Goal: Task Accomplishment & Management: Manage account settings

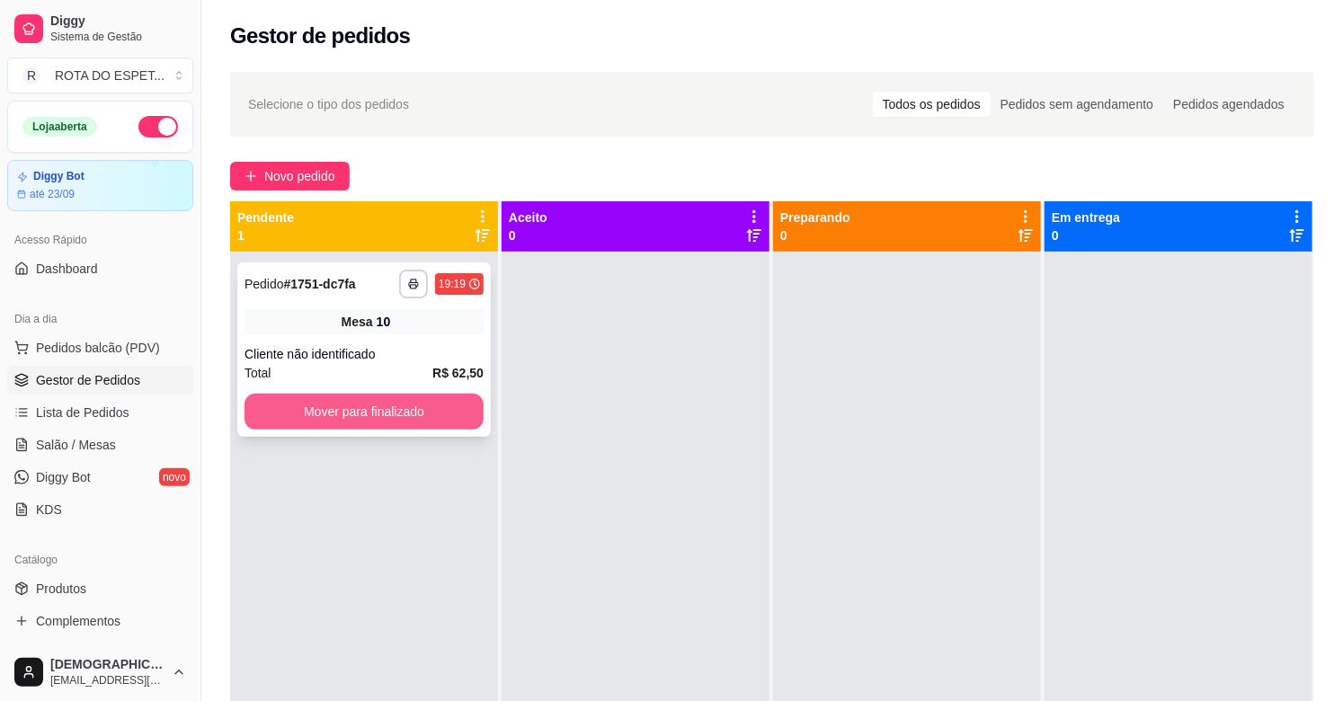
click at [402, 413] on button "Mover para finalizado" at bounding box center [363, 412] width 239 height 36
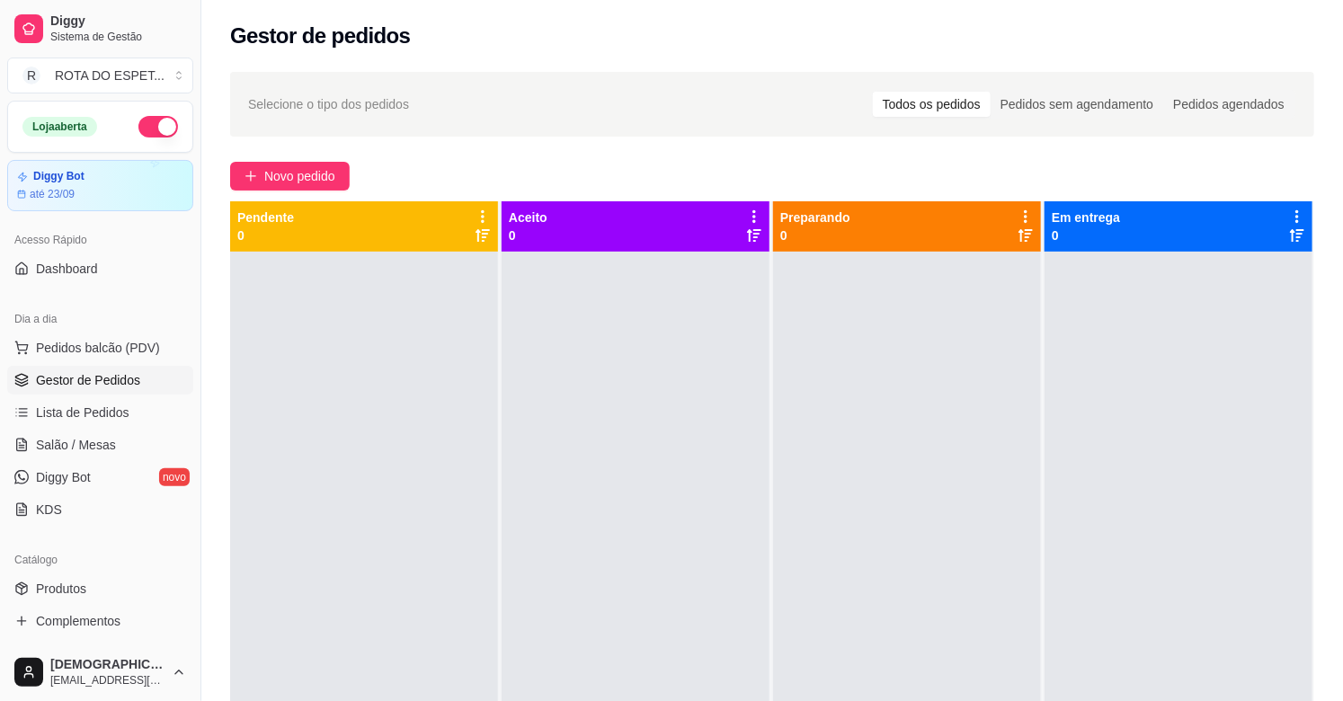
click at [635, 581] on div at bounding box center [636, 602] width 268 height 701
click at [564, 608] on div at bounding box center [636, 602] width 268 height 701
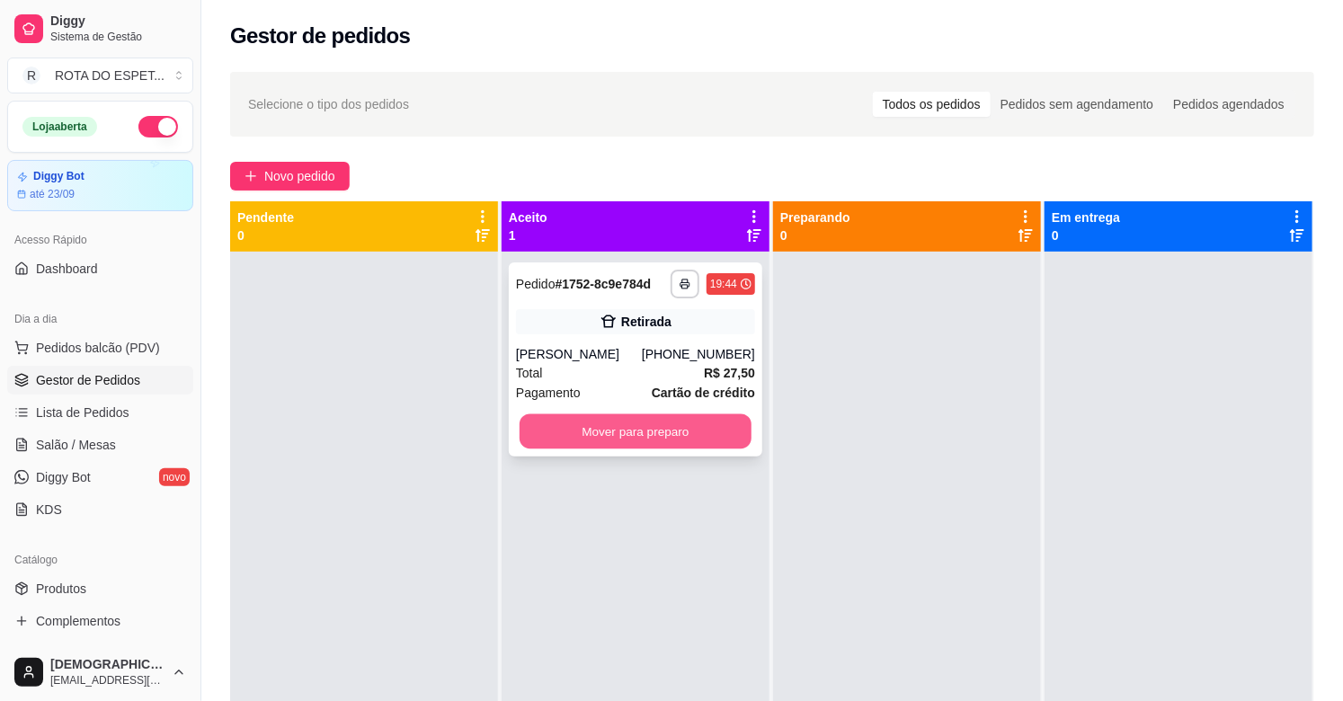
click at [591, 446] on button "Mover para preparo" at bounding box center [636, 431] width 232 height 35
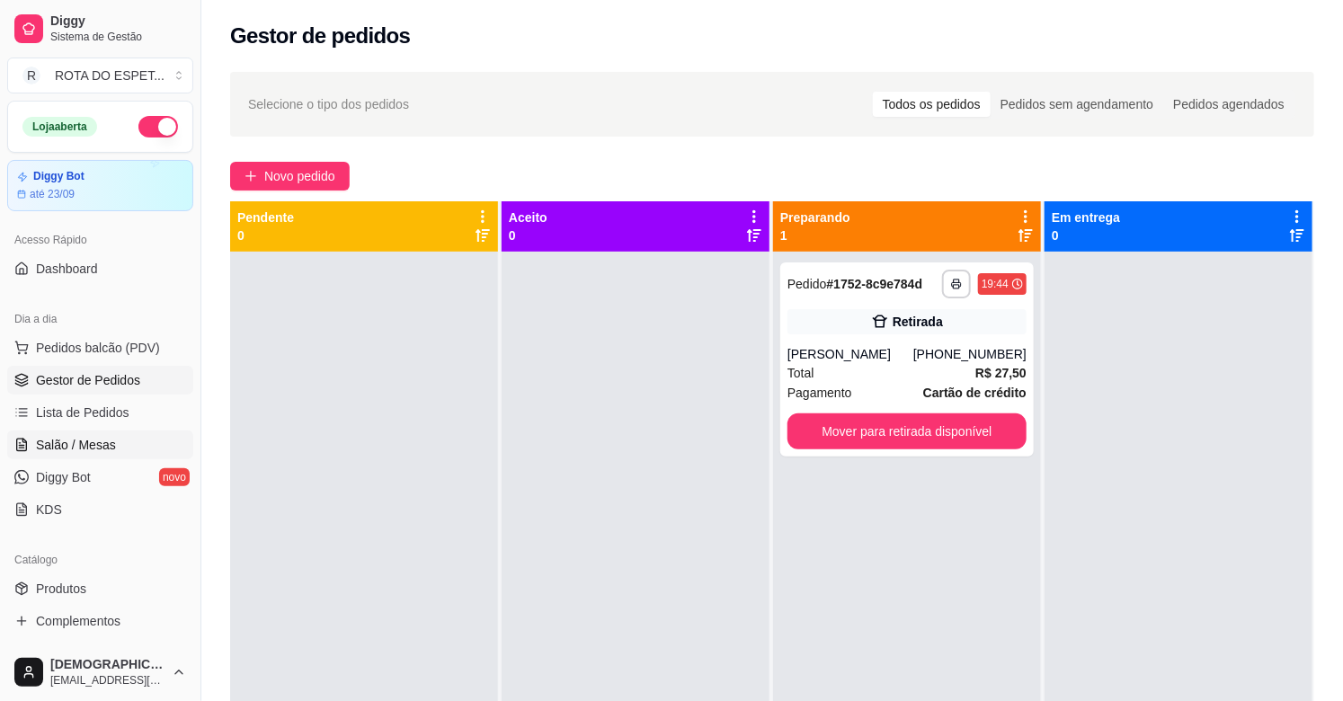
click at [120, 432] on link "Salão / Mesas" at bounding box center [100, 445] width 186 height 29
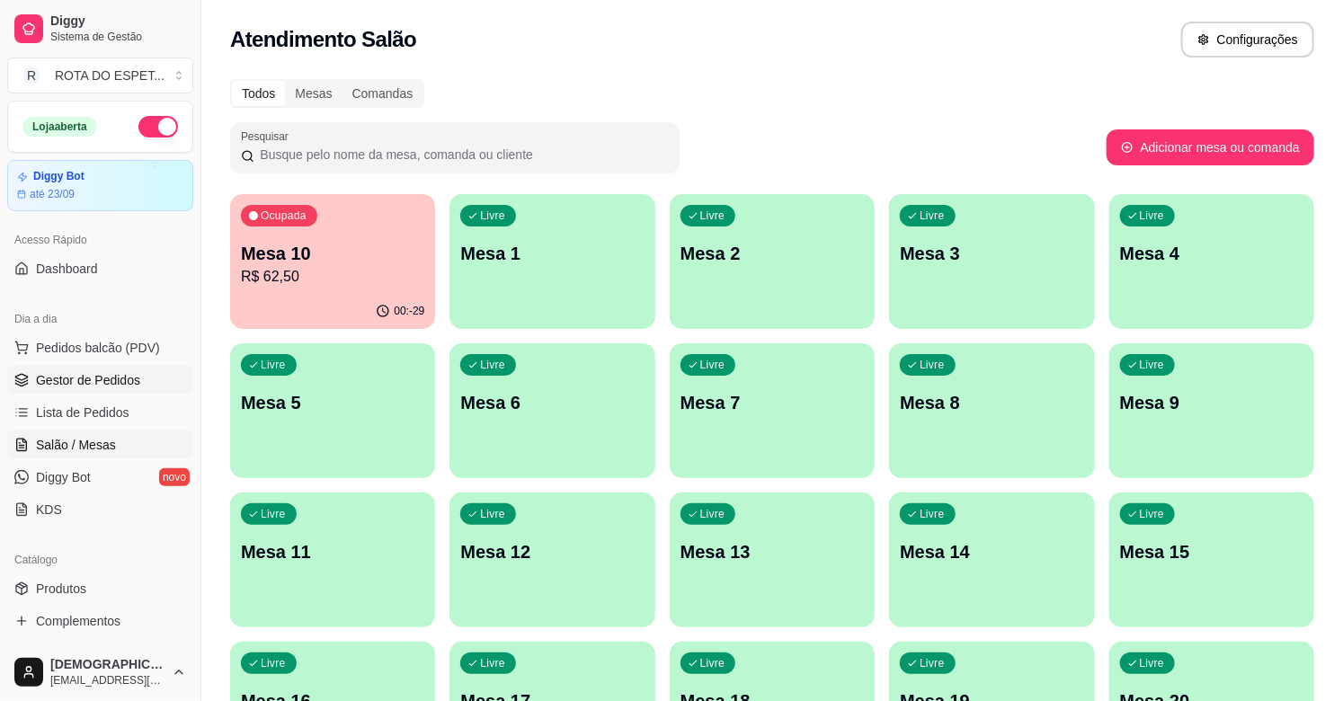
click at [128, 377] on span "Gestor de Pedidos" at bounding box center [88, 380] width 104 height 18
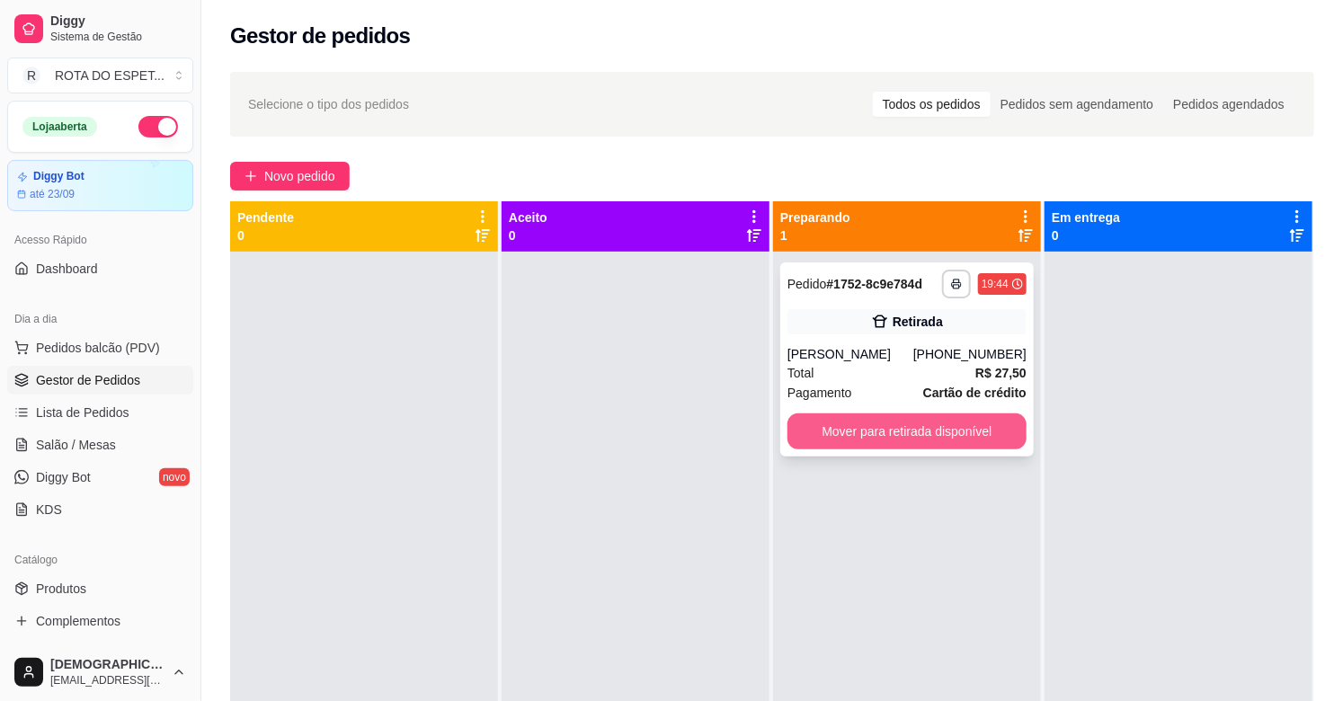
click at [841, 441] on button "Mover para retirada disponível" at bounding box center [906, 431] width 239 height 36
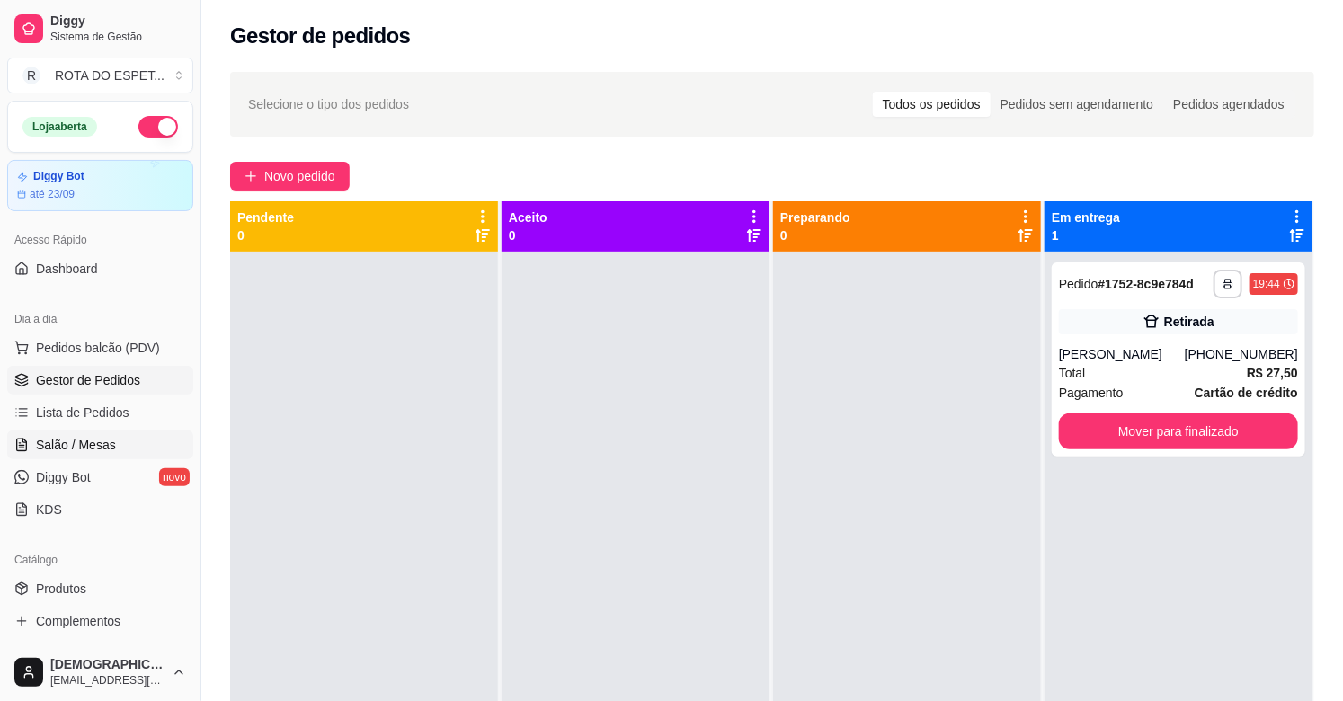
click at [108, 442] on span "Salão / Mesas" at bounding box center [76, 445] width 80 height 18
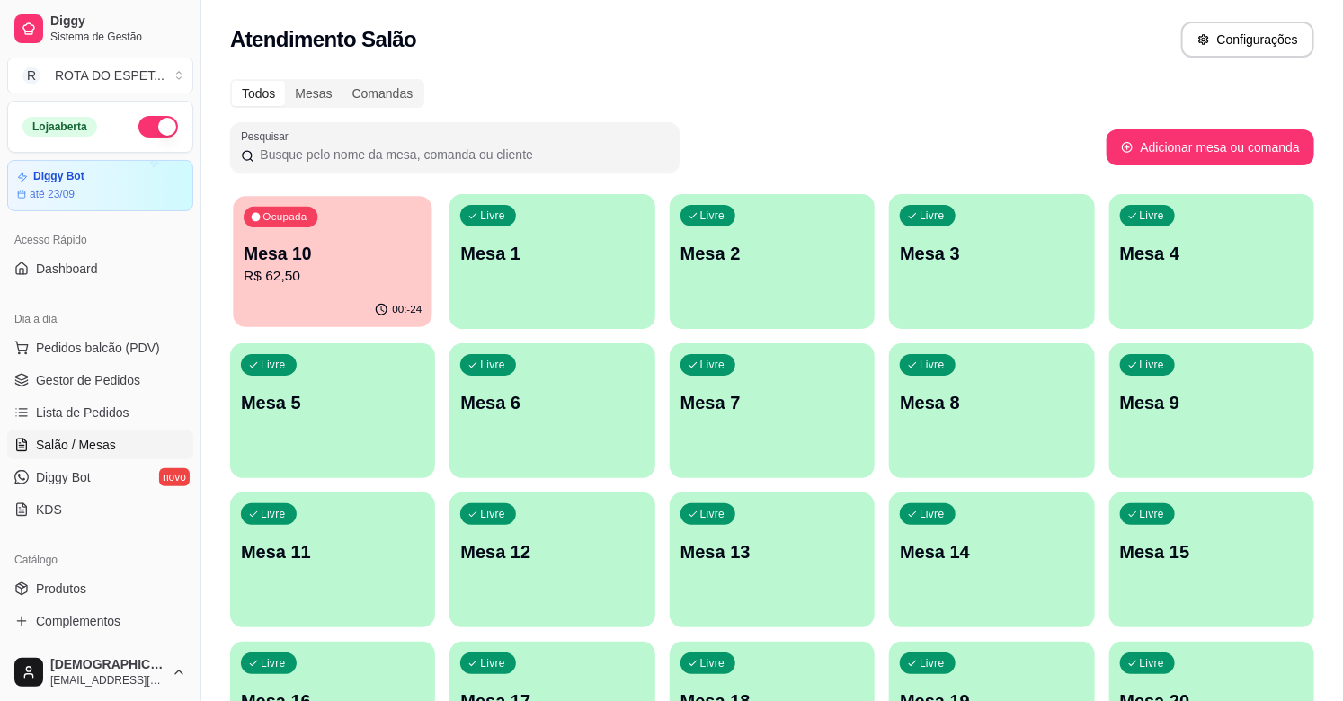
click at [328, 266] on p "R$ 62,50" at bounding box center [333, 276] width 178 height 21
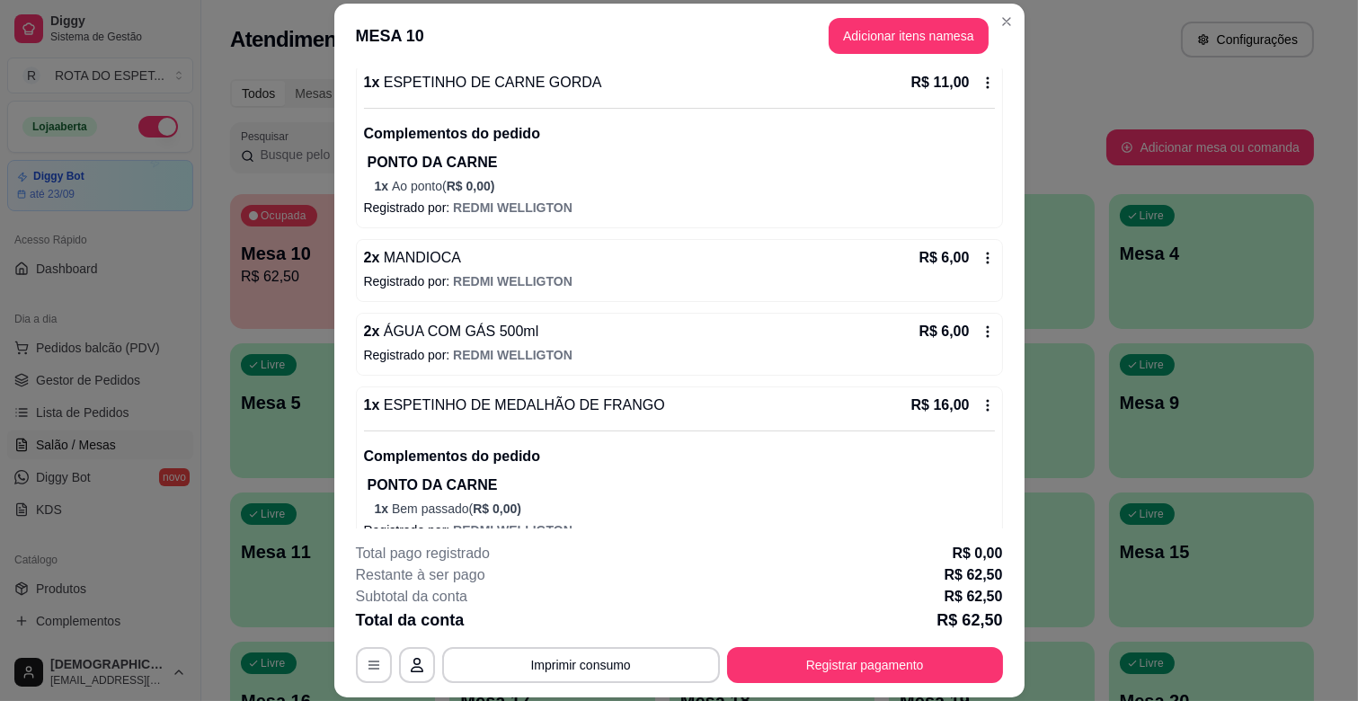
scroll to position [299, 0]
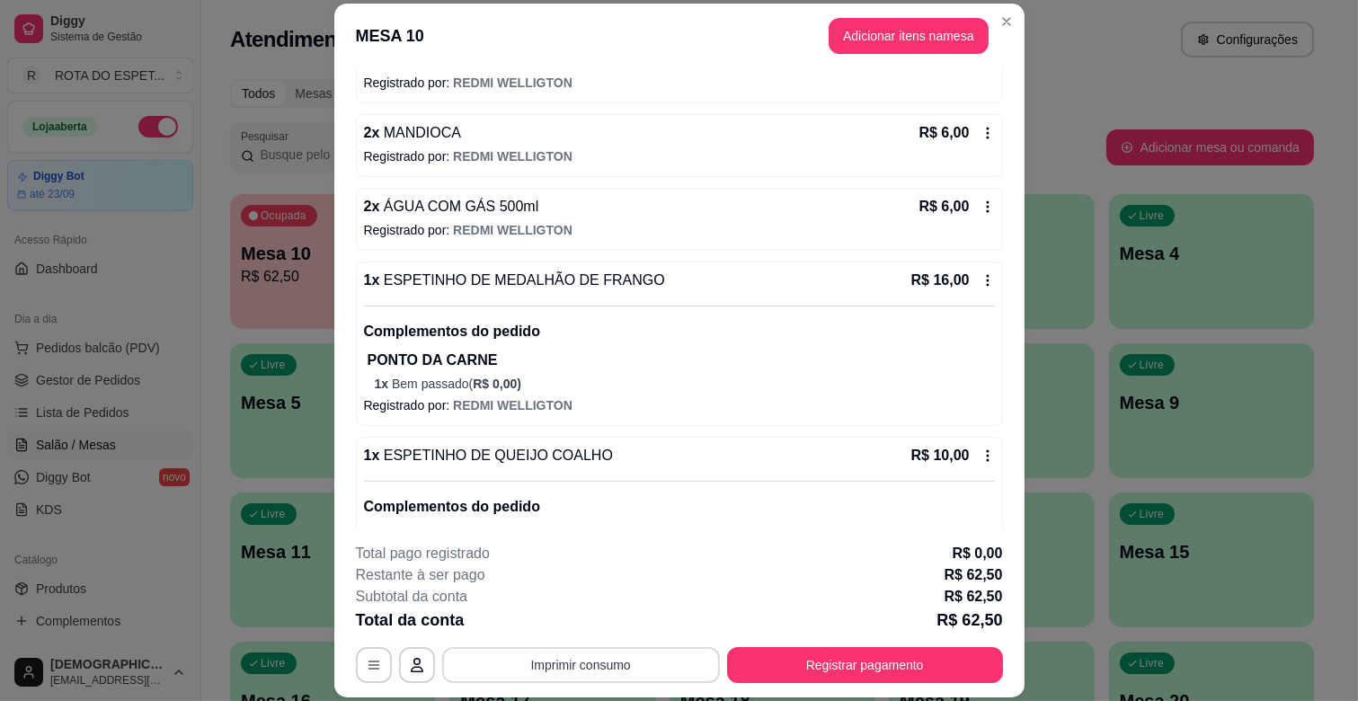
click at [578, 667] on button "Imprimir consumo" at bounding box center [581, 665] width 278 height 36
click at [629, 615] on button "IMPRESSORA CAIXA" at bounding box center [579, 623] width 144 height 28
click at [854, 662] on button "Registrar pagamento" at bounding box center [865, 665] width 276 height 36
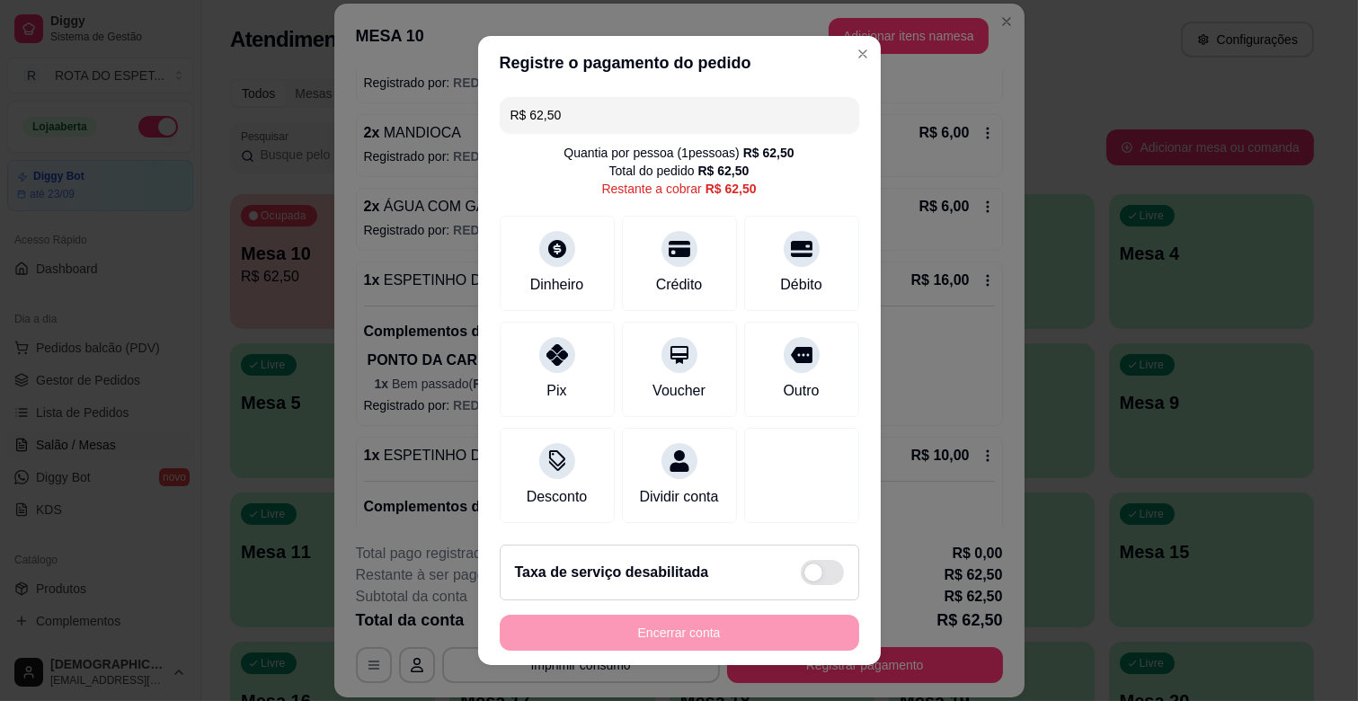
click at [607, 127] on input "R$ 62,50" at bounding box center [680, 115] width 338 height 36
click at [768, 267] on div "Débito" at bounding box center [801, 260] width 127 height 105
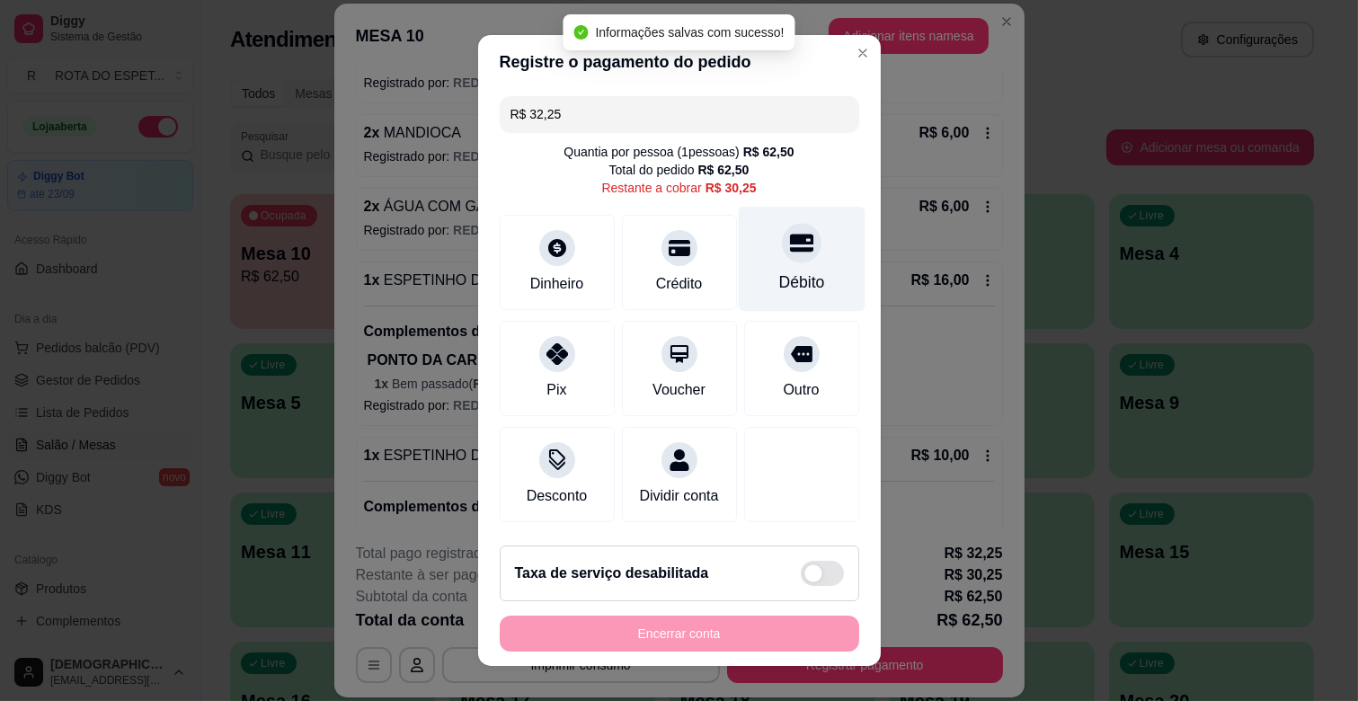
type input "R$ 30,25"
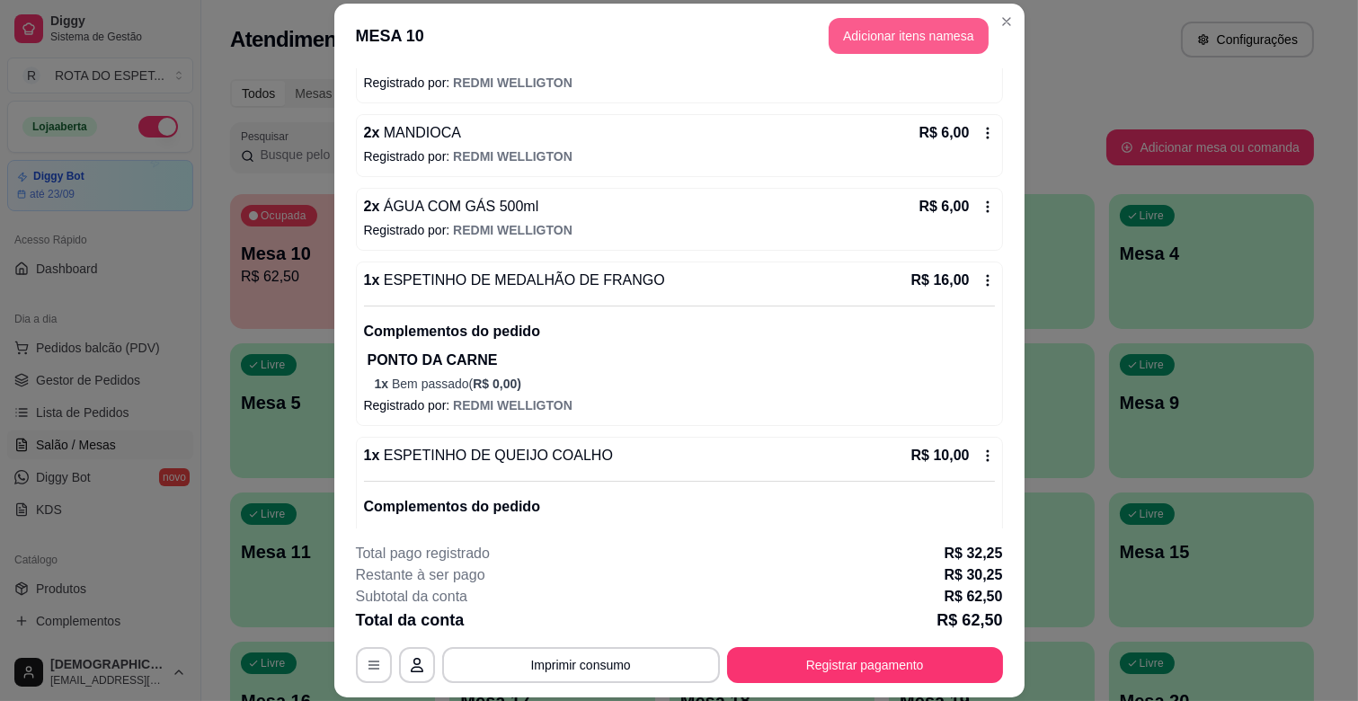
click at [902, 51] on button "Adicionar itens na mesa" at bounding box center [909, 36] width 160 height 36
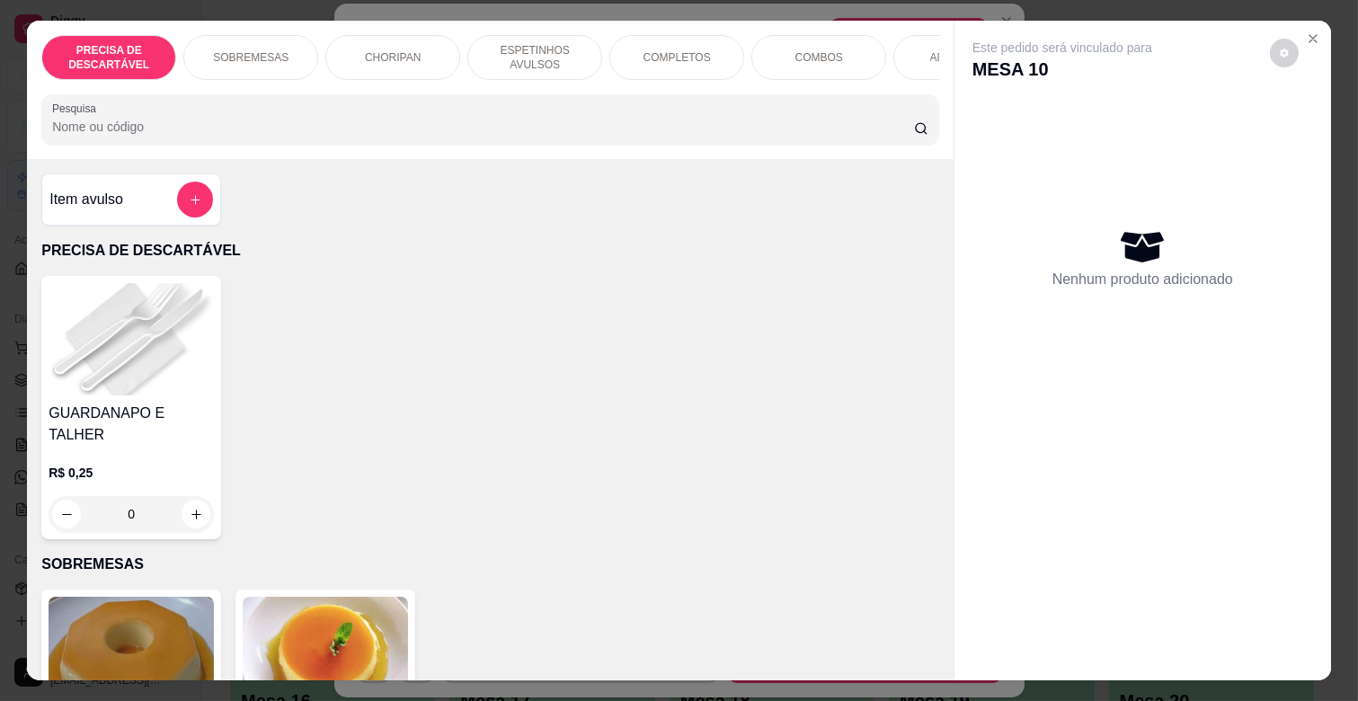
scroll to position [0, 786]
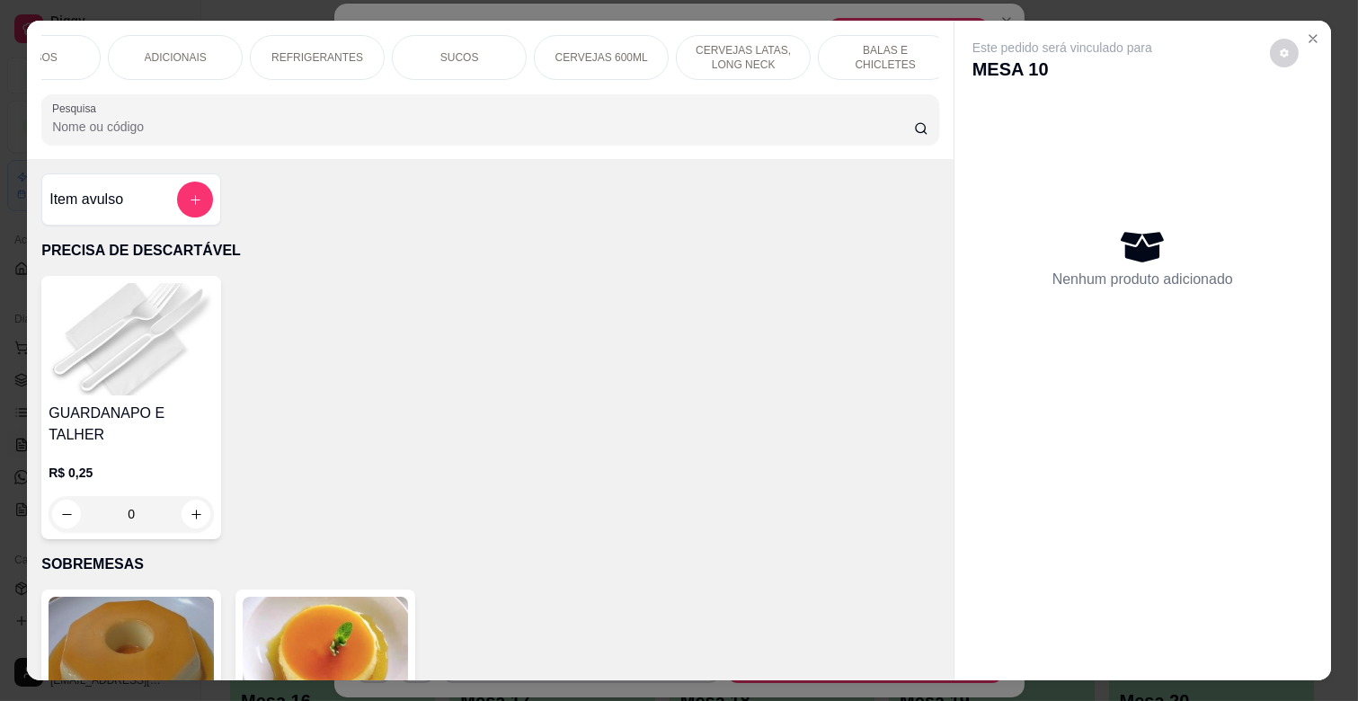
click at [857, 49] on p "BALAS E CHICLETES" at bounding box center [885, 57] width 104 height 29
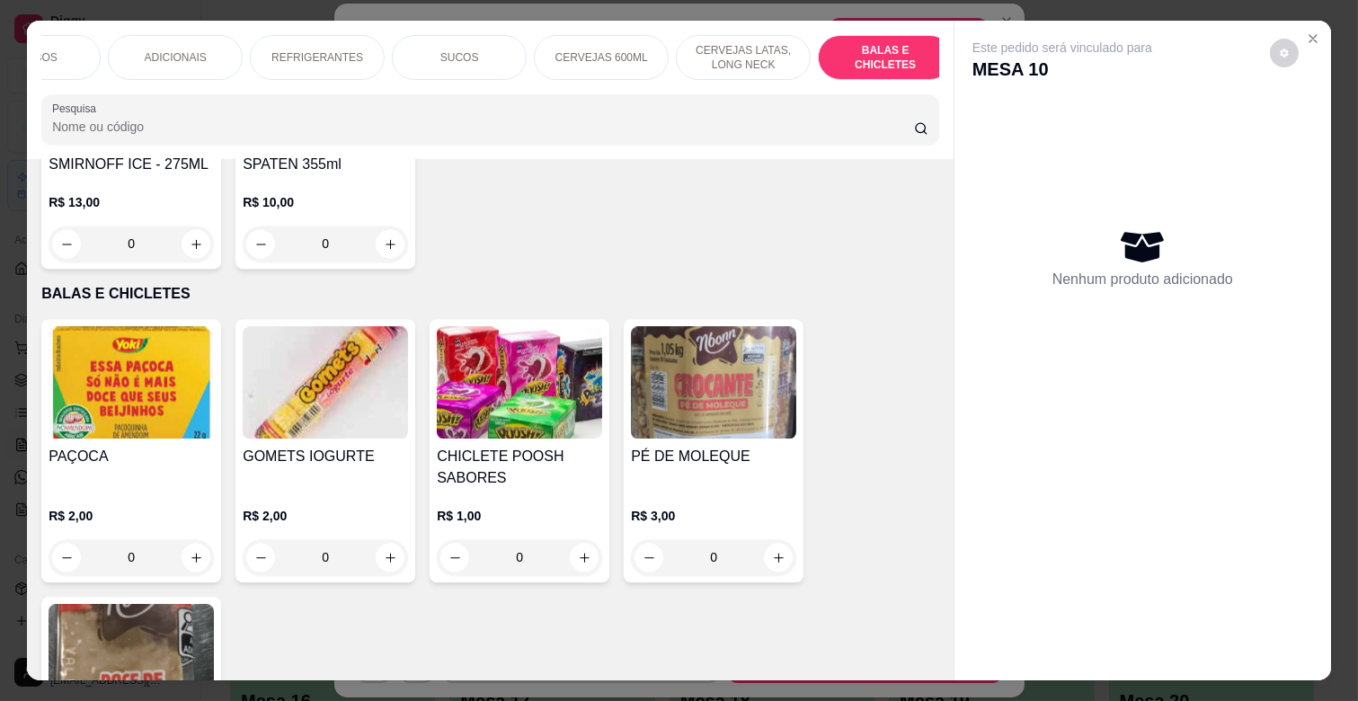
scroll to position [43, 0]
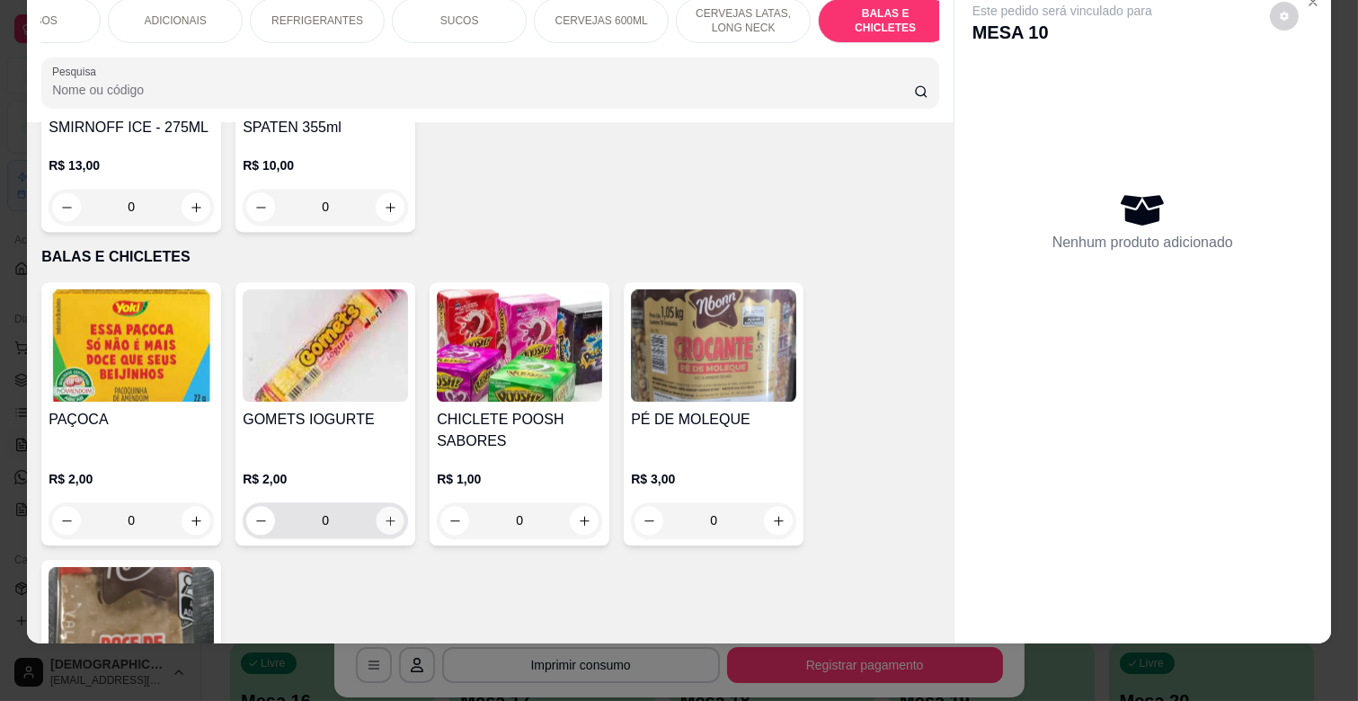
click at [383, 507] on button "increase-product-quantity" at bounding box center [391, 521] width 28 height 28
type input "1"
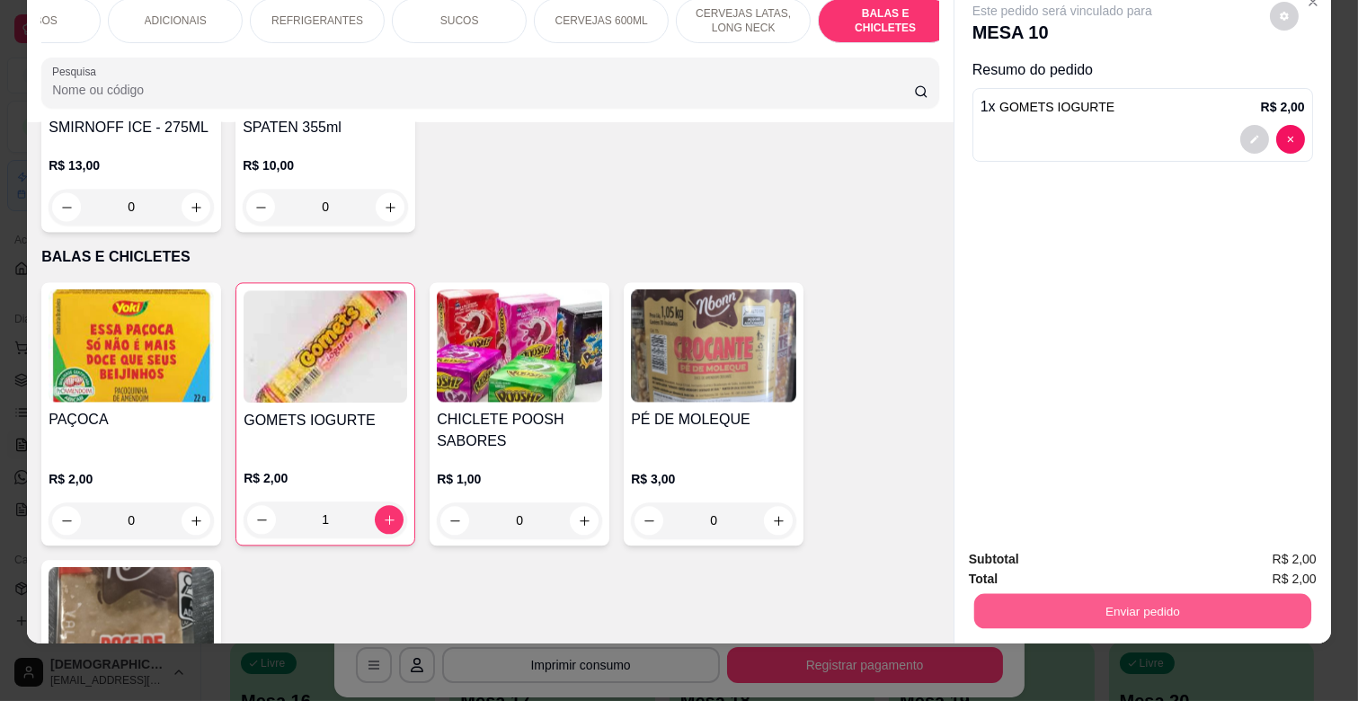
click at [1124, 613] on button "Enviar pedido" at bounding box center [1142, 610] width 337 height 35
click at [1263, 539] on button "Enviar pedido" at bounding box center [1269, 551] width 99 height 33
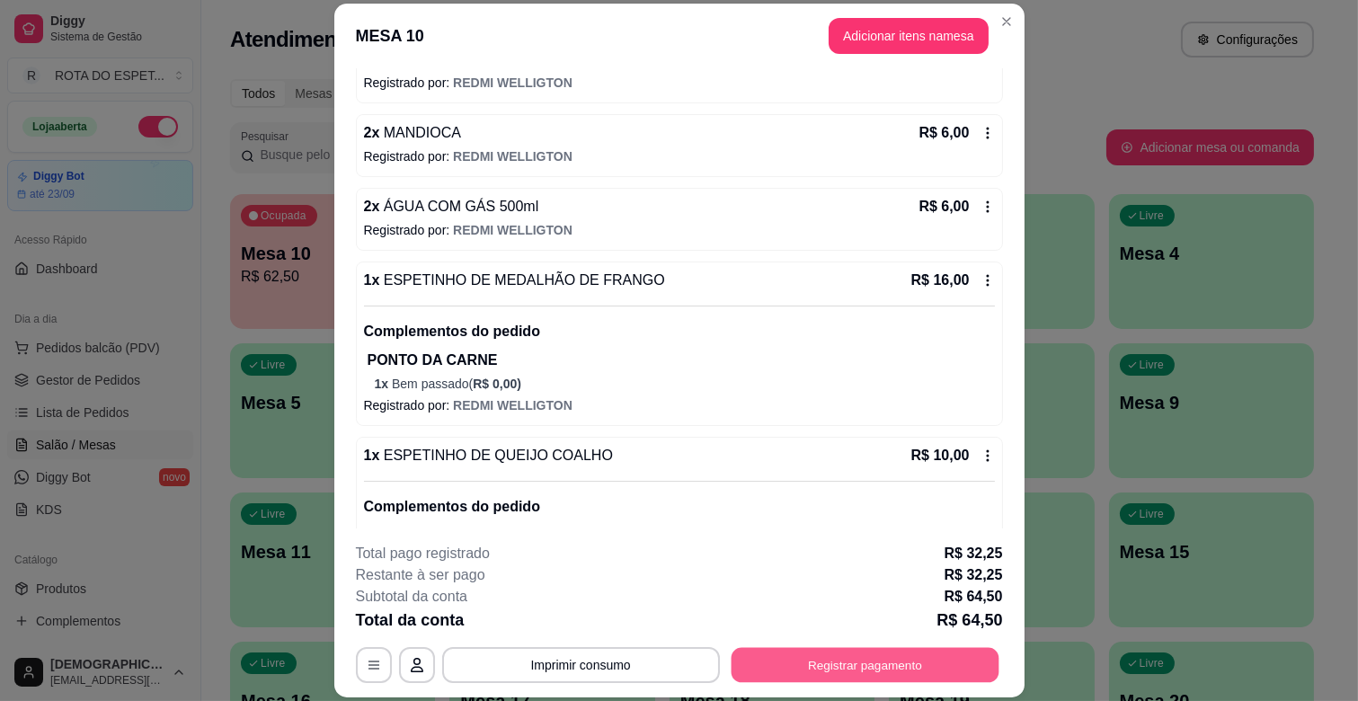
click at [804, 666] on button "Registrar pagamento" at bounding box center [865, 665] width 268 height 35
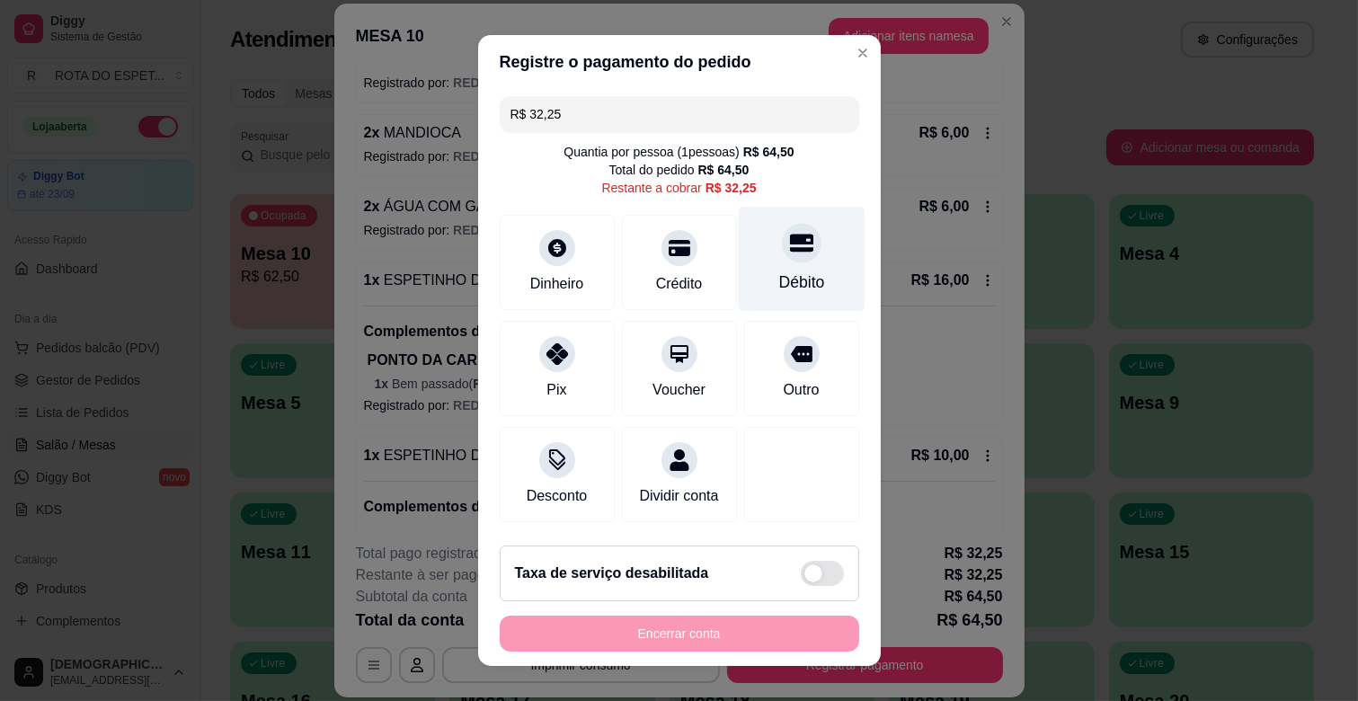
click at [785, 271] on div "Débito" at bounding box center [801, 282] width 46 height 23
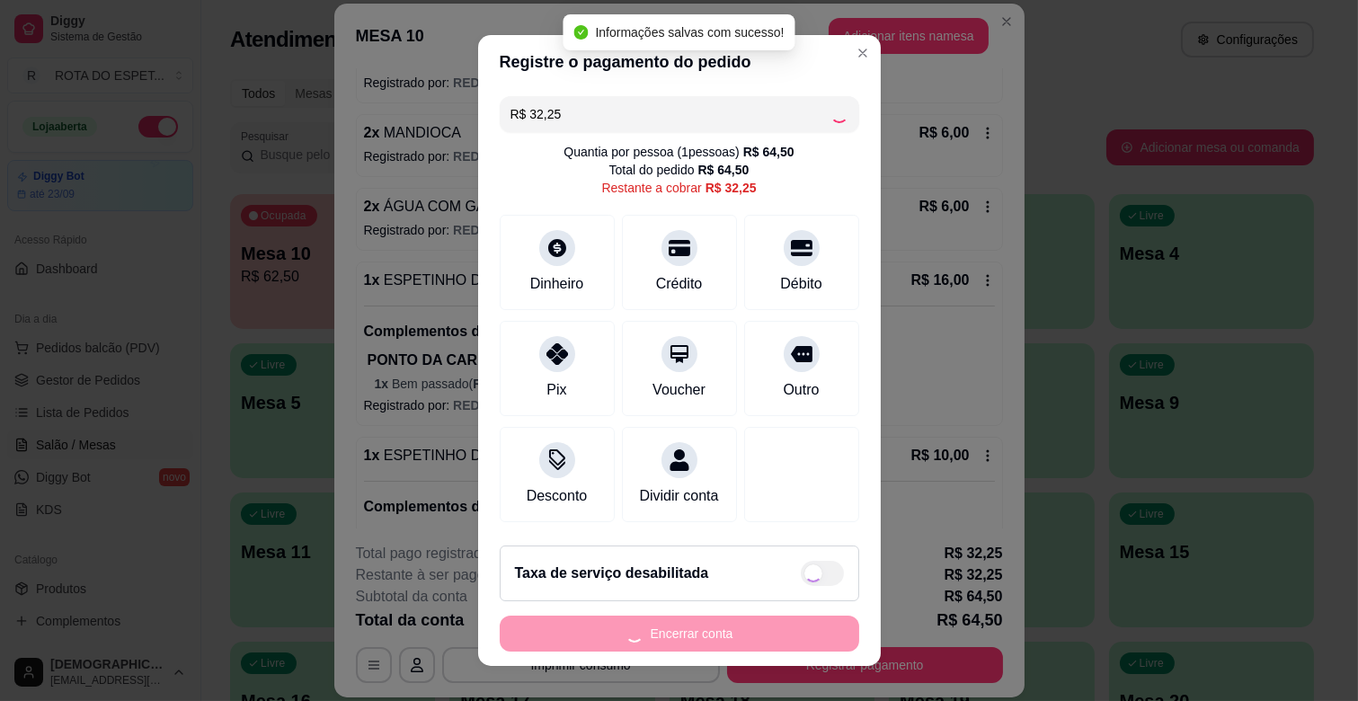
type input "R$ 0,00"
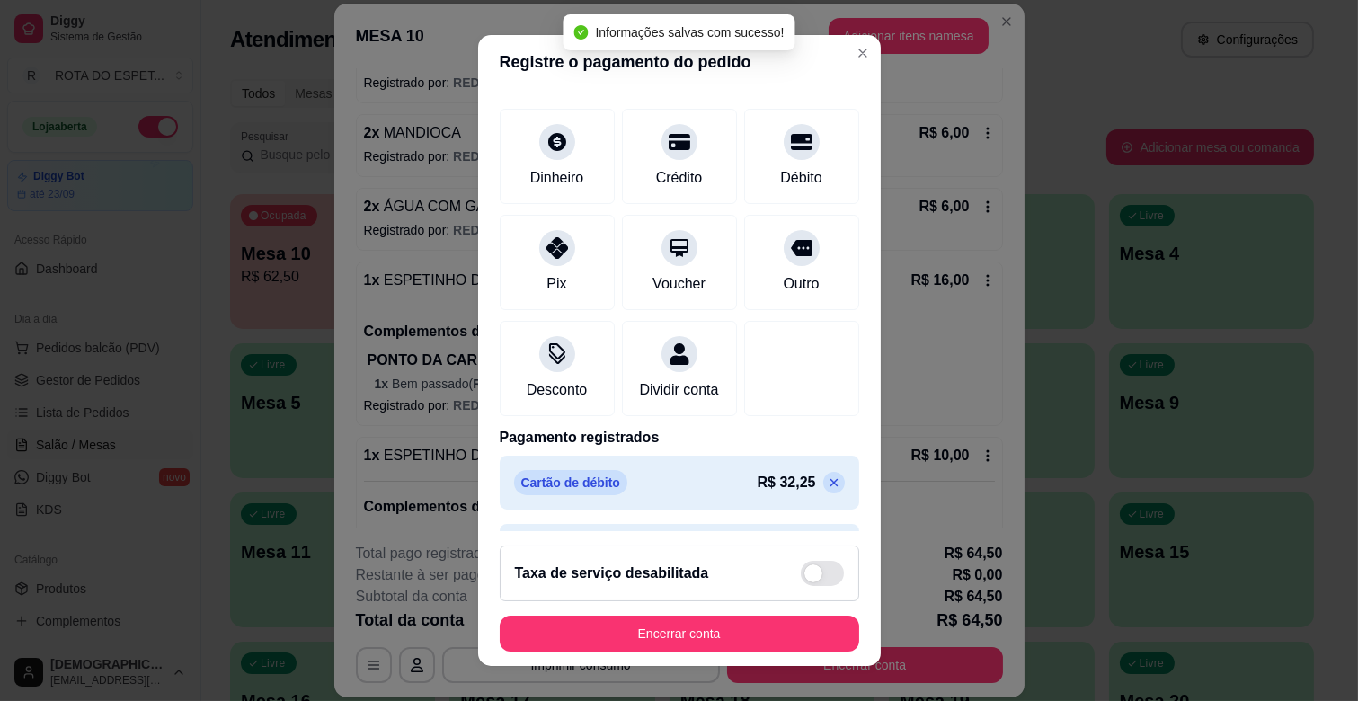
scroll to position [164, 0]
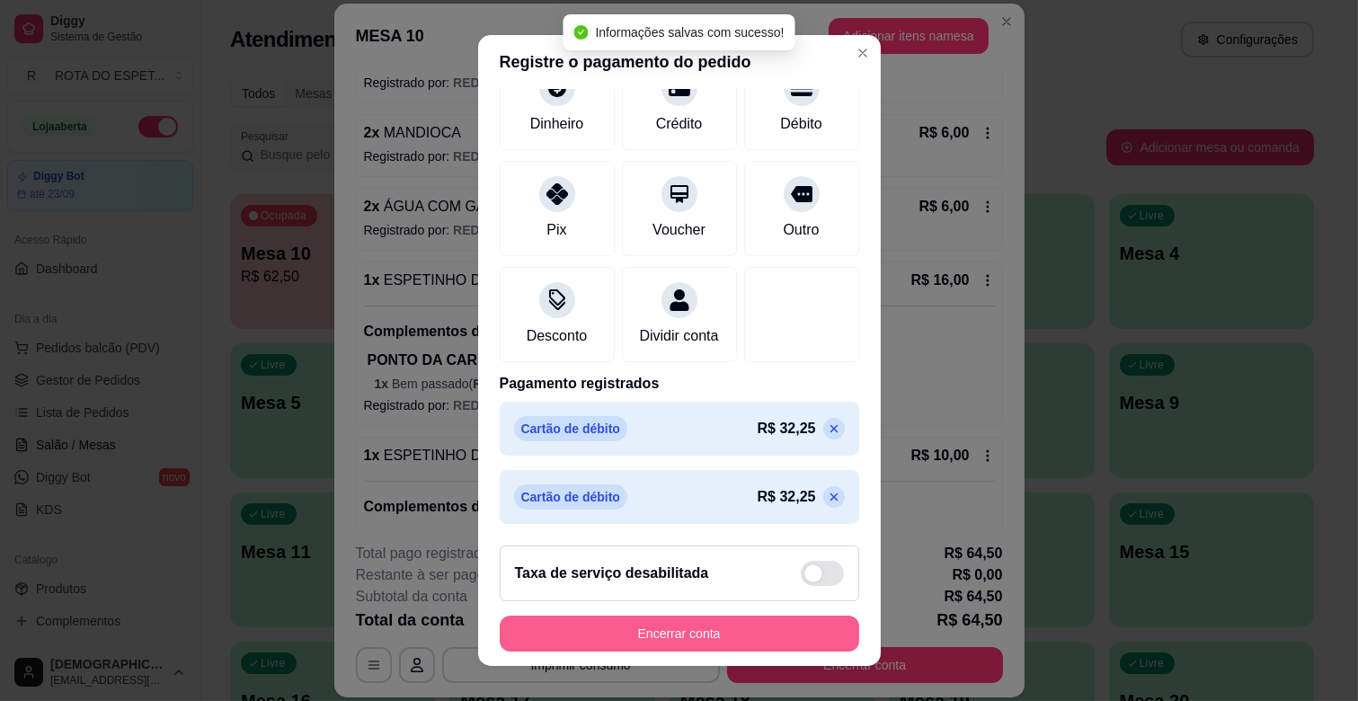
click at [715, 625] on button "Encerrar conta" at bounding box center [680, 634] width 360 height 36
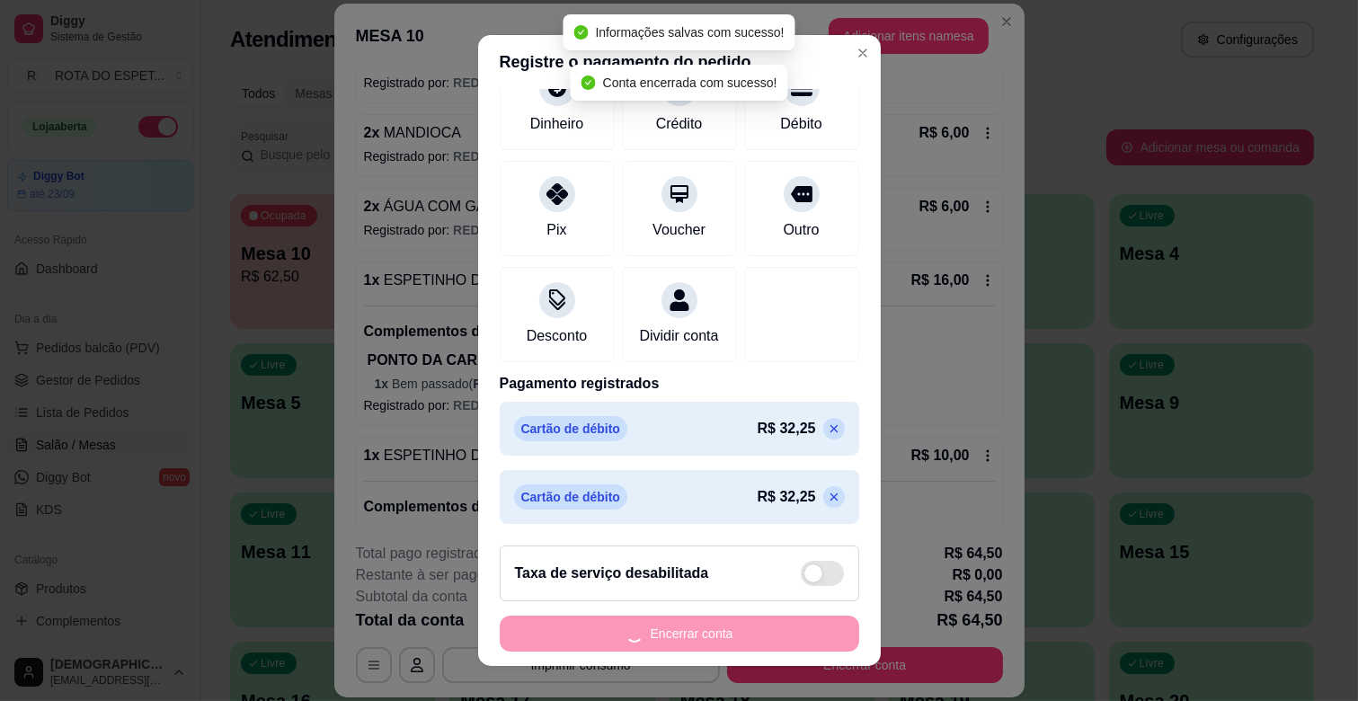
scroll to position [0, 0]
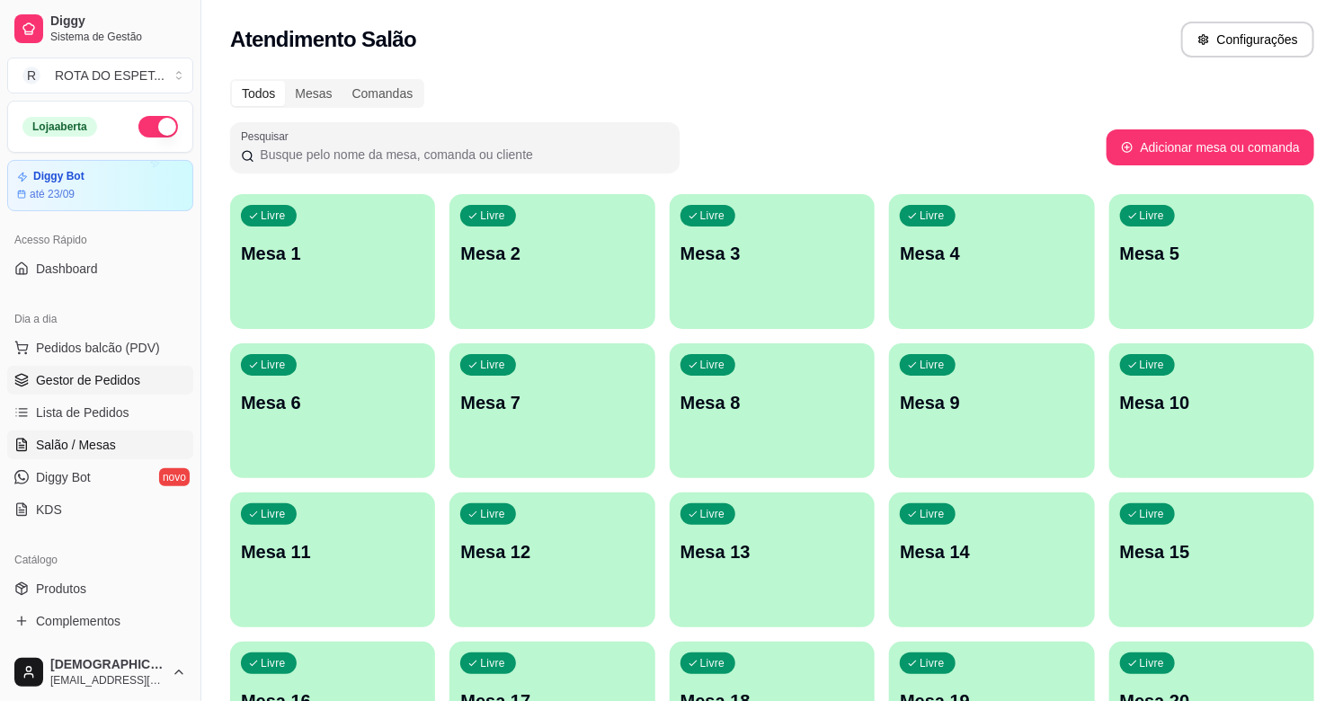
click at [111, 379] on span "Gestor de Pedidos" at bounding box center [88, 380] width 104 height 18
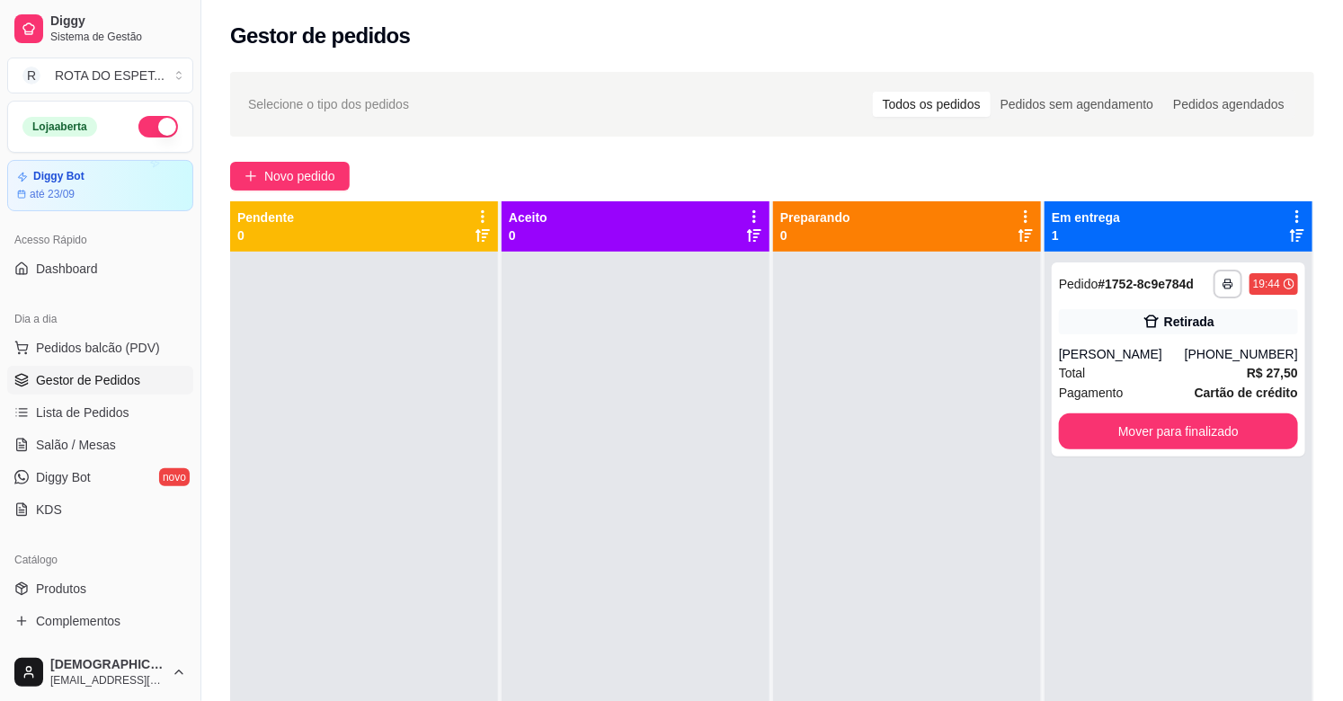
drag, startPoint x: 661, startPoint y: 438, endPoint x: 630, endPoint y: 437, distance: 30.6
click at [662, 438] on div at bounding box center [636, 602] width 268 height 701
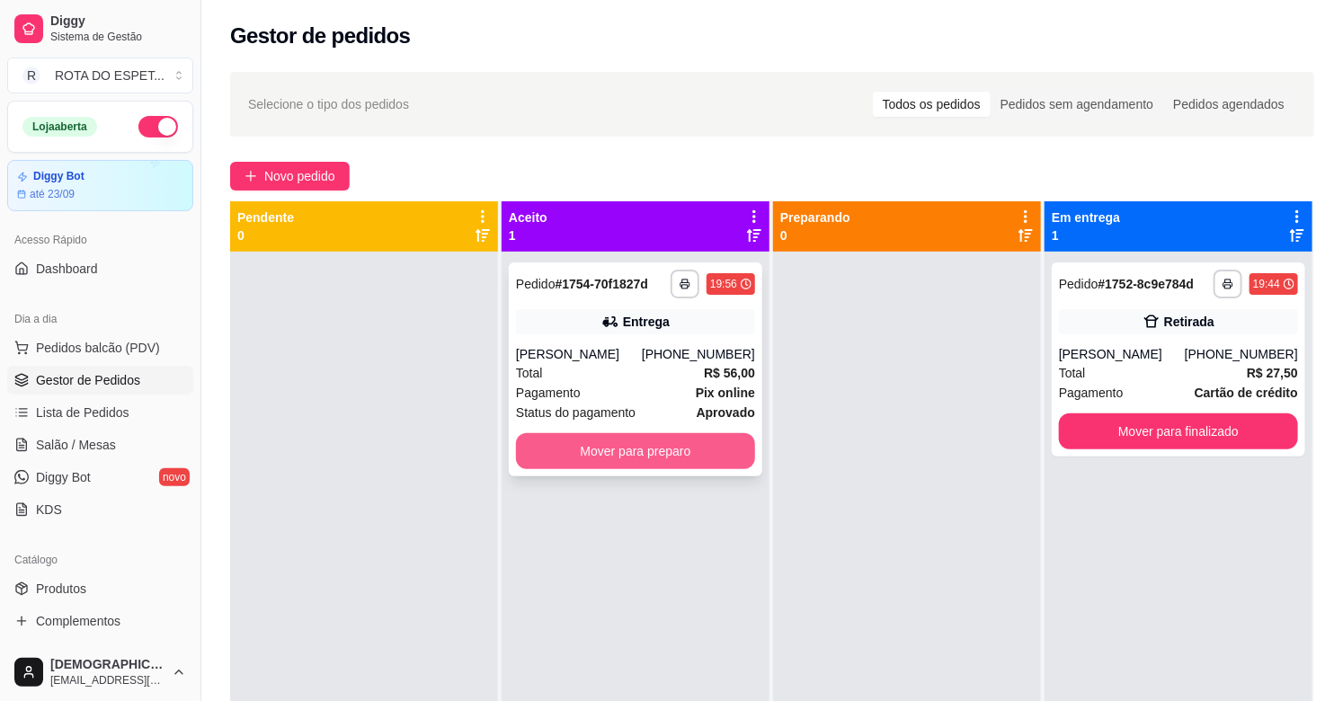
click at [627, 453] on button "Mover para preparo" at bounding box center [635, 451] width 239 height 36
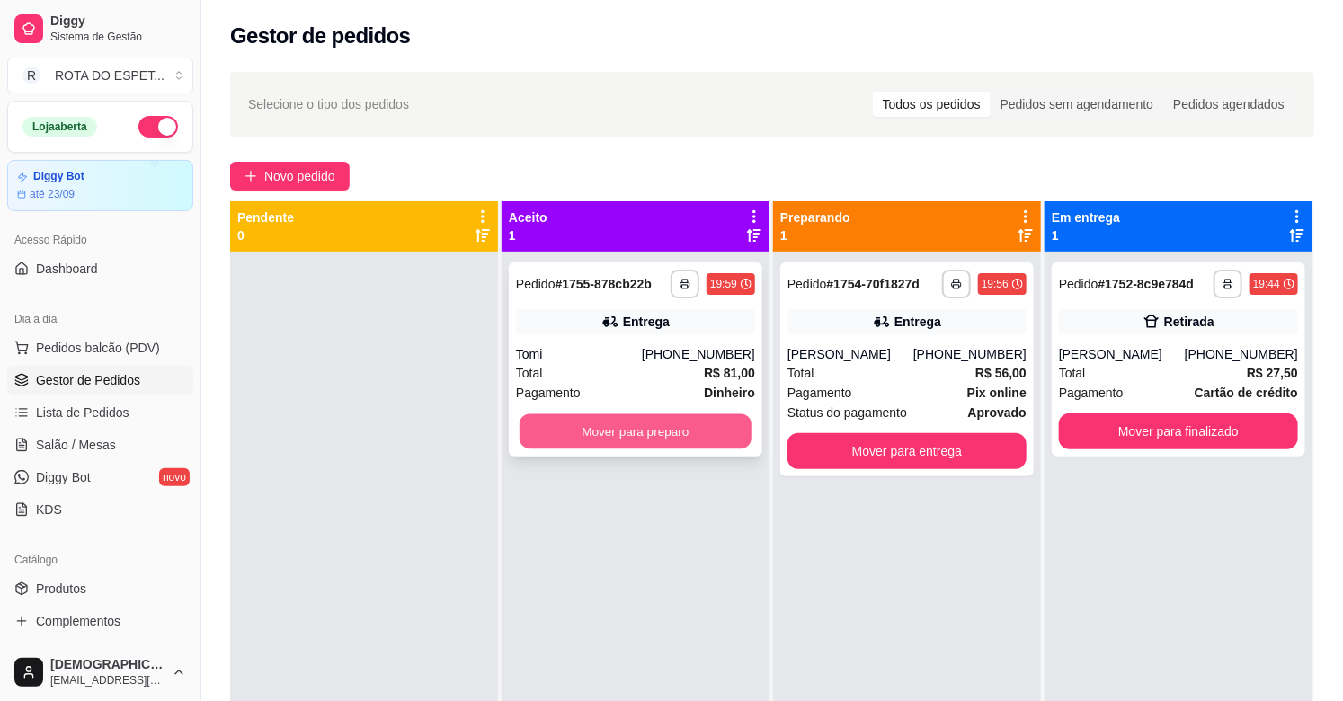
click at [618, 427] on button "Mover para preparo" at bounding box center [636, 431] width 232 height 35
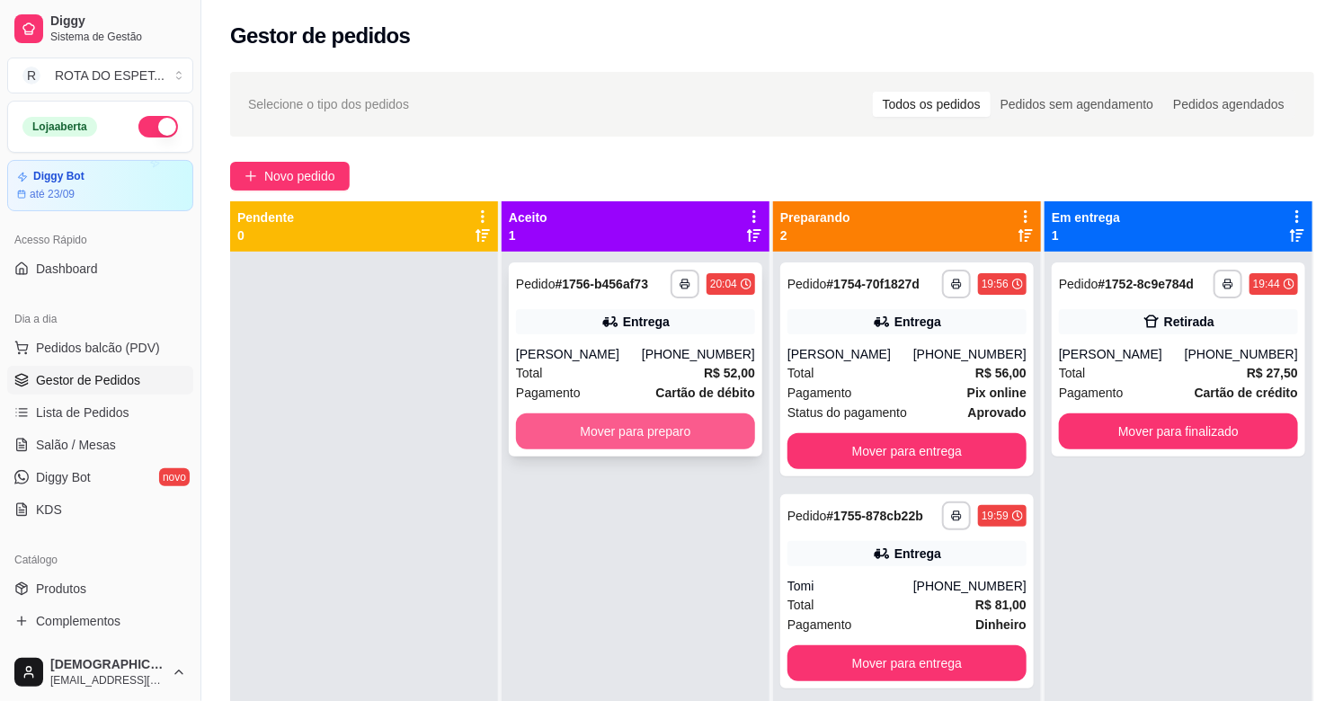
click at [600, 444] on button "Mover para preparo" at bounding box center [635, 431] width 239 height 36
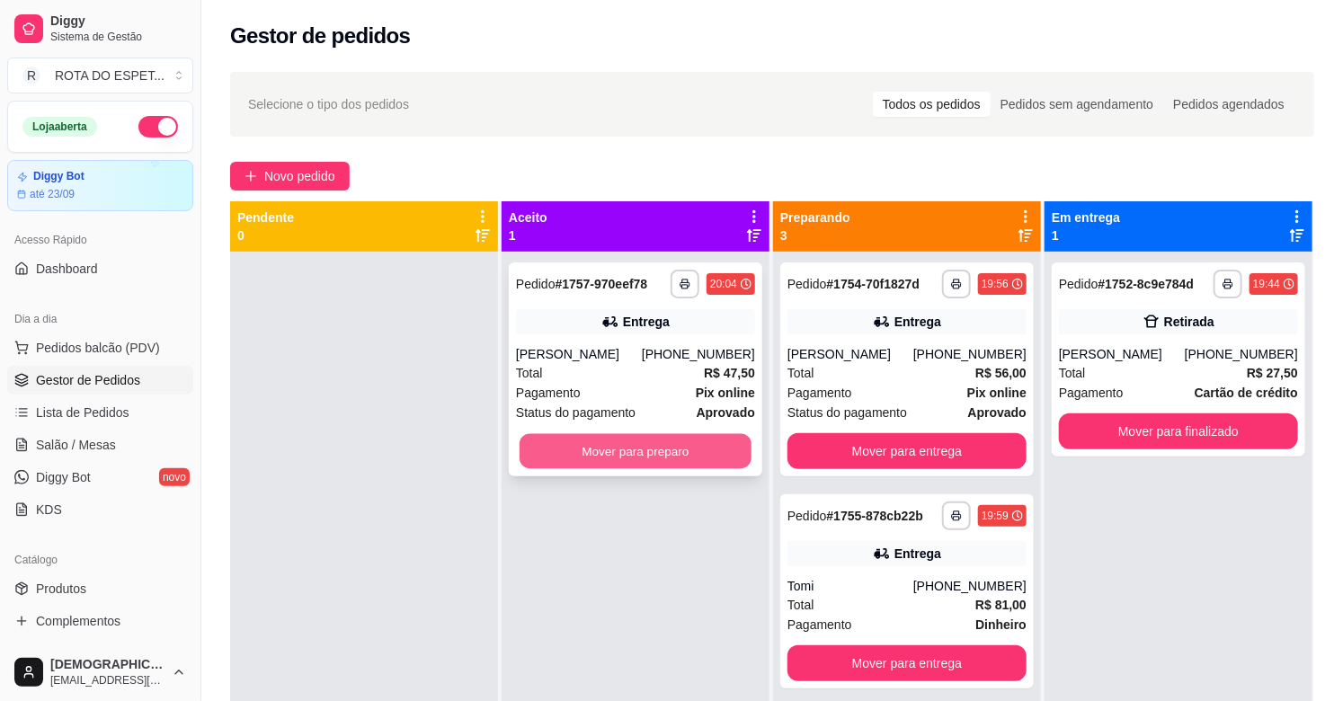
click at [627, 448] on button "Mover para preparo" at bounding box center [636, 451] width 232 height 35
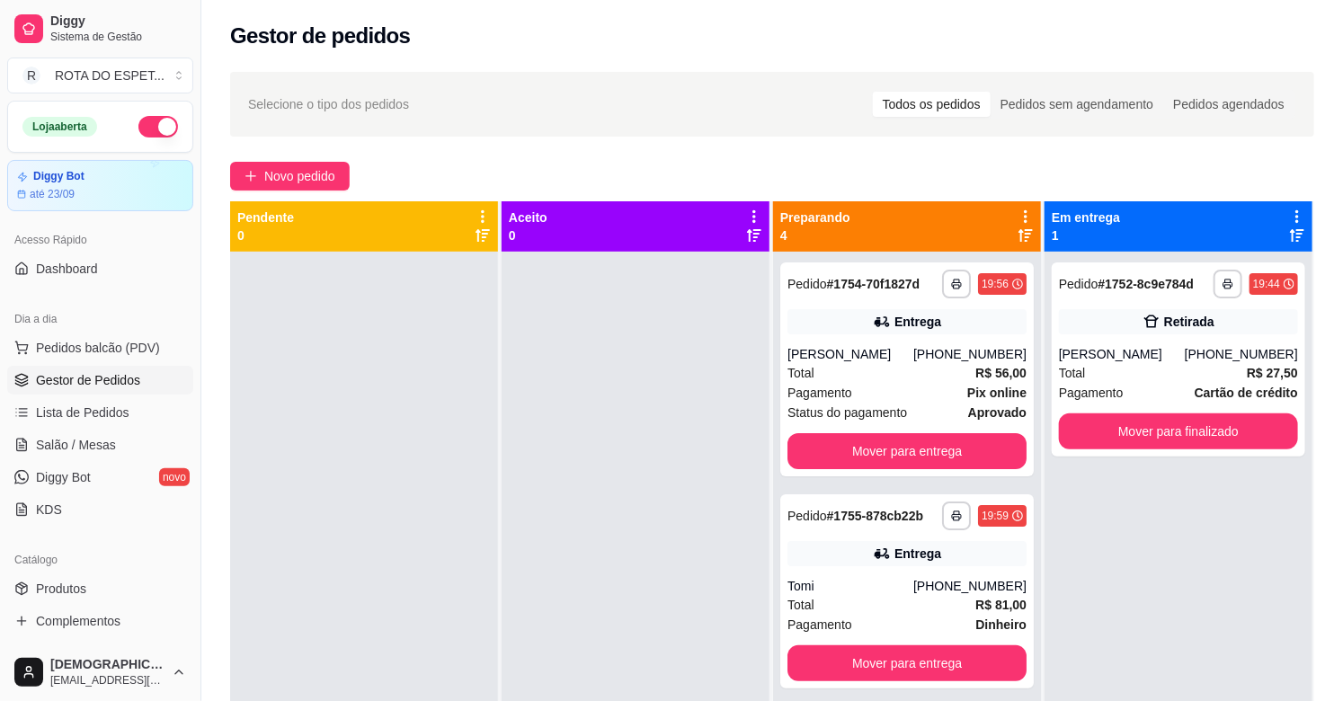
click at [684, 507] on div at bounding box center [636, 602] width 268 height 701
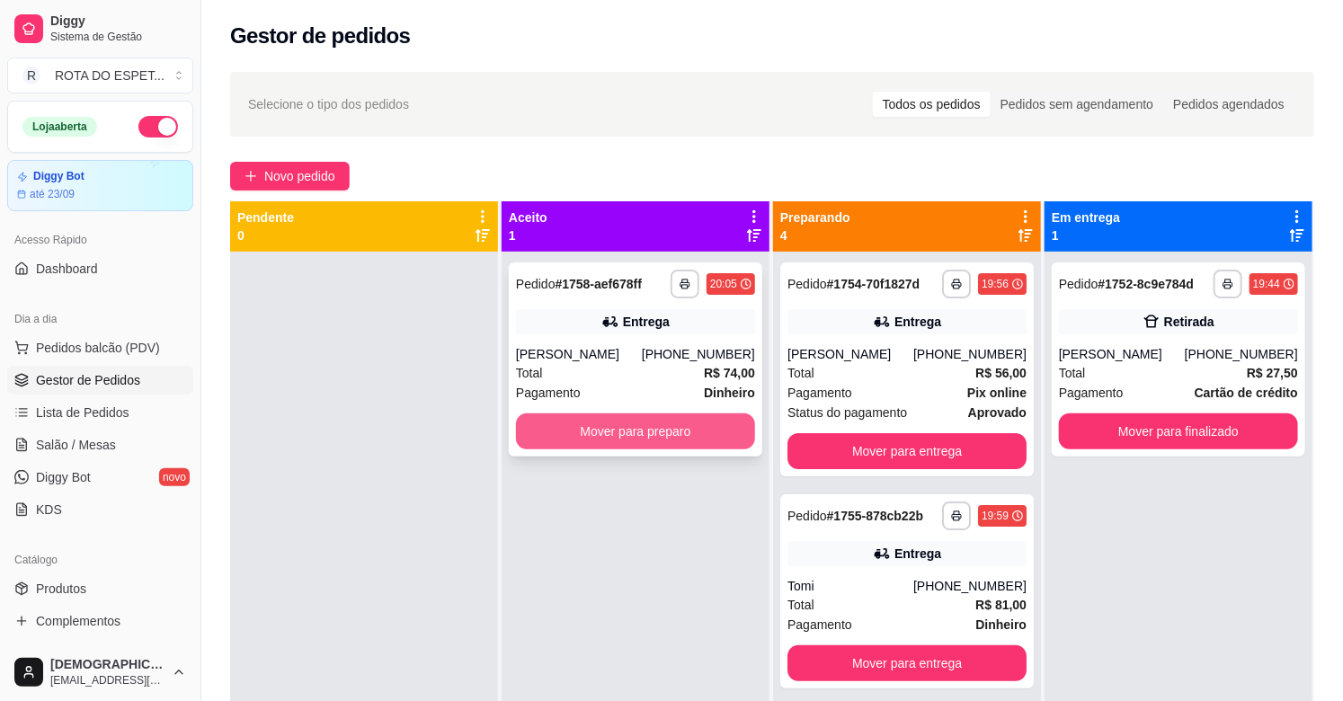
click at [669, 422] on button "Mover para preparo" at bounding box center [635, 431] width 239 height 36
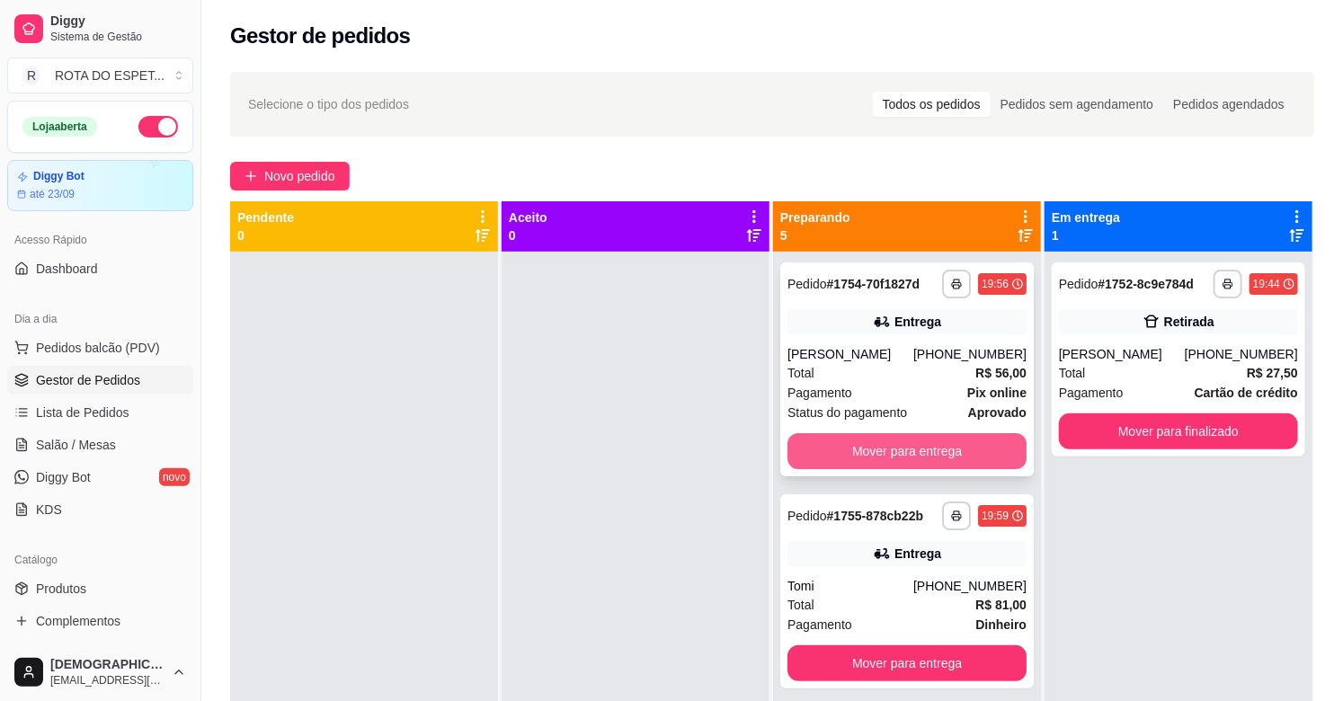
click at [923, 449] on button "Mover para entrega" at bounding box center [906, 451] width 239 height 36
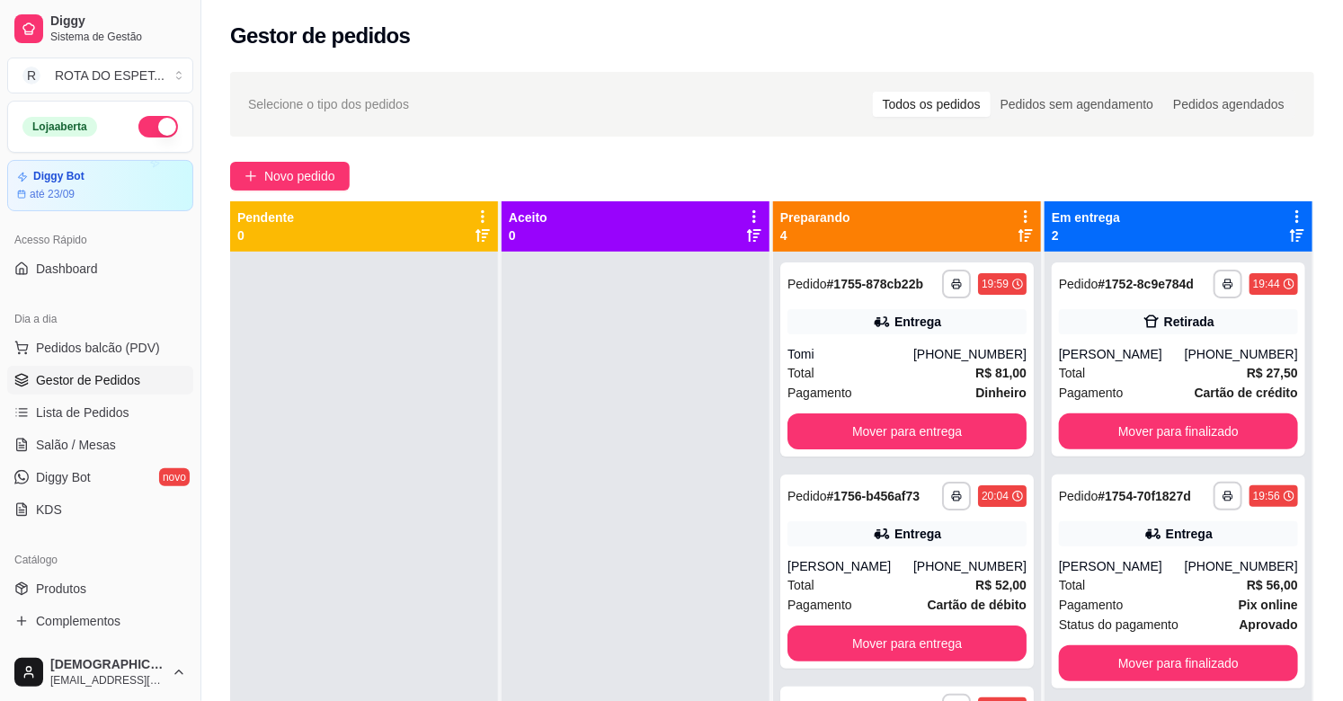
click at [568, 626] on div at bounding box center [636, 602] width 268 height 701
click at [899, 376] on div "Total R$ 81,00" at bounding box center [906, 373] width 239 height 20
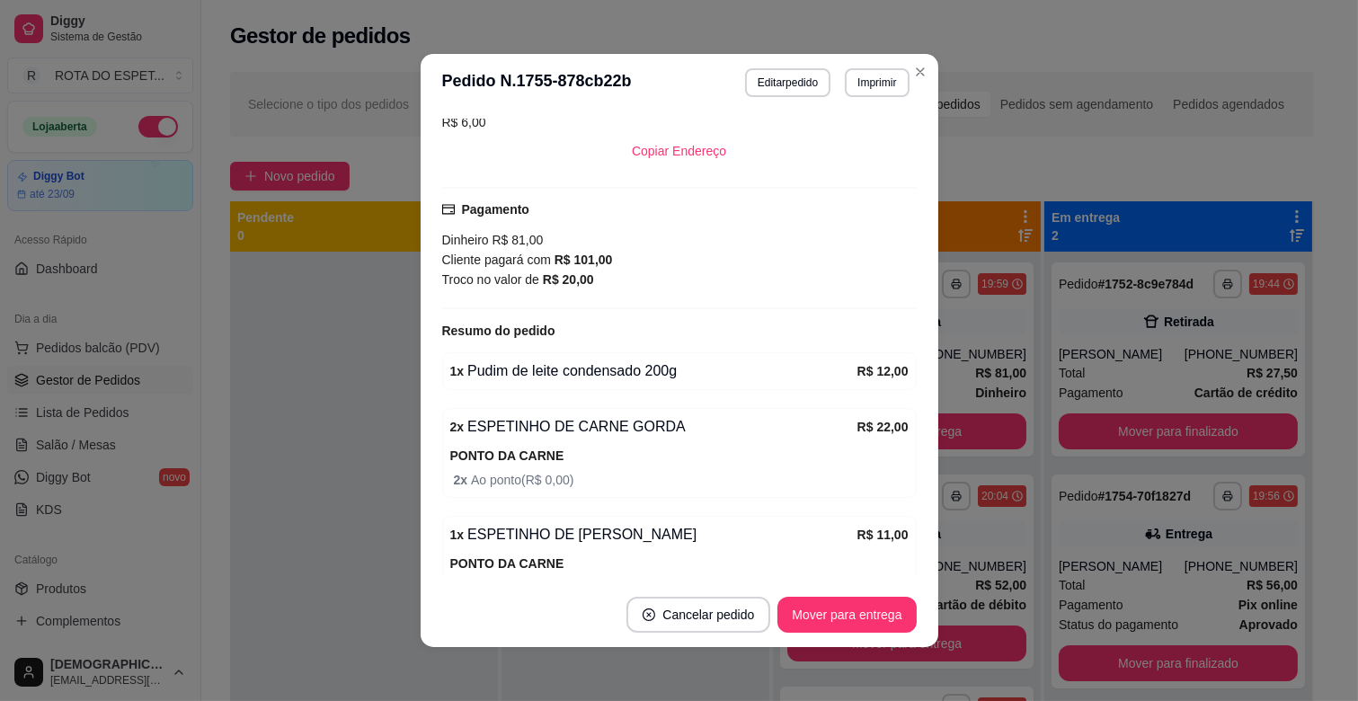
scroll to position [348, 0]
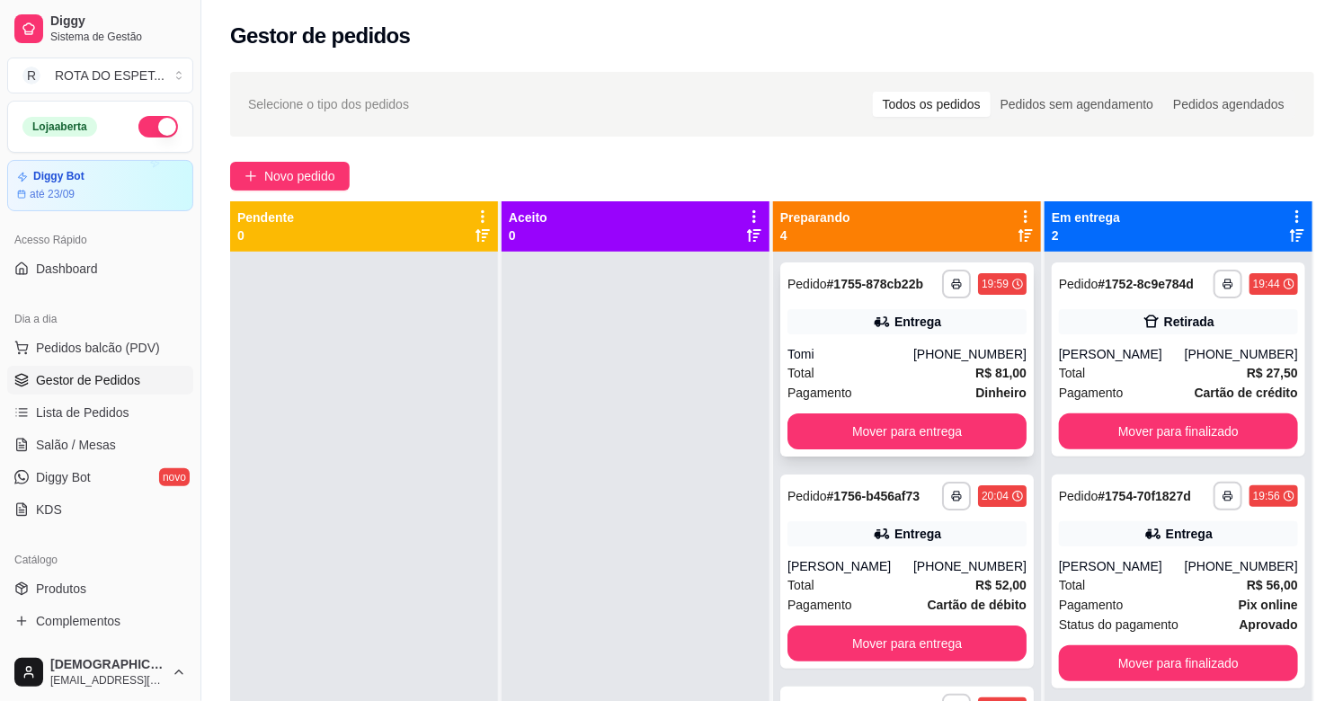
click at [876, 358] on div "Tomi" at bounding box center [850, 354] width 126 height 18
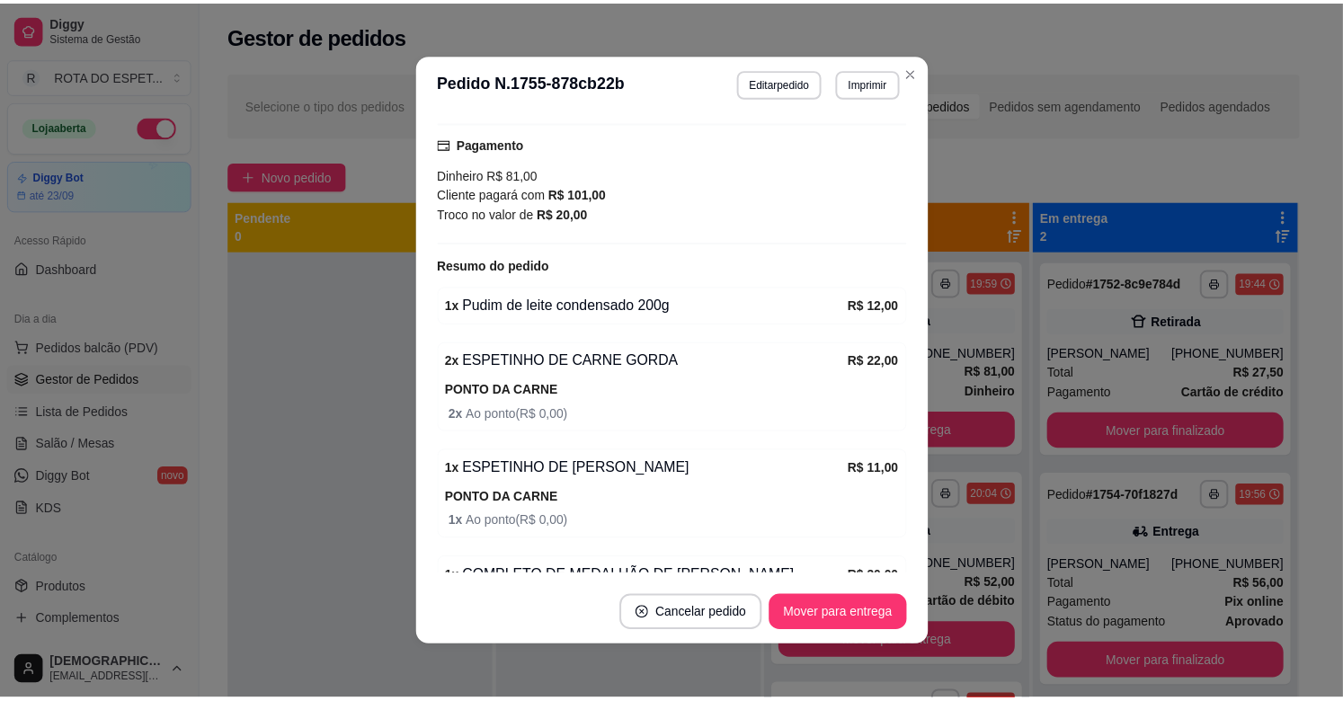
scroll to position [548, 0]
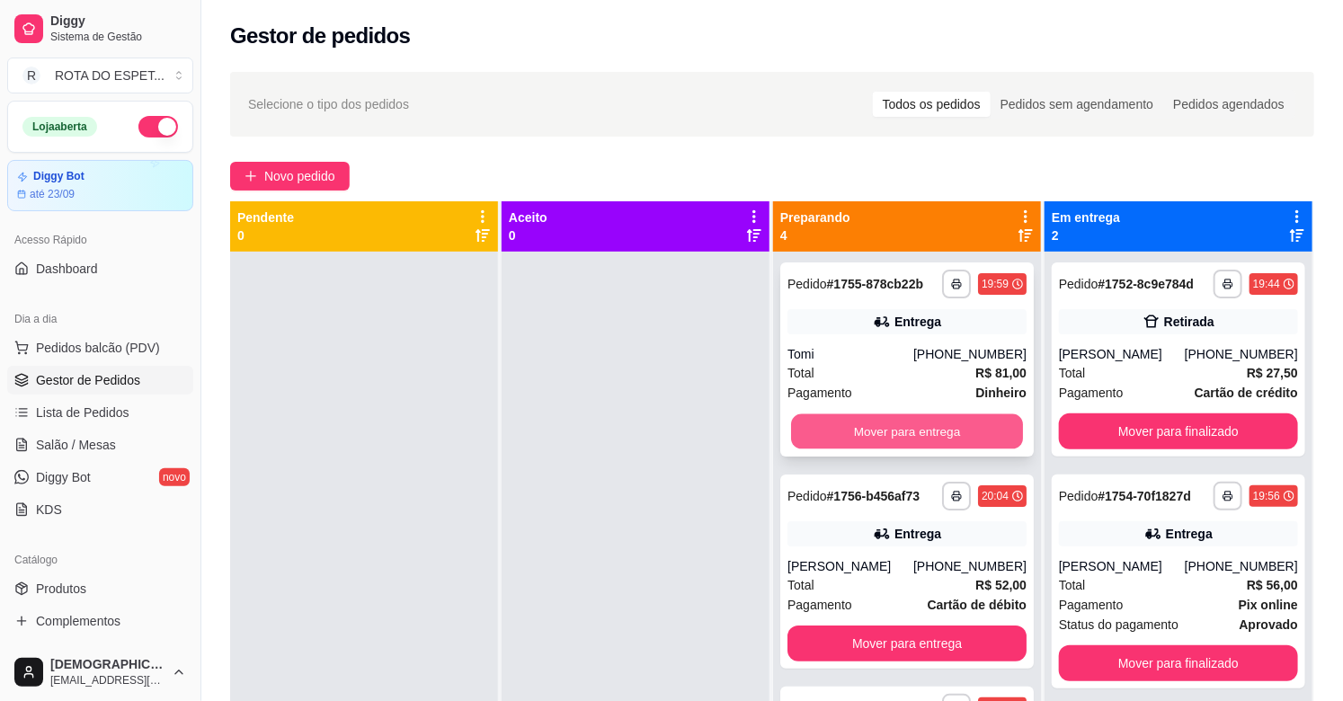
click at [852, 424] on button "Mover para entrega" at bounding box center [907, 431] width 232 height 35
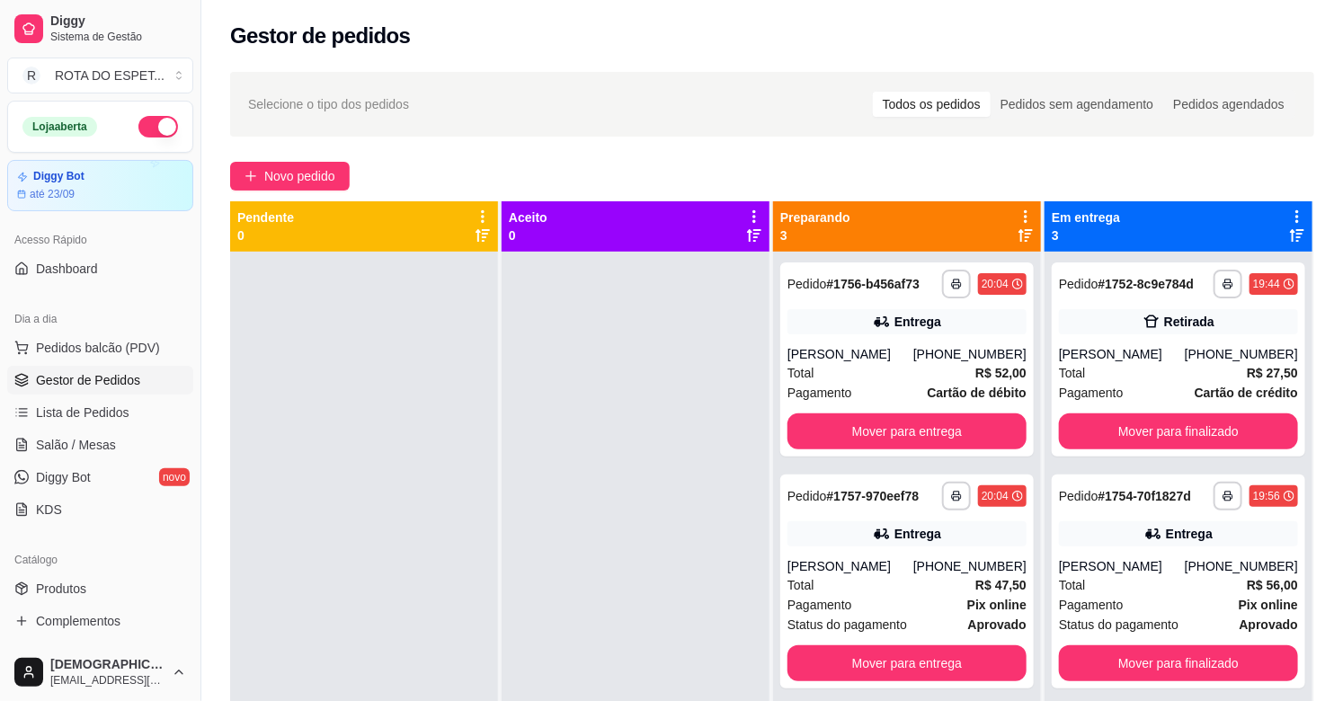
click at [660, 418] on div at bounding box center [636, 602] width 268 height 701
click at [540, 569] on div at bounding box center [636, 602] width 268 height 701
click at [1147, 433] on button "Mover para finalizado" at bounding box center [1178, 431] width 232 height 35
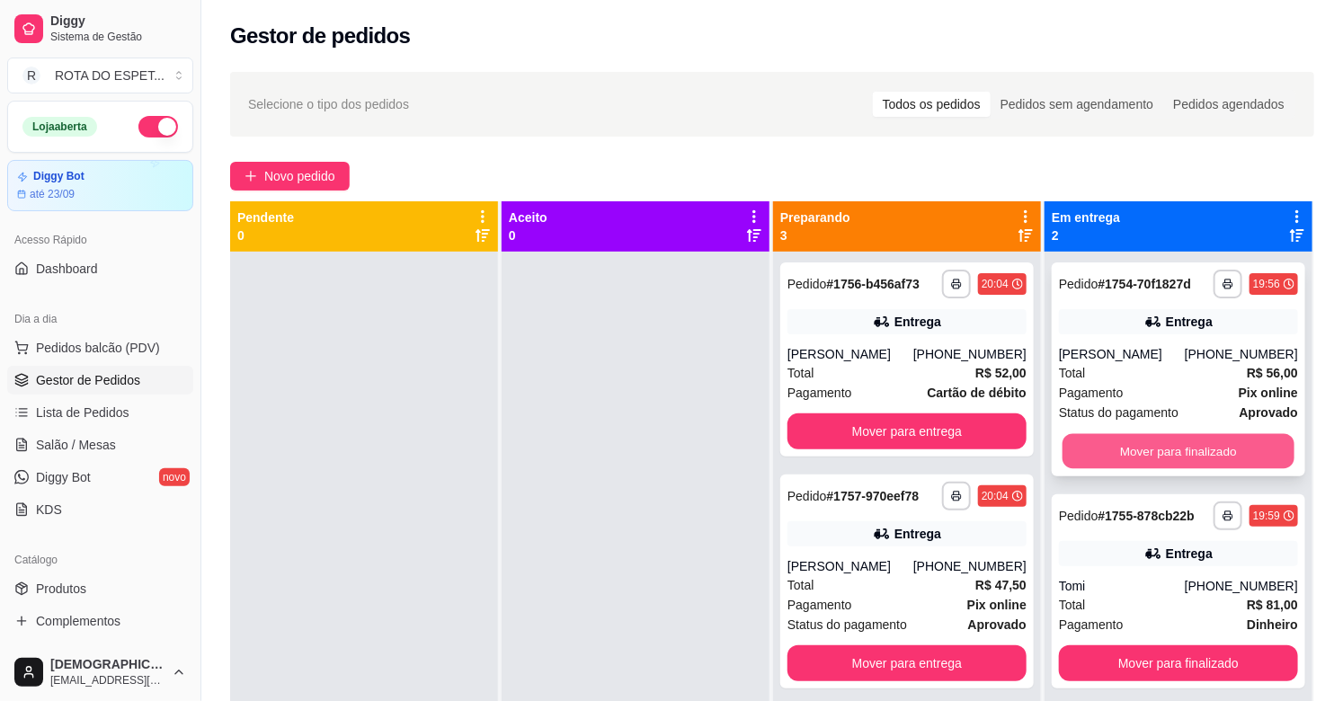
click at [1195, 441] on button "Mover para finalizado" at bounding box center [1178, 451] width 232 height 35
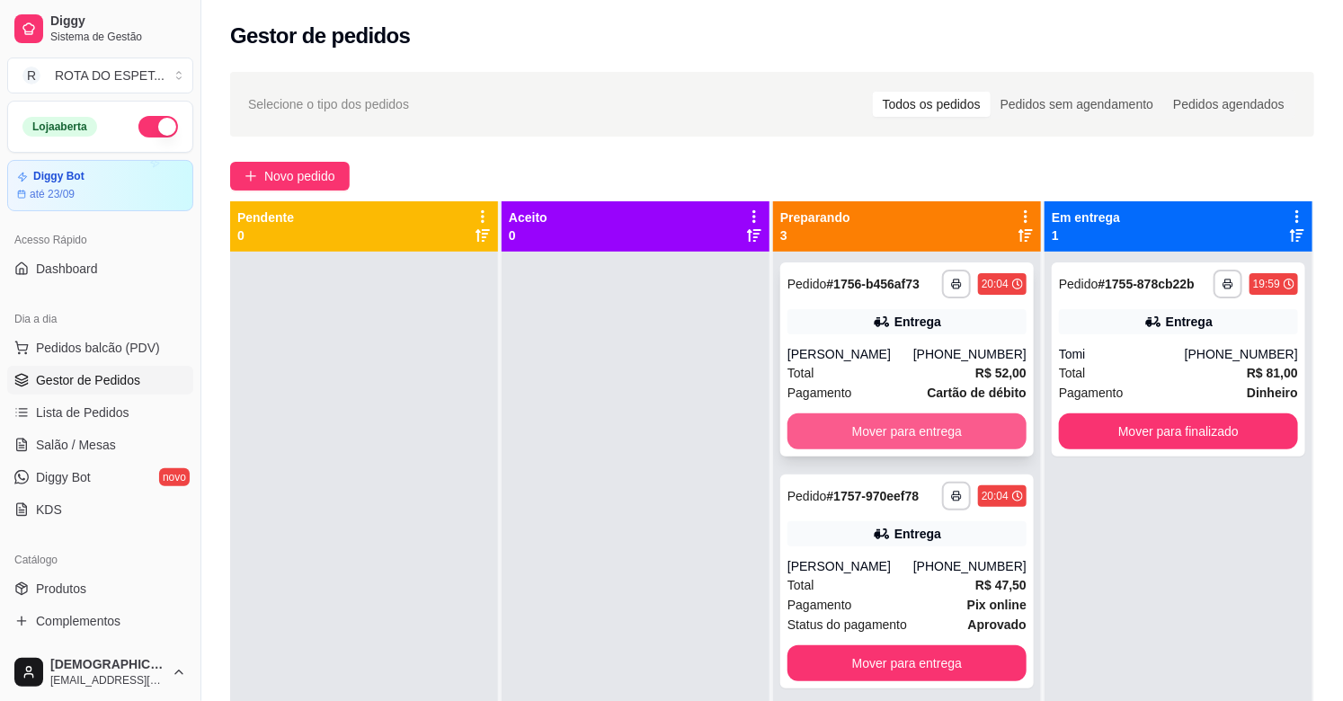
click at [911, 436] on button "Mover para entrega" at bounding box center [906, 431] width 239 height 36
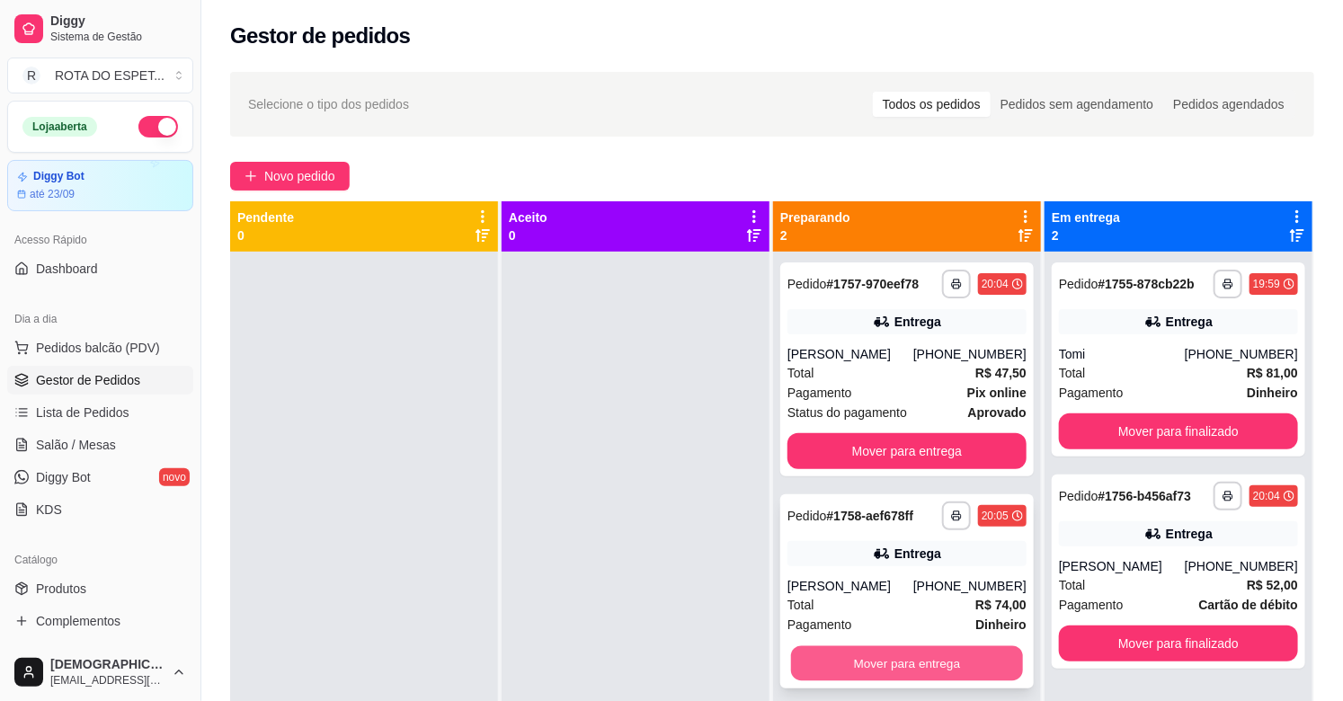
click at [911, 665] on button "Mover para entrega" at bounding box center [907, 663] width 232 height 35
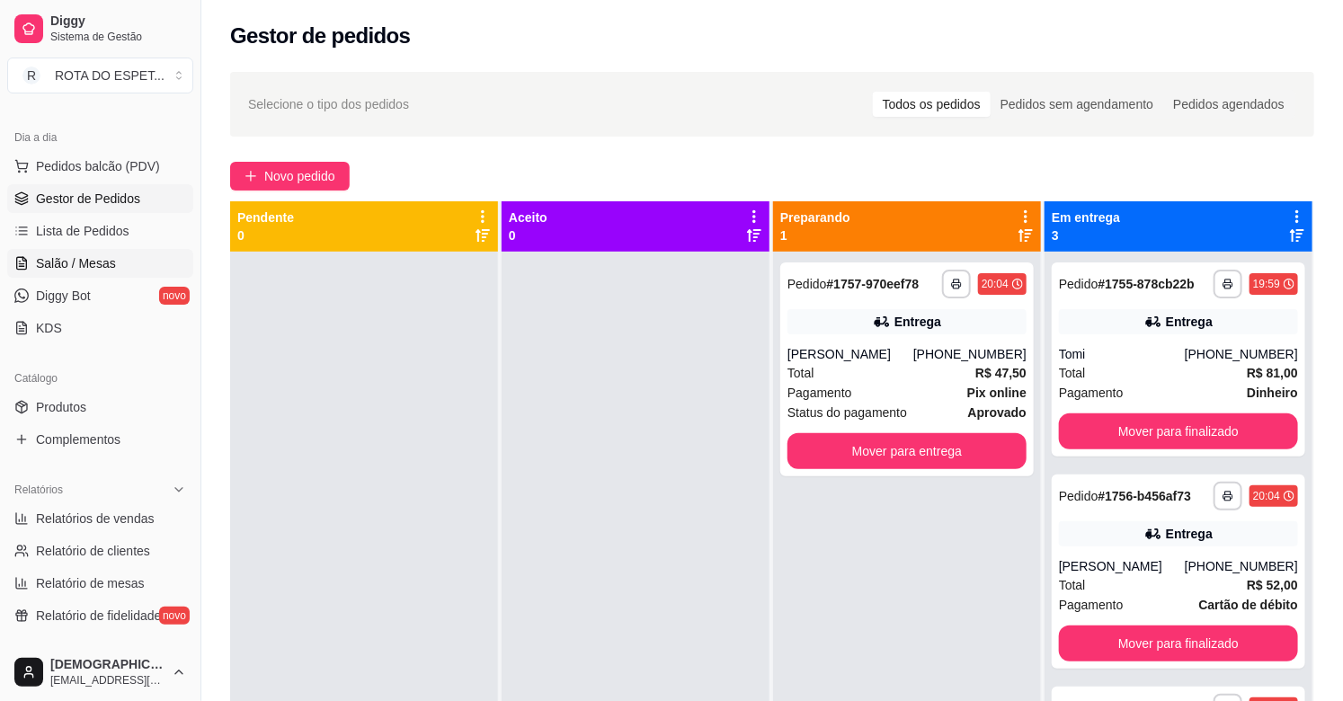
scroll to position [200, 0]
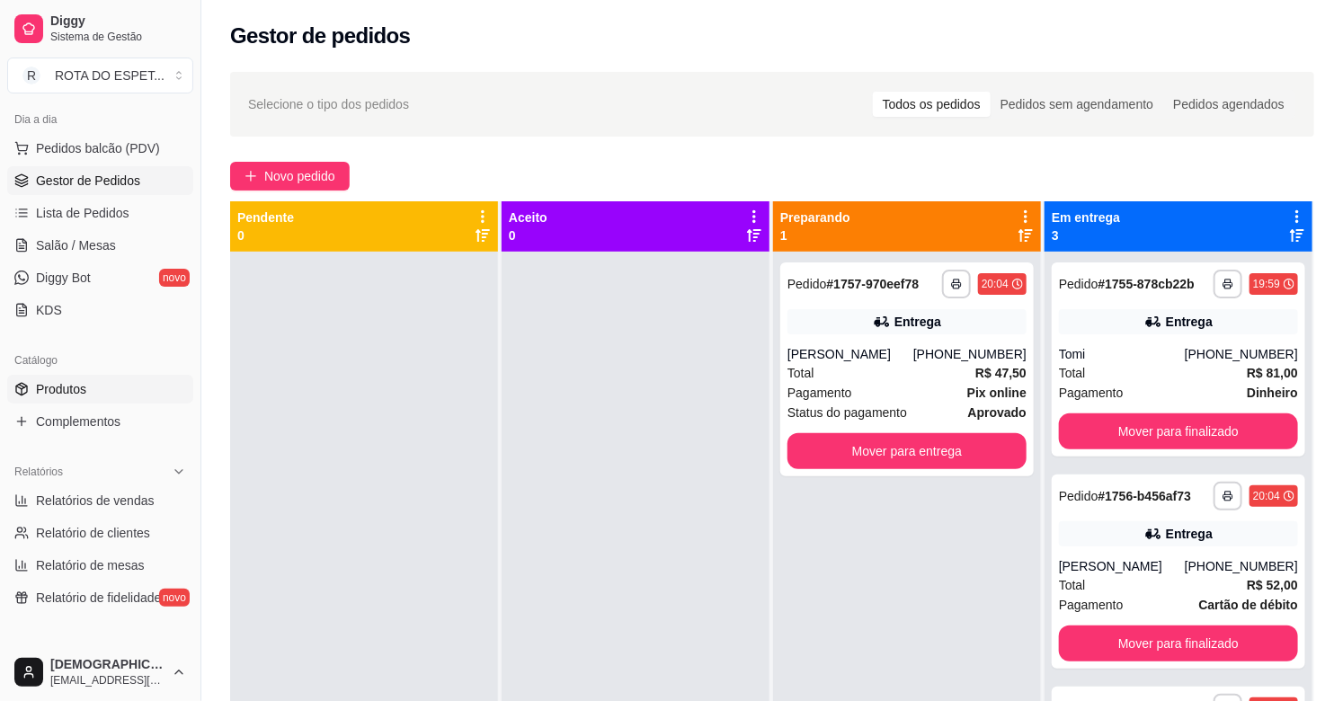
click at [84, 394] on span "Produtos" at bounding box center [61, 389] width 50 height 18
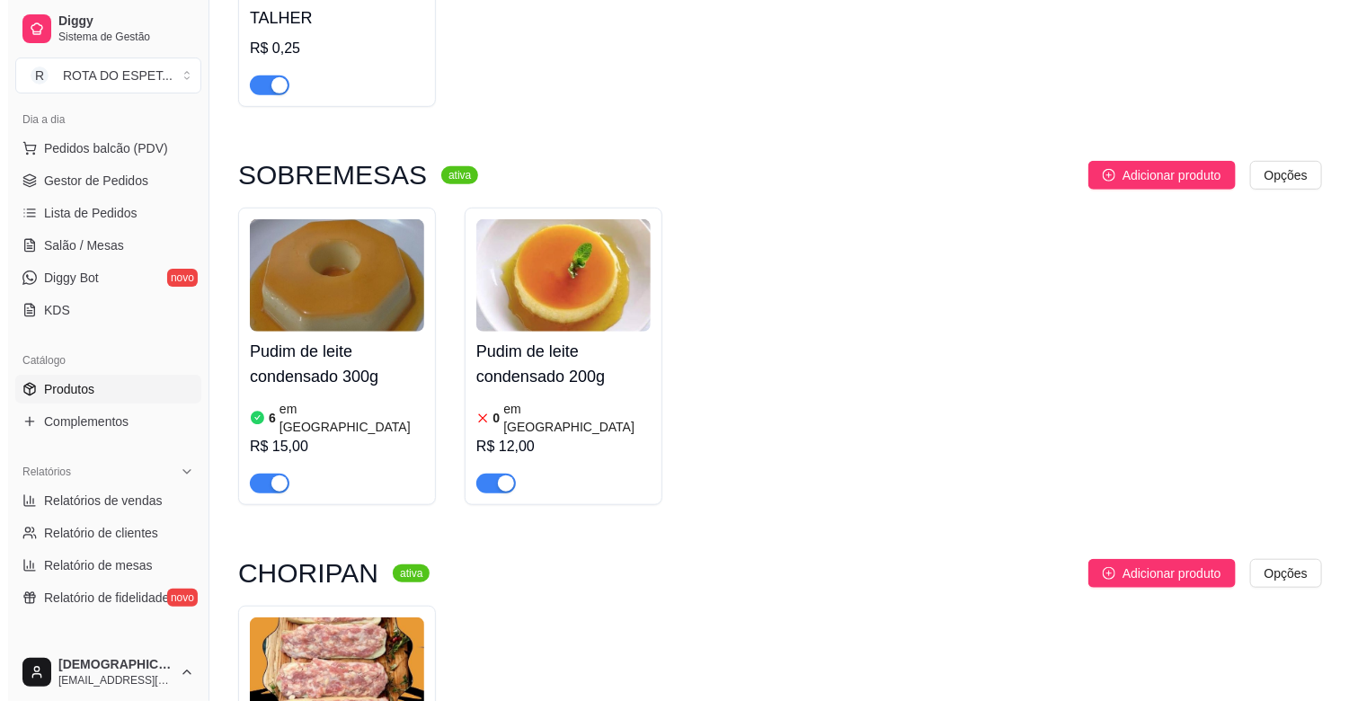
scroll to position [798, 0]
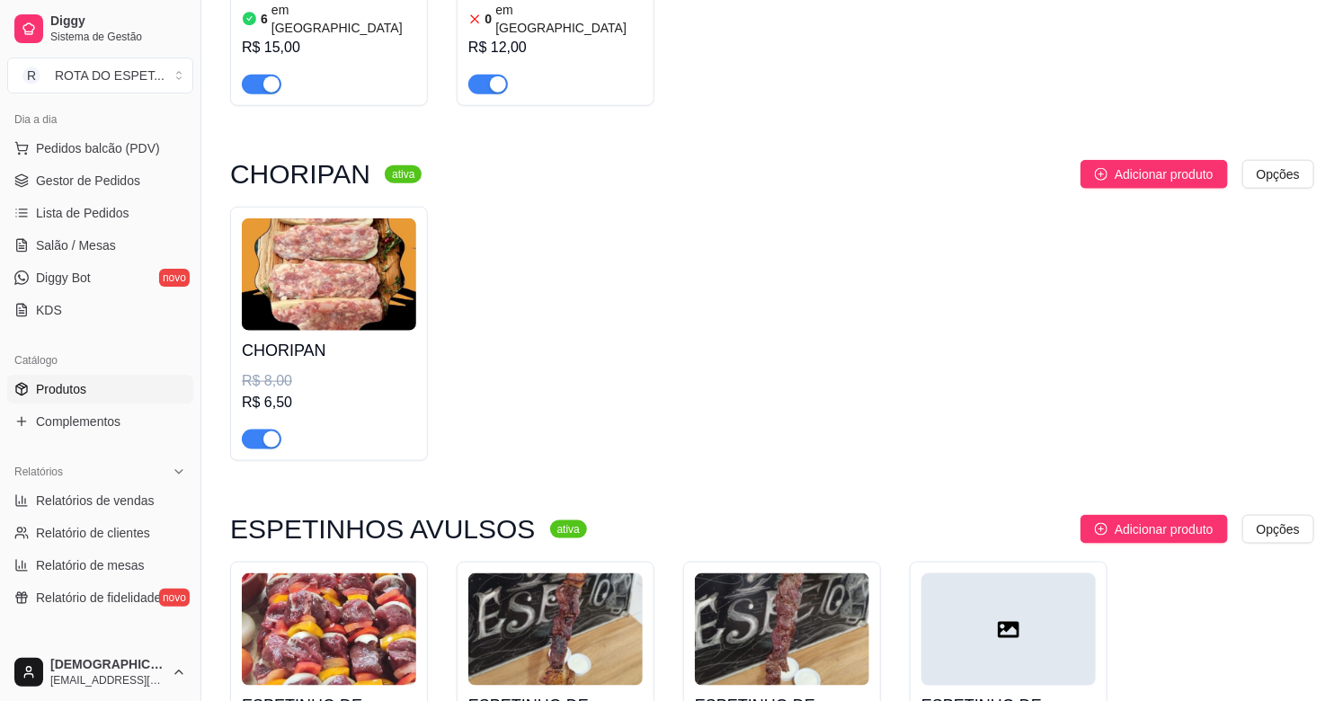
click at [235, 388] on div "CHORIPAN R$ 8,00 R$ 6,50" at bounding box center [329, 334] width 198 height 254
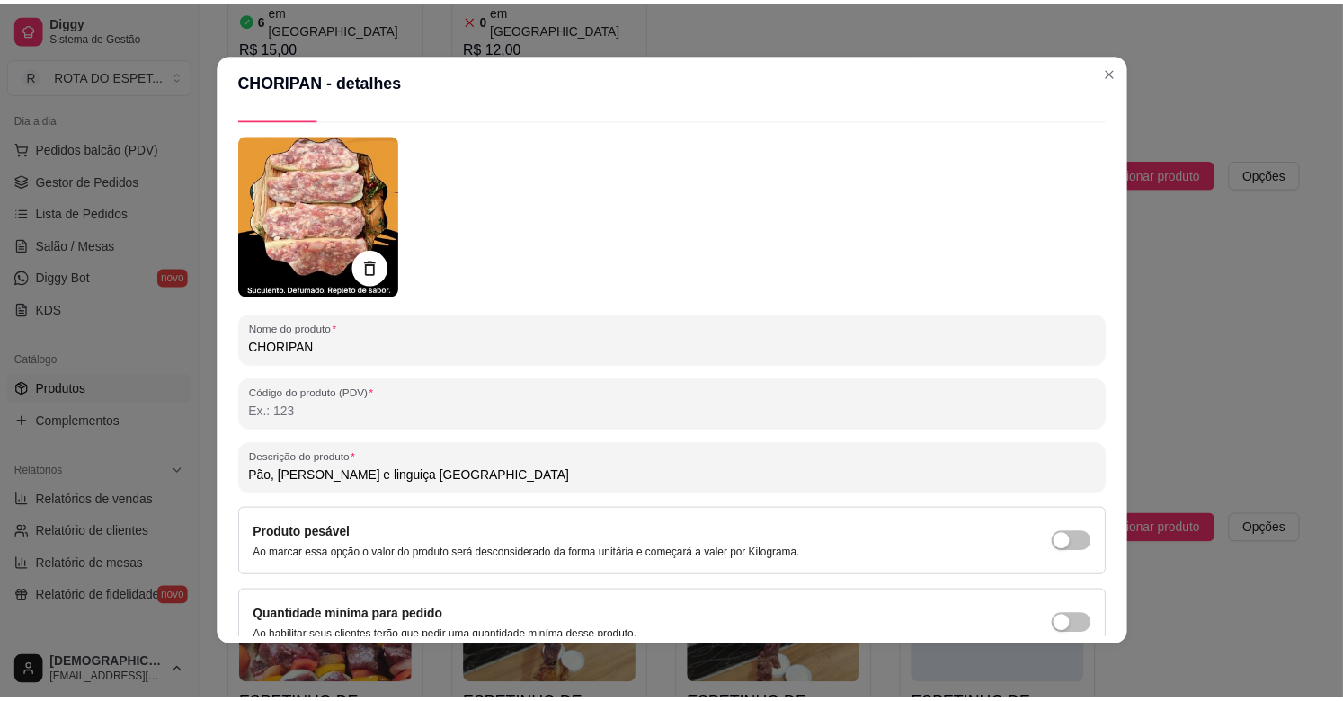
scroll to position [0, 0]
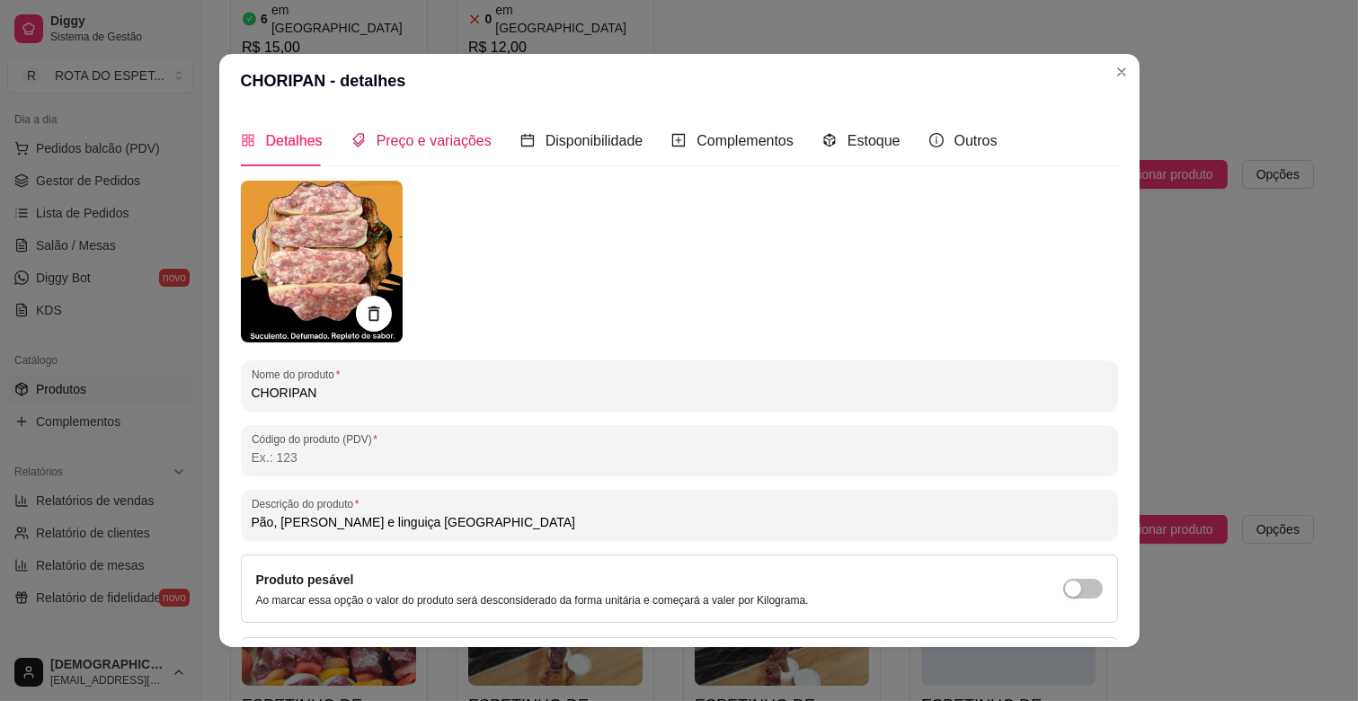
click at [406, 135] on span "Preço e variações" at bounding box center [434, 140] width 115 height 15
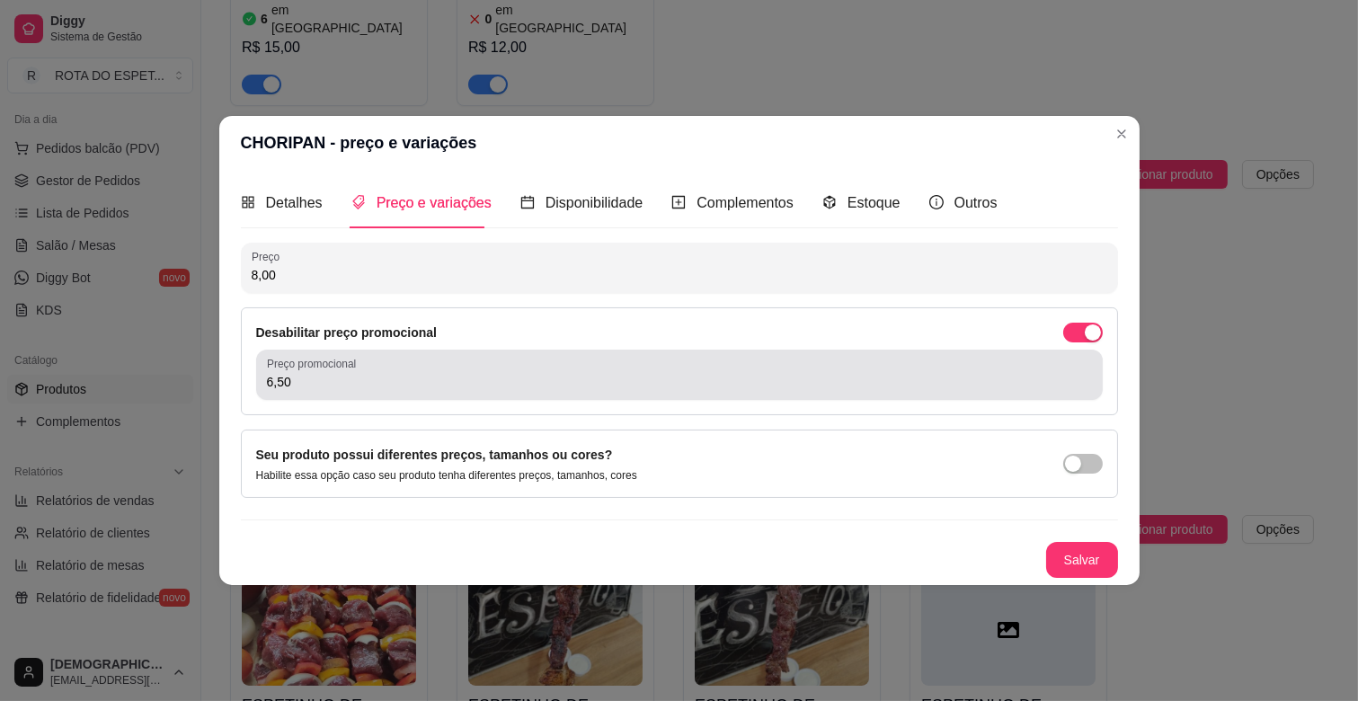
click at [331, 369] on label "Preço promocional" at bounding box center [314, 363] width 95 height 15
click at [331, 373] on input "6,50" at bounding box center [679, 382] width 825 height 18
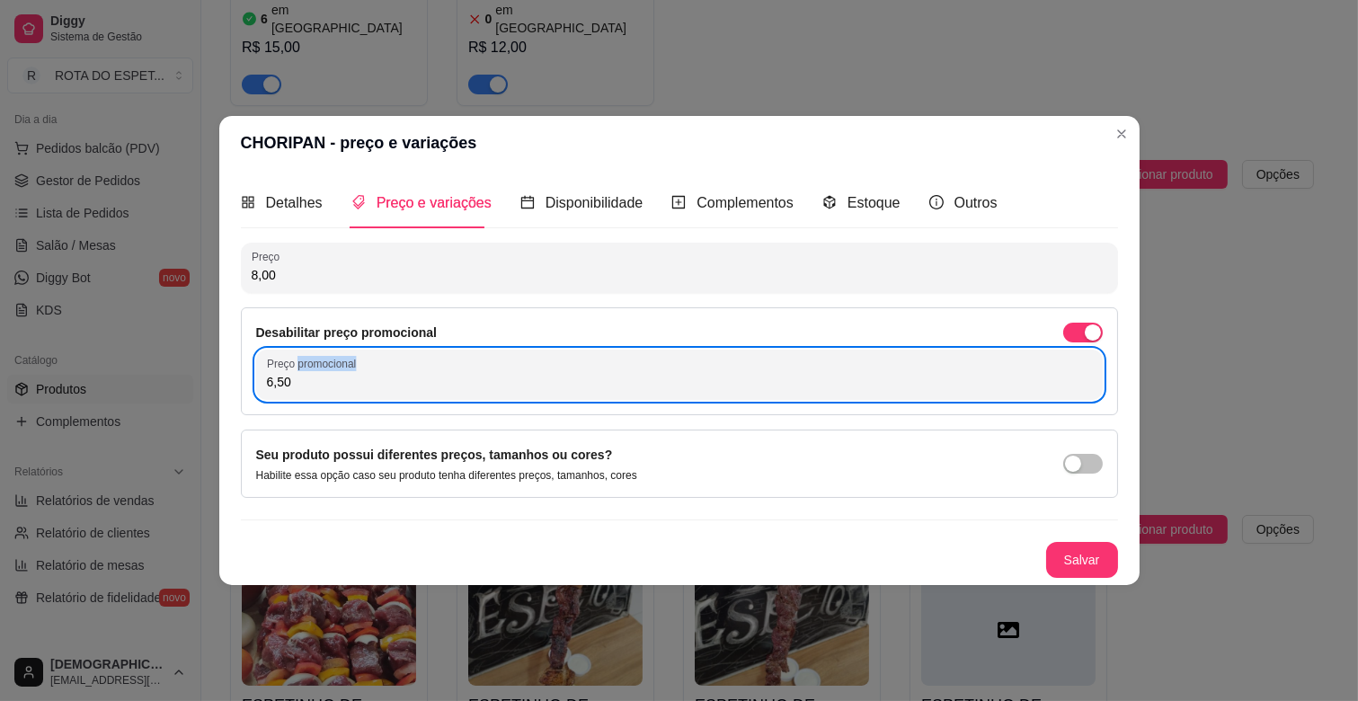
click at [331, 369] on label "Preço promocional" at bounding box center [314, 363] width 95 height 15
click at [331, 373] on input "6,50" at bounding box center [679, 382] width 825 height 18
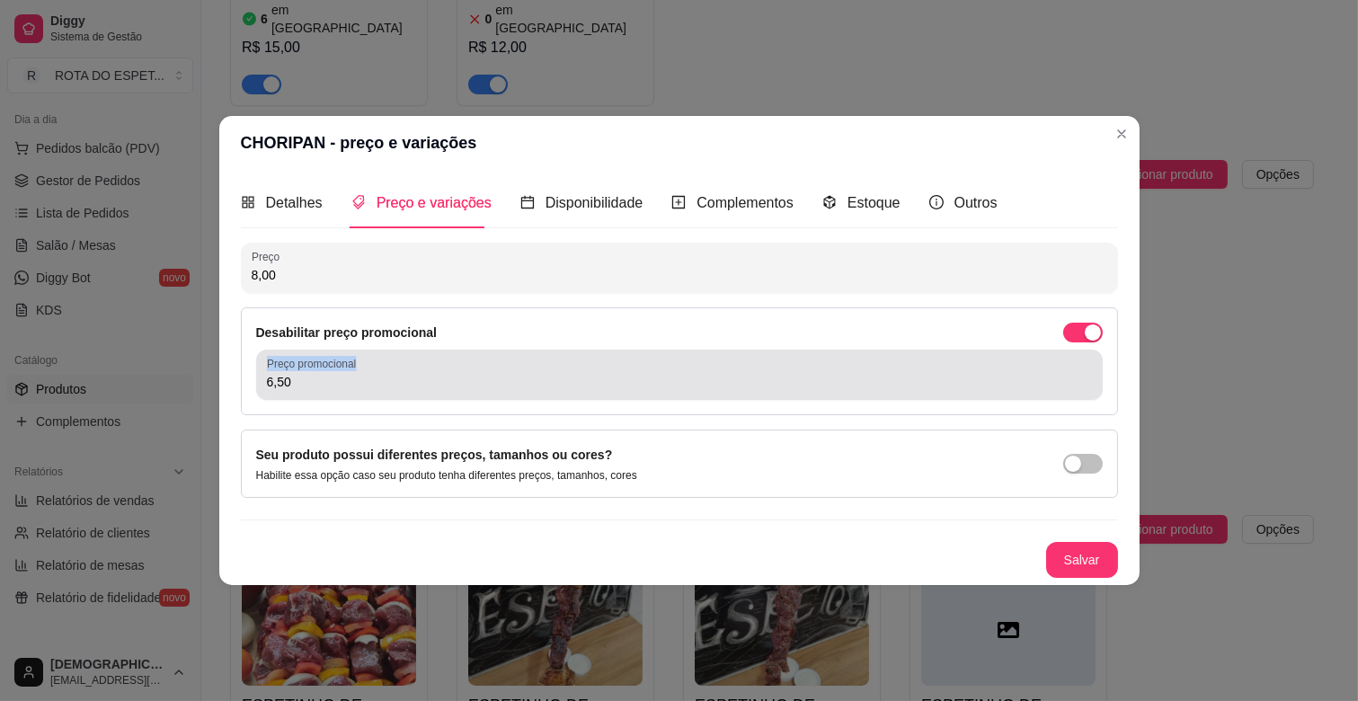
click at [331, 369] on label "Preço promocional" at bounding box center [314, 363] width 95 height 15
click at [331, 373] on input "6,50" at bounding box center [679, 382] width 825 height 18
click at [319, 385] on input "6,50" at bounding box center [679, 382] width 825 height 18
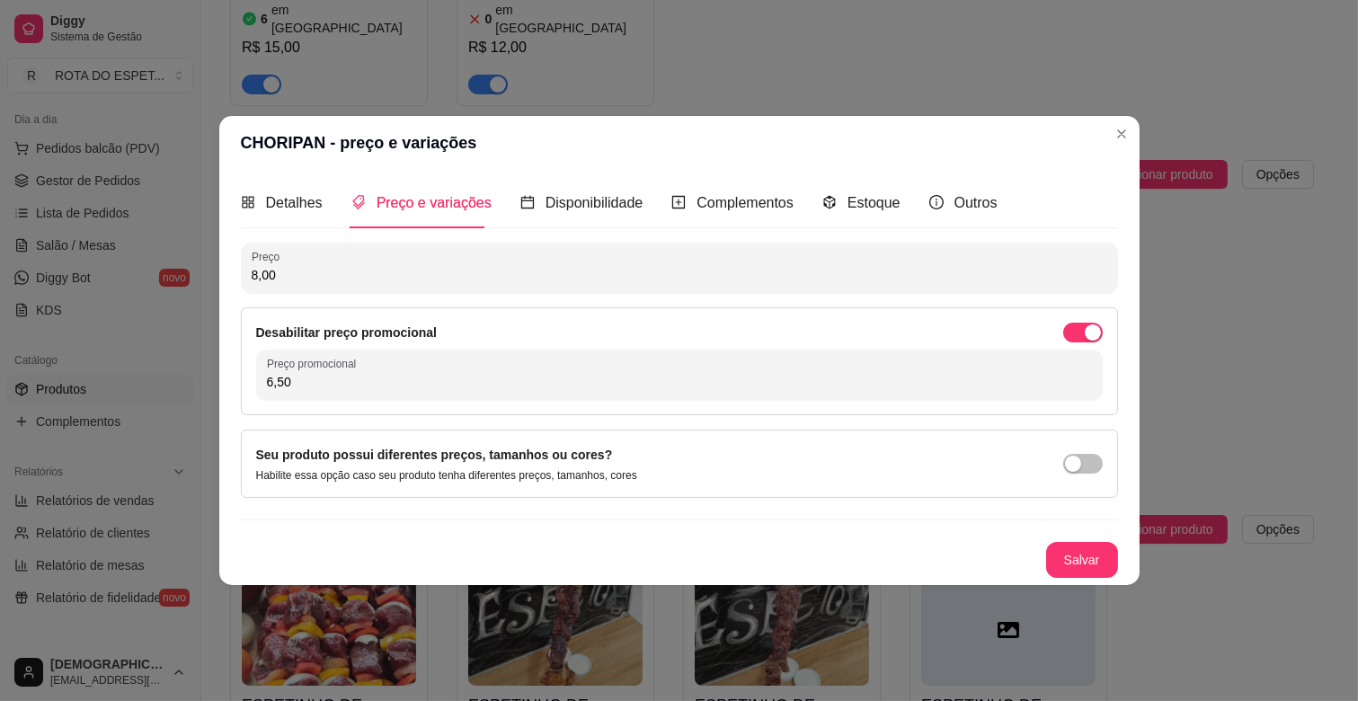
click at [319, 385] on input "6,50" at bounding box center [679, 382] width 825 height 18
type input "7,00"
click at [1083, 567] on button "Salvar" at bounding box center [1082, 560] width 72 height 36
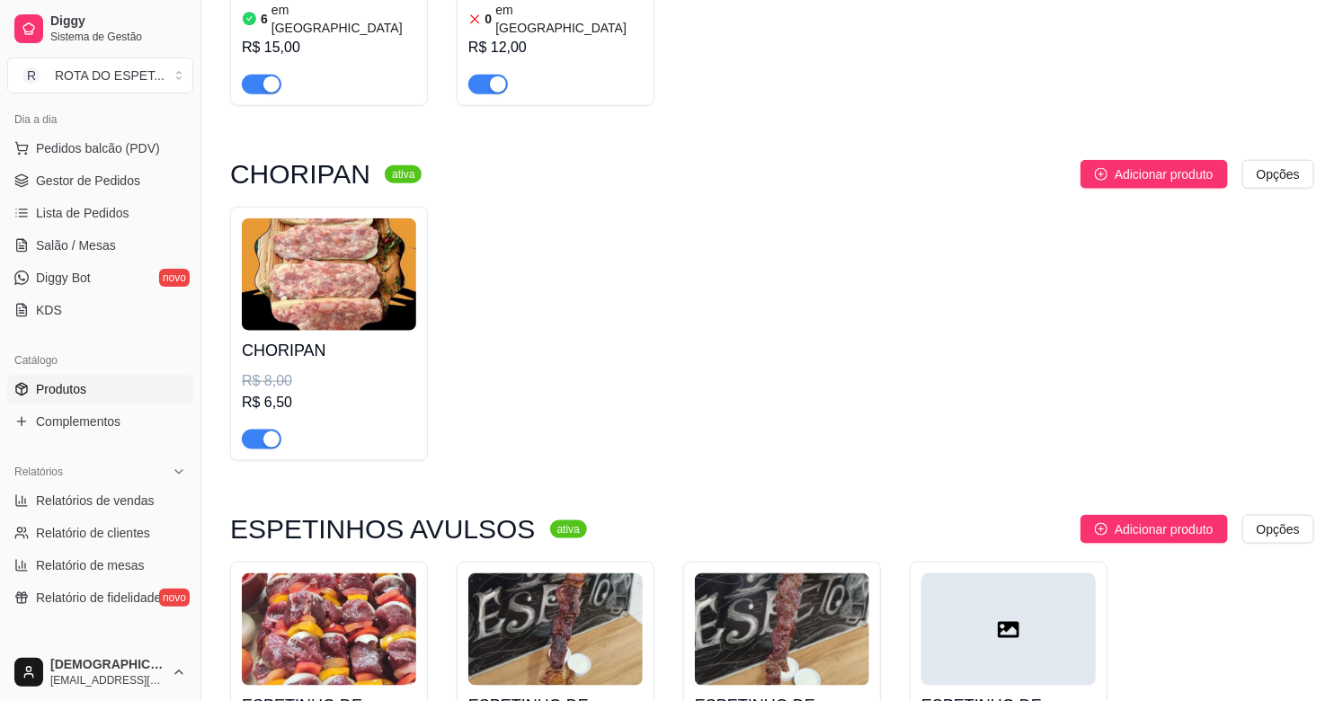
click at [1237, 383] on div "CHORIPAN R$ 8,00 R$ 6,50" at bounding box center [772, 334] width 1084 height 254
click at [1228, 383] on div "CHORIPAN R$ 8,00 R$ 7,00" at bounding box center [772, 334] width 1084 height 254
click at [87, 212] on span "Lista de Pedidos" at bounding box center [82, 213] width 93 height 18
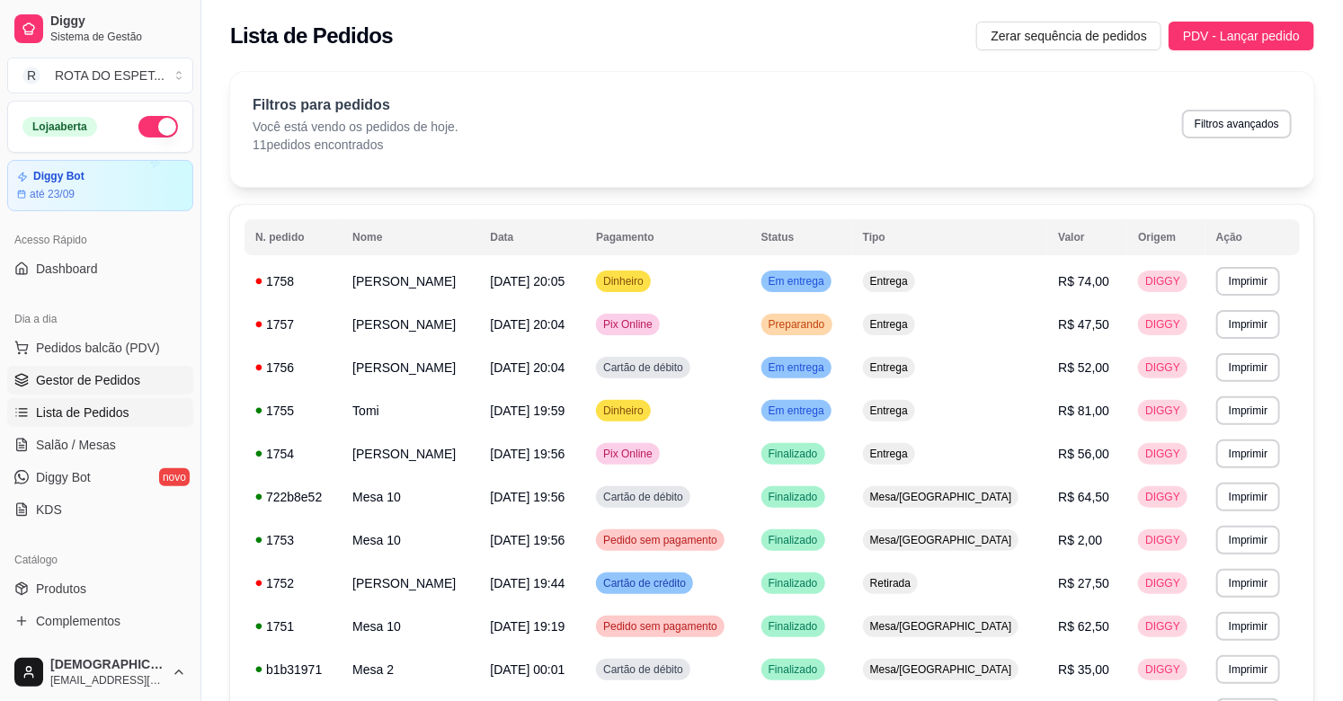
click at [105, 376] on span "Gestor de Pedidos" at bounding box center [88, 380] width 104 height 18
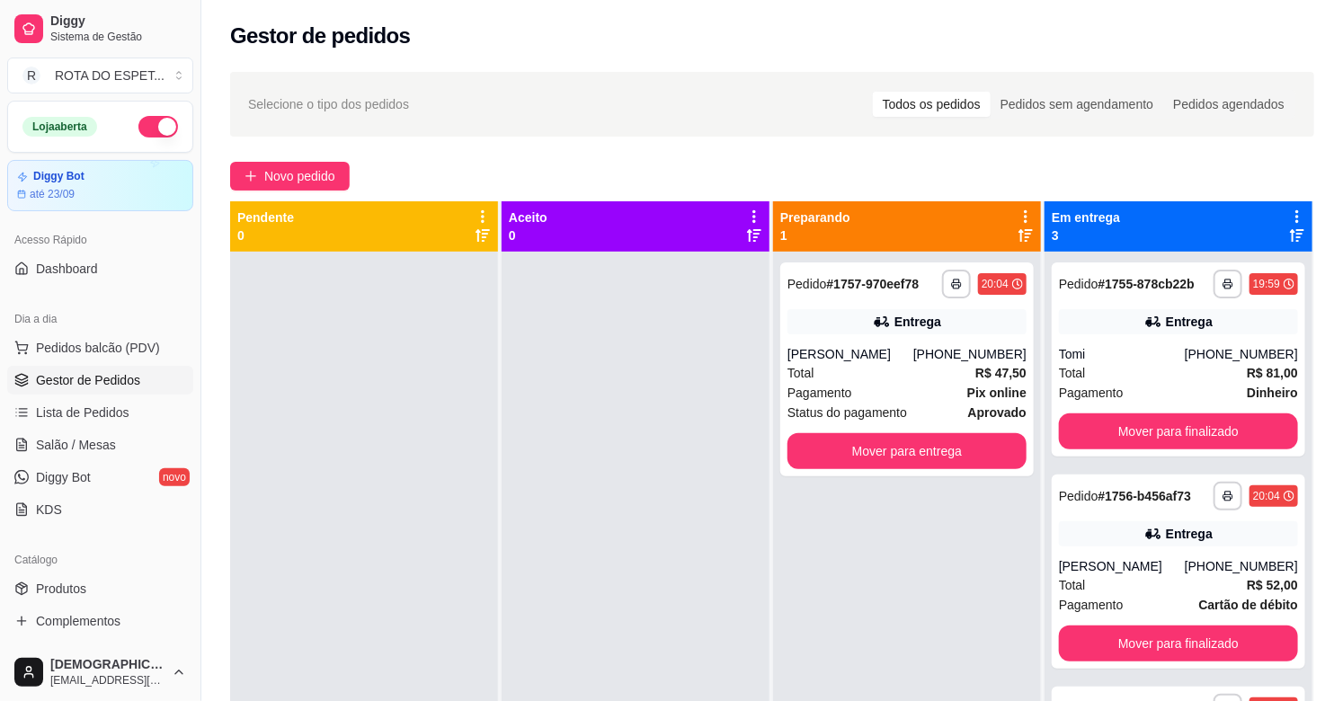
click at [594, 521] on div at bounding box center [636, 602] width 268 height 701
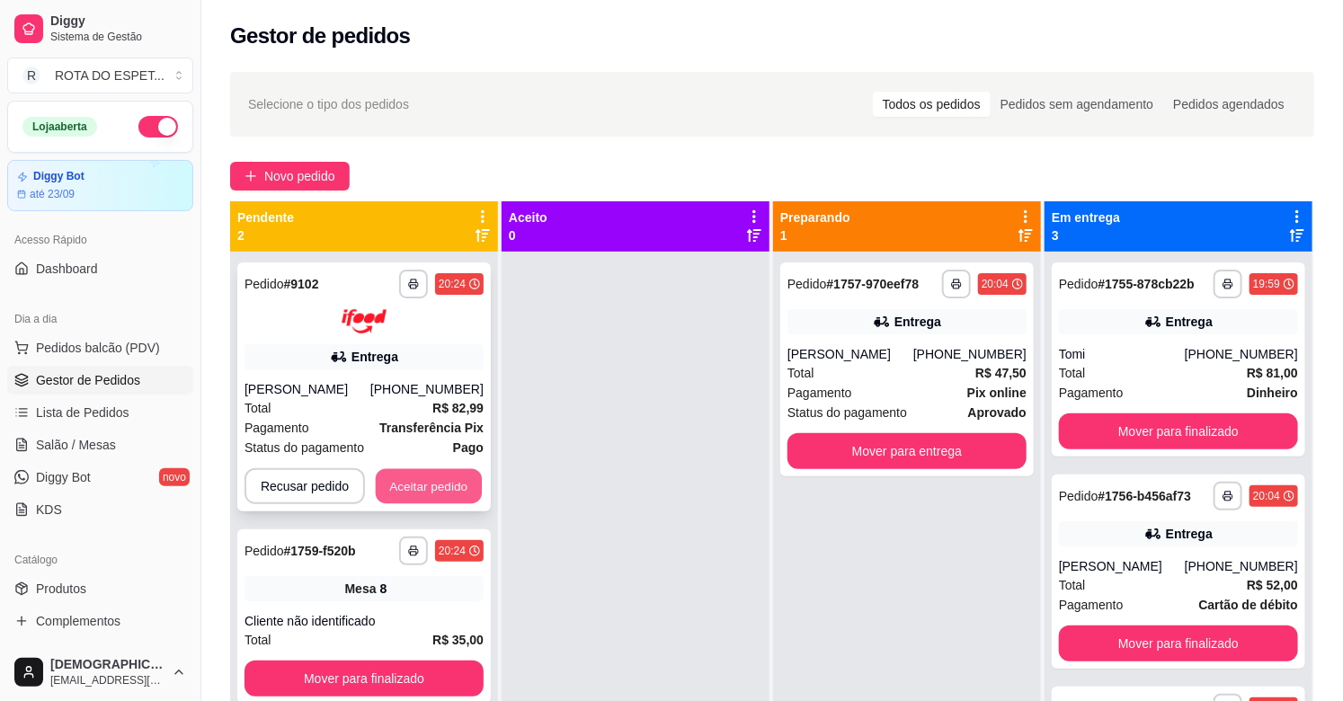
click at [419, 492] on button "Aceitar pedido" at bounding box center [429, 485] width 106 height 35
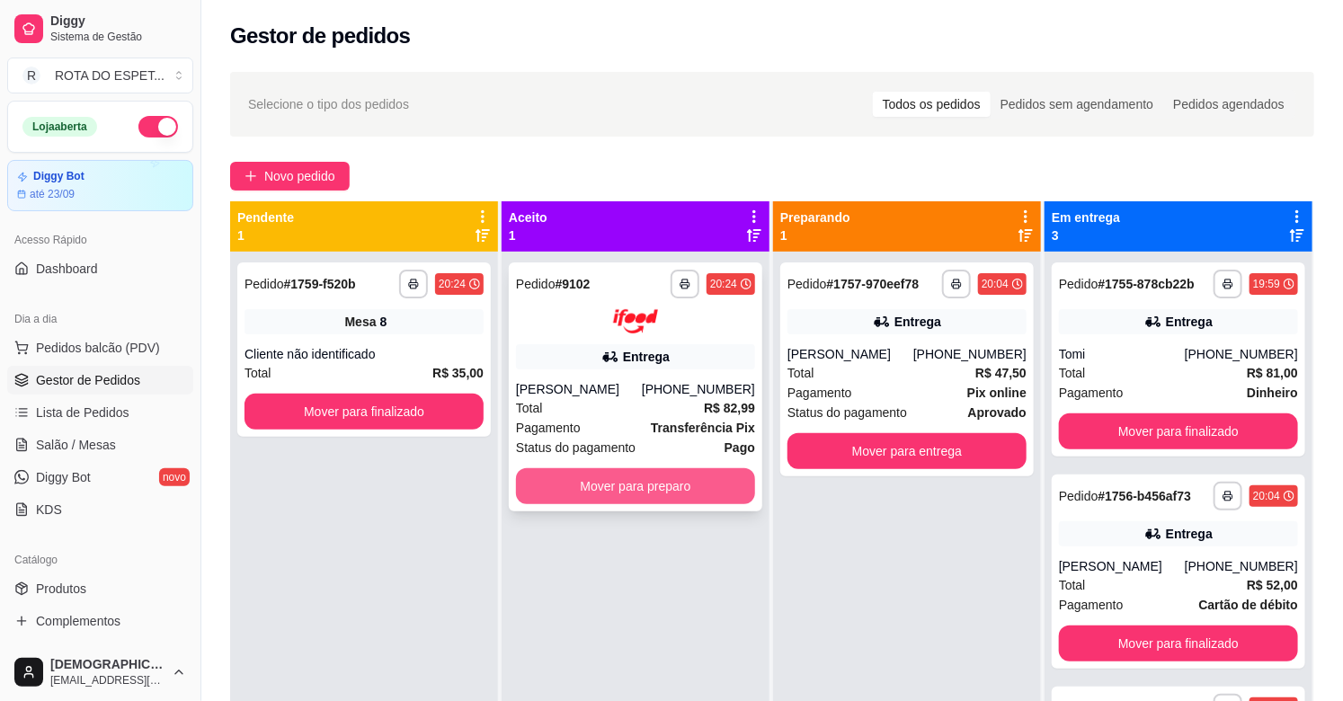
click at [591, 474] on button "Mover para preparo" at bounding box center [635, 486] width 239 height 36
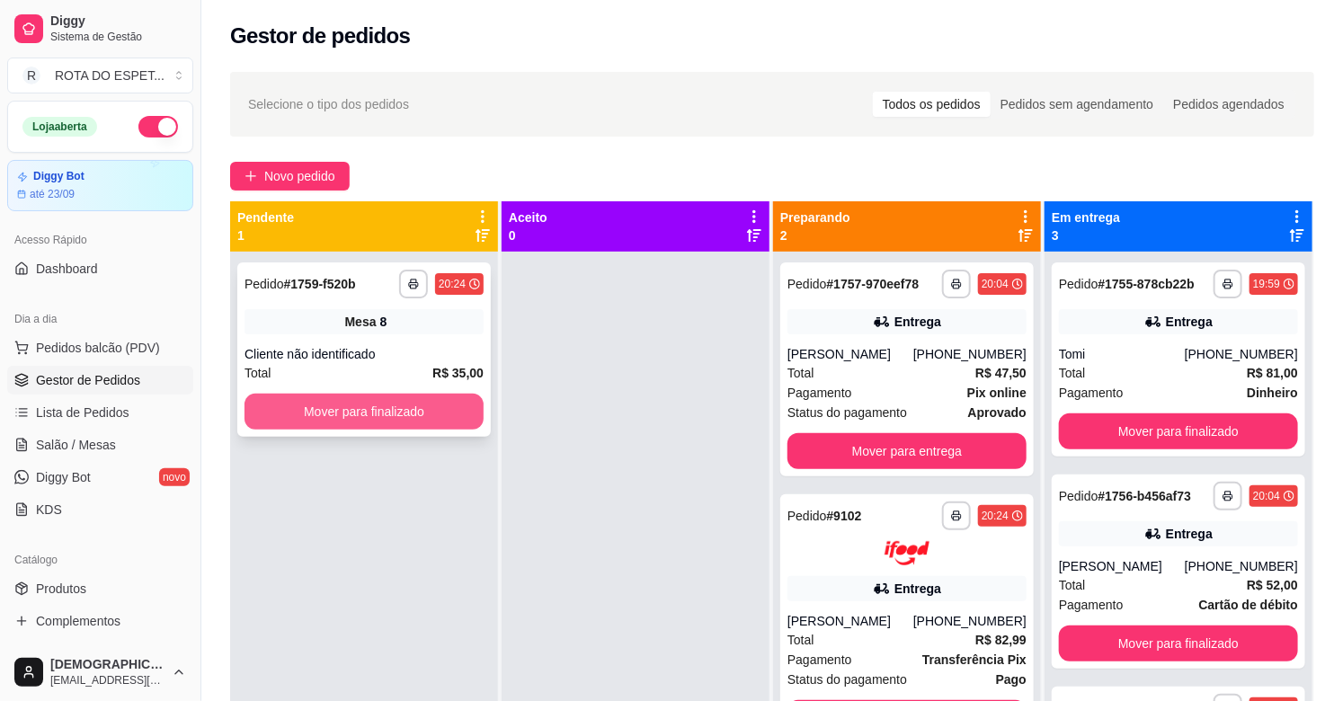
click at [346, 406] on button "Mover para finalizado" at bounding box center [363, 412] width 239 height 36
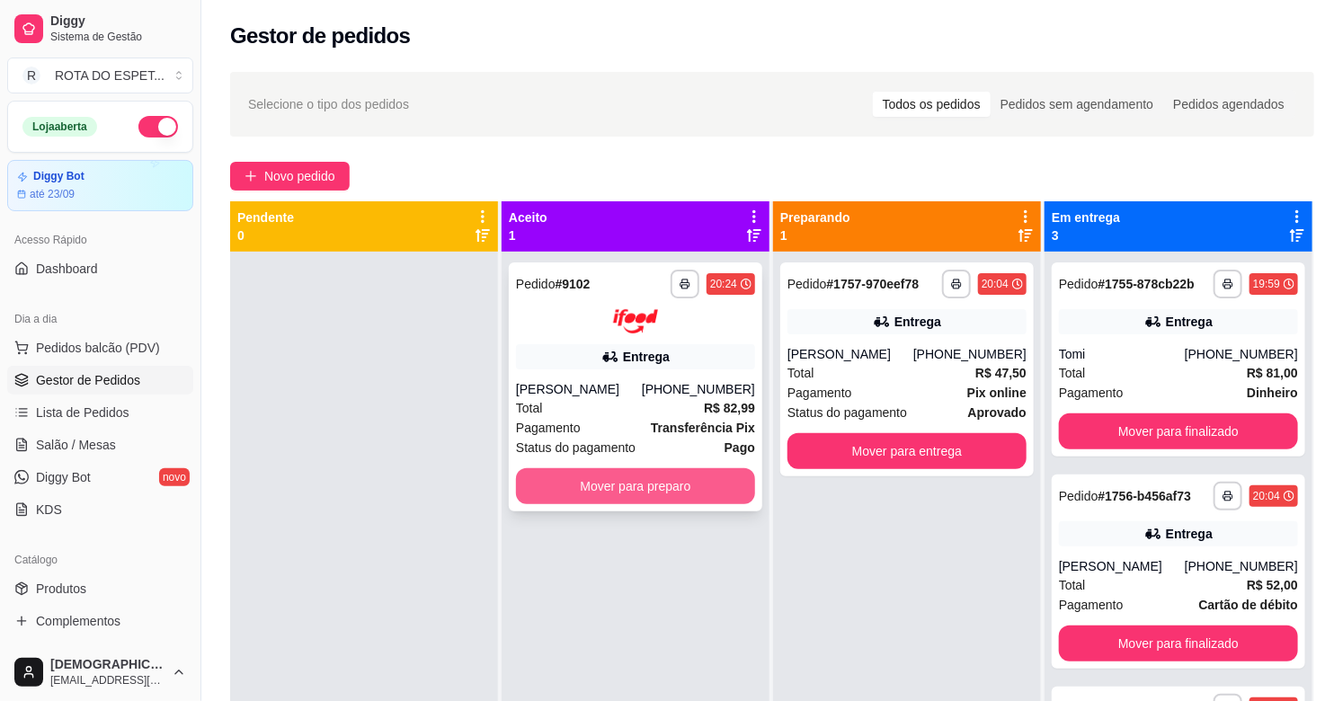
click at [623, 499] on button "Mover para preparo" at bounding box center [635, 486] width 239 height 36
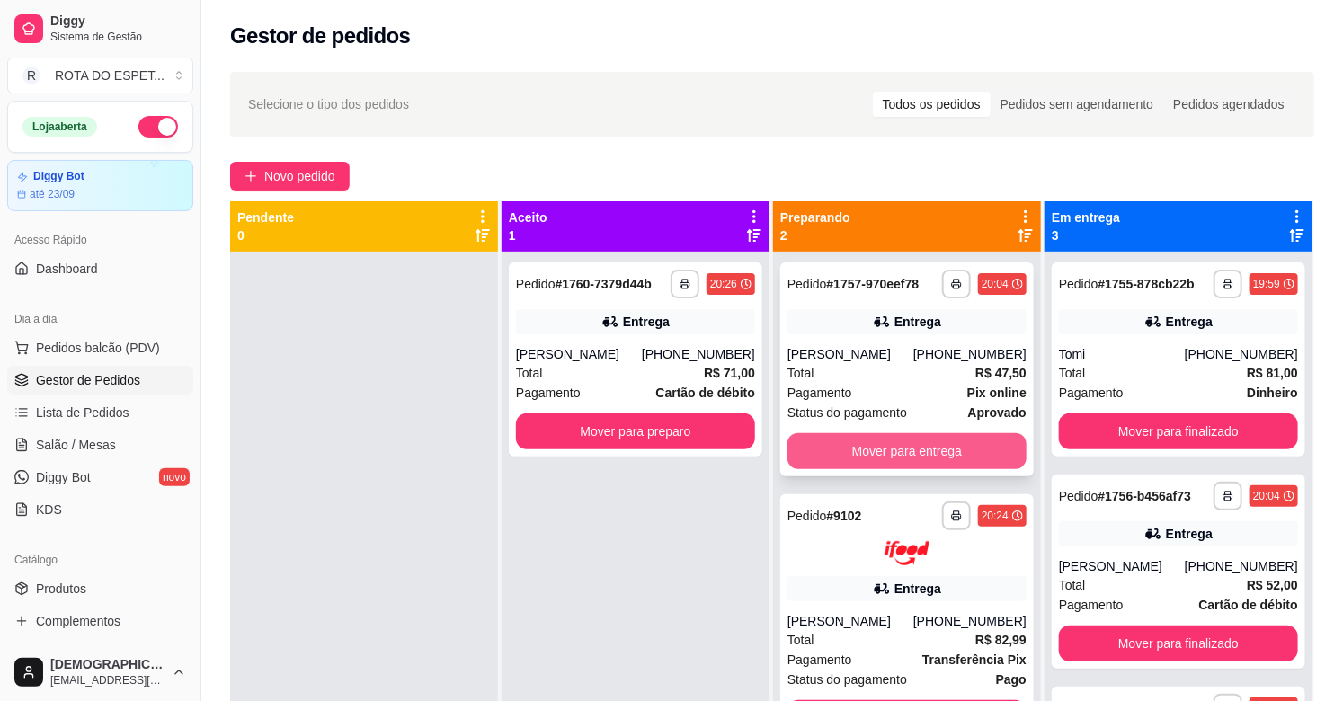
click at [893, 451] on button "Mover para entrega" at bounding box center [906, 451] width 239 height 36
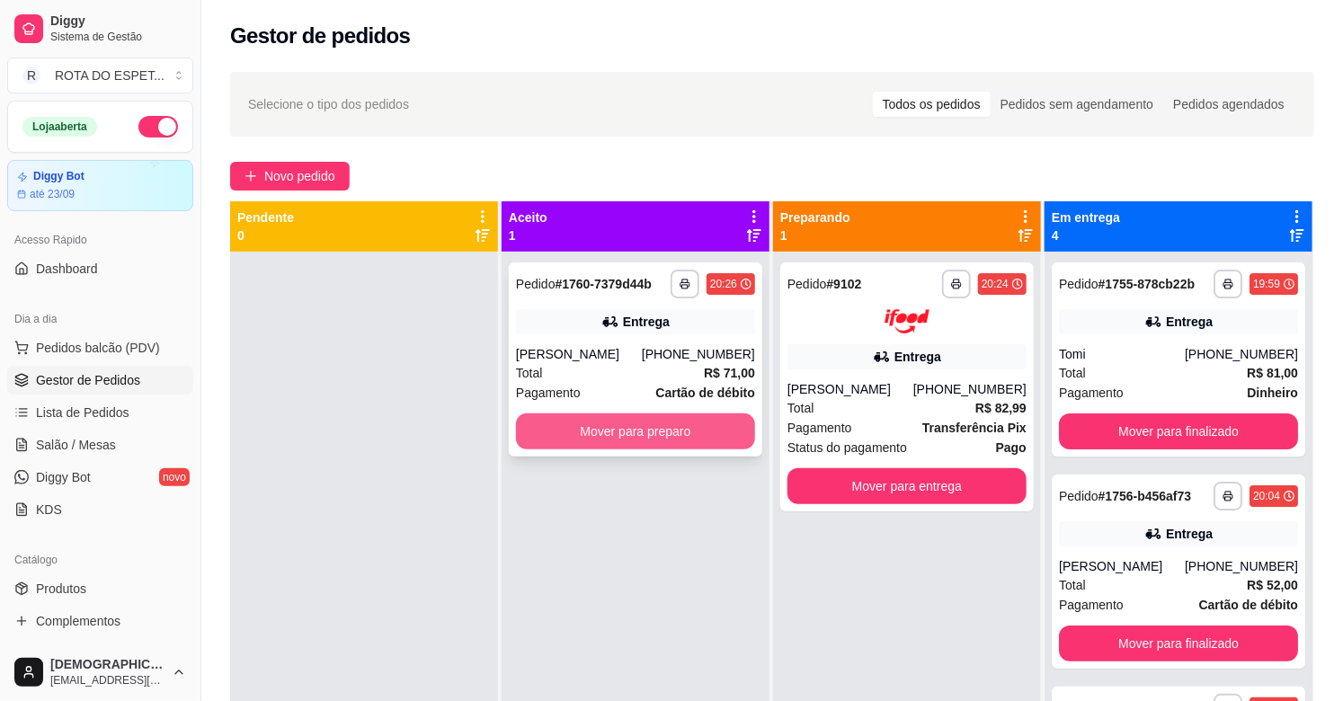
click at [535, 418] on button "Mover para preparo" at bounding box center [635, 431] width 239 height 36
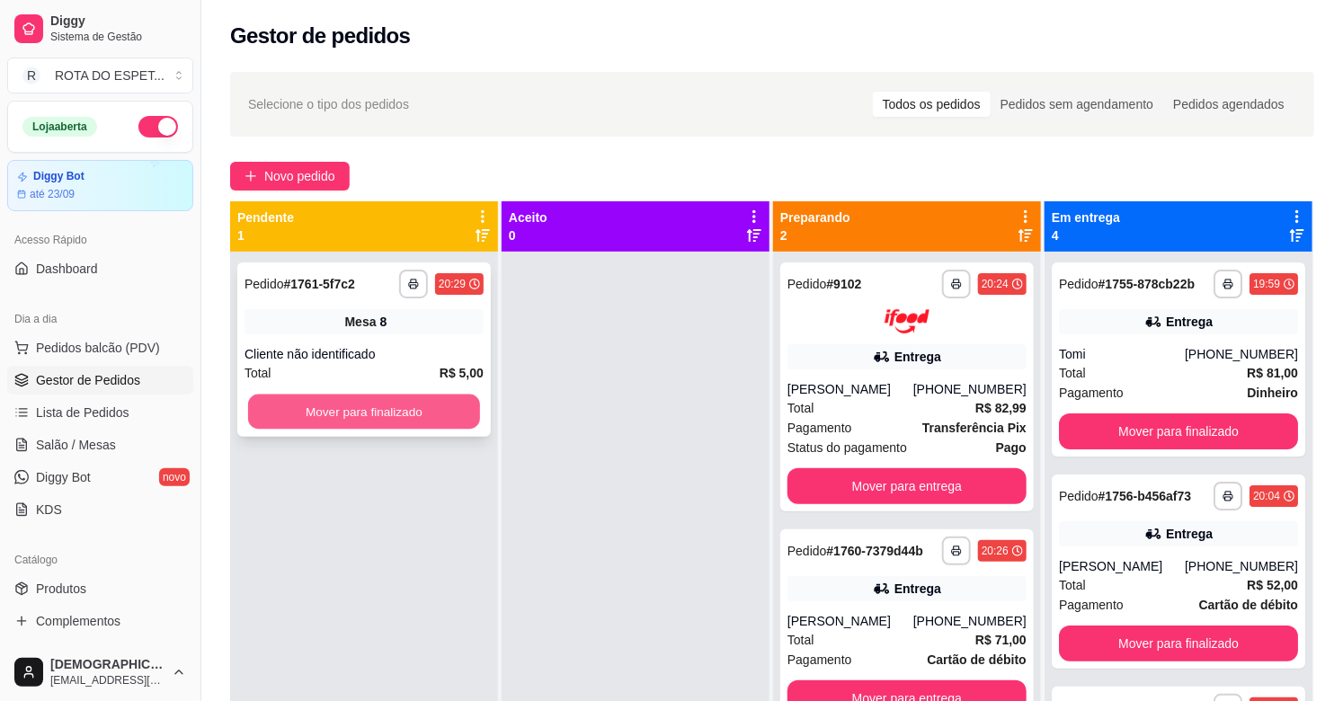
click at [345, 417] on button "Mover para finalizado" at bounding box center [364, 412] width 232 height 35
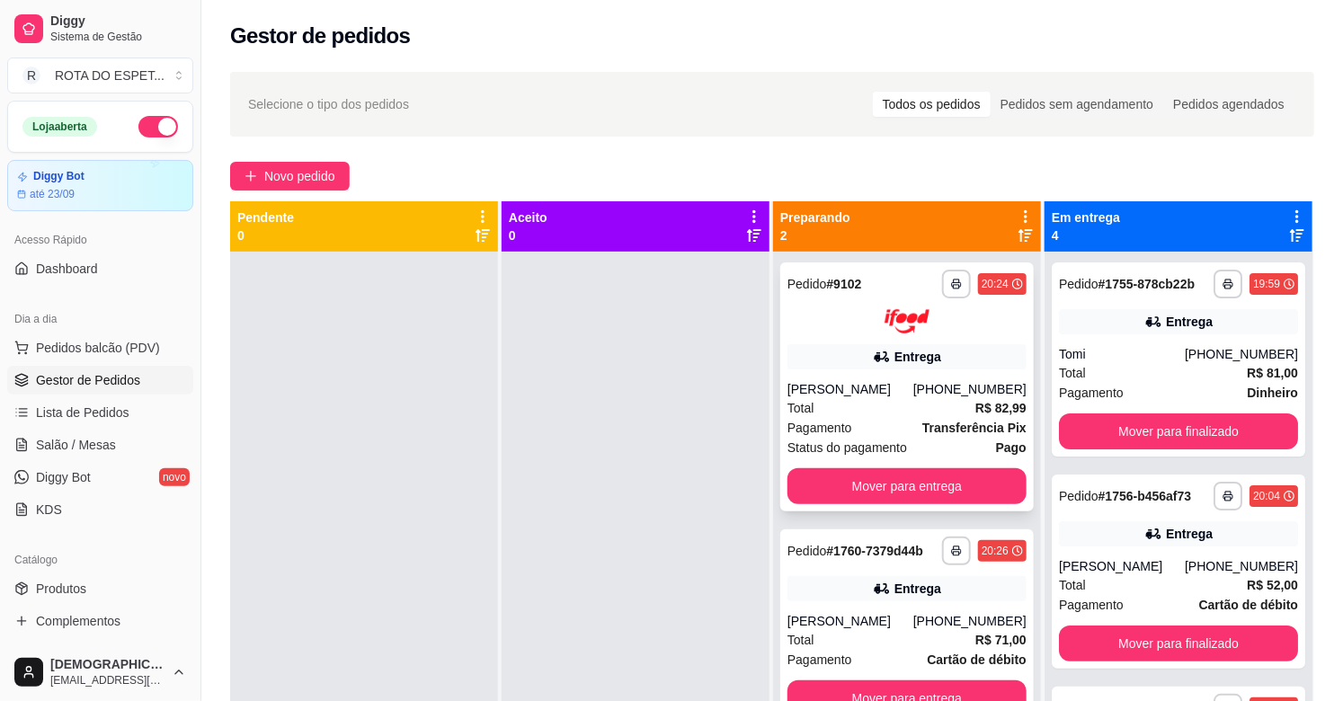
click at [913, 388] on div "[PERSON_NAME]" at bounding box center [850, 389] width 126 height 18
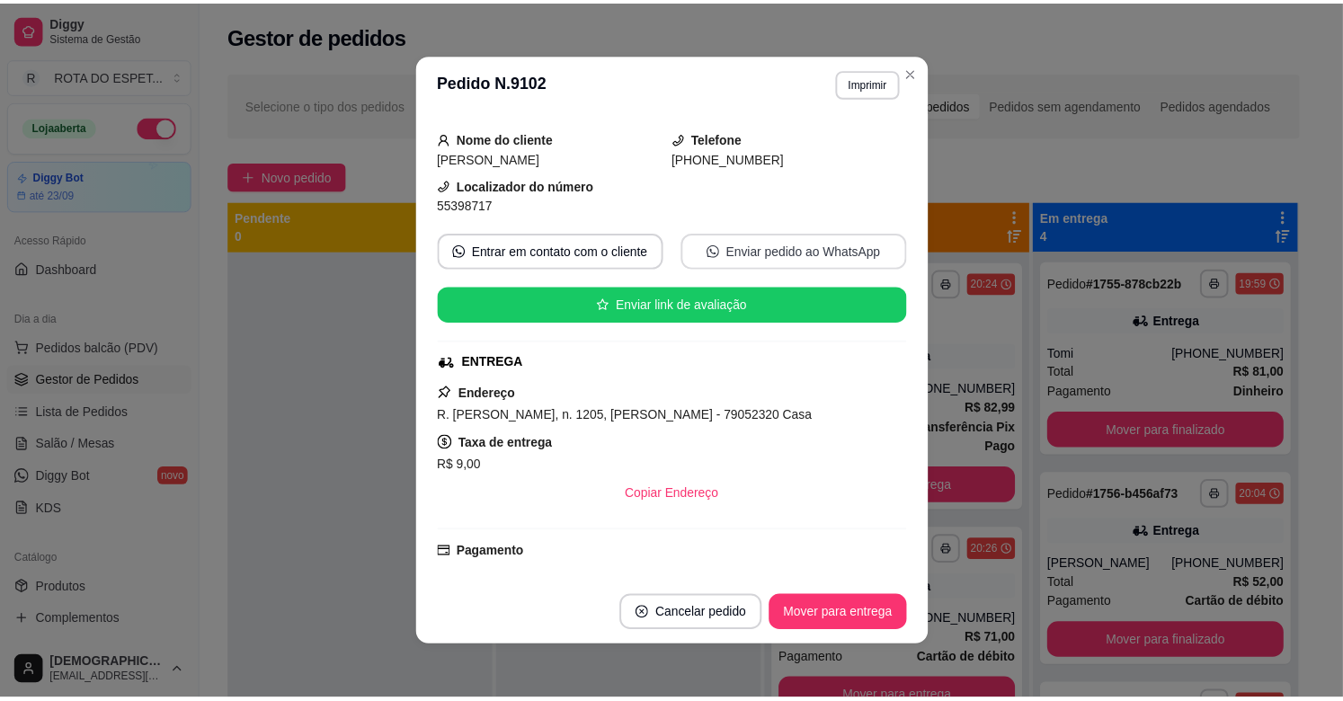
scroll to position [579, 0]
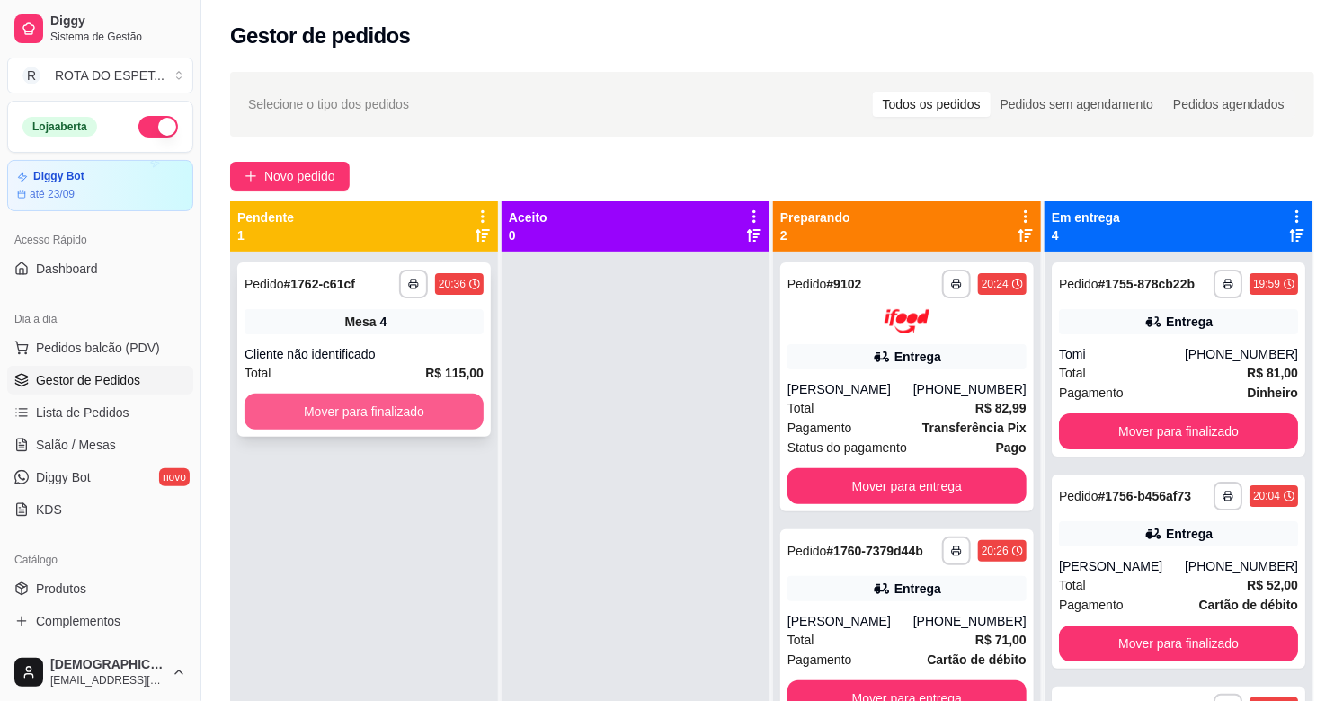
click at [444, 419] on button "Mover para finalizado" at bounding box center [363, 412] width 239 height 36
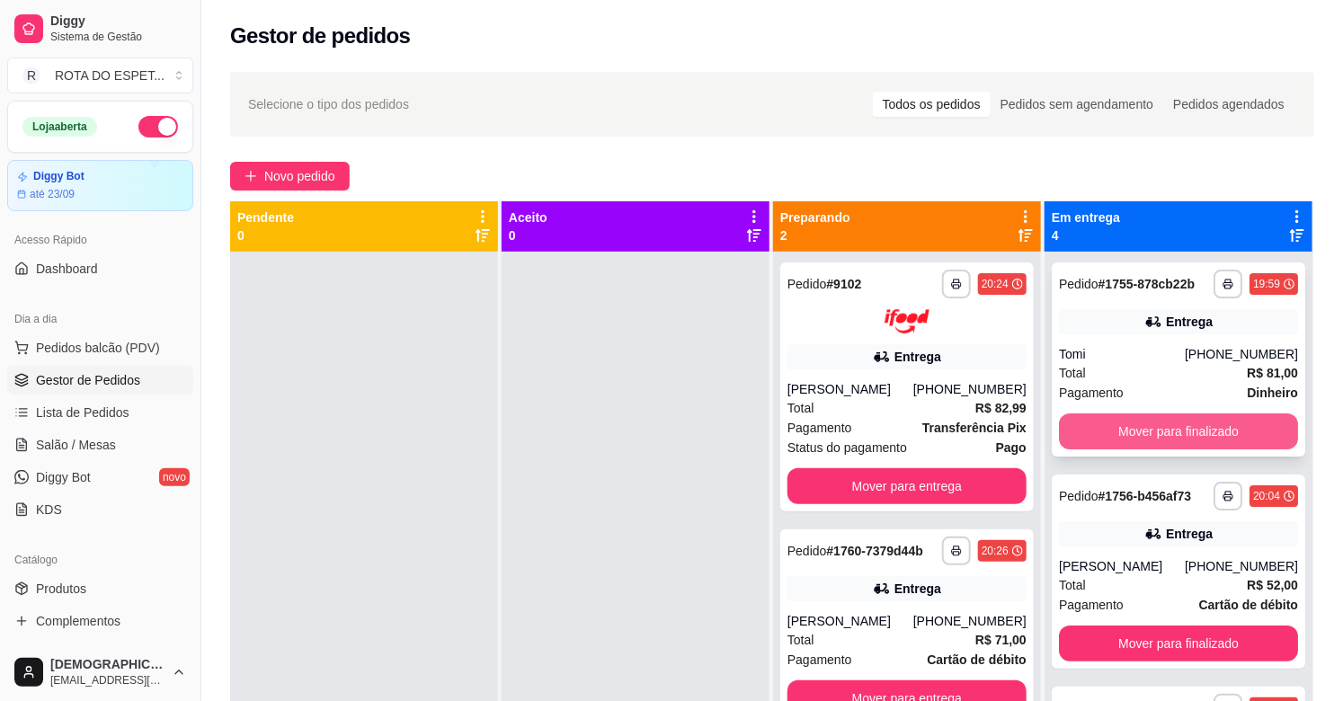
click at [1203, 429] on button "Mover para finalizado" at bounding box center [1178, 431] width 239 height 36
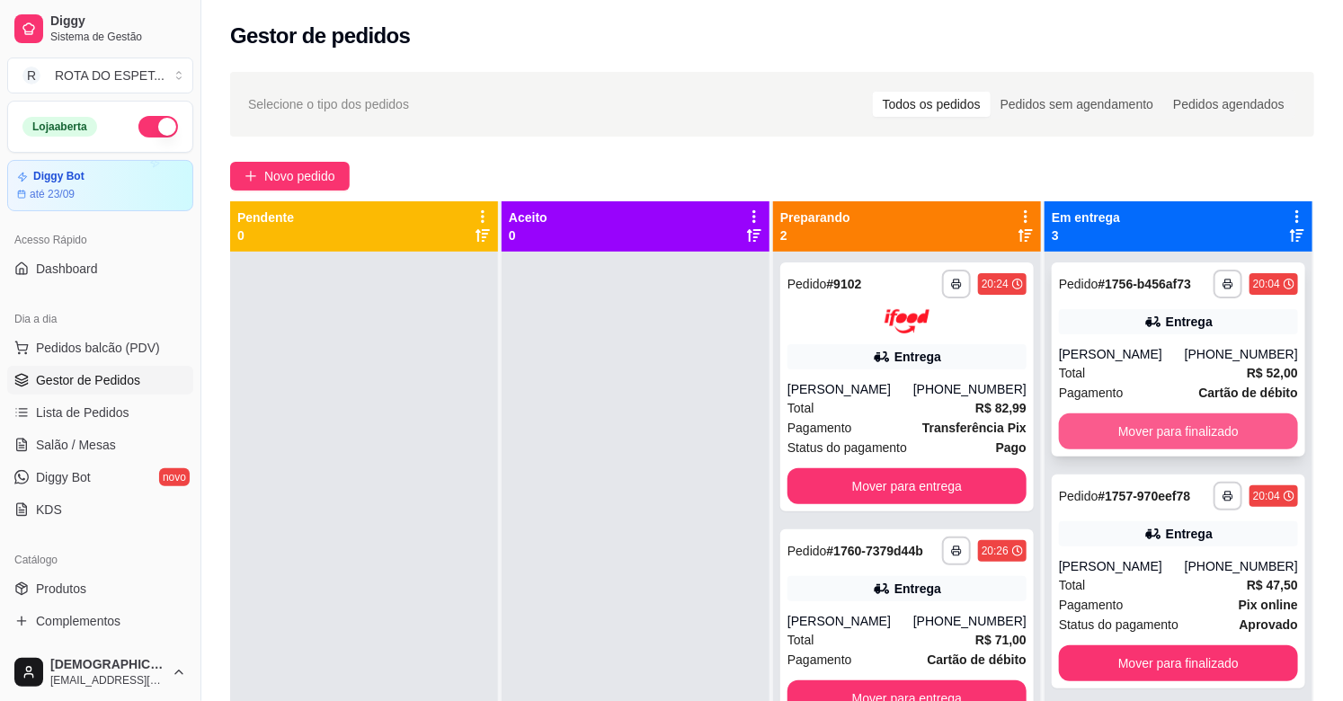
click at [1177, 438] on button "Mover para finalizado" at bounding box center [1178, 431] width 239 height 36
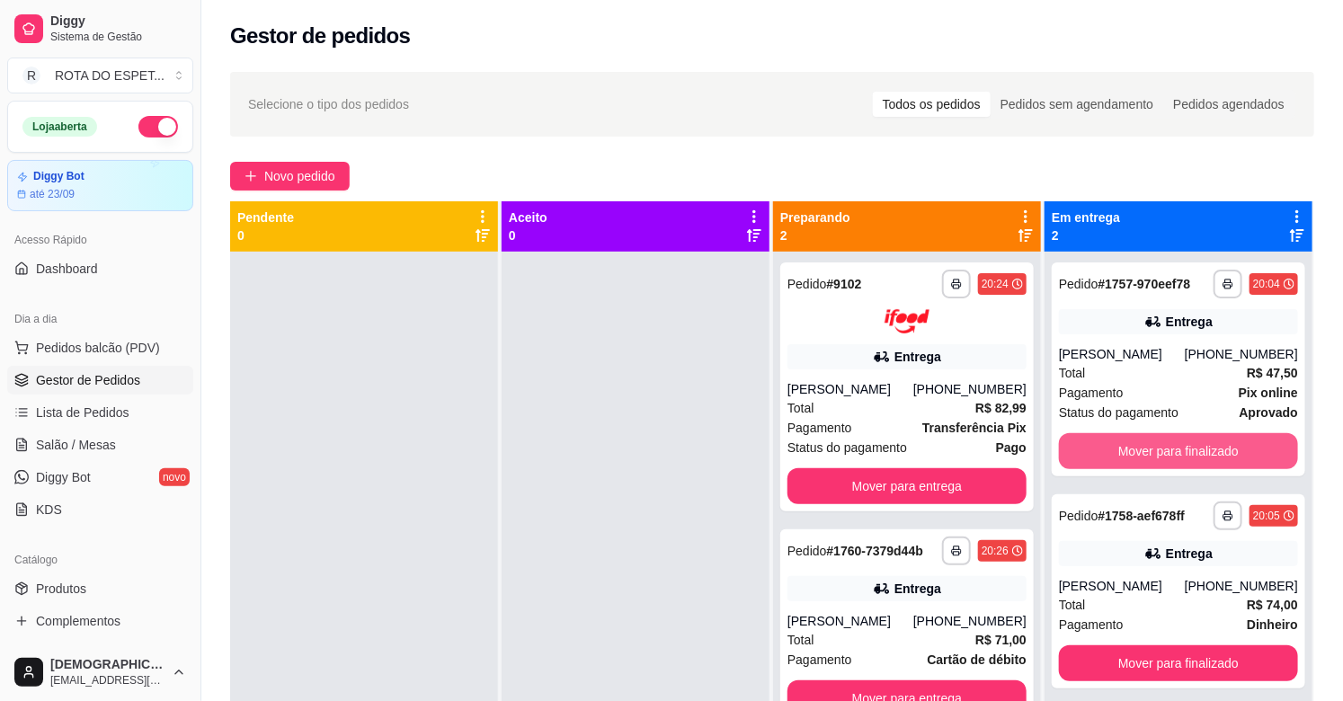
click at [1177, 438] on button "Mover para finalizado" at bounding box center [1178, 451] width 239 height 36
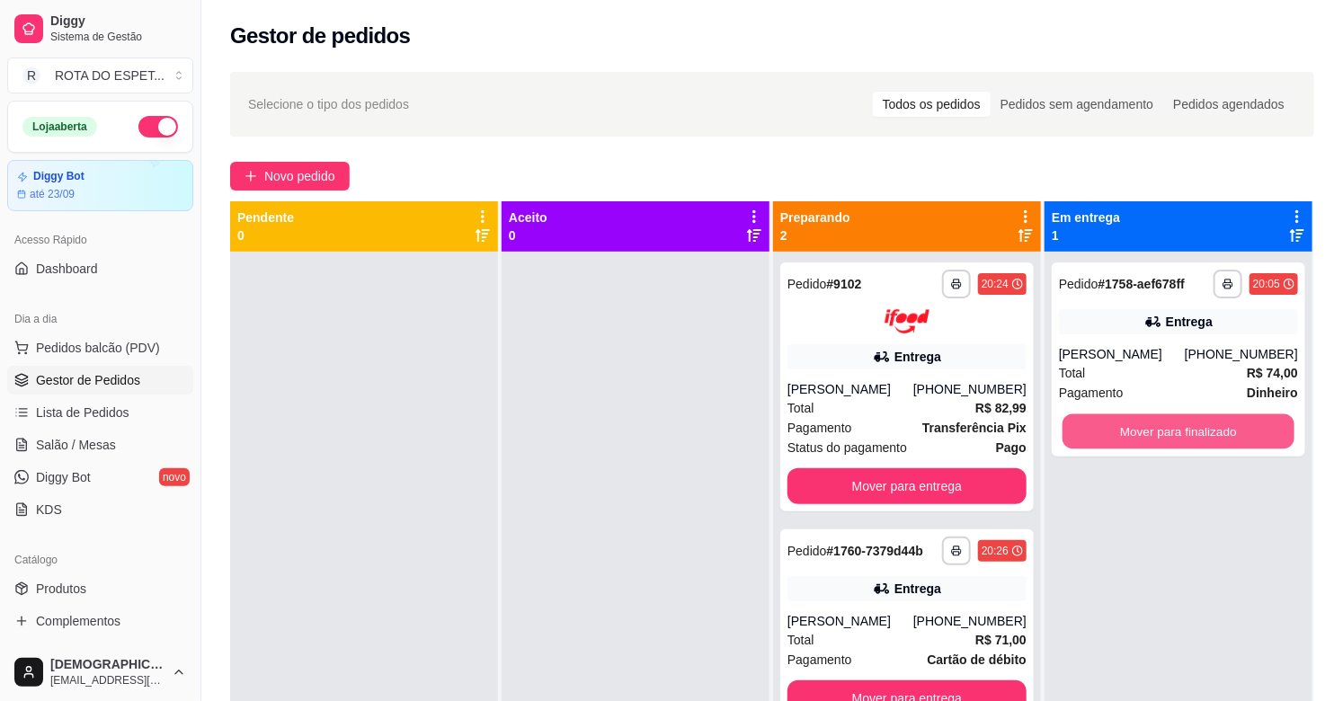
click at [1177, 438] on button "Mover para finalizado" at bounding box center [1178, 431] width 232 height 35
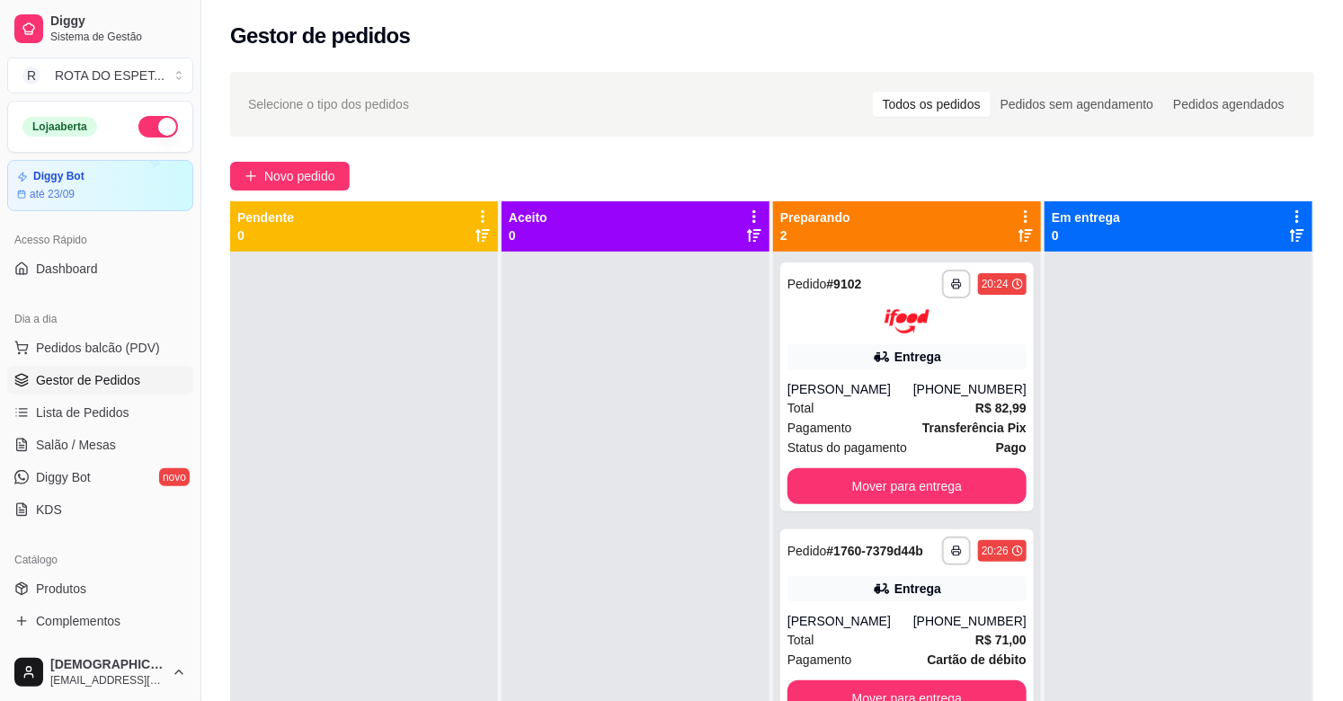
click at [527, 609] on div at bounding box center [636, 602] width 268 height 701
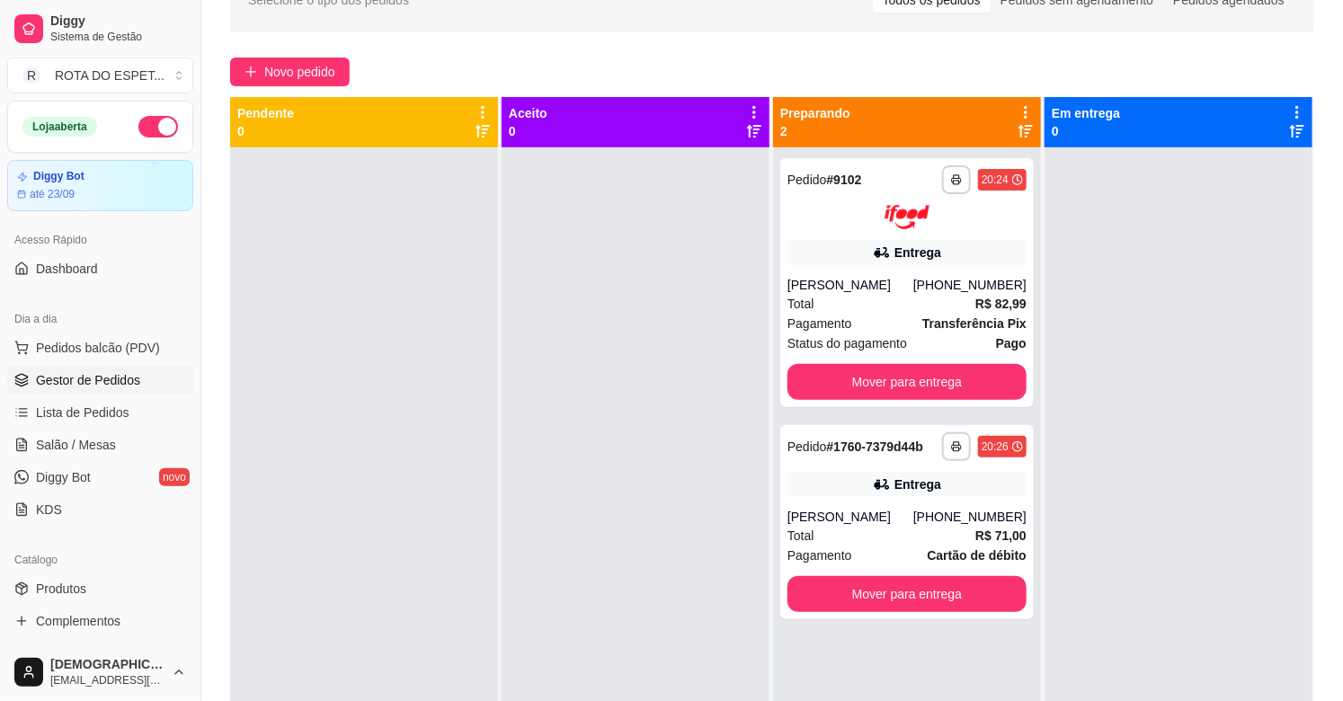
scroll to position [0, 0]
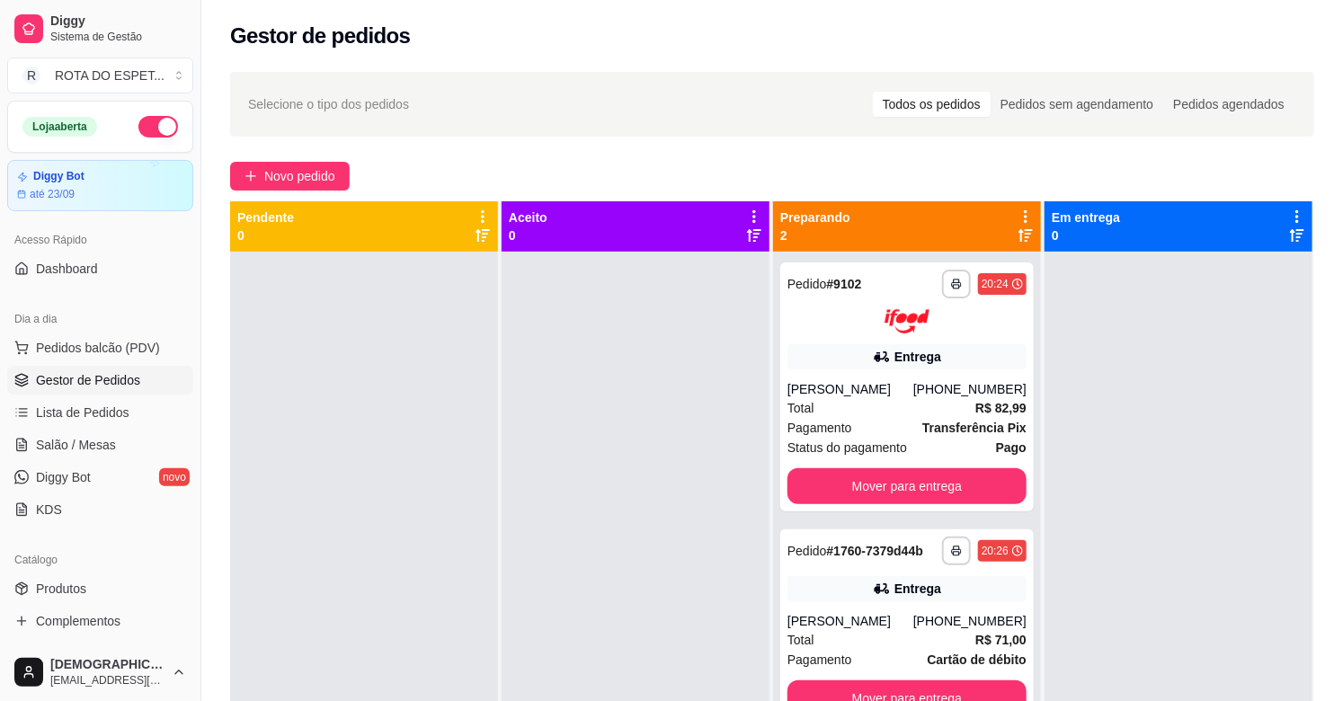
click at [530, 636] on div at bounding box center [636, 602] width 268 height 701
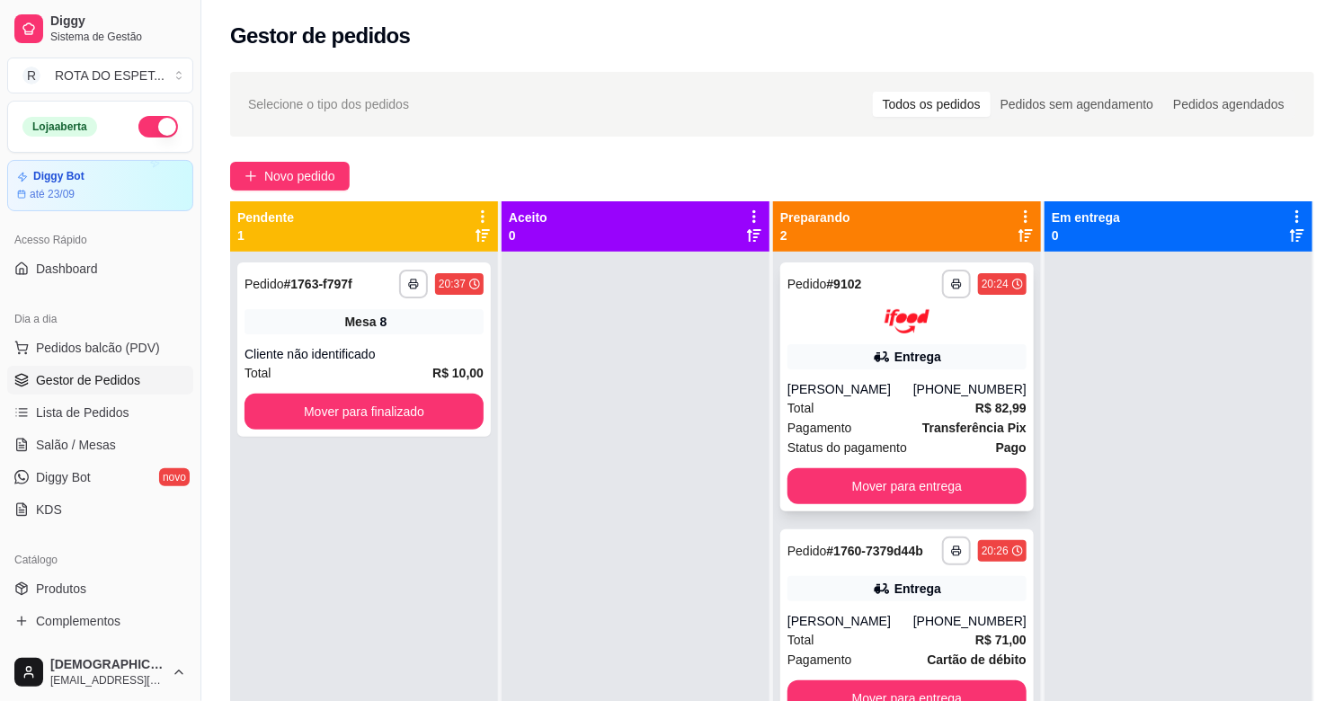
click at [833, 404] on div "Total R$ 82,99" at bounding box center [906, 408] width 239 height 20
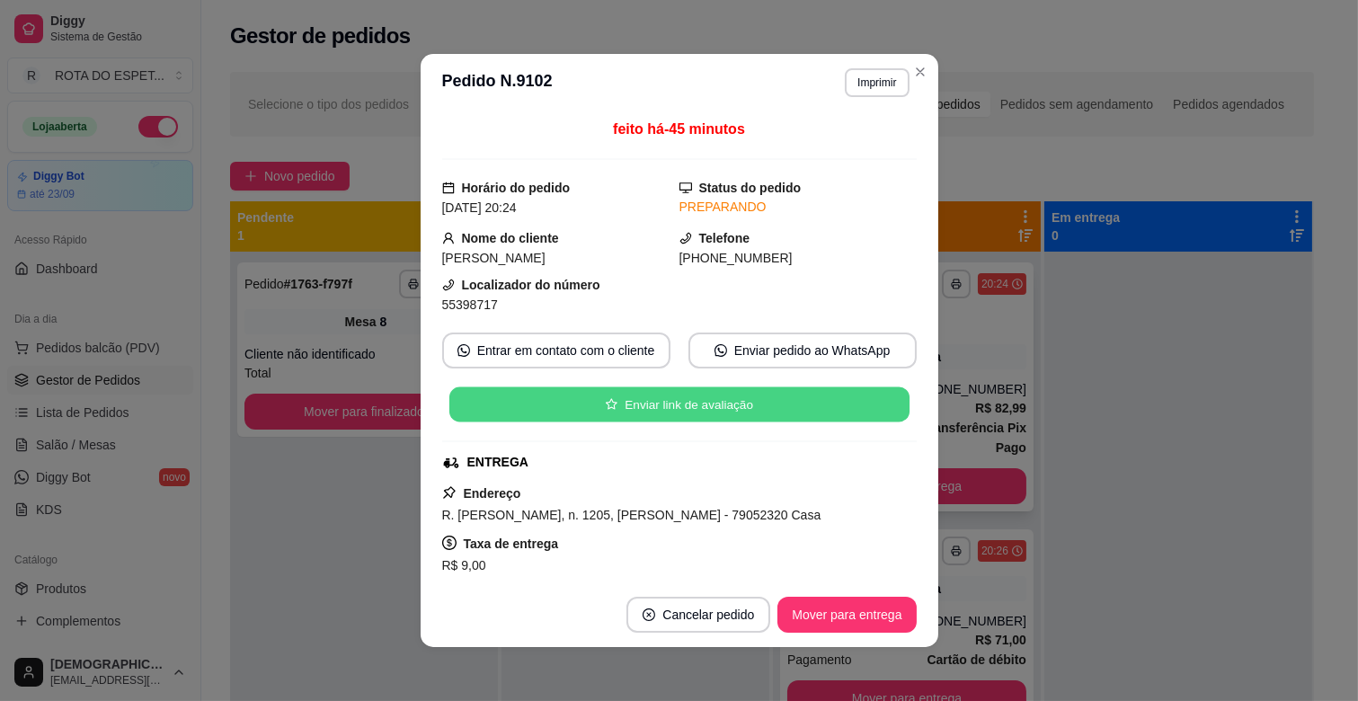
click at [833, 404] on button "Enviar link de avaliação" at bounding box center [679, 404] width 460 height 35
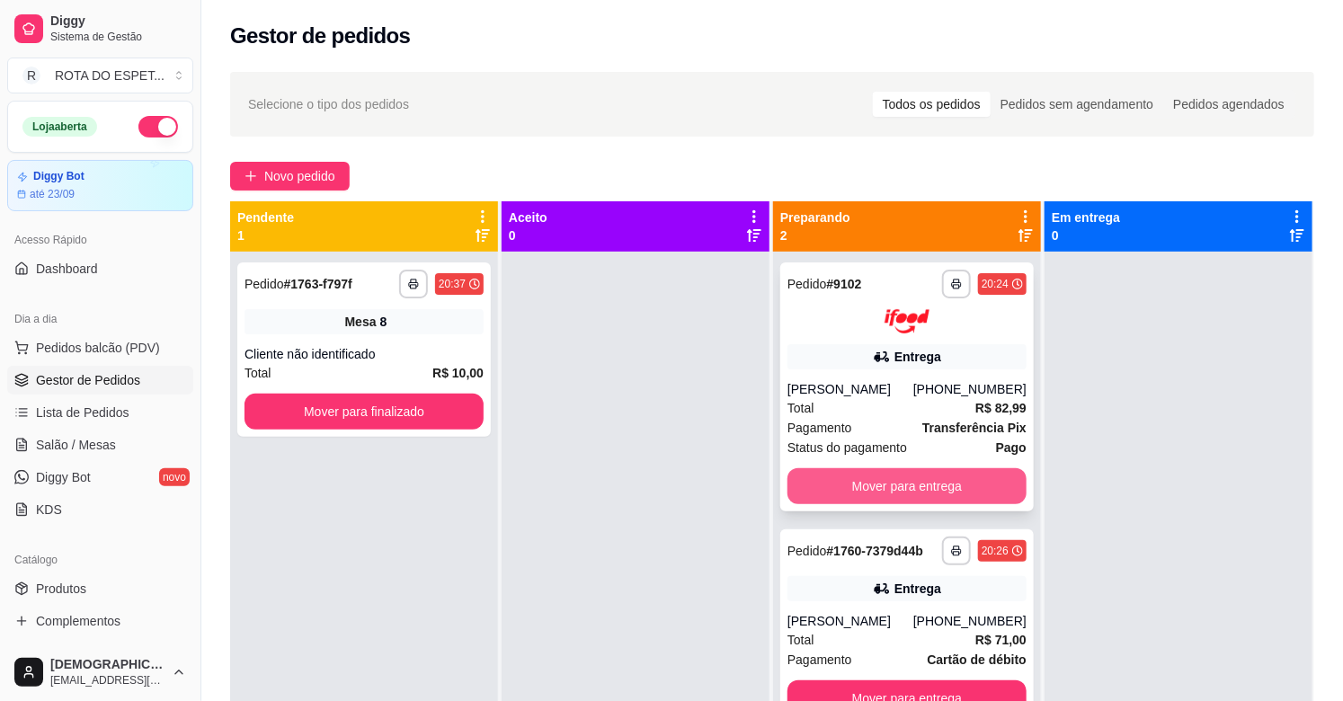
click at [892, 483] on button "Mover para entrega" at bounding box center [906, 486] width 239 height 36
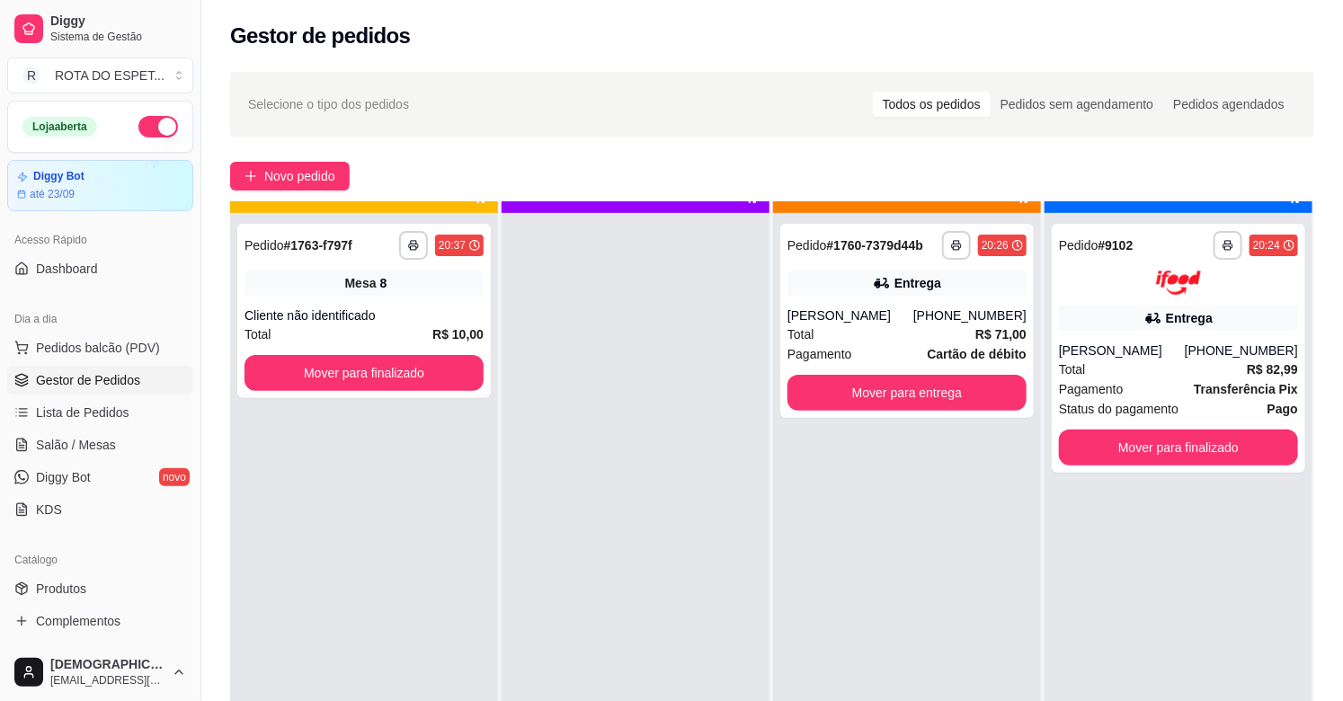
scroll to position [49, 0]
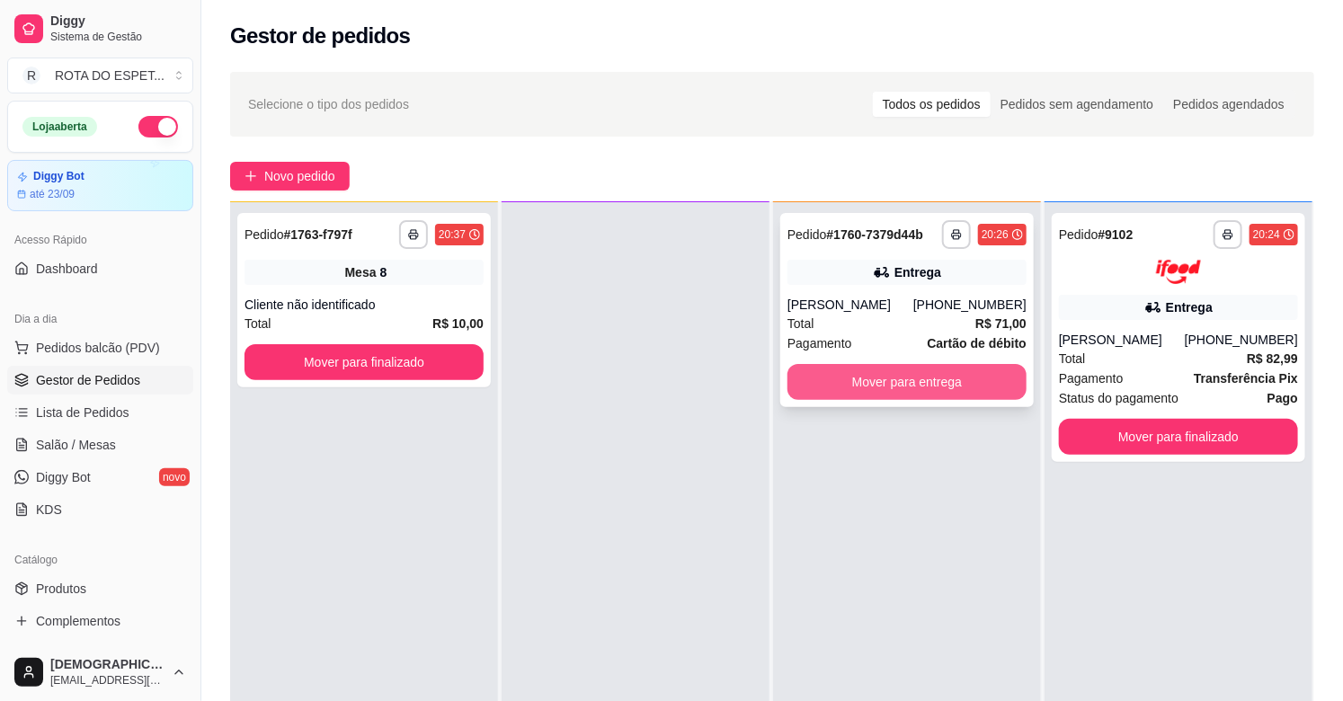
click at [935, 387] on button "Mover para entrega" at bounding box center [906, 382] width 239 height 36
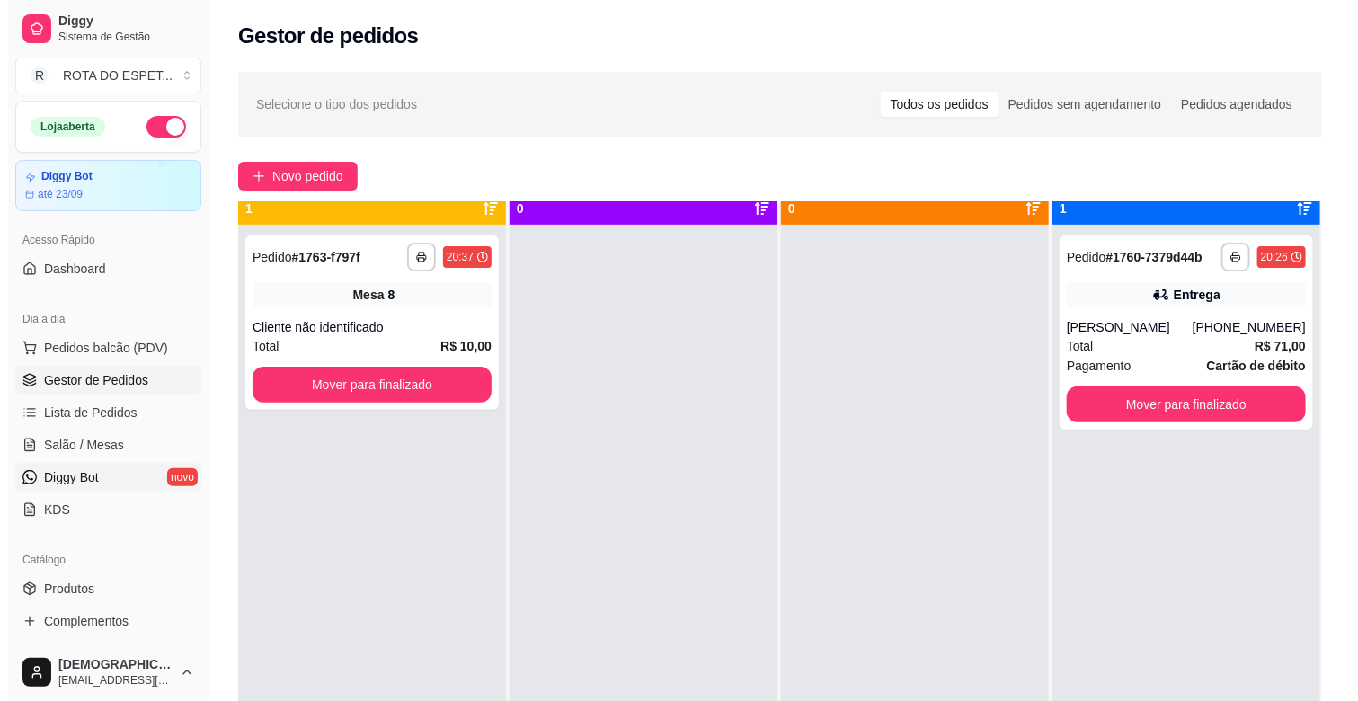
scroll to position [0, 0]
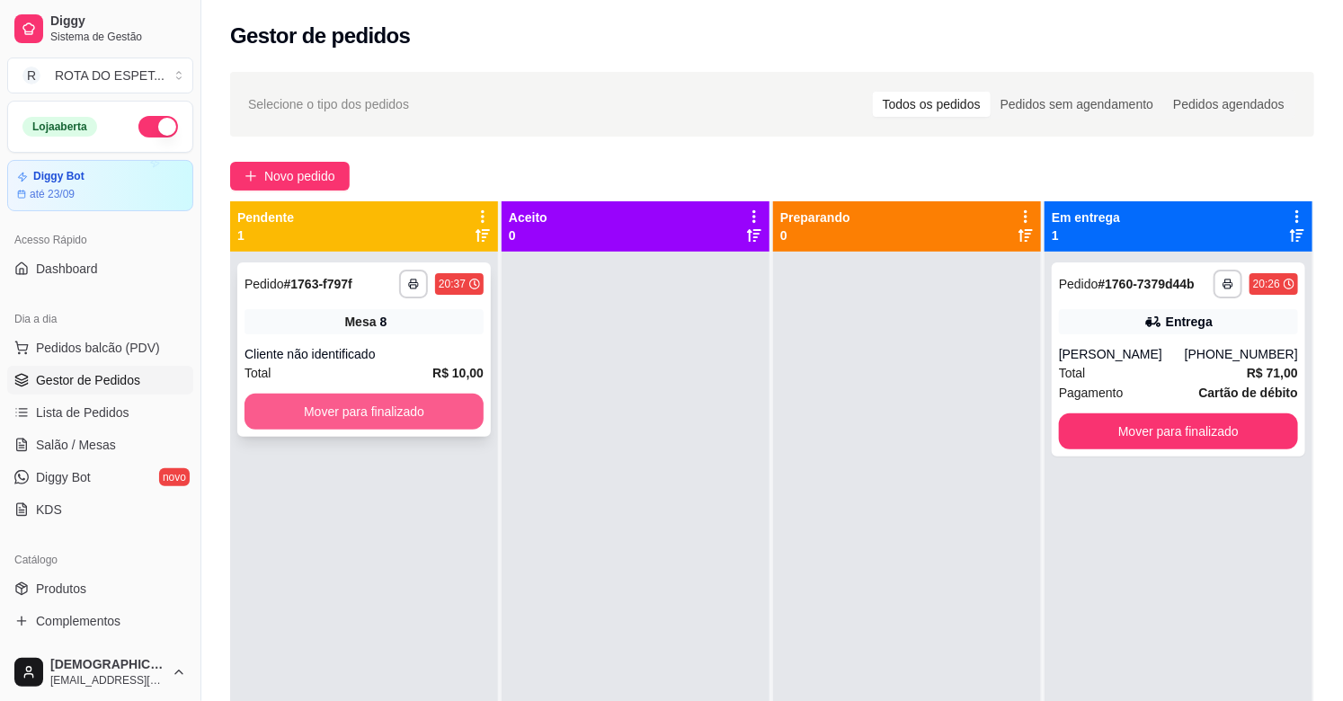
click at [345, 427] on button "Mover para finalizado" at bounding box center [363, 412] width 239 height 36
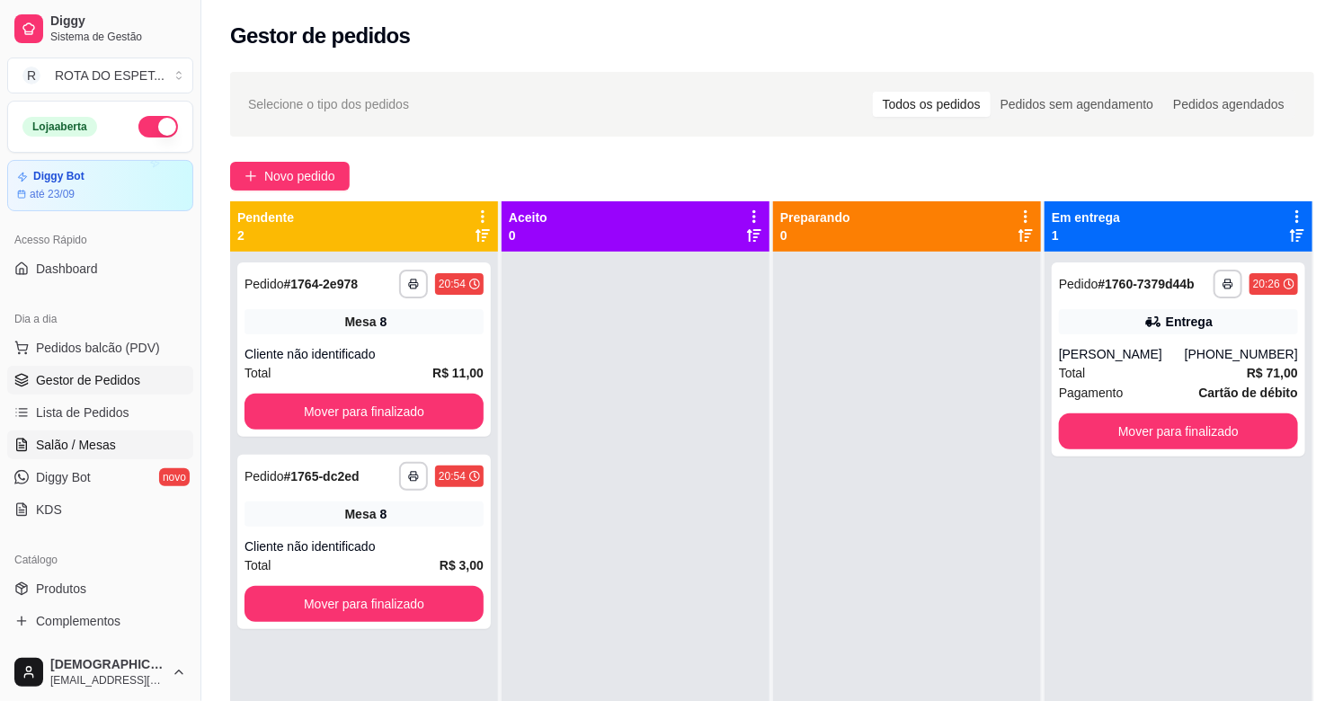
click at [79, 437] on span "Salão / Mesas" at bounding box center [76, 445] width 80 height 18
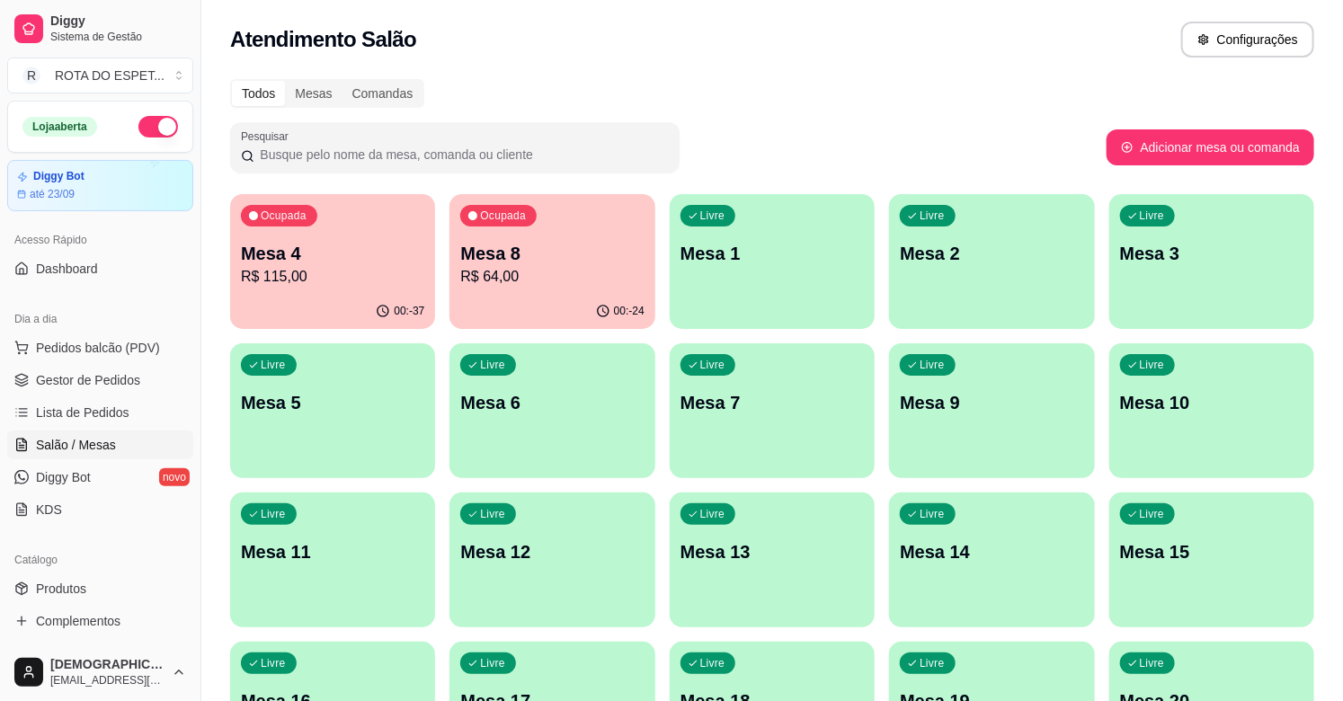
click at [486, 220] on p "Ocupada" at bounding box center [503, 216] width 46 height 14
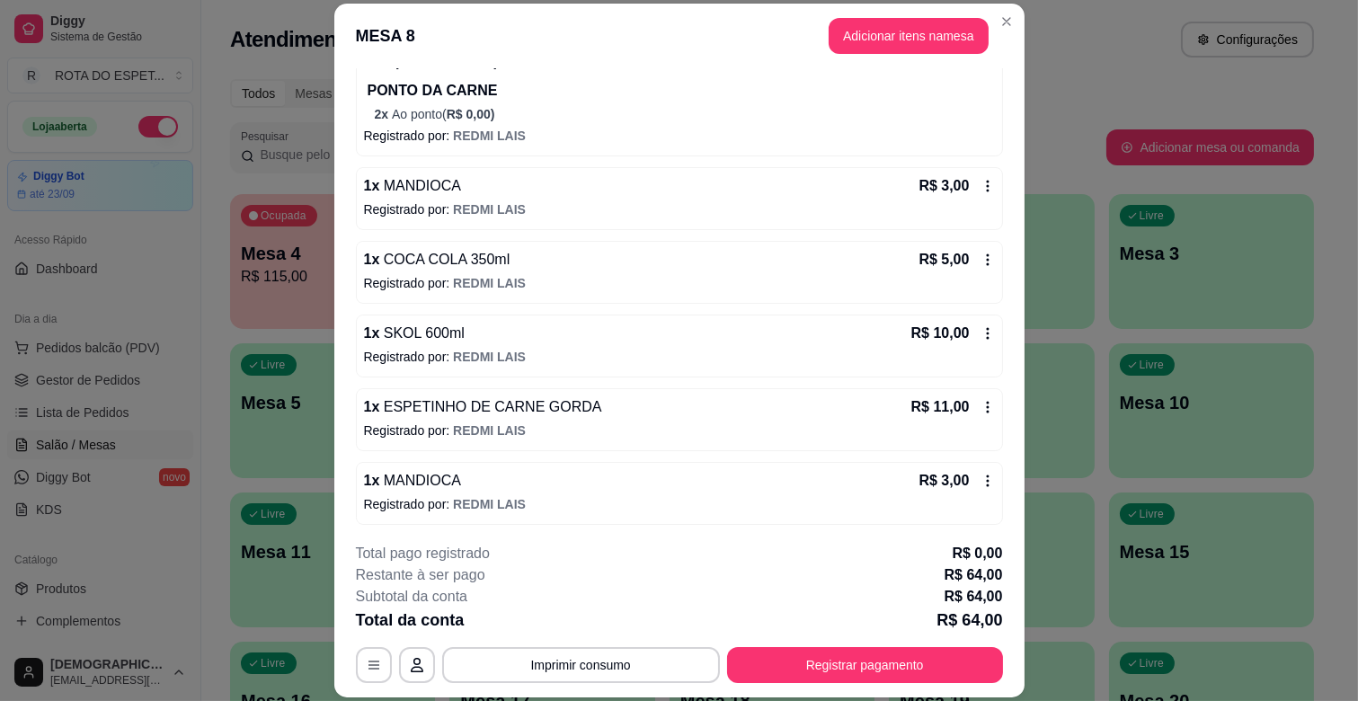
scroll to position [324, 0]
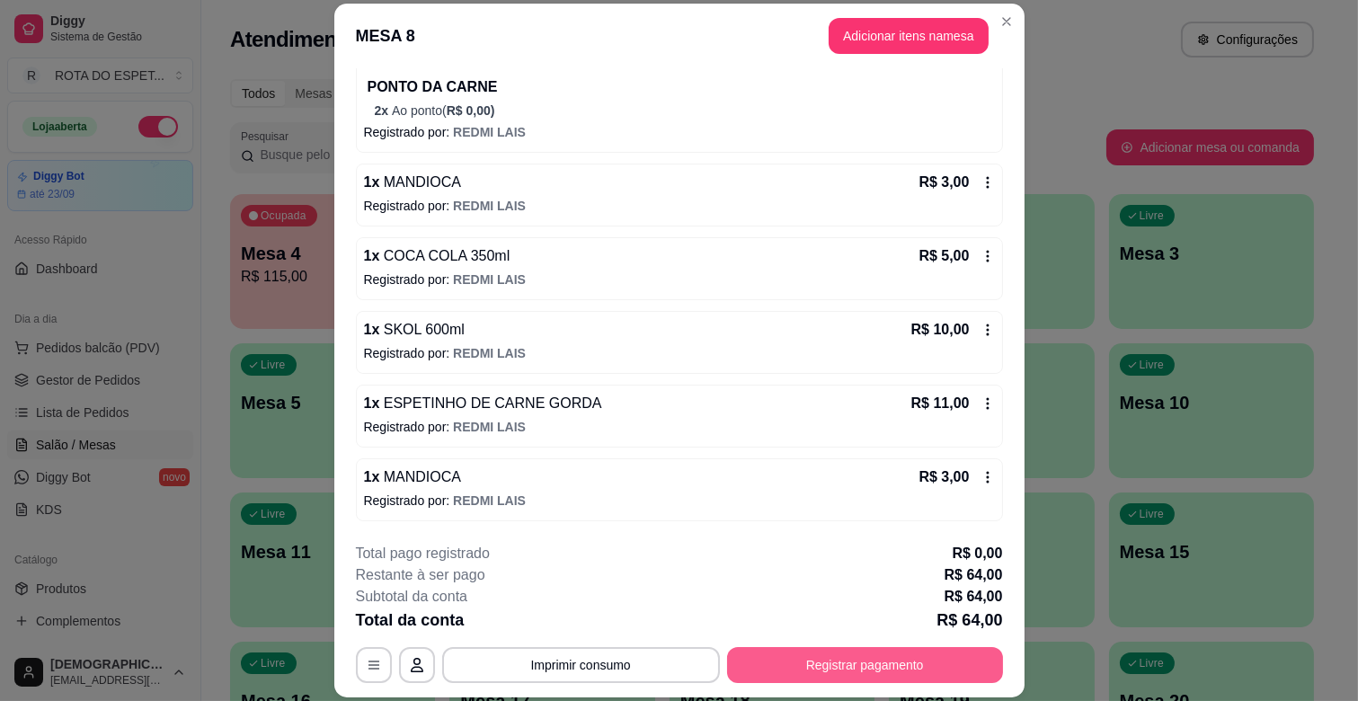
click at [868, 676] on button "Registrar pagamento" at bounding box center [865, 665] width 276 height 36
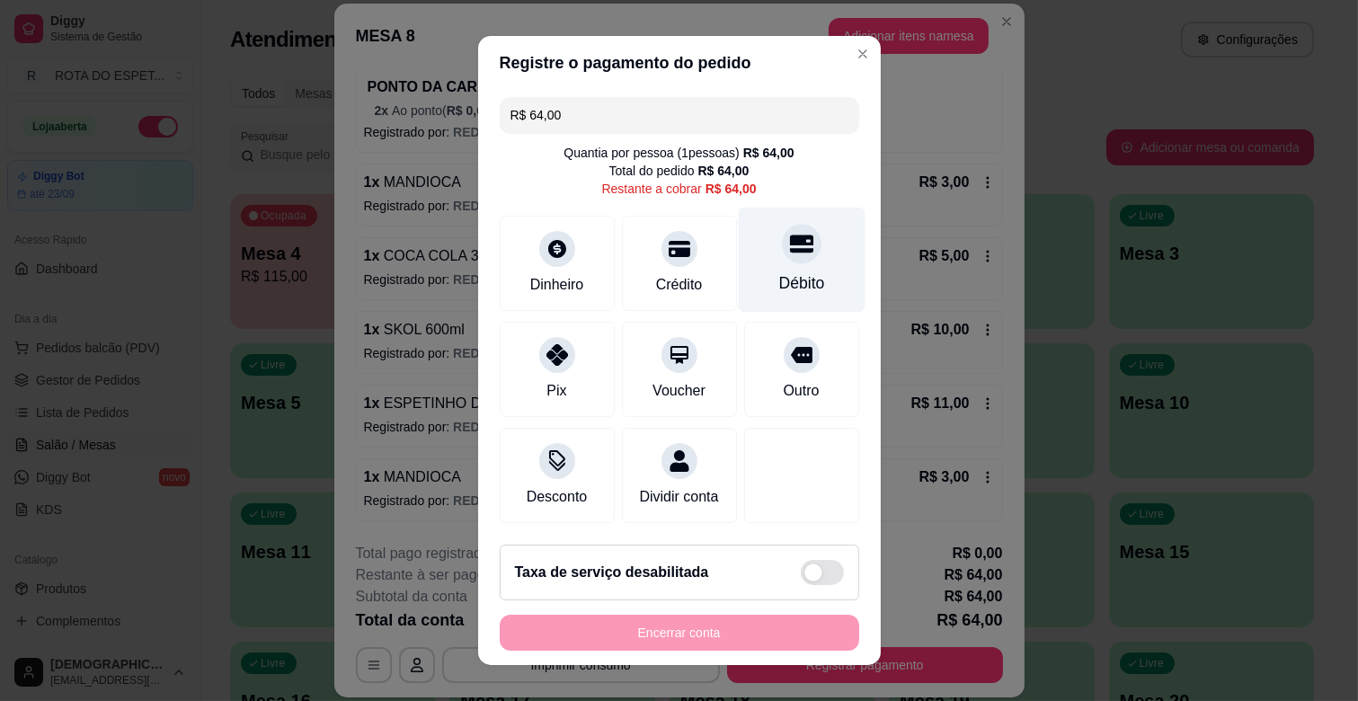
click at [787, 280] on div "Débito" at bounding box center [801, 282] width 46 height 23
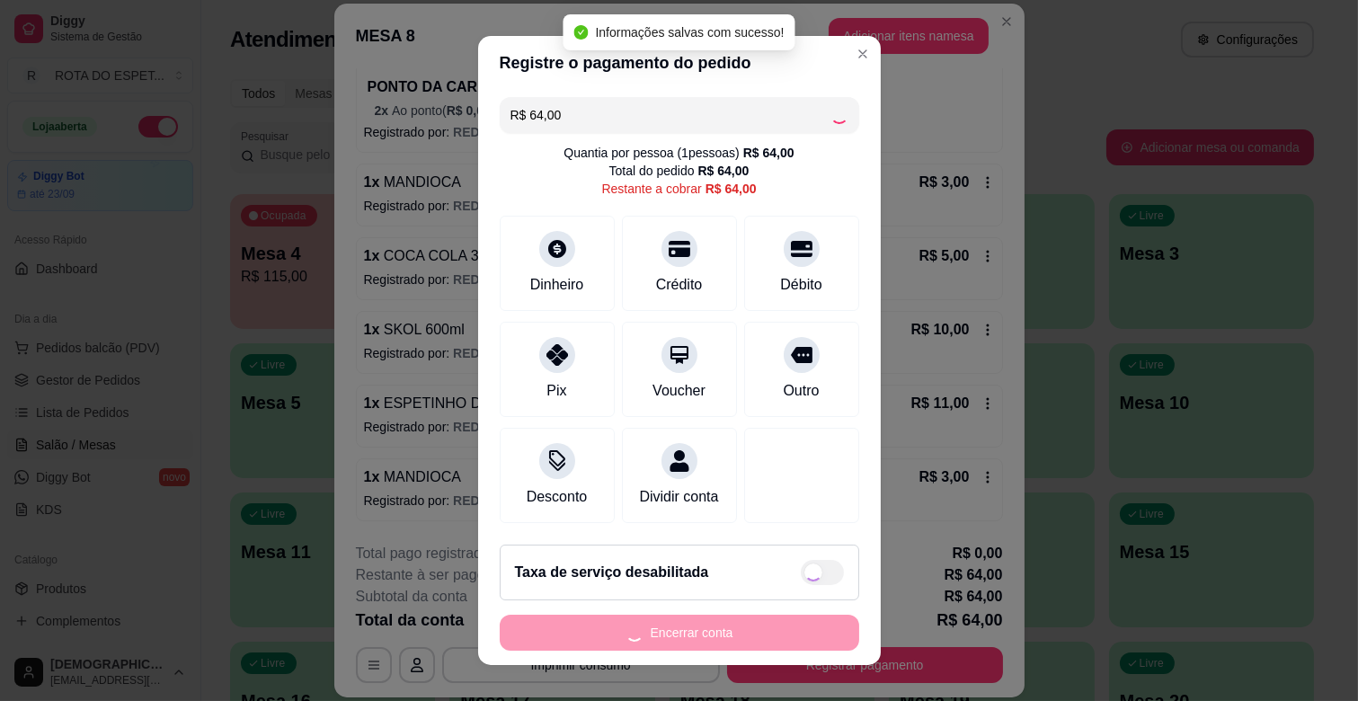
type input "R$ 0,00"
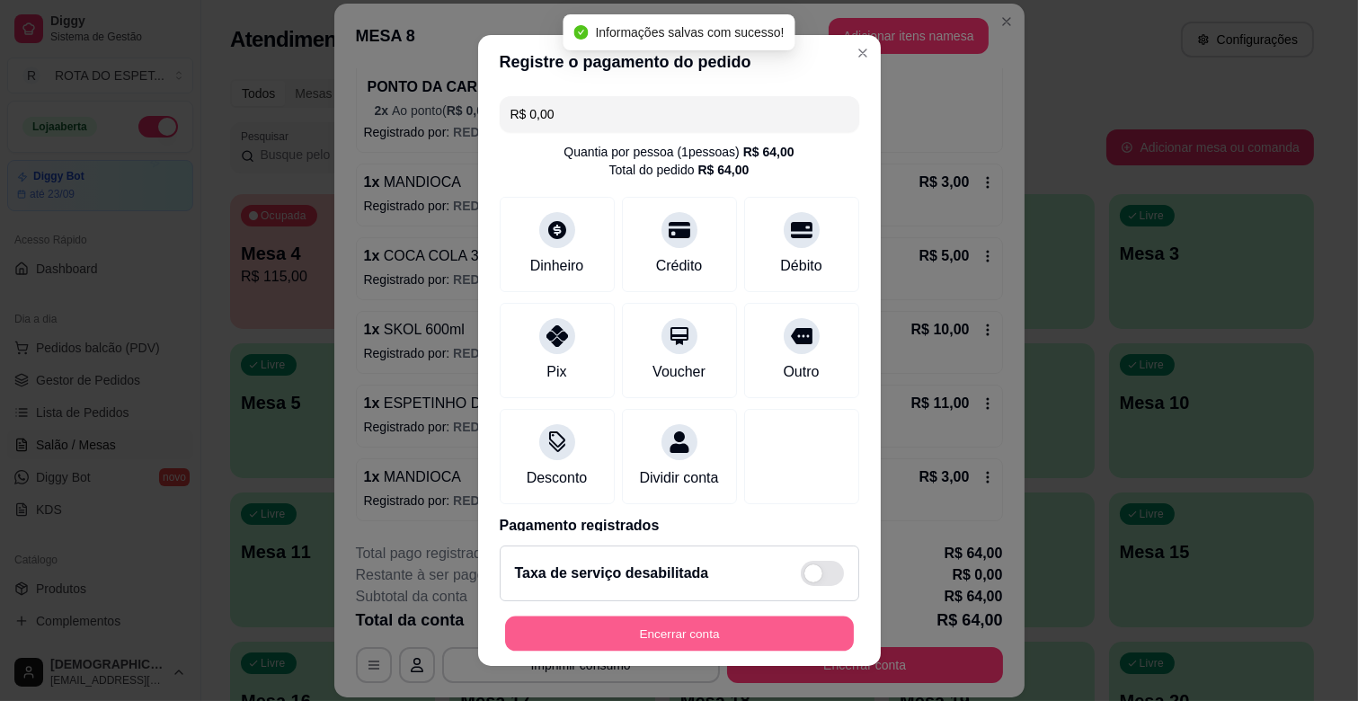
click at [712, 636] on button "Encerrar conta" at bounding box center [679, 634] width 349 height 35
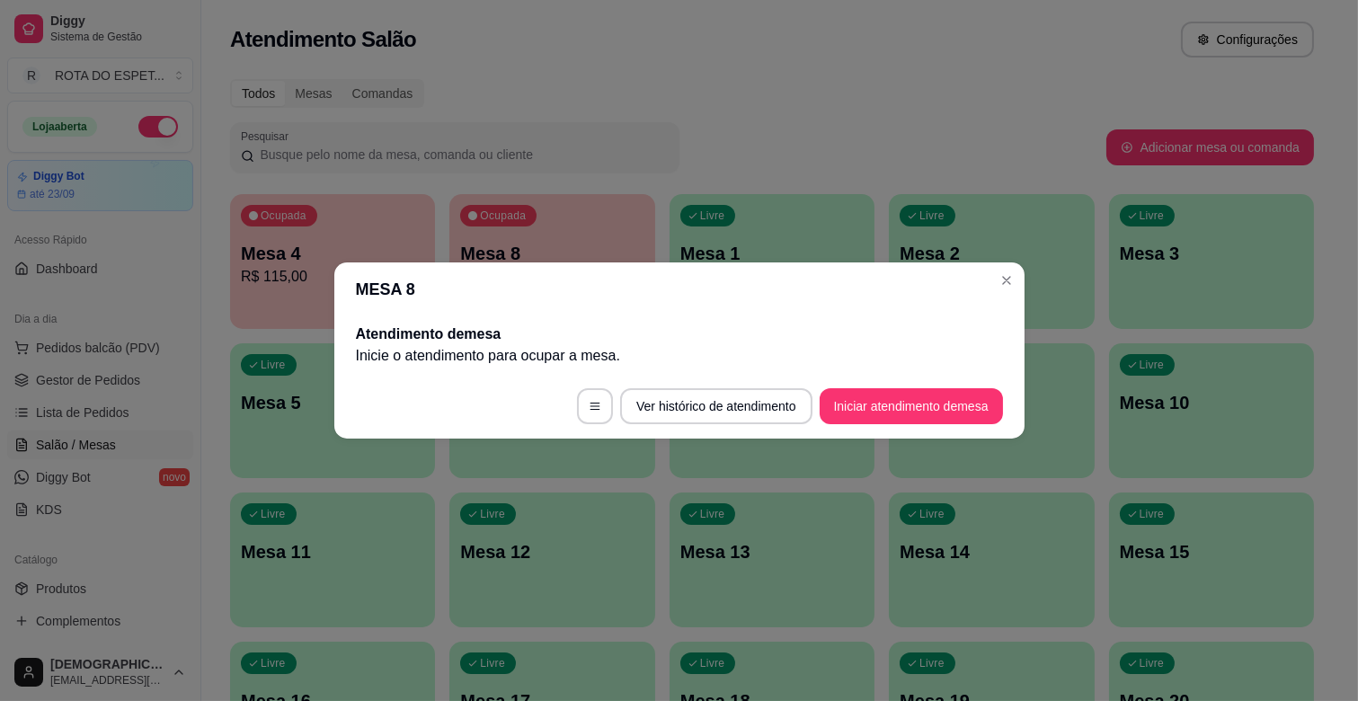
scroll to position [0, 0]
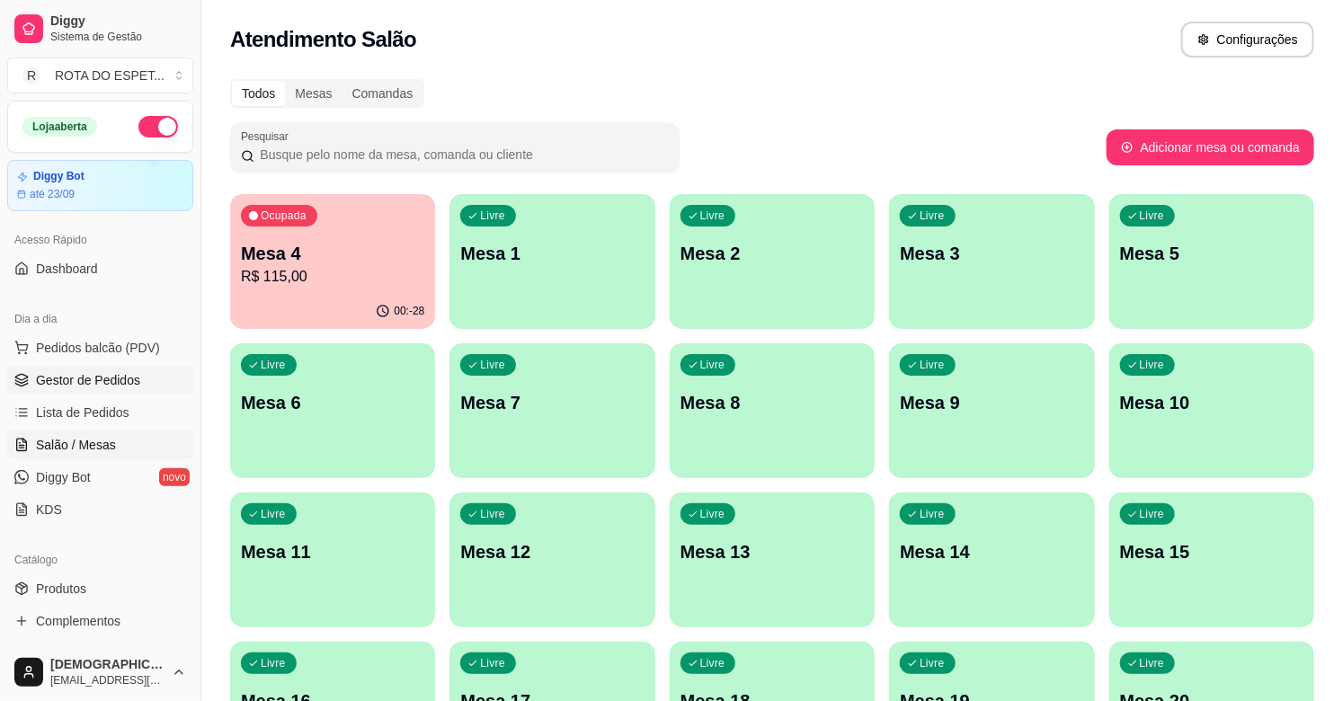
click at [129, 378] on span "Gestor de Pedidos" at bounding box center [88, 380] width 104 height 18
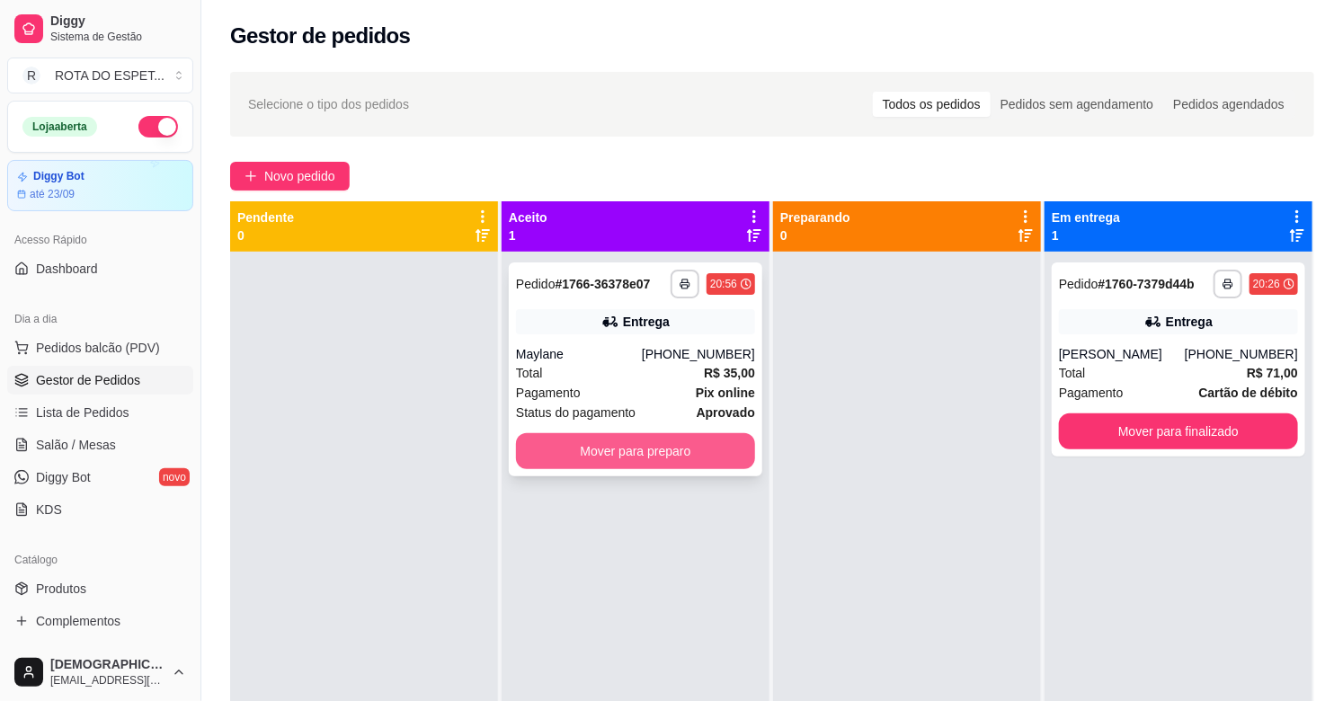
click at [647, 449] on button "Mover para preparo" at bounding box center [635, 451] width 239 height 36
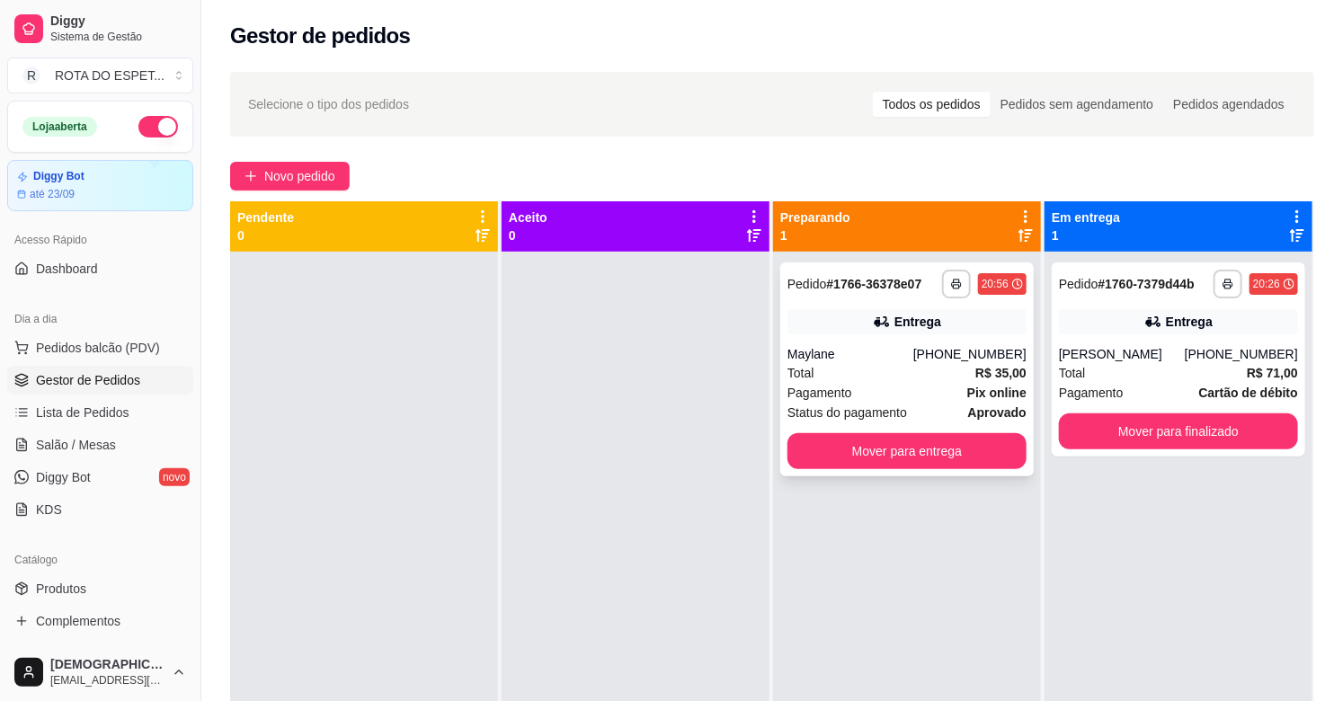
click at [879, 352] on div "Maylane" at bounding box center [850, 354] width 126 height 18
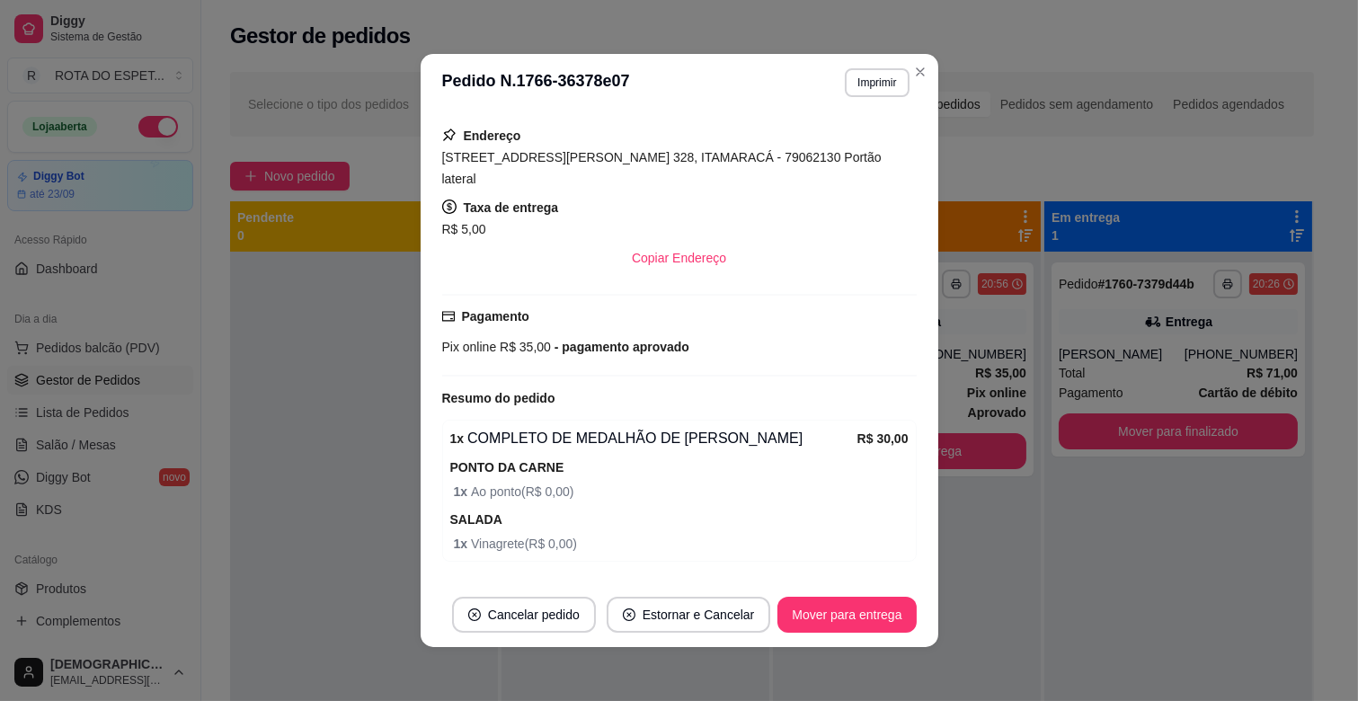
scroll to position [436, 0]
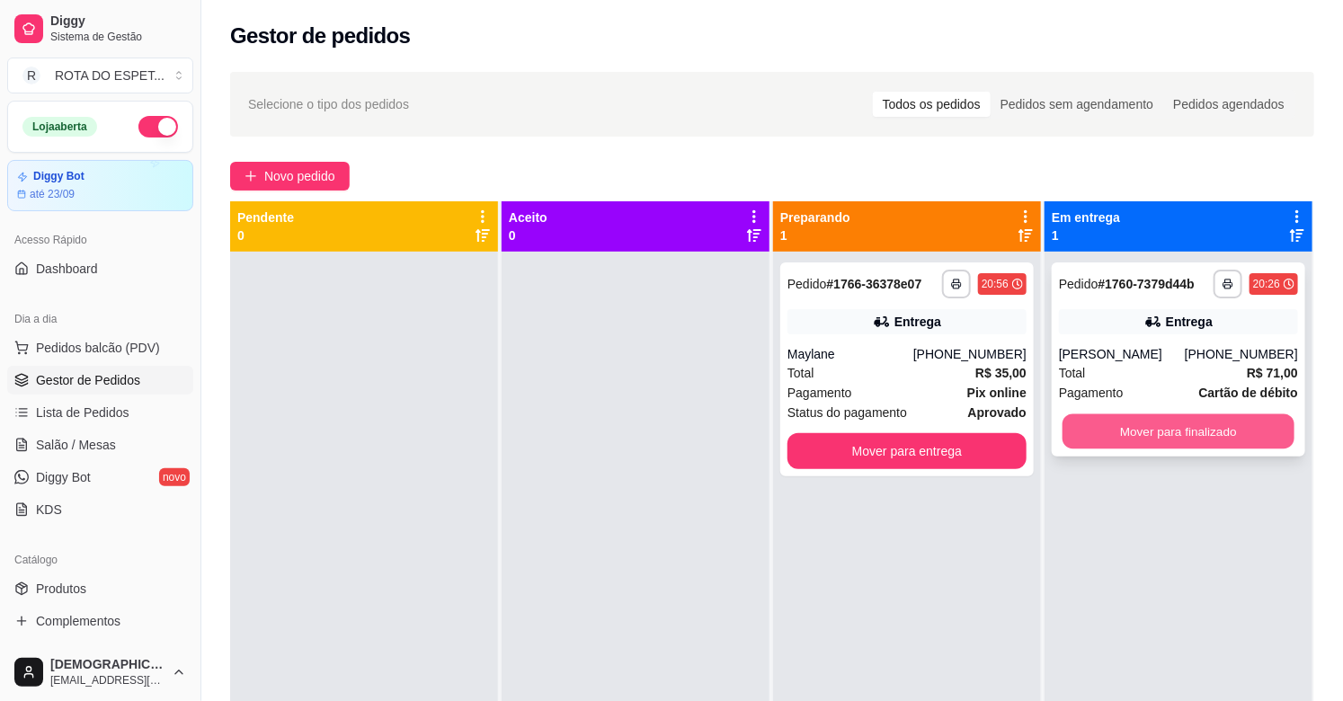
click at [1206, 428] on button "Mover para finalizado" at bounding box center [1178, 431] width 232 height 35
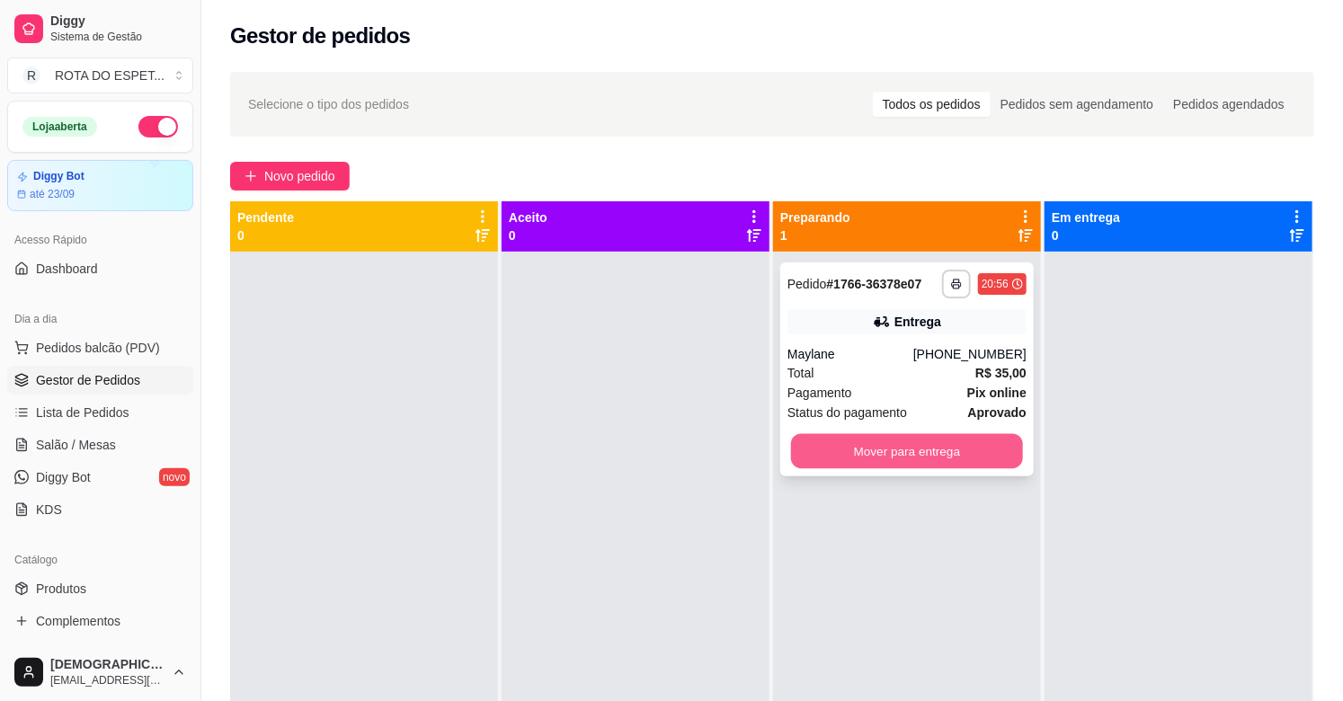
click at [912, 459] on button "Mover para entrega" at bounding box center [907, 451] width 232 height 35
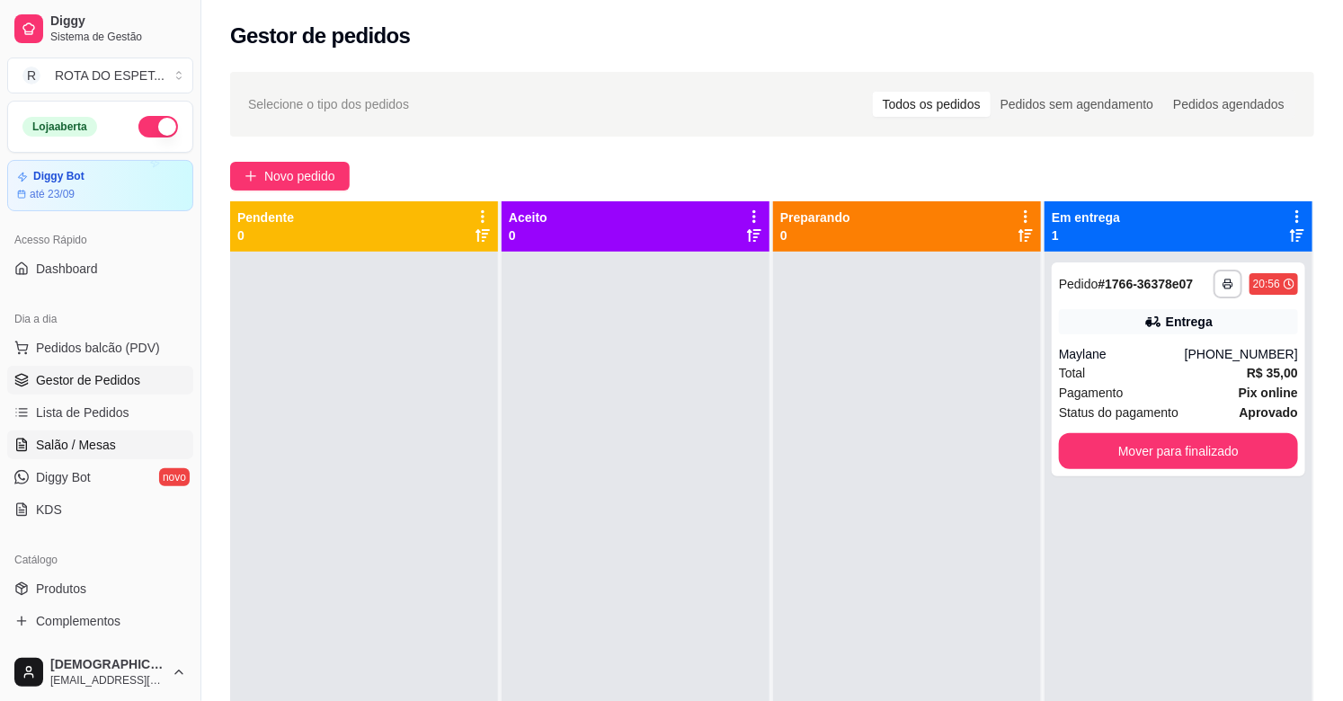
click at [93, 447] on span "Salão / Mesas" at bounding box center [76, 445] width 80 height 18
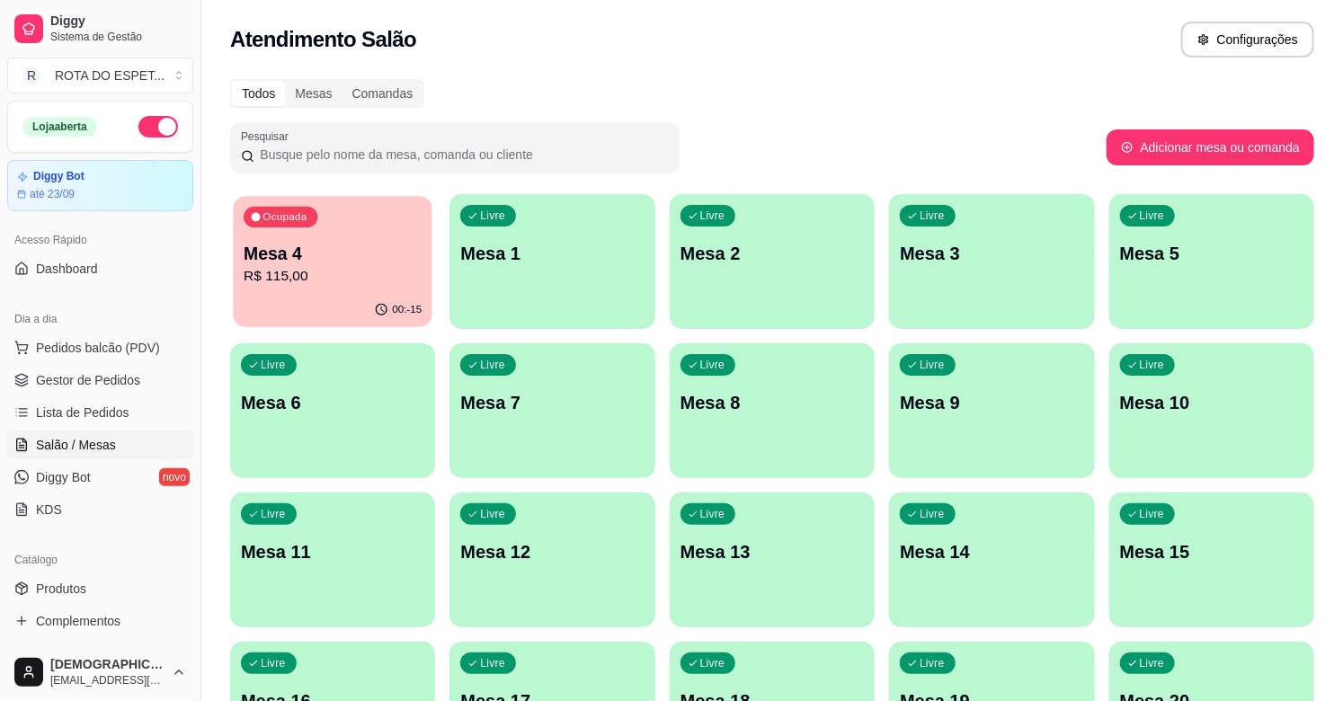
click at [318, 275] on p "R$ 115,00" at bounding box center [333, 276] width 178 height 21
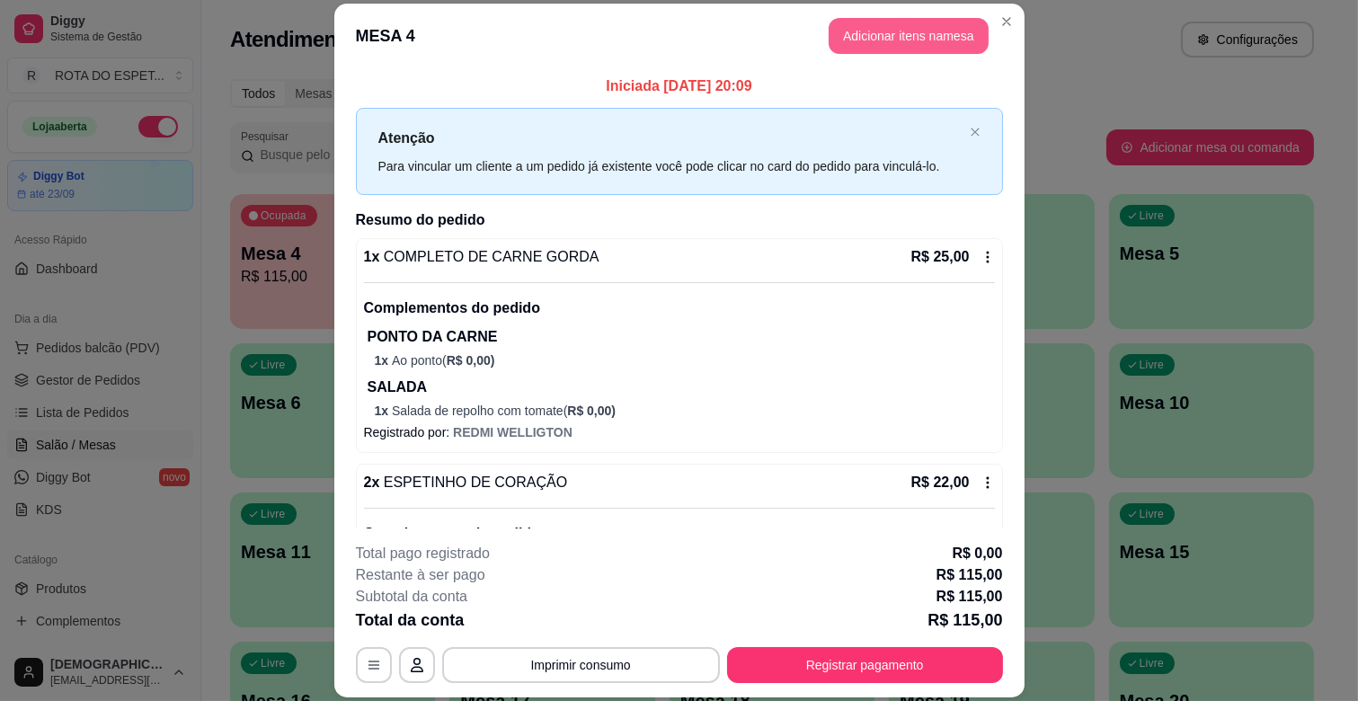
click at [915, 40] on button "Adicionar itens na mesa" at bounding box center [909, 36] width 160 height 36
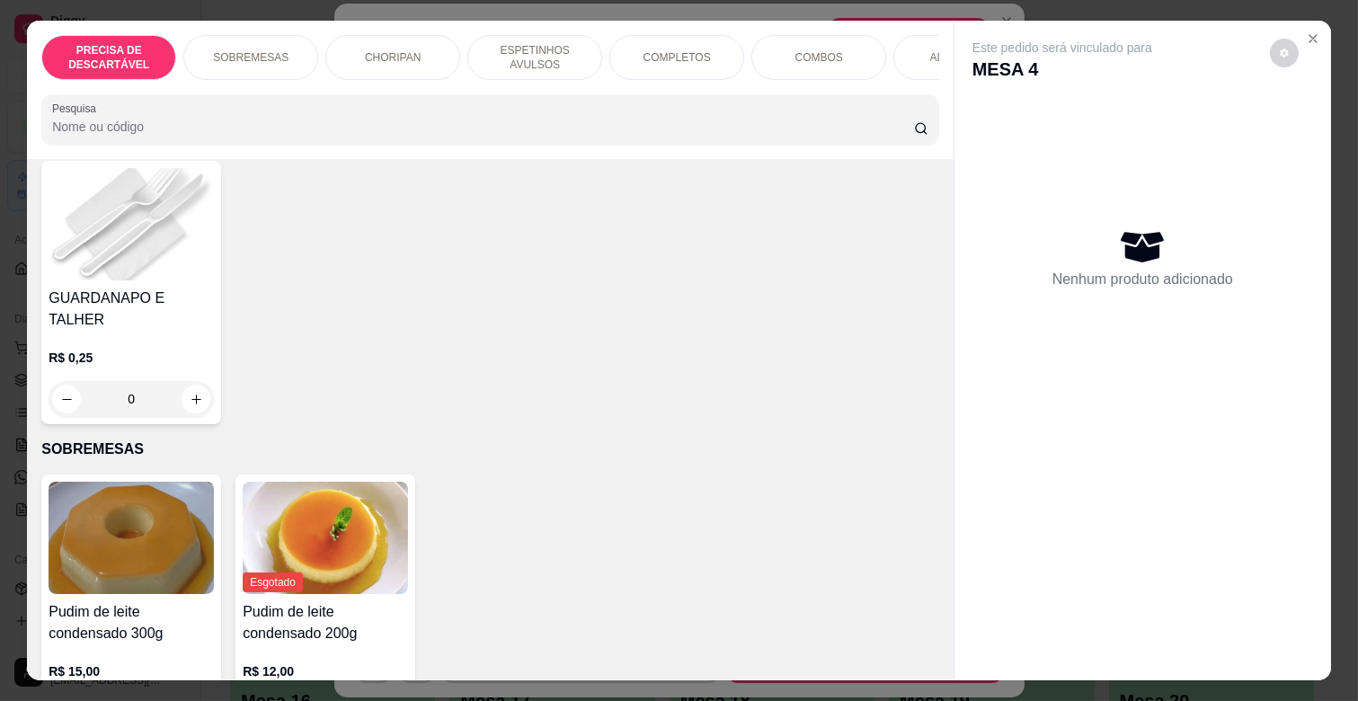
scroll to position [200, 0]
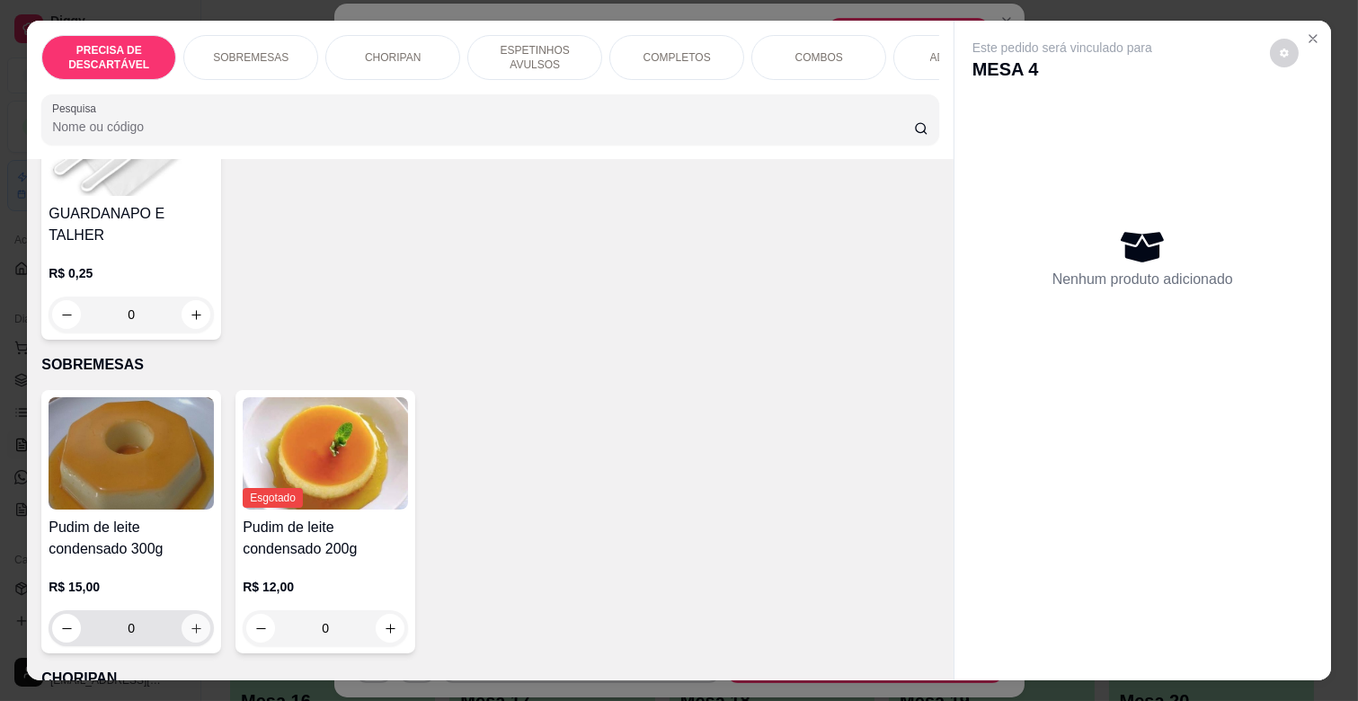
click at [186, 614] on button "increase-product-quantity" at bounding box center [196, 628] width 29 height 29
type input "1"
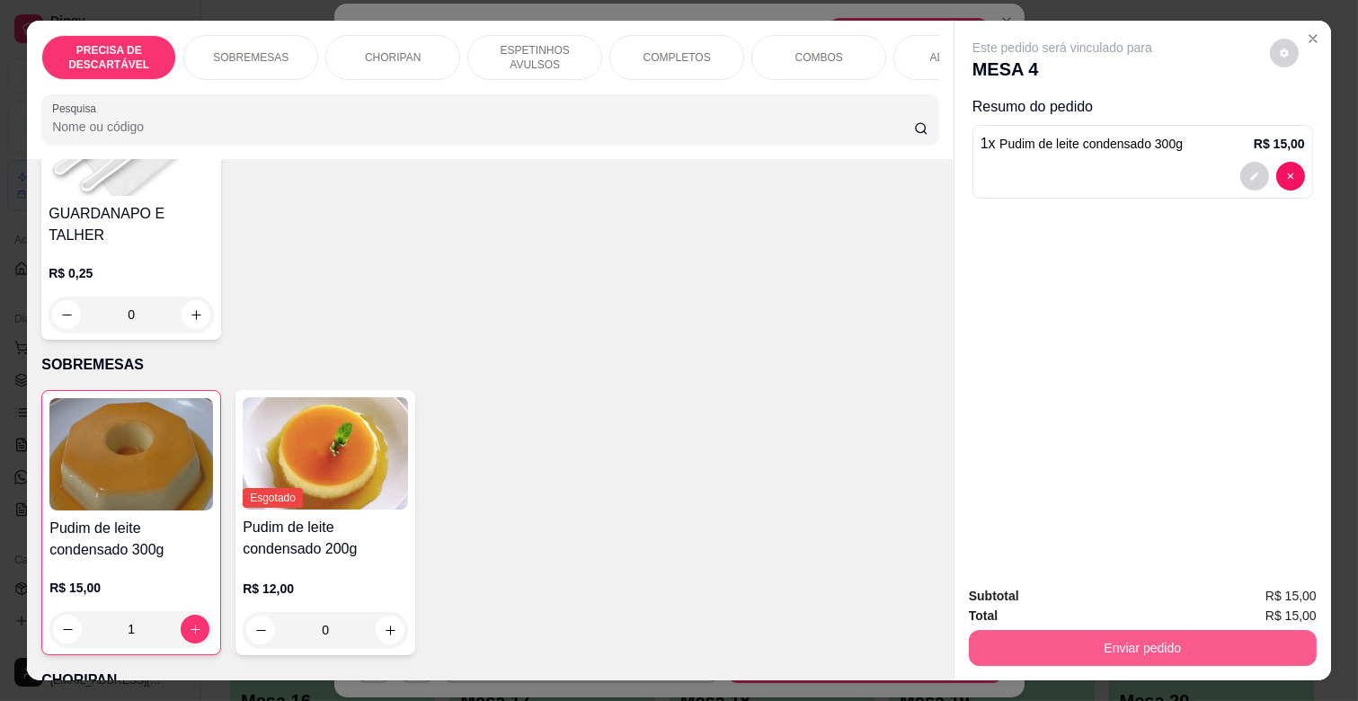
click at [1117, 643] on button "Enviar pedido" at bounding box center [1143, 648] width 348 height 36
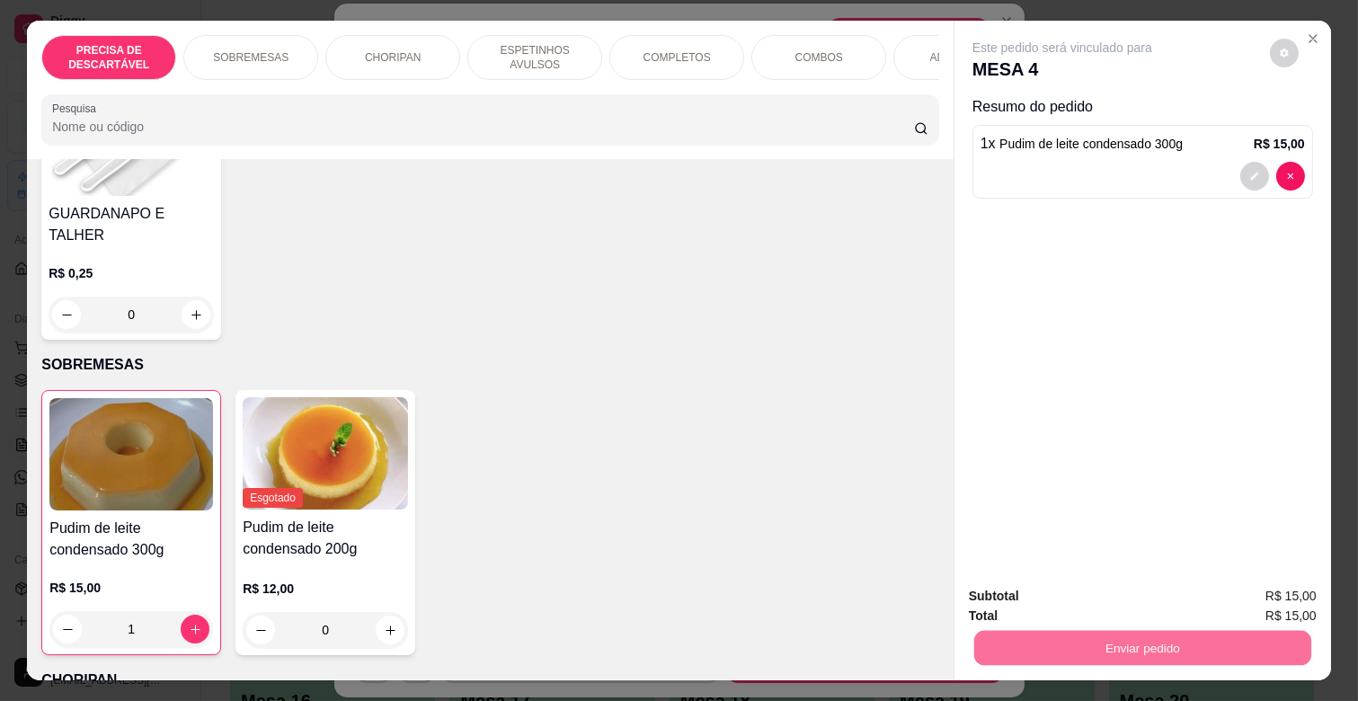
click at [866, 369] on div "Item avulso PRECISA DE DESCARTÁVEL GUARDANAPO E TALHER R$ 0,25 0 SOBREMESAS Pud…" at bounding box center [490, 419] width 927 height 520
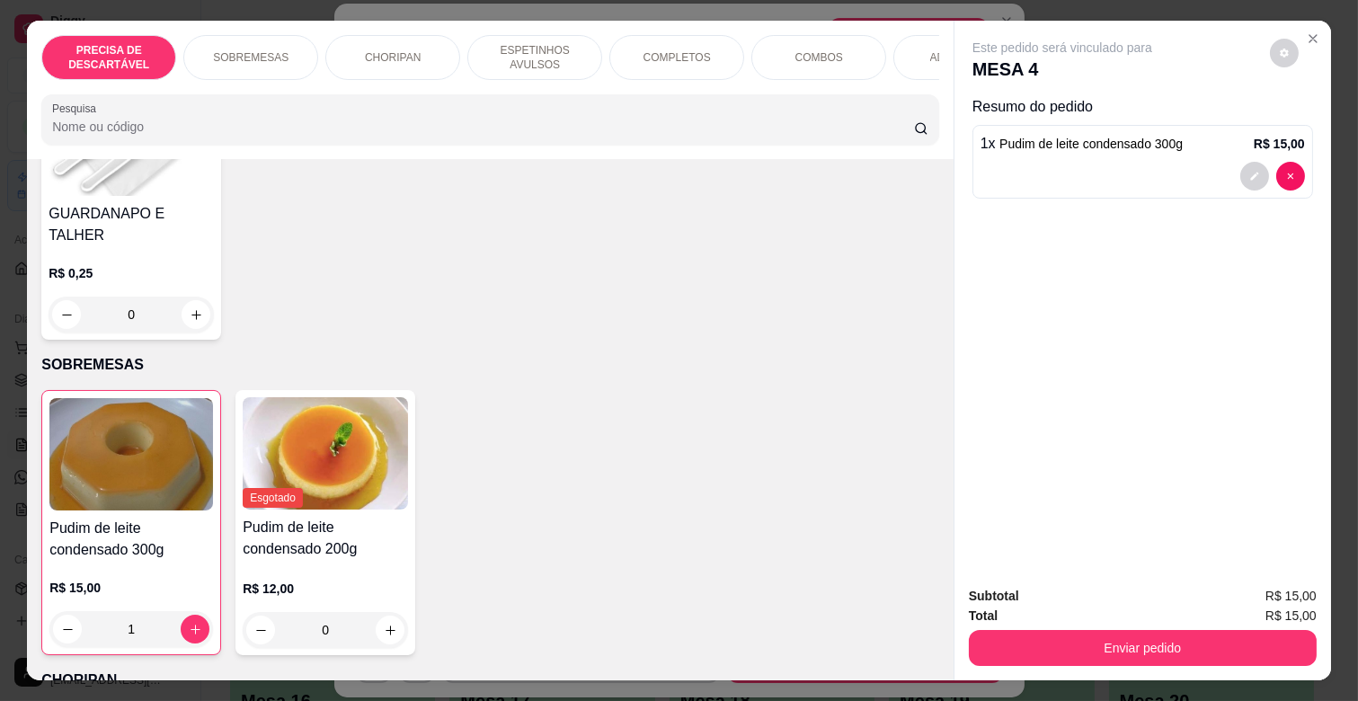
scroll to position [0, 786]
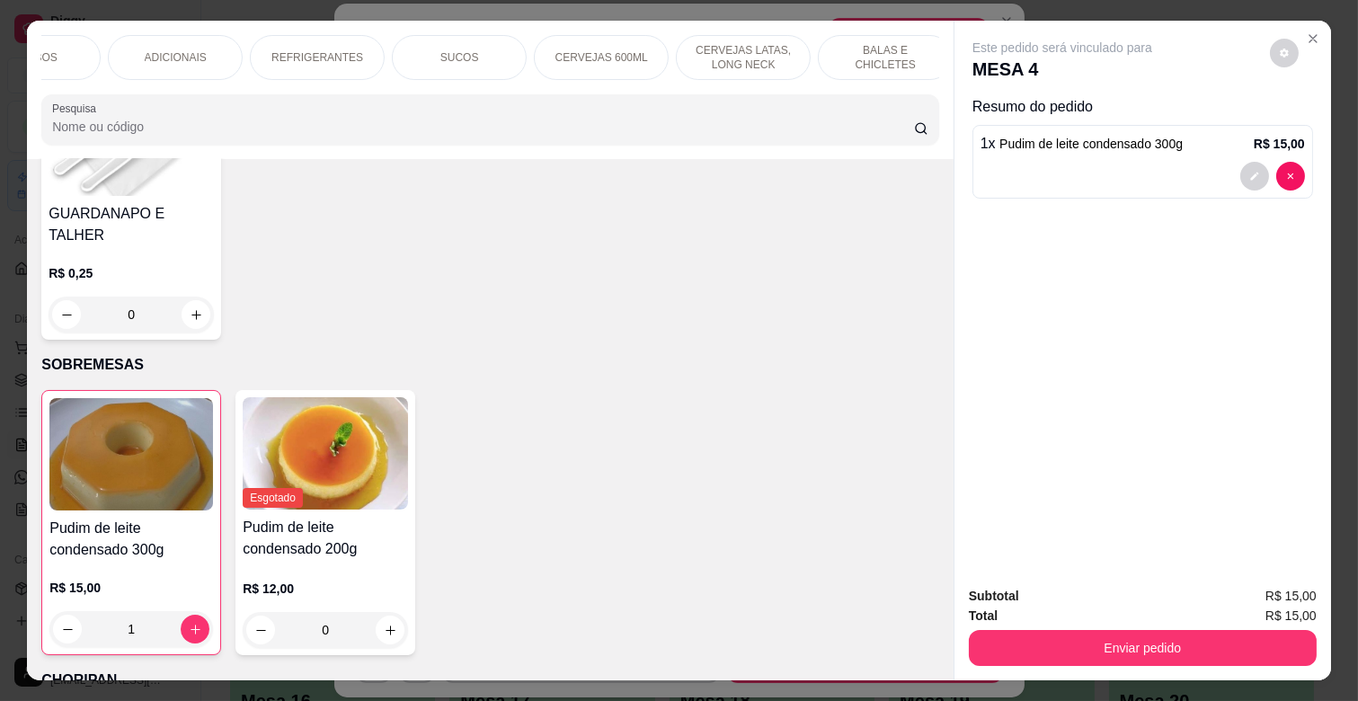
click at [894, 64] on div "BALAS E CHICLETES" at bounding box center [885, 57] width 135 height 45
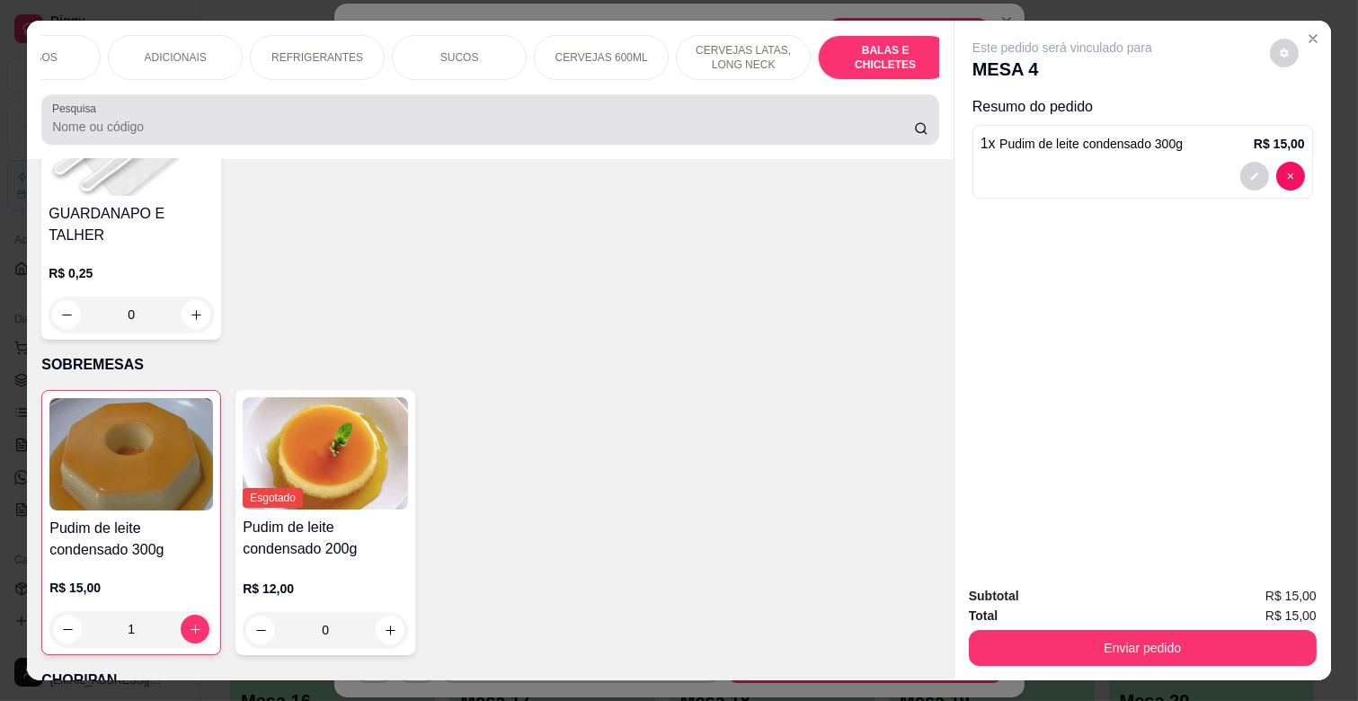
scroll to position [43, 0]
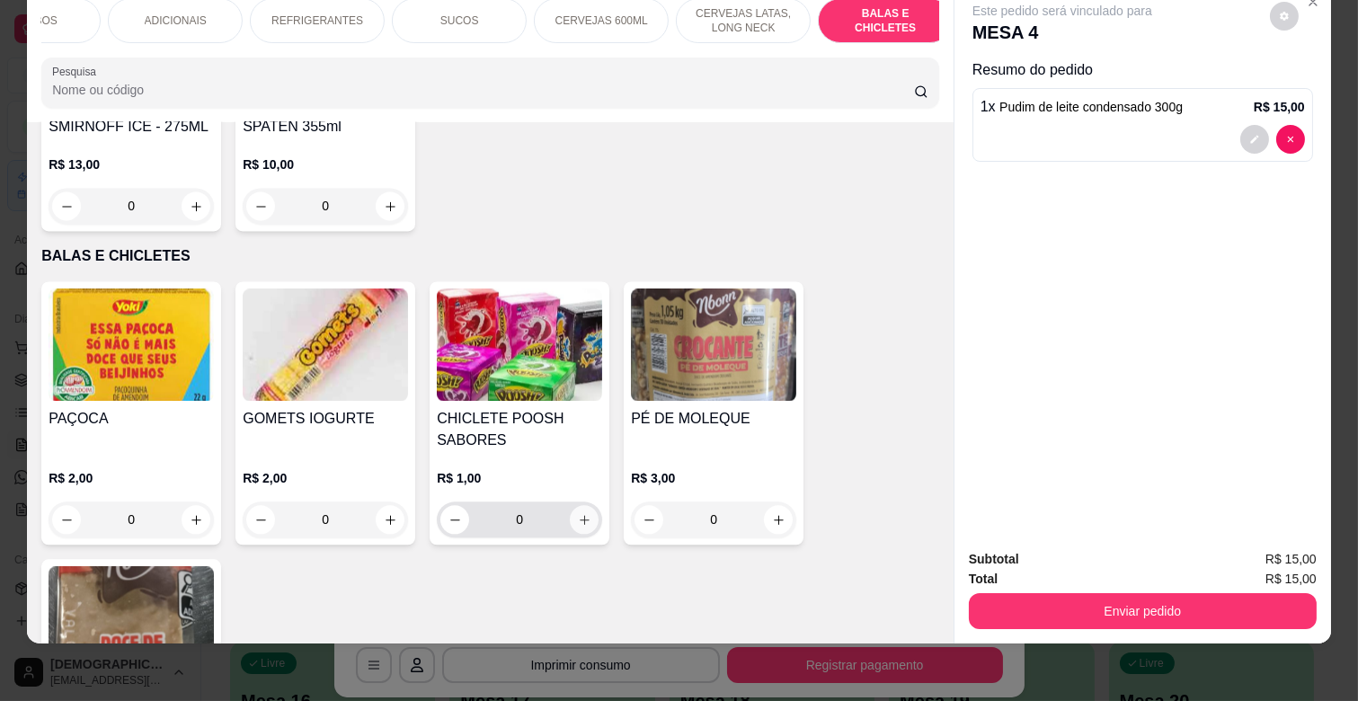
click at [579, 513] on icon "increase-product-quantity" at bounding box center [584, 519] width 13 height 13
type input "1"
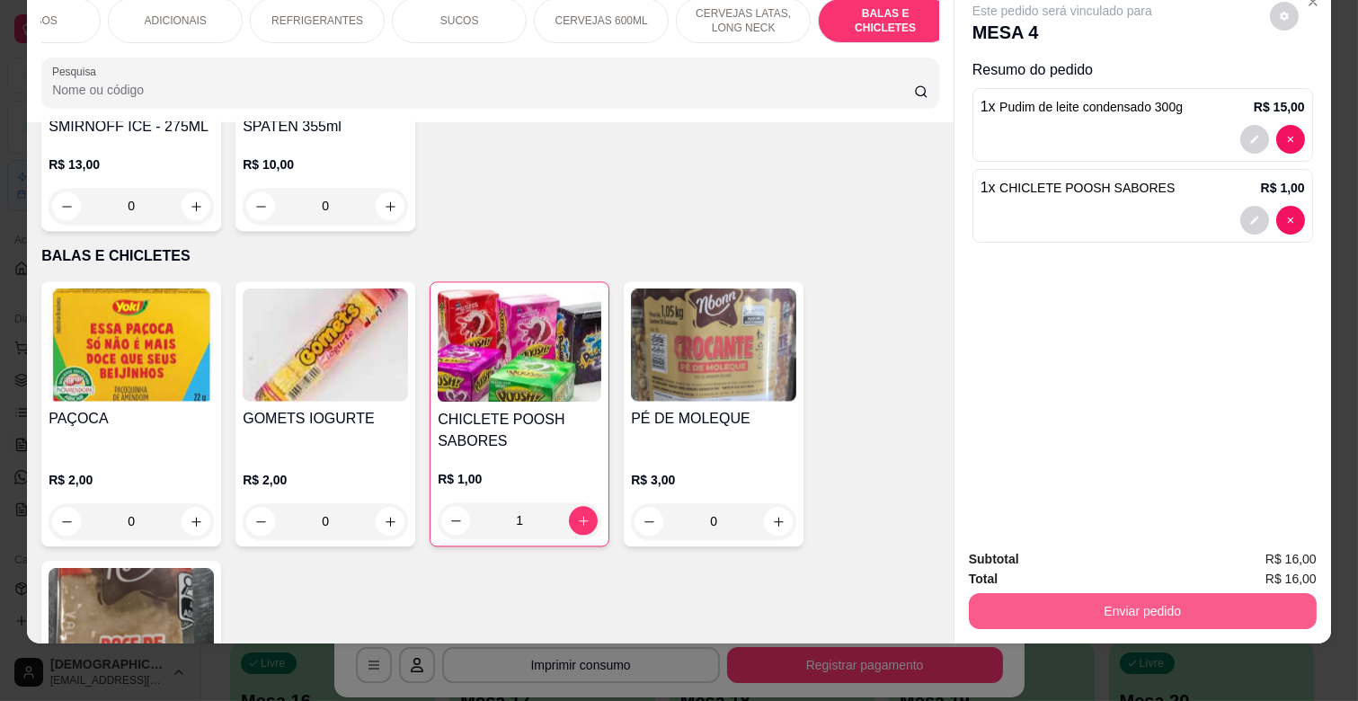
click at [1145, 593] on button "Enviar pedido" at bounding box center [1143, 611] width 348 height 36
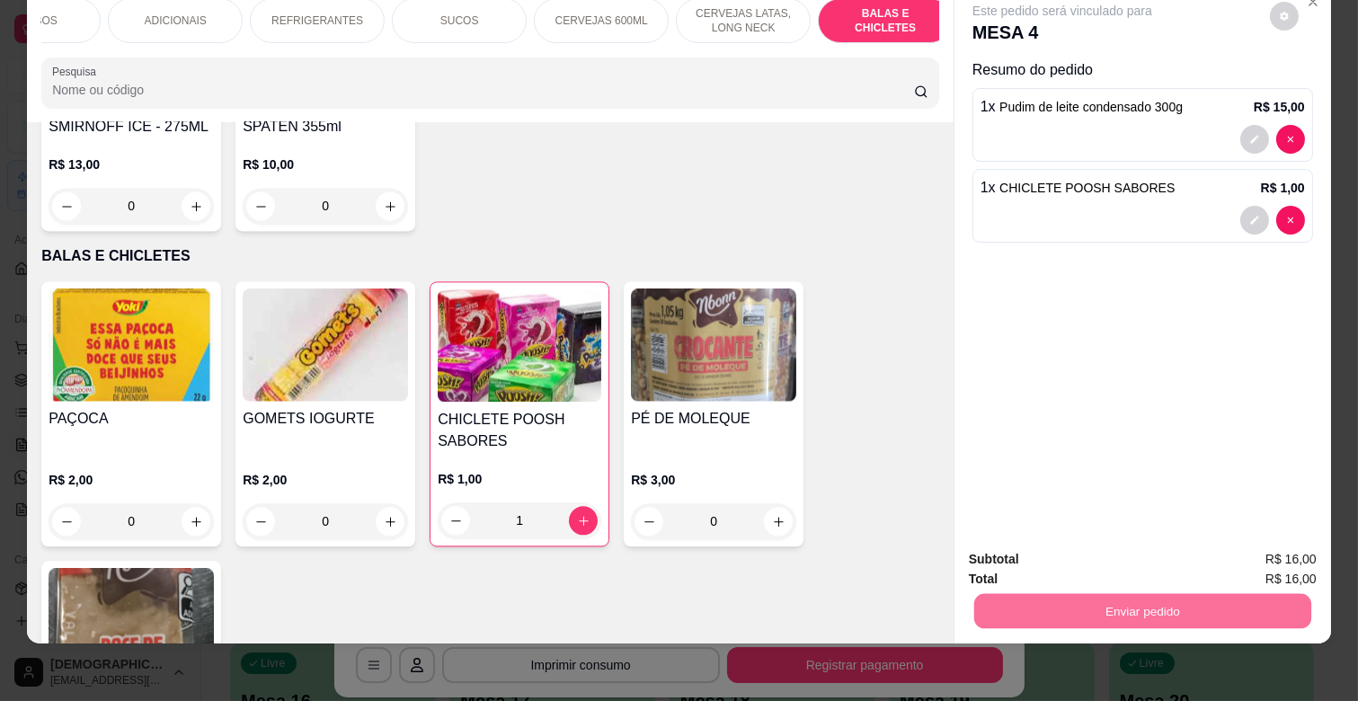
click at [1281, 546] on button "Enviar pedido" at bounding box center [1270, 552] width 102 height 34
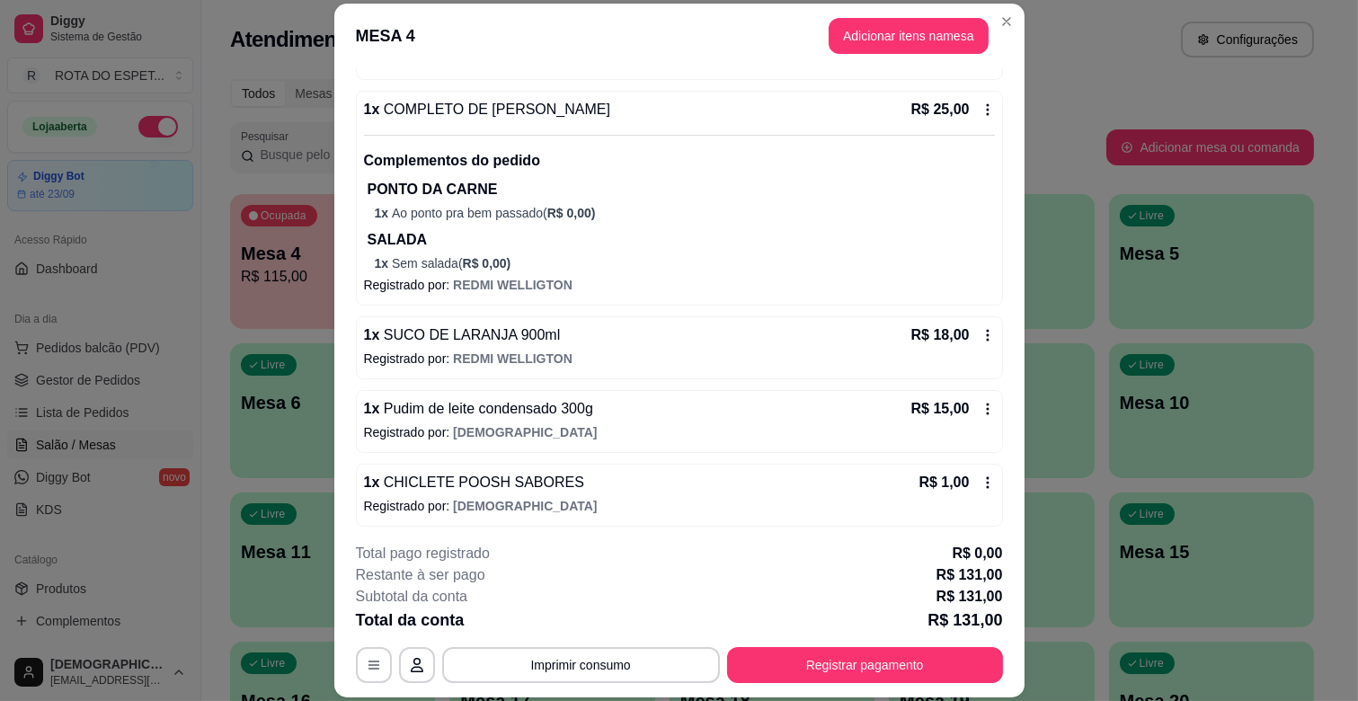
scroll to position [779, 0]
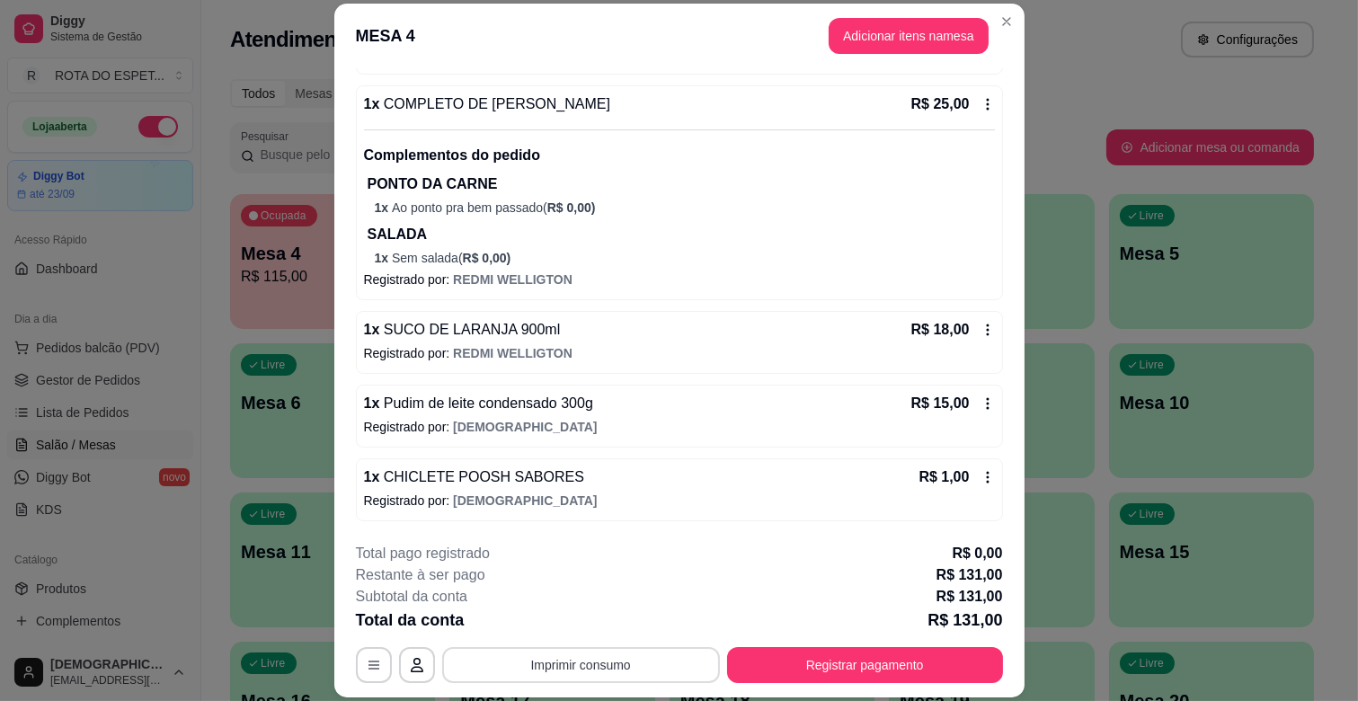
click at [615, 661] on button "Imprimir consumo" at bounding box center [581, 665] width 278 height 36
click at [612, 618] on button "IMPRESSORA CAIXA" at bounding box center [579, 623] width 144 height 28
click at [857, 658] on button "Registrar pagamento" at bounding box center [865, 665] width 276 height 36
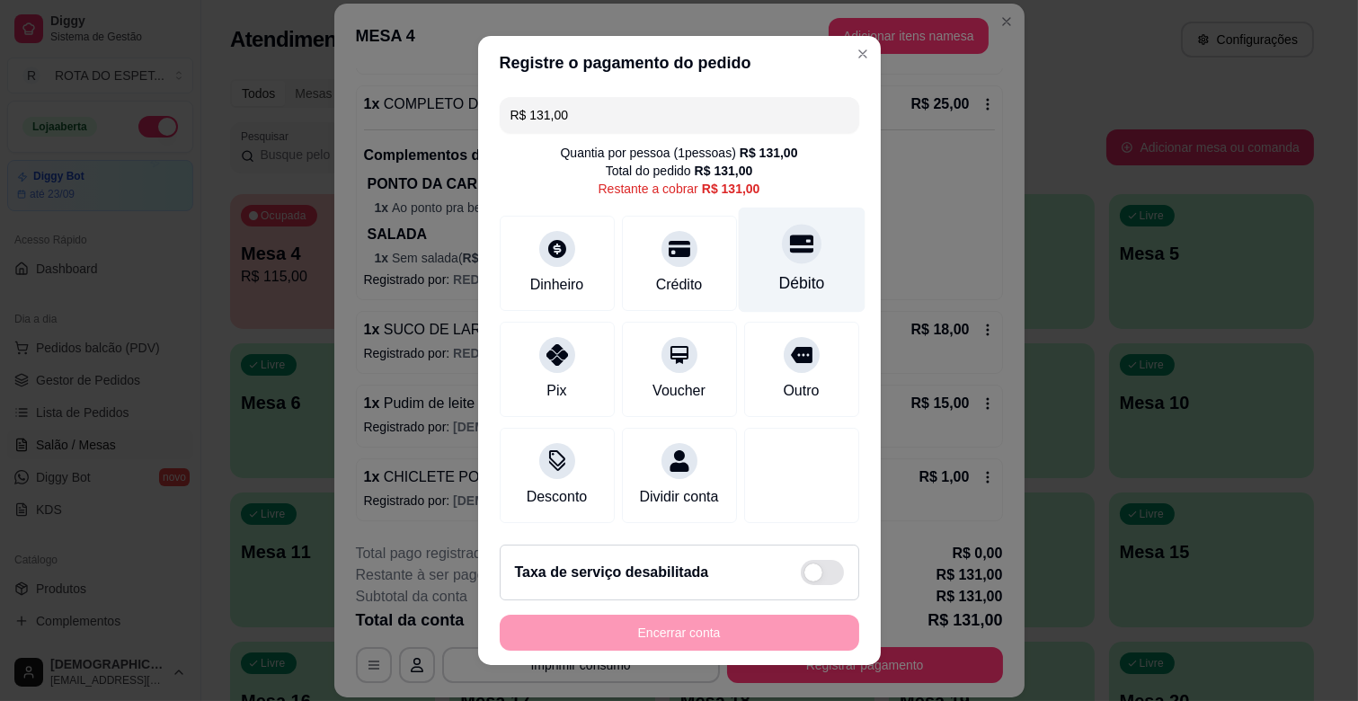
click at [780, 263] on div "Débito" at bounding box center [801, 260] width 127 height 105
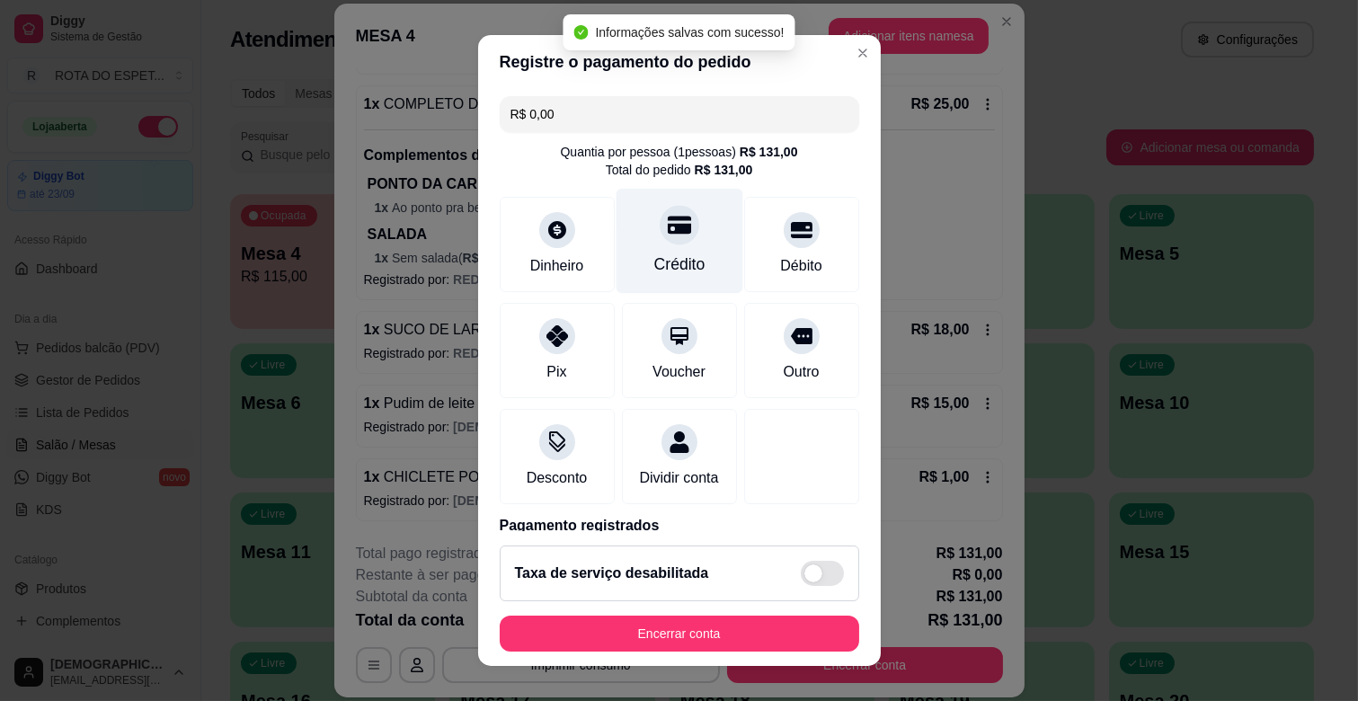
type input "R$ 0,00"
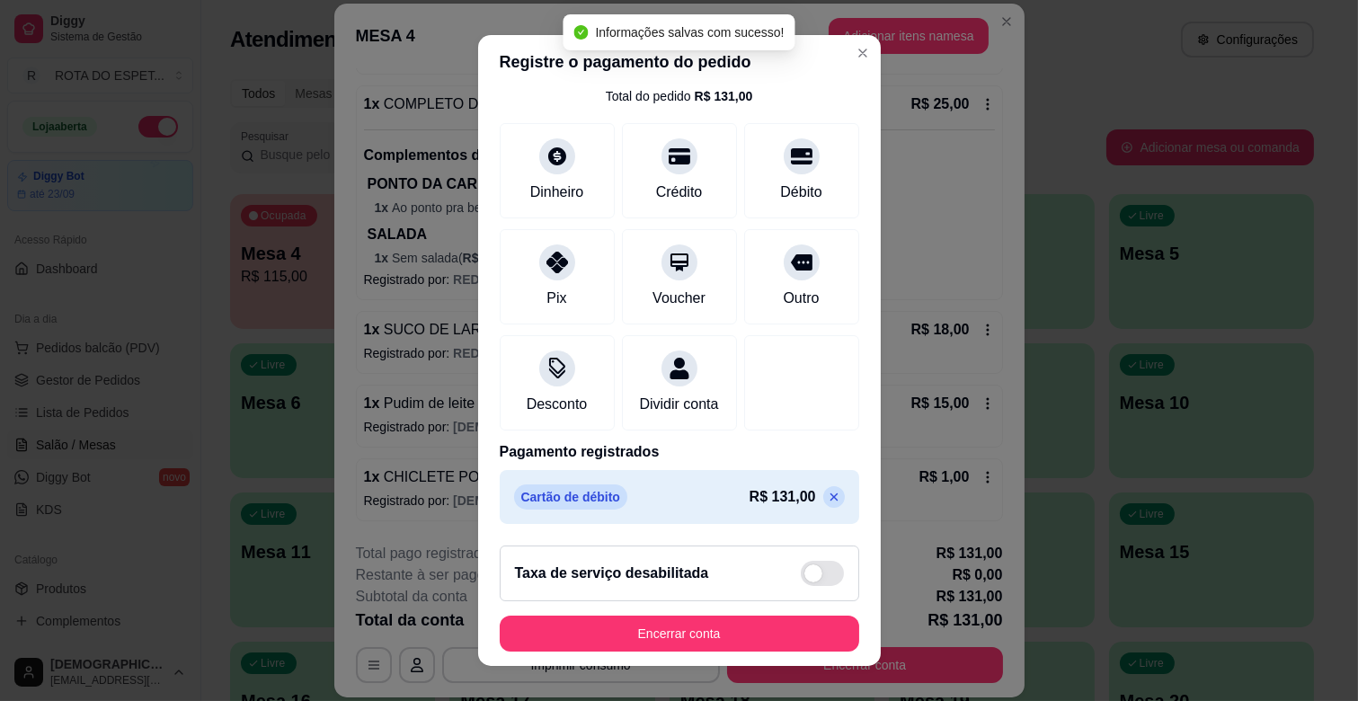
scroll to position [22, 0]
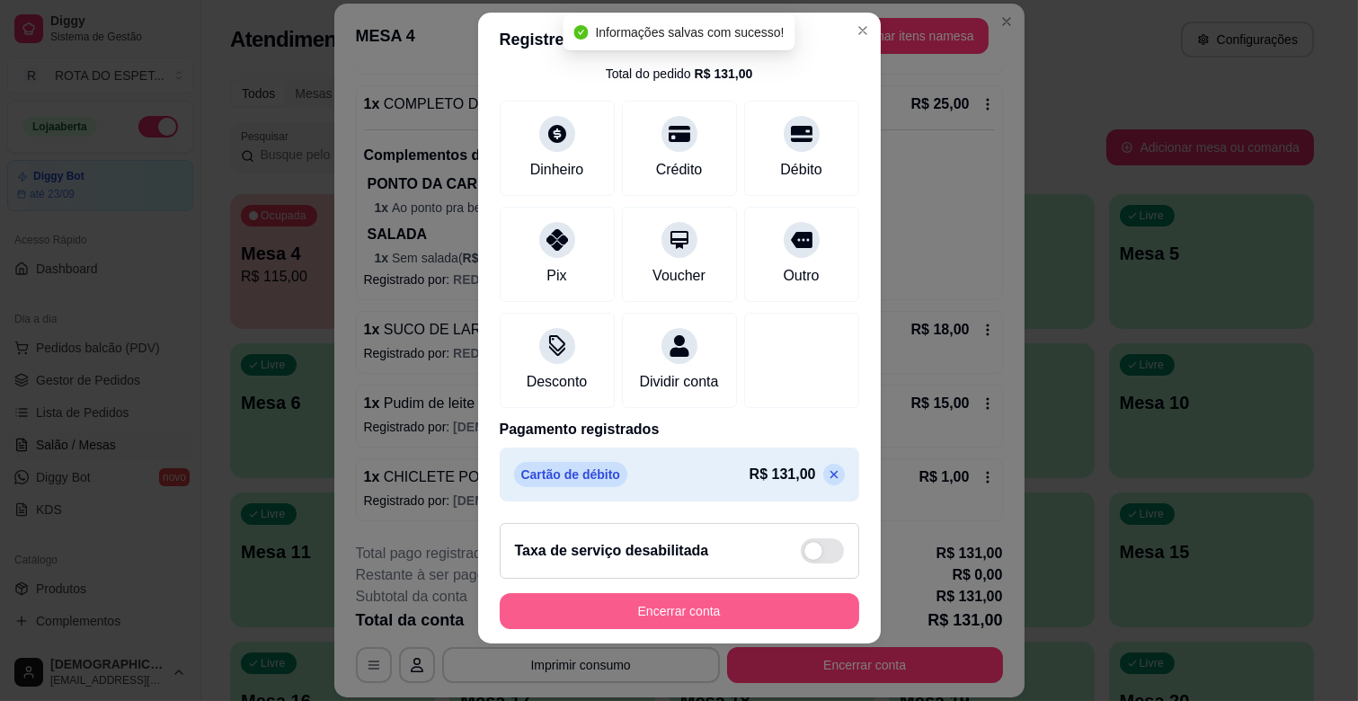
click at [743, 606] on button "Encerrar conta" at bounding box center [680, 611] width 360 height 36
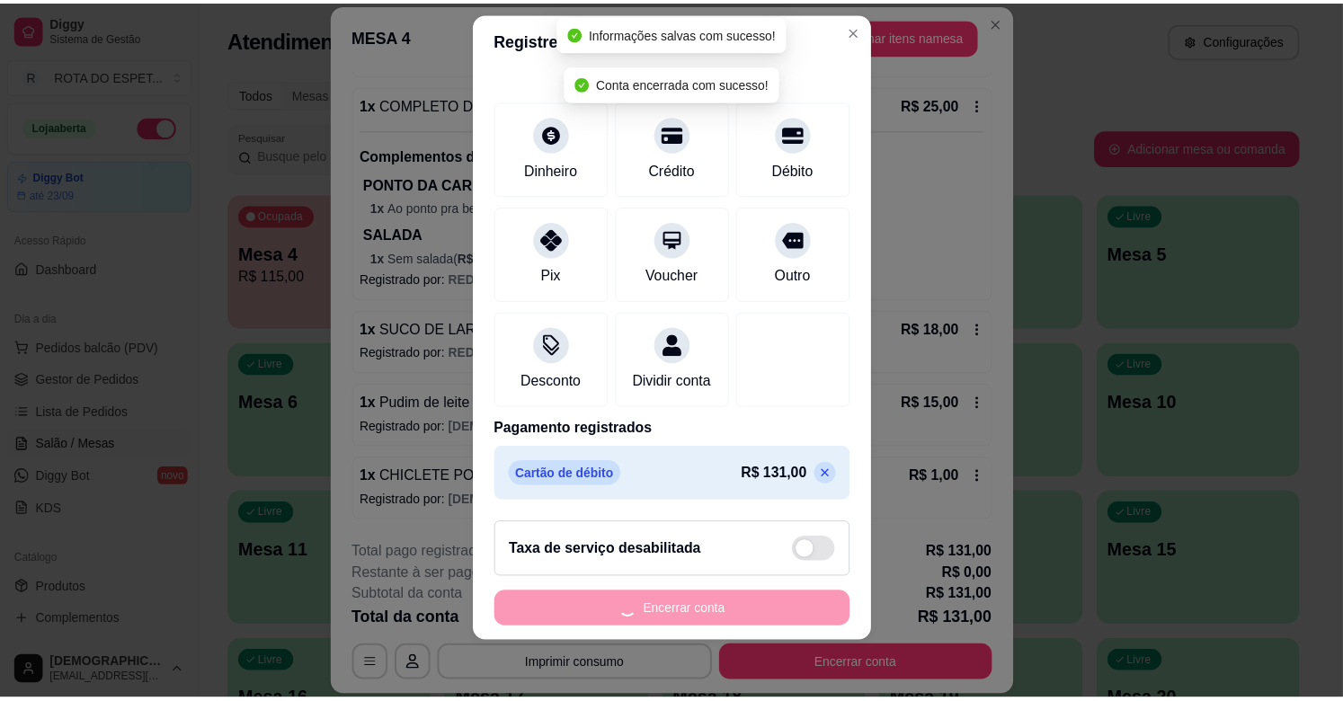
scroll to position [0, 0]
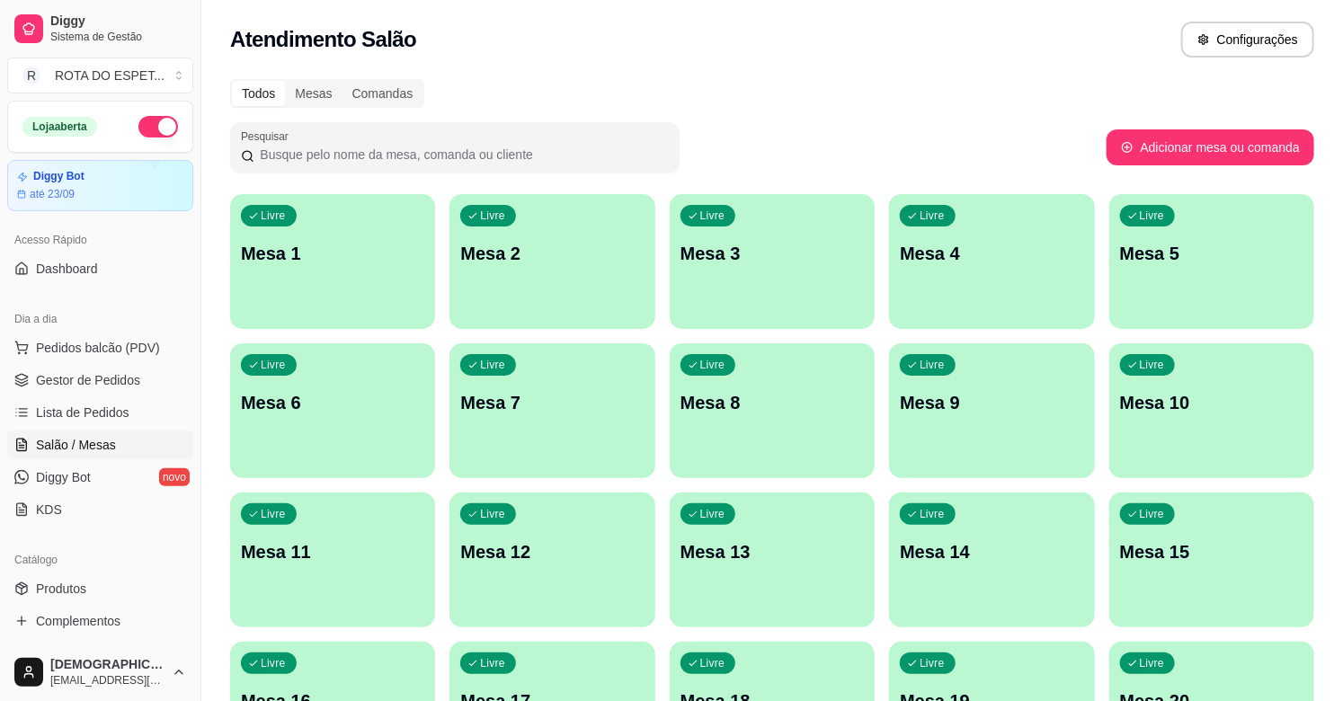
click at [100, 377] on span "Gestor de Pedidos" at bounding box center [88, 380] width 104 height 18
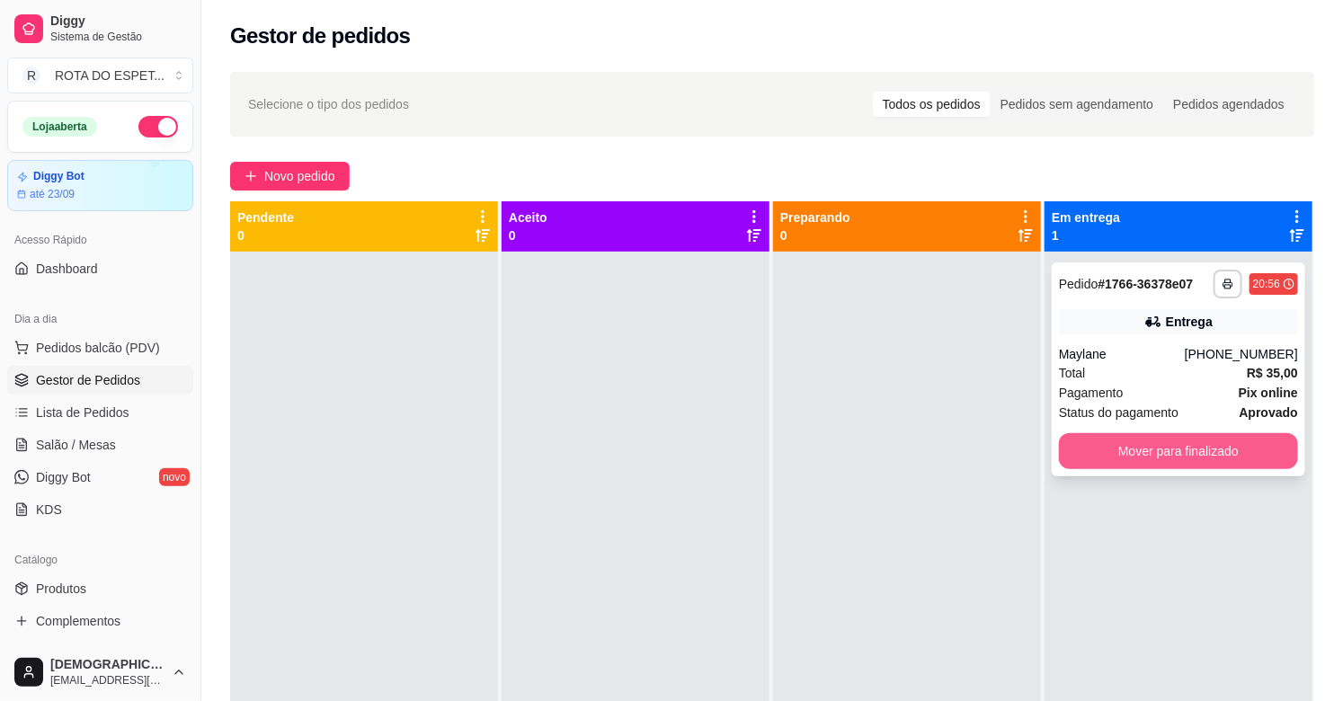
click at [1156, 450] on button "Mover para finalizado" at bounding box center [1178, 451] width 239 height 36
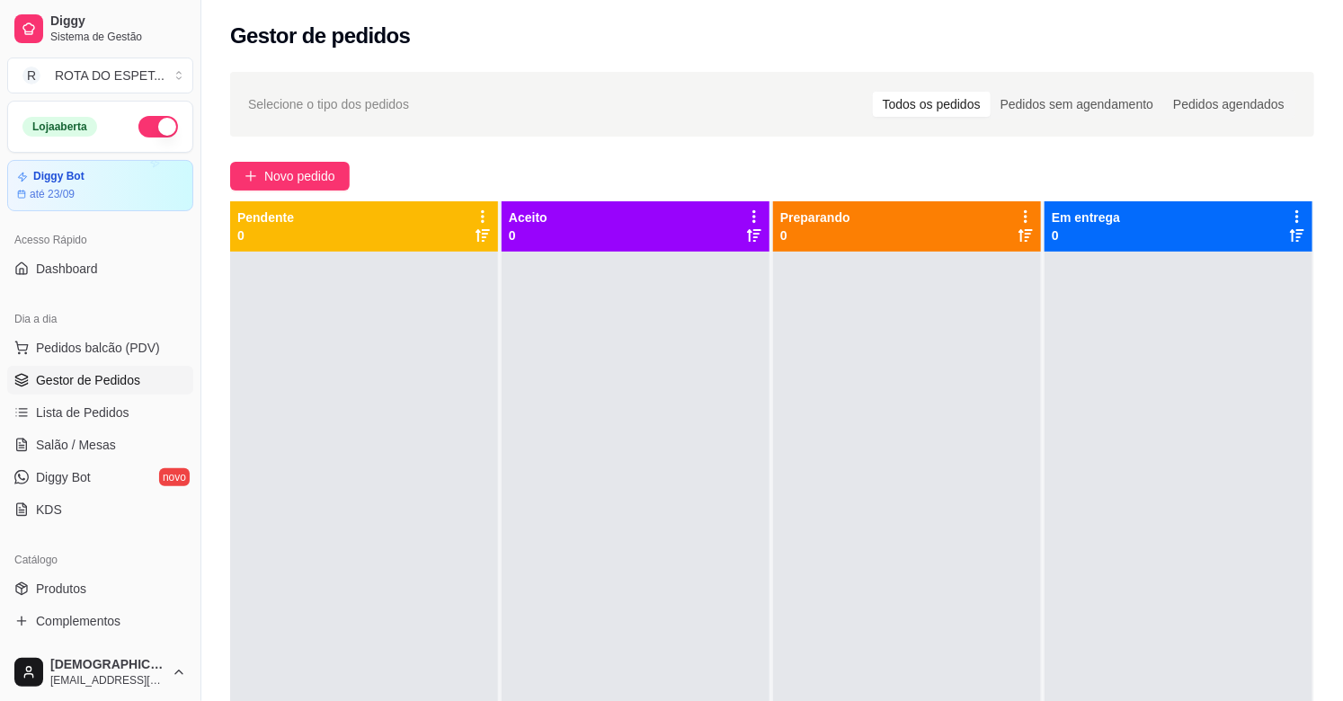
click at [672, 481] on div at bounding box center [636, 602] width 268 height 701
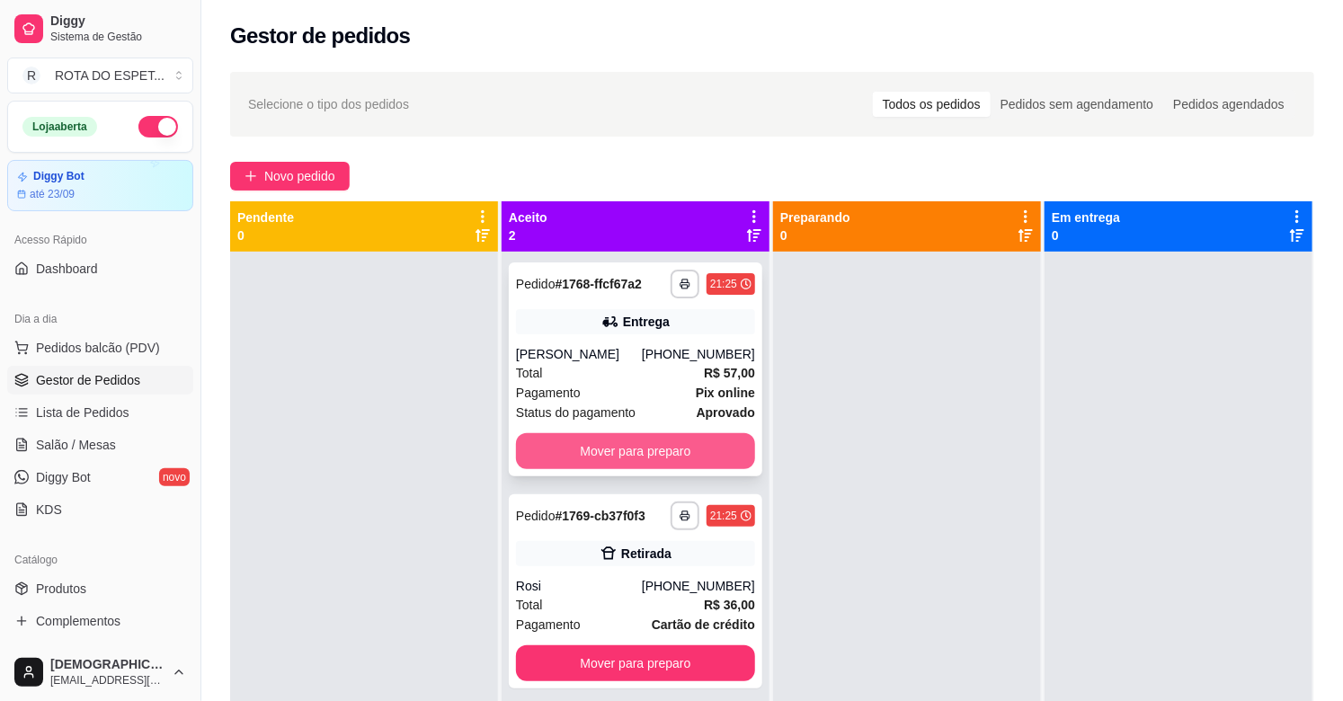
click at [652, 454] on button "Mover para preparo" at bounding box center [635, 451] width 239 height 36
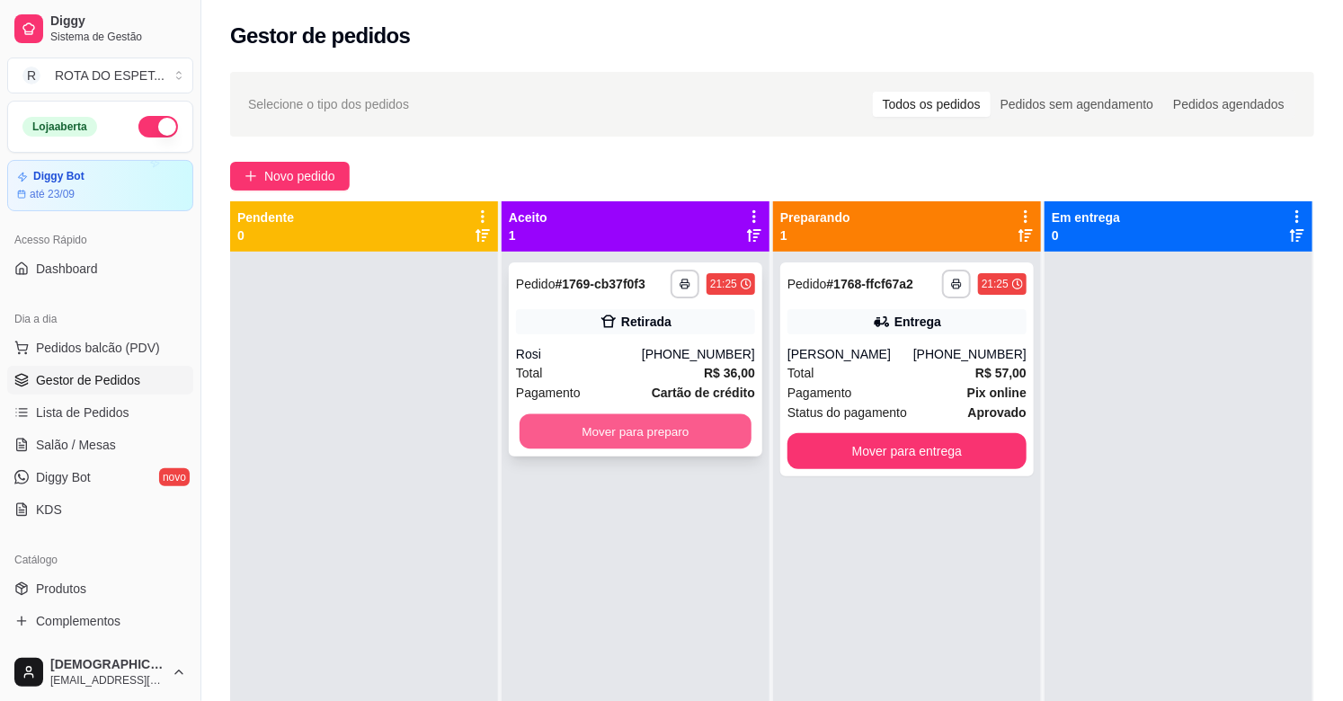
click at [687, 436] on button "Mover para preparo" at bounding box center [636, 431] width 232 height 35
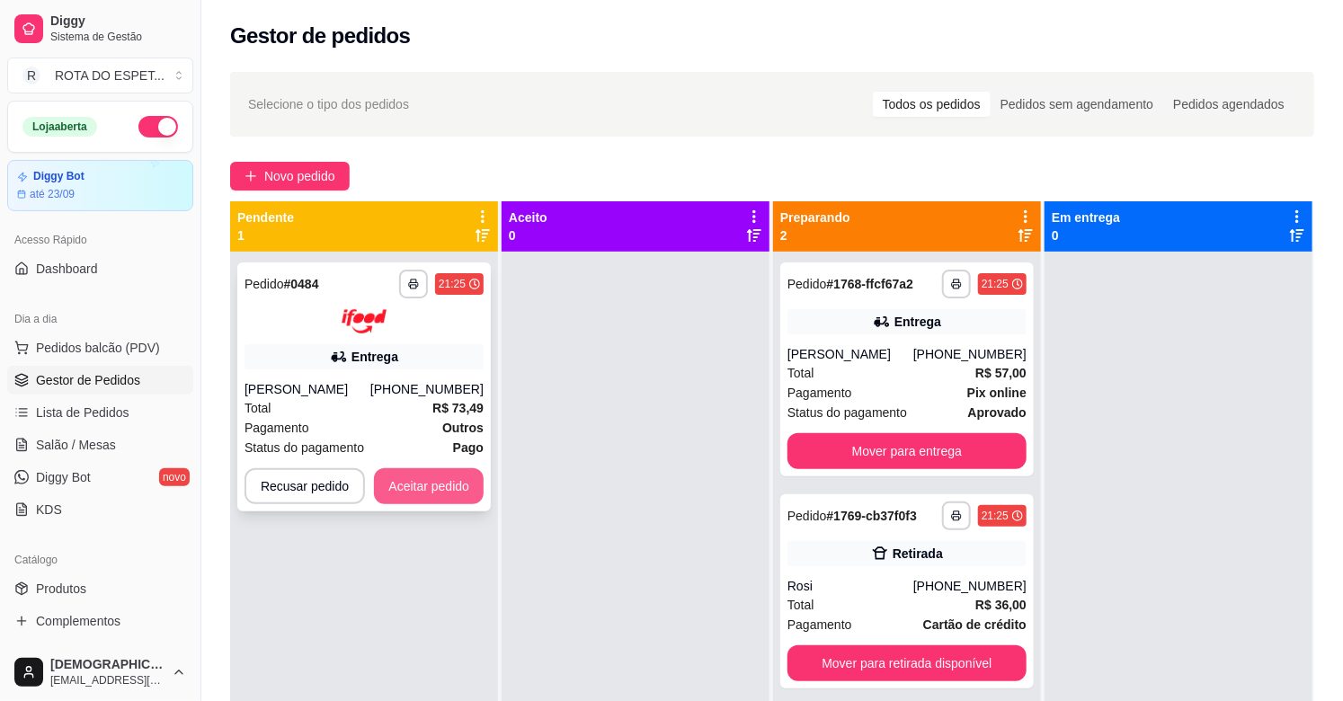
click at [447, 484] on button "Aceitar pedido" at bounding box center [429, 486] width 110 height 36
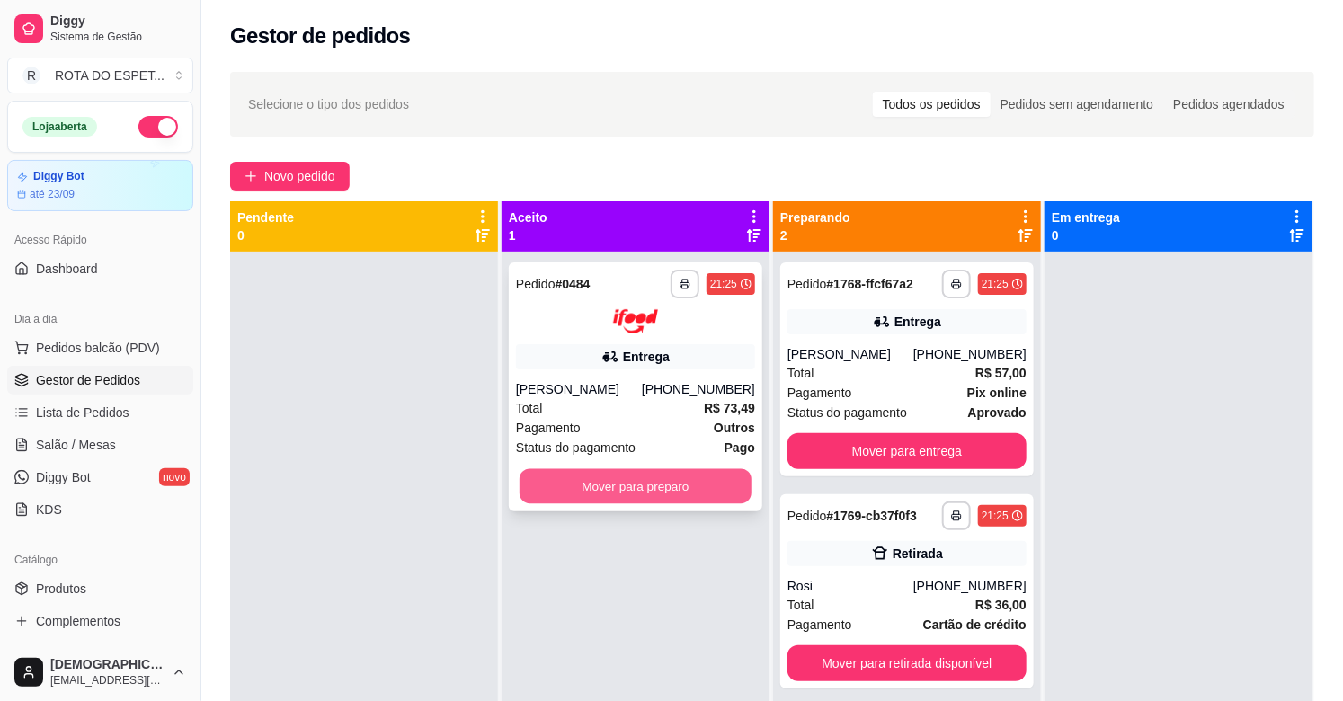
click at [609, 494] on button "Mover para preparo" at bounding box center [636, 485] width 232 height 35
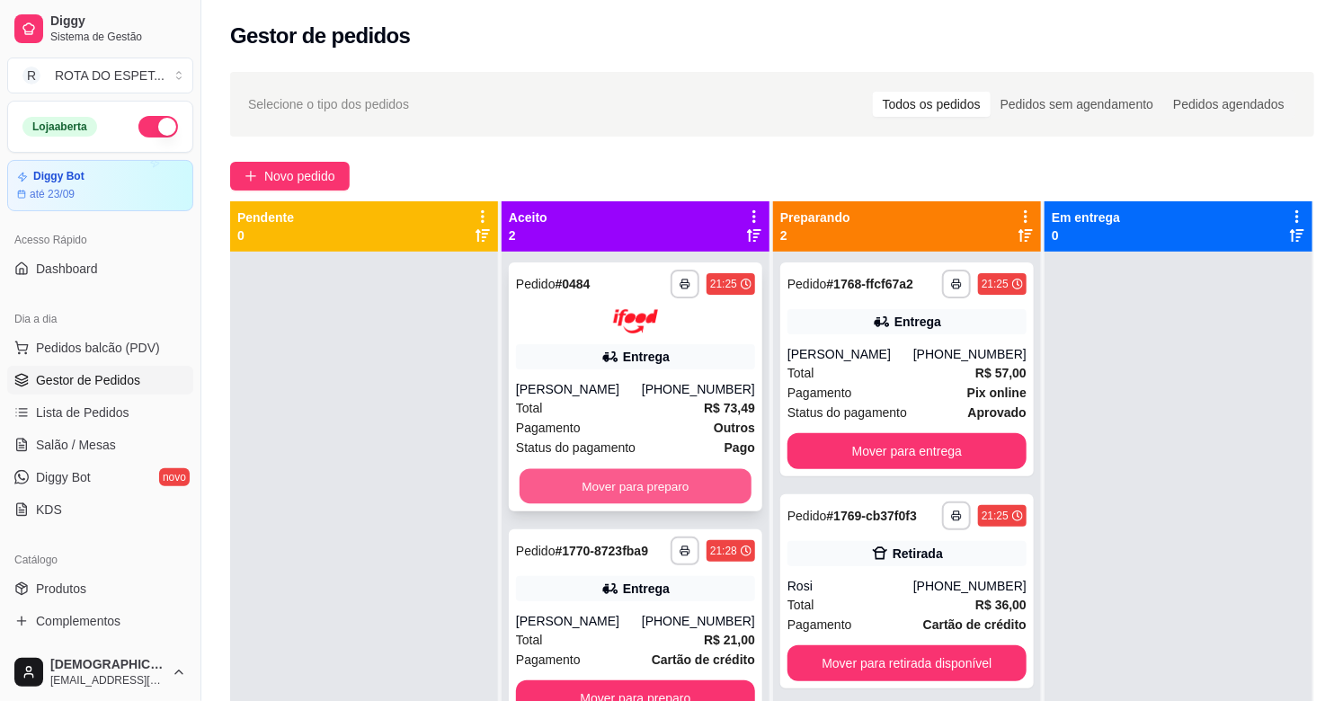
click at [593, 493] on button "Mover para preparo" at bounding box center [636, 485] width 232 height 35
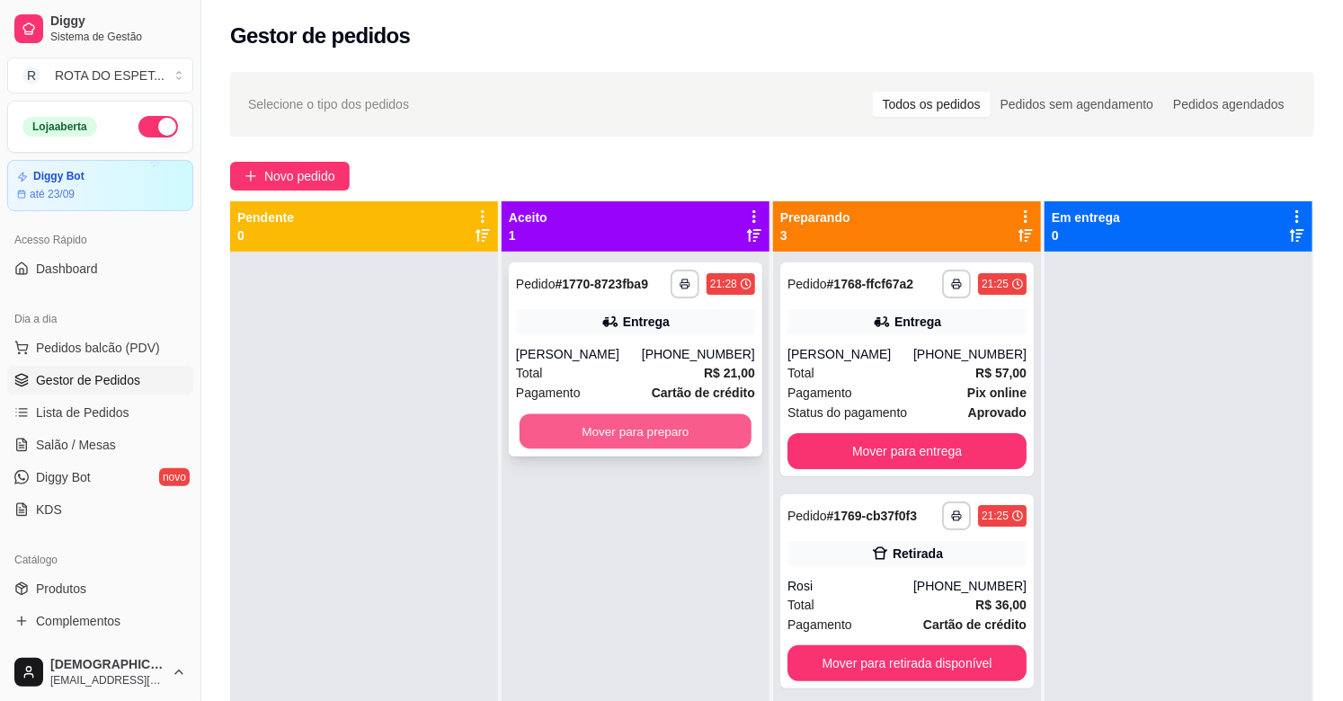
click at [660, 439] on button "Mover para preparo" at bounding box center [636, 431] width 232 height 35
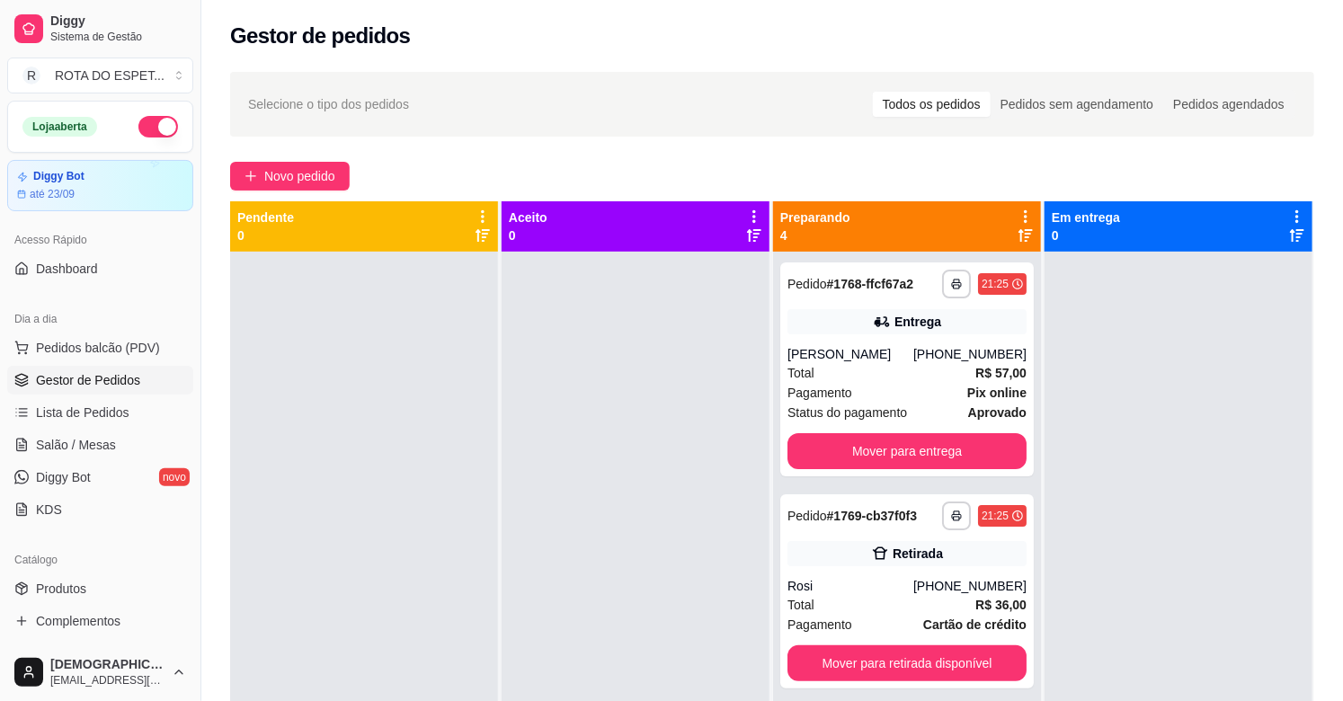
click at [623, 568] on div at bounding box center [636, 602] width 268 height 701
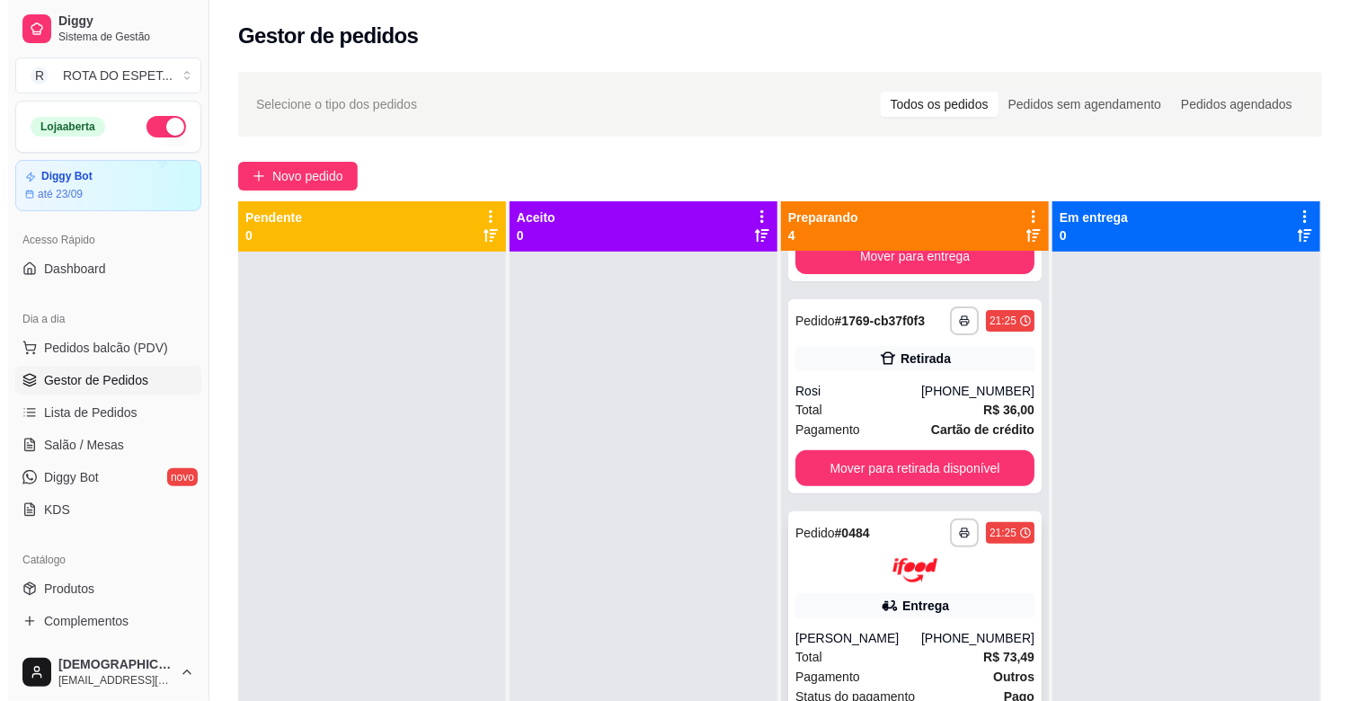
scroll to position [200, 0]
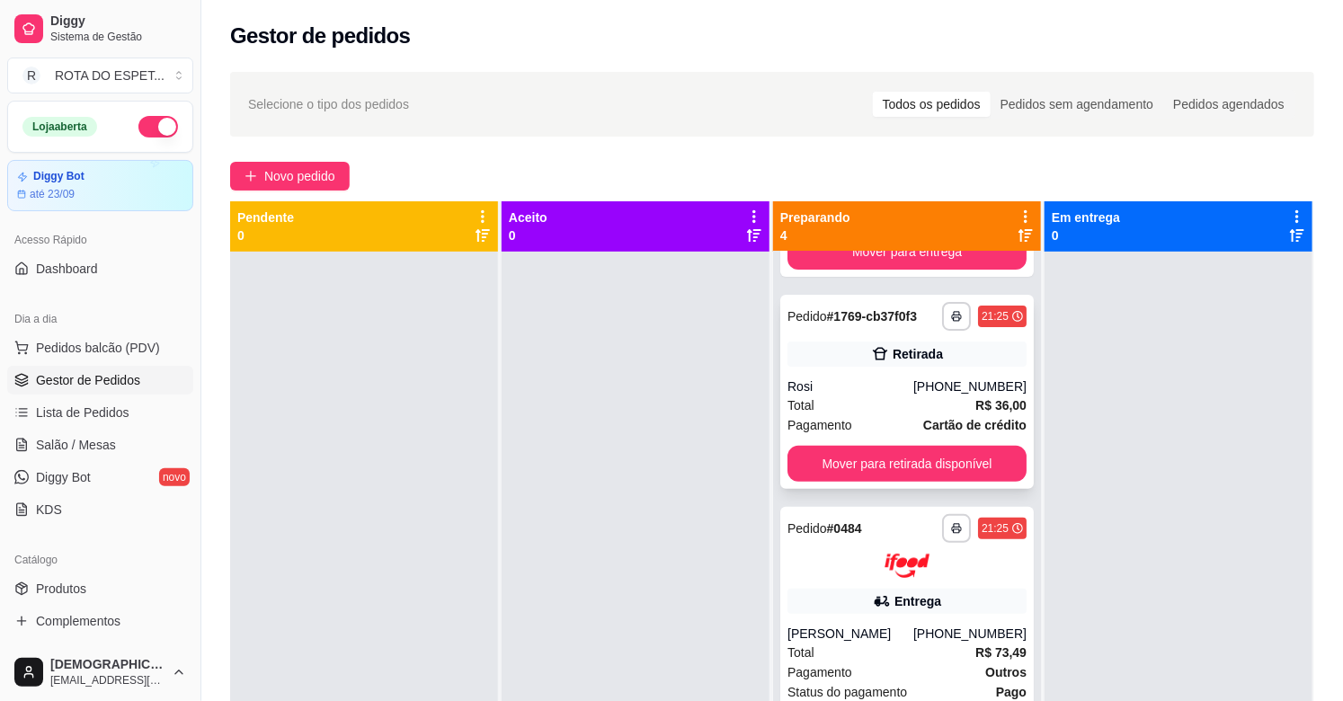
click at [857, 405] on div "Total R$ 36,00" at bounding box center [906, 405] width 239 height 20
click at [930, 463] on button "Mover para retirada disponível" at bounding box center [907, 464] width 232 height 35
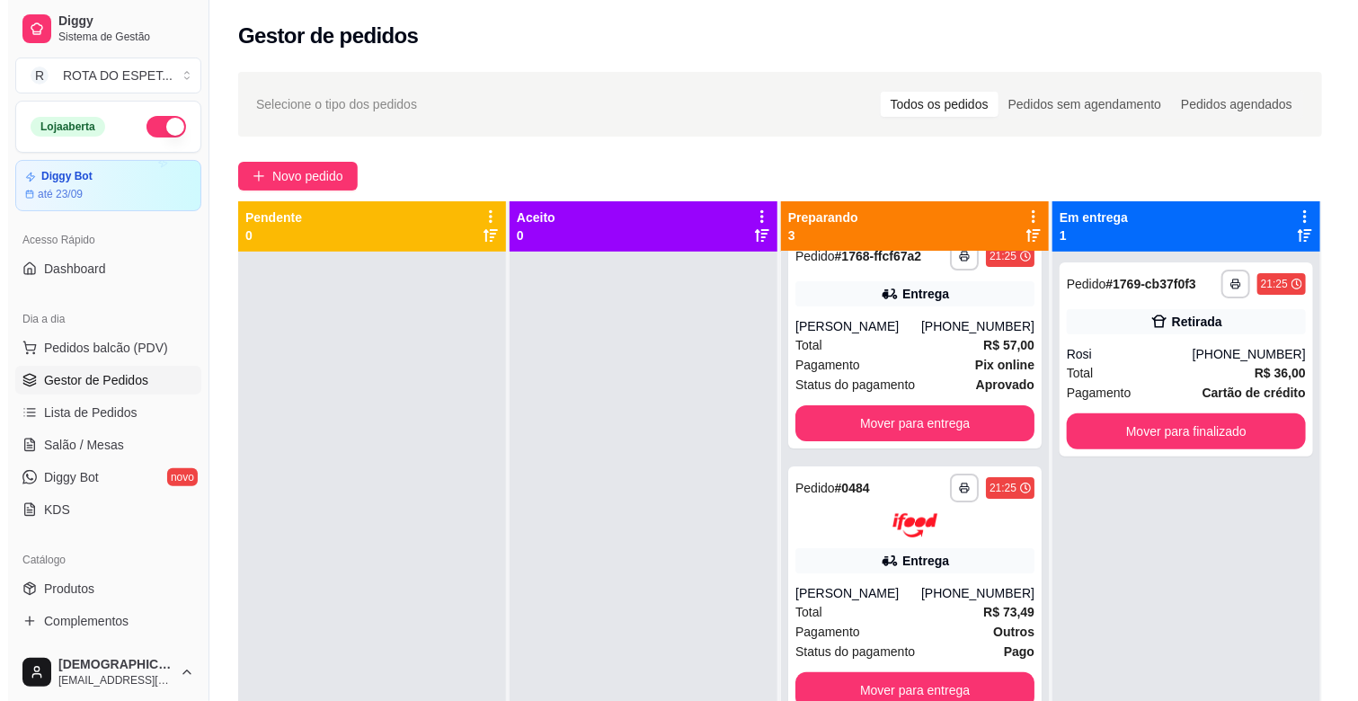
scroll to position [27, 0]
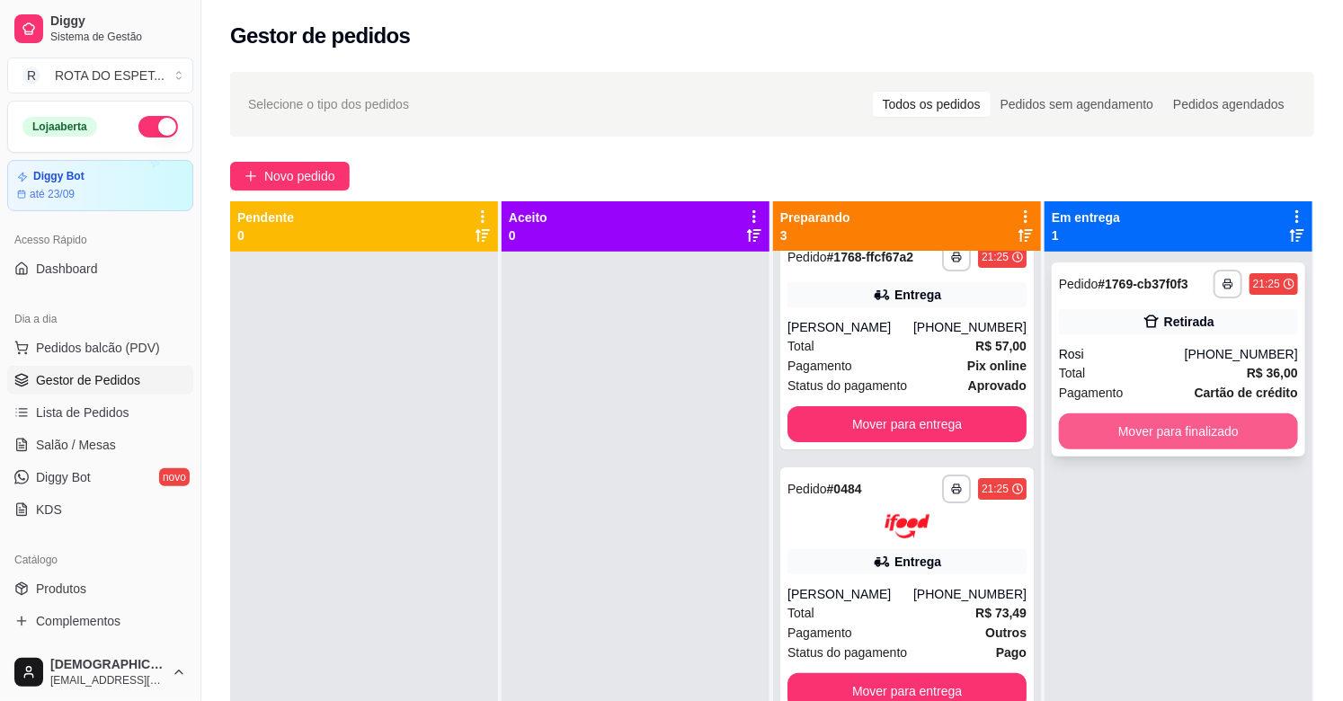
click at [1171, 430] on button "Mover para finalizado" at bounding box center [1178, 431] width 239 height 36
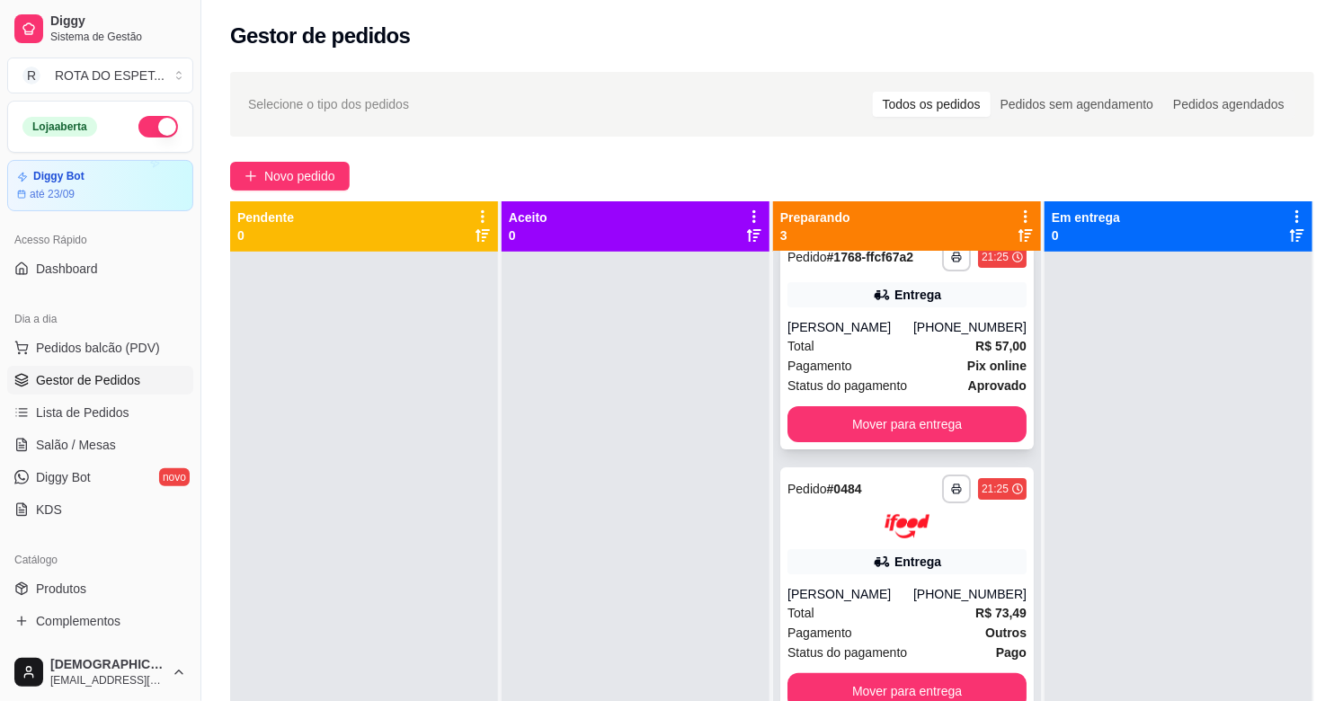
click at [858, 366] on div "Pagamento Pix online" at bounding box center [906, 366] width 239 height 20
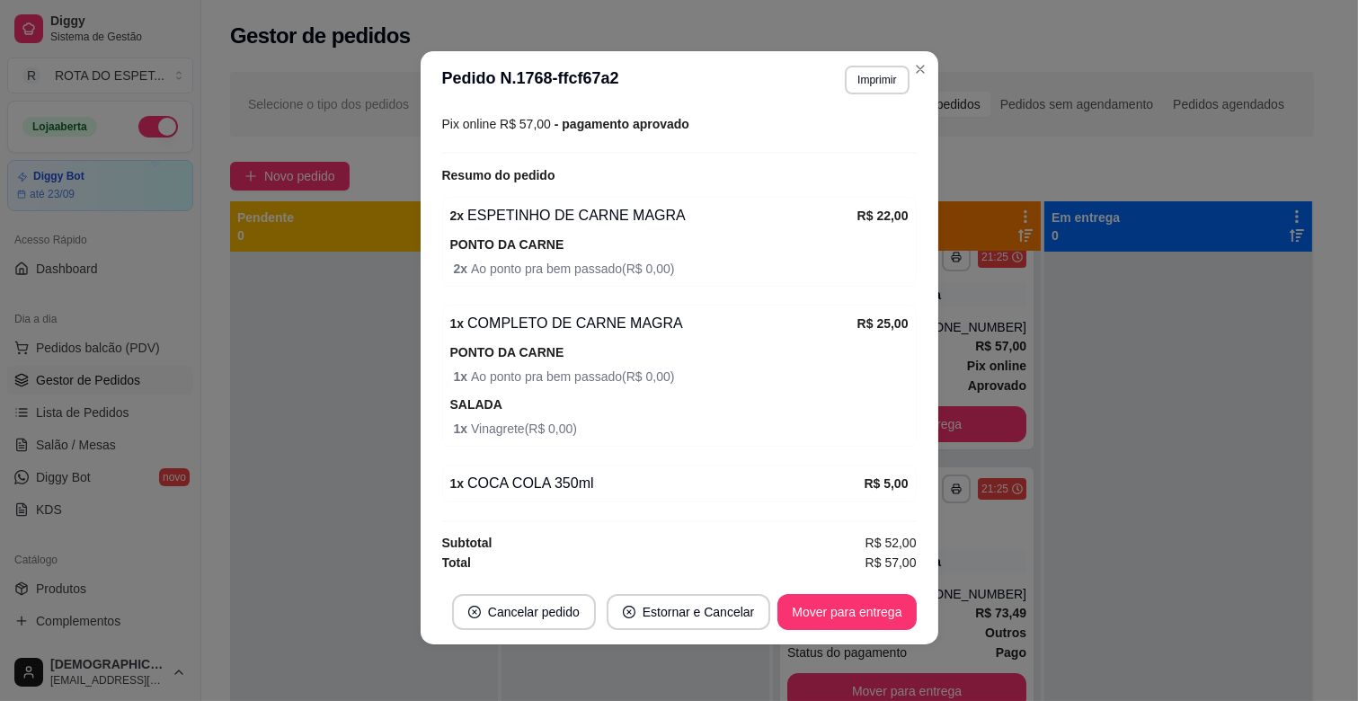
scroll to position [4, 0]
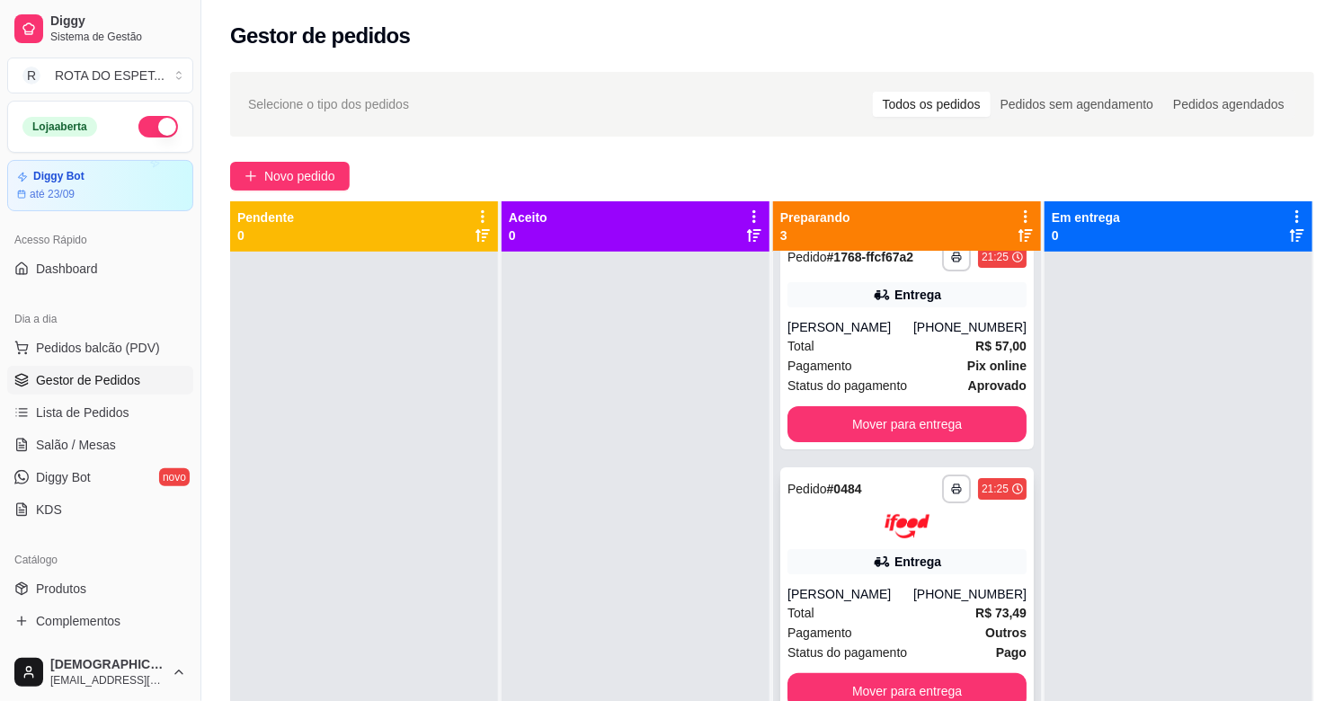
click at [895, 586] on div "[PERSON_NAME]" at bounding box center [850, 594] width 126 height 18
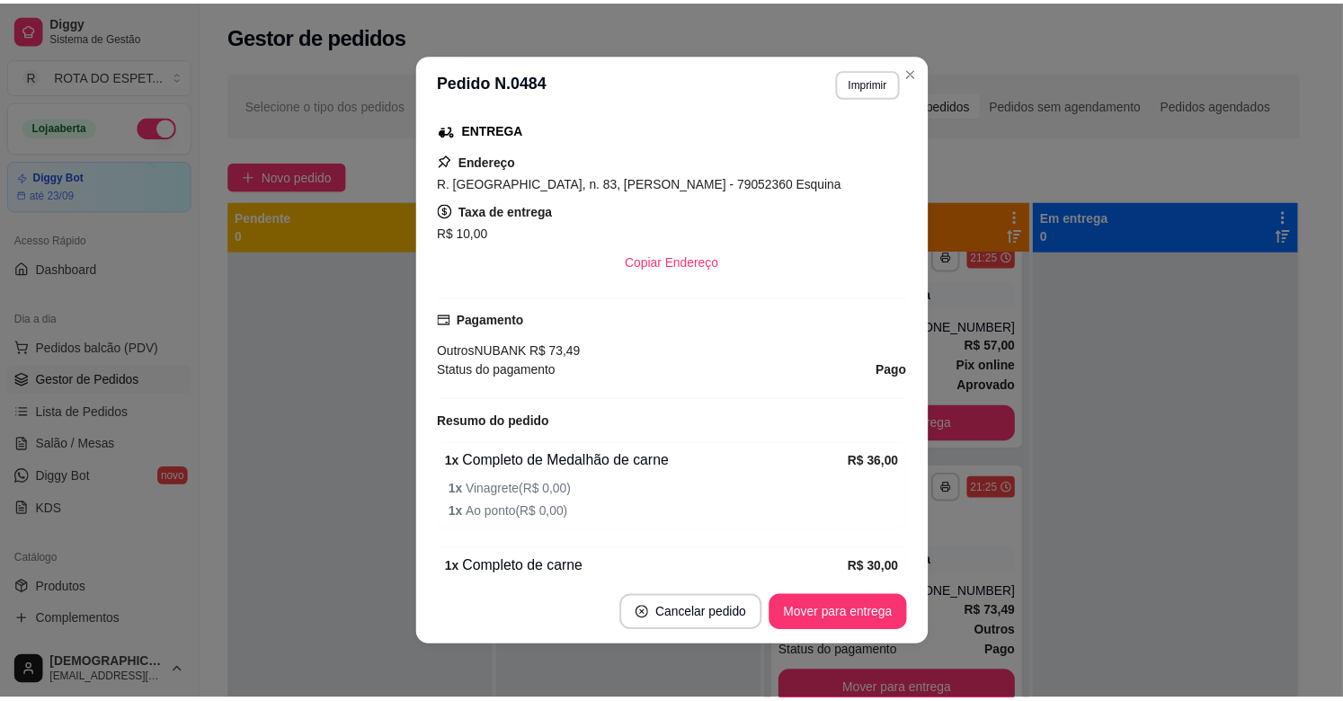
scroll to position [665, 0]
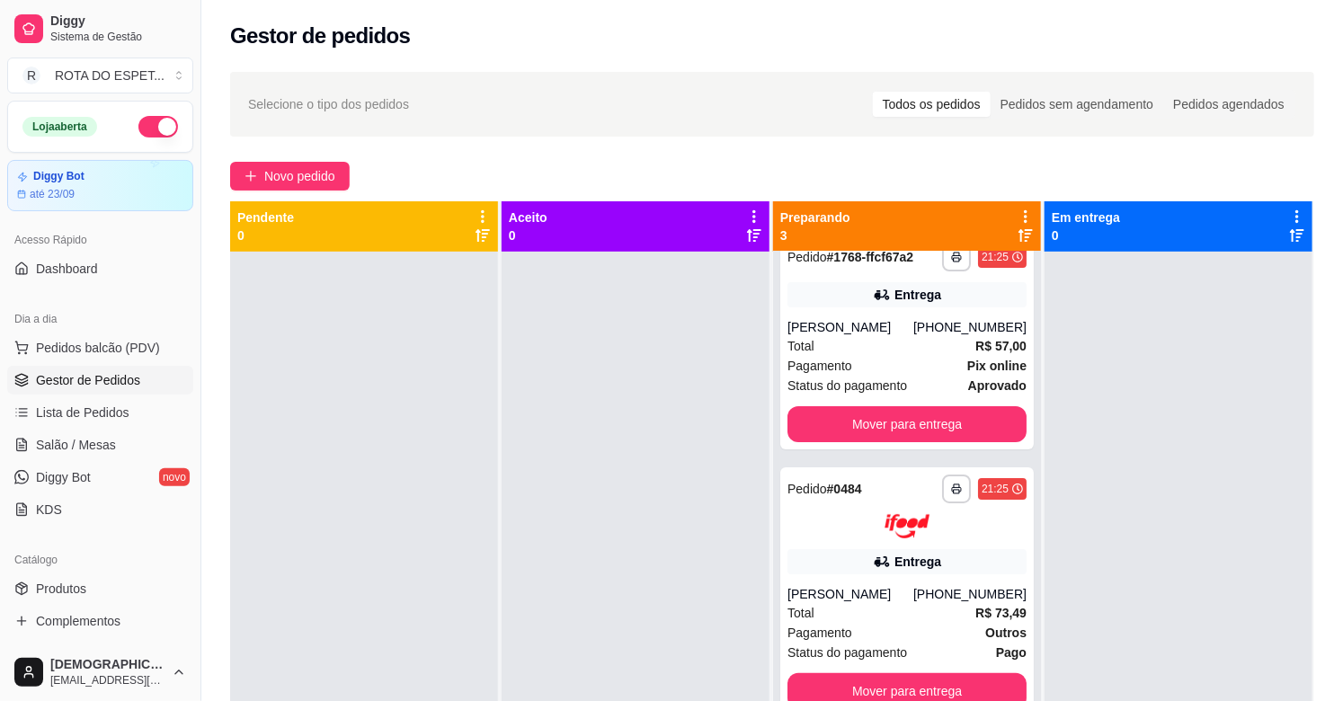
click at [698, 554] on div at bounding box center [636, 602] width 268 height 701
click at [915, 412] on button "Mover para entrega" at bounding box center [906, 424] width 239 height 36
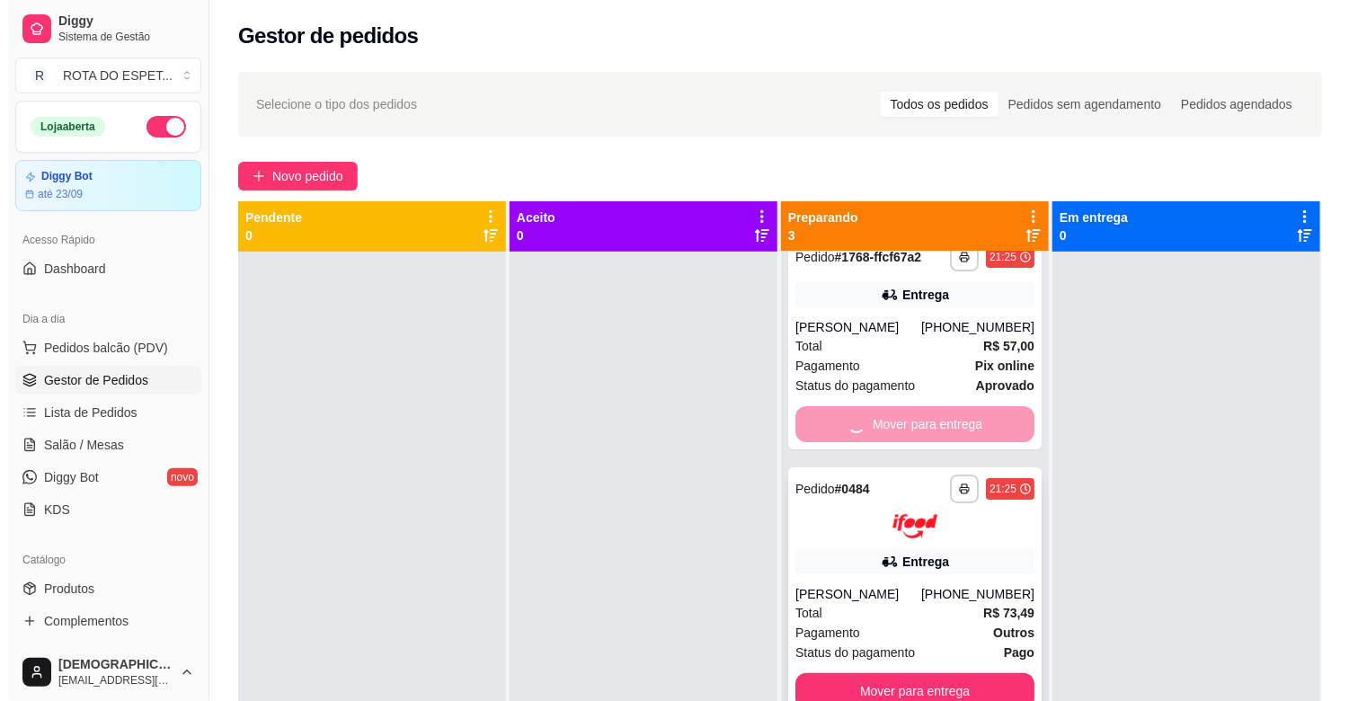
scroll to position [0, 0]
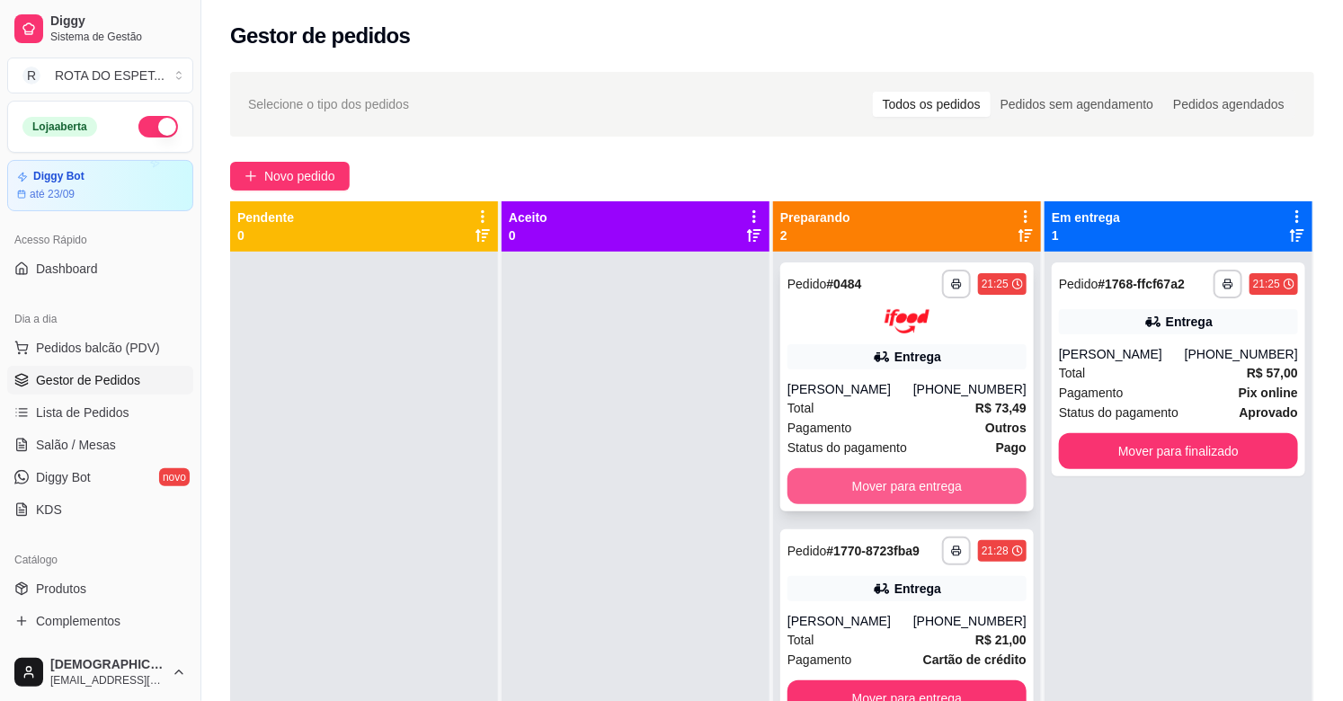
click at [910, 484] on button "Mover para entrega" at bounding box center [906, 486] width 239 height 36
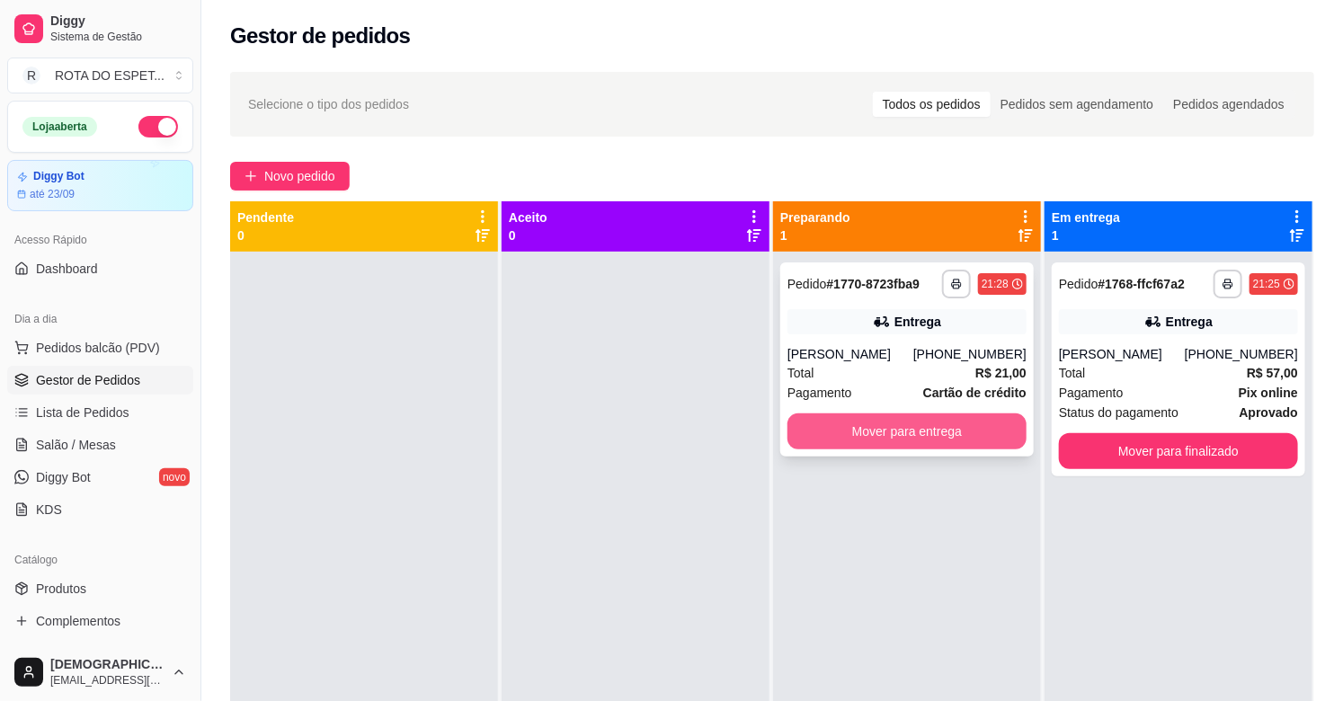
click at [912, 434] on button "Mover para entrega" at bounding box center [906, 431] width 239 height 36
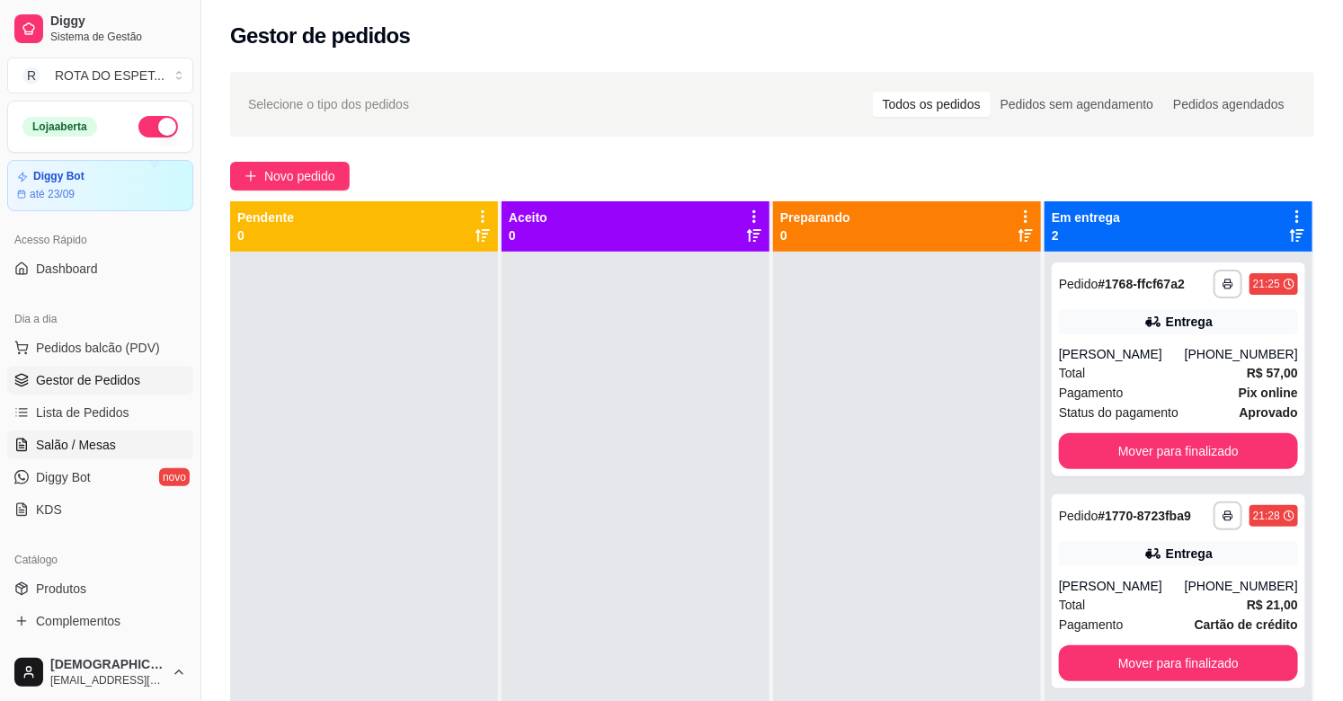
click at [111, 447] on span "Salão / Mesas" at bounding box center [76, 445] width 80 height 18
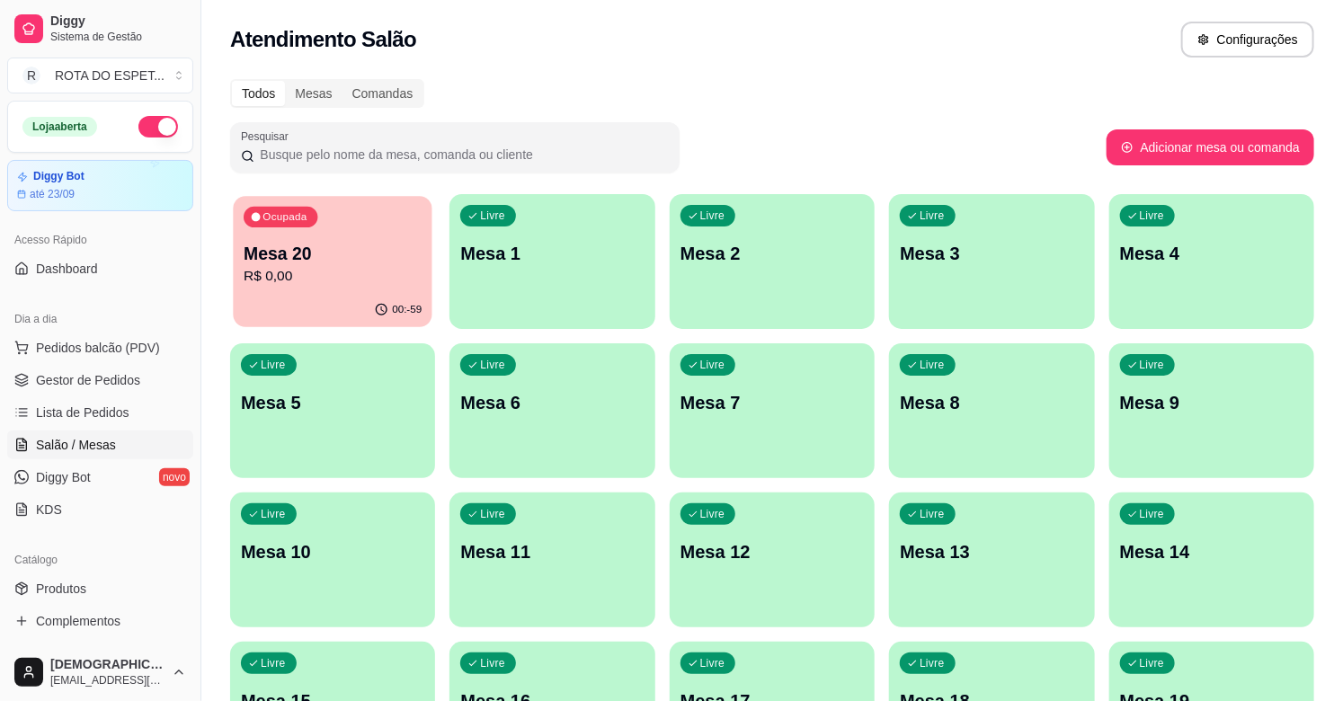
click at [298, 258] on p "Mesa 20" at bounding box center [333, 254] width 178 height 24
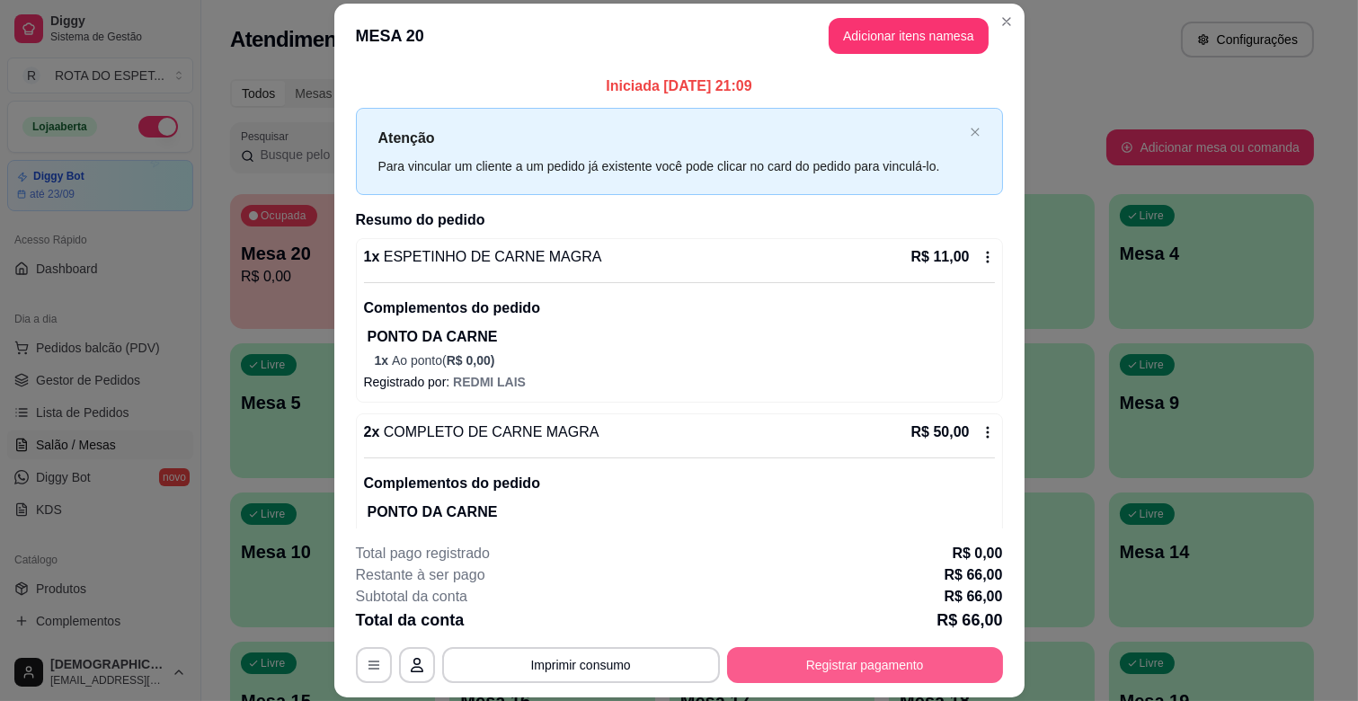
click at [875, 659] on button "Registrar pagamento" at bounding box center [865, 665] width 276 height 36
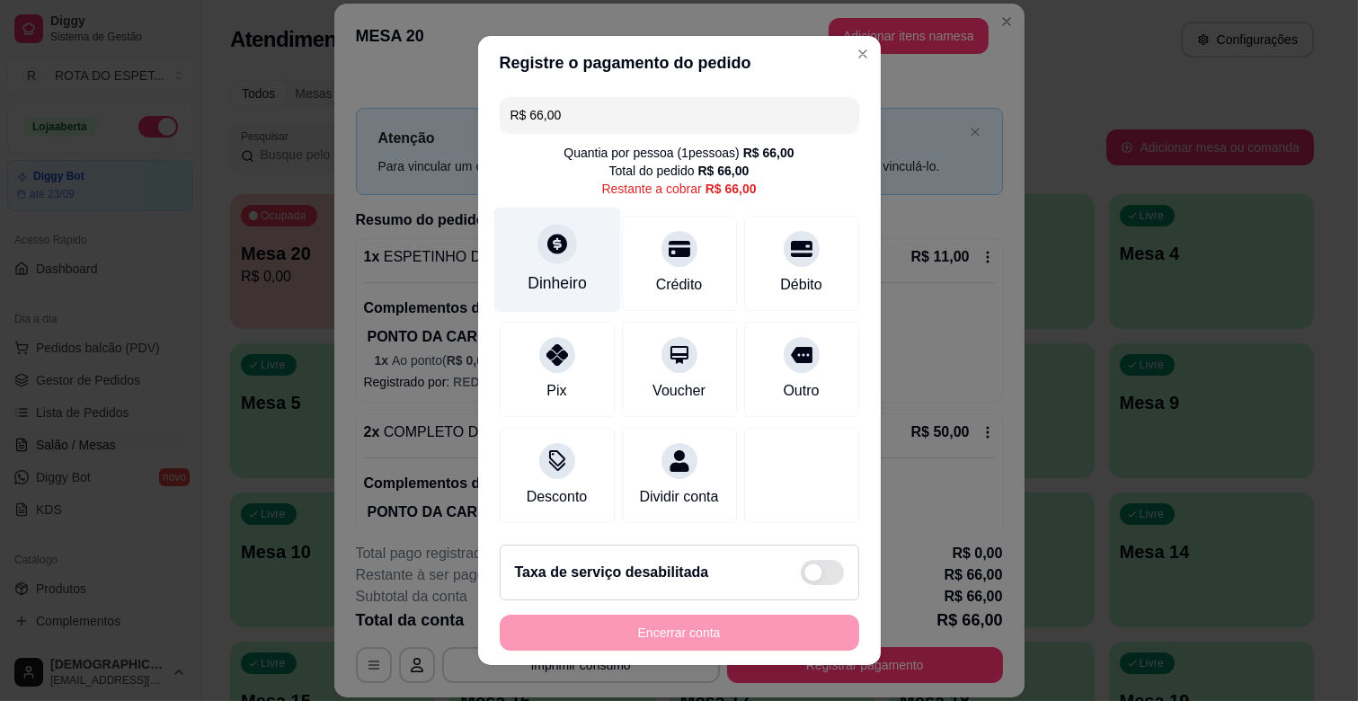
click at [578, 253] on div "Dinheiro" at bounding box center [556, 260] width 127 height 105
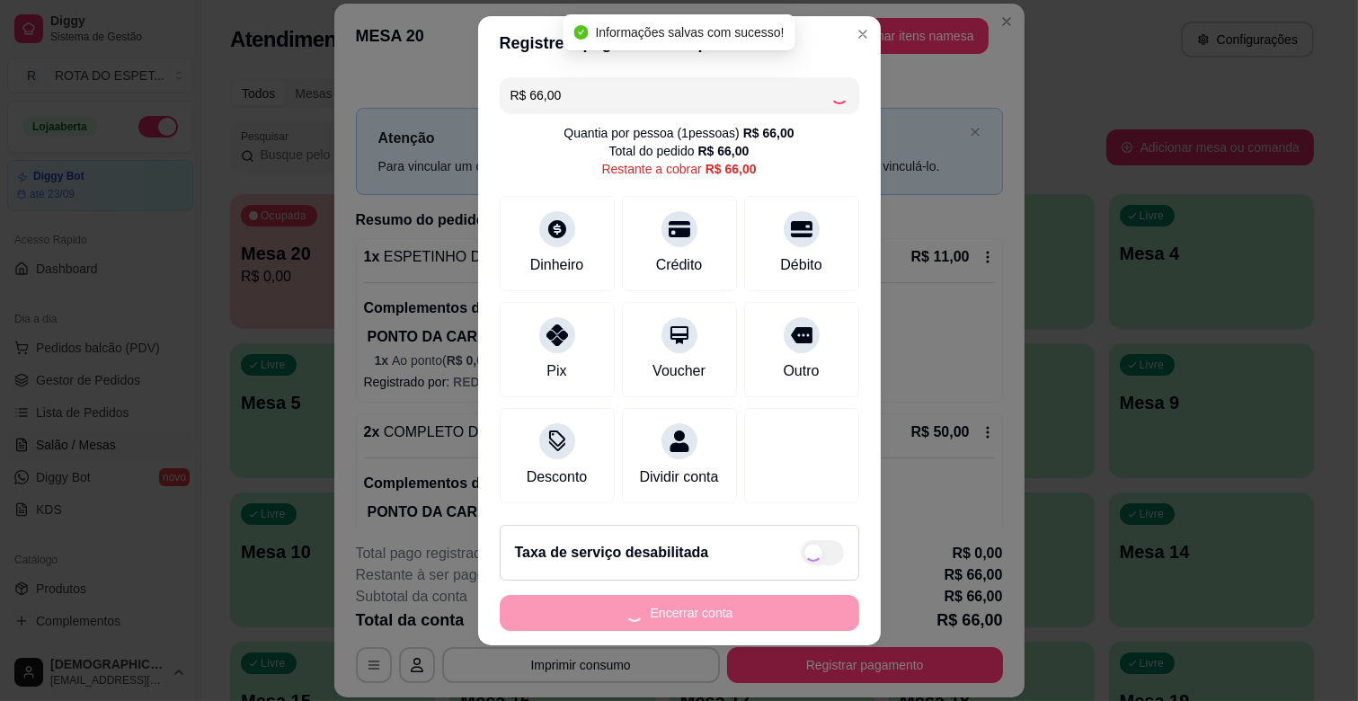
type input "R$ 0,00"
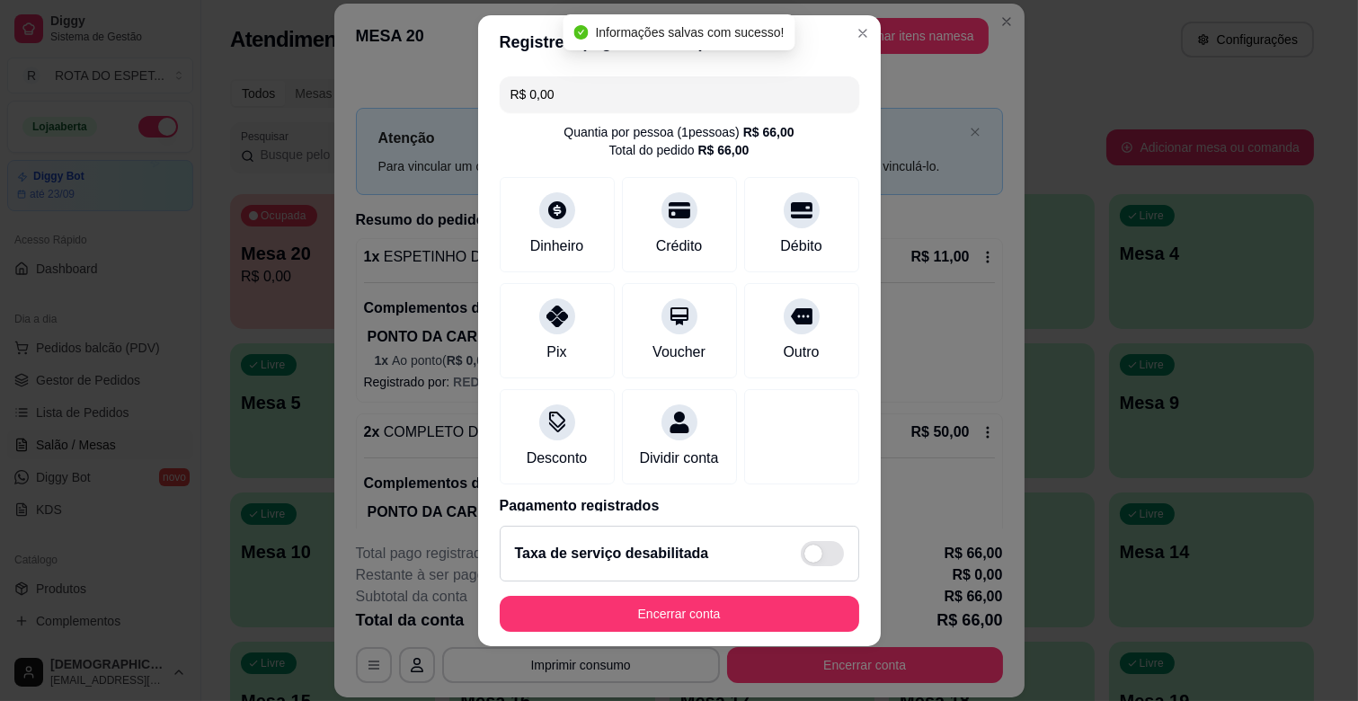
scroll to position [22, 0]
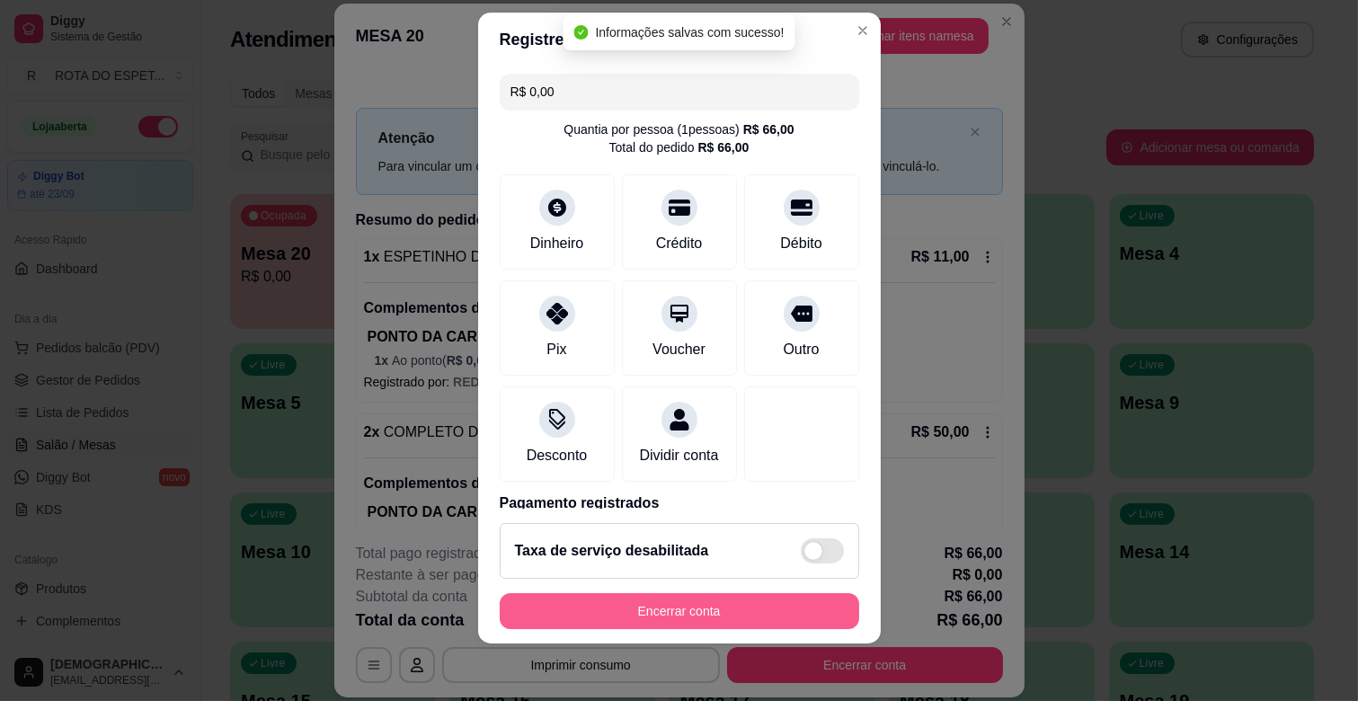
click at [717, 598] on button "Encerrar conta" at bounding box center [680, 611] width 360 height 36
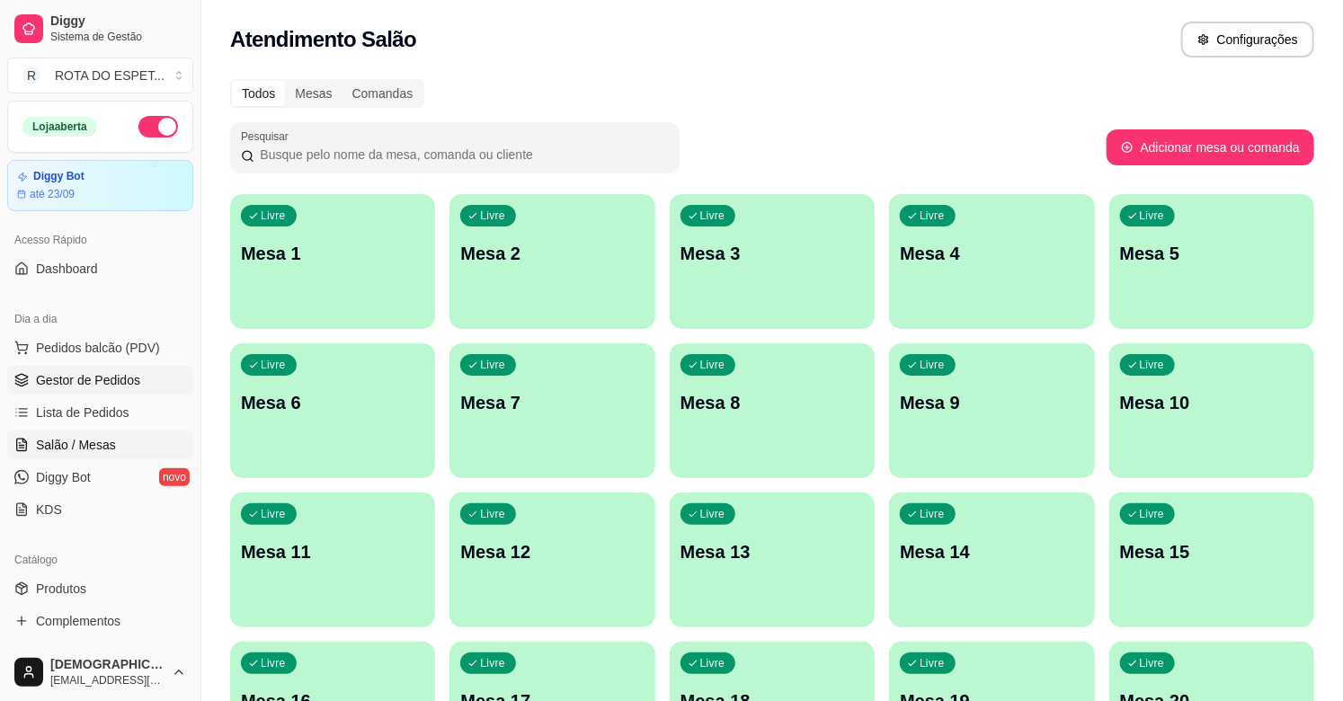
click at [93, 378] on span "Gestor de Pedidos" at bounding box center [88, 380] width 104 height 18
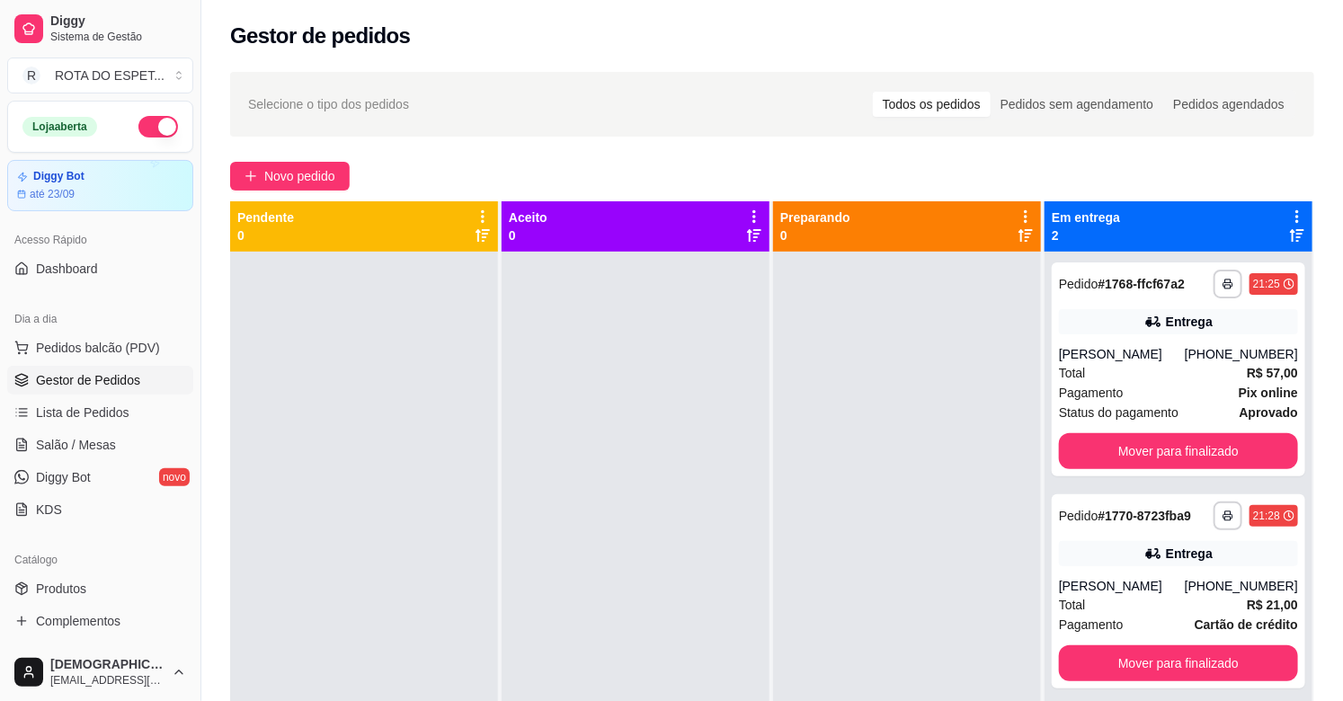
click at [530, 626] on div at bounding box center [636, 602] width 268 height 701
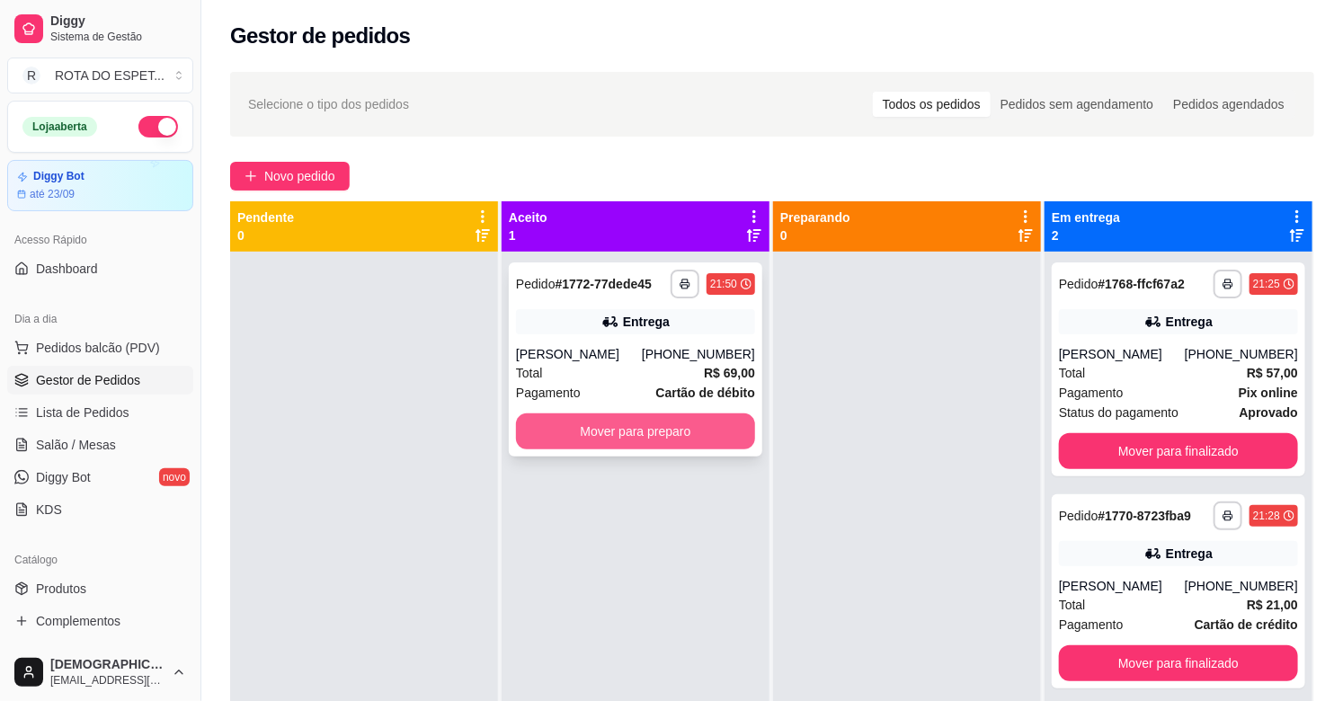
click at [672, 432] on button "Mover para preparo" at bounding box center [635, 431] width 239 height 36
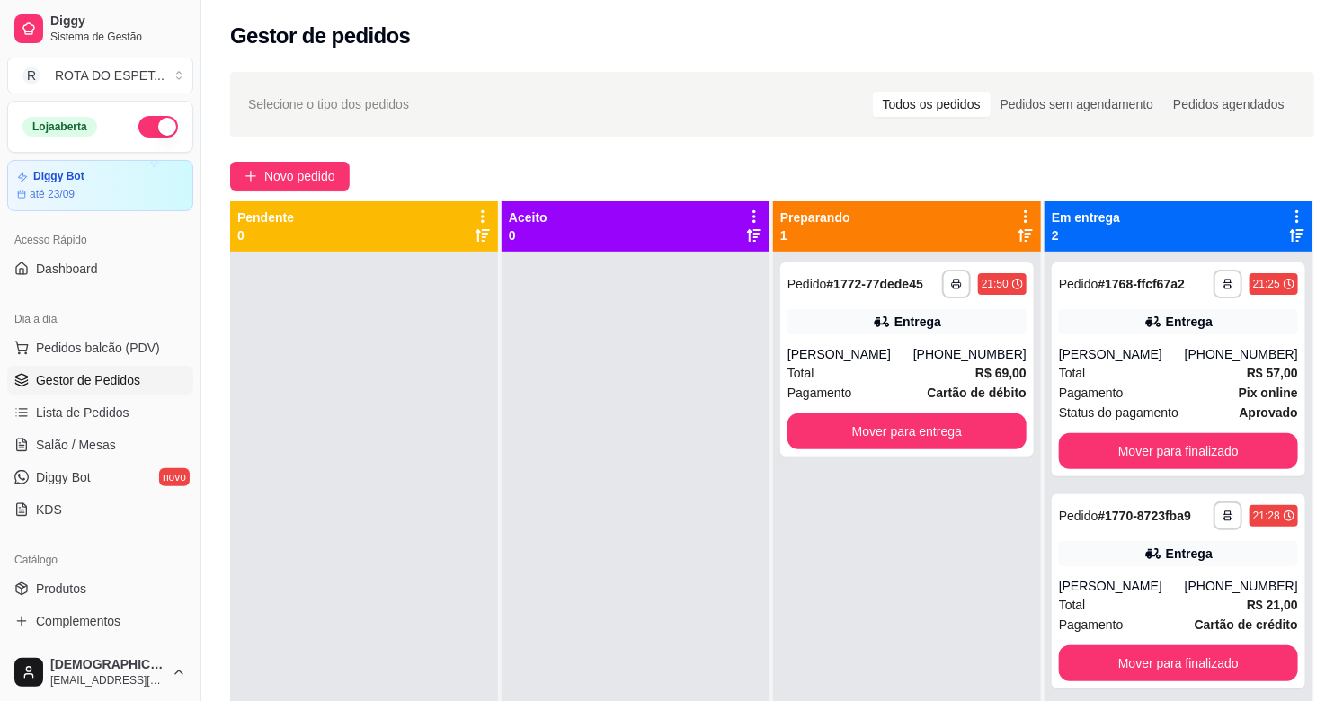
click at [626, 483] on div at bounding box center [636, 602] width 268 height 701
click at [753, 537] on div at bounding box center [636, 602] width 268 height 701
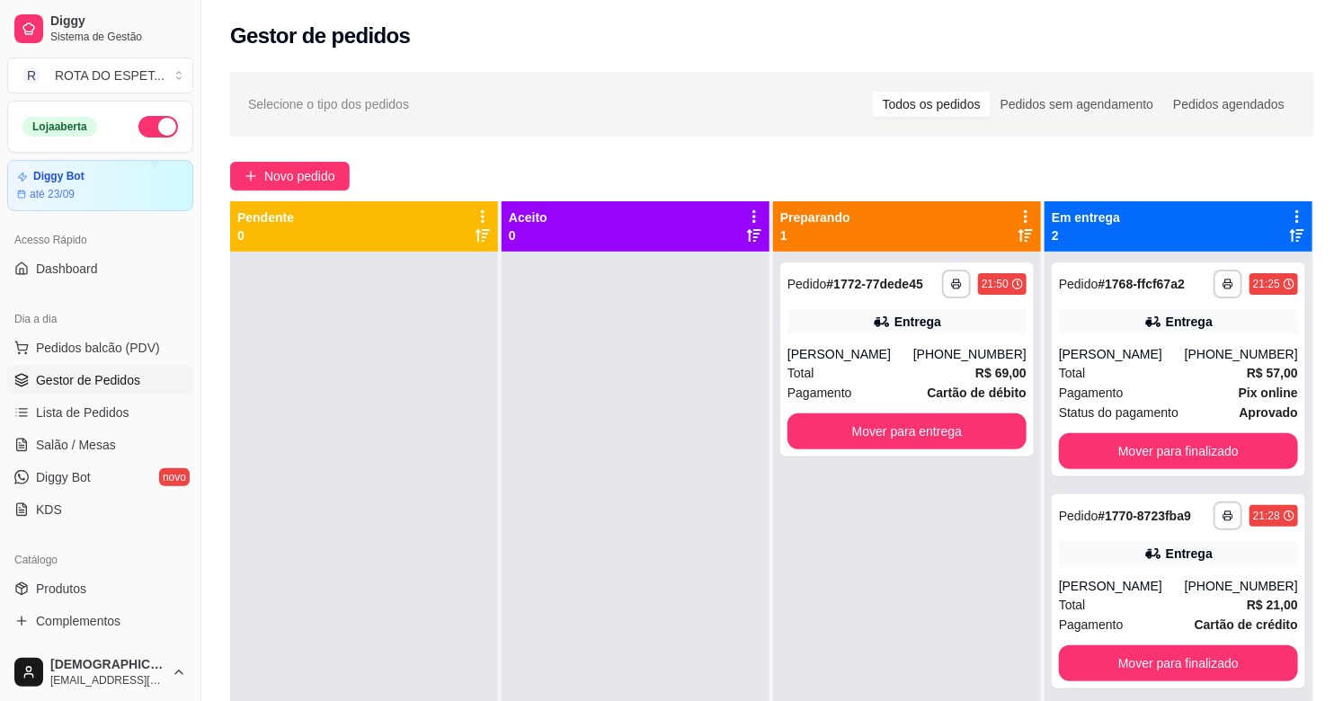
click at [753, 537] on div at bounding box center [636, 602] width 268 height 701
click at [875, 324] on icon at bounding box center [881, 321] width 13 height 11
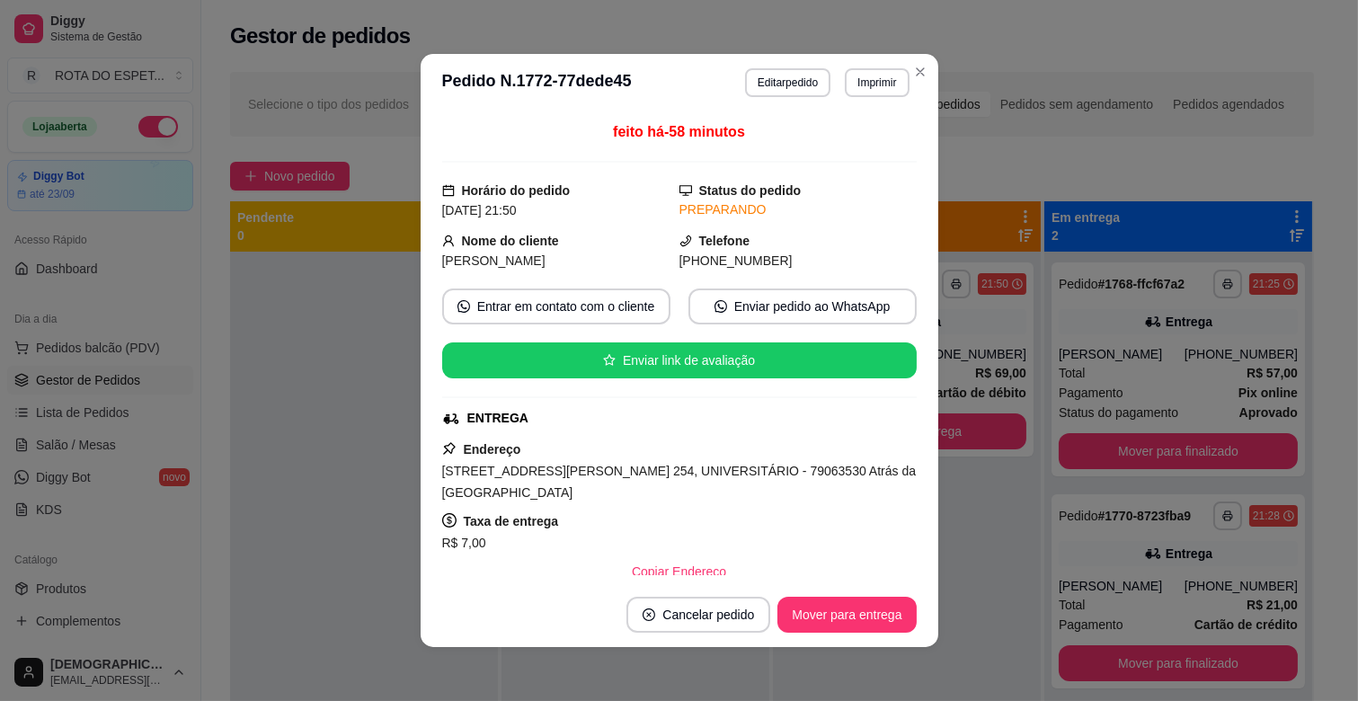
scroll to position [458, 0]
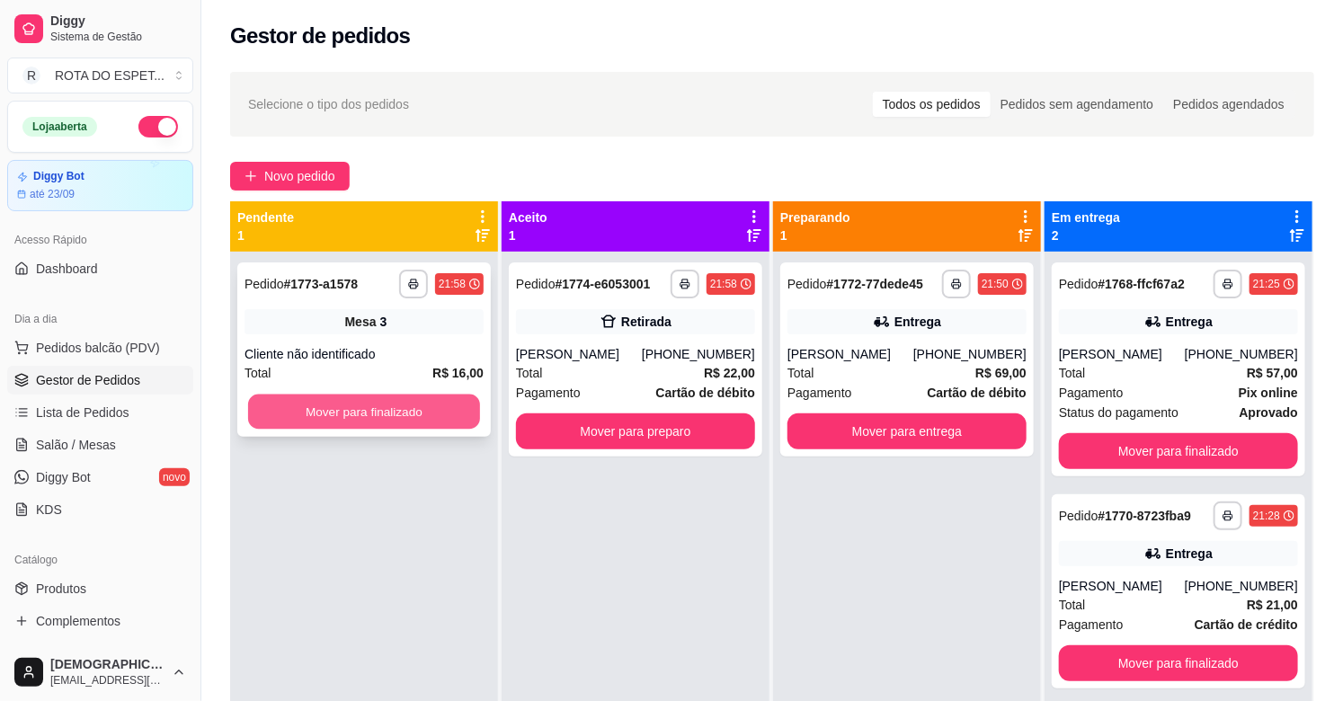
click at [345, 412] on button "Mover para finalizado" at bounding box center [364, 412] width 232 height 35
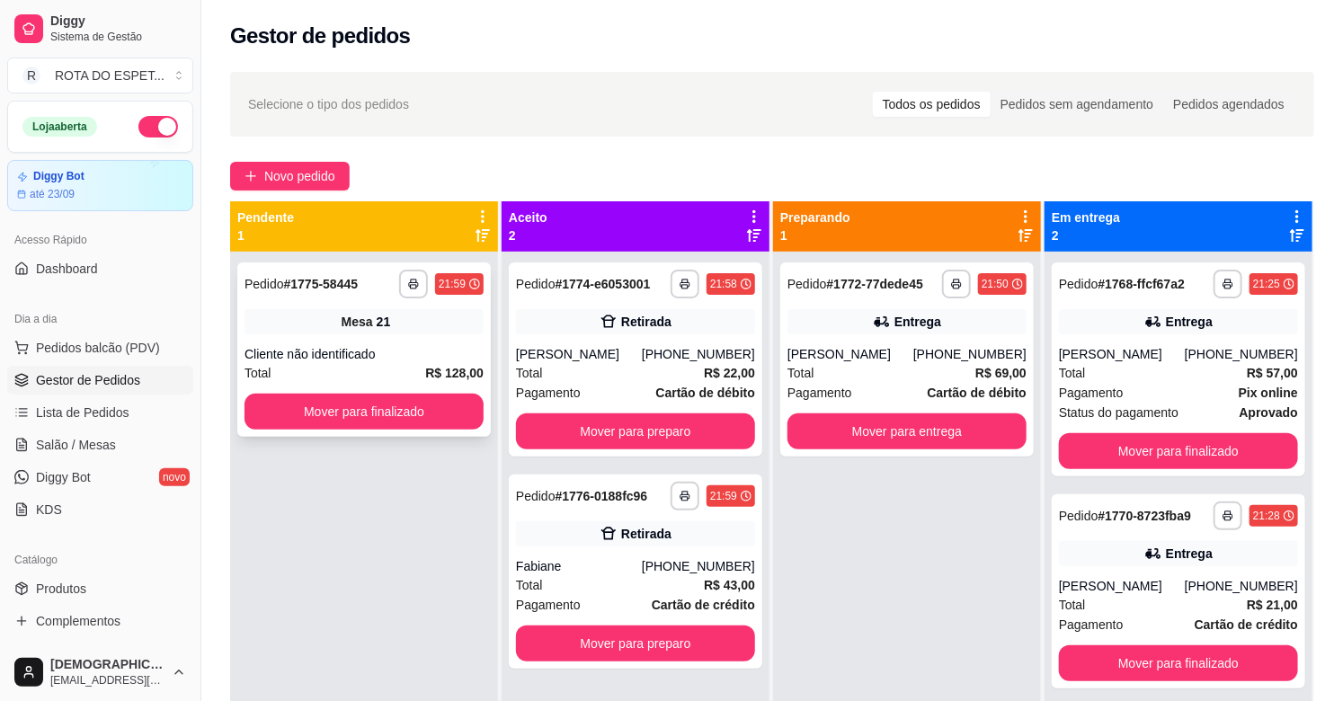
click at [354, 327] on span "Mesa" at bounding box center [357, 322] width 31 height 18
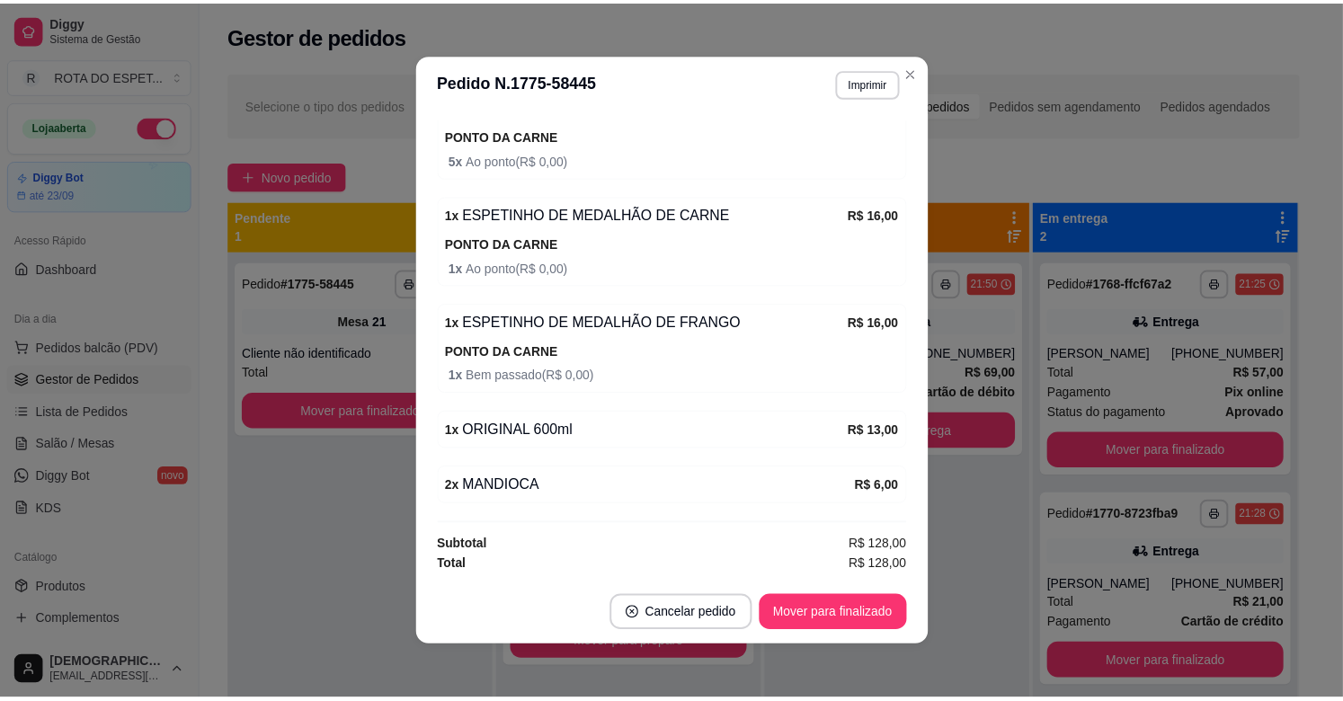
scroll to position [400, 0]
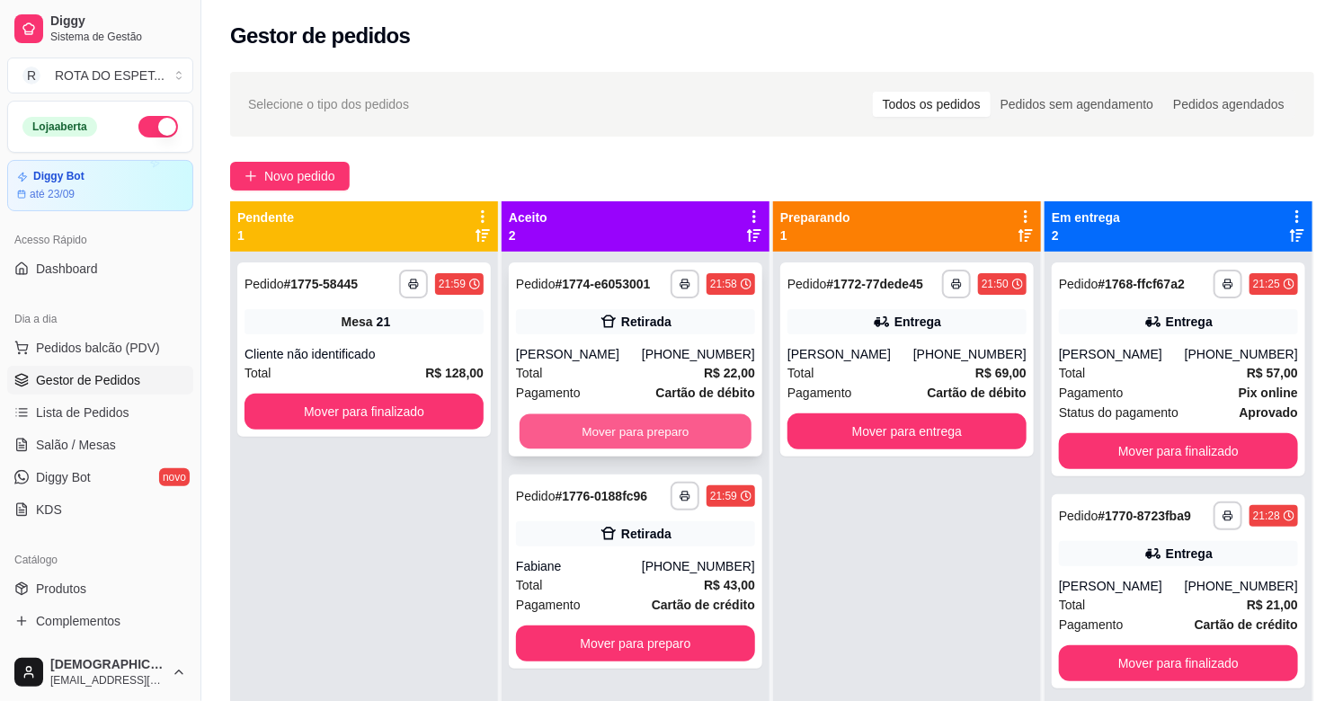
click at [677, 430] on button "Mover para preparo" at bounding box center [636, 431] width 232 height 35
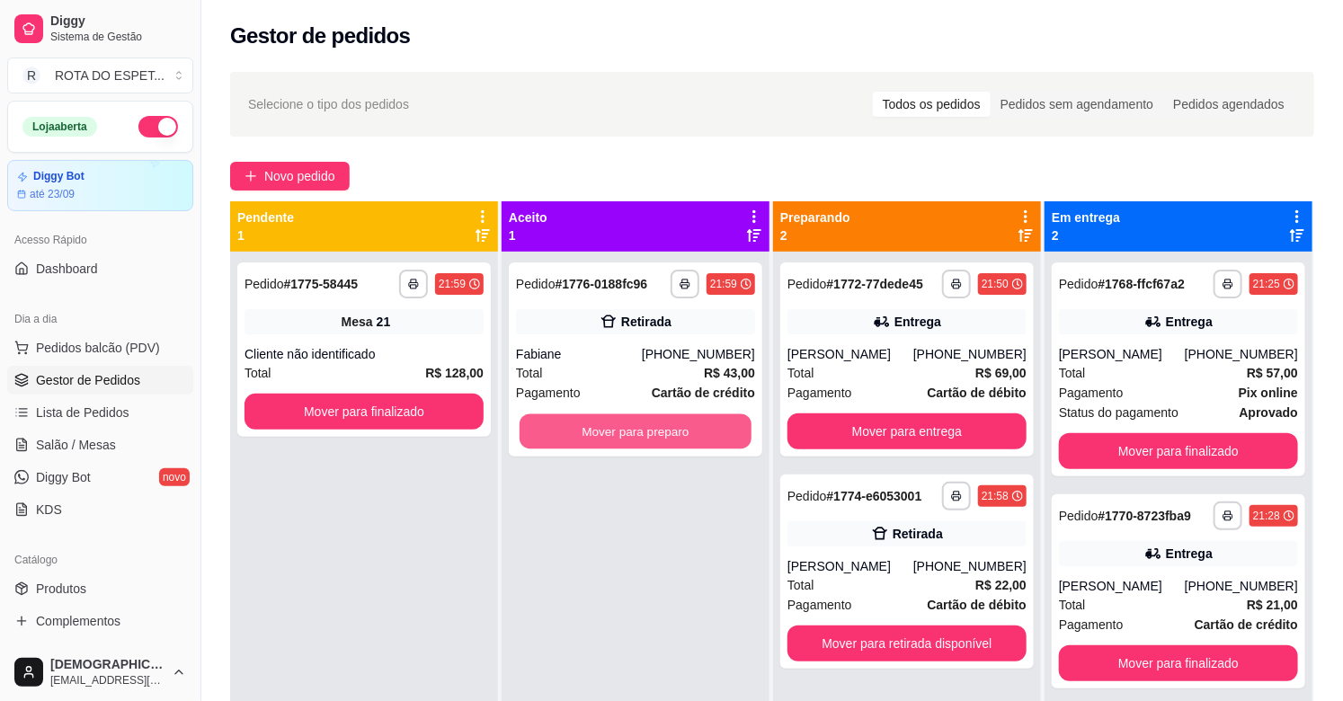
click at [677, 430] on button "Mover para preparo" at bounding box center [636, 431] width 232 height 35
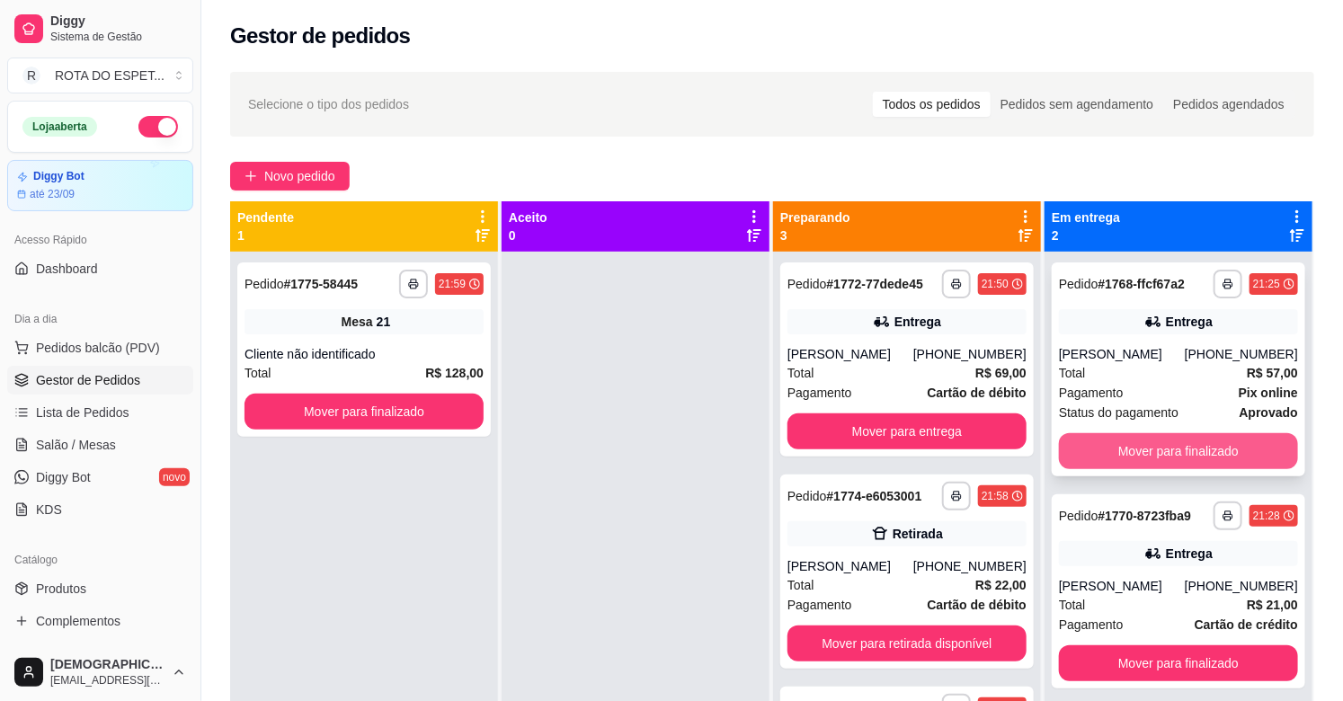
click at [1189, 441] on button "Mover para finalizado" at bounding box center [1178, 451] width 239 height 36
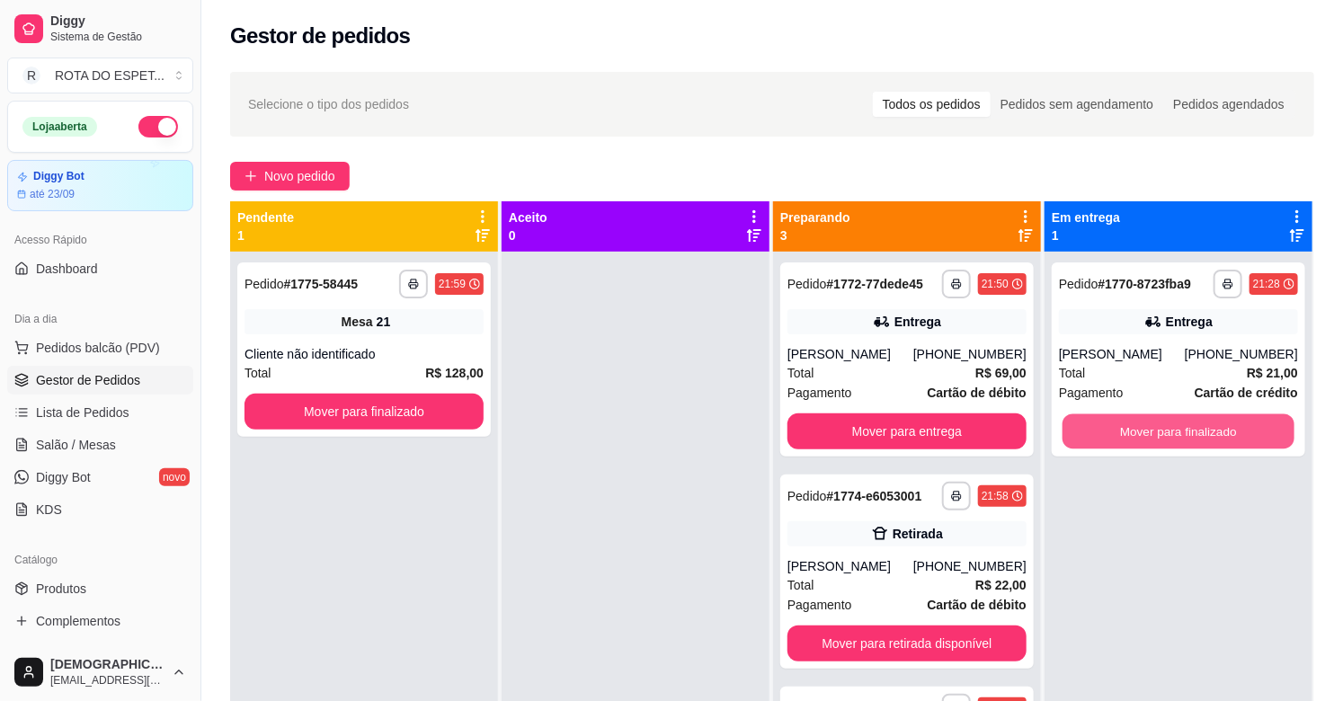
click at [1189, 441] on button "Mover para finalizado" at bounding box center [1178, 431] width 232 height 35
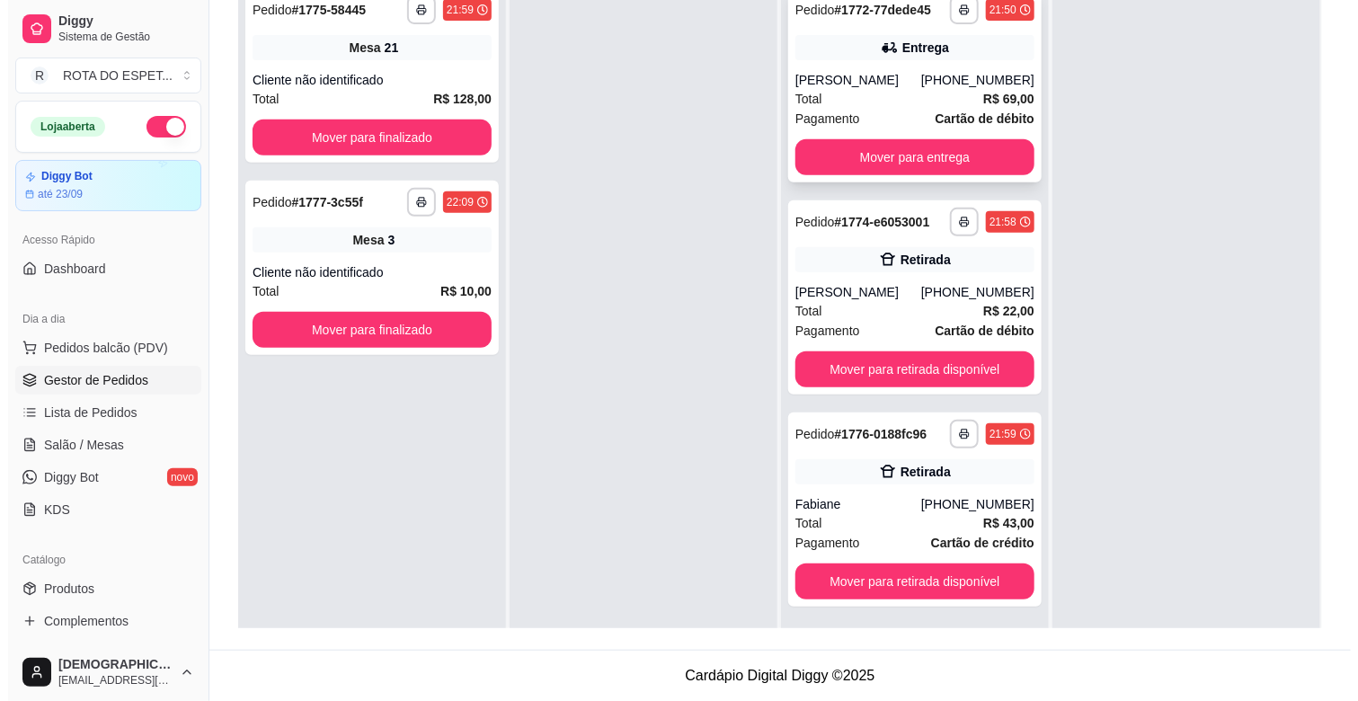
scroll to position [0, 0]
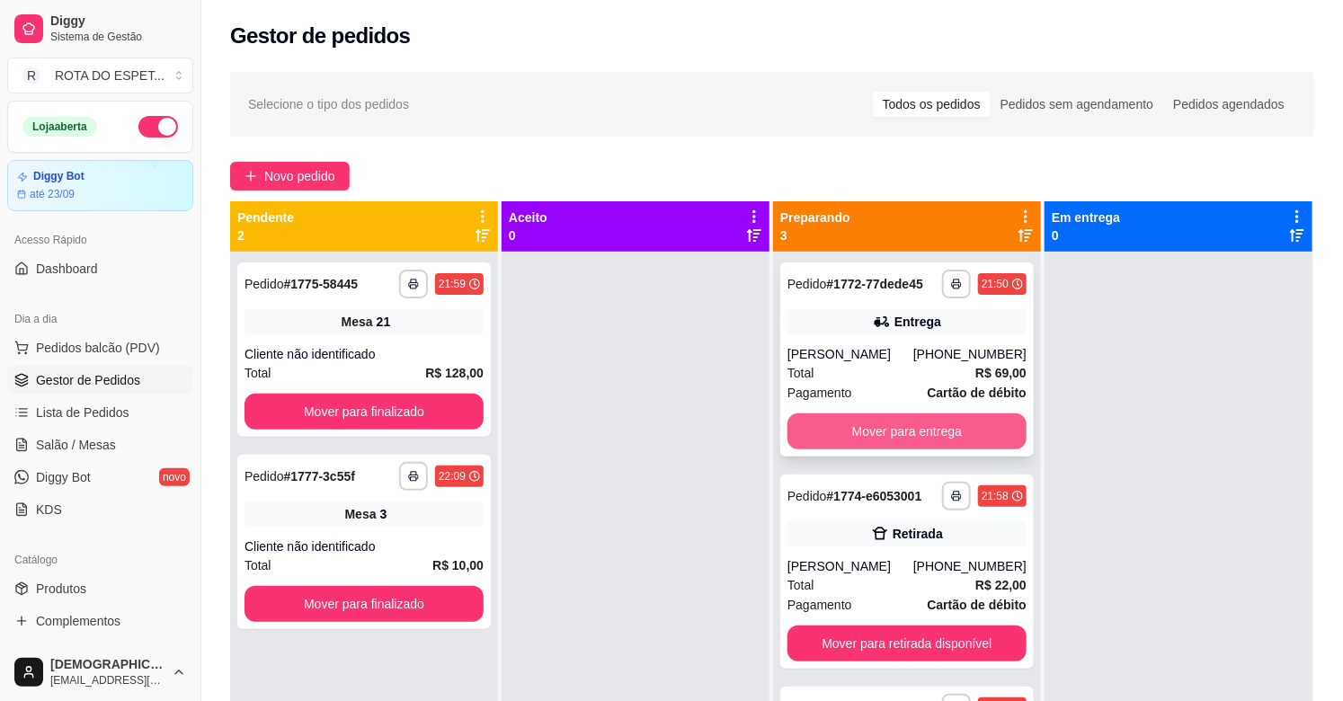
click at [923, 424] on button "Mover para entrega" at bounding box center [906, 431] width 239 height 36
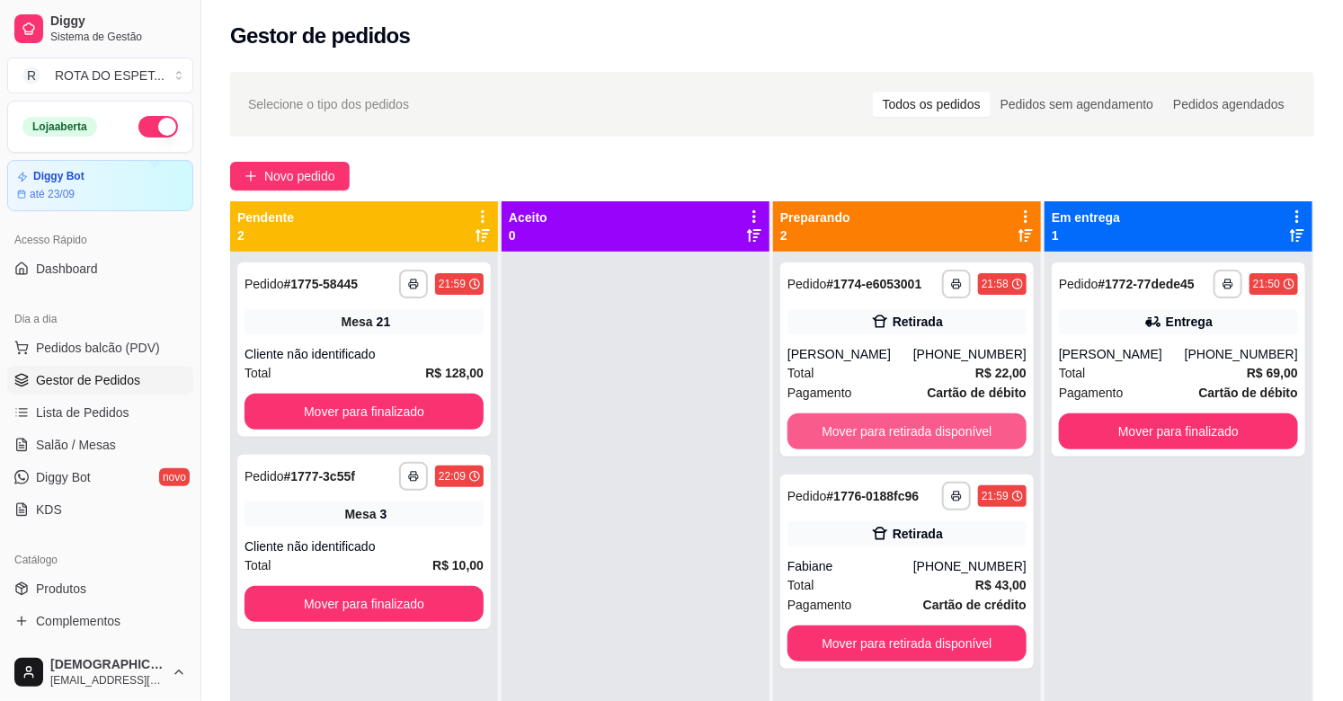
click at [923, 424] on button "Mover para retirada disponível" at bounding box center [906, 431] width 239 height 36
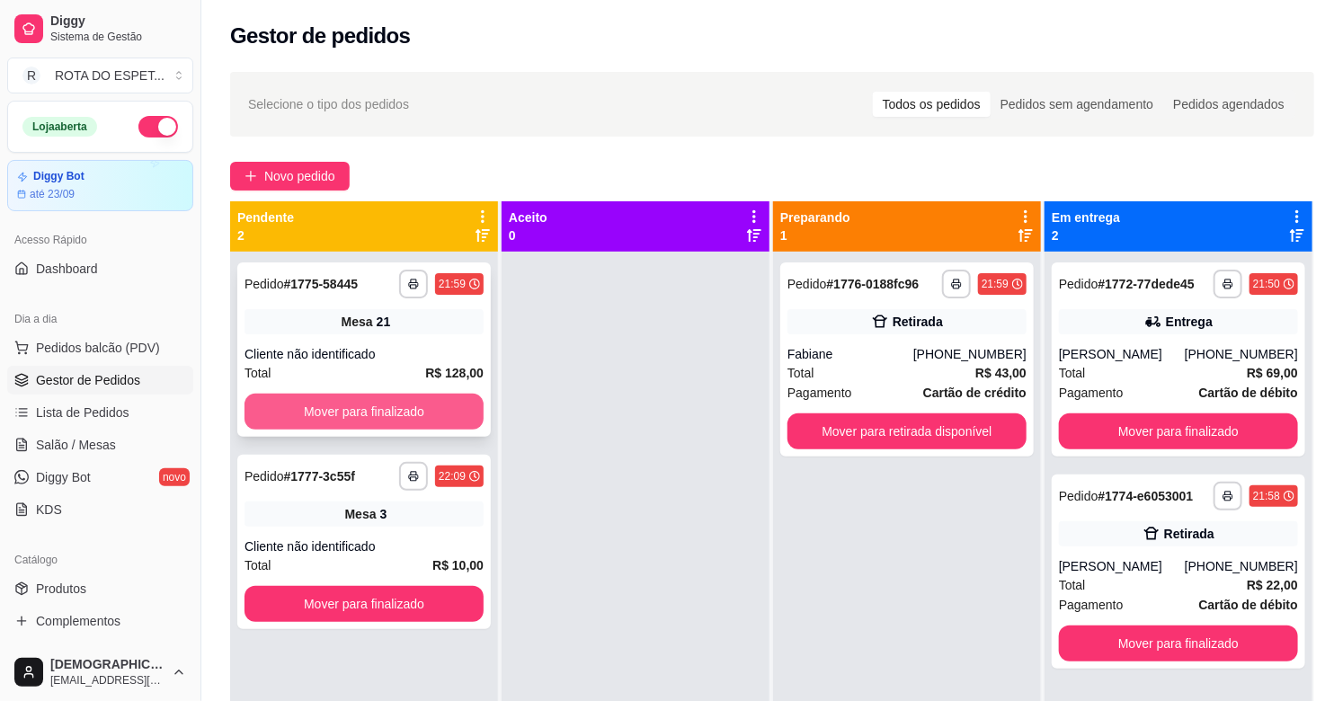
click at [417, 423] on button "Mover para finalizado" at bounding box center [363, 412] width 239 height 36
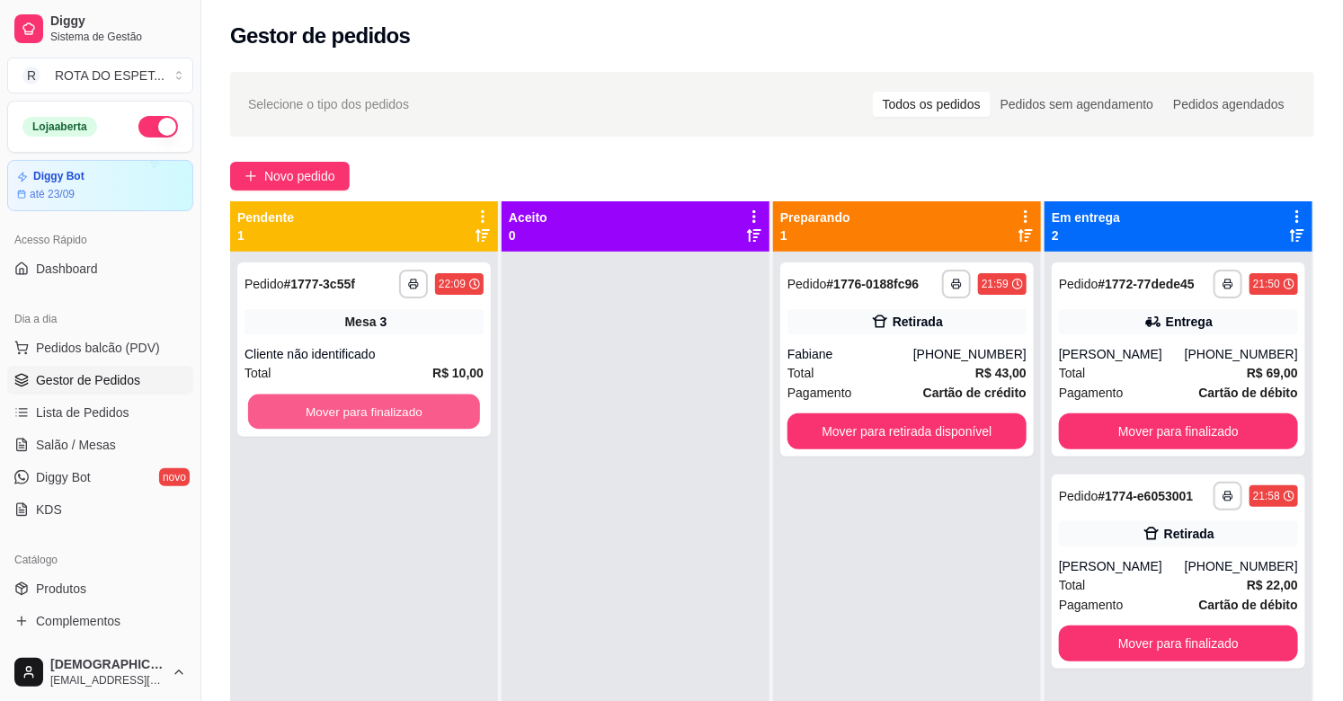
click at [406, 411] on button "Mover para finalizado" at bounding box center [364, 412] width 232 height 35
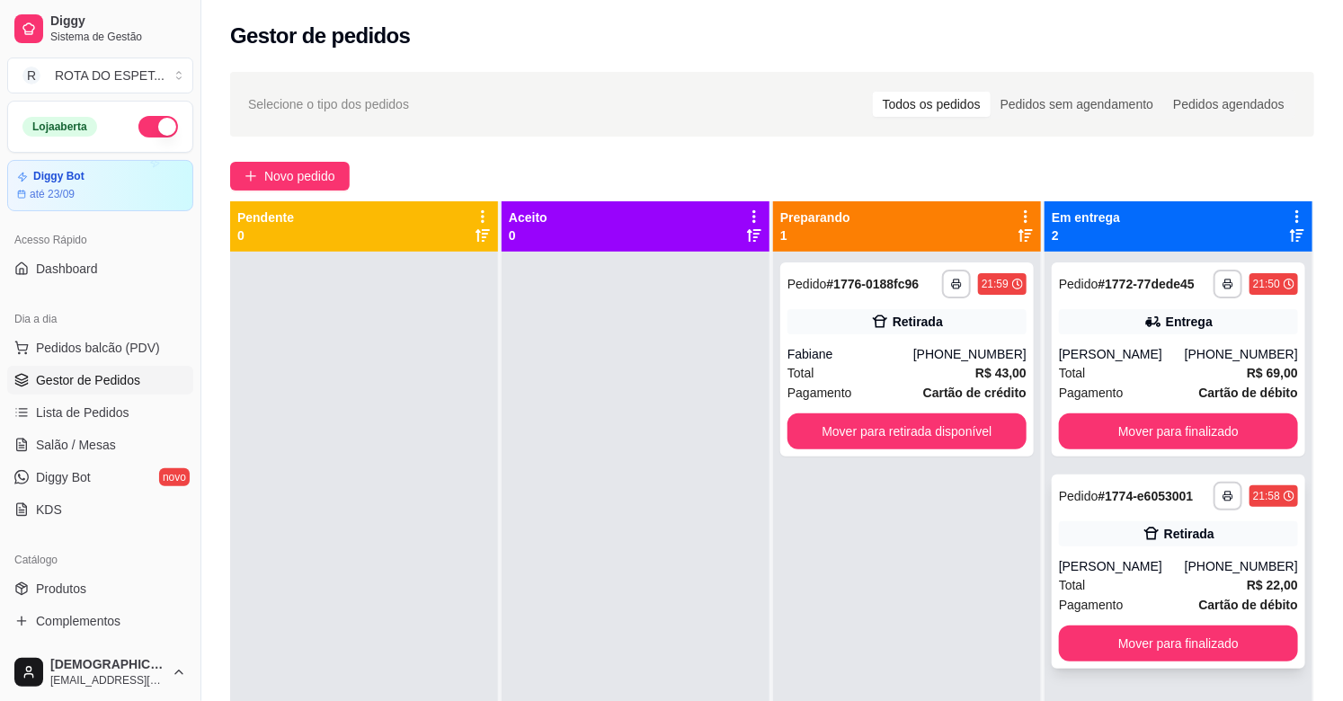
click at [1176, 591] on div "Total R$ 22,00" at bounding box center [1178, 585] width 239 height 20
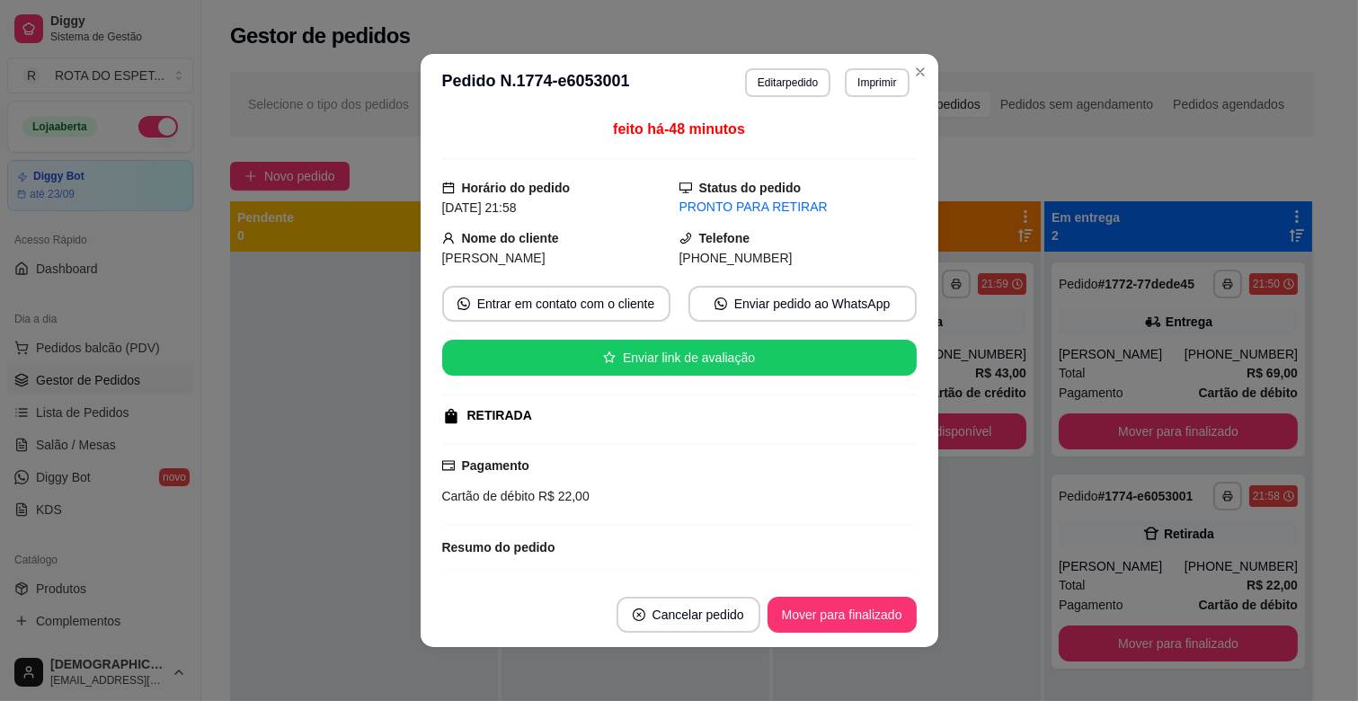
scroll to position [263, 0]
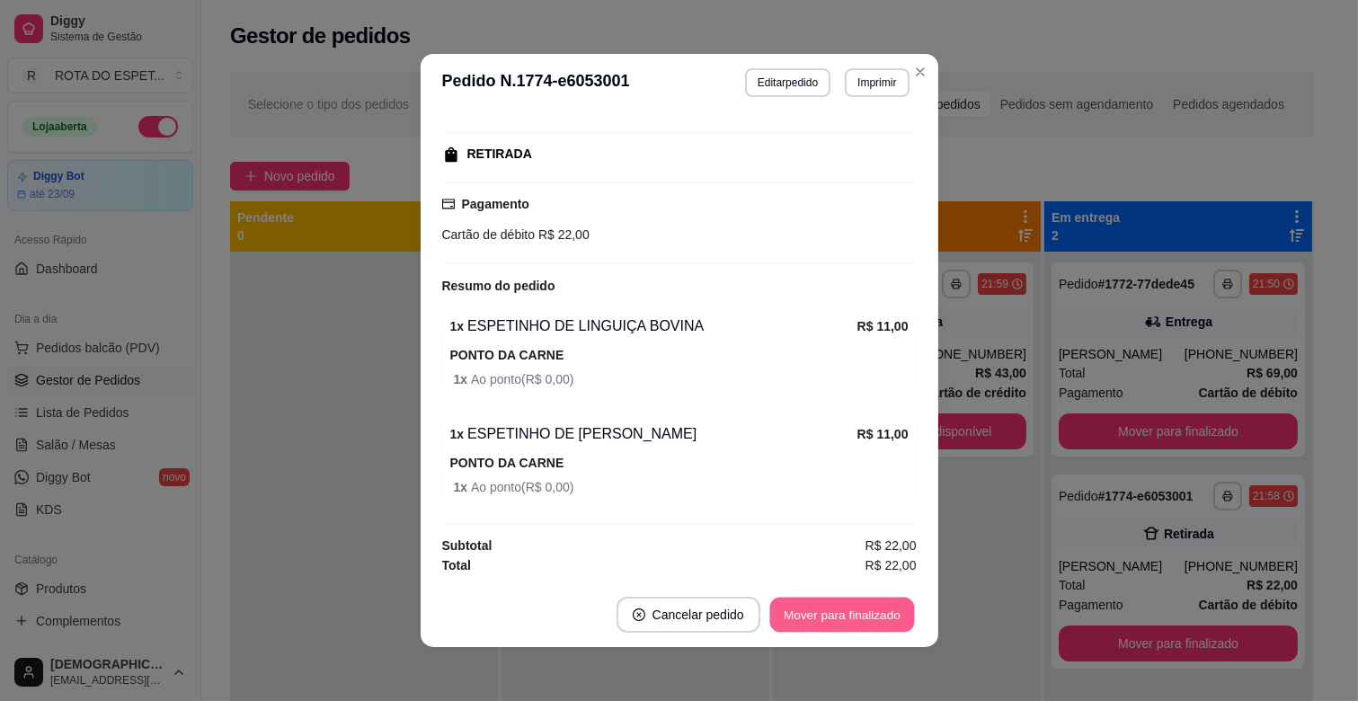
click at [865, 607] on button "Mover para finalizado" at bounding box center [841, 615] width 145 height 35
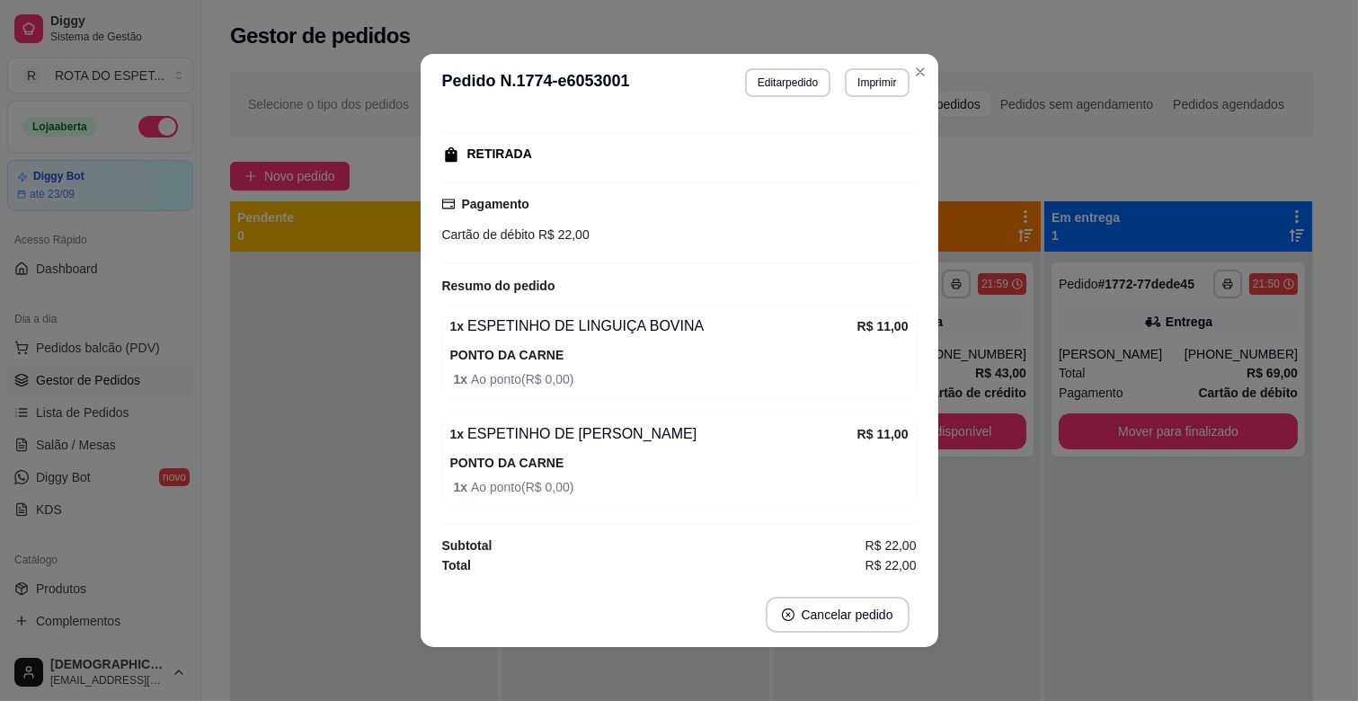
scroll to position [221, 0]
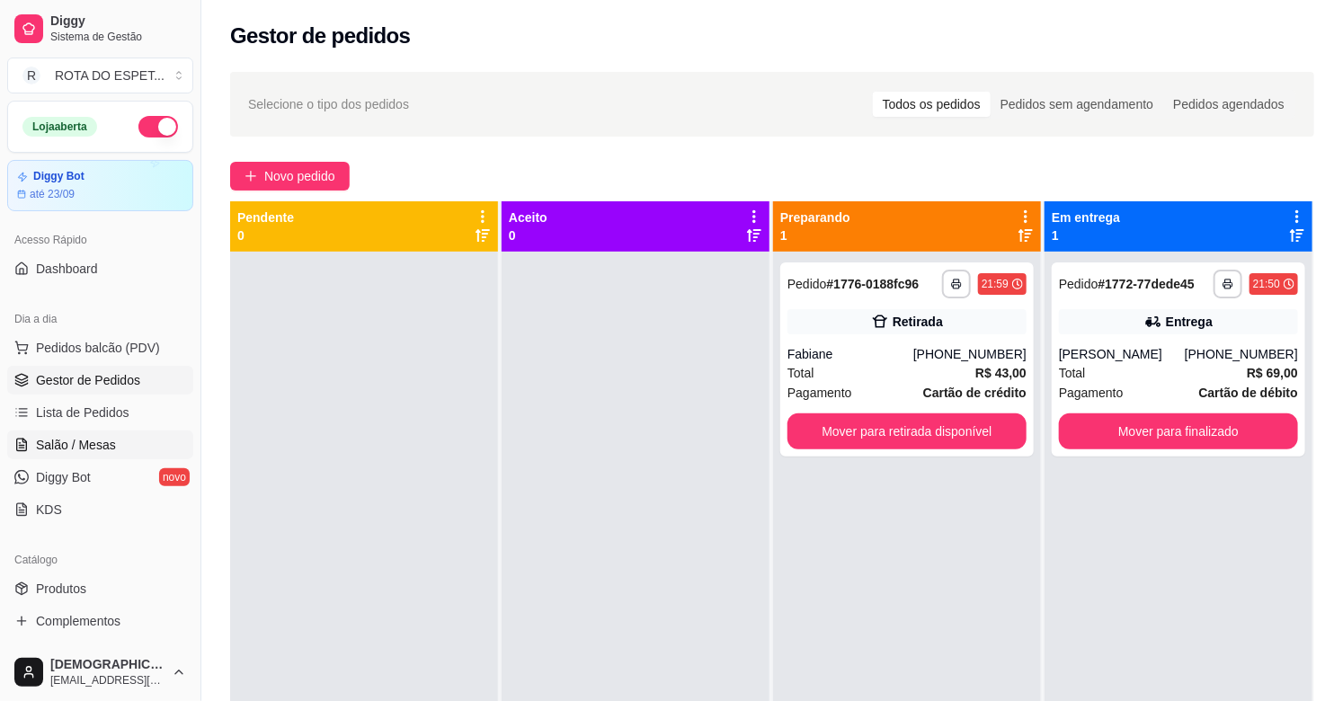
click at [94, 440] on span "Salão / Mesas" at bounding box center [76, 445] width 80 height 18
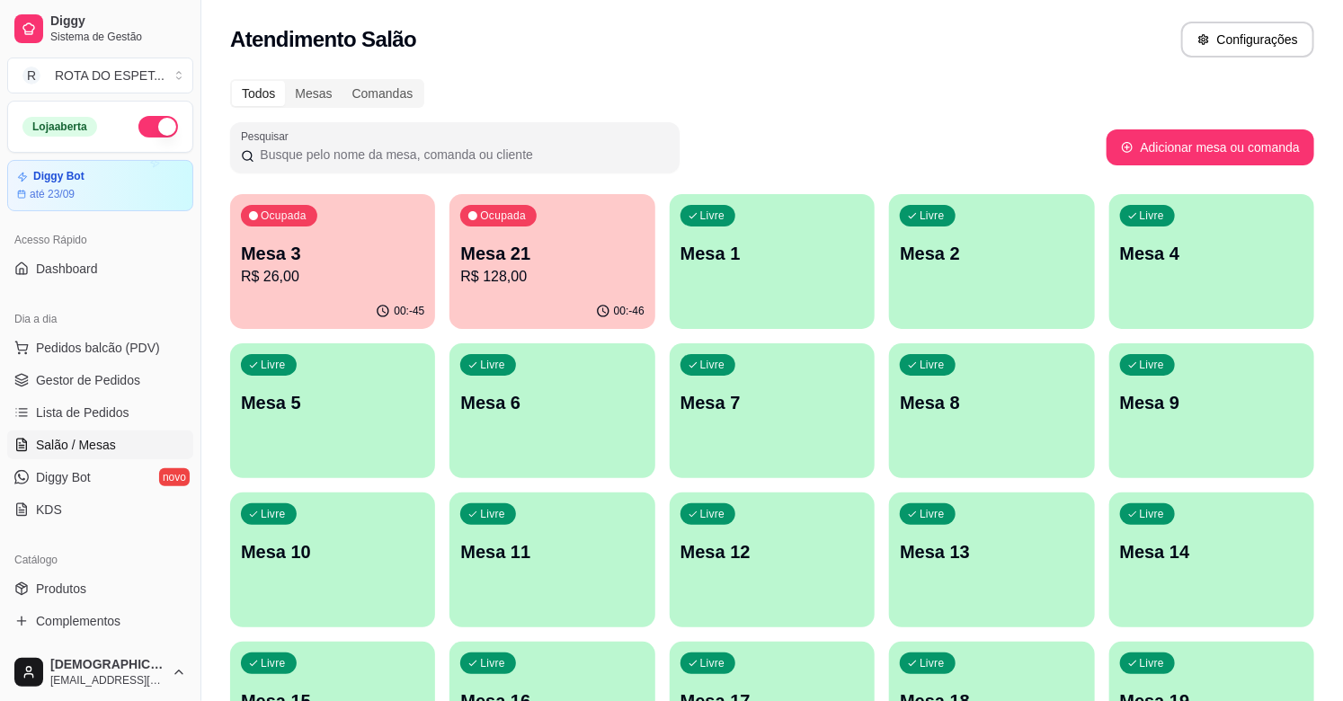
click at [998, 561] on p "Mesa 13" at bounding box center [991, 551] width 183 height 25
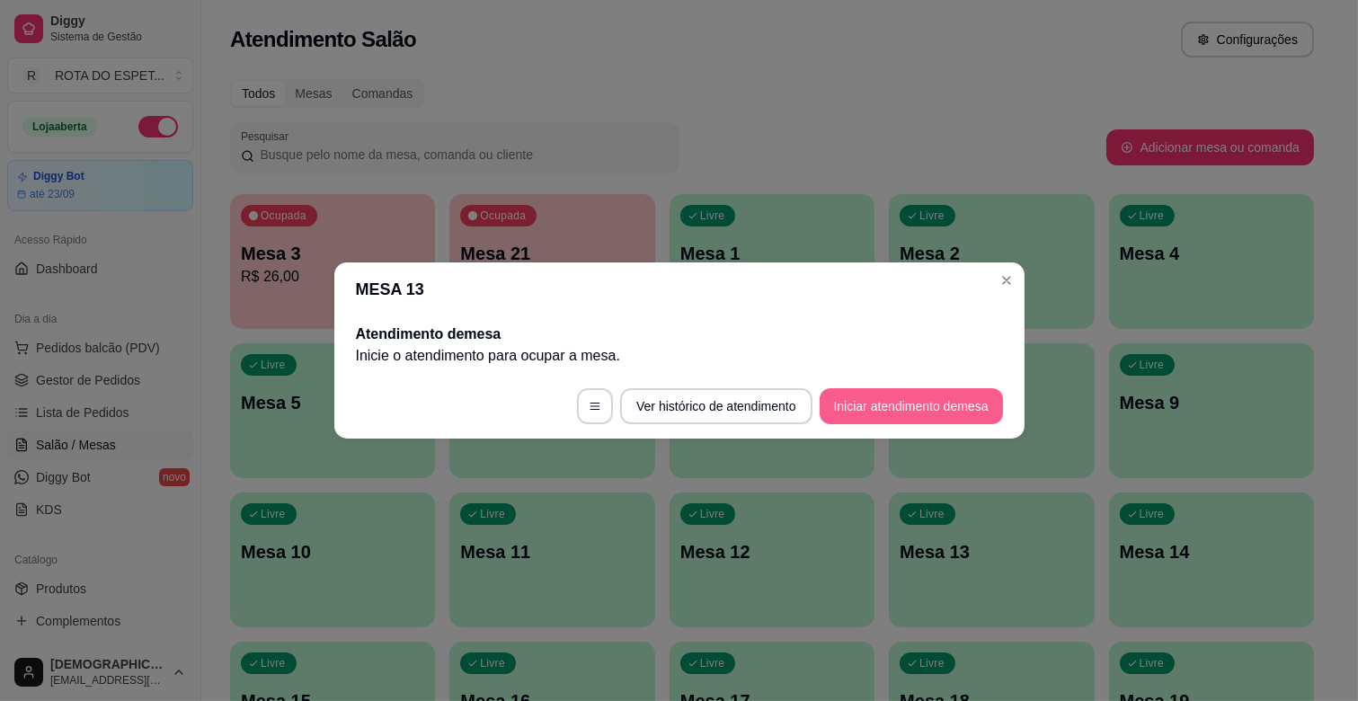
click at [902, 407] on button "Iniciar atendimento de mesa" at bounding box center [911, 406] width 183 height 36
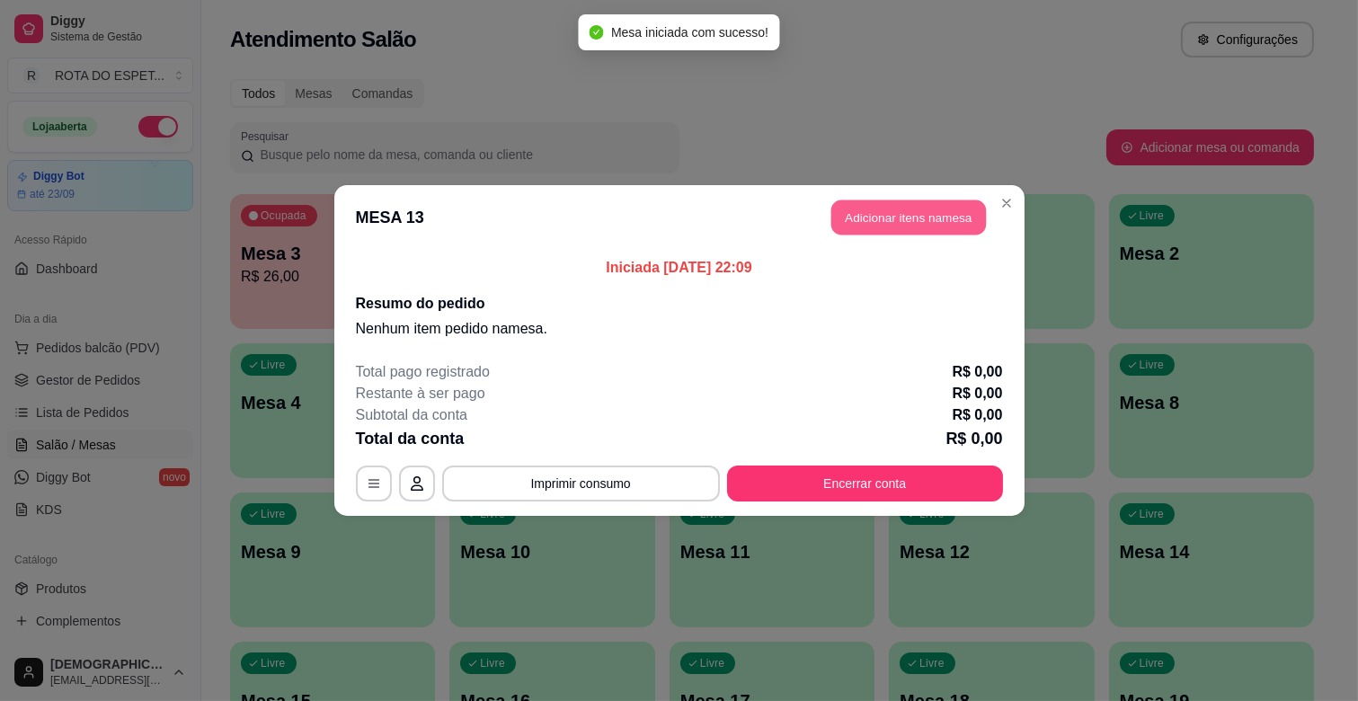
click at [884, 204] on button "Adicionar itens na mesa" at bounding box center [908, 217] width 155 height 35
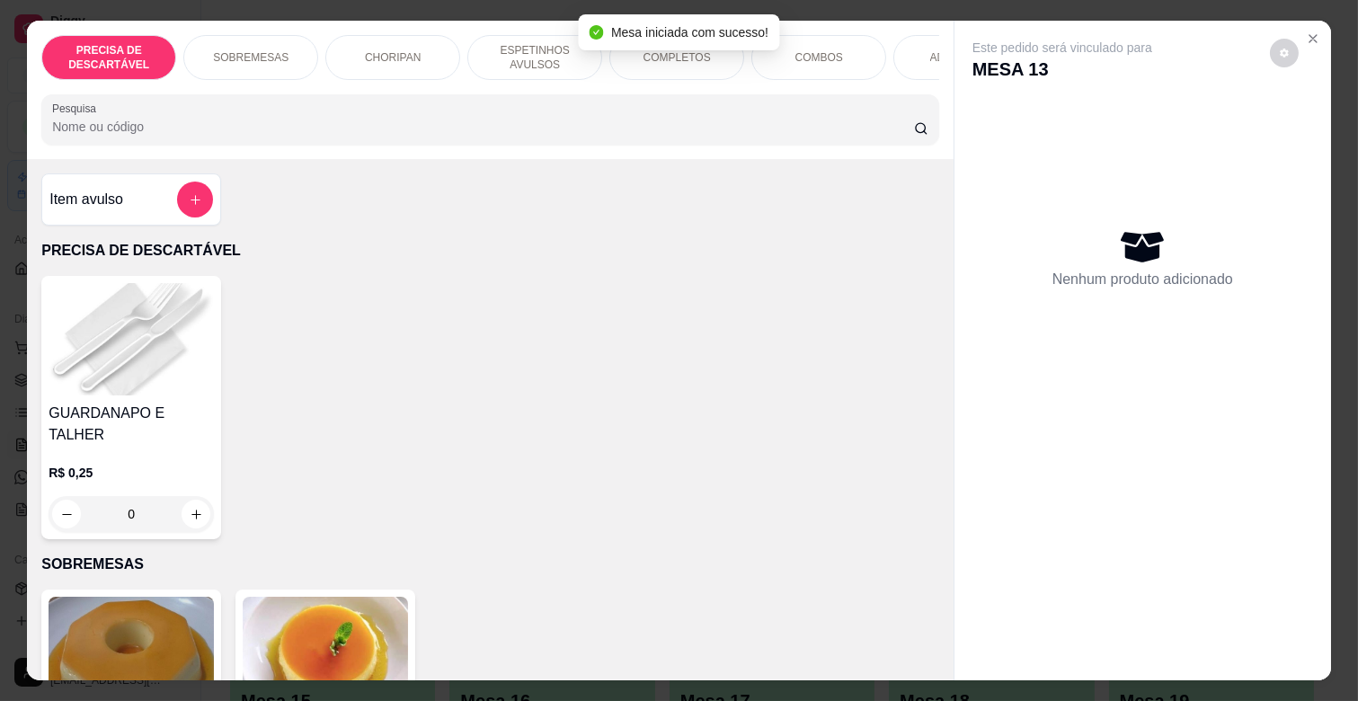
scroll to position [0, 786]
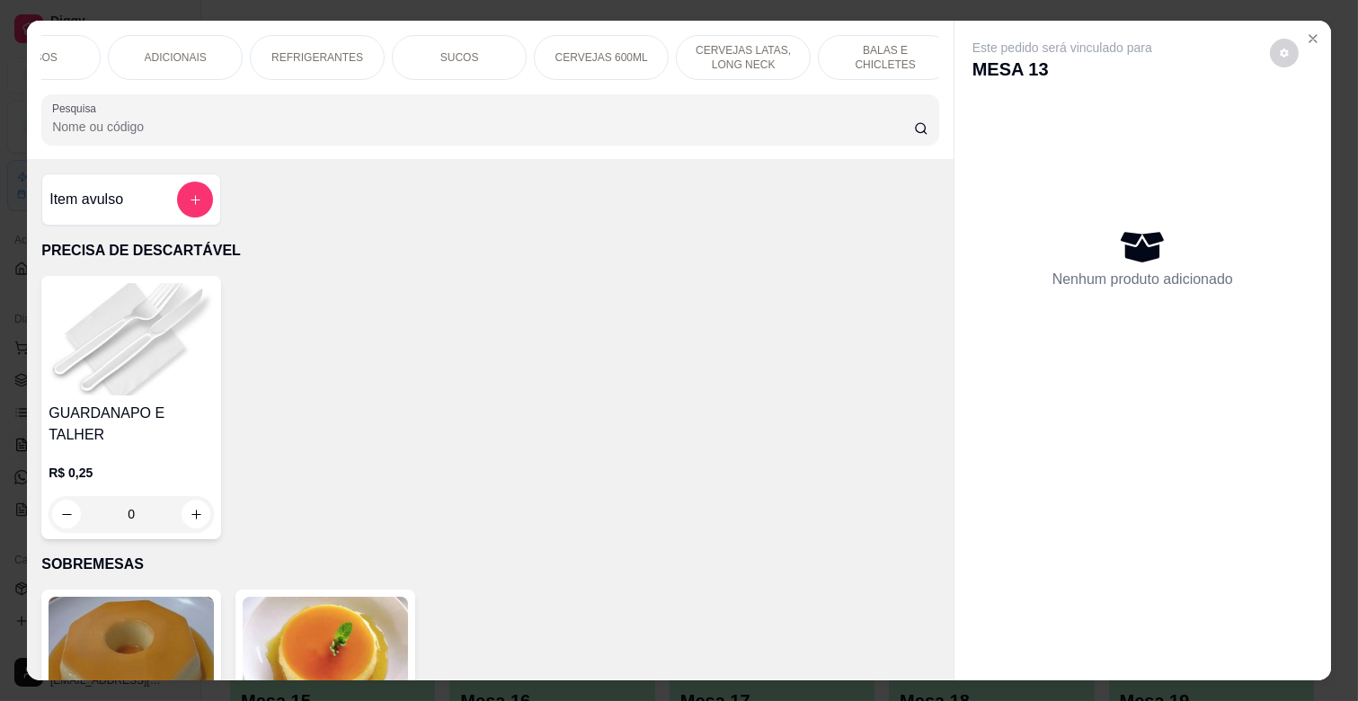
click at [729, 49] on p "CERVEJAS LATAS, LONG NECK" at bounding box center [743, 57] width 104 height 29
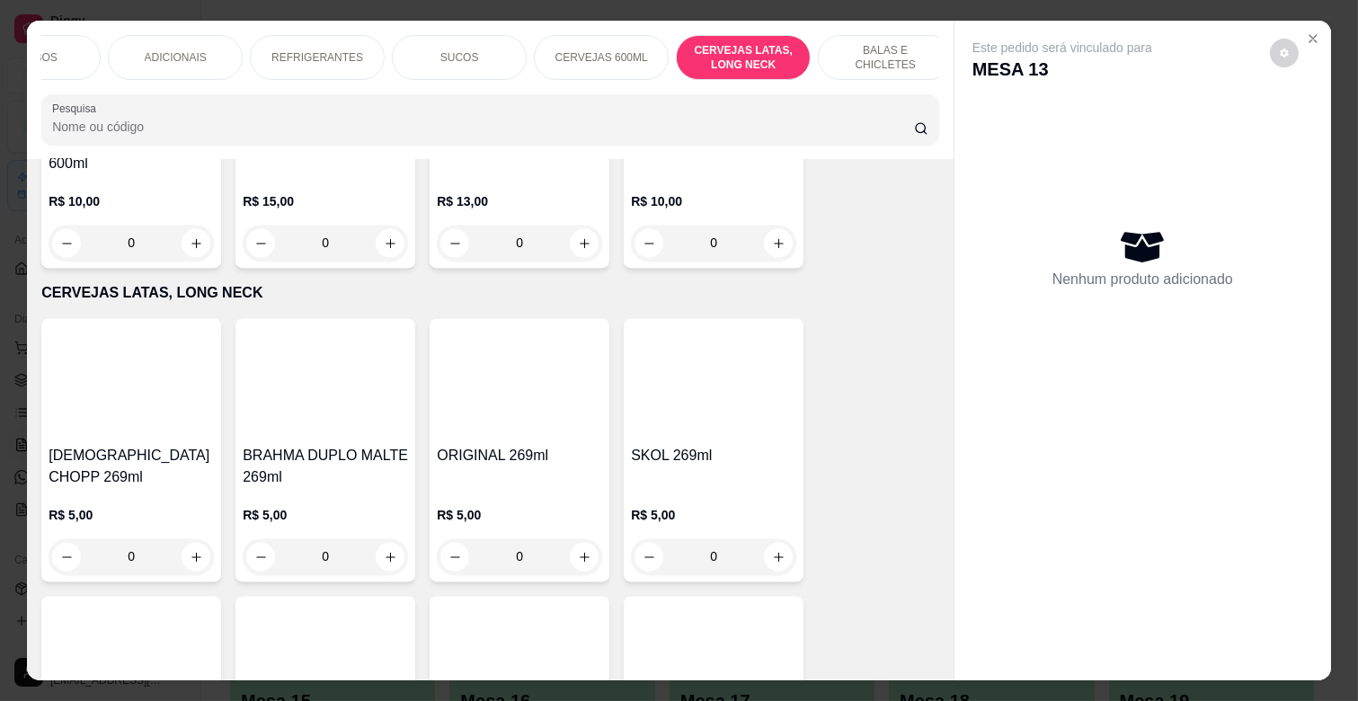
scroll to position [43, 0]
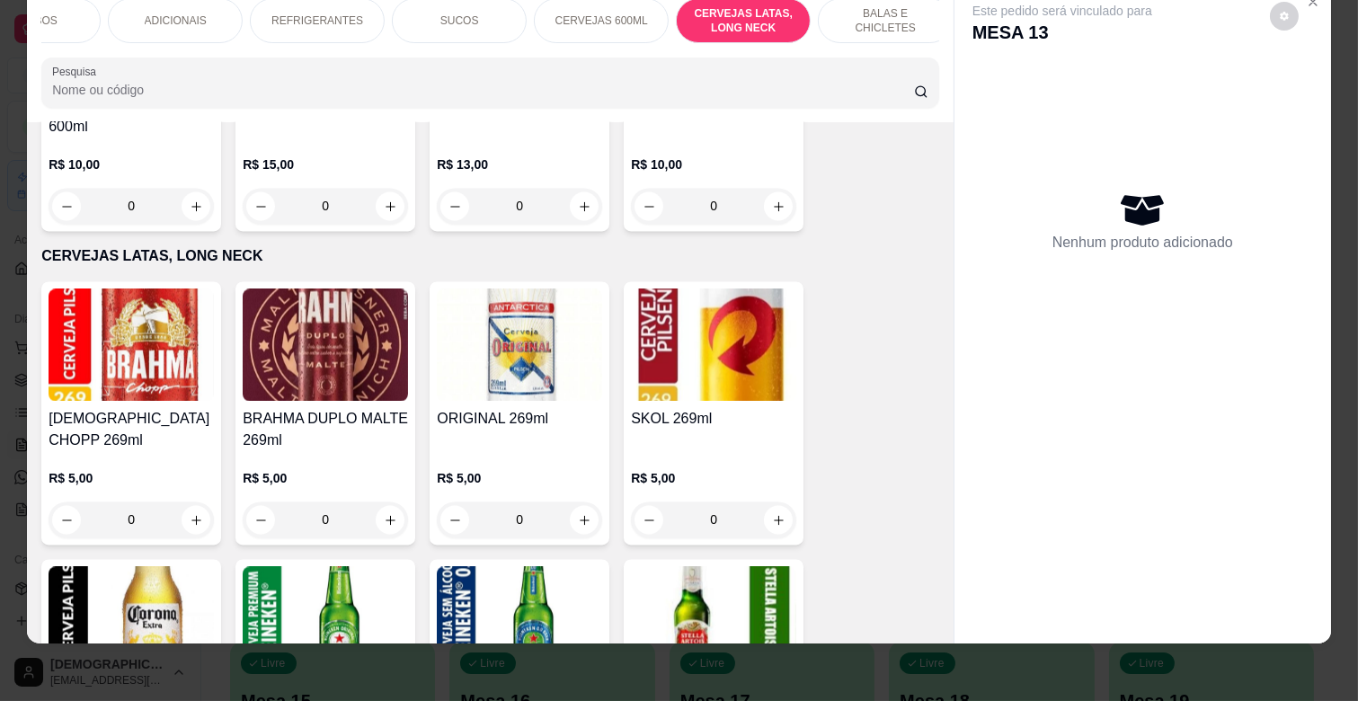
click at [309, 13] on p "REFRIGERANTES" at bounding box center [317, 20] width 92 height 14
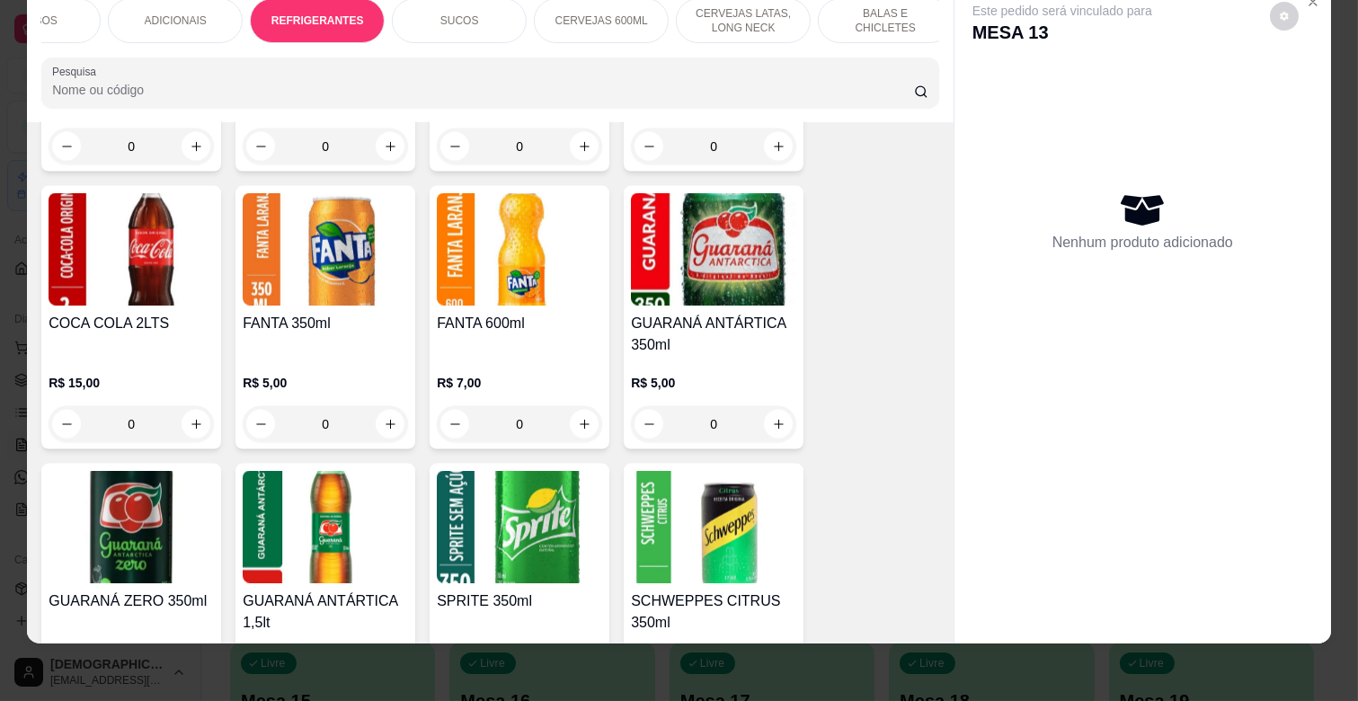
scroll to position [4827, 0]
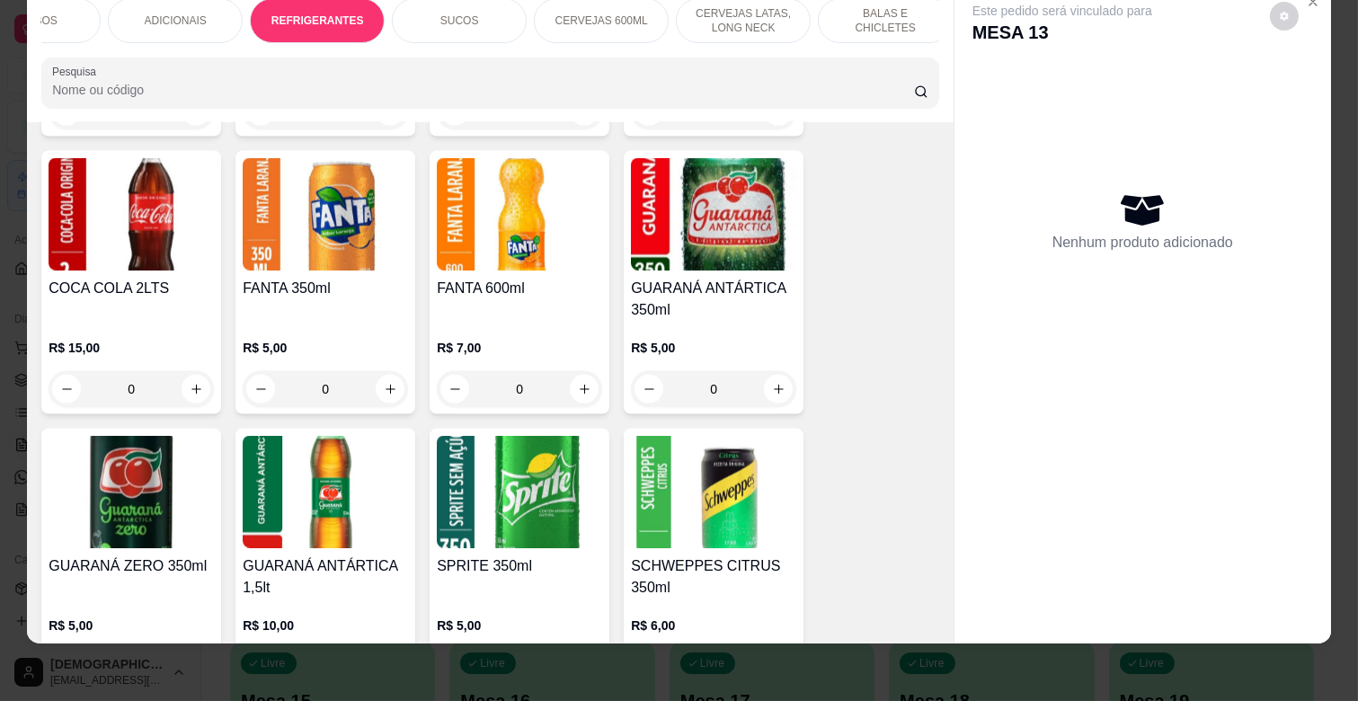
click at [190, 661] on icon "increase-product-quantity" at bounding box center [196, 667] width 13 height 13
type input "1"
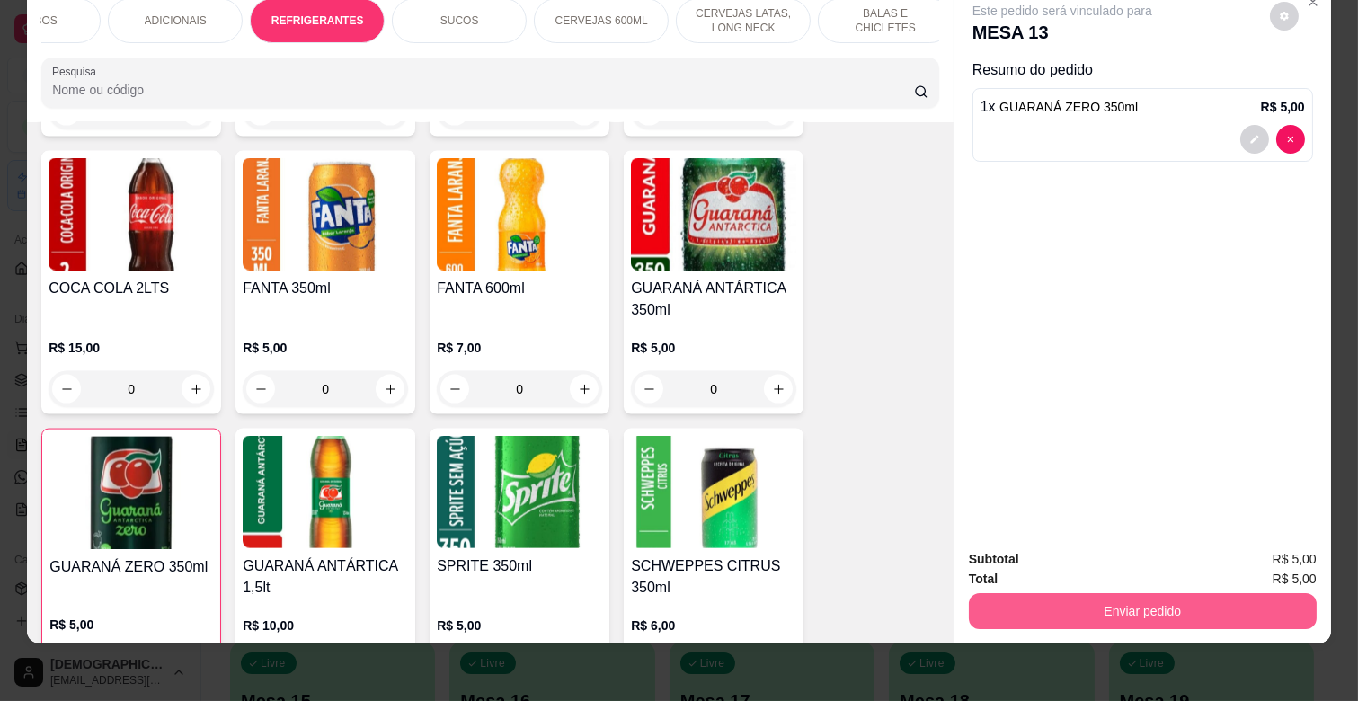
click at [1180, 600] on button "Enviar pedido" at bounding box center [1143, 611] width 348 height 36
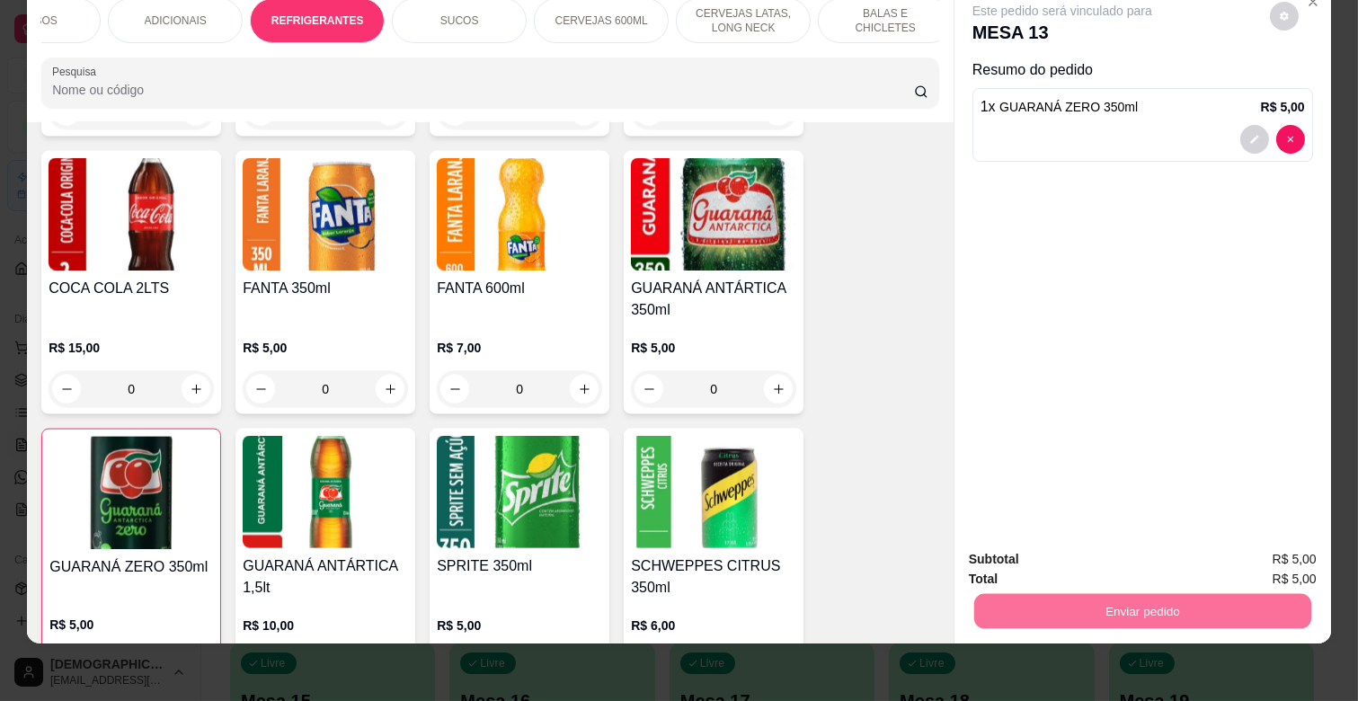
click at [1283, 542] on button "Enviar pedido" at bounding box center [1269, 551] width 99 height 33
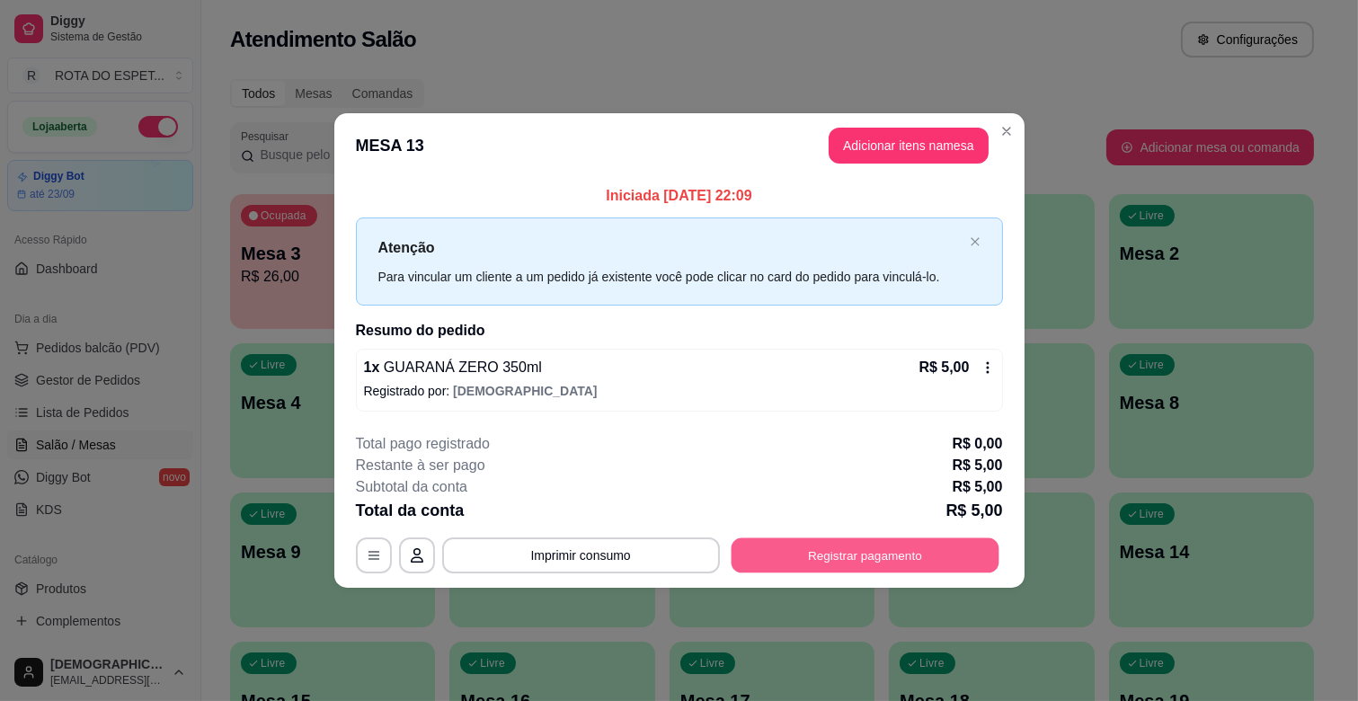
click at [854, 548] on button "Registrar pagamento" at bounding box center [865, 554] width 268 height 35
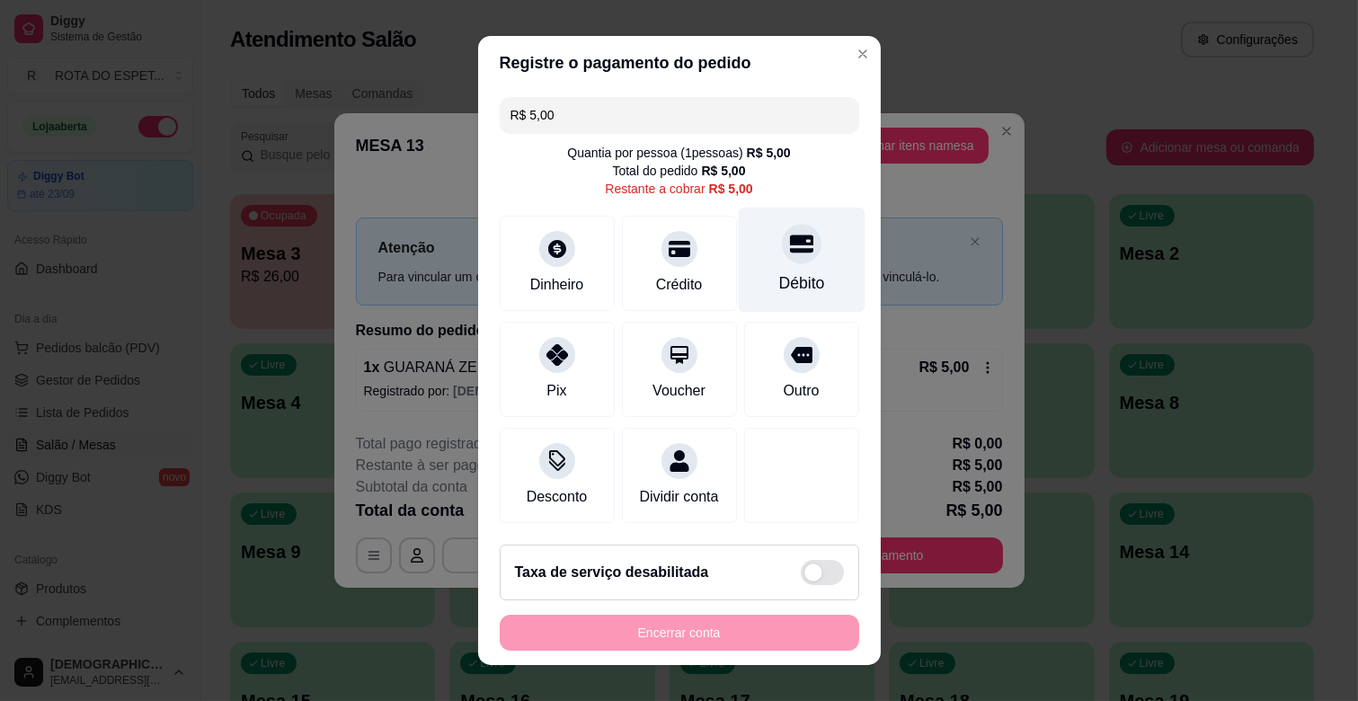
click at [789, 236] on icon at bounding box center [800, 244] width 23 height 18
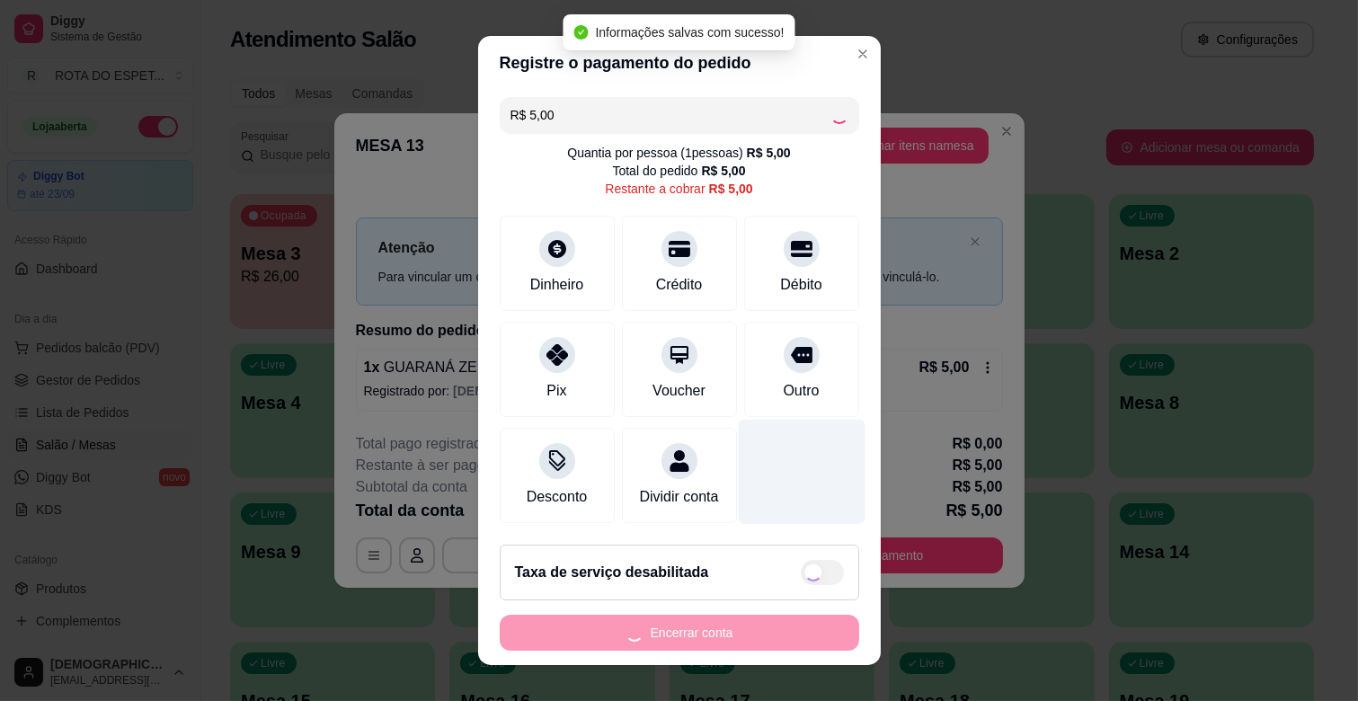
type input "R$ 0,00"
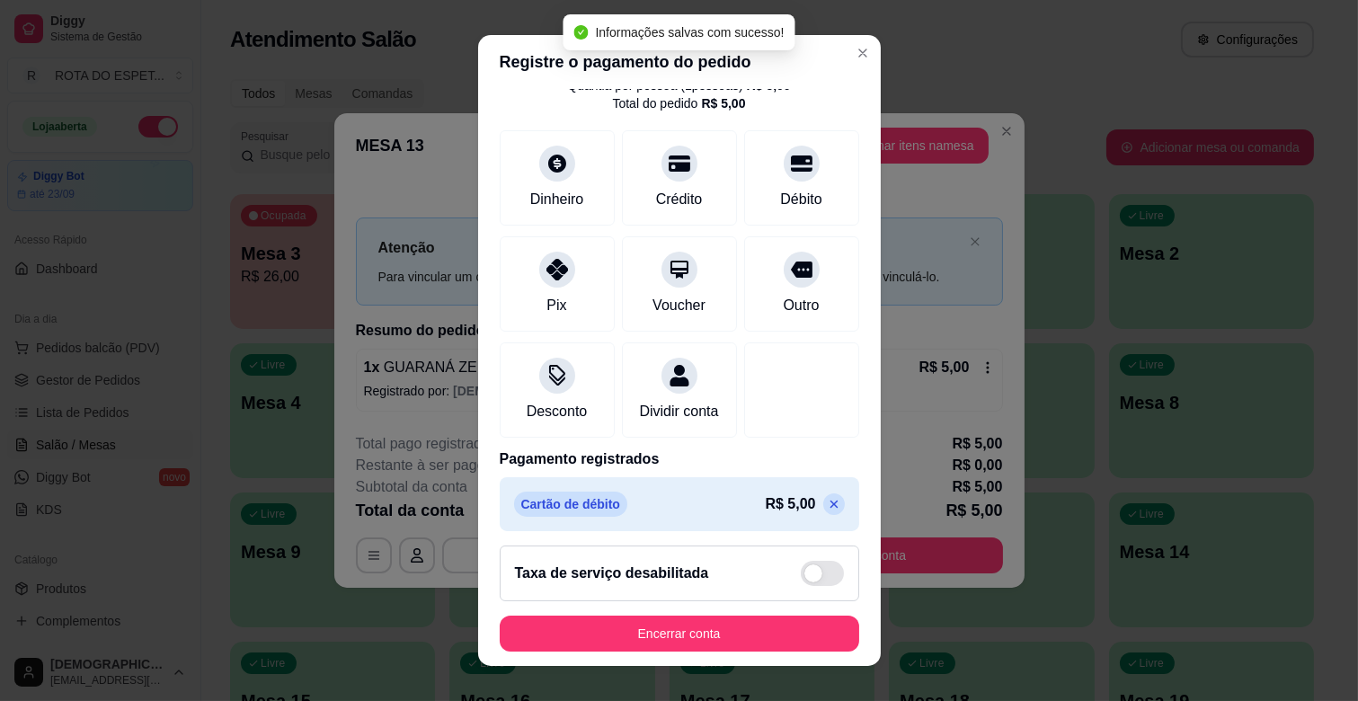
scroll to position [95, 0]
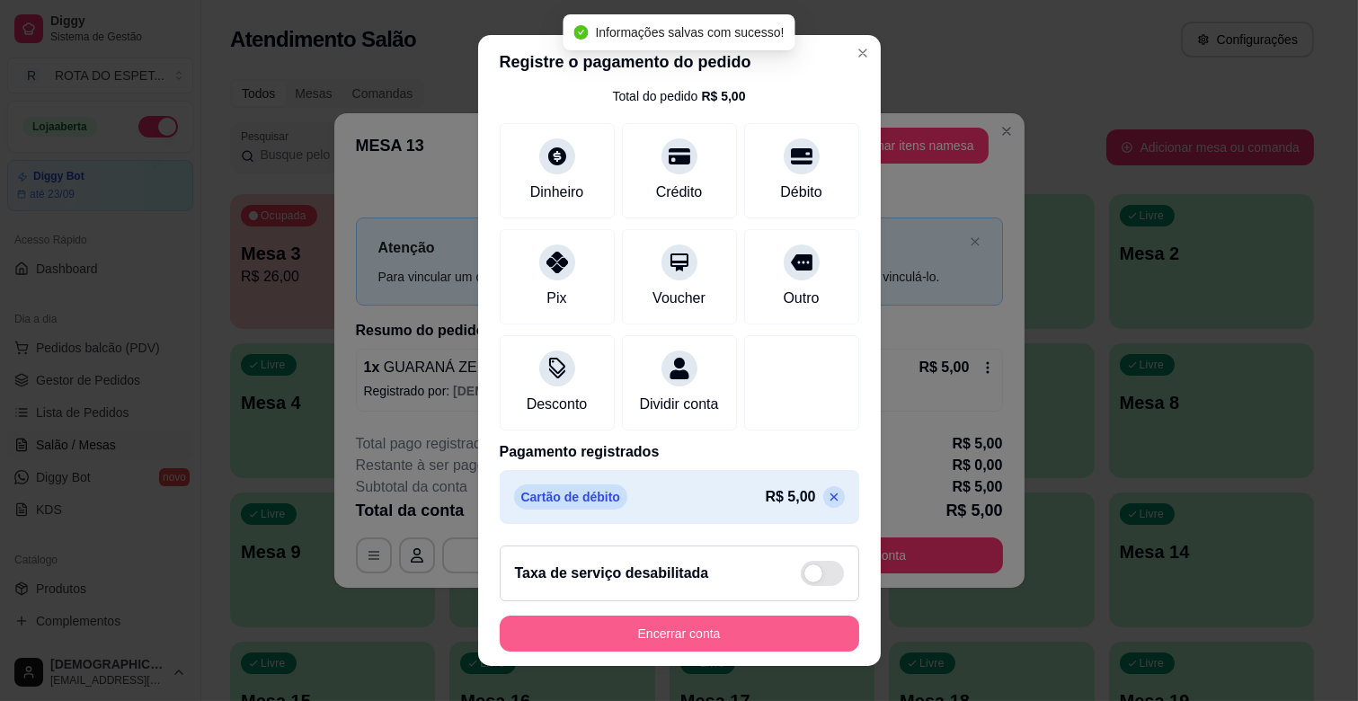
click at [739, 630] on button "Encerrar conta" at bounding box center [680, 634] width 360 height 36
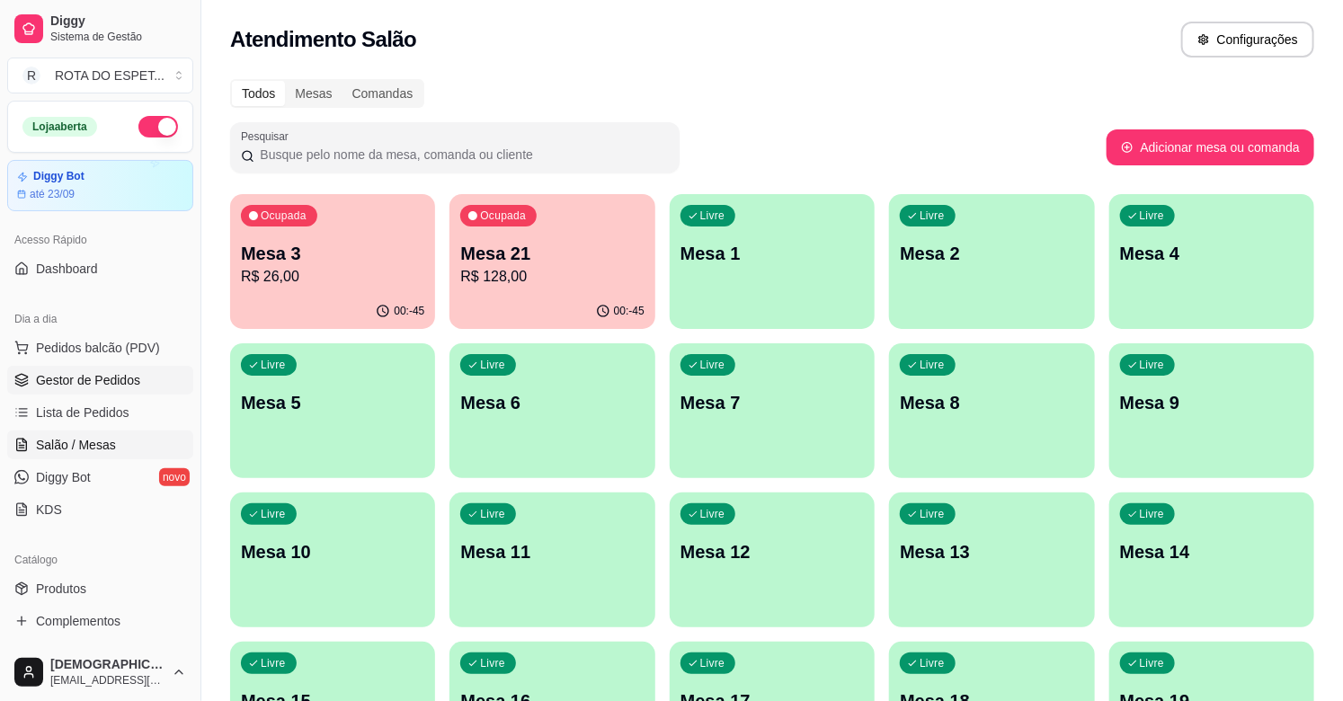
click at [102, 372] on span "Gestor de Pedidos" at bounding box center [88, 380] width 104 height 18
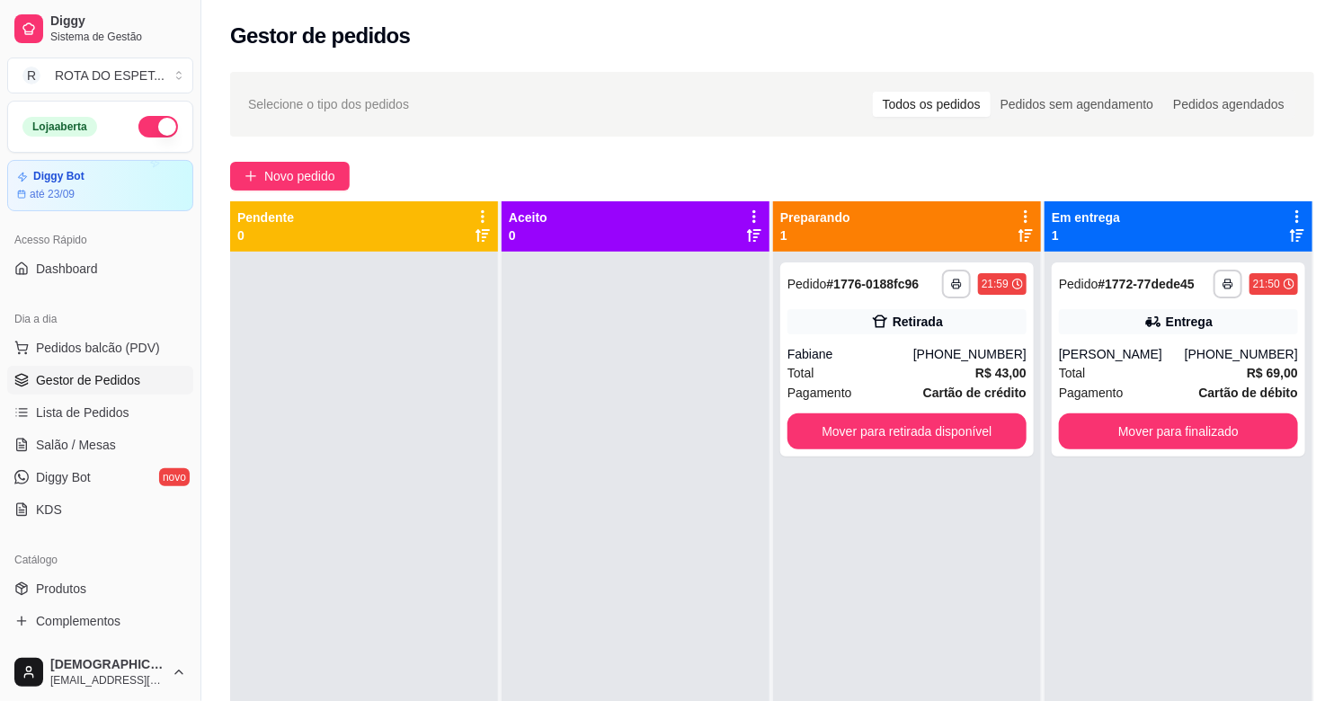
click at [447, 383] on div at bounding box center [364, 602] width 268 height 701
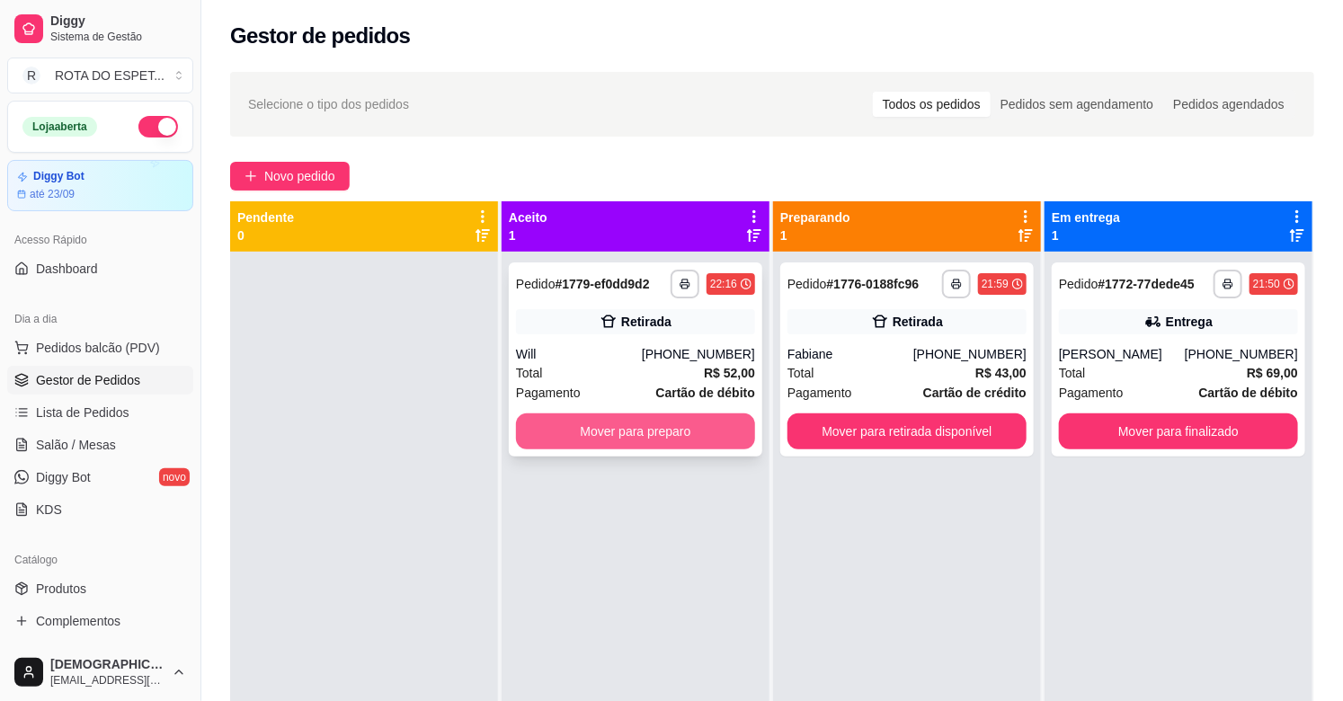
click at [636, 434] on button "Mover para preparo" at bounding box center [635, 431] width 239 height 36
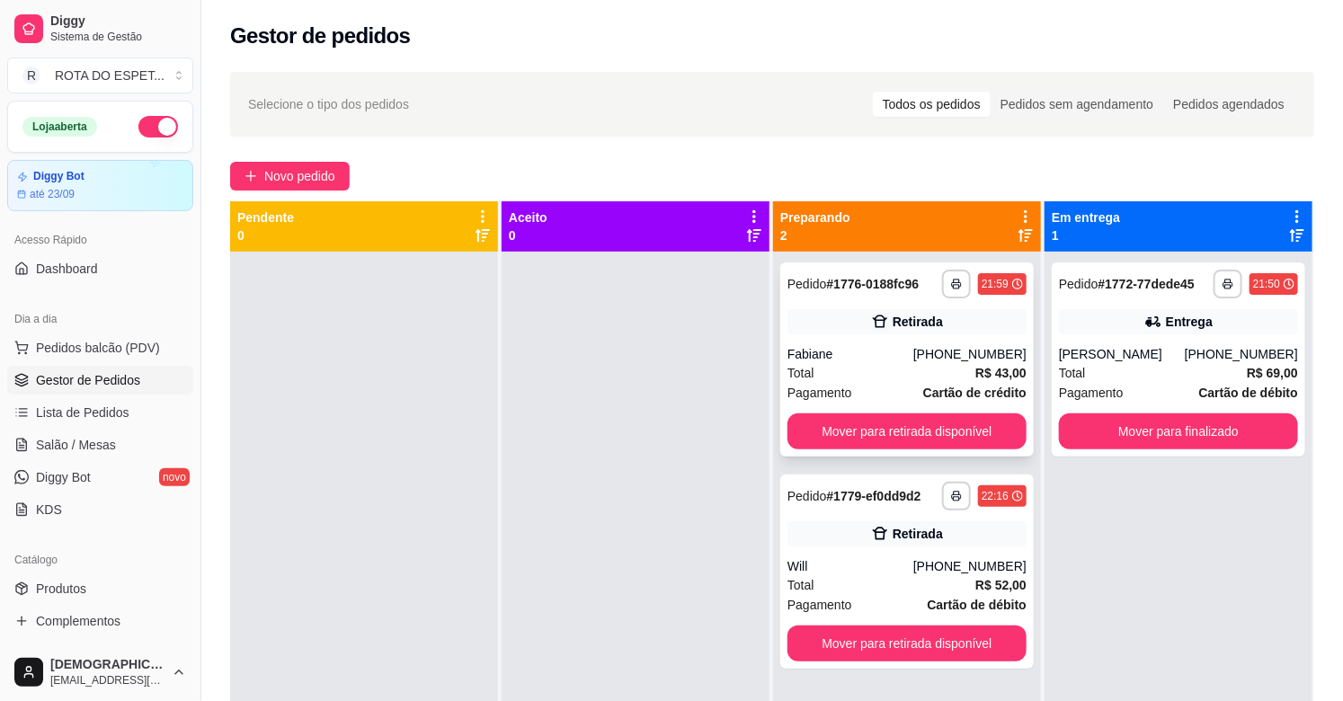
click at [874, 429] on button "Mover para retirada disponível" at bounding box center [906, 431] width 239 height 36
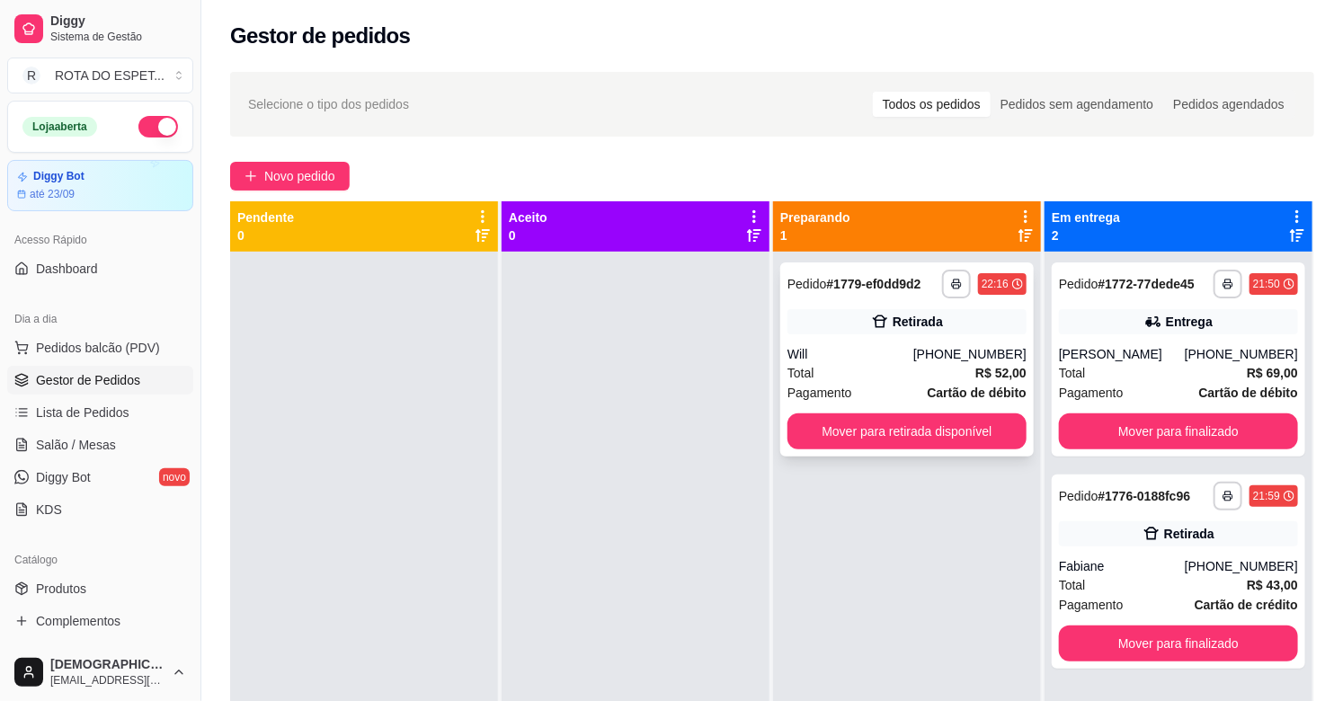
click at [911, 374] on div "Total R$ 52,00" at bounding box center [906, 373] width 239 height 20
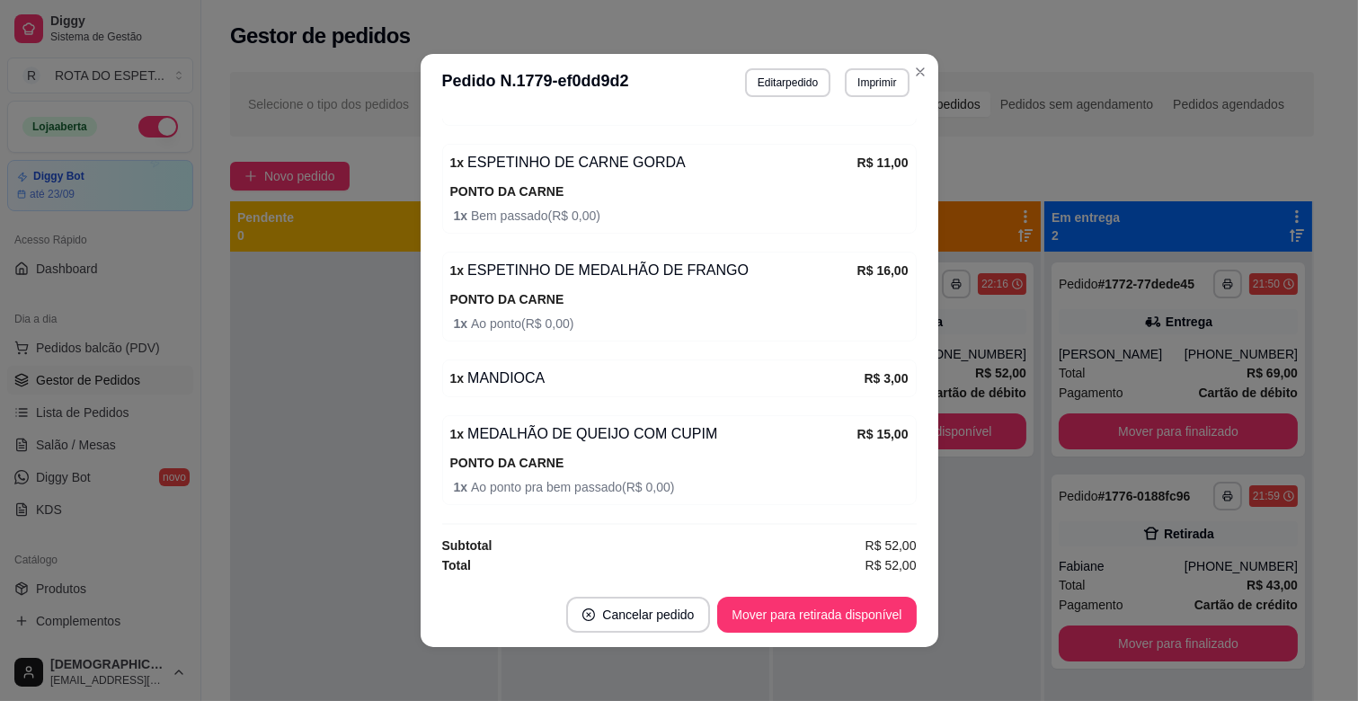
scroll to position [536, 0]
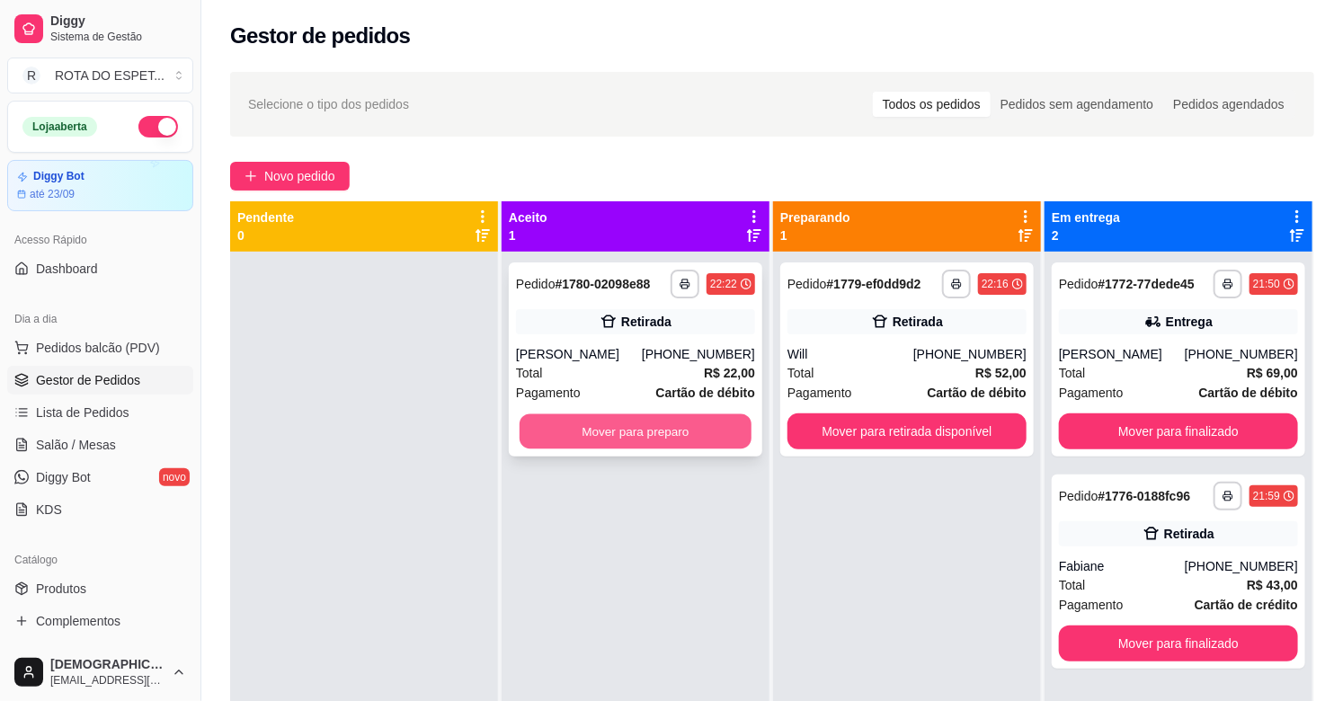
click at [693, 420] on button "Mover para preparo" at bounding box center [636, 431] width 232 height 35
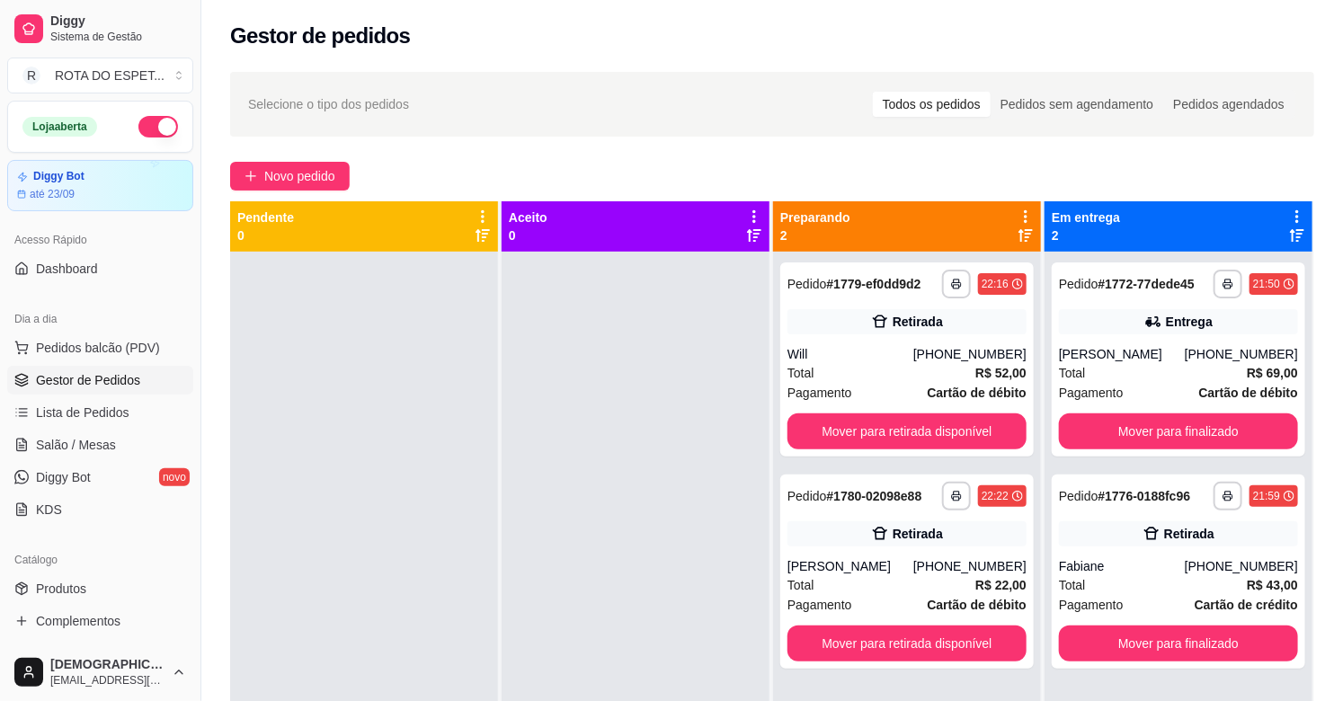
click at [671, 489] on div at bounding box center [636, 602] width 268 height 701
click at [598, 595] on div at bounding box center [636, 602] width 268 height 701
click at [1192, 422] on button "Mover para finalizado" at bounding box center [1178, 431] width 232 height 35
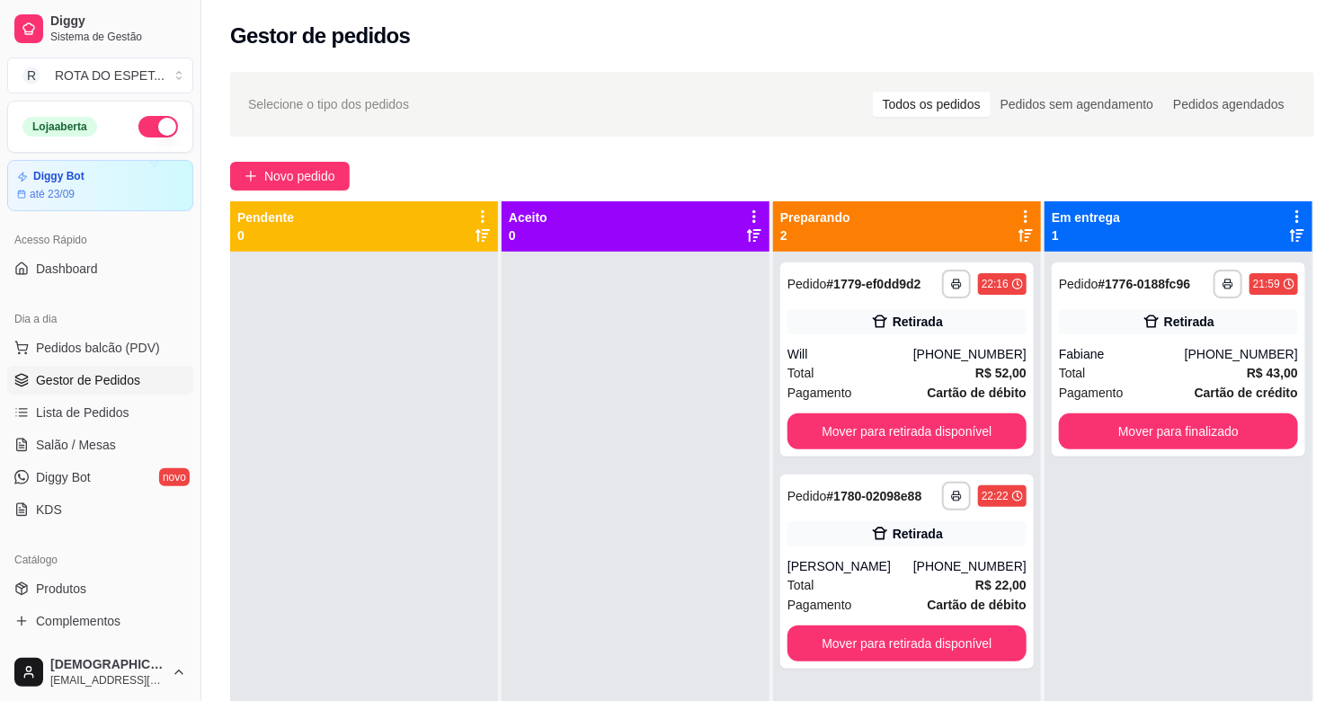
click at [600, 611] on div at bounding box center [636, 602] width 268 height 701
click at [1162, 366] on div "Total R$ 43,00" at bounding box center [1178, 373] width 239 height 20
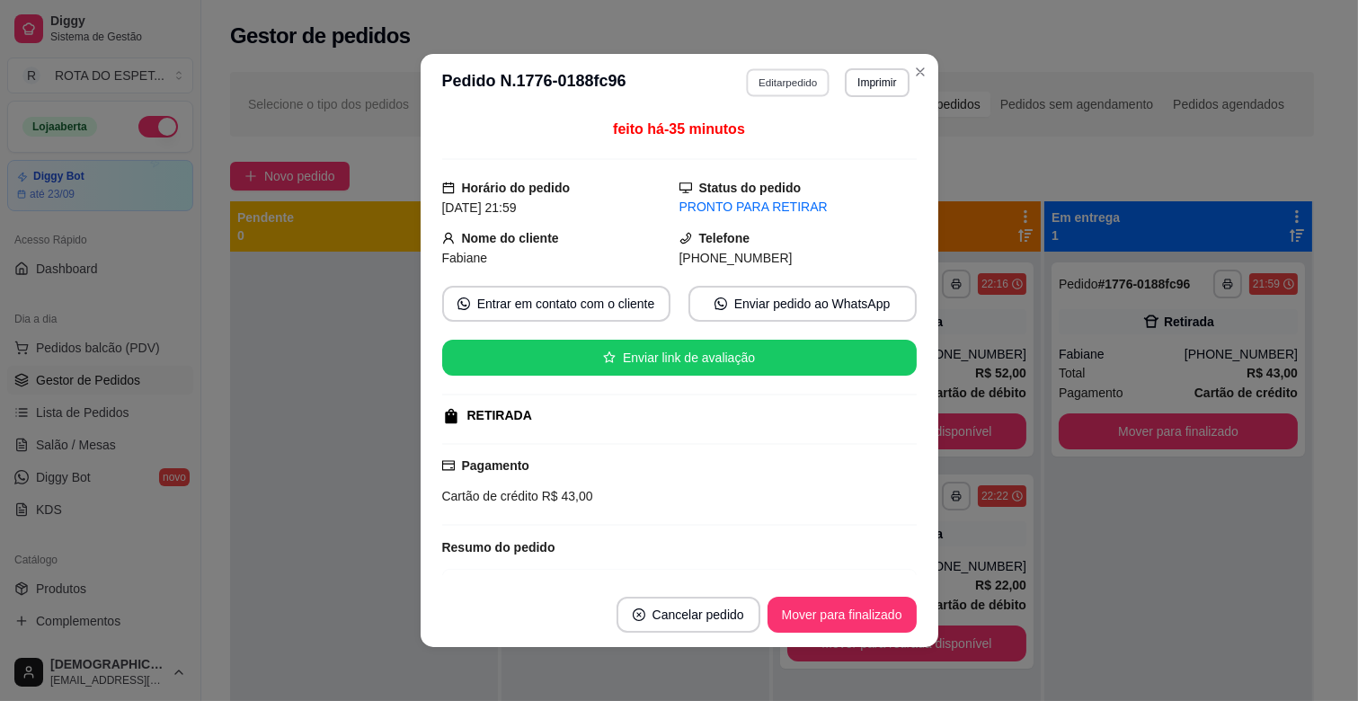
click at [789, 82] on button "Editar pedido" at bounding box center [788, 82] width 84 height 28
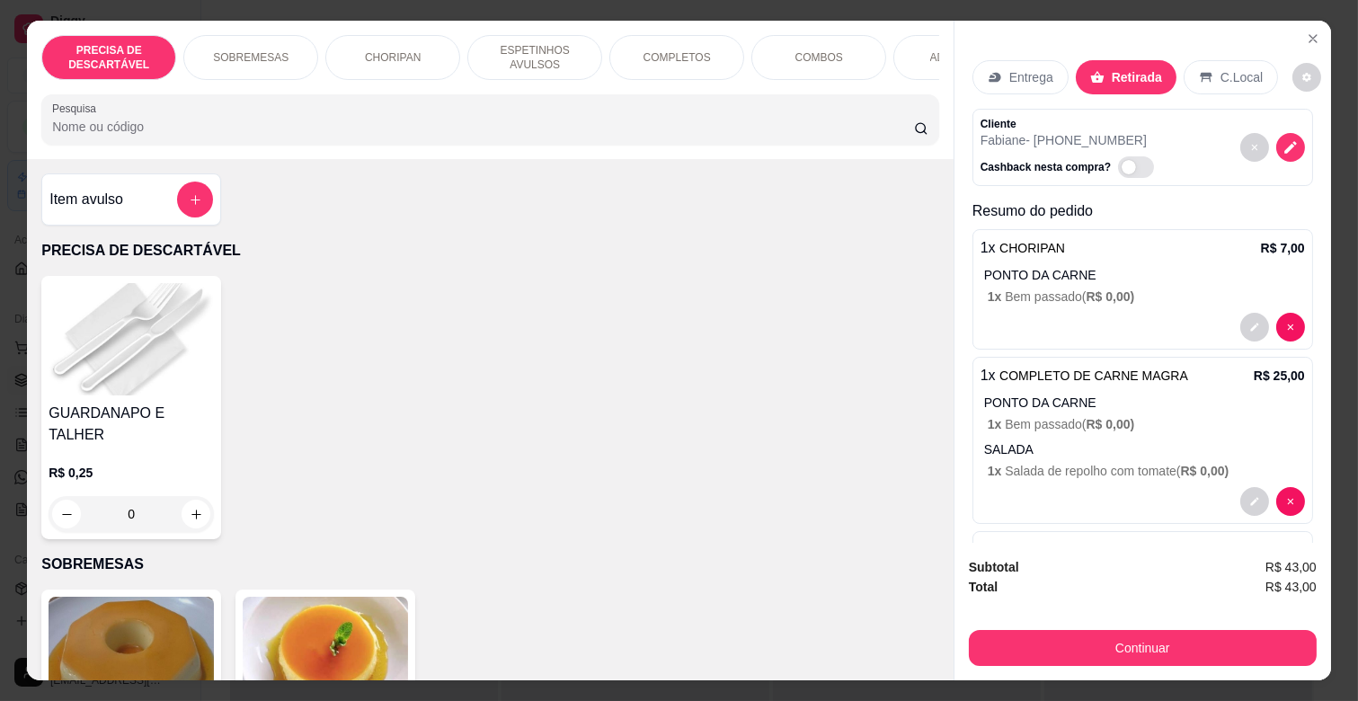
click at [1027, 70] on p "Entrega" at bounding box center [1031, 77] width 44 height 18
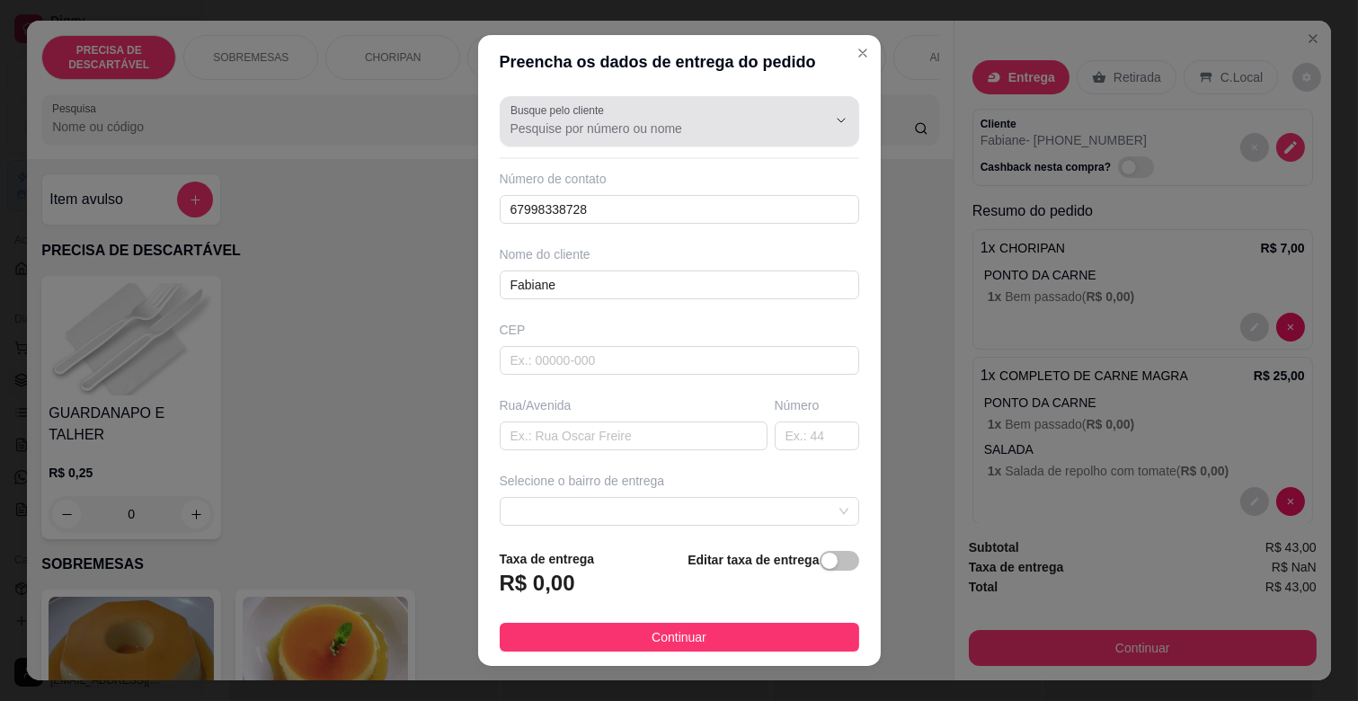
click at [631, 138] on div at bounding box center [680, 121] width 338 height 36
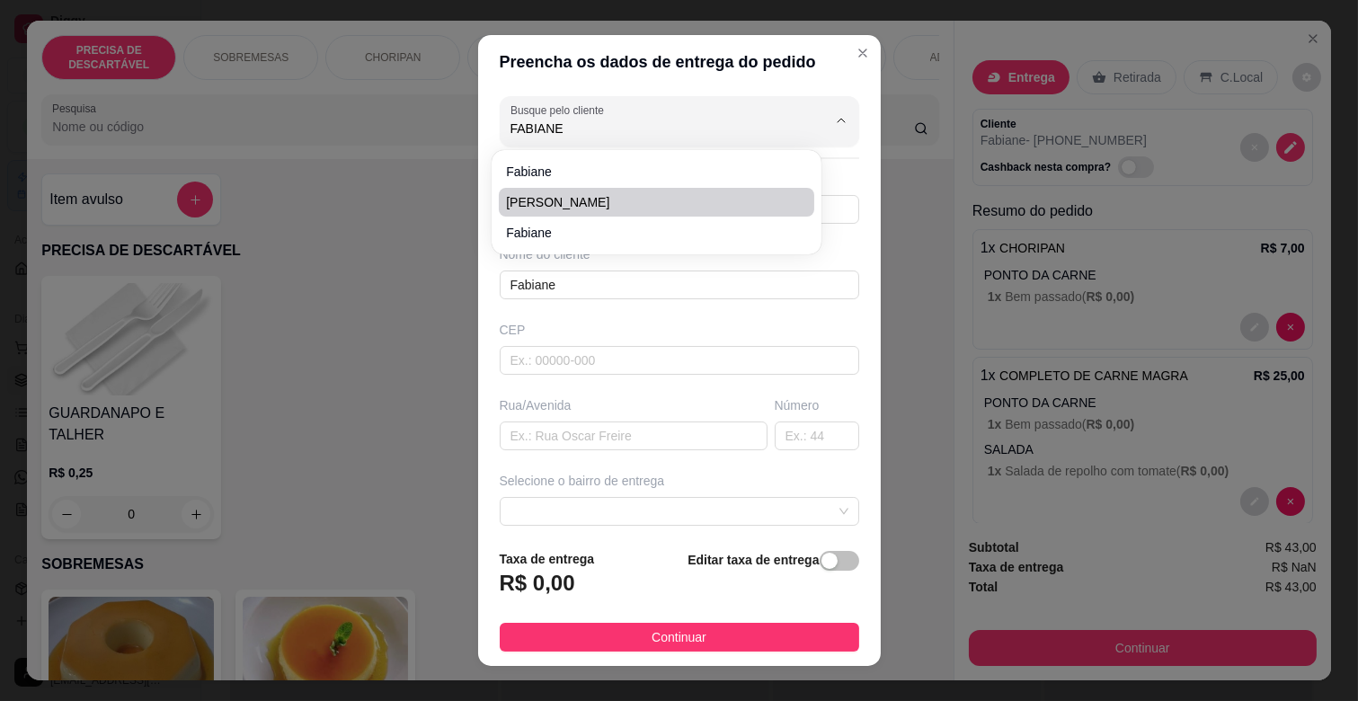
click at [631, 190] on li "[PERSON_NAME]" at bounding box center [656, 202] width 315 height 29
type input "[PERSON_NAME]"
type input "67993093381"
type input "[PERSON_NAME]"
type input "79052210"
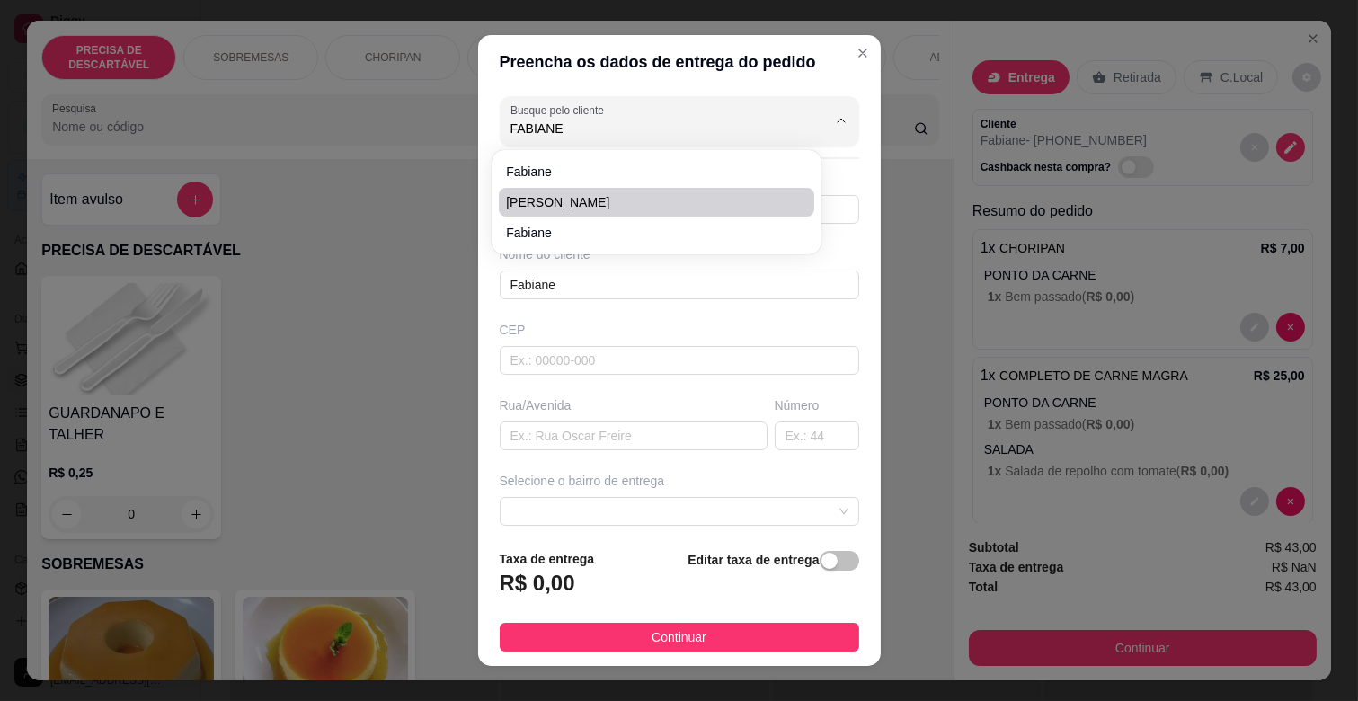
type input "Rua Caldas Aulete"
type input "635"
type input "CAMPO GRANDE"
type input "Casa 25"
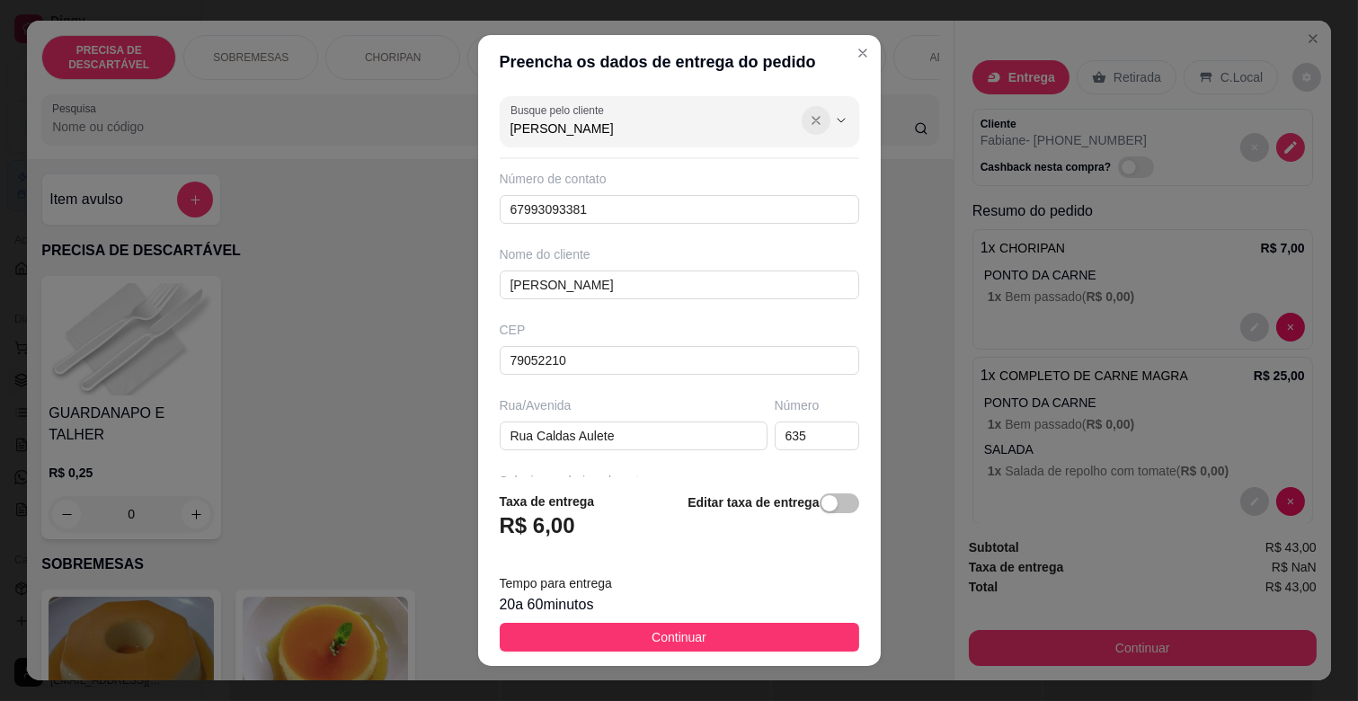
type input "[PERSON_NAME]"
click at [809, 118] on icon "Show suggestions" at bounding box center [816, 120] width 14 height 14
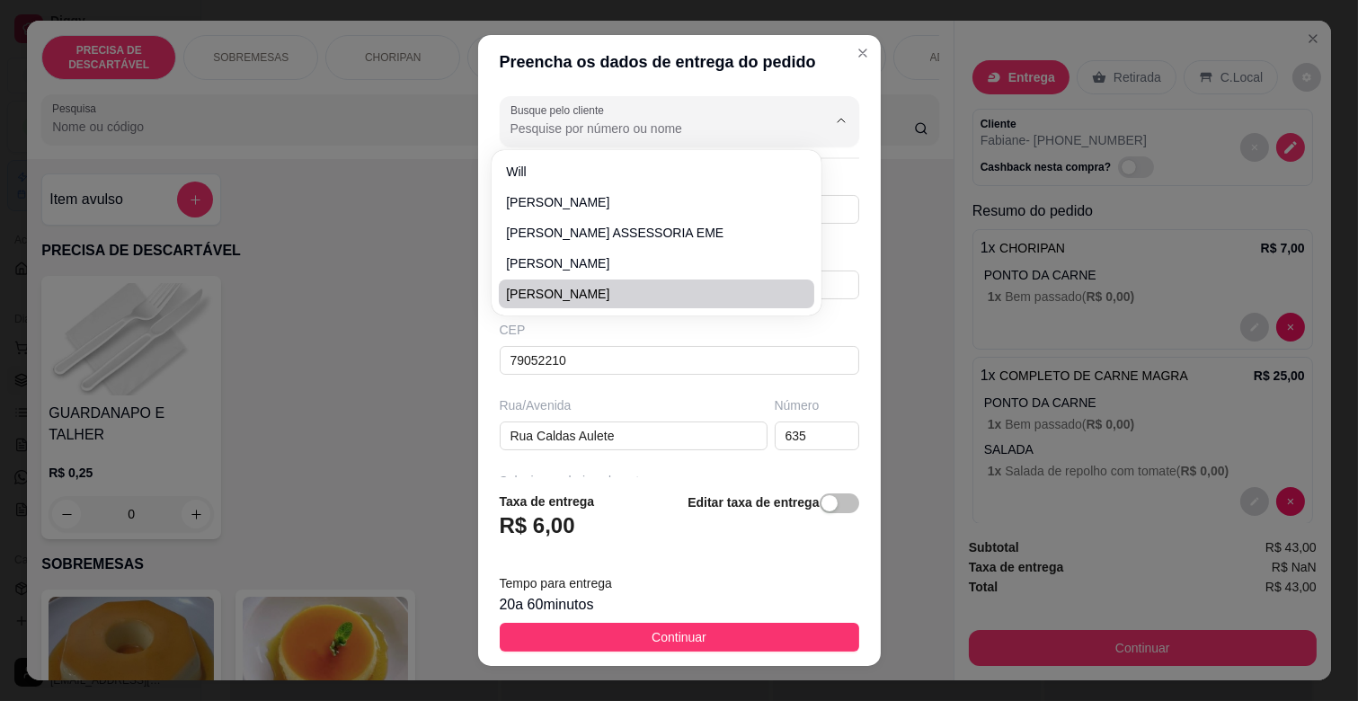
click at [692, 390] on div "Busque pelo cliente Número de contato 67993093381 Nome do cliente [PERSON_NAME]…" at bounding box center [679, 283] width 403 height 388
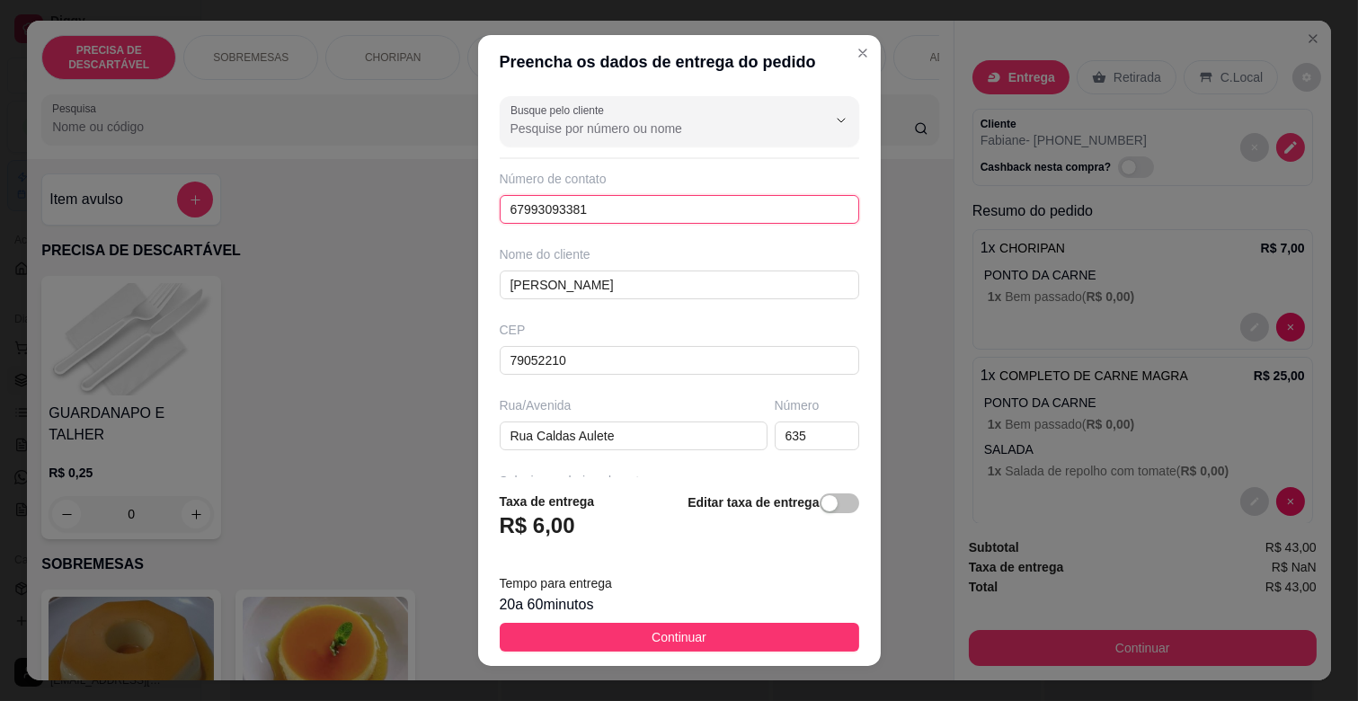
click at [617, 210] on input "67993093381" at bounding box center [680, 209] width 360 height 29
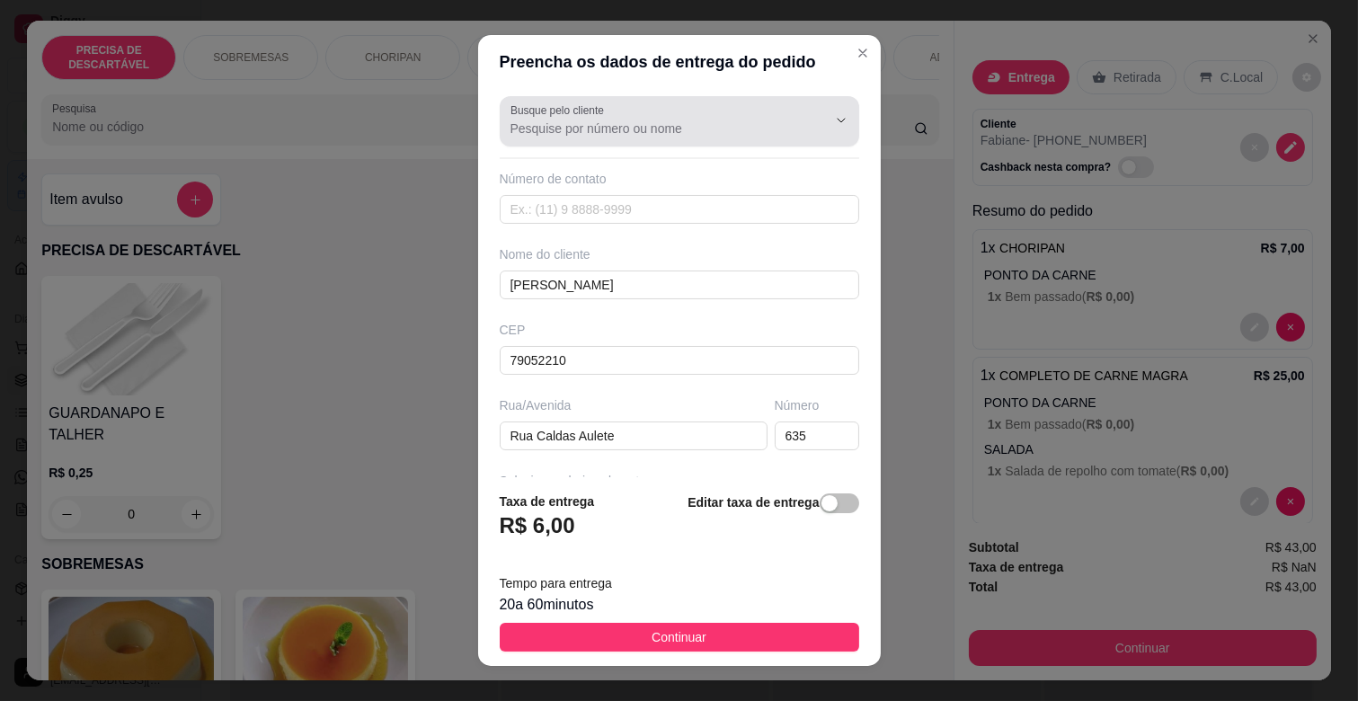
click at [670, 120] on input "Busque pelo cliente" at bounding box center [655, 129] width 288 height 18
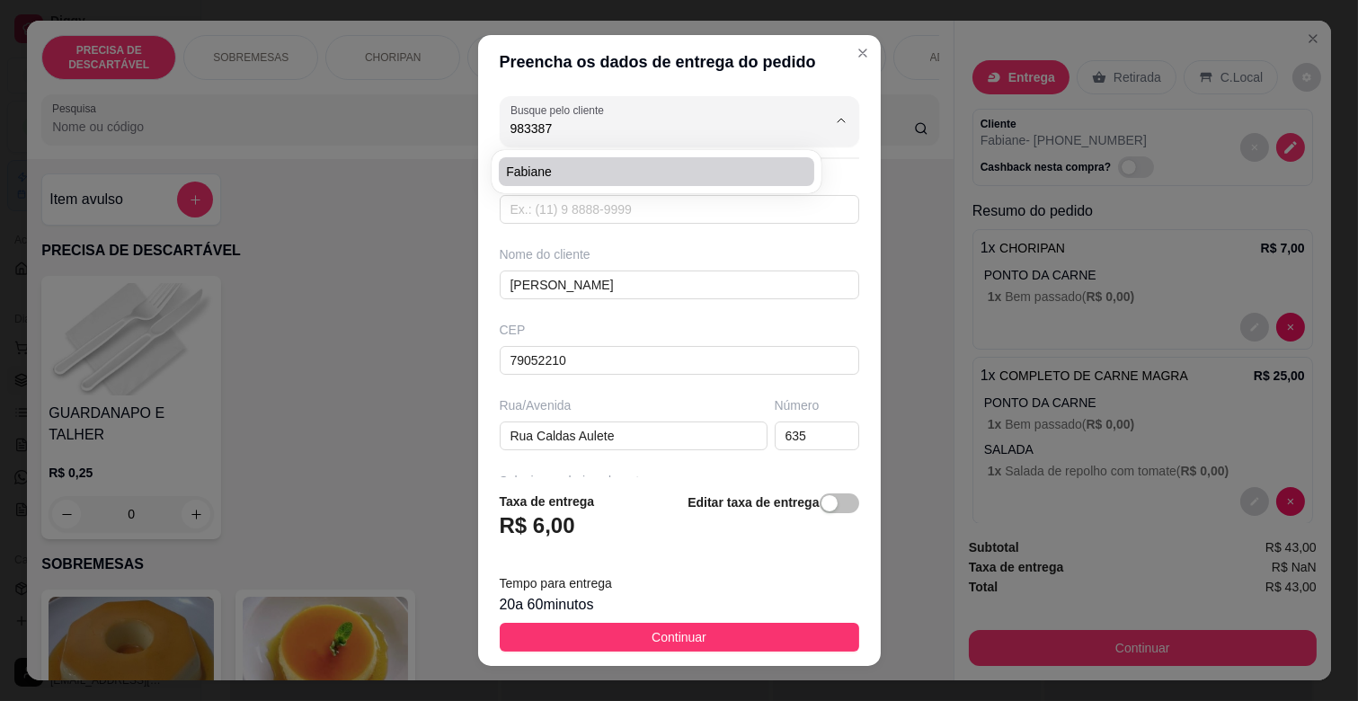
click at [635, 168] on span "Fabiane" at bounding box center [647, 172] width 283 height 18
type input "Fabiane"
type input "67998338728"
type input "Fabiane"
type input "79052420"
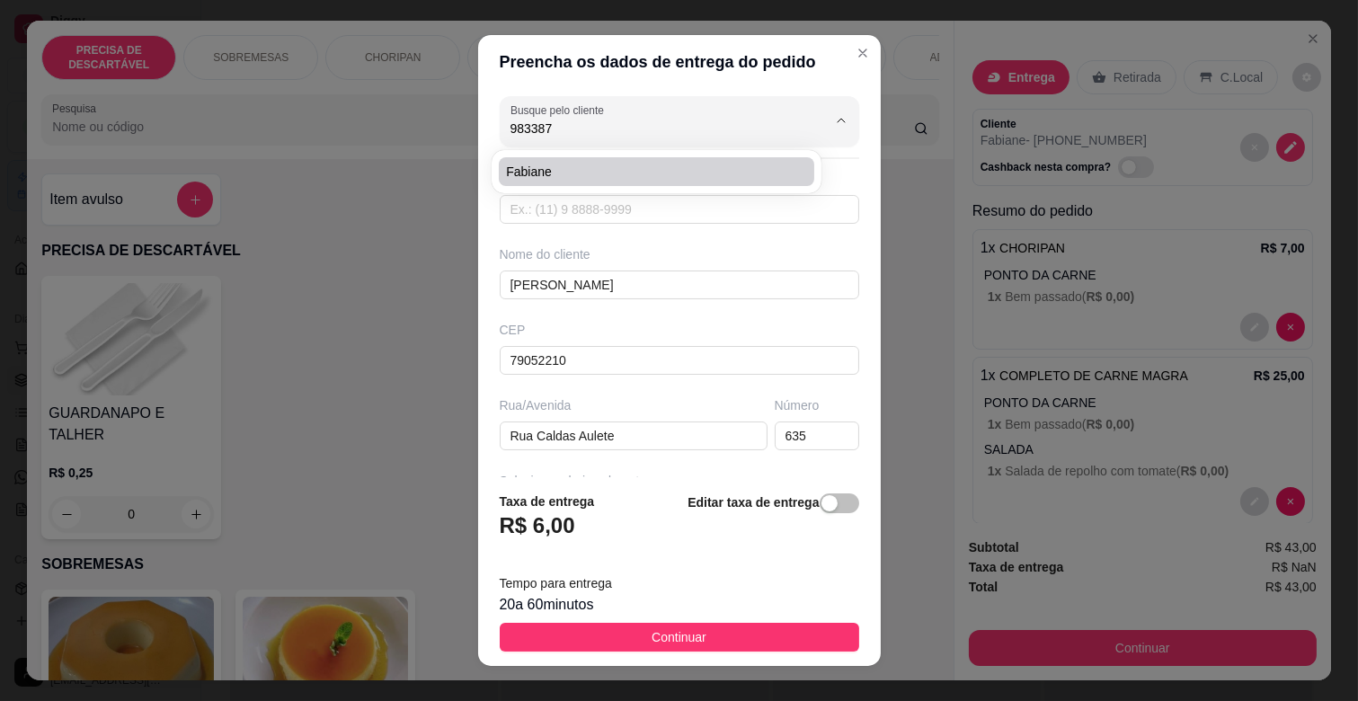
type input "[GEOGRAPHIC_DATA][PERSON_NAME]"
type input "658"
type input "Torre 2 ape 123"
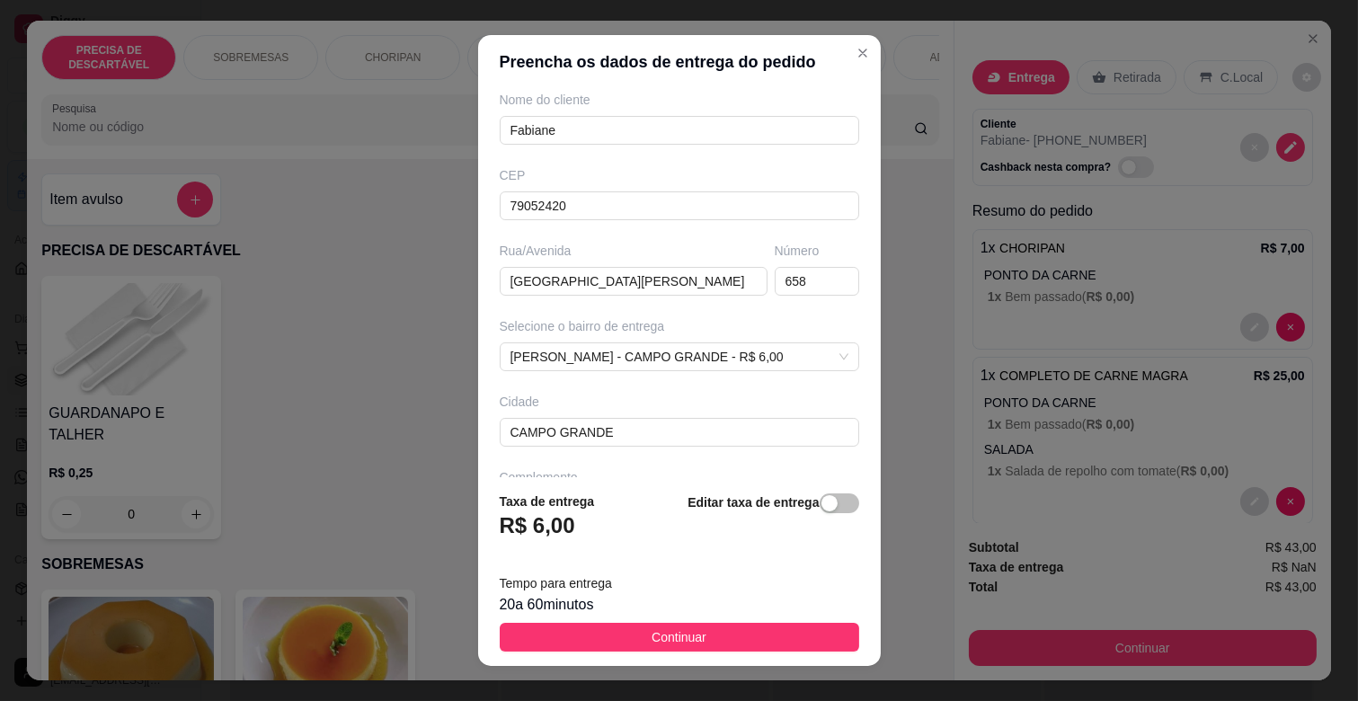
scroll to position [218, 0]
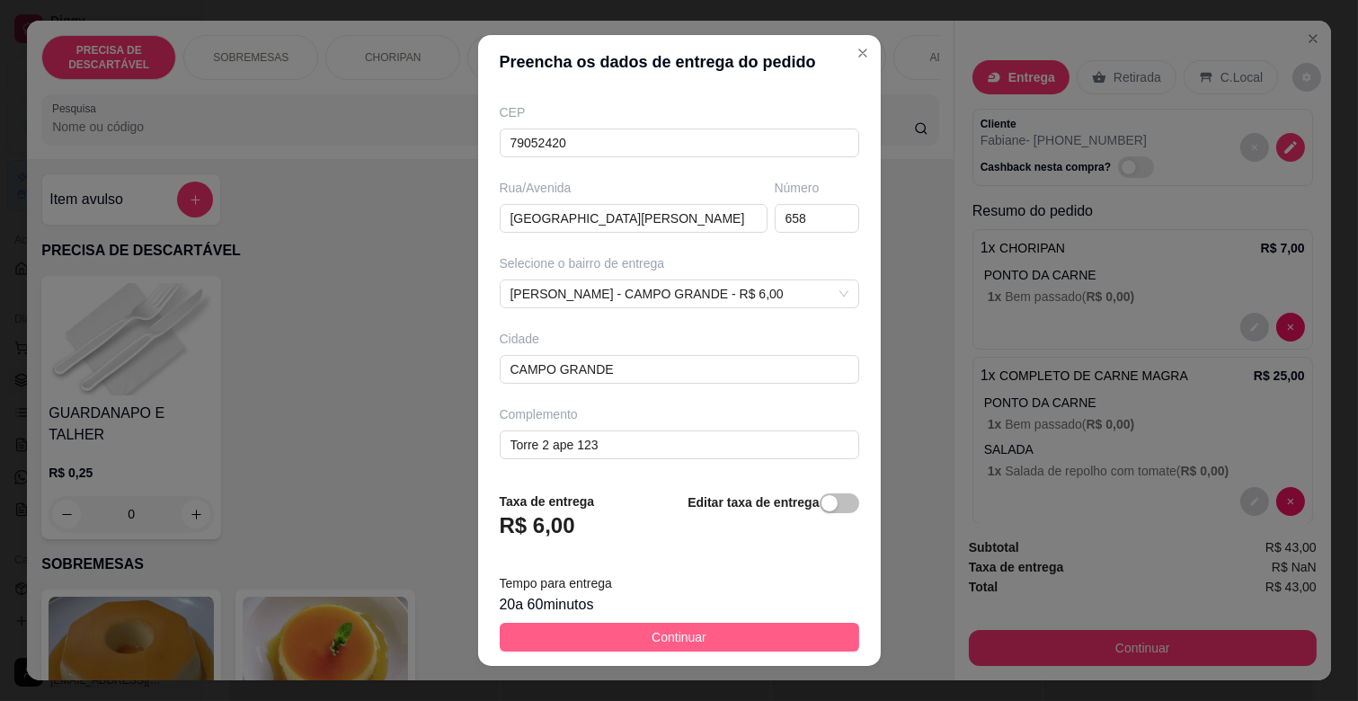
type input "Fabiane"
click at [652, 639] on span "Continuar" at bounding box center [679, 637] width 55 height 20
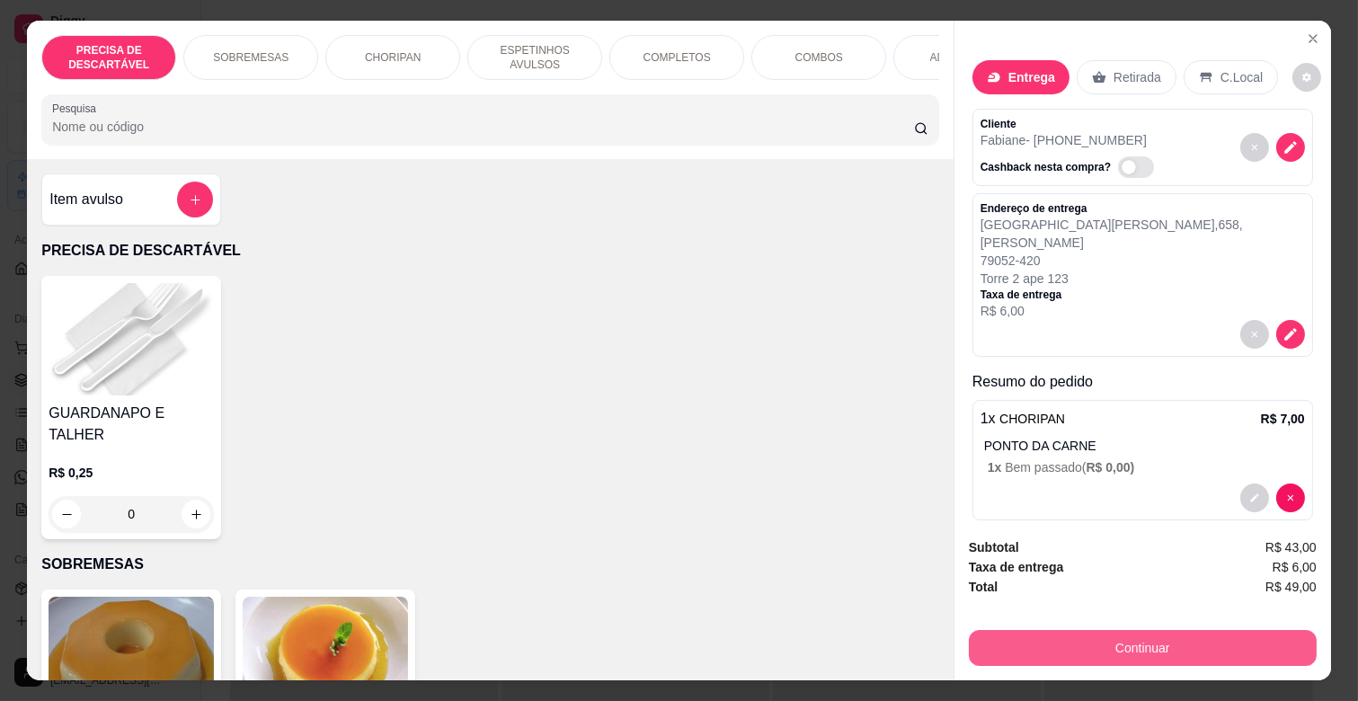
click at [1199, 641] on button "Continuar" at bounding box center [1143, 648] width 348 height 36
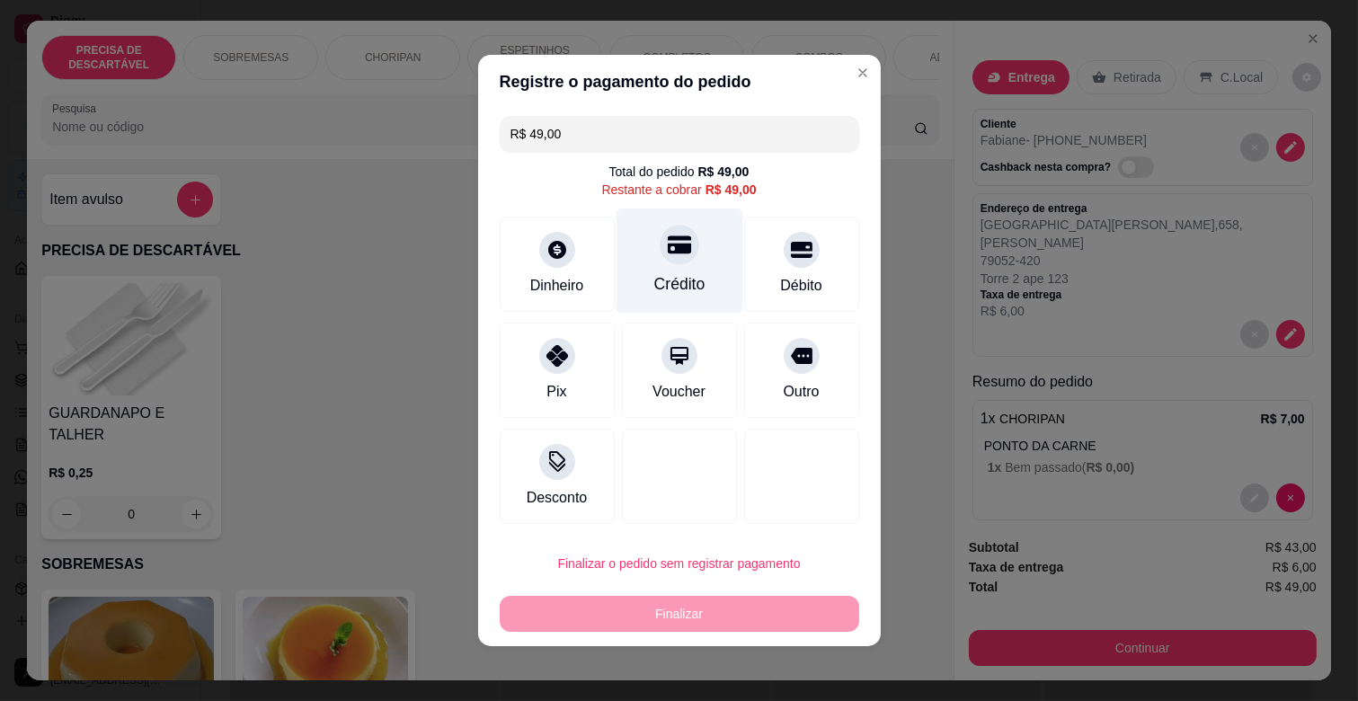
click at [667, 270] on div "Crédito" at bounding box center [679, 261] width 127 height 105
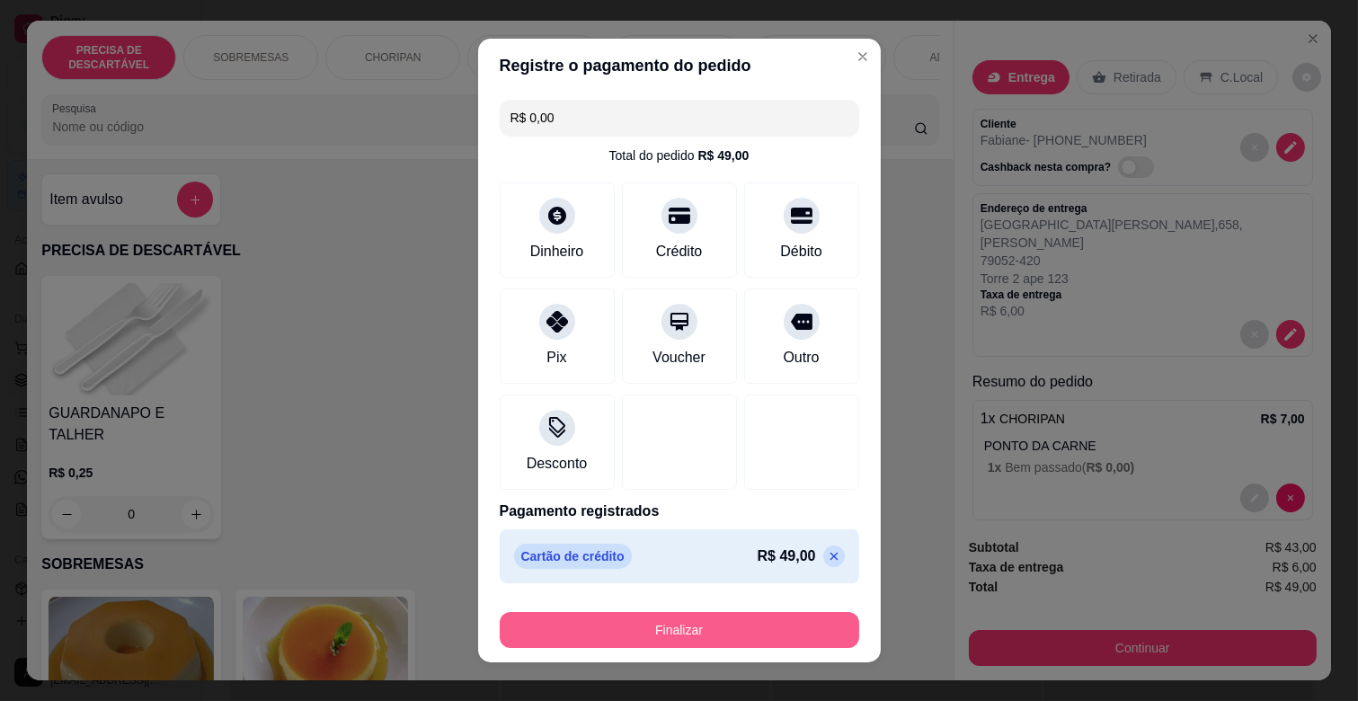
click at [729, 624] on button "Finalizar" at bounding box center [680, 630] width 360 height 36
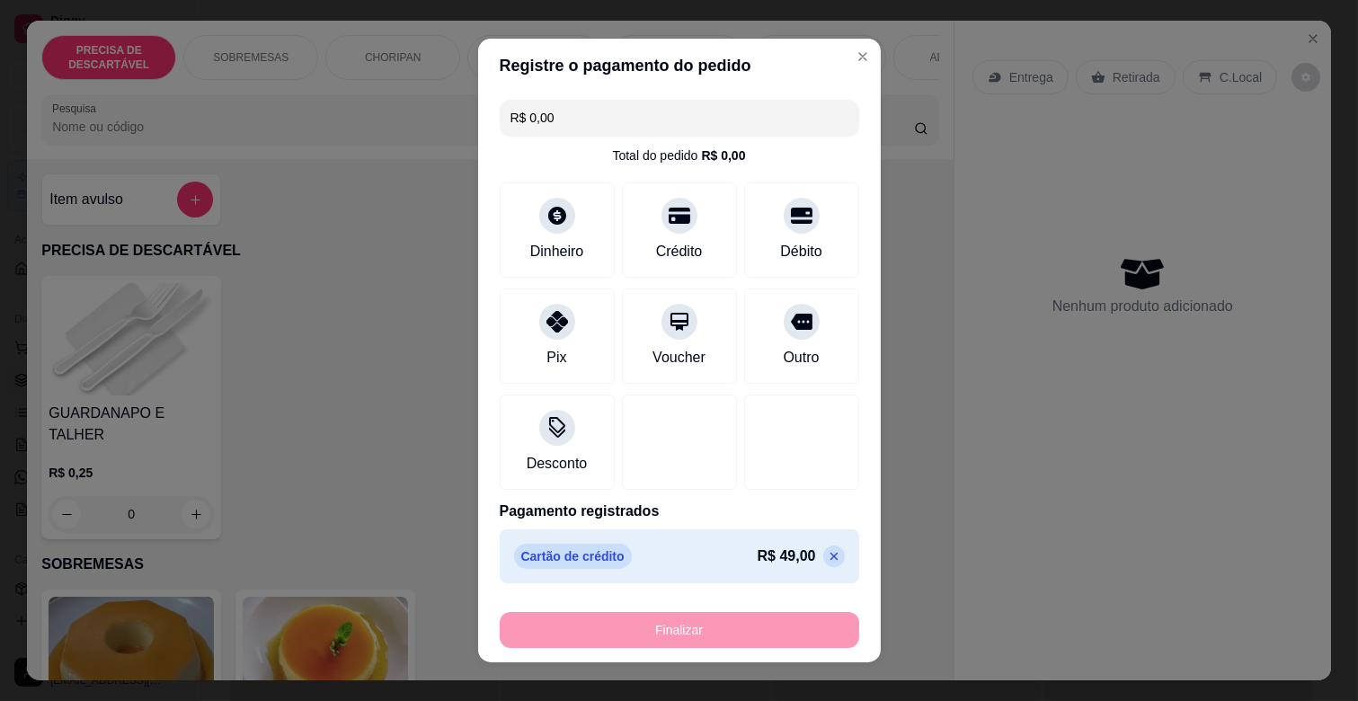
type input "-R$ 49,00"
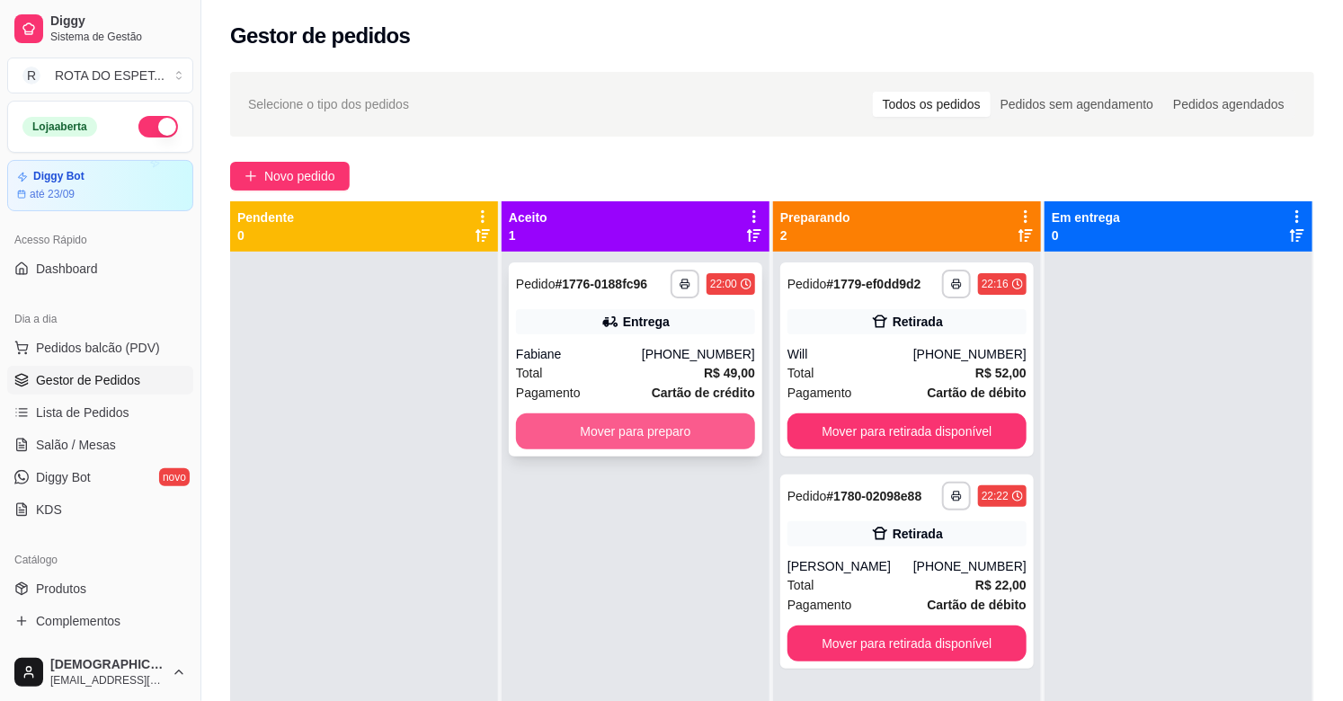
click at [647, 440] on button "Mover para preparo" at bounding box center [635, 431] width 239 height 36
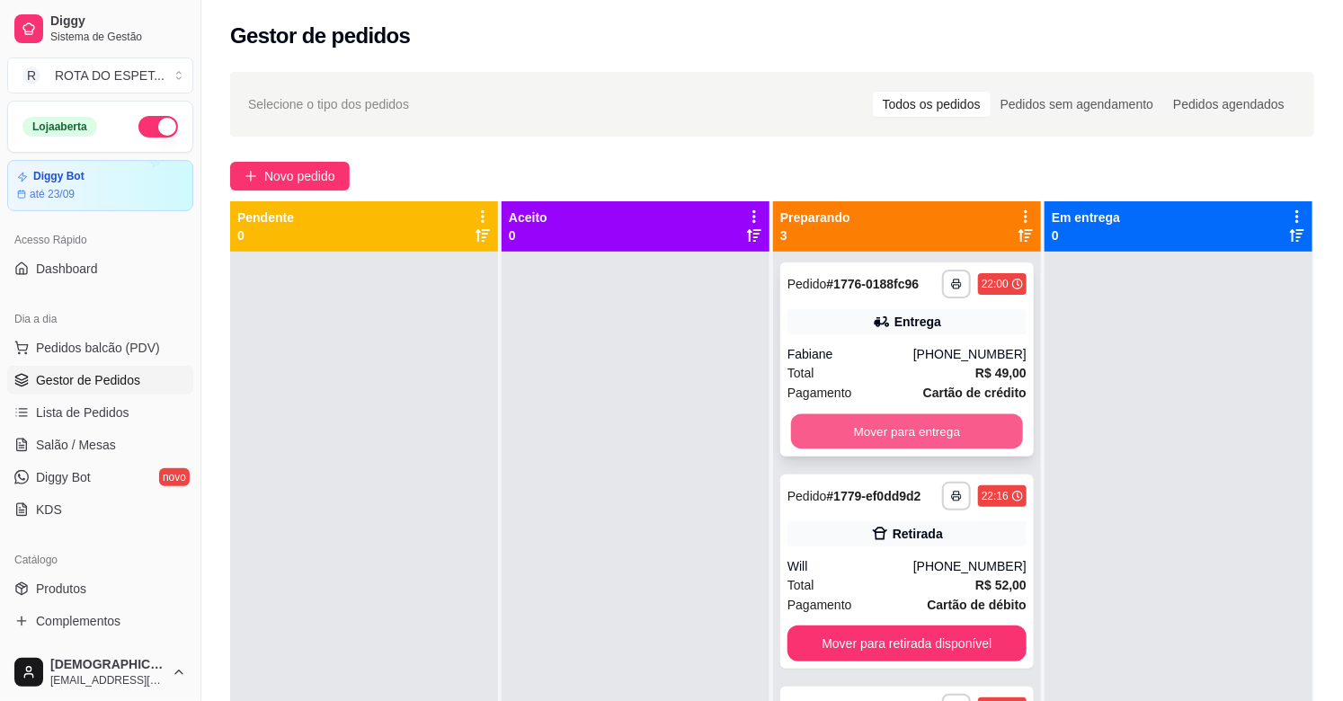
click at [920, 433] on button "Mover para entrega" at bounding box center [907, 431] width 232 height 35
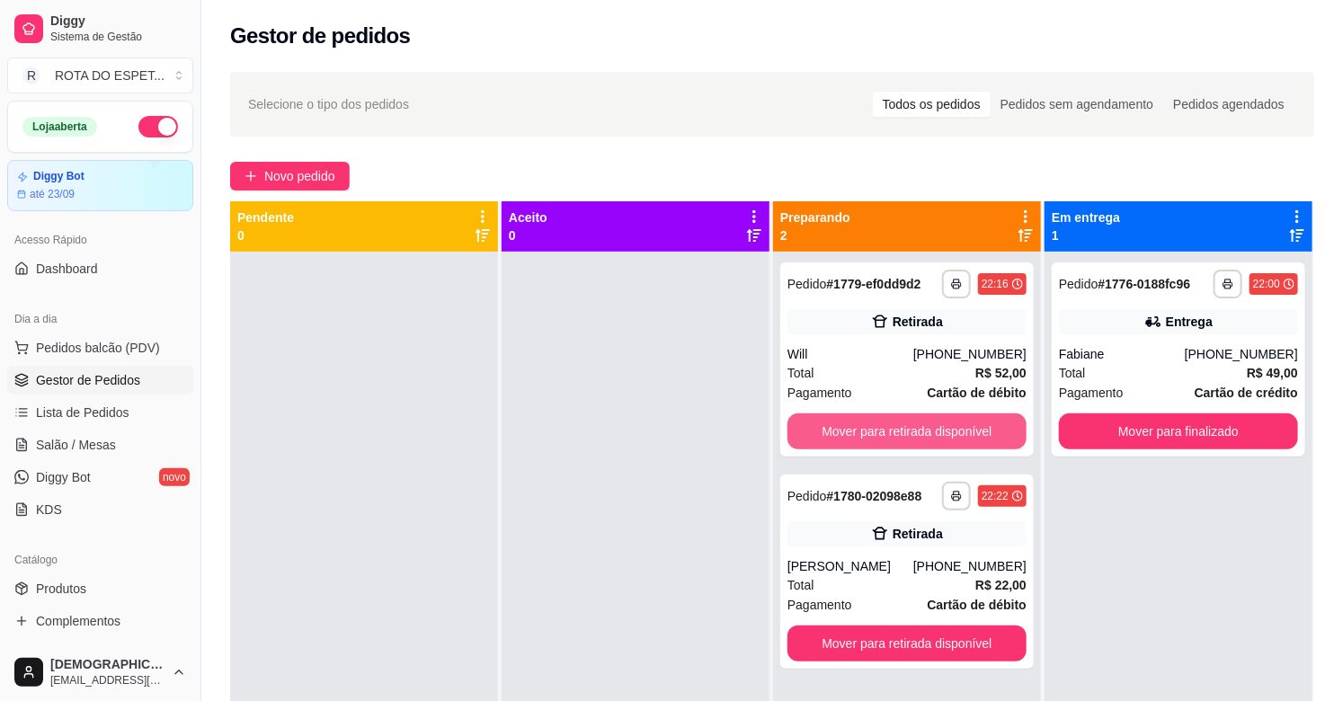
click at [920, 433] on button "Mover para retirada disponível" at bounding box center [906, 431] width 239 height 36
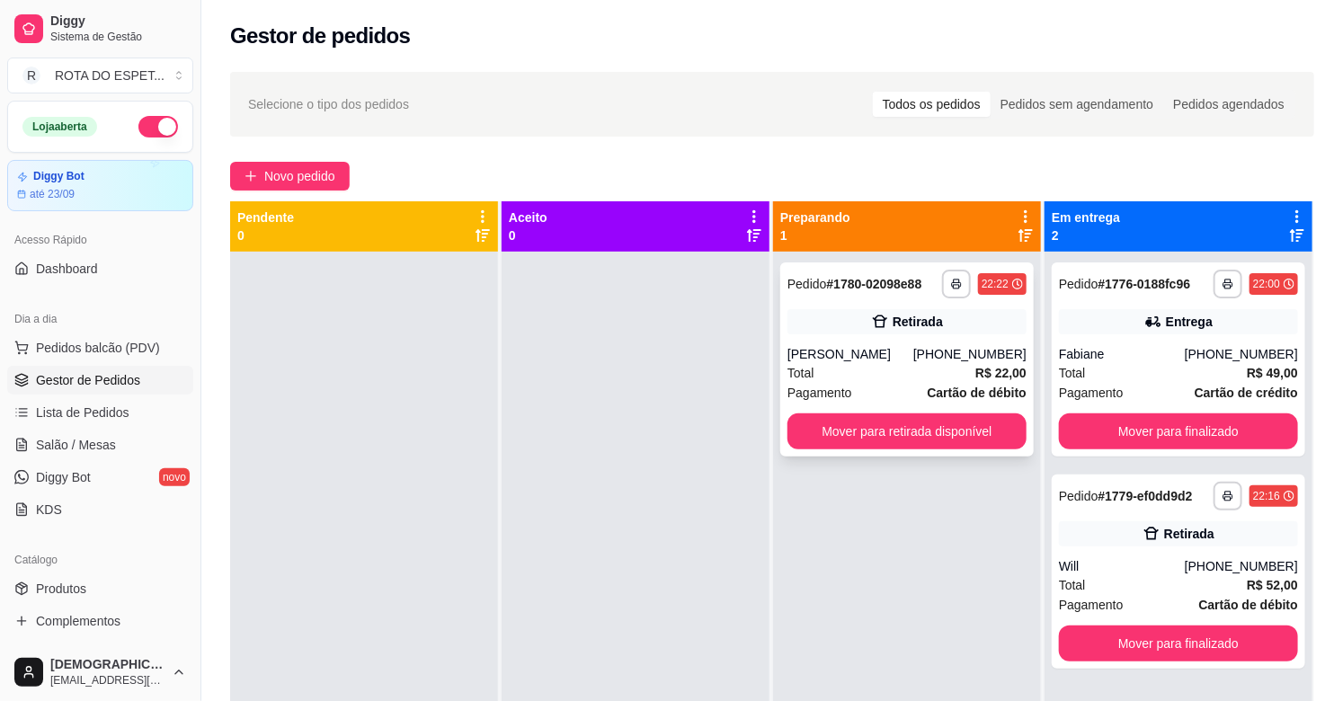
click at [890, 383] on div "Pagamento Cartão de débito" at bounding box center [906, 393] width 239 height 20
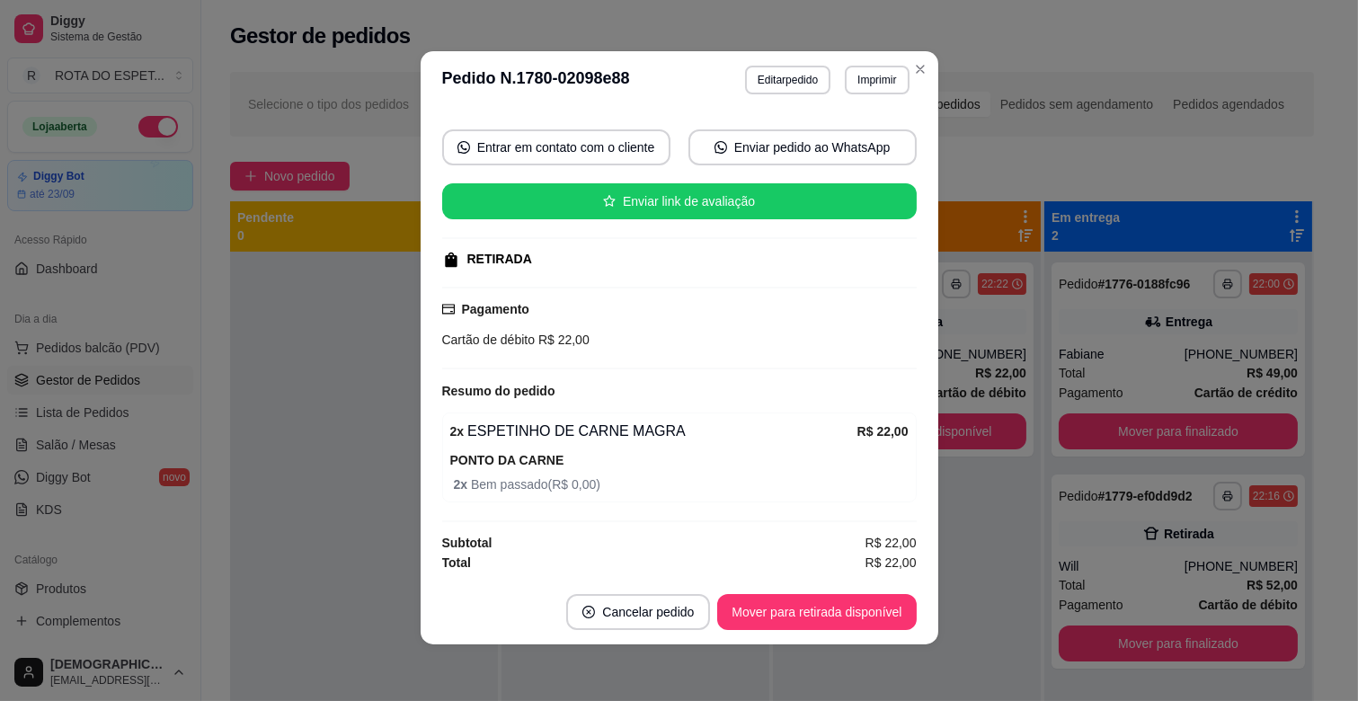
scroll to position [4, 0]
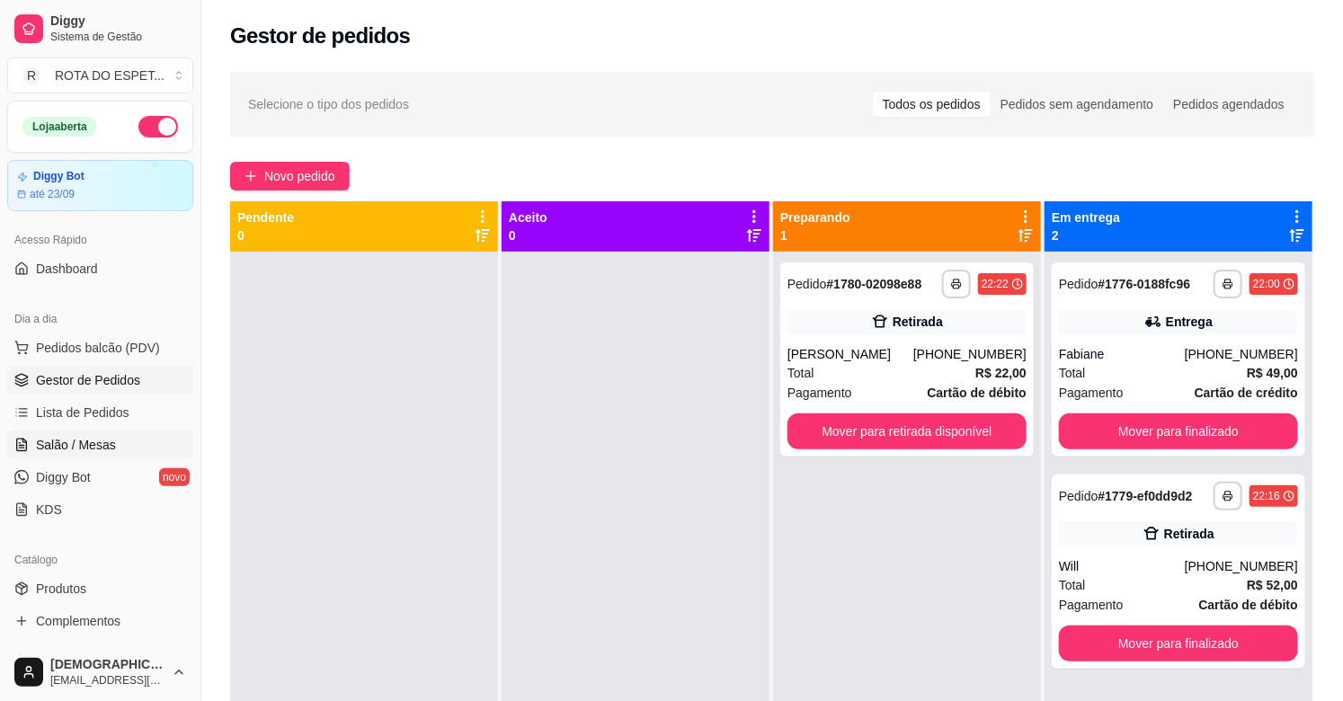
click at [145, 444] on link "Salão / Mesas" at bounding box center [100, 445] width 186 height 29
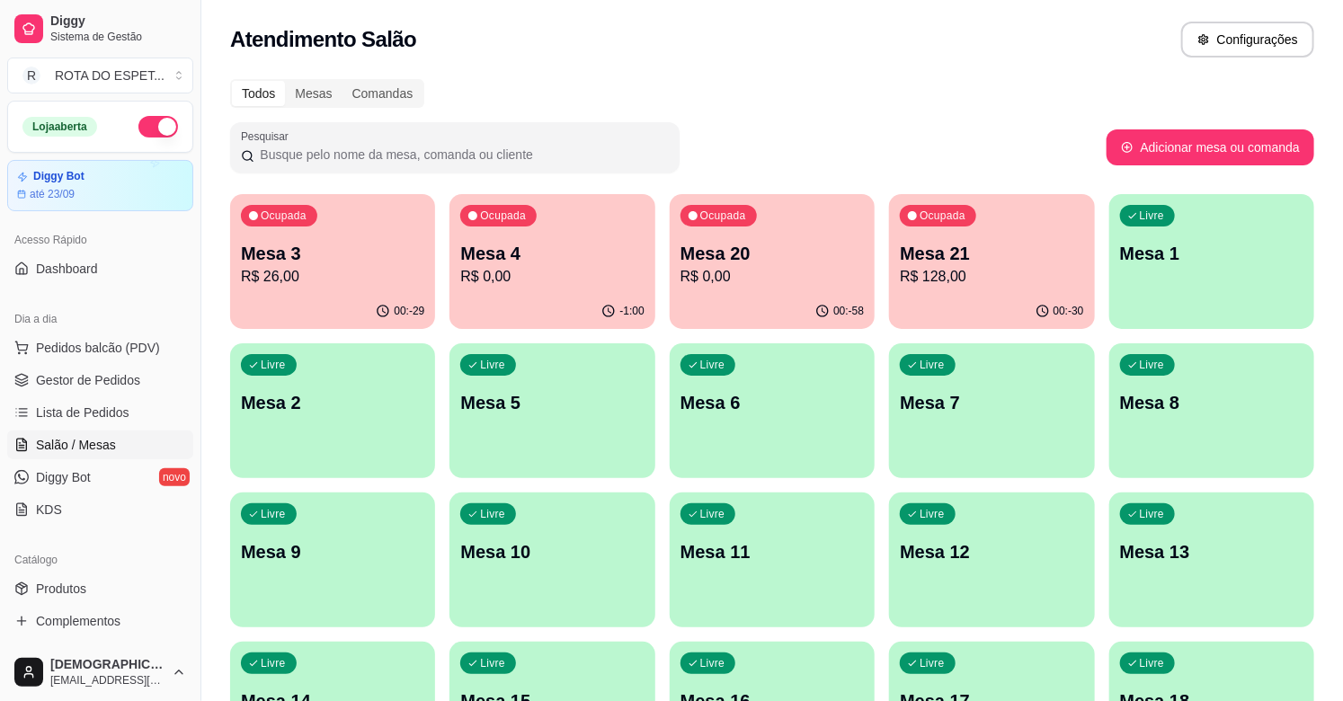
click at [940, 300] on div "00:-30" at bounding box center [991, 311] width 205 height 35
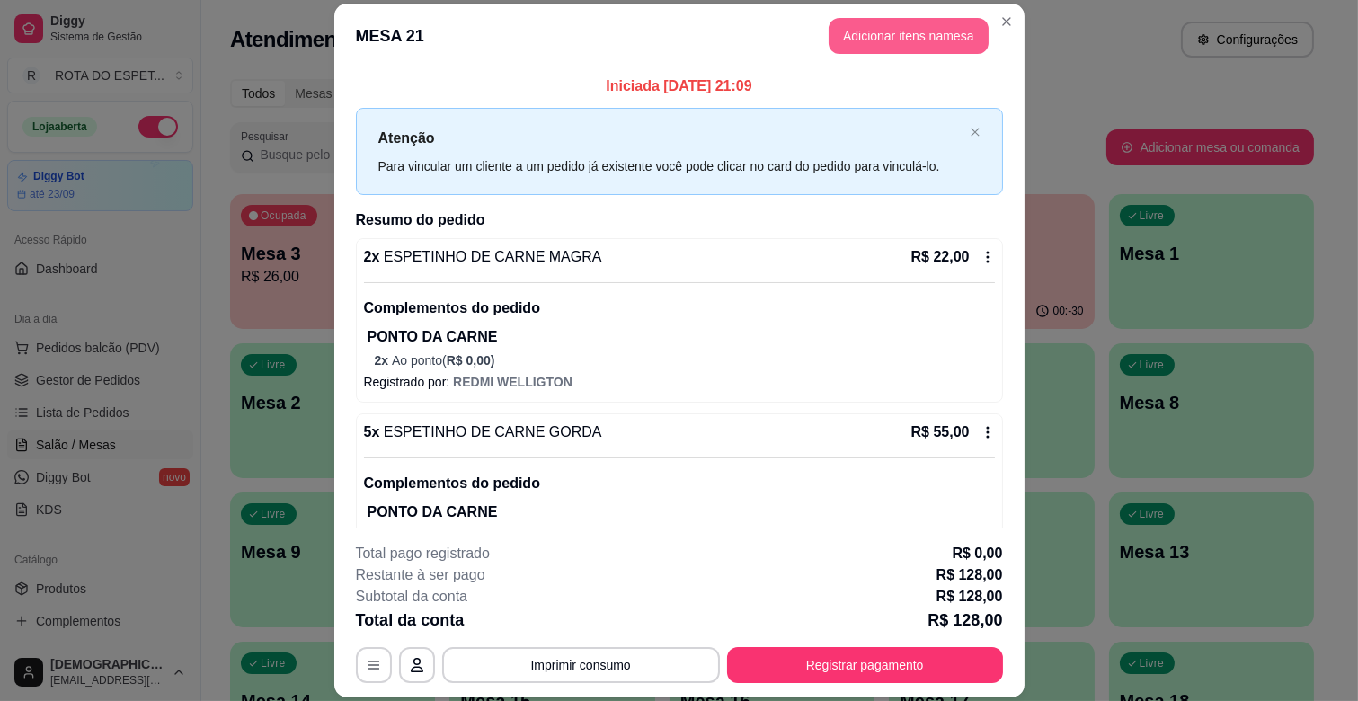
click at [868, 41] on button "Adicionar itens na mesa" at bounding box center [909, 36] width 160 height 36
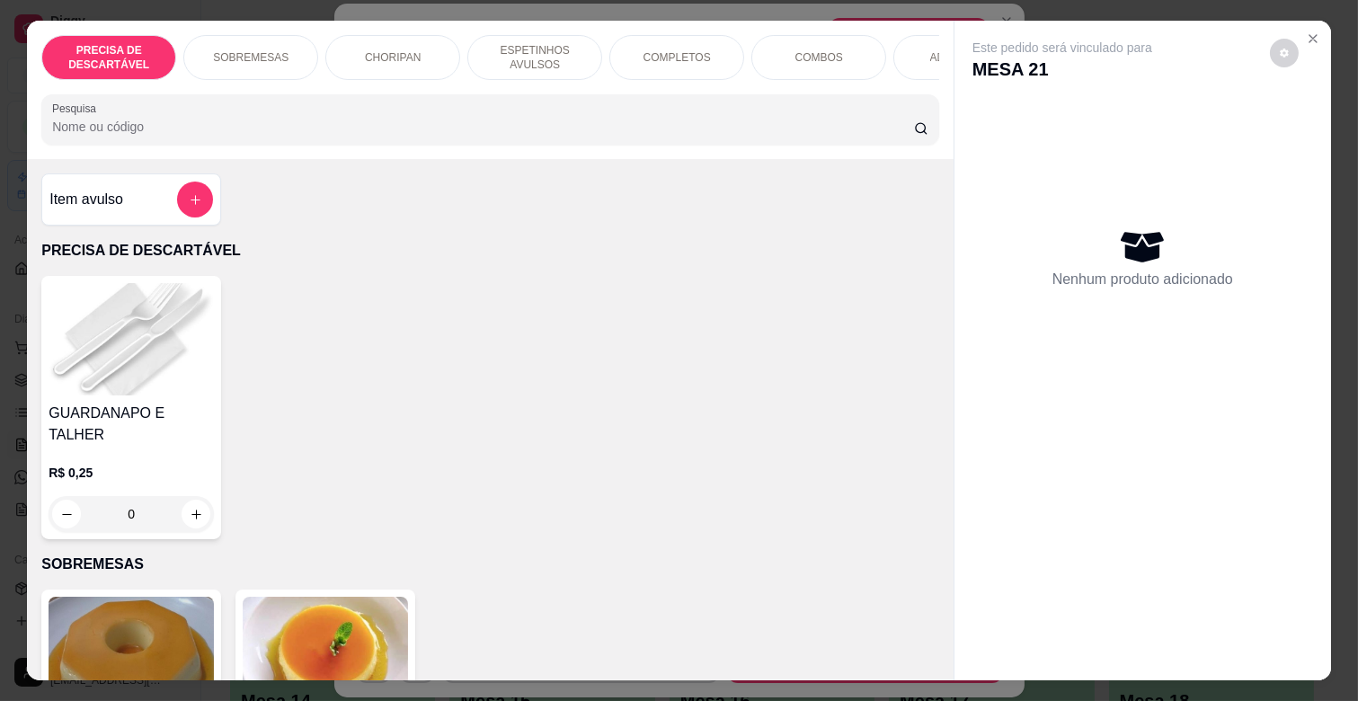
click at [798, 80] on div "PRECISA DE DESCARTÁVEL SOBREMESAS CHORIPAN ESPETINHOS AVULSOS COMPLETOS COMBOS …" at bounding box center [490, 57] width 898 height 45
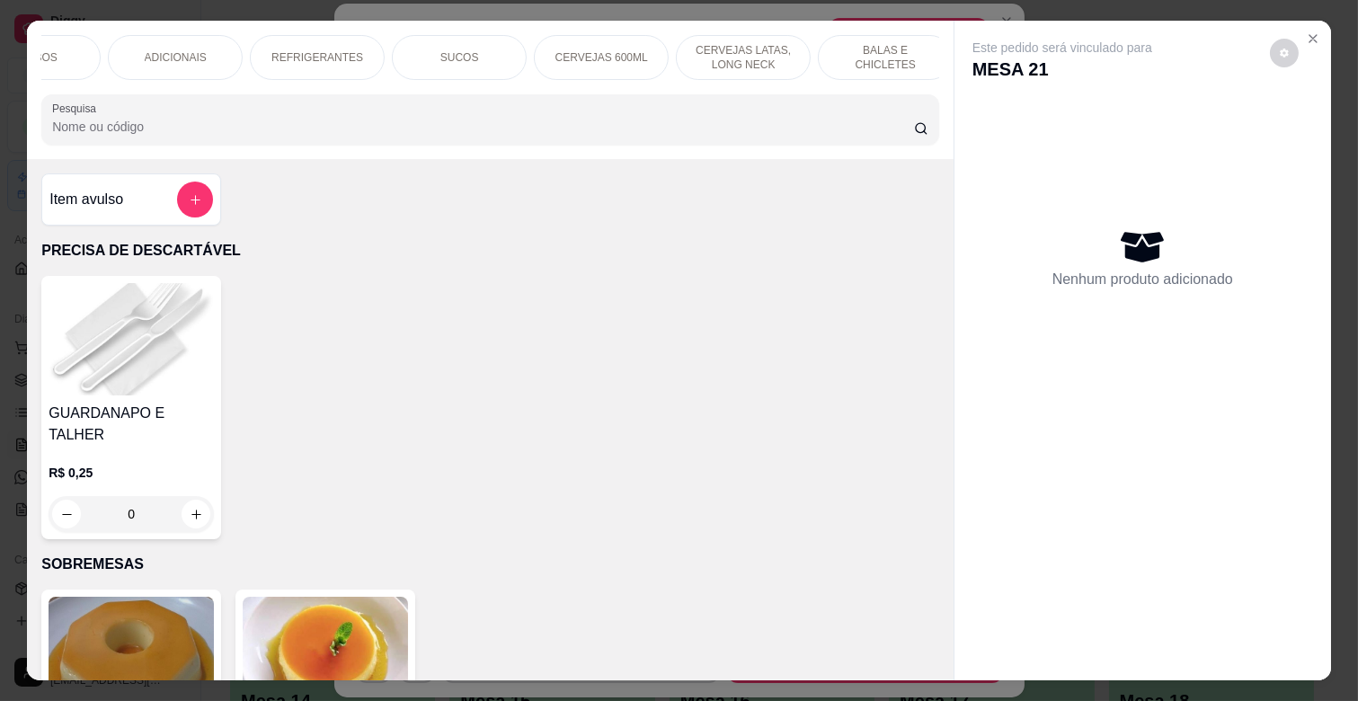
click at [609, 40] on div "CERVEJAS 600ML" at bounding box center [601, 57] width 135 height 45
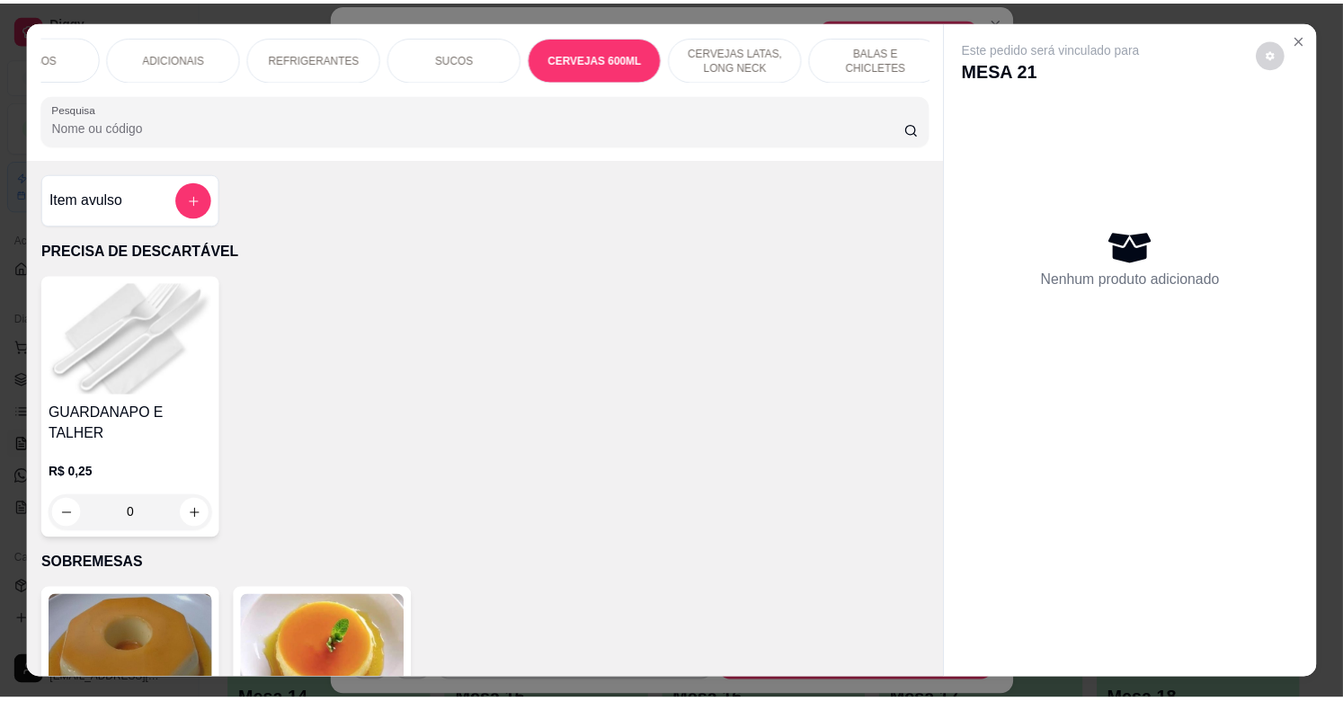
scroll to position [43, 0]
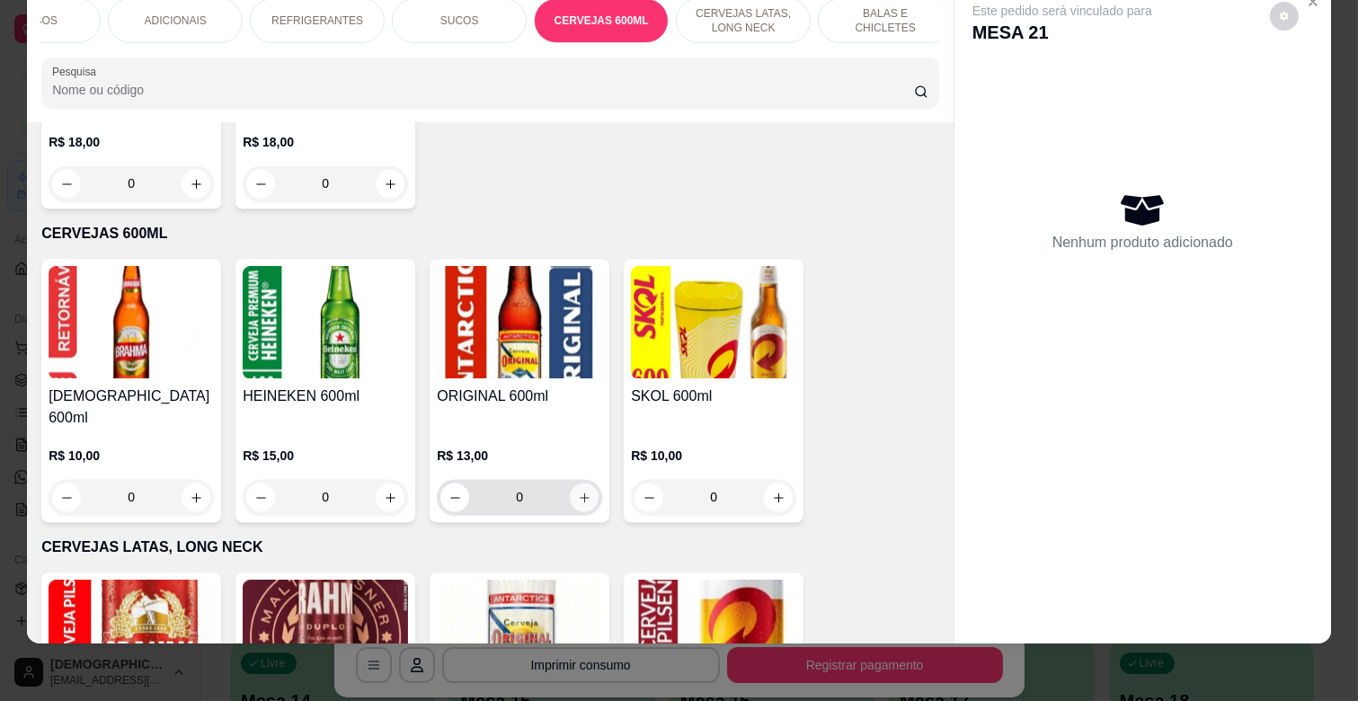
click at [578, 492] on icon "increase-product-quantity" at bounding box center [584, 498] width 13 height 13
type input "1"
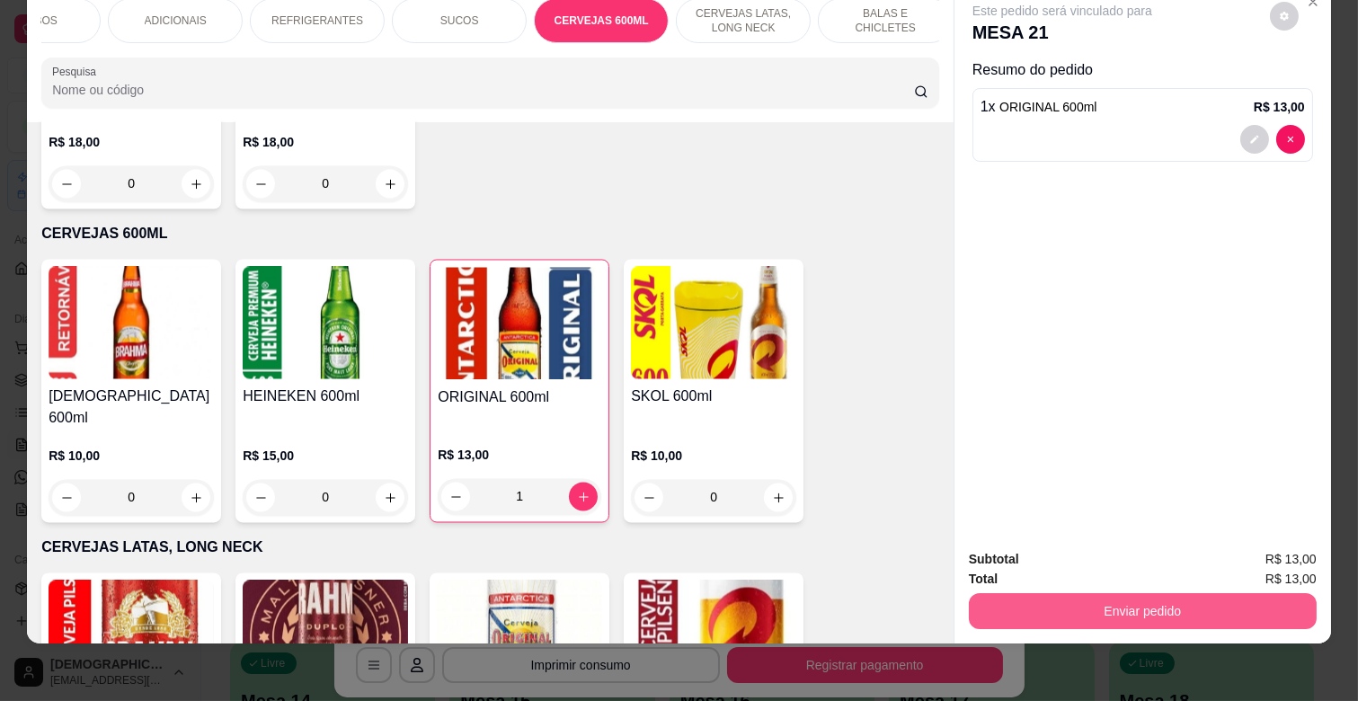
click at [1153, 595] on button "Enviar pedido" at bounding box center [1143, 611] width 348 height 36
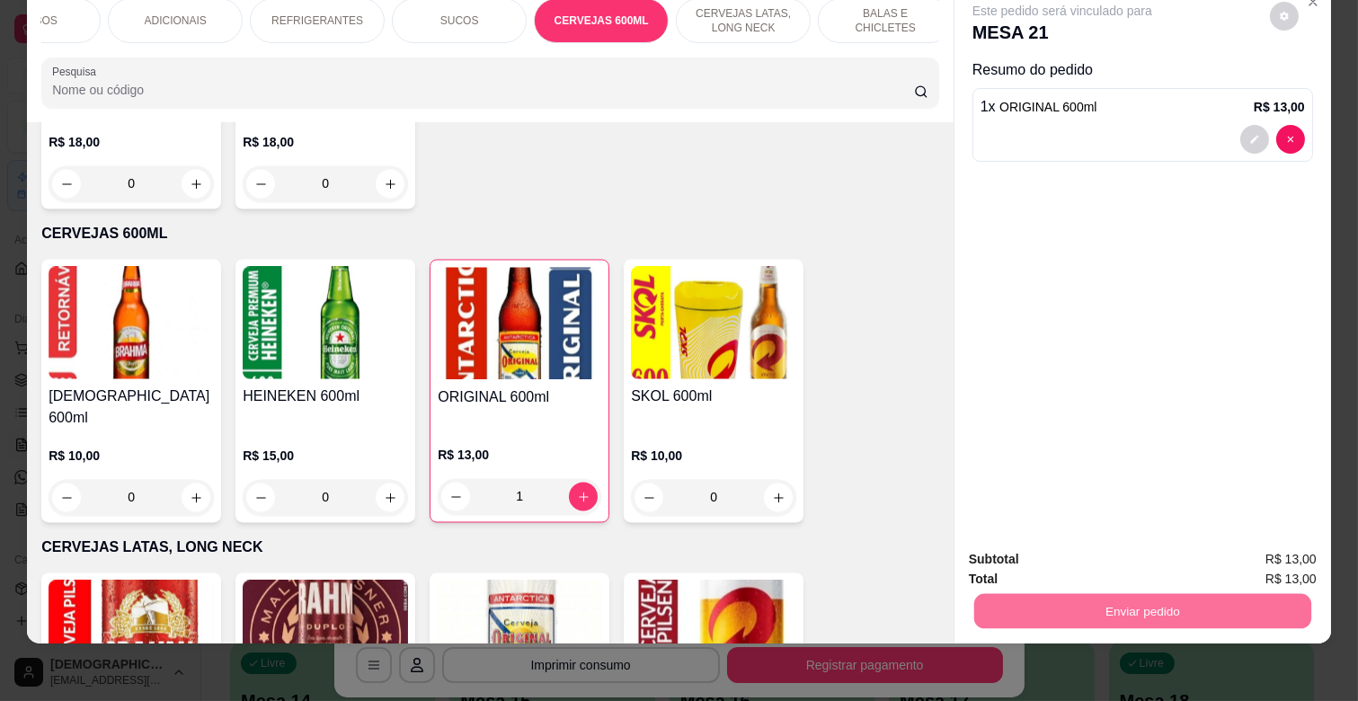
click at [1265, 546] on button "Enviar pedido" at bounding box center [1270, 552] width 102 height 34
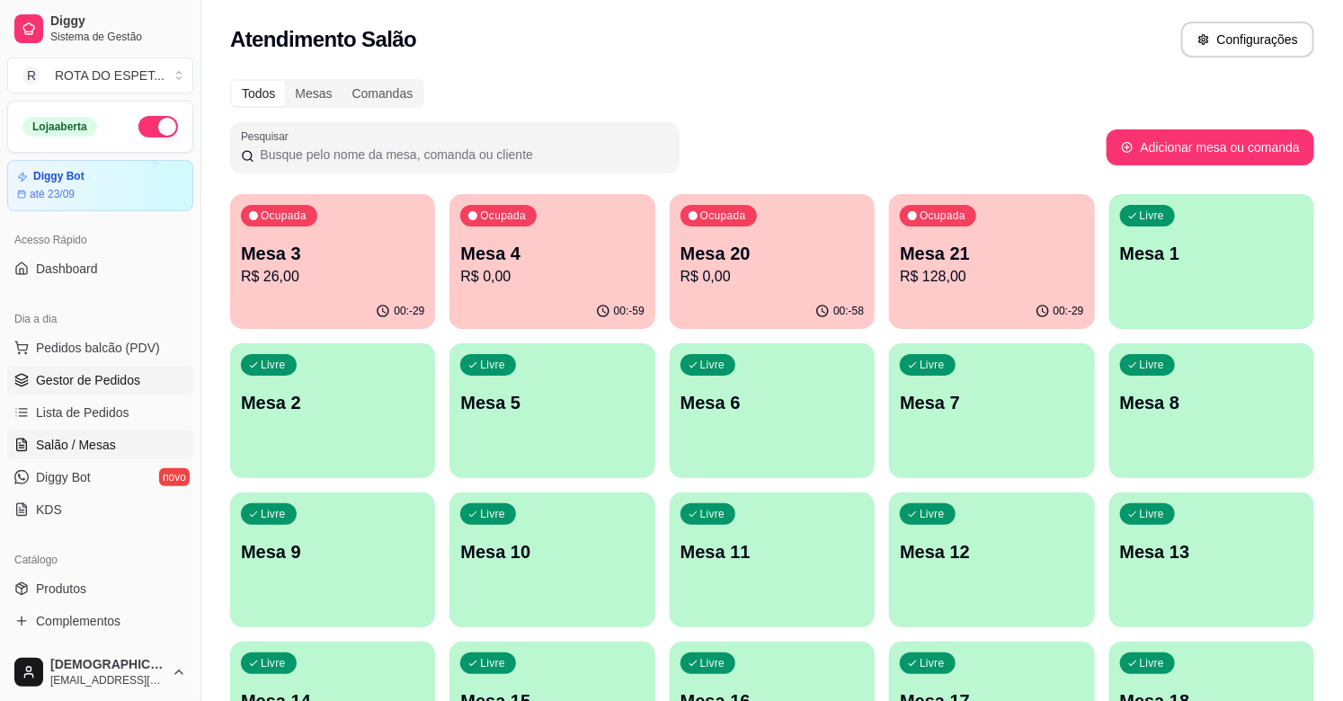
click at [103, 378] on span "Gestor de Pedidos" at bounding box center [88, 380] width 104 height 18
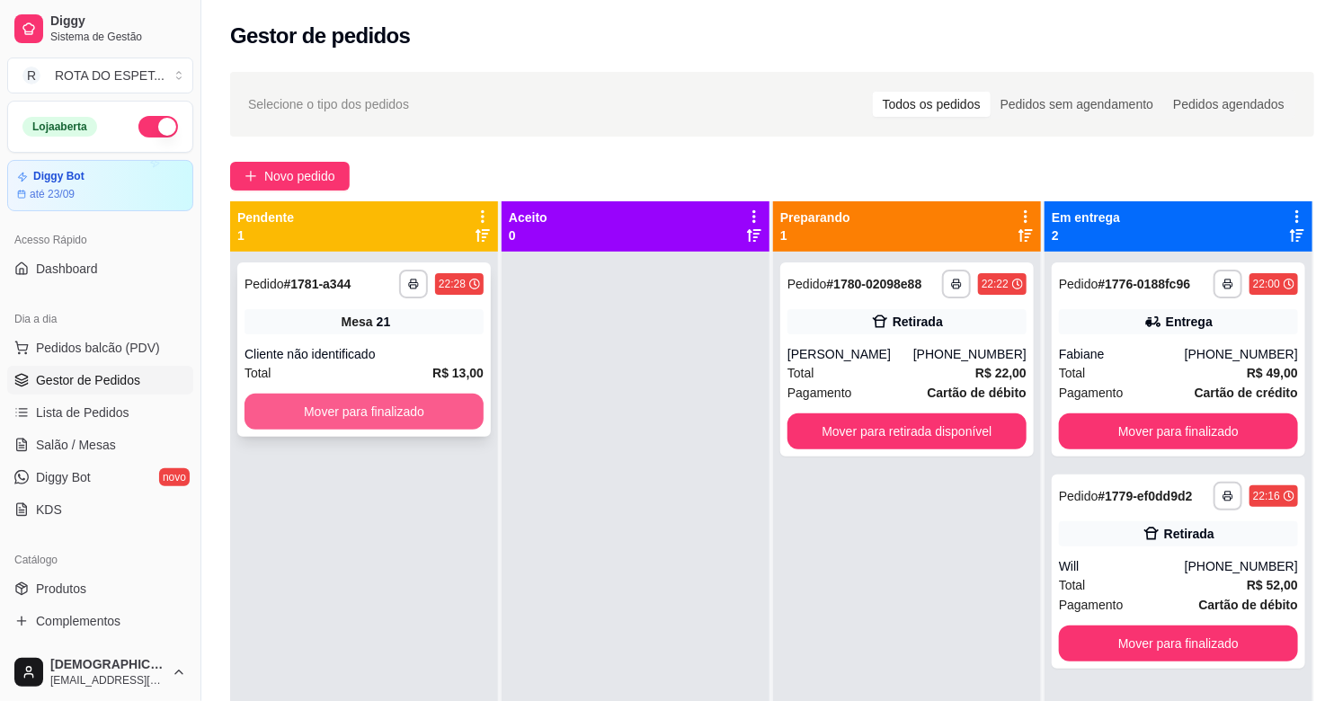
click at [365, 417] on button "Mover para finalizado" at bounding box center [363, 412] width 239 height 36
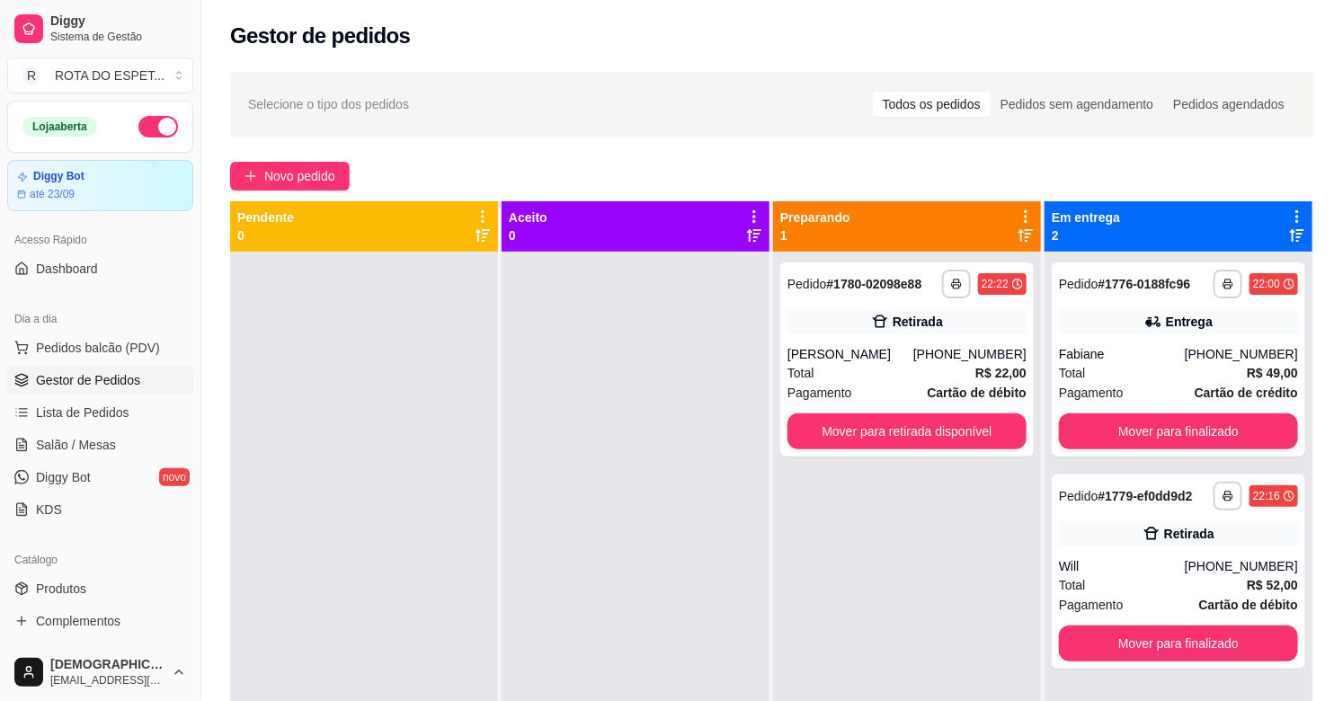
click at [537, 598] on div at bounding box center [636, 602] width 268 height 701
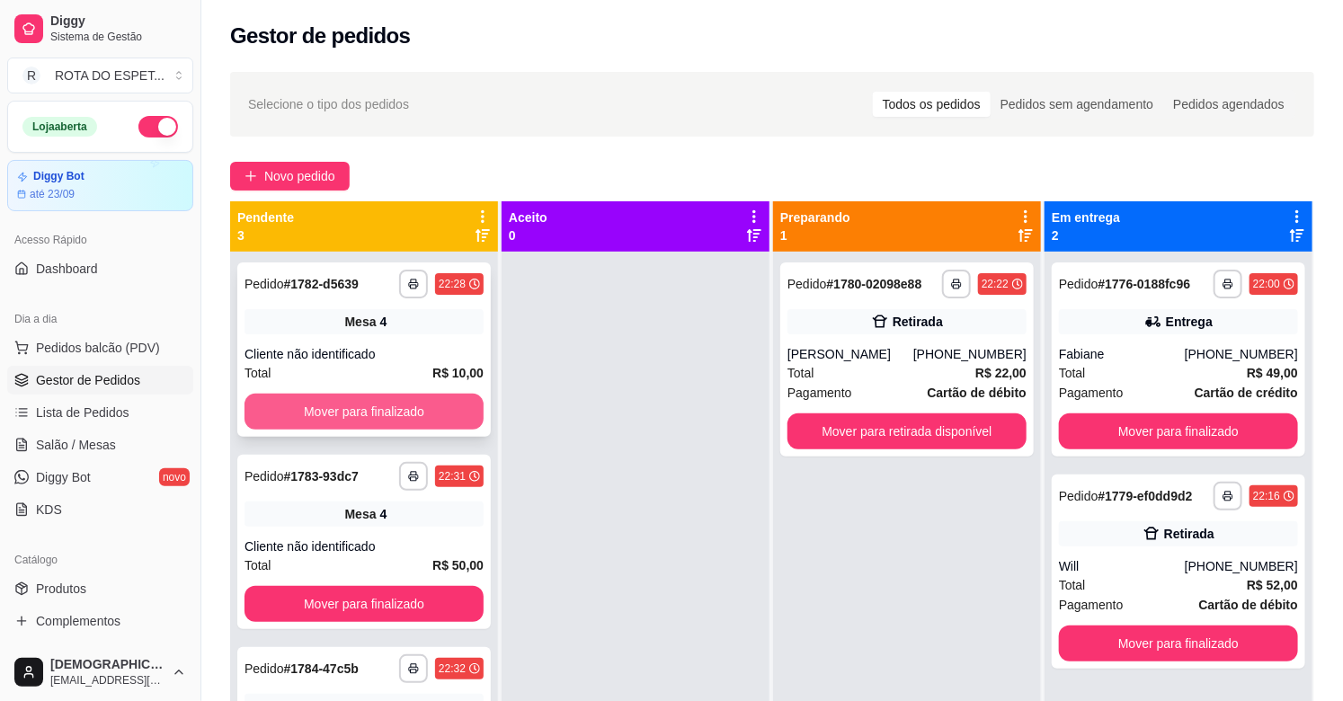
click at [447, 406] on button "Mover para finalizado" at bounding box center [363, 412] width 239 height 36
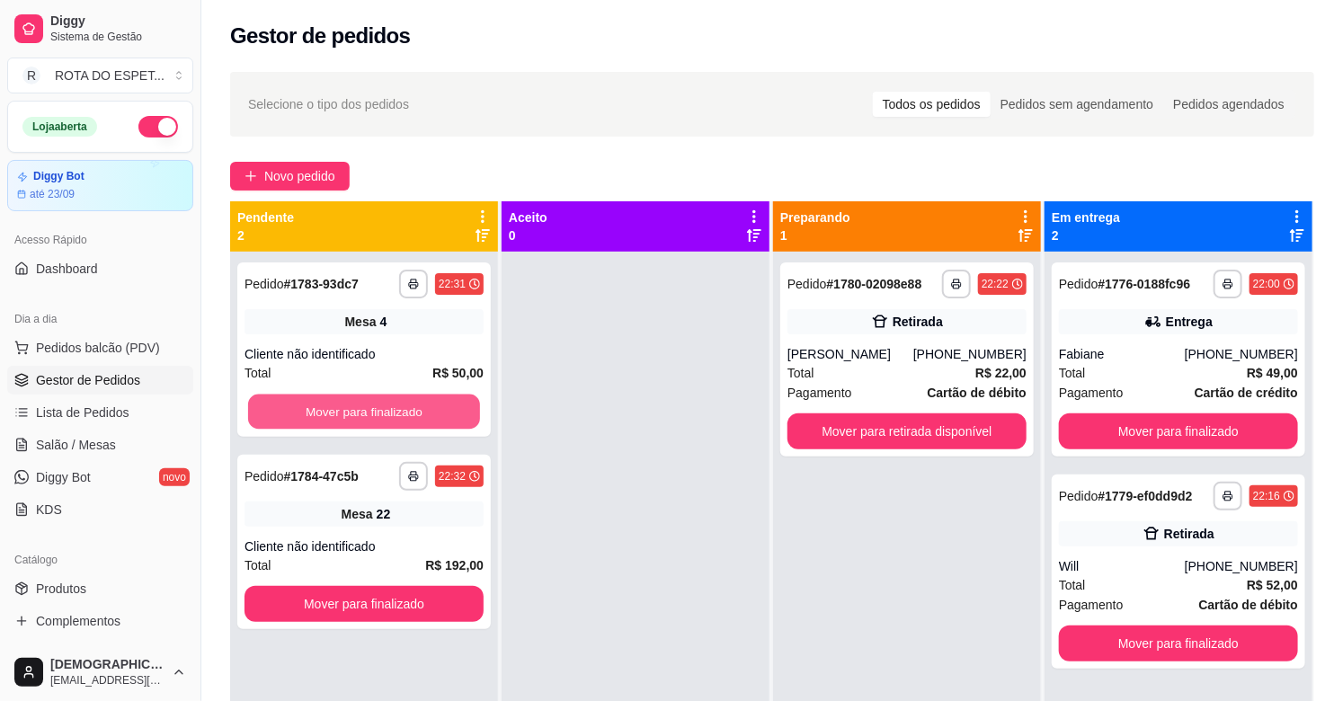
click at [447, 406] on button "Mover para finalizado" at bounding box center [364, 412] width 232 height 35
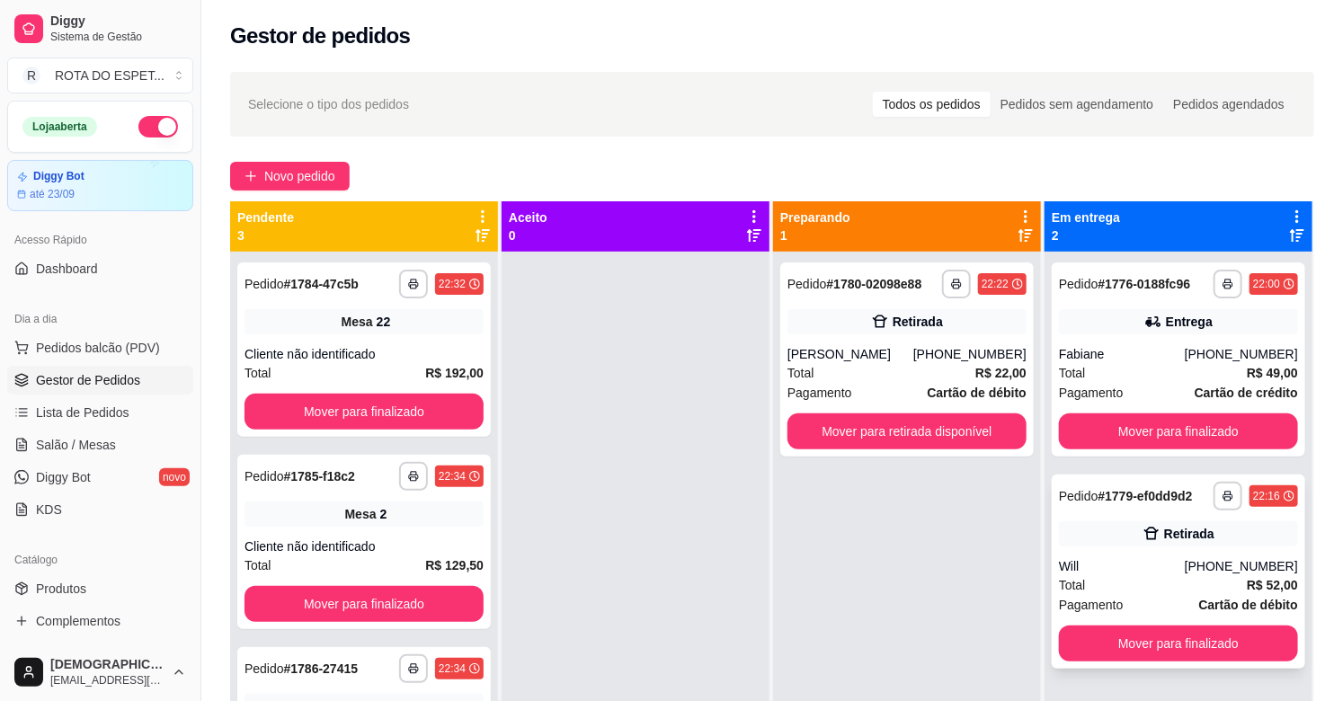
click at [1136, 571] on div "Will" at bounding box center [1122, 566] width 126 height 18
click at [1147, 634] on button "Mover para finalizado" at bounding box center [1178, 644] width 239 height 36
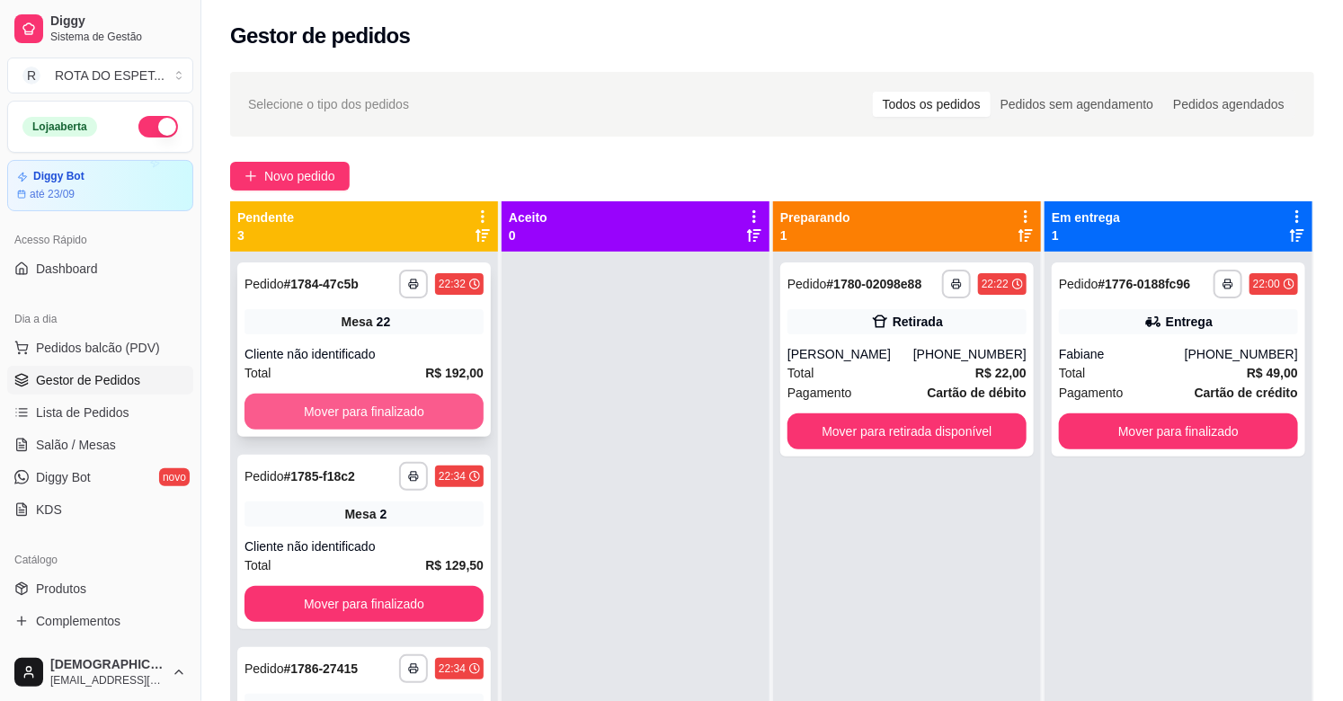
click at [327, 404] on button "Mover para finalizado" at bounding box center [363, 412] width 239 height 36
click at [327, 404] on button "Mover para finalizado" at bounding box center [364, 412] width 232 height 35
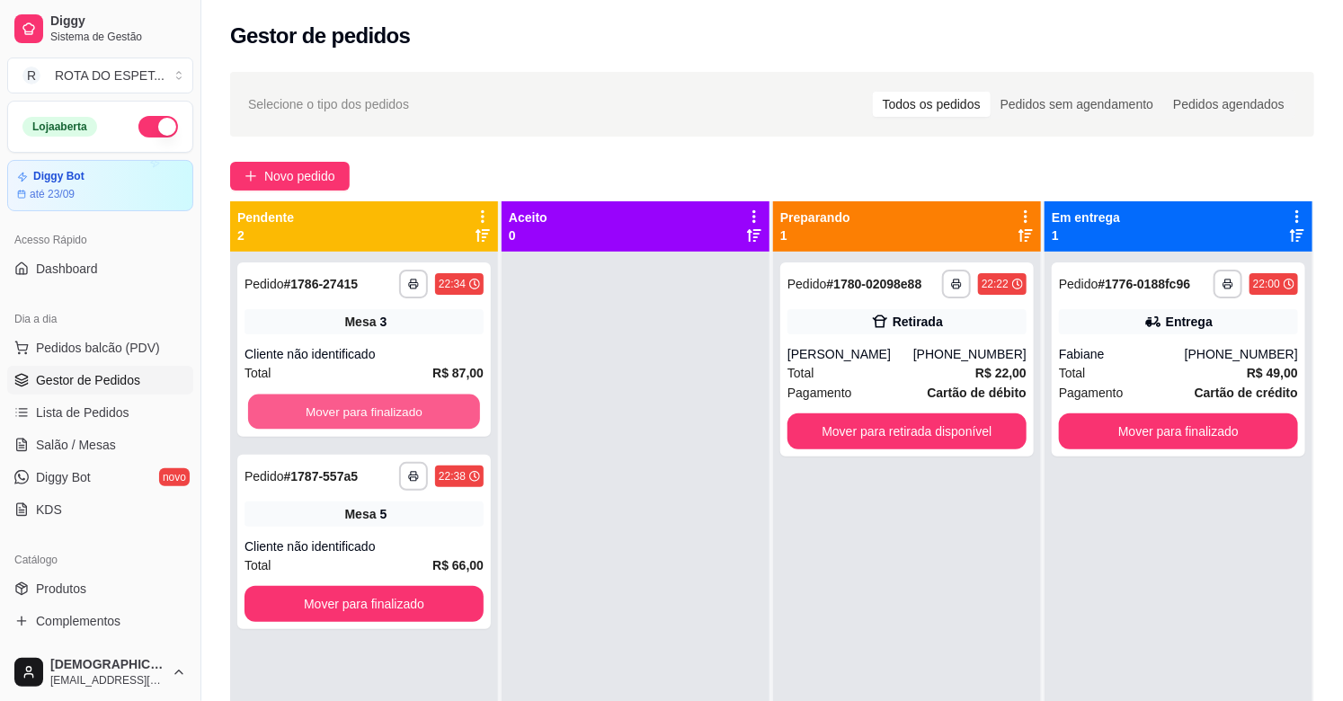
click at [327, 404] on button "Mover para finalizado" at bounding box center [364, 412] width 232 height 35
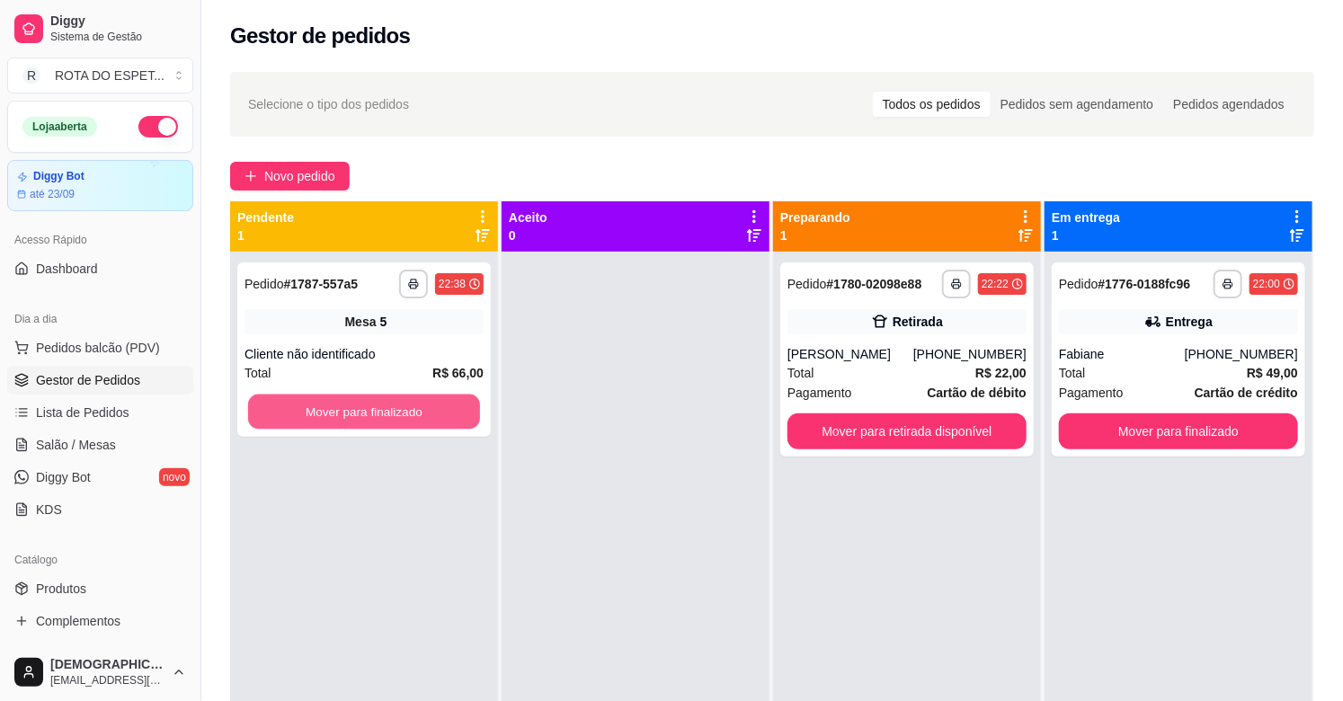
click at [327, 404] on button "Mover para finalizado" at bounding box center [364, 412] width 232 height 35
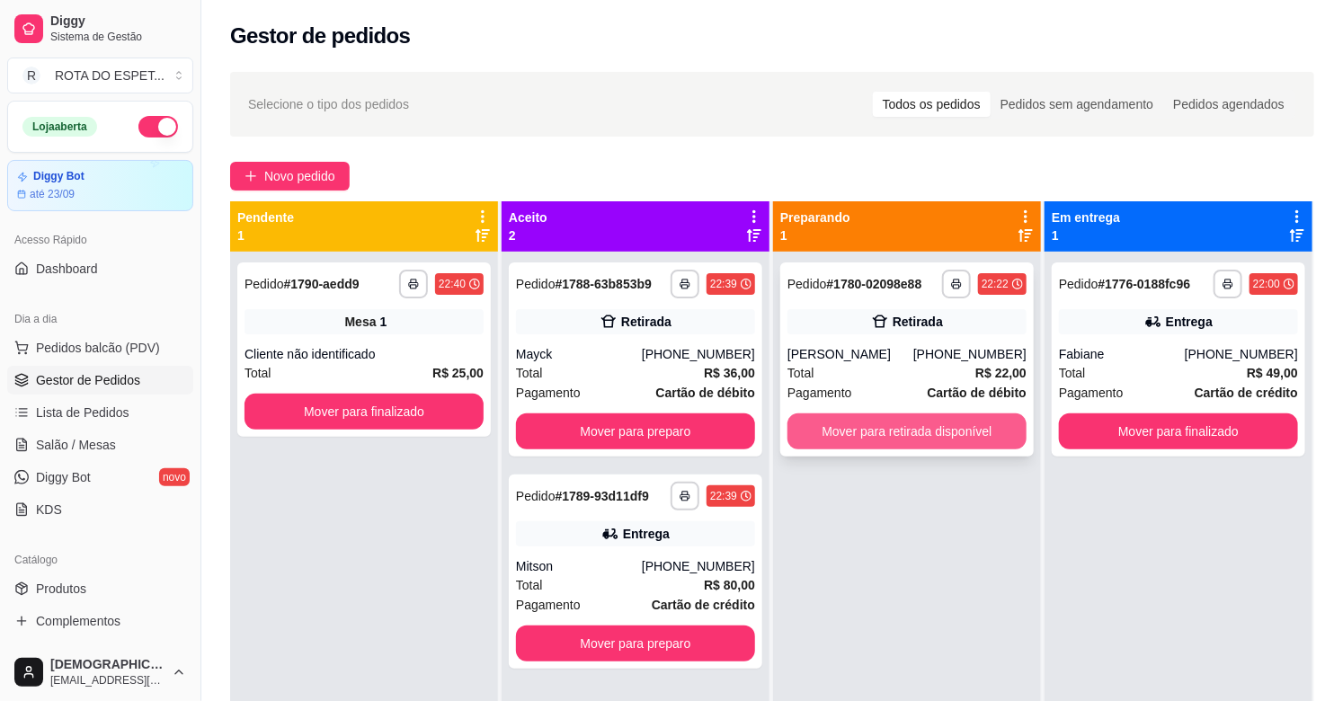
click at [892, 419] on button "Mover para retirada disponível" at bounding box center [906, 431] width 239 height 36
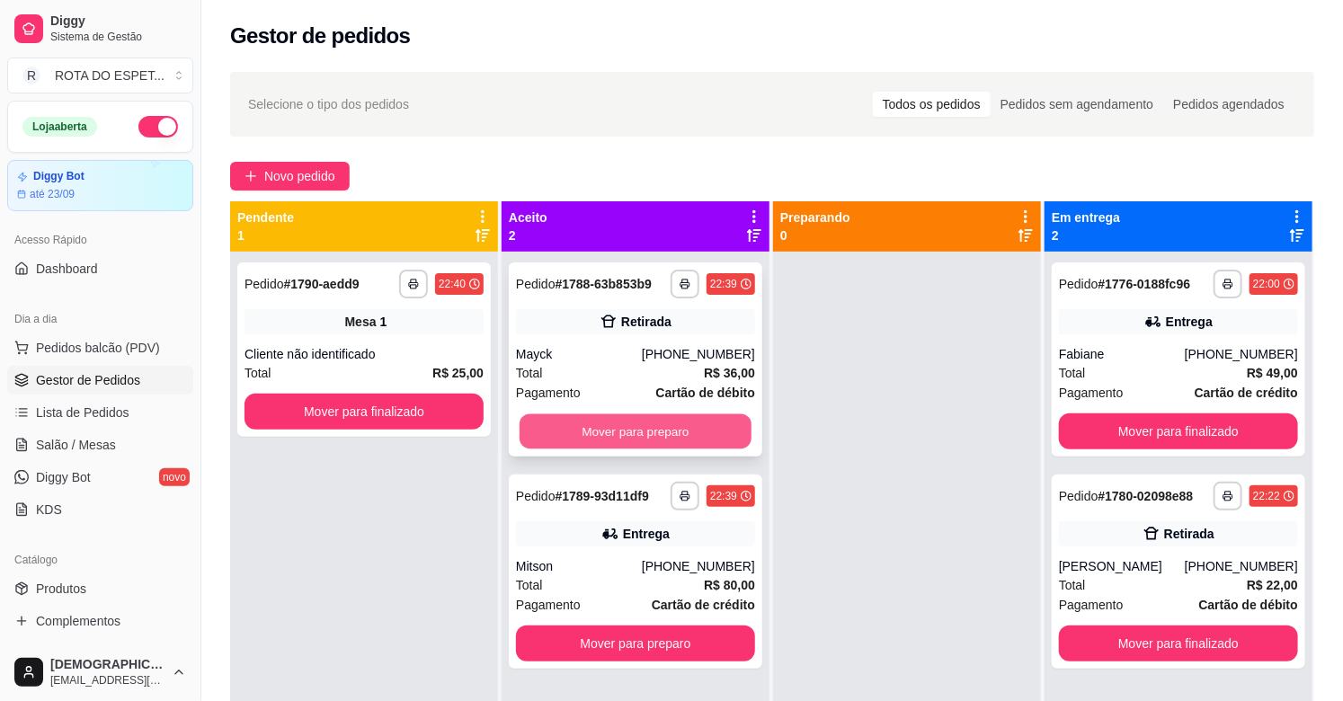
click at [666, 420] on button "Mover para preparo" at bounding box center [636, 431] width 232 height 35
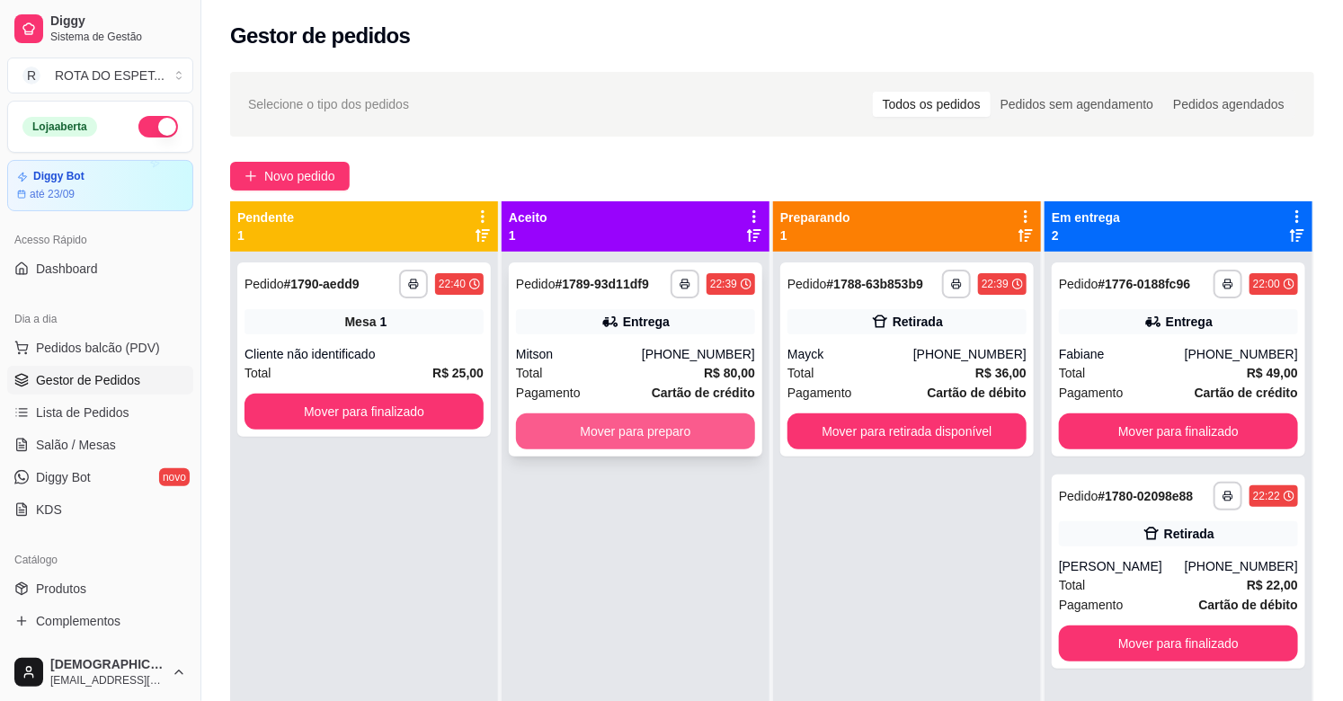
click at [662, 423] on button "Mover para preparo" at bounding box center [635, 431] width 239 height 36
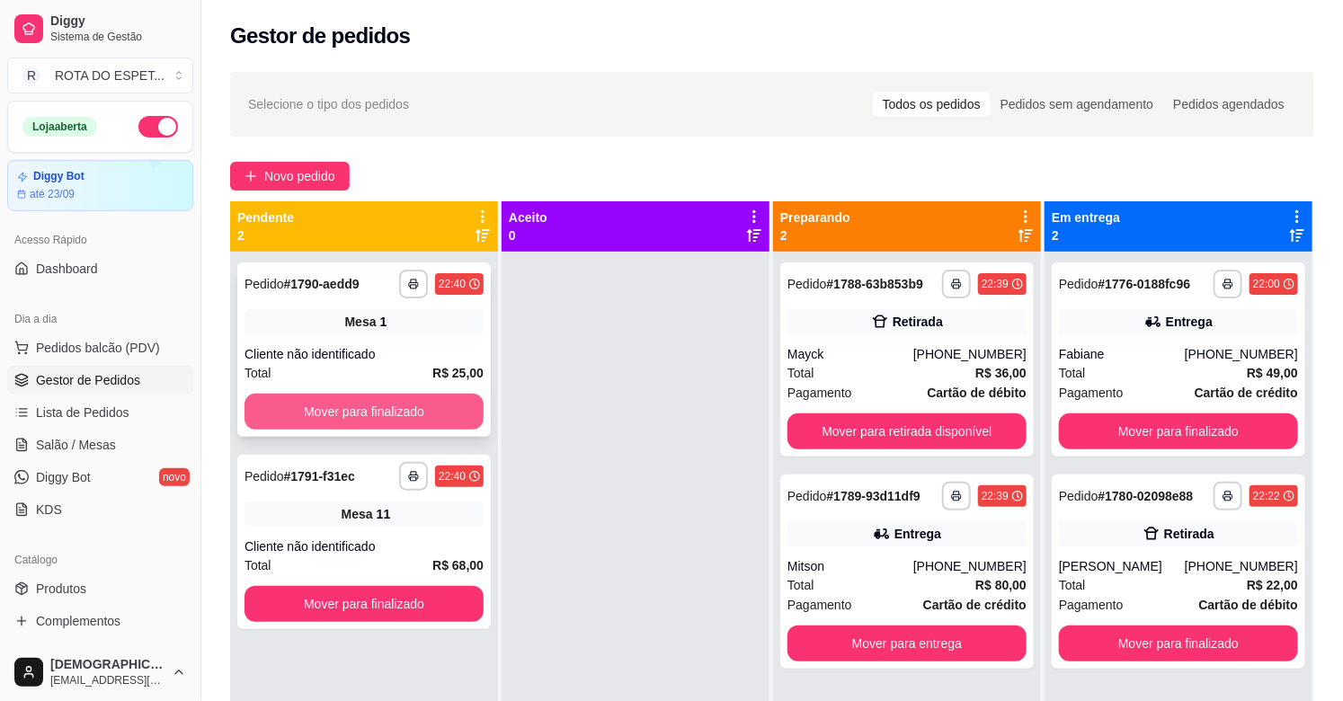
click at [406, 399] on button "Mover para finalizado" at bounding box center [363, 412] width 239 height 36
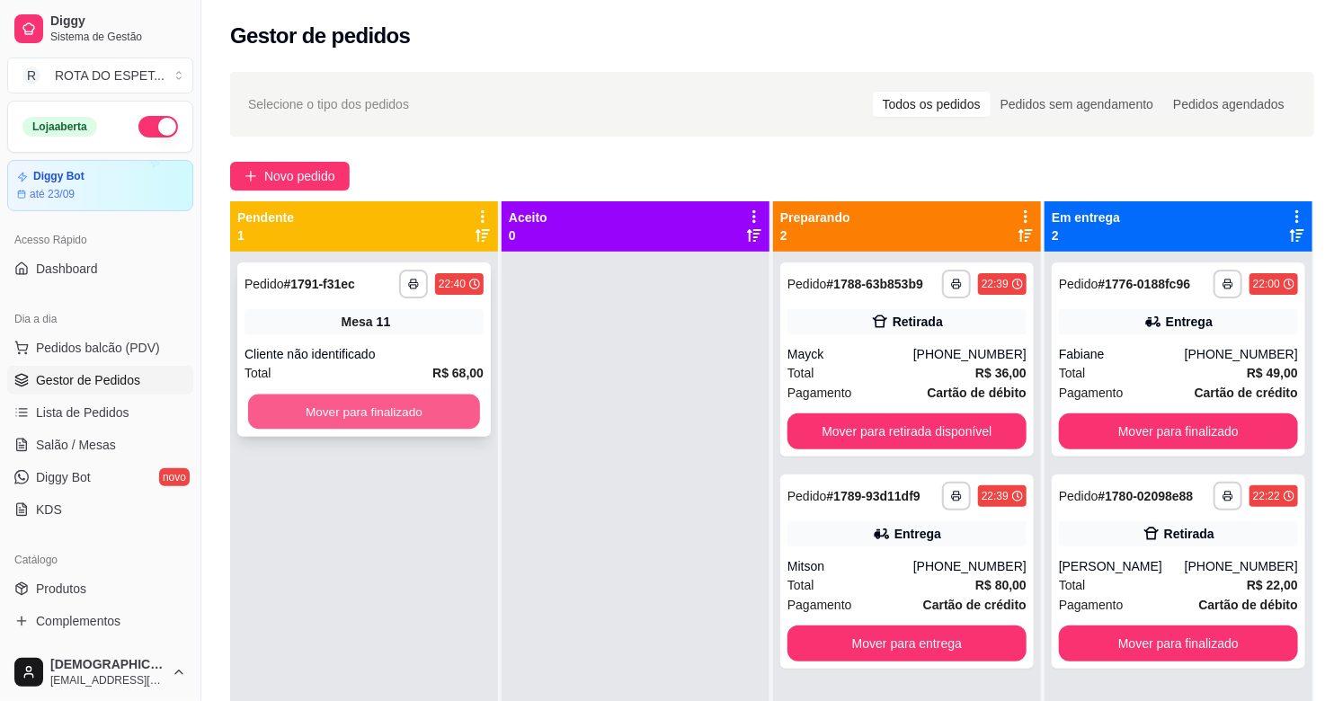
click at [374, 403] on button "Mover para finalizado" at bounding box center [364, 412] width 232 height 35
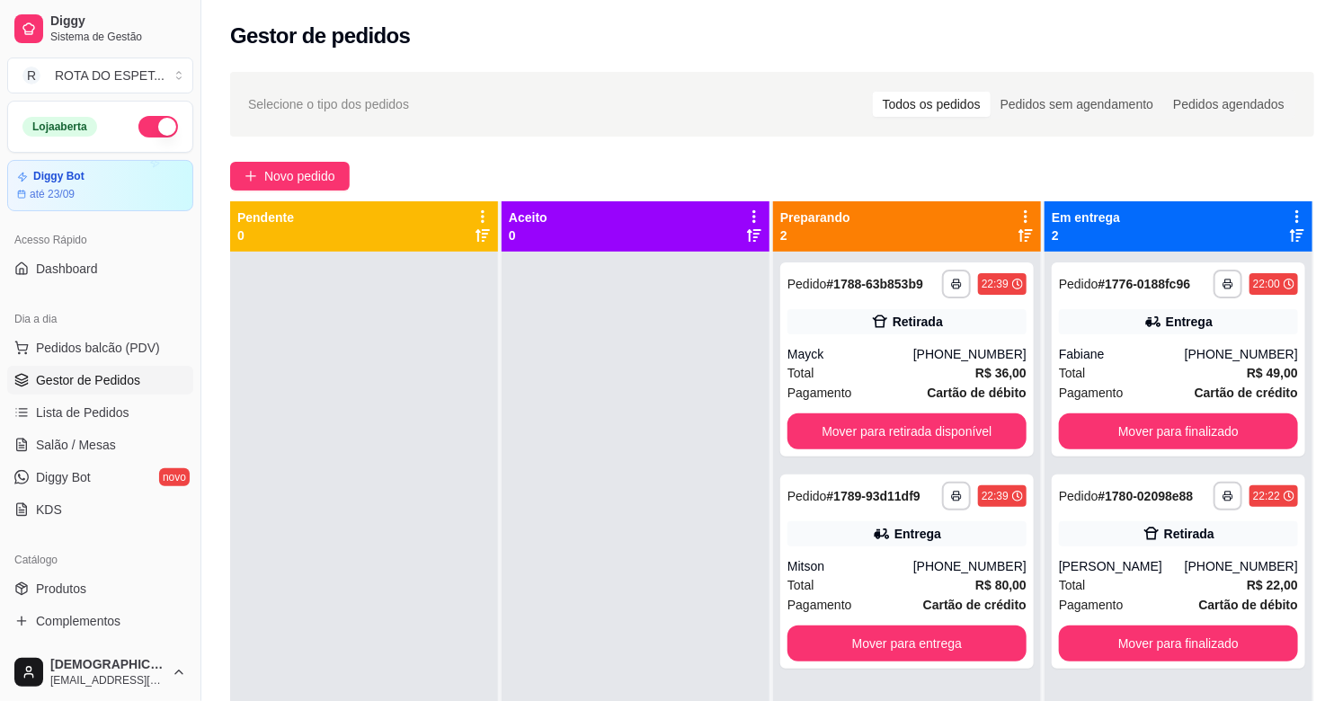
click at [555, 513] on div at bounding box center [636, 602] width 268 height 701
click at [1158, 437] on button "Mover para finalizado" at bounding box center [1178, 431] width 232 height 35
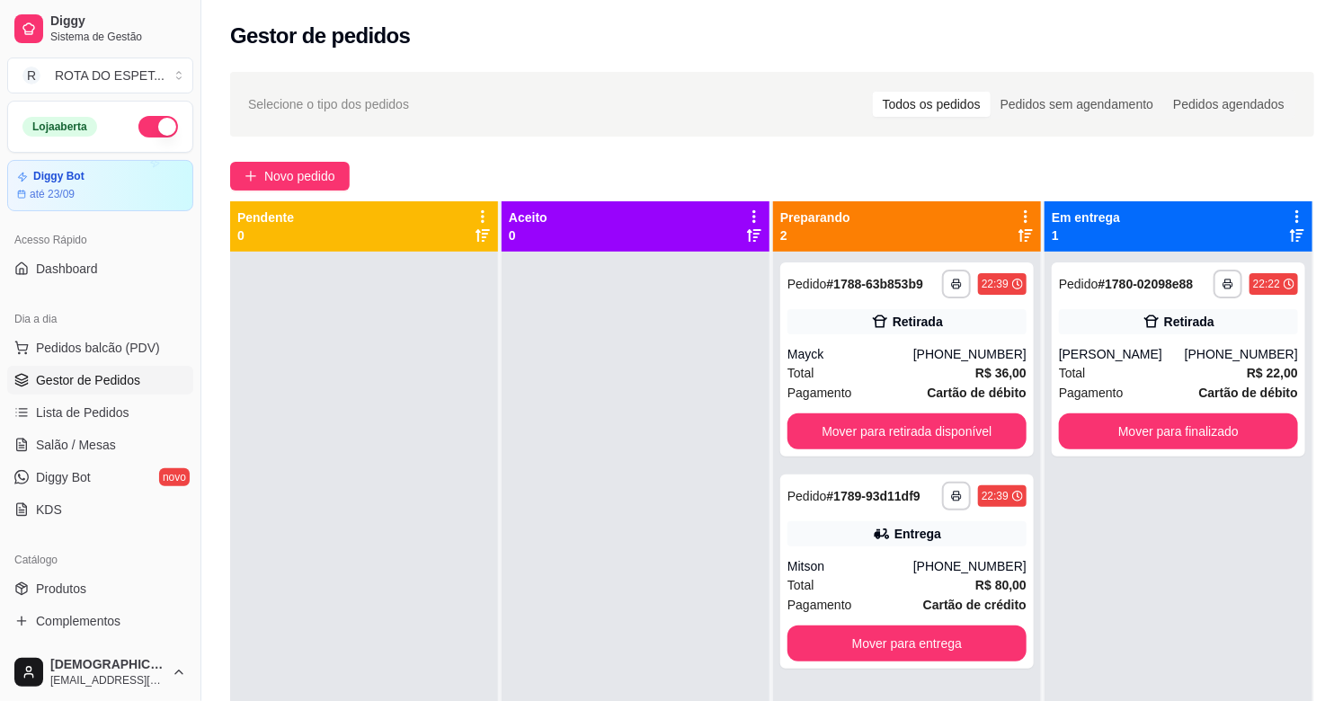
click at [593, 567] on div at bounding box center [636, 602] width 268 height 701
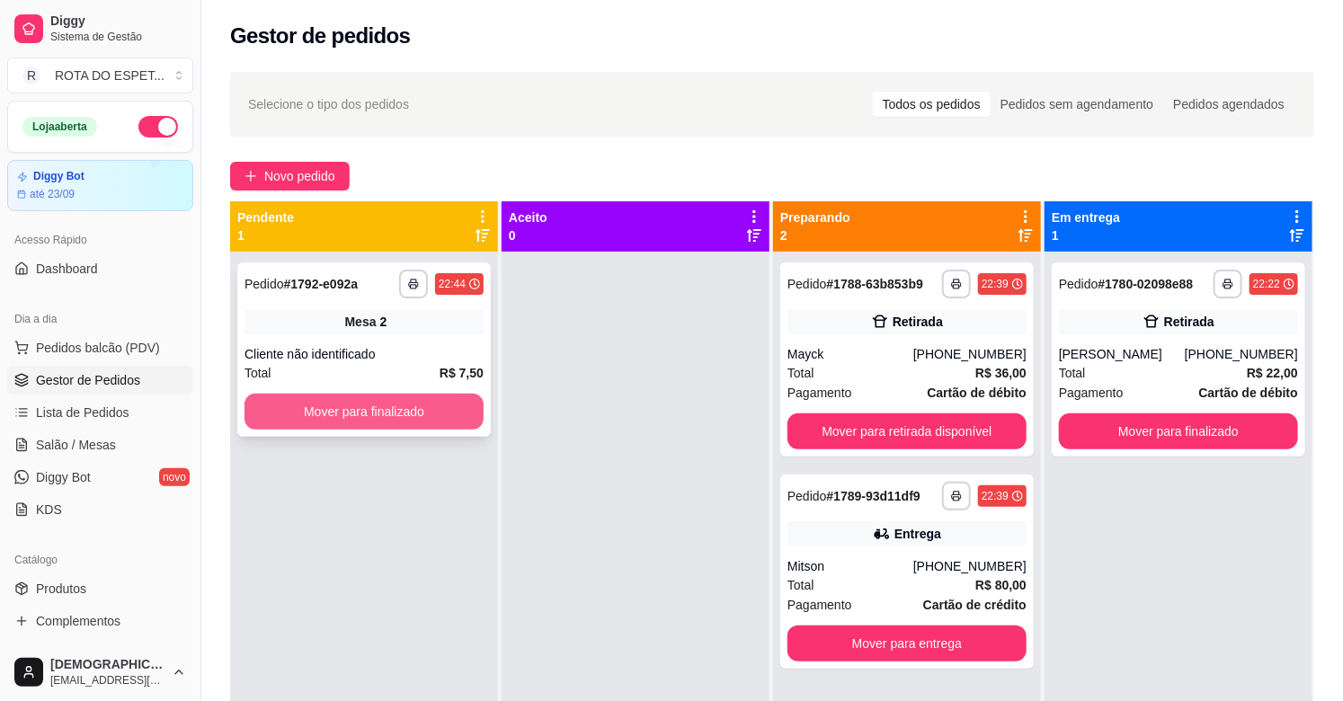
click at [423, 412] on button "Mover para finalizado" at bounding box center [363, 412] width 239 height 36
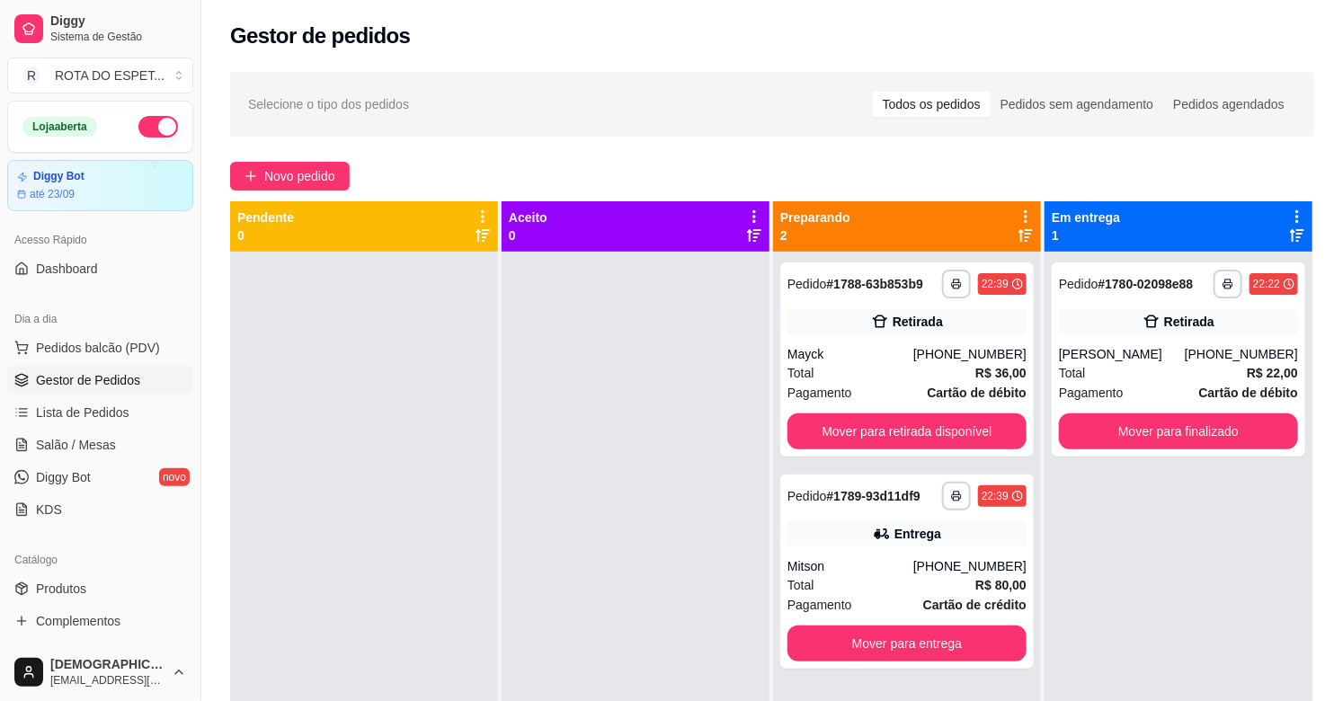
click at [586, 636] on div at bounding box center [636, 602] width 268 height 701
click at [1165, 354] on div "[PERSON_NAME]" at bounding box center [1122, 354] width 126 height 18
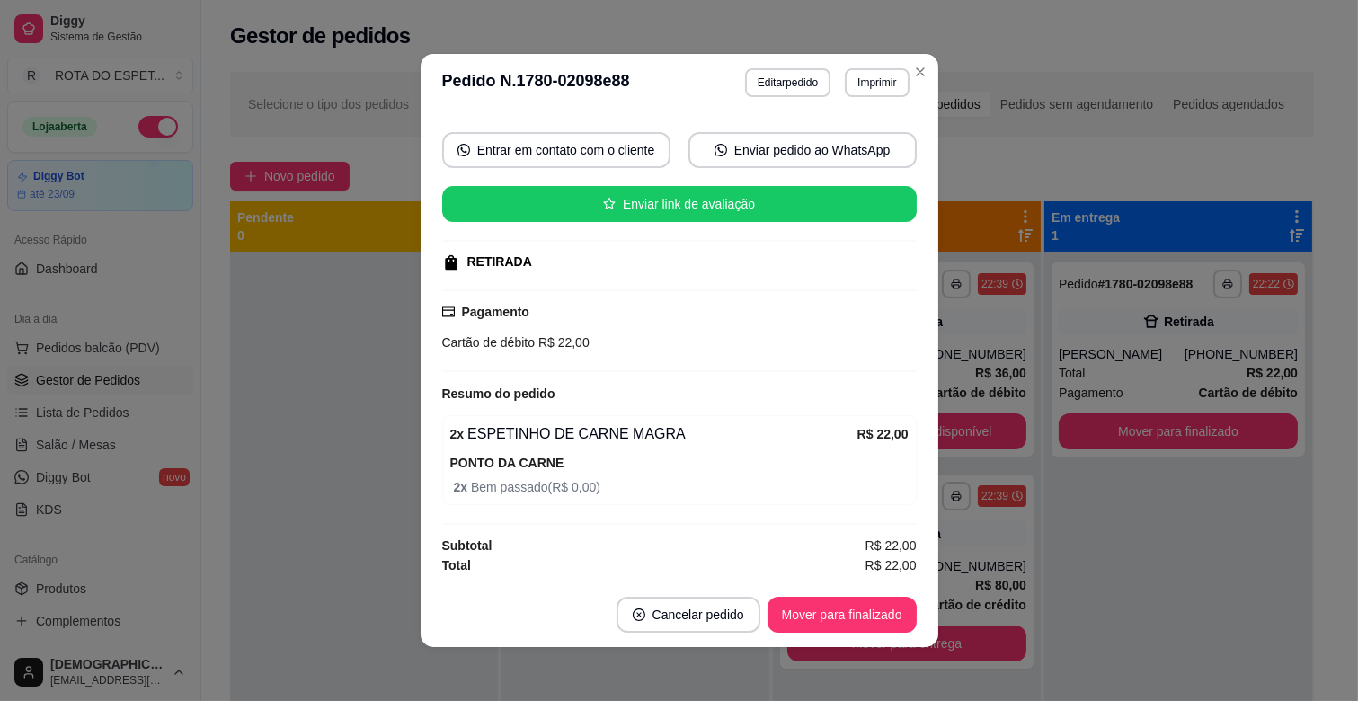
scroll to position [4, 0]
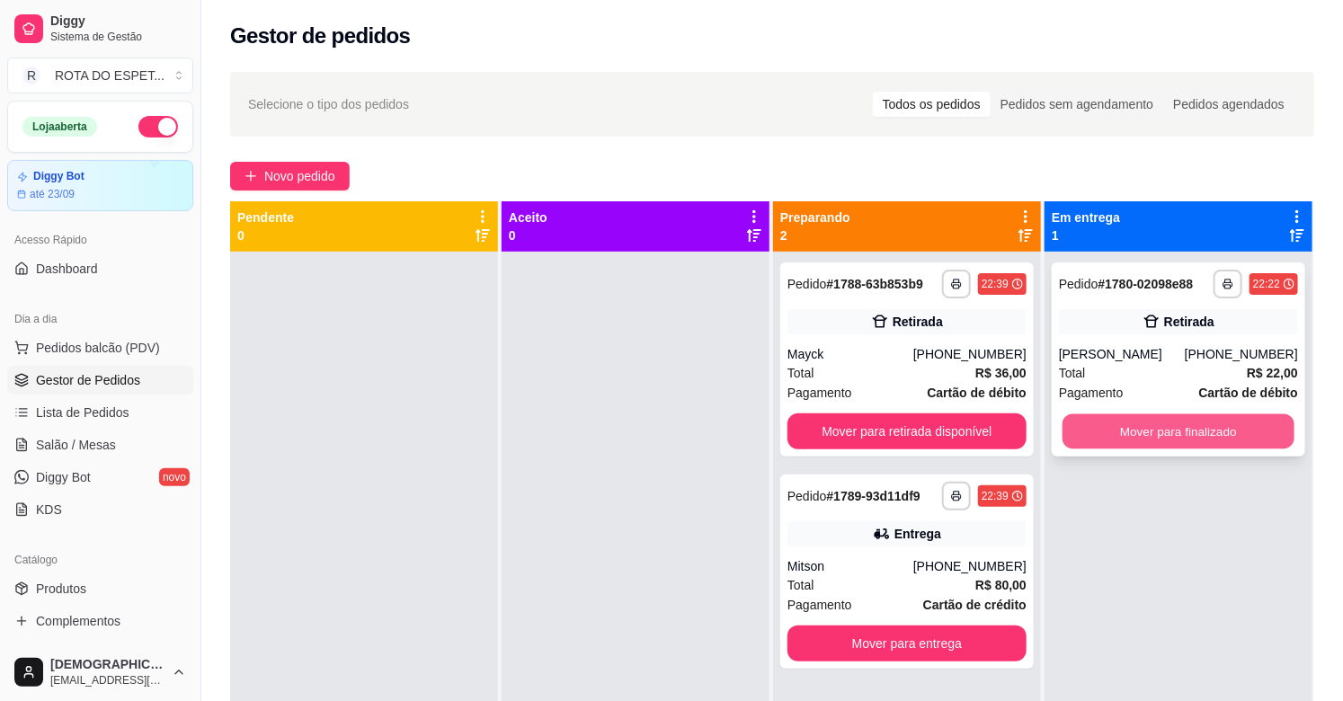
click at [1144, 438] on button "Mover para finalizado" at bounding box center [1178, 431] width 232 height 35
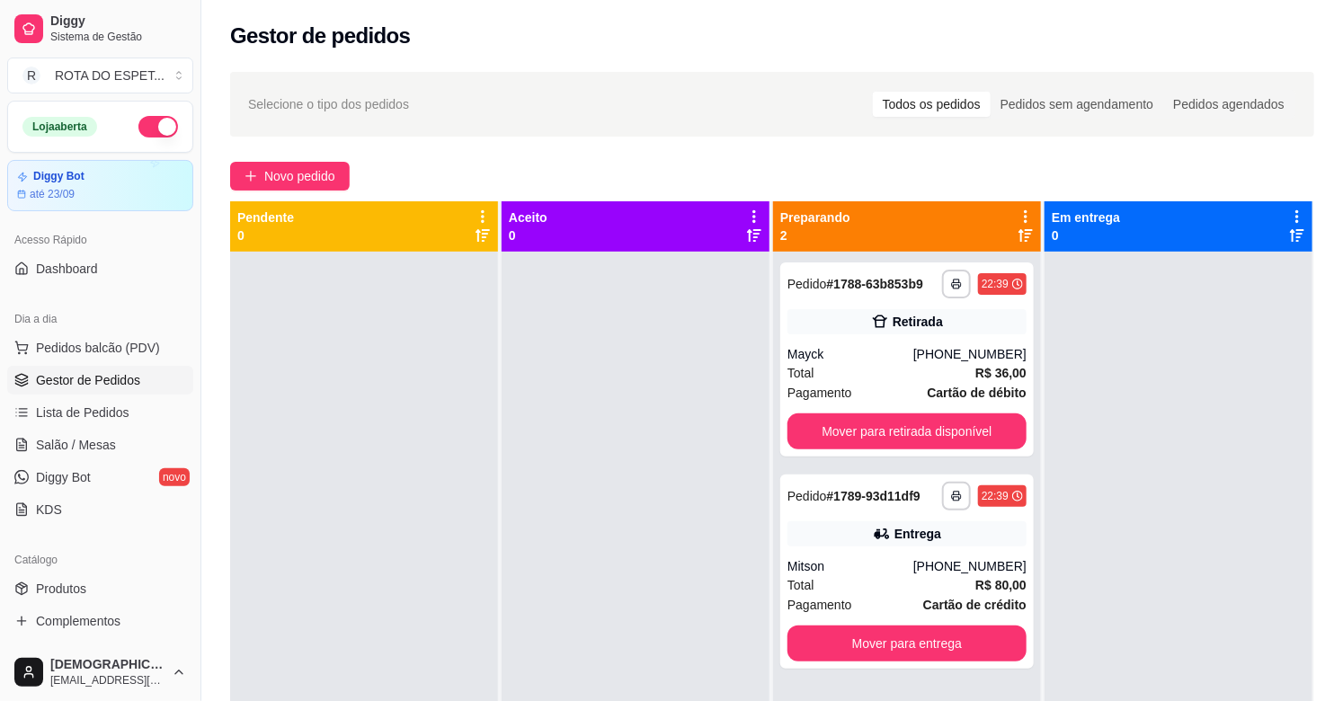
click at [546, 622] on div at bounding box center [636, 602] width 268 height 701
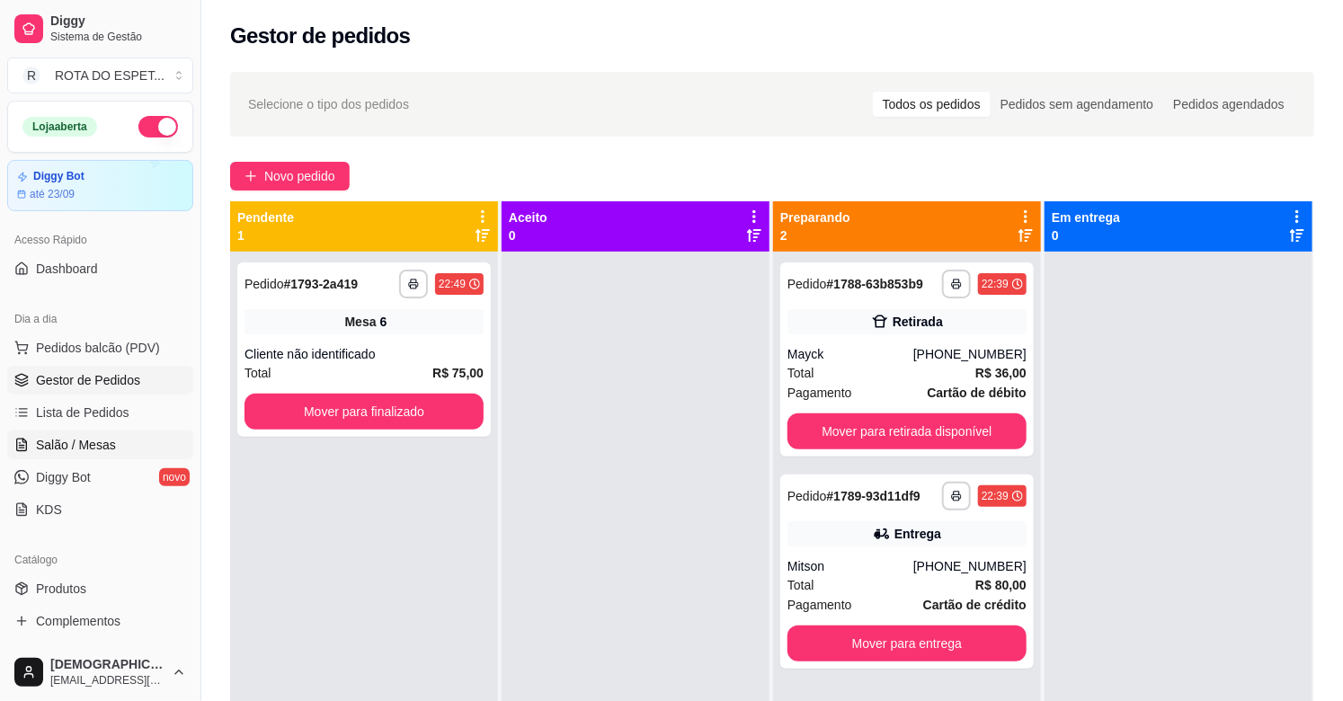
click at [103, 454] on link "Salão / Mesas" at bounding box center [100, 445] width 186 height 29
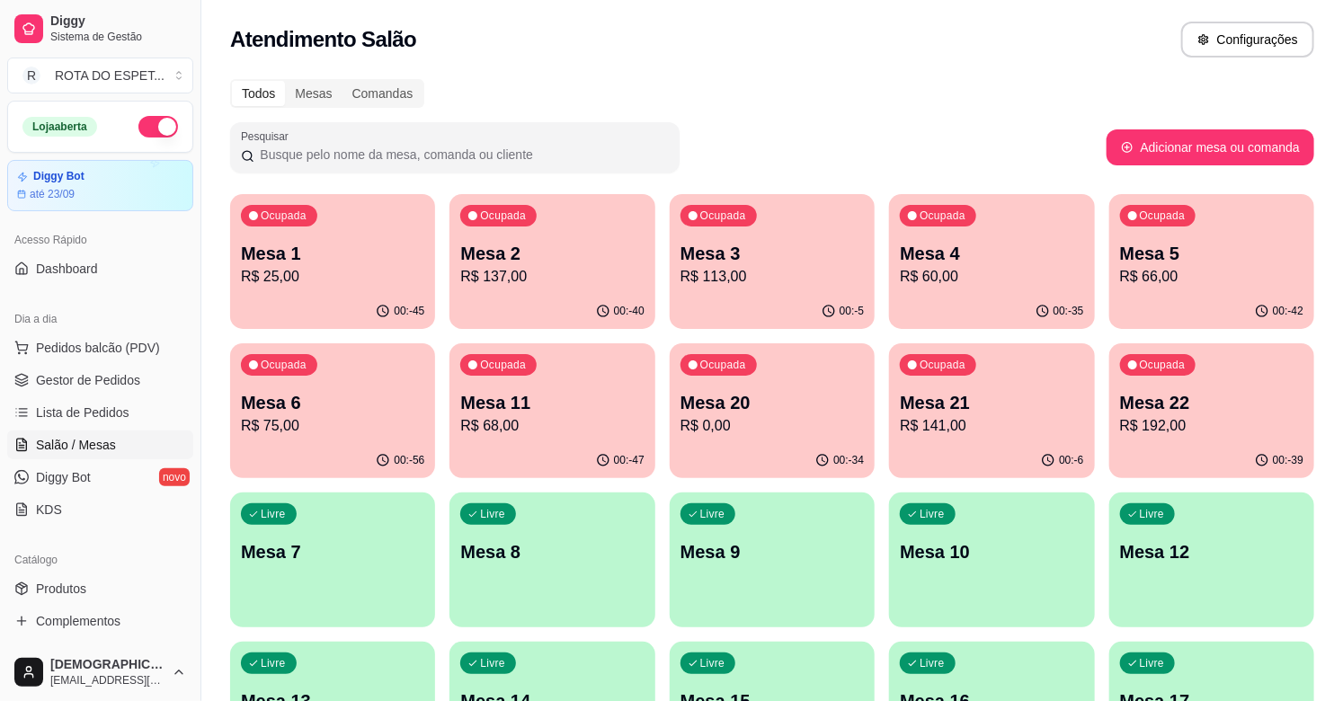
click at [1203, 393] on p "Mesa 22" at bounding box center [1211, 402] width 183 height 25
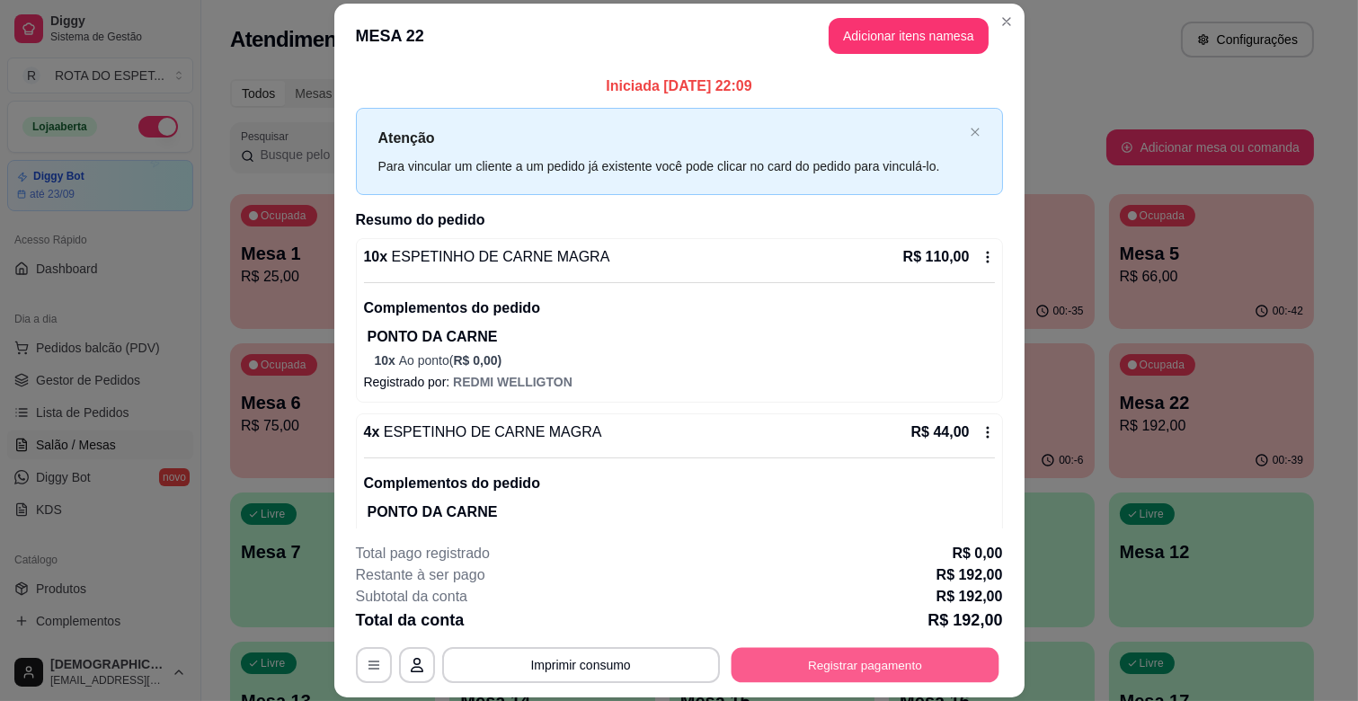
click at [845, 659] on button "Registrar pagamento" at bounding box center [865, 665] width 268 height 35
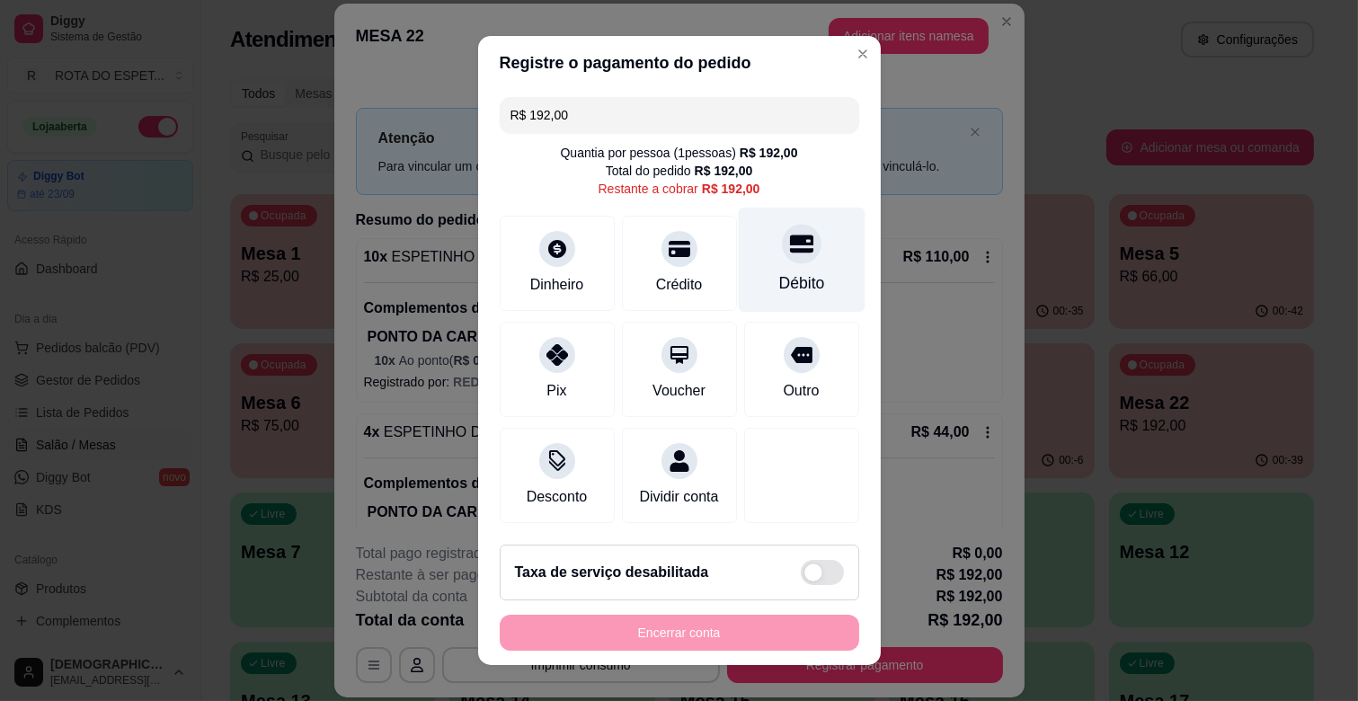
click at [796, 275] on div "Débito" at bounding box center [801, 260] width 127 height 105
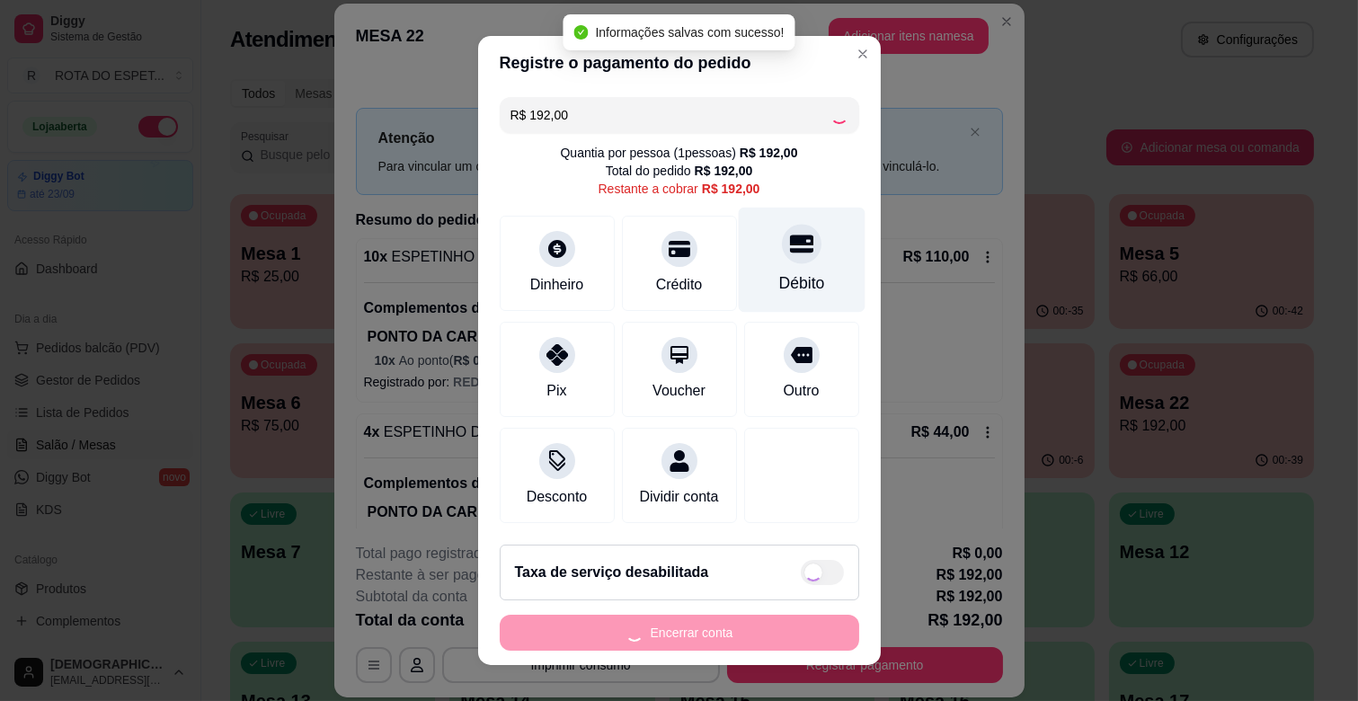
type input "R$ 0,00"
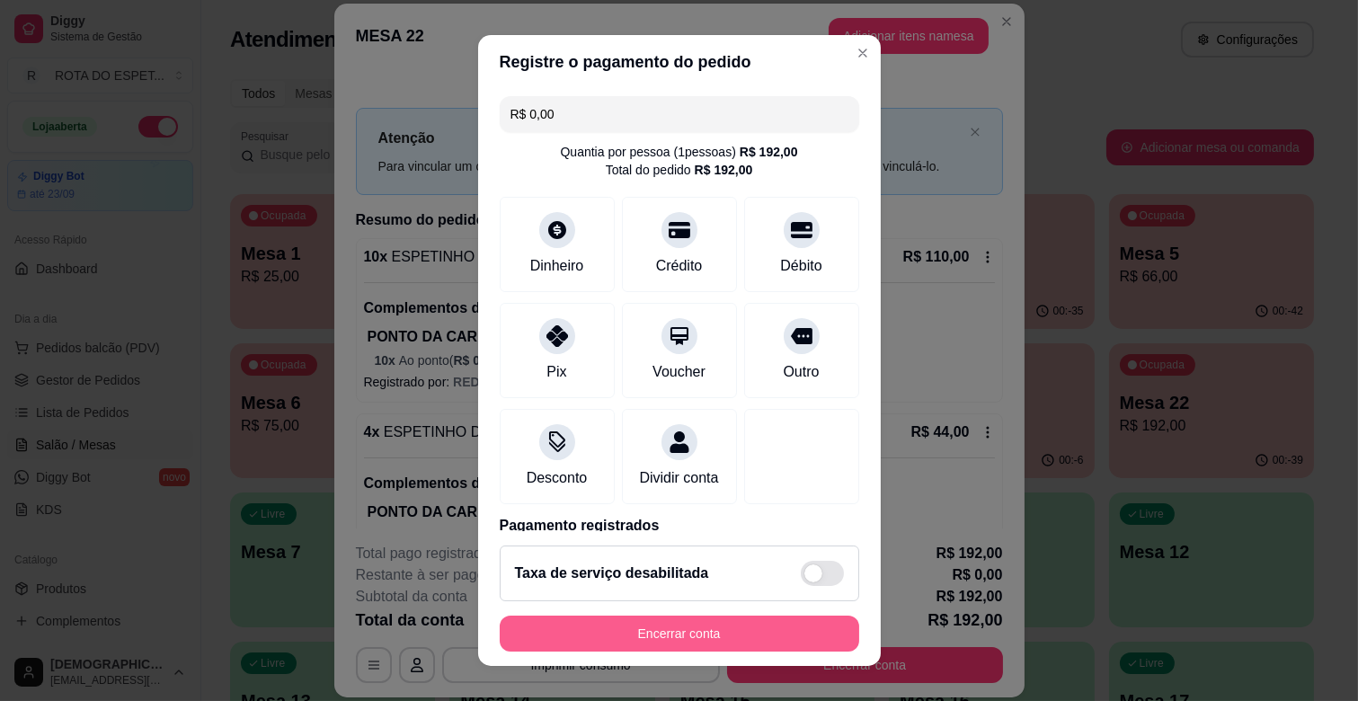
click at [752, 634] on button "Encerrar conta" at bounding box center [680, 634] width 360 height 36
click at [752, 634] on div "Encerrar conta" at bounding box center [680, 634] width 360 height 36
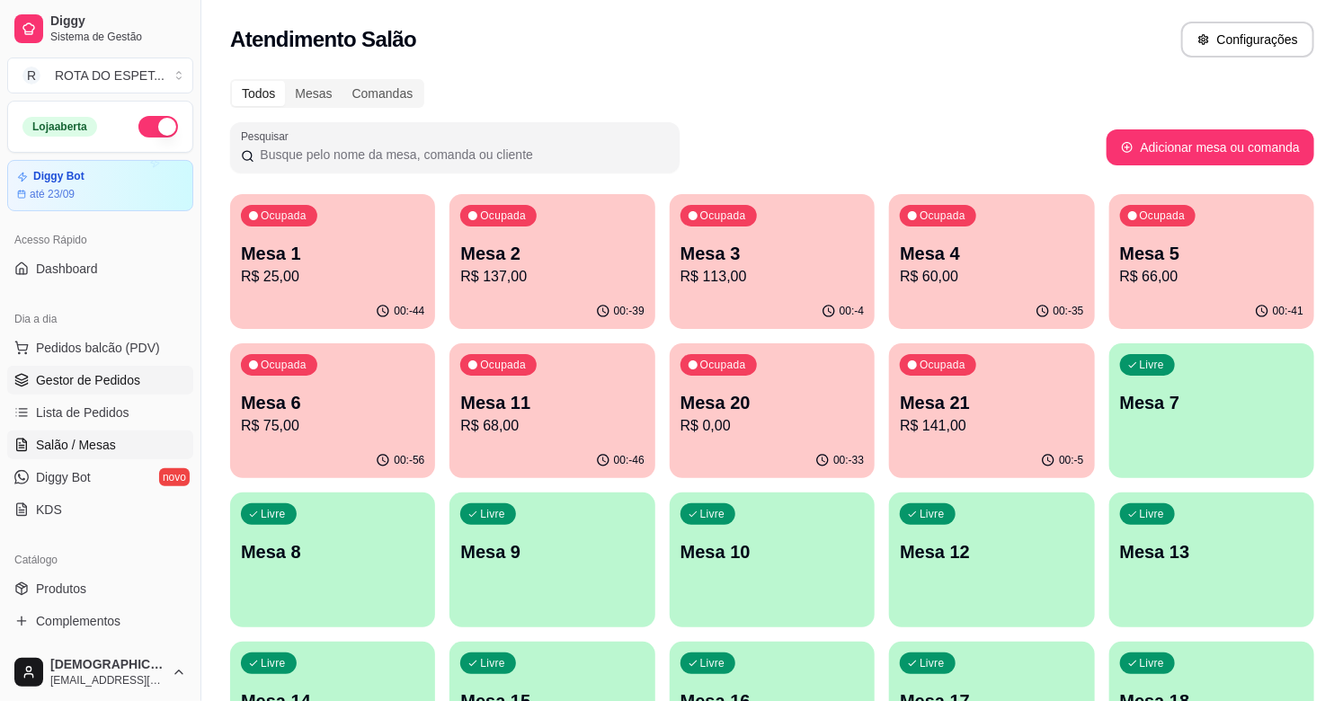
click at [68, 375] on span "Gestor de Pedidos" at bounding box center [88, 380] width 104 height 18
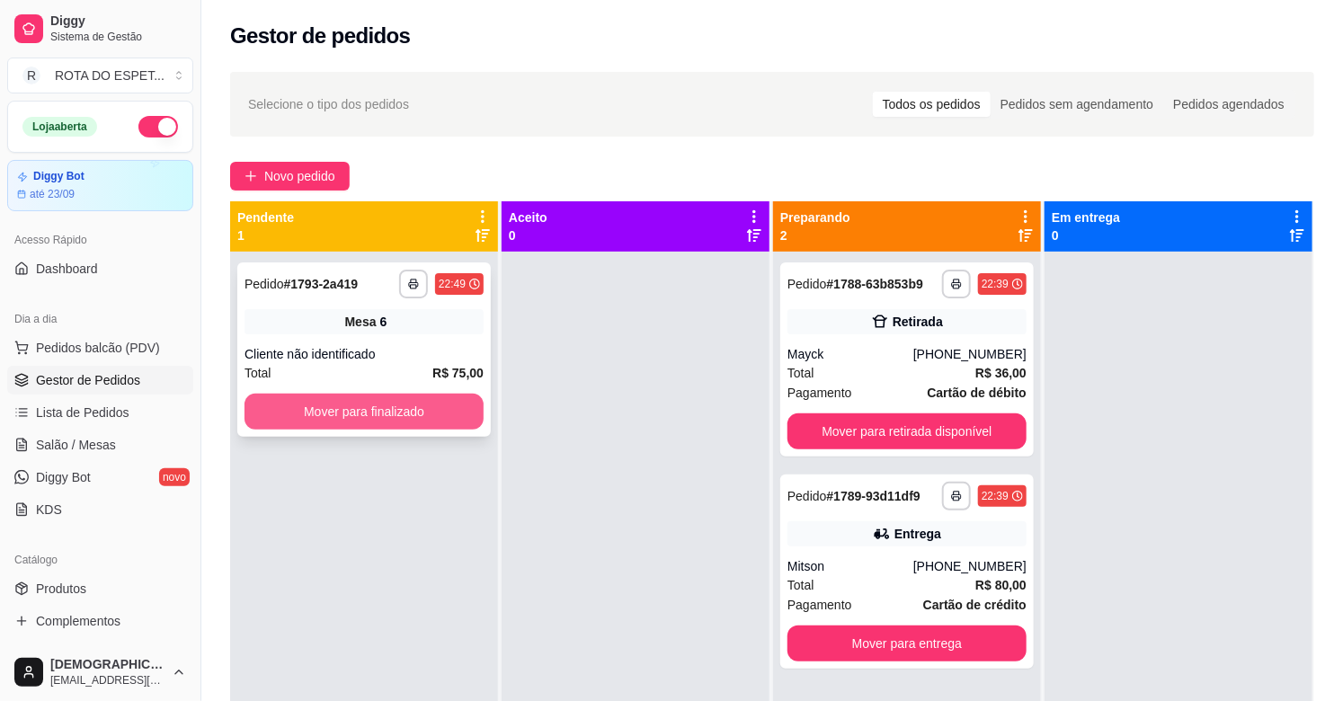
click at [428, 403] on button "Mover para finalizado" at bounding box center [363, 412] width 239 height 36
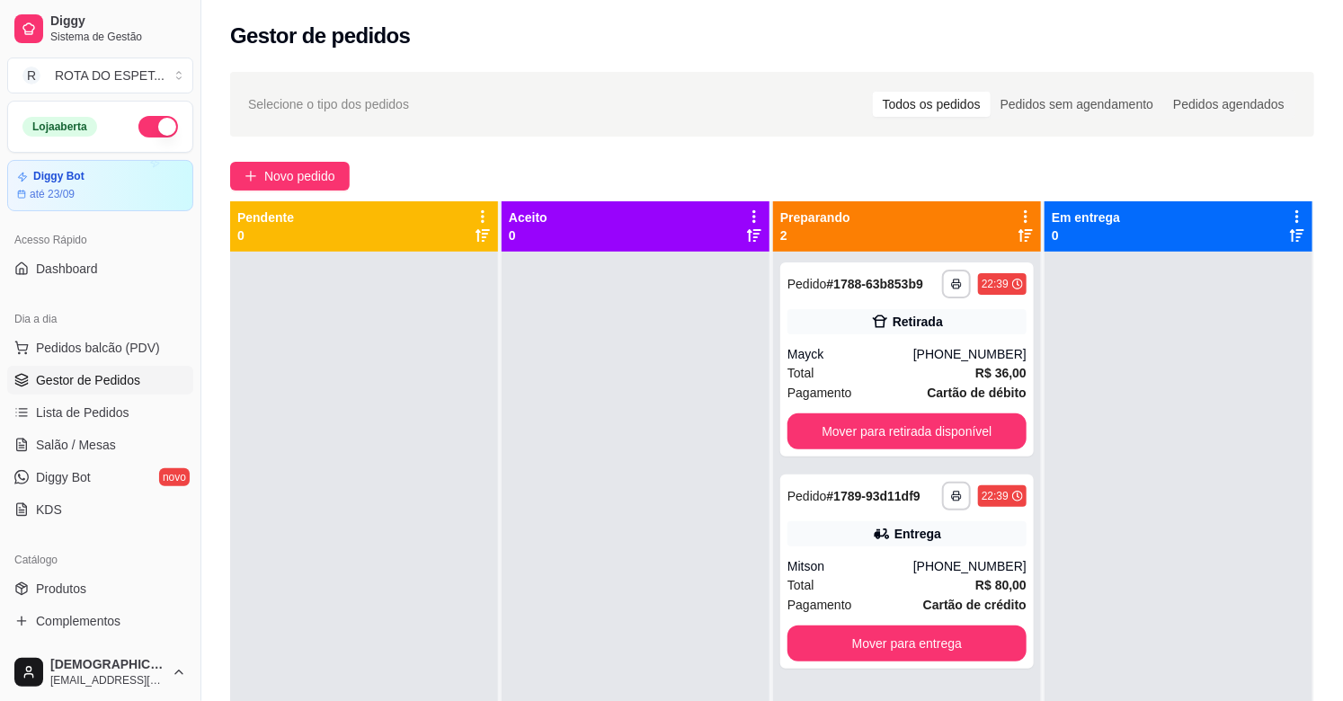
click at [591, 577] on div at bounding box center [636, 602] width 268 height 701
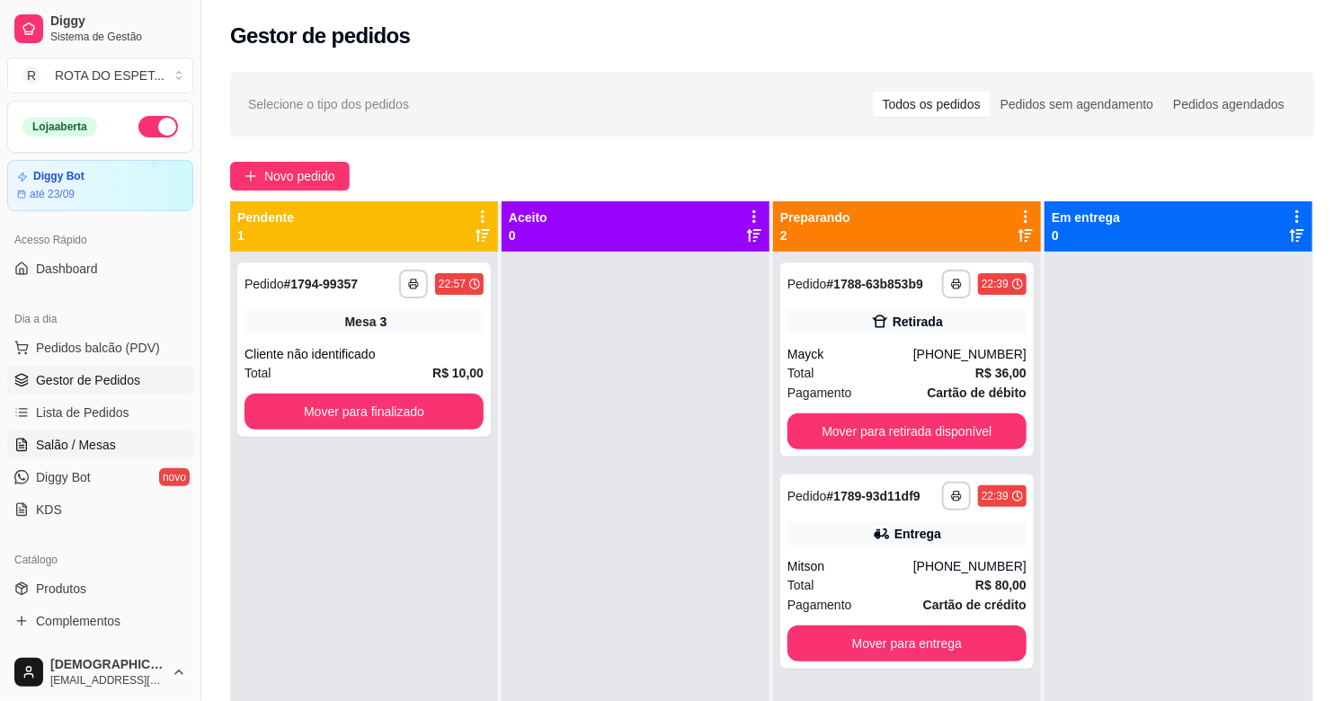
click at [126, 438] on link "Salão / Mesas" at bounding box center [100, 445] width 186 height 29
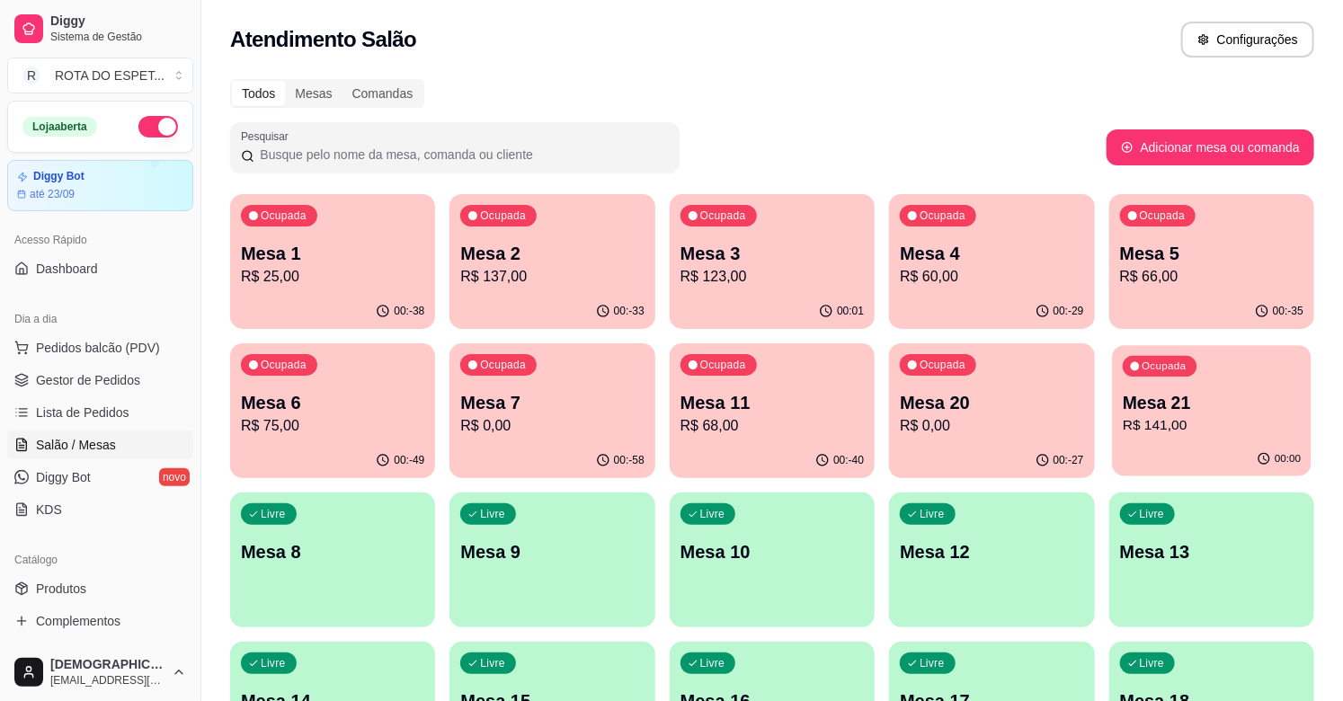
click at [1200, 433] on p "R$ 141,00" at bounding box center [1212, 425] width 178 height 21
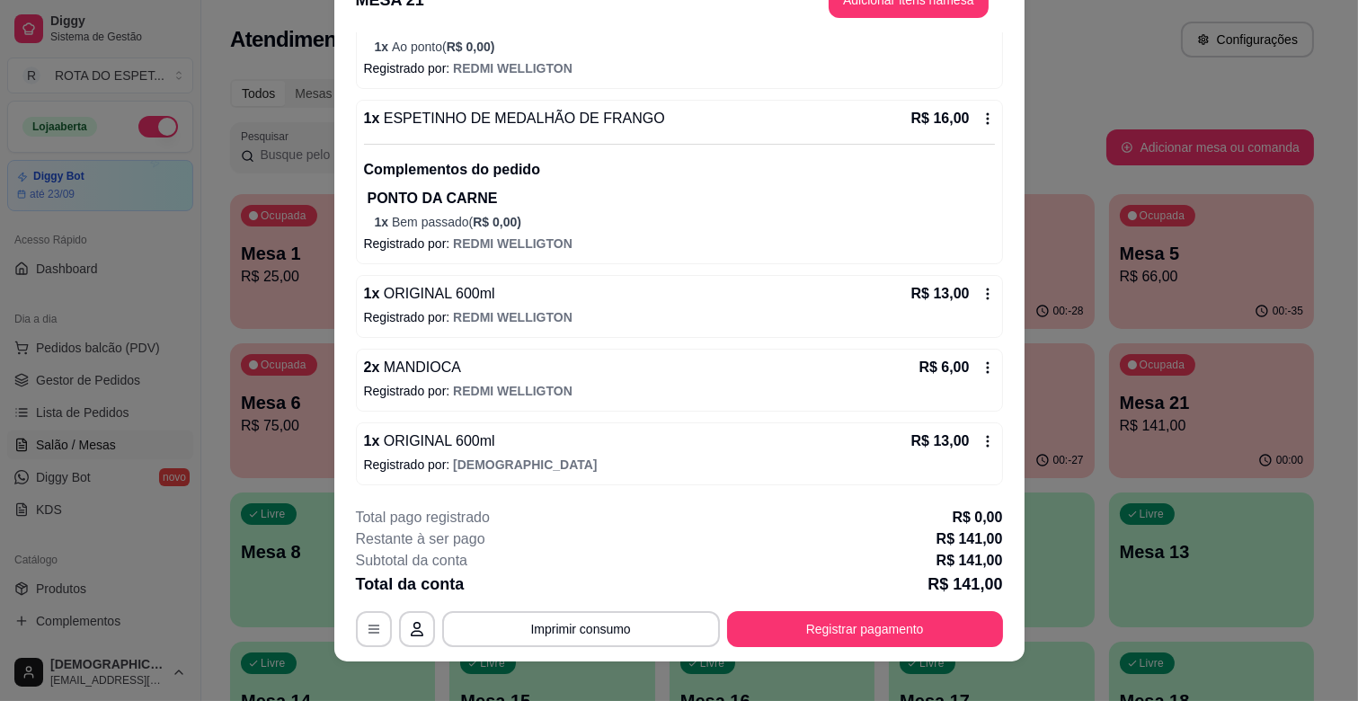
scroll to position [54, 0]
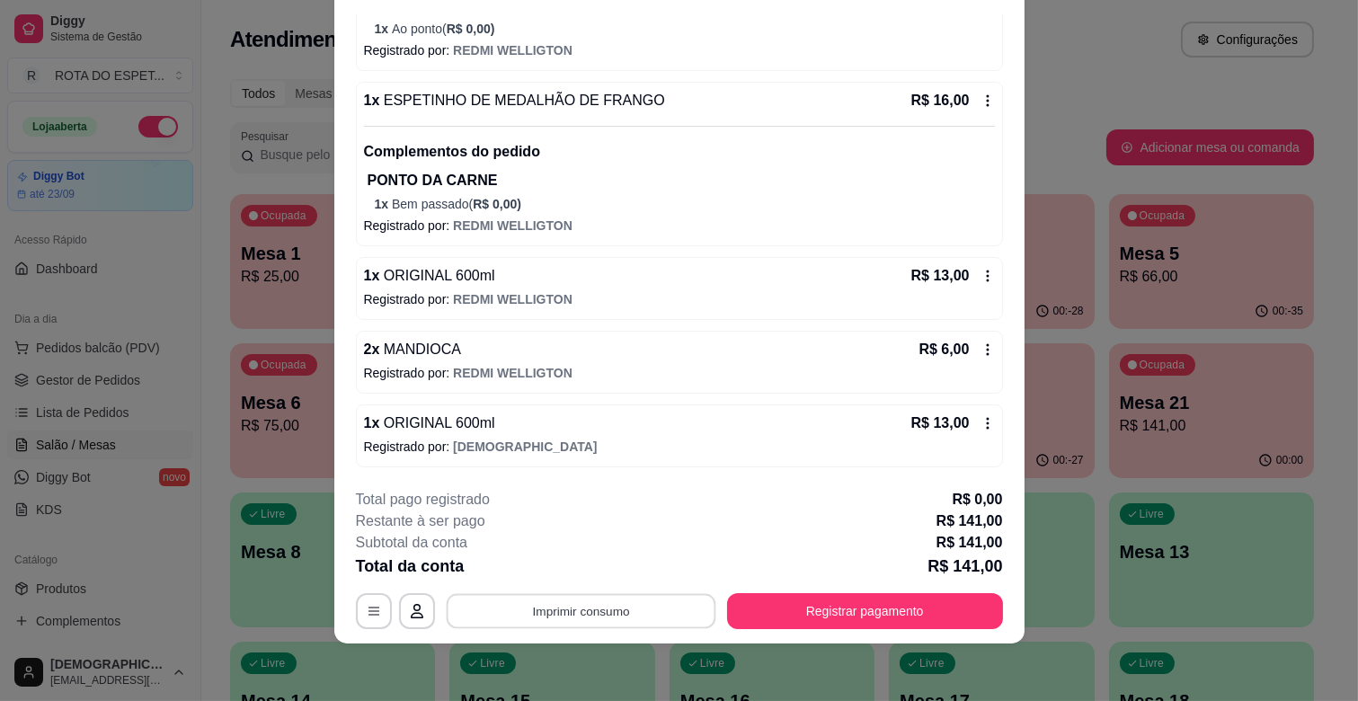
click at [573, 616] on button "Imprimir consumo" at bounding box center [581, 611] width 270 height 35
click at [552, 579] on button "IMPRESSORA CAIXA" at bounding box center [579, 569] width 148 height 29
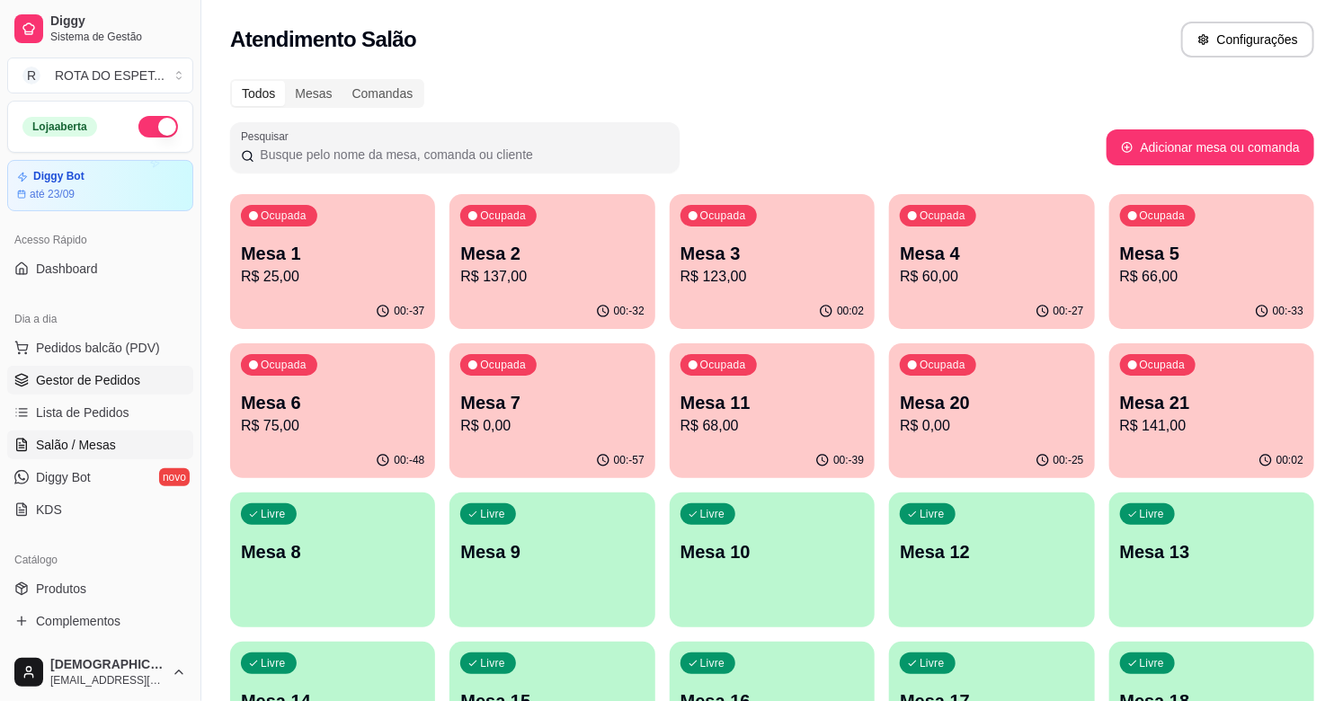
click at [65, 376] on span "Gestor de Pedidos" at bounding box center [88, 380] width 104 height 18
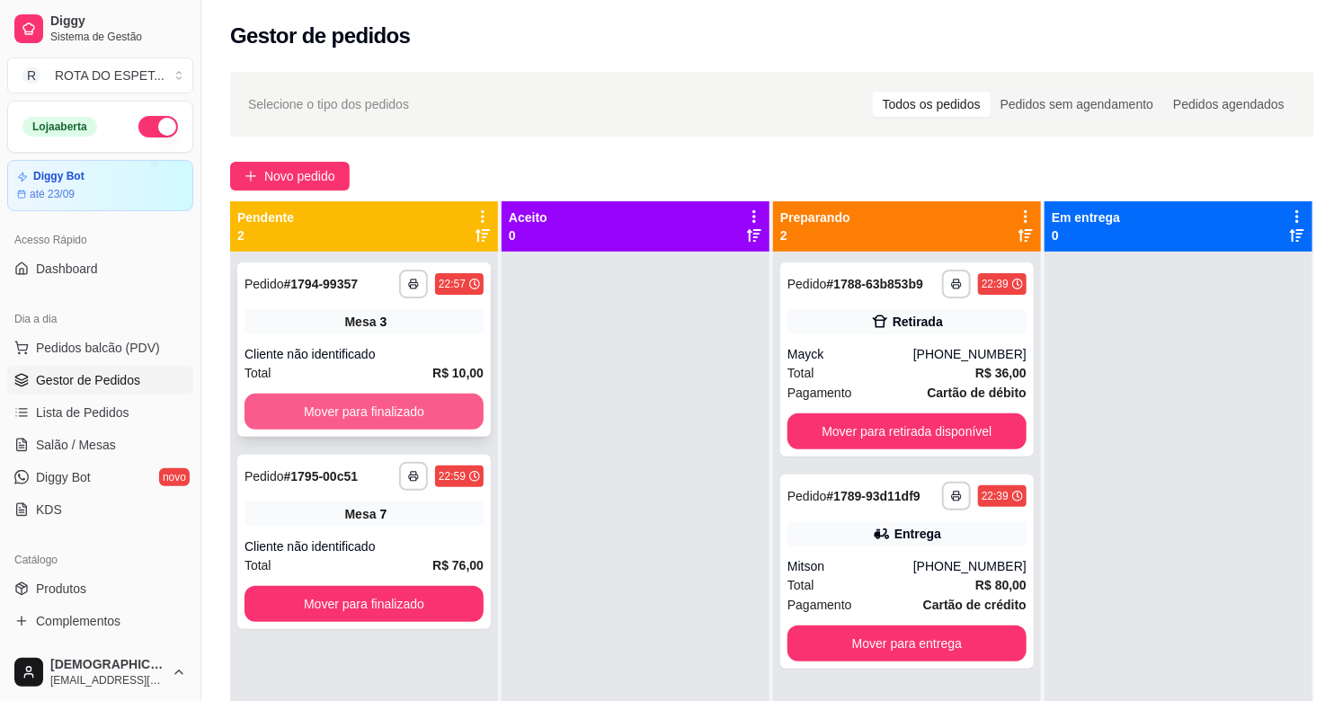
click at [378, 423] on button "Mover para finalizado" at bounding box center [363, 412] width 239 height 36
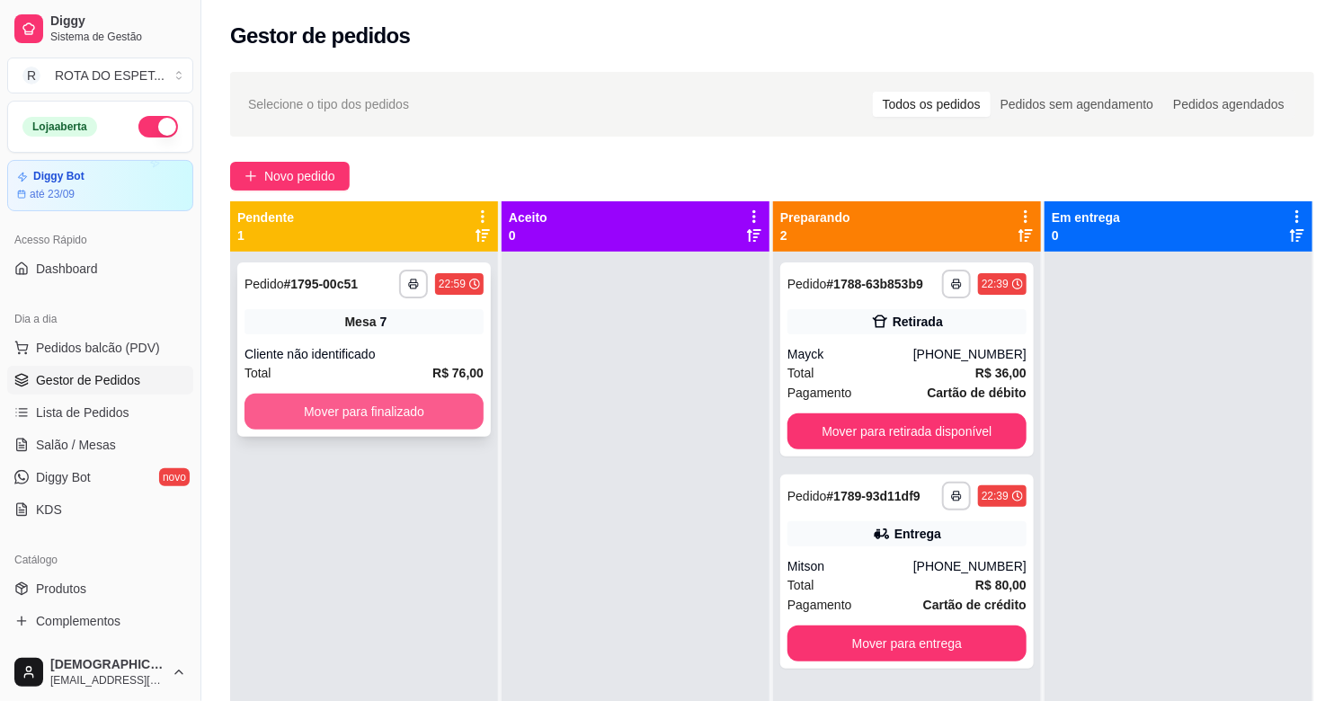
click at [375, 411] on button "Mover para finalizado" at bounding box center [363, 412] width 239 height 36
click at [407, 409] on button "Mover para finalizado" at bounding box center [363, 412] width 239 height 36
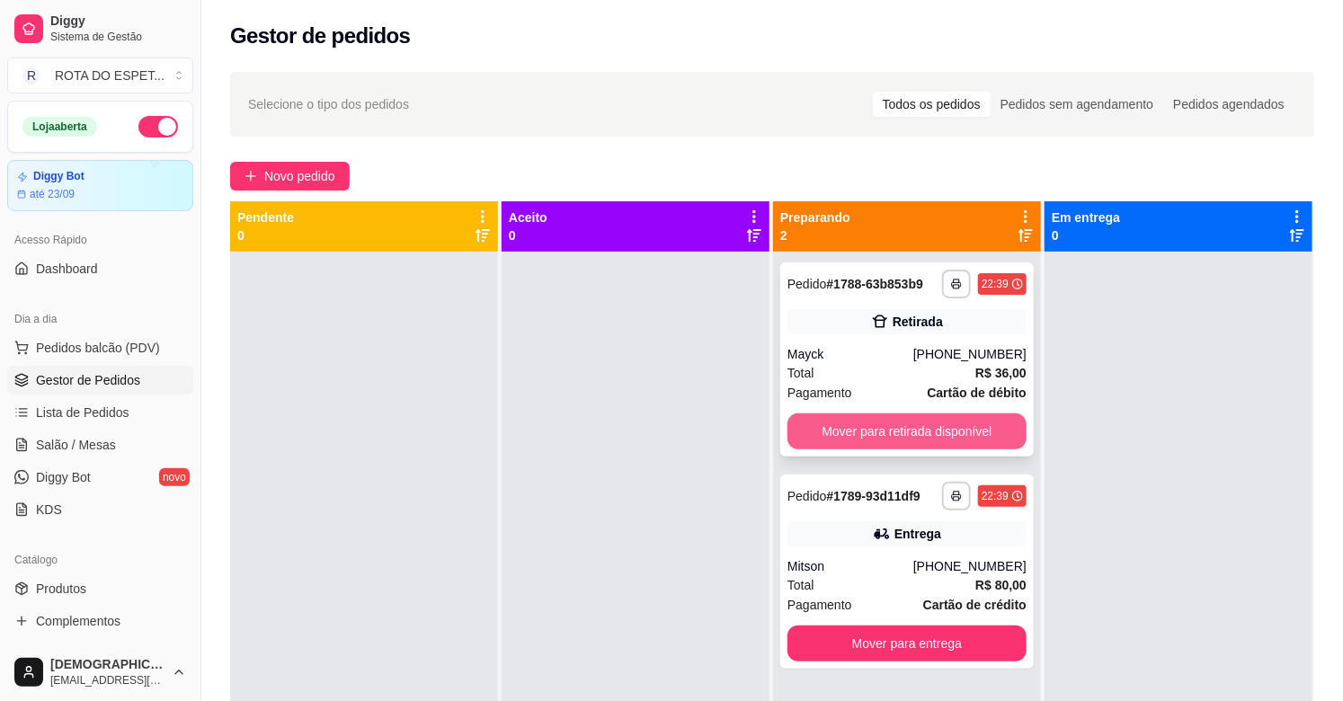
click at [929, 416] on button "Mover para retirada disponível" at bounding box center [906, 431] width 239 height 36
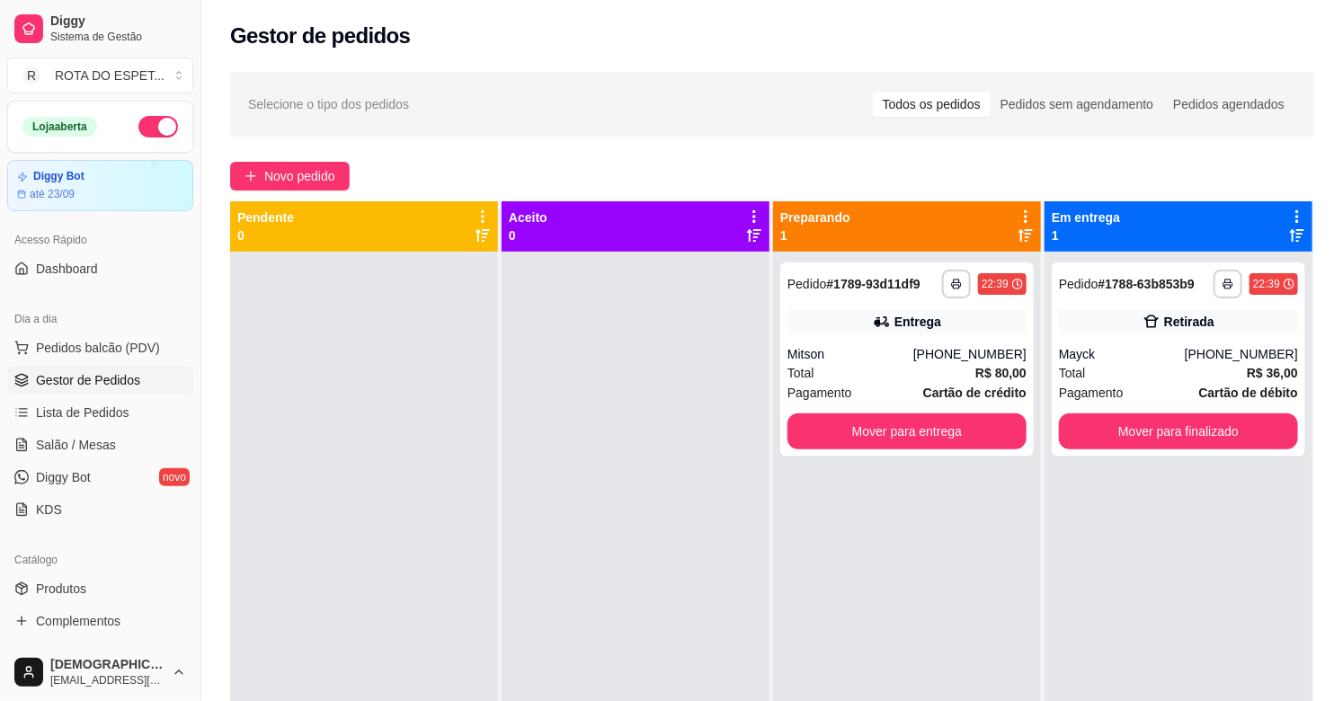
click at [596, 535] on div at bounding box center [636, 602] width 268 height 701
click at [591, 496] on div at bounding box center [636, 602] width 268 height 701
click at [91, 432] on link "Salão / Mesas" at bounding box center [100, 445] width 186 height 29
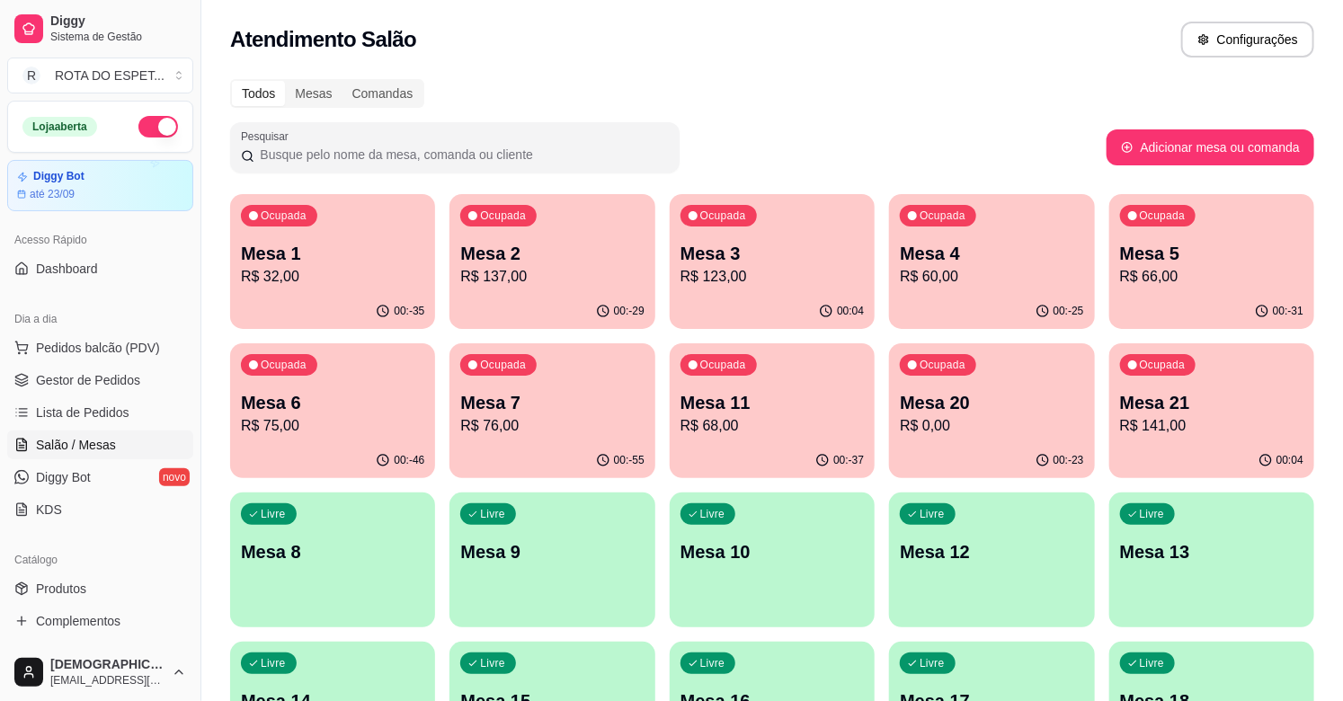
click at [1224, 400] on p "Mesa 21" at bounding box center [1211, 402] width 183 height 25
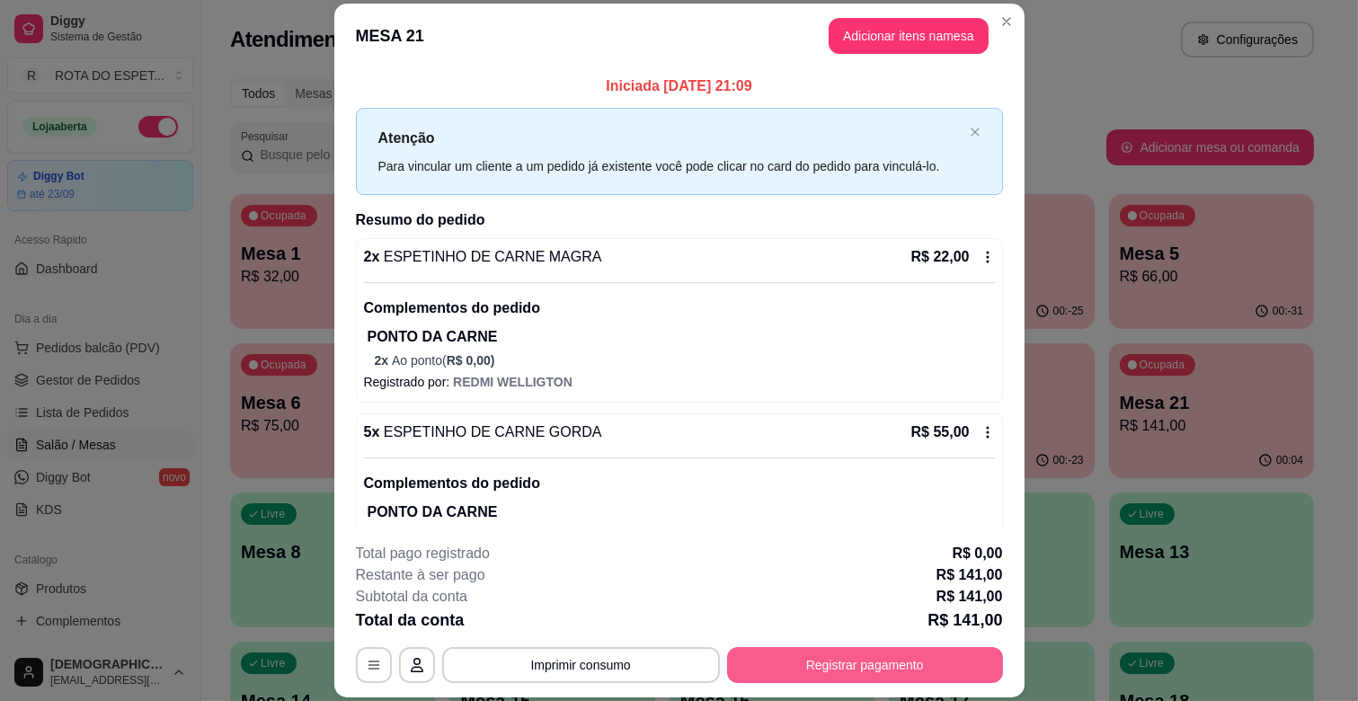
click at [848, 652] on button "Registrar pagamento" at bounding box center [865, 665] width 276 height 36
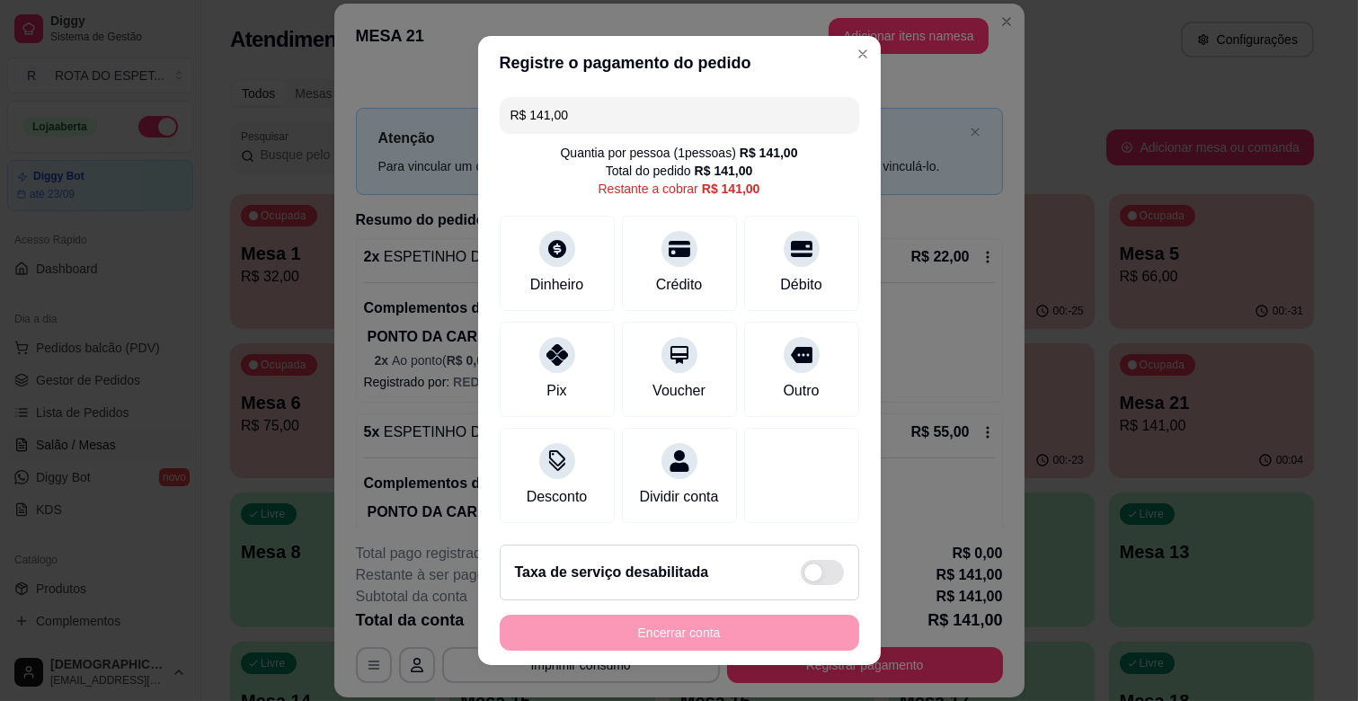
click at [600, 236] on div "Dinheiro Crédito Débito" at bounding box center [680, 263] width 360 height 95
click at [631, 259] on div "Crédito" at bounding box center [679, 260] width 127 height 105
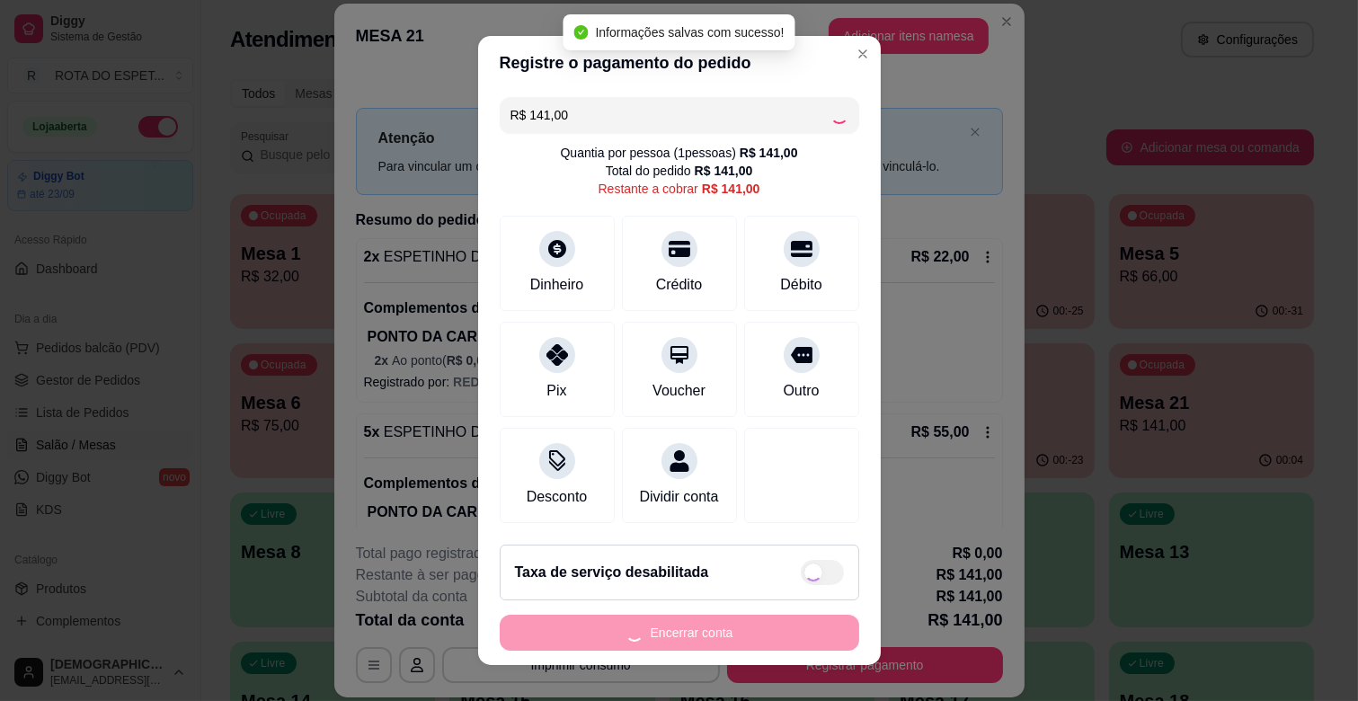
type input "R$ 0,00"
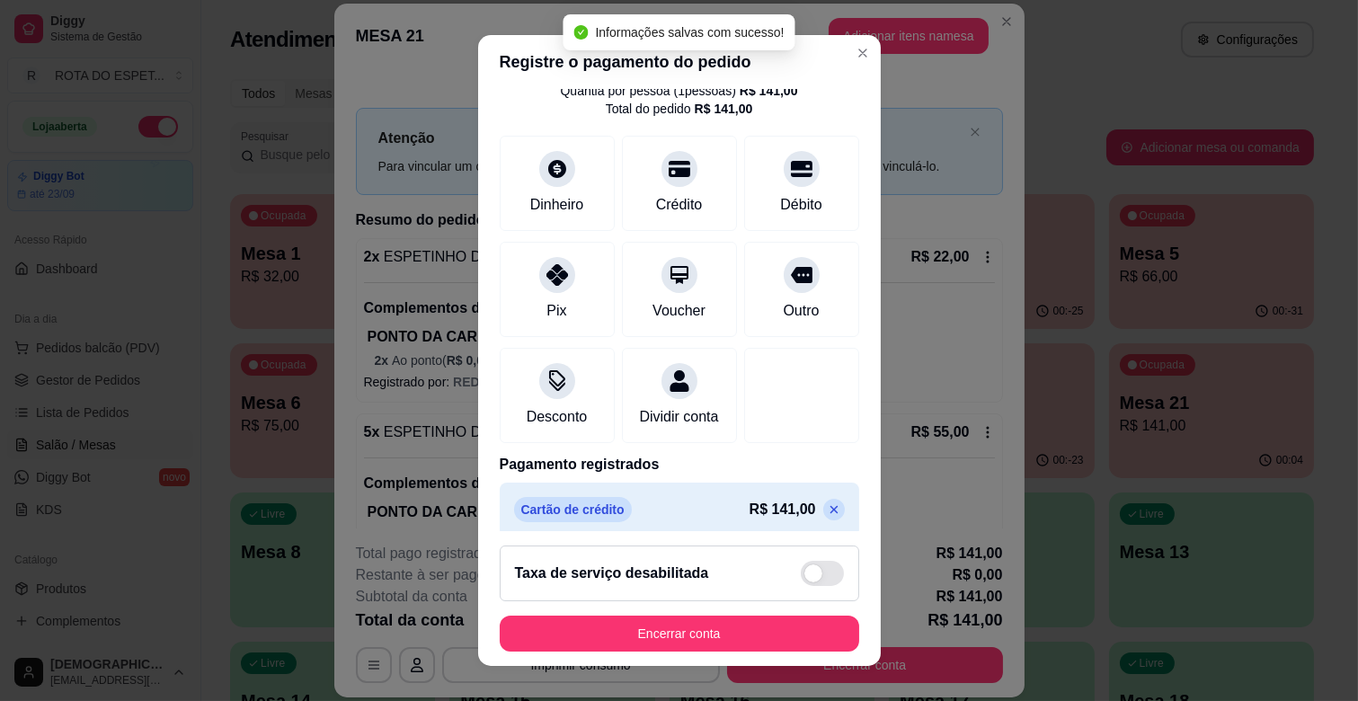
scroll to position [95, 0]
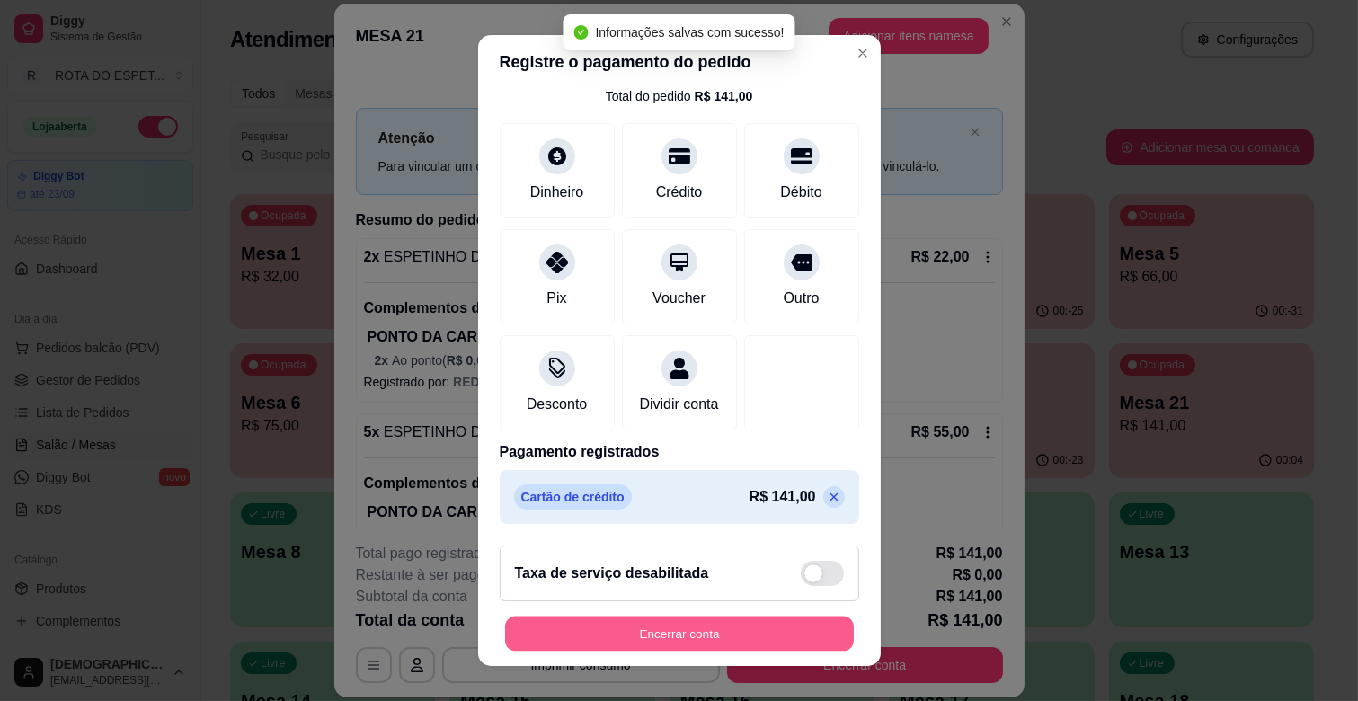
click at [742, 634] on button "Encerrar conta" at bounding box center [679, 634] width 349 height 35
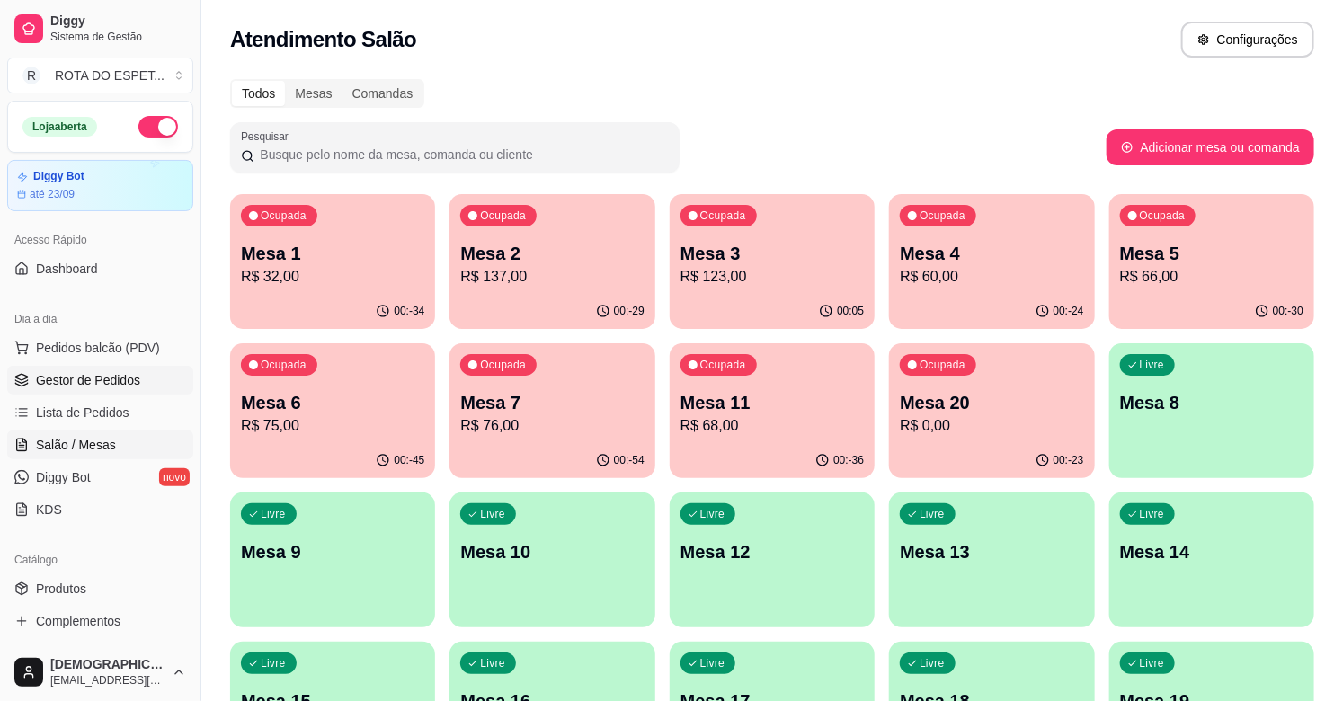
click at [79, 366] on link "Gestor de Pedidos" at bounding box center [100, 380] width 186 height 29
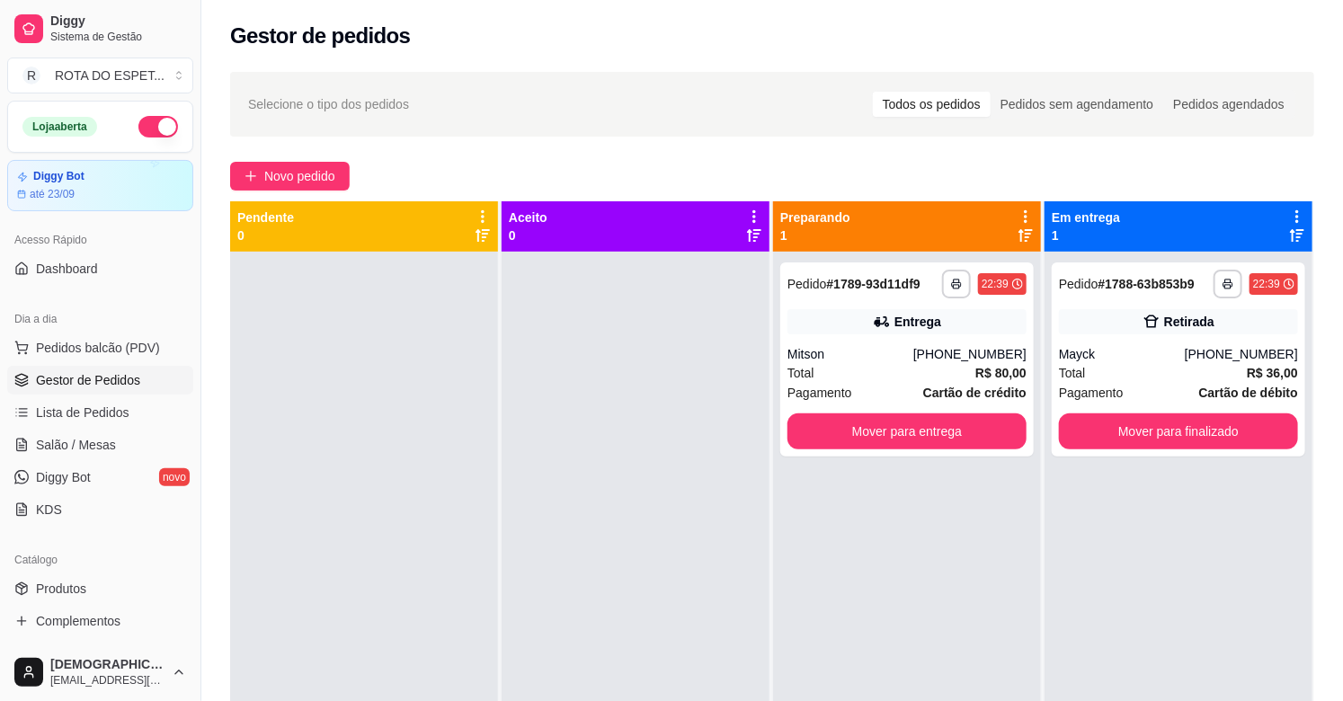
click at [600, 500] on div at bounding box center [636, 602] width 268 height 701
click at [571, 614] on div at bounding box center [636, 602] width 268 height 701
click at [617, 549] on div at bounding box center [636, 602] width 268 height 701
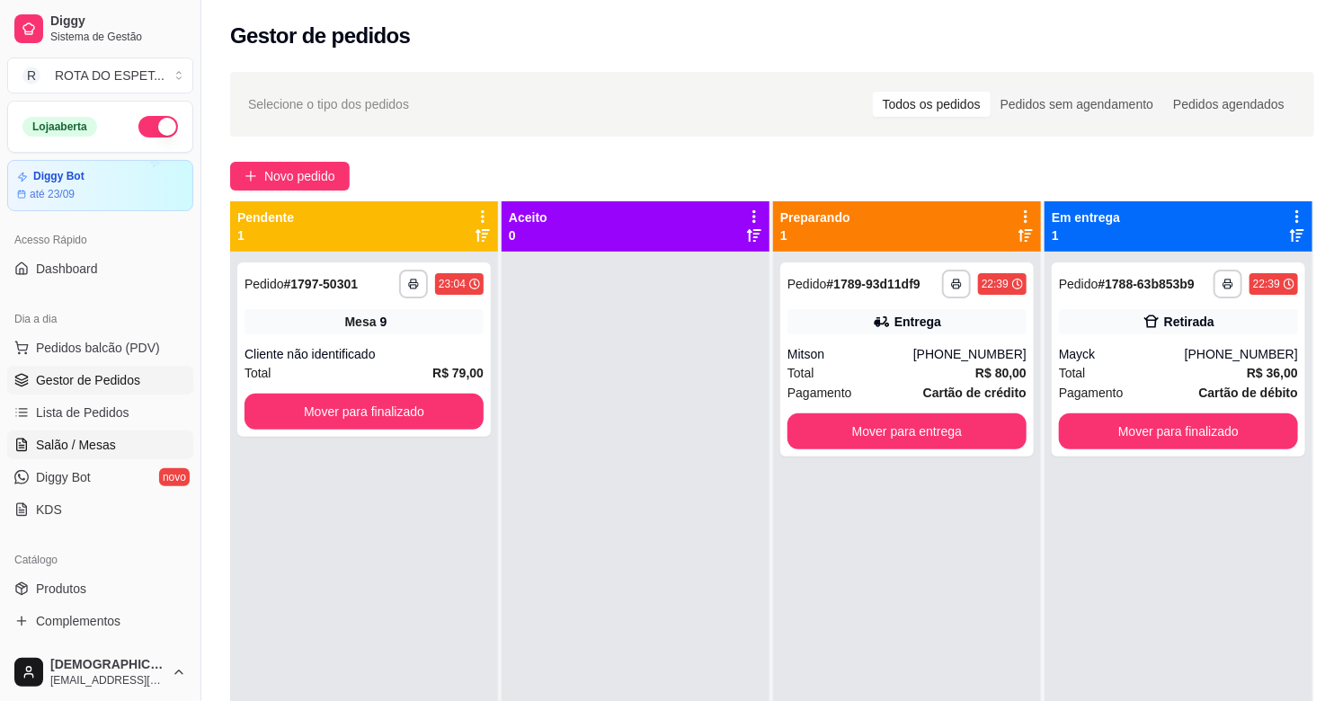
click at [73, 442] on span "Salão / Mesas" at bounding box center [76, 445] width 80 height 18
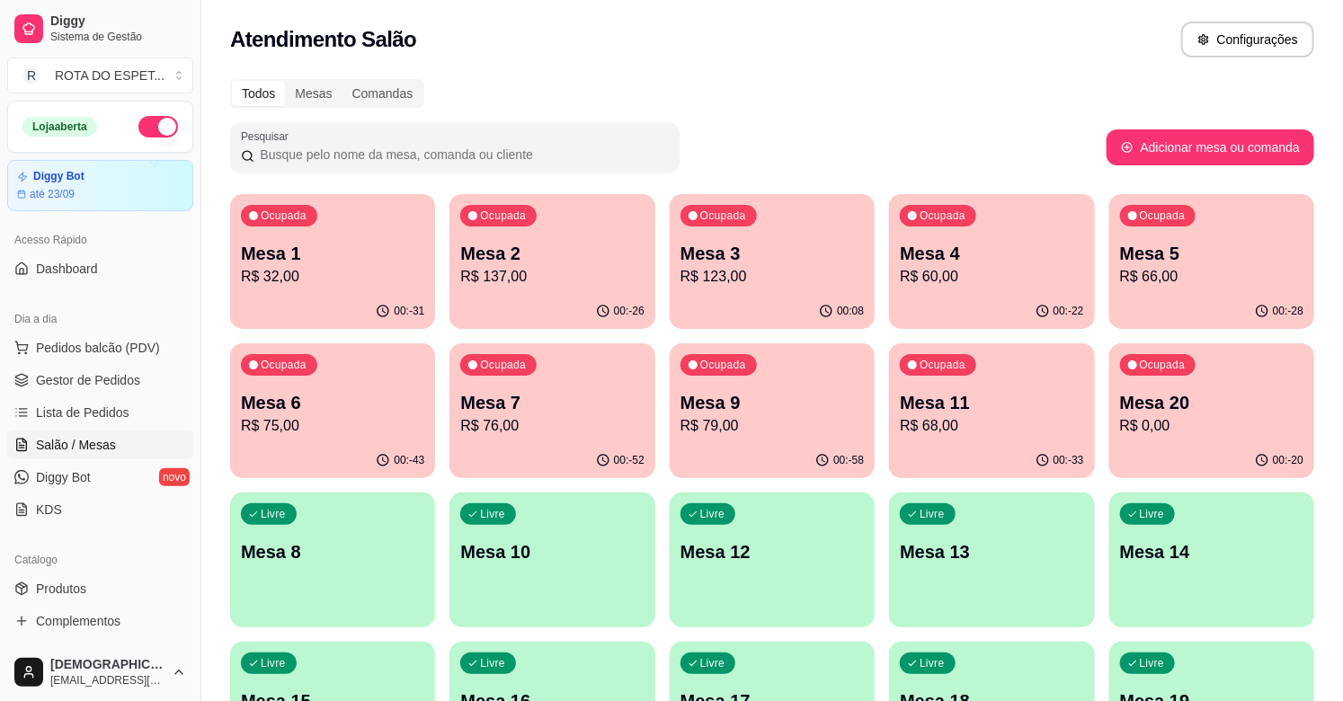
click at [1008, 289] on div "Ocupada Mesa 4 R$ 60,00" at bounding box center [991, 244] width 205 height 100
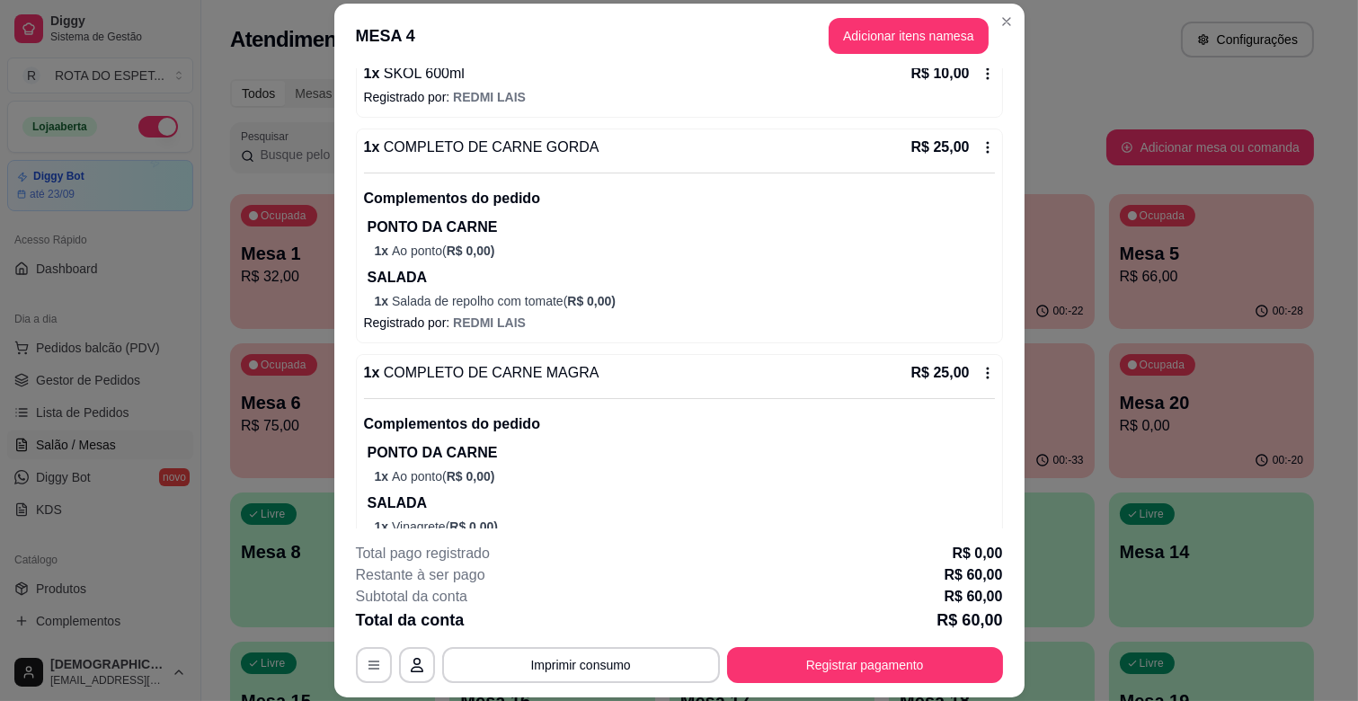
scroll to position [231, 0]
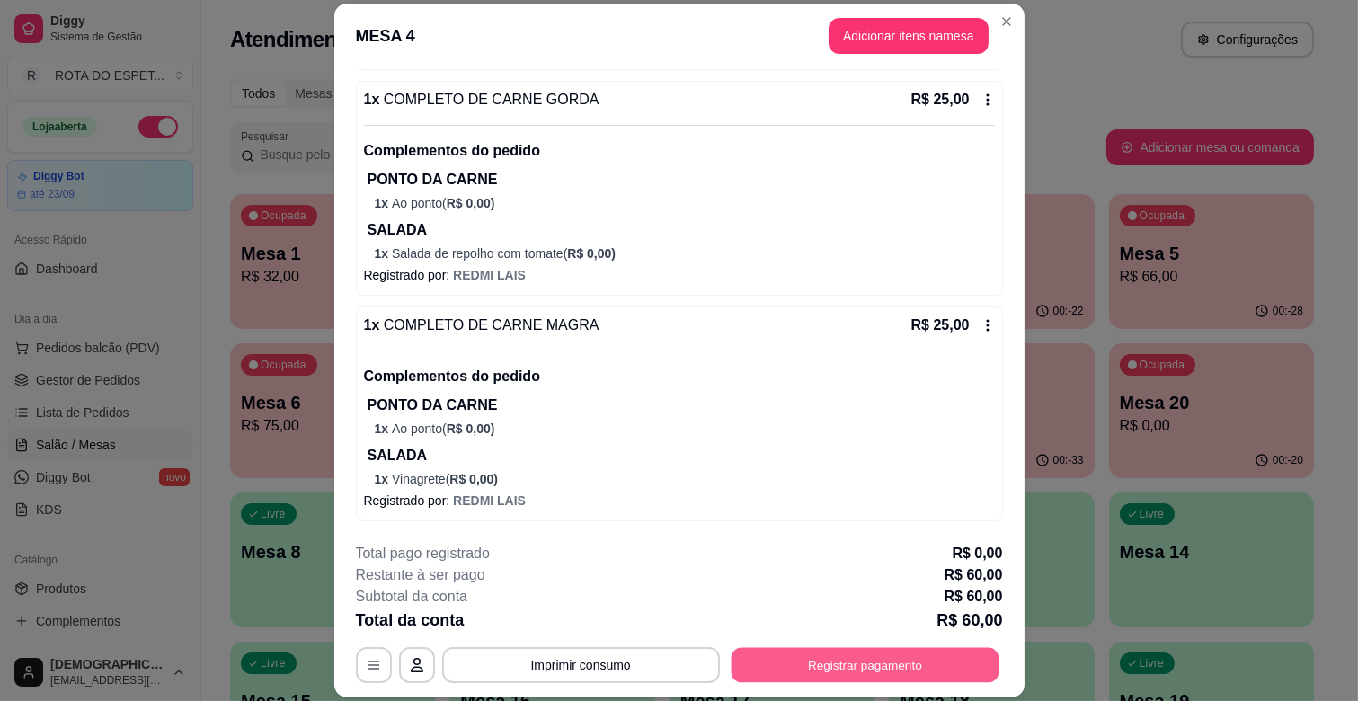
click at [928, 662] on button "Registrar pagamento" at bounding box center [865, 665] width 268 height 35
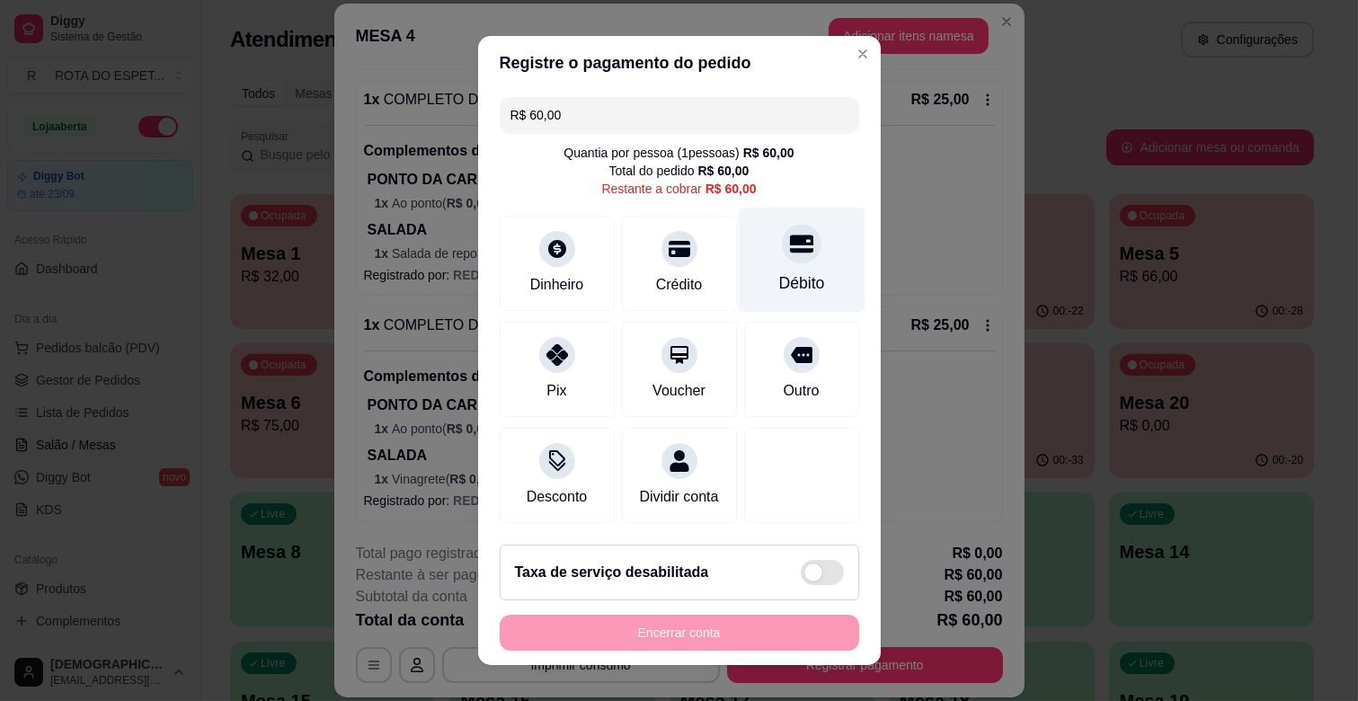
click at [782, 248] on div at bounding box center [802, 244] width 40 height 40
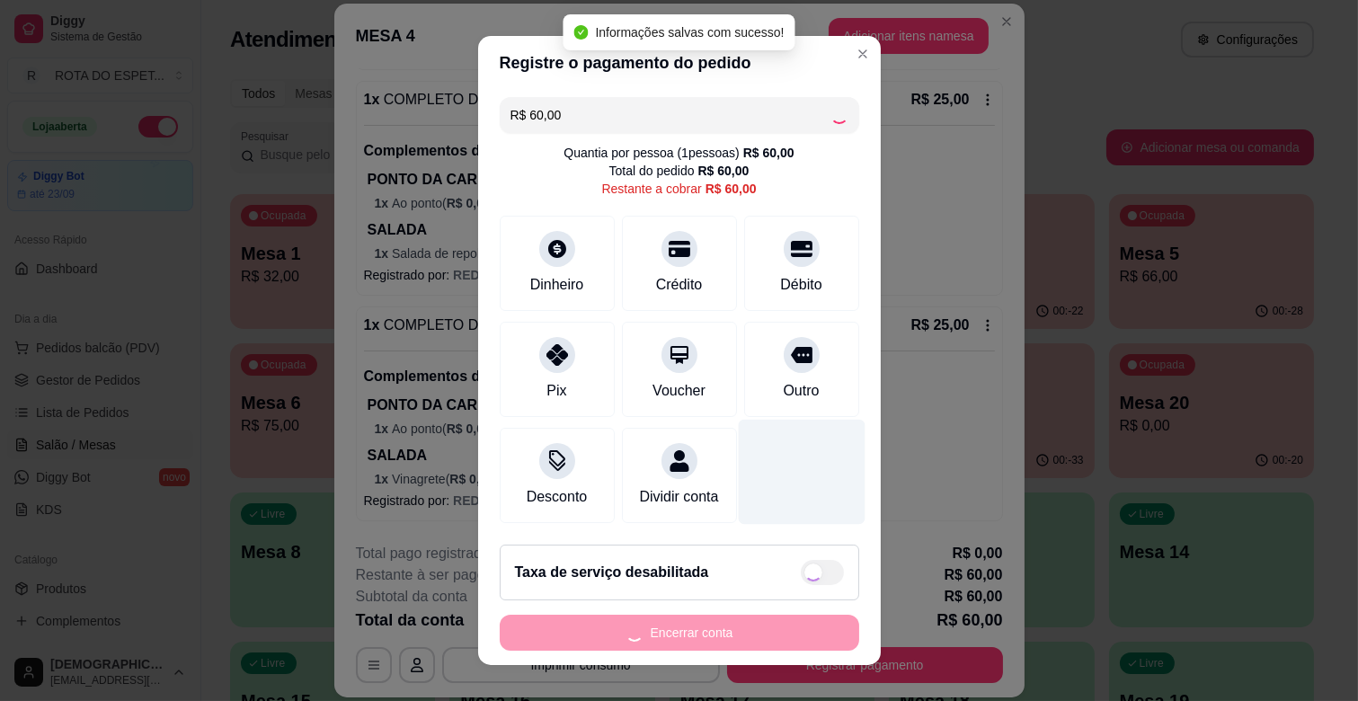
type input "R$ 0,00"
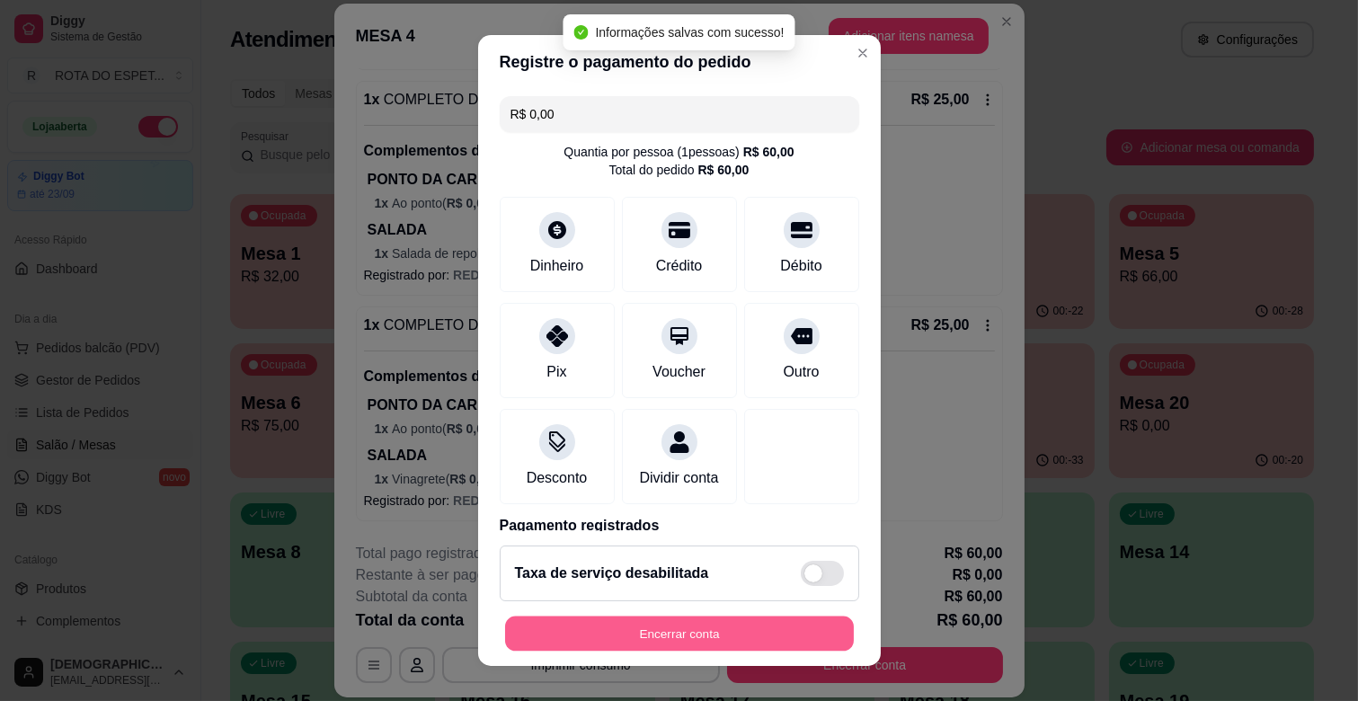
click at [751, 623] on button "Encerrar conta" at bounding box center [679, 634] width 349 height 35
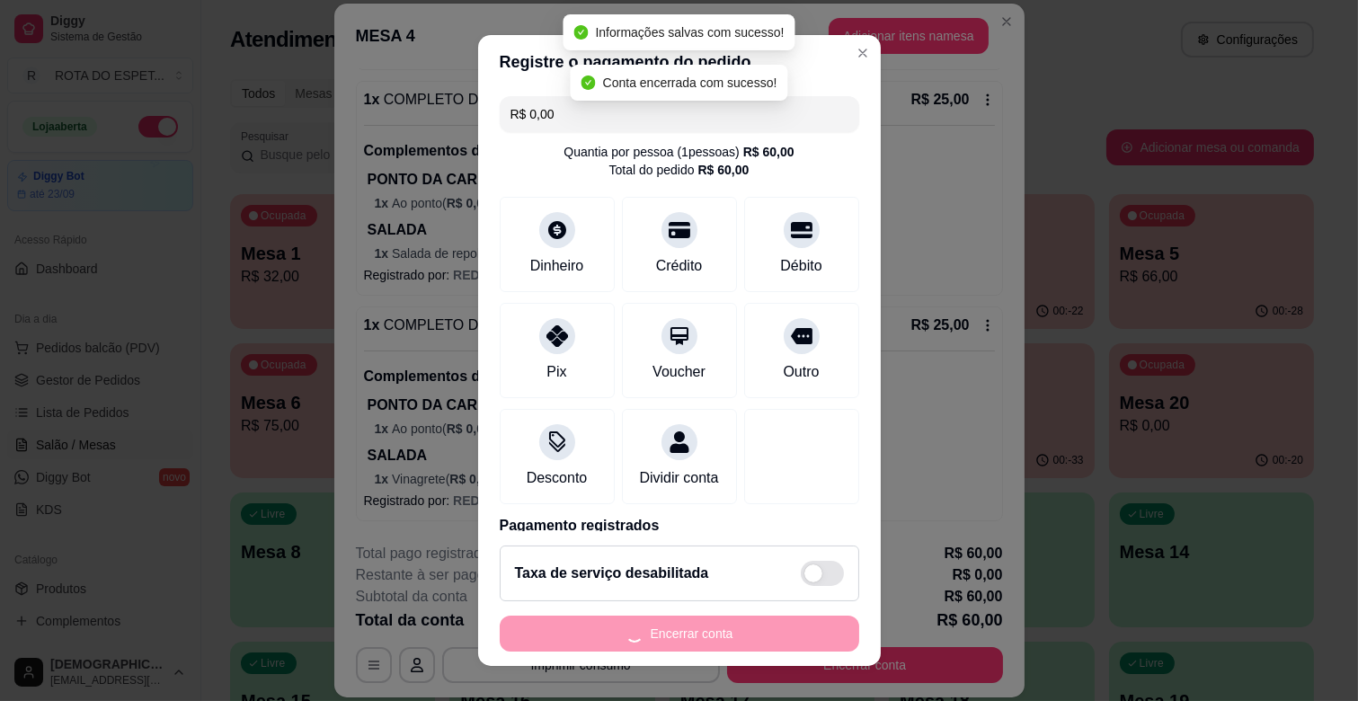
scroll to position [0, 0]
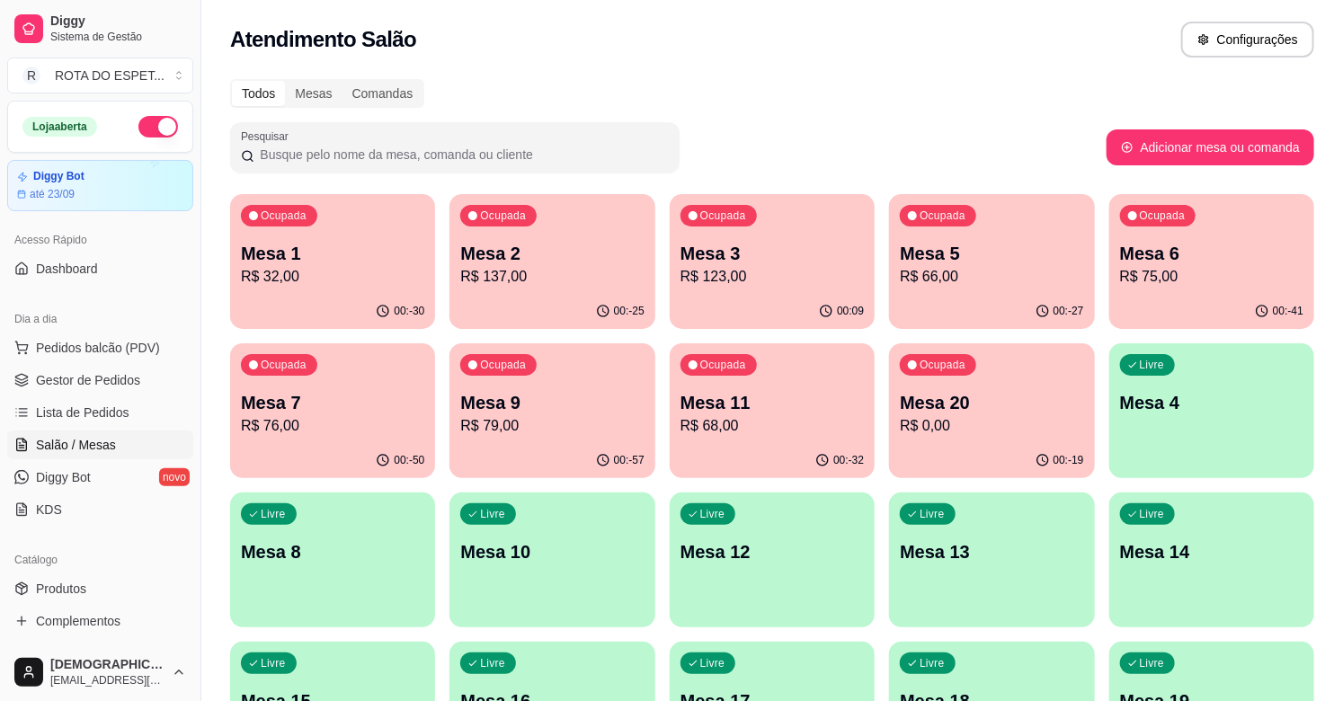
click at [64, 384] on span "Gestor de Pedidos" at bounding box center [88, 380] width 104 height 18
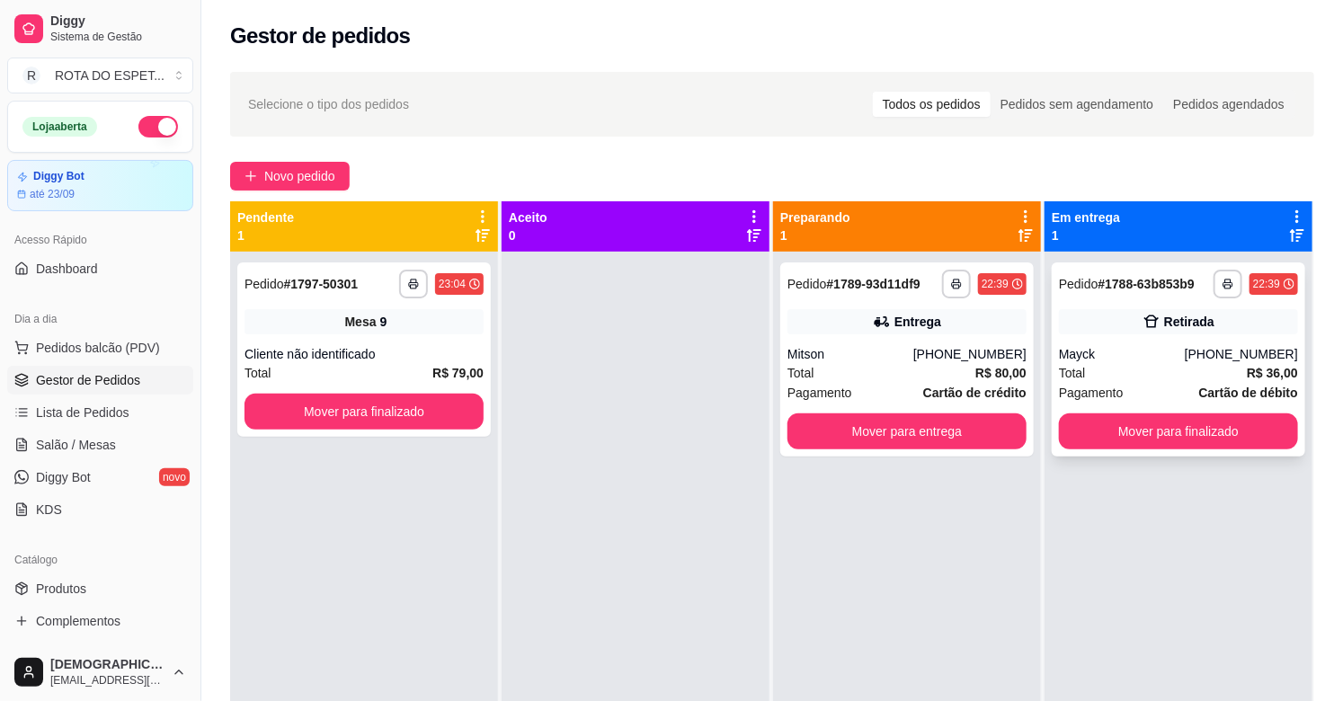
click at [1136, 365] on div "Total R$ 36,00" at bounding box center [1178, 373] width 239 height 20
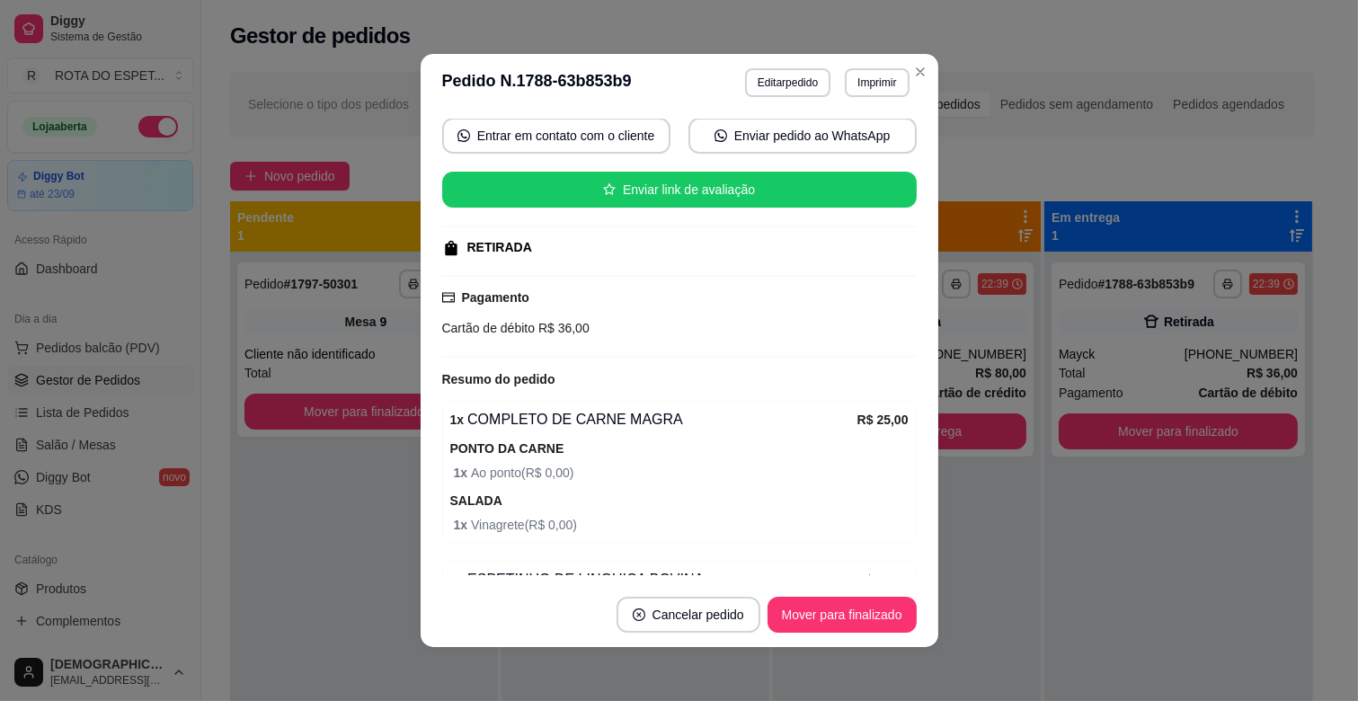
scroll to position [316, 0]
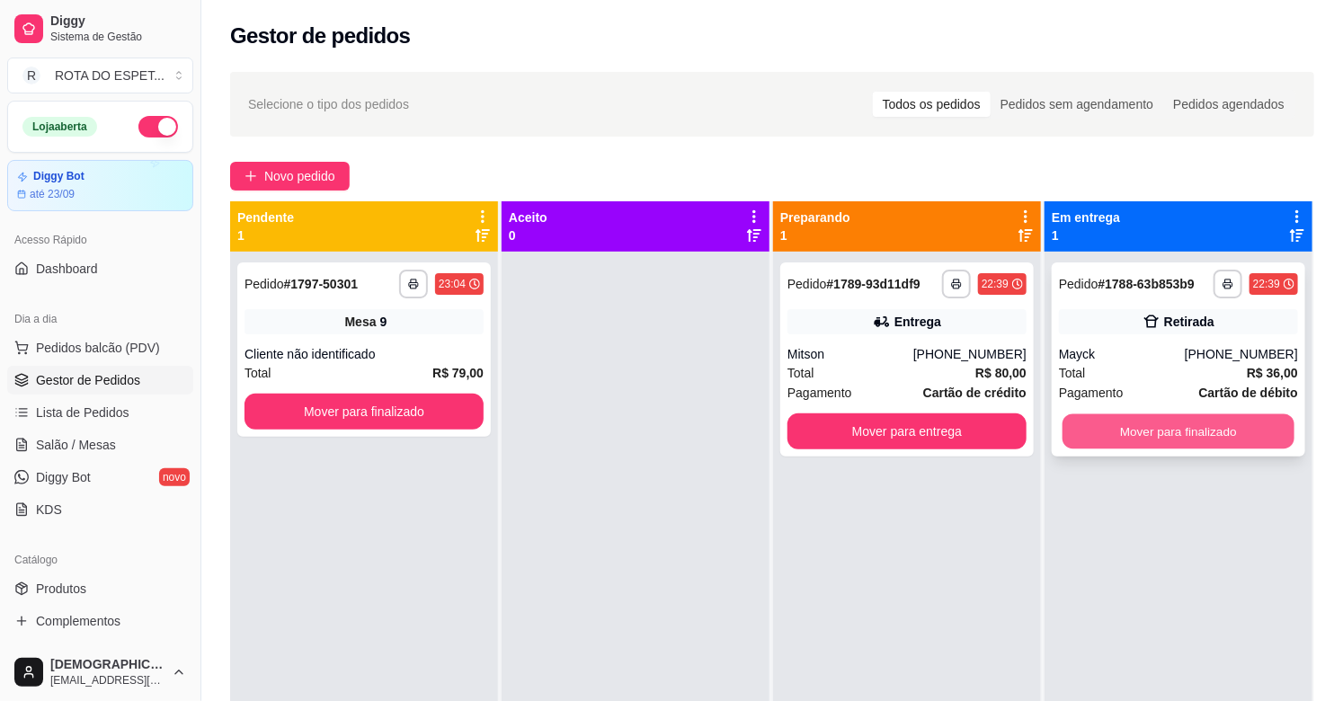
click at [1183, 433] on button "Mover para finalizado" at bounding box center [1178, 431] width 232 height 35
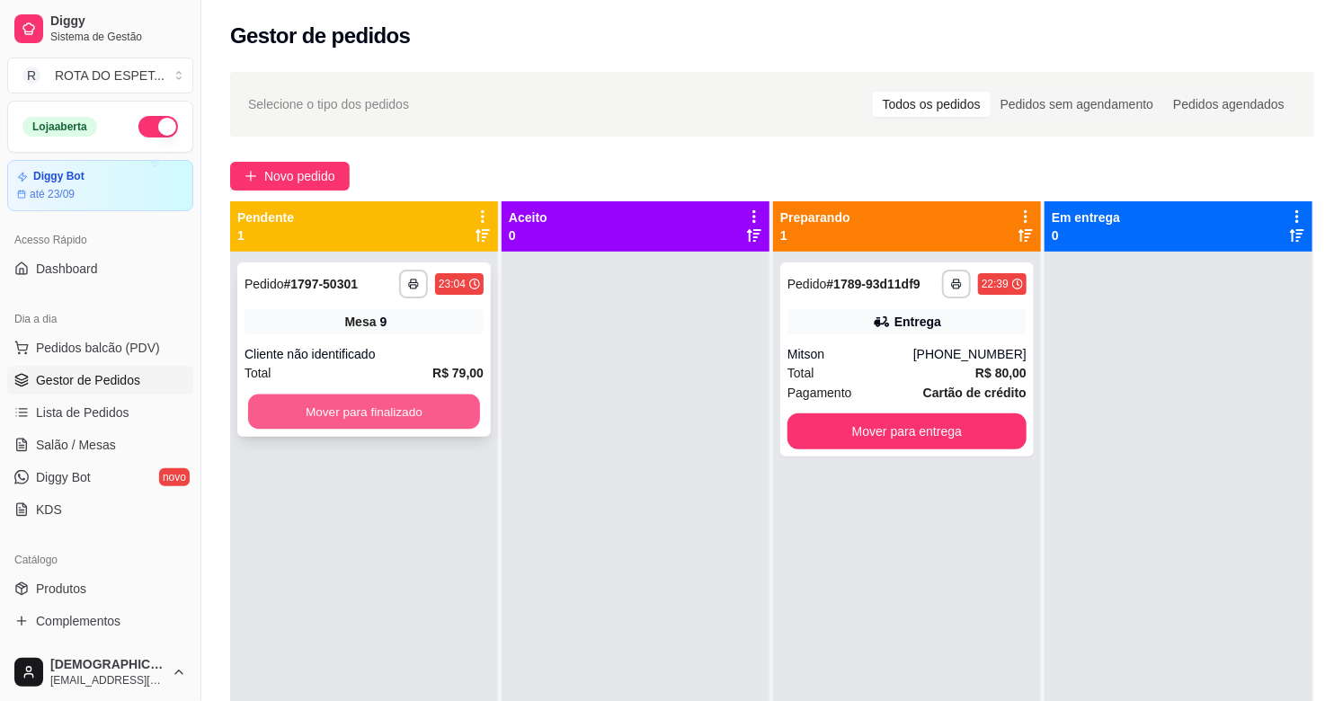
click at [406, 409] on button "Mover para finalizado" at bounding box center [364, 412] width 232 height 35
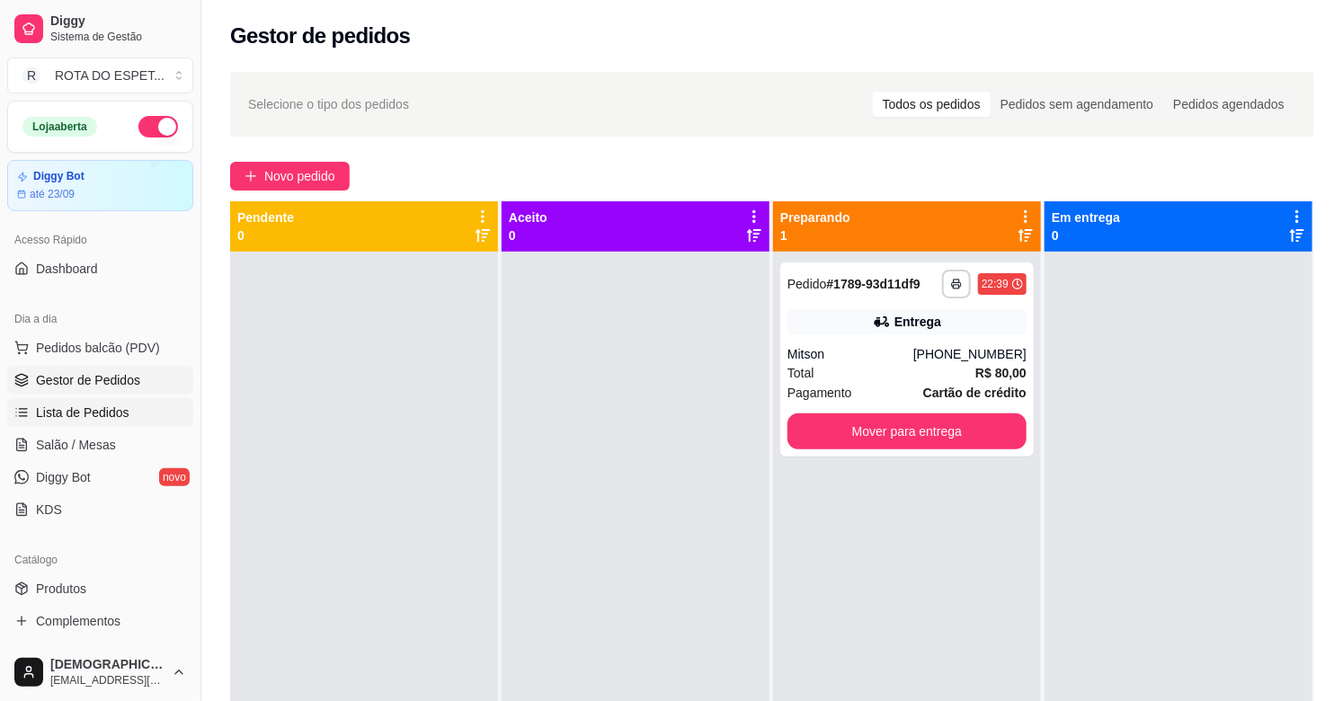
drag, startPoint x: 111, startPoint y: 404, endPoint x: 74, endPoint y: 401, distance: 37.0
click at [111, 405] on span "Lista de Pedidos" at bounding box center [82, 413] width 93 height 18
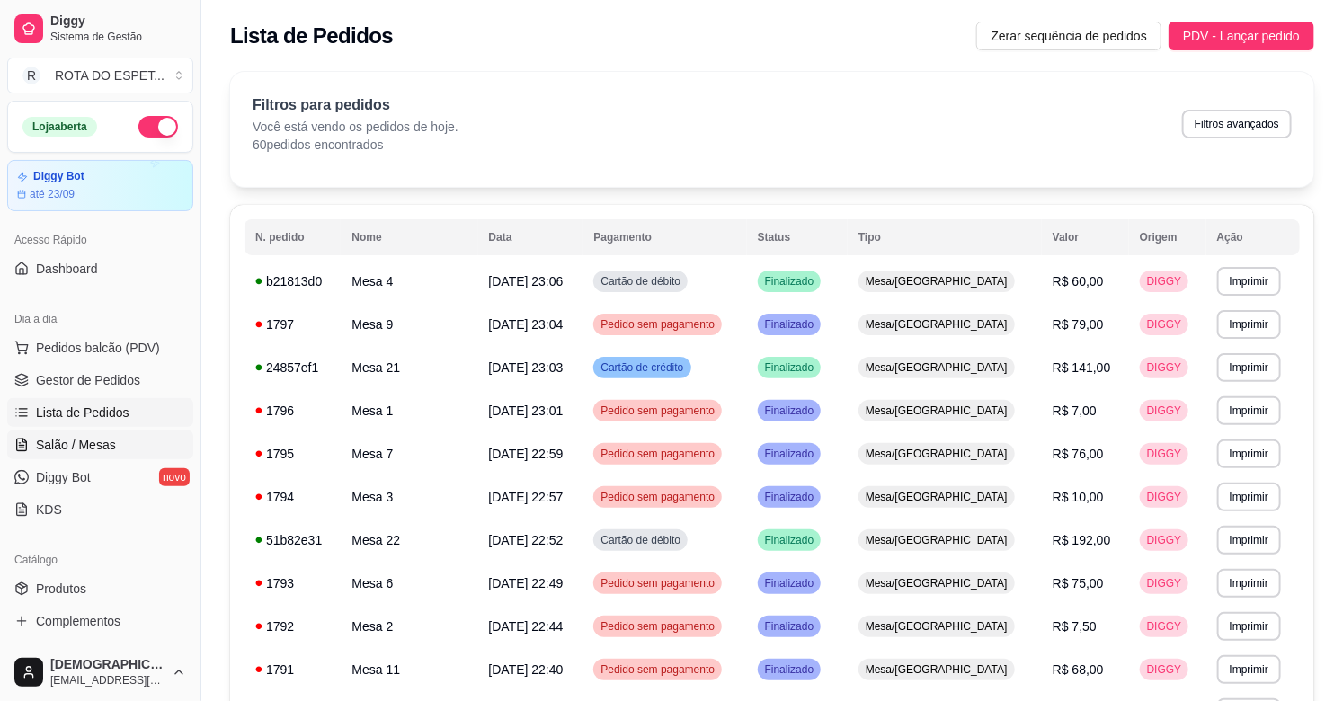
click at [55, 444] on span "Salão / Mesas" at bounding box center [76, 445] width 80 height 18
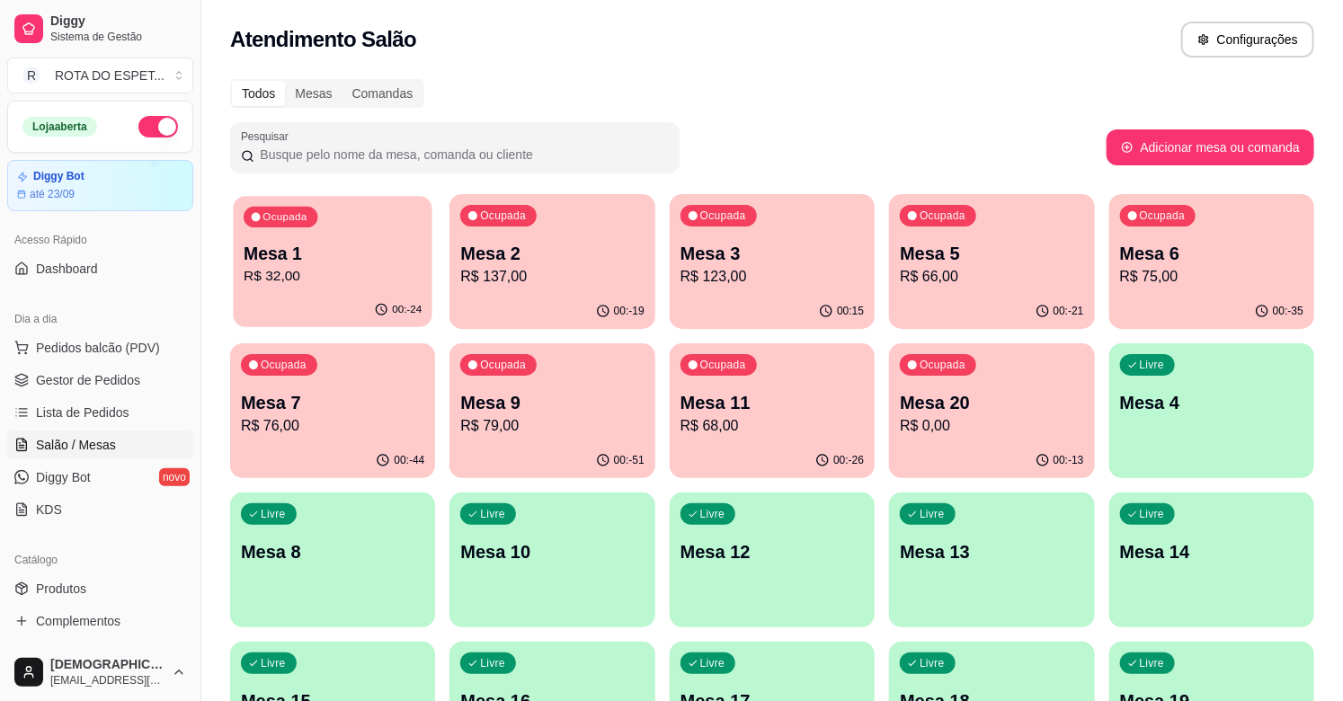
click at [327, 284] on p "R$ 32,00" at bounding box center [333, 276] width 178 height 21
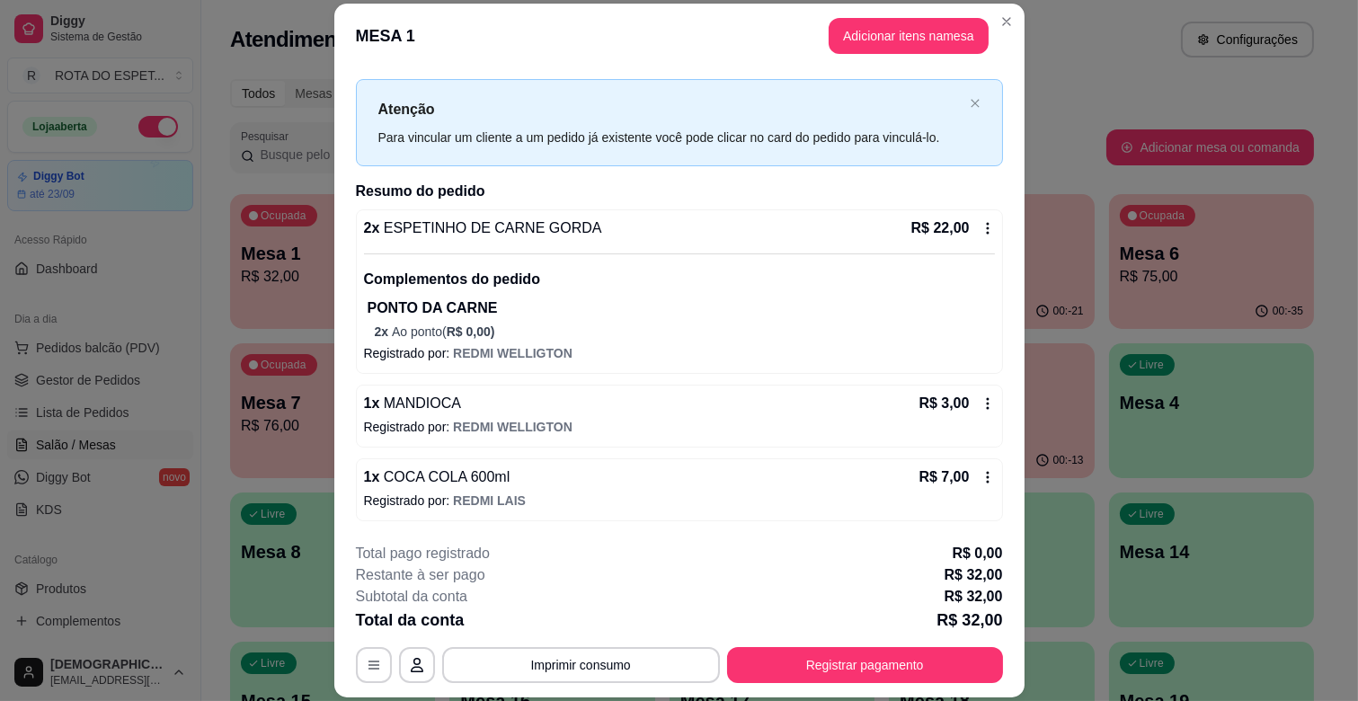
scroll to position [54, 0]
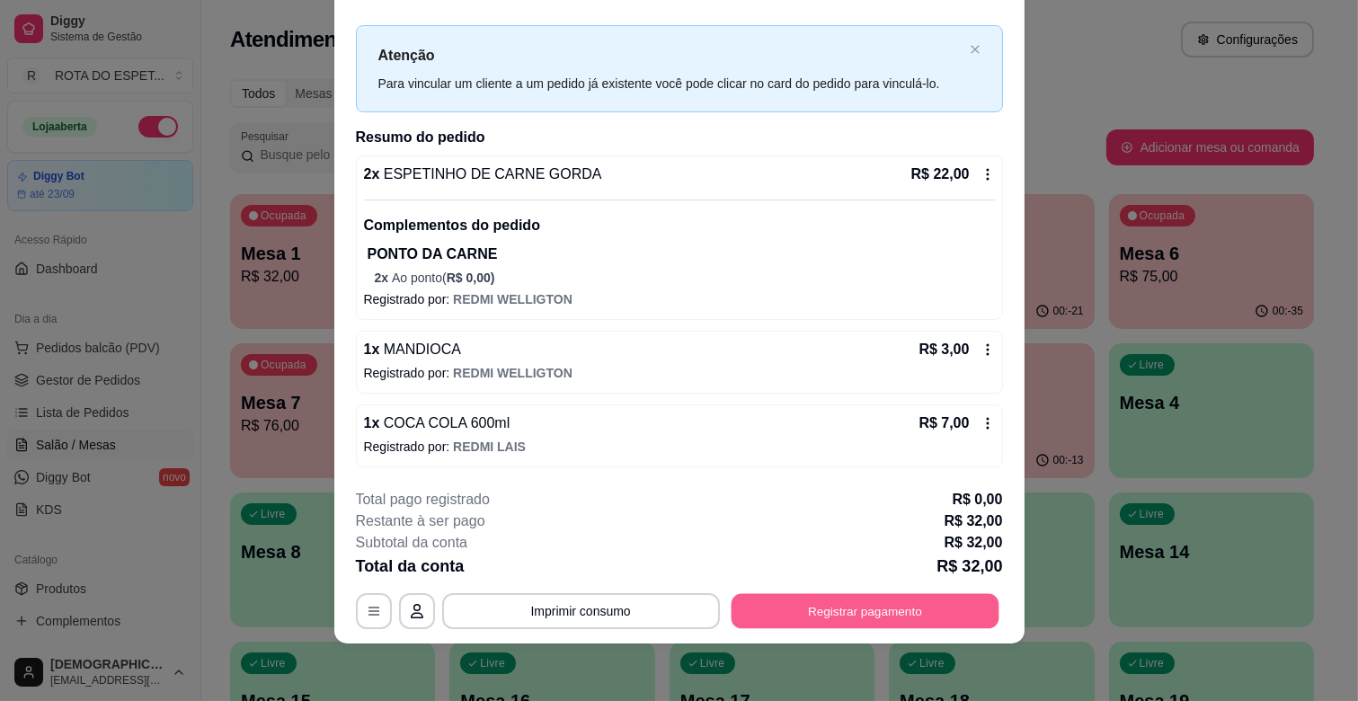
click at [804, 608] on button "Registrar pagamento" at bounding box center [865, 611] width 268 height 35
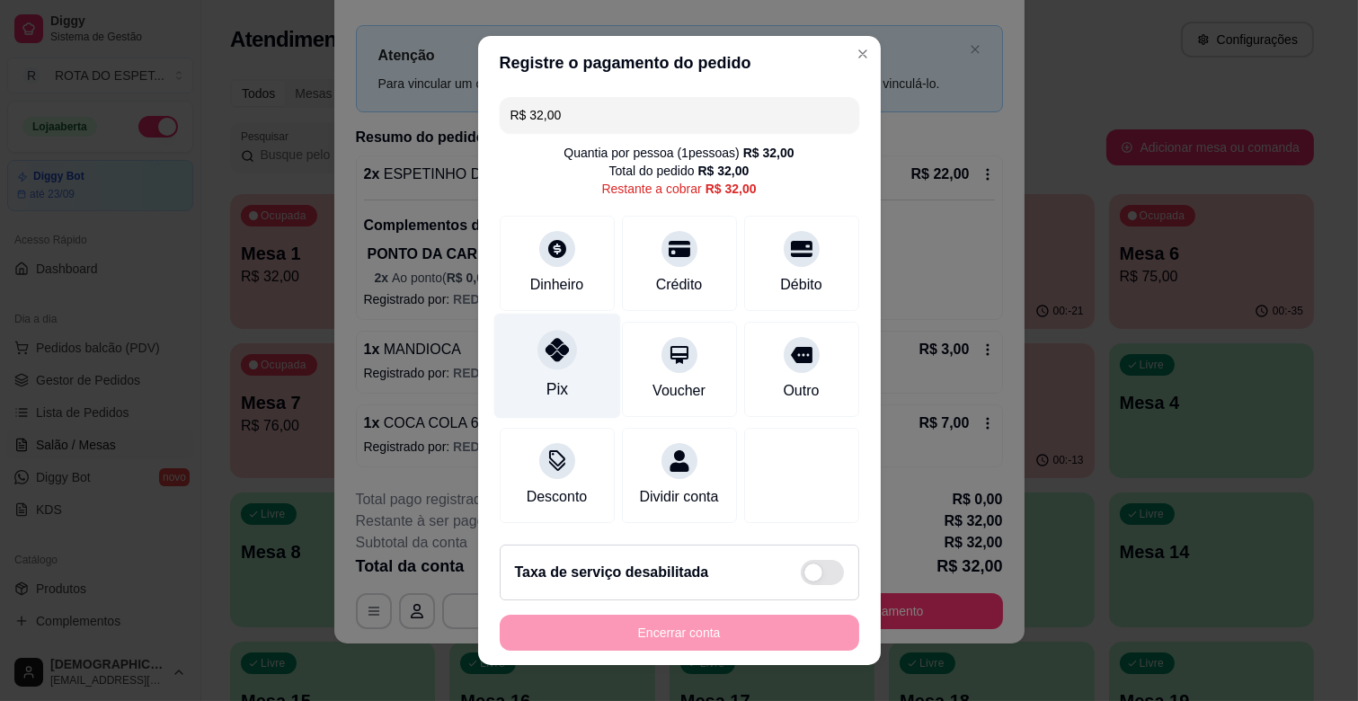
click at [544, 369] on div "Pix" at bounding box center [556, 366] width 127 height 105
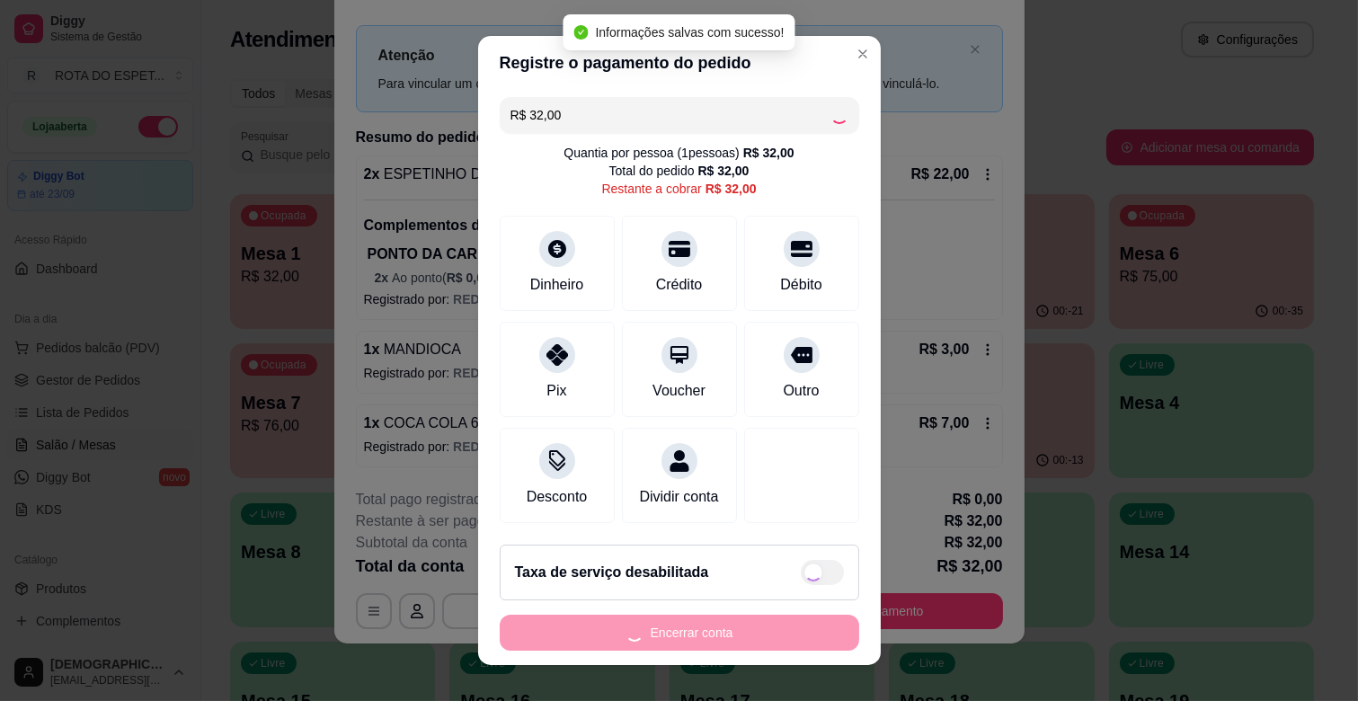
type input "R$ 0,00"
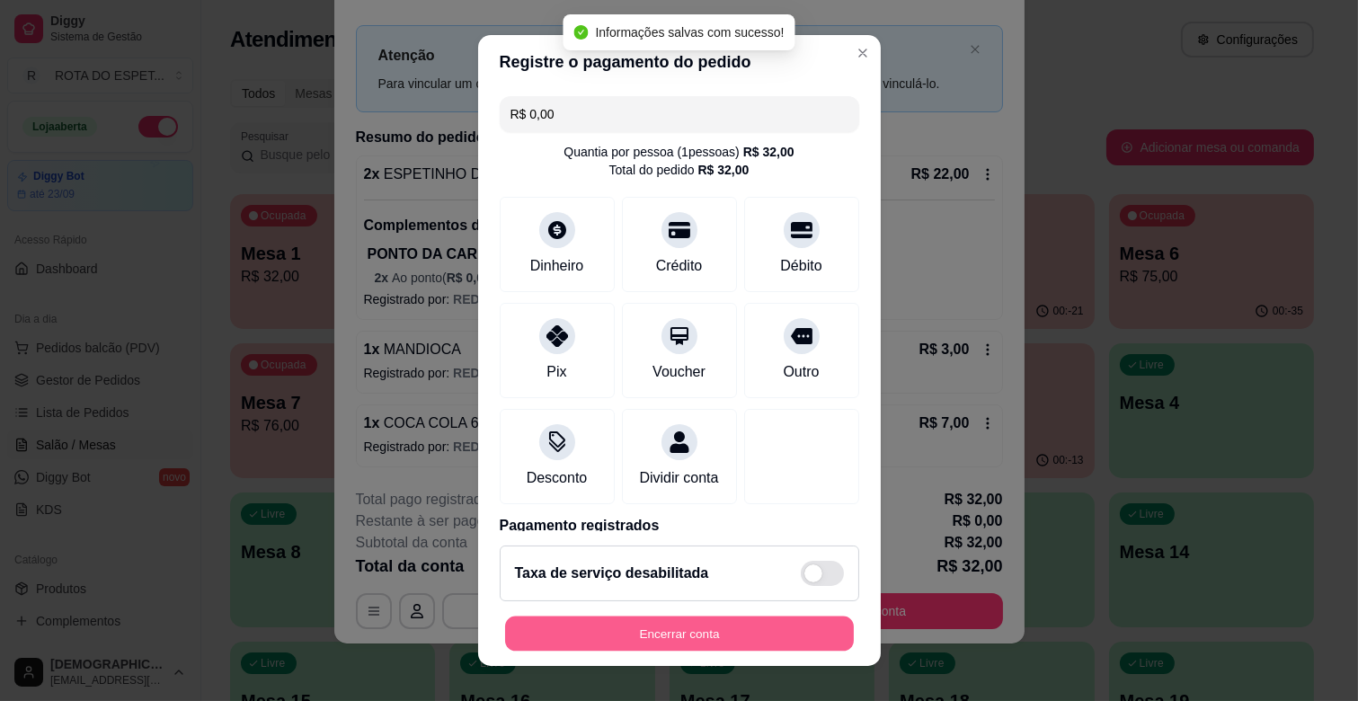
click at [807, 627] on button "Encerrar conta" at bounding box center [679, 634] width 349 height 35
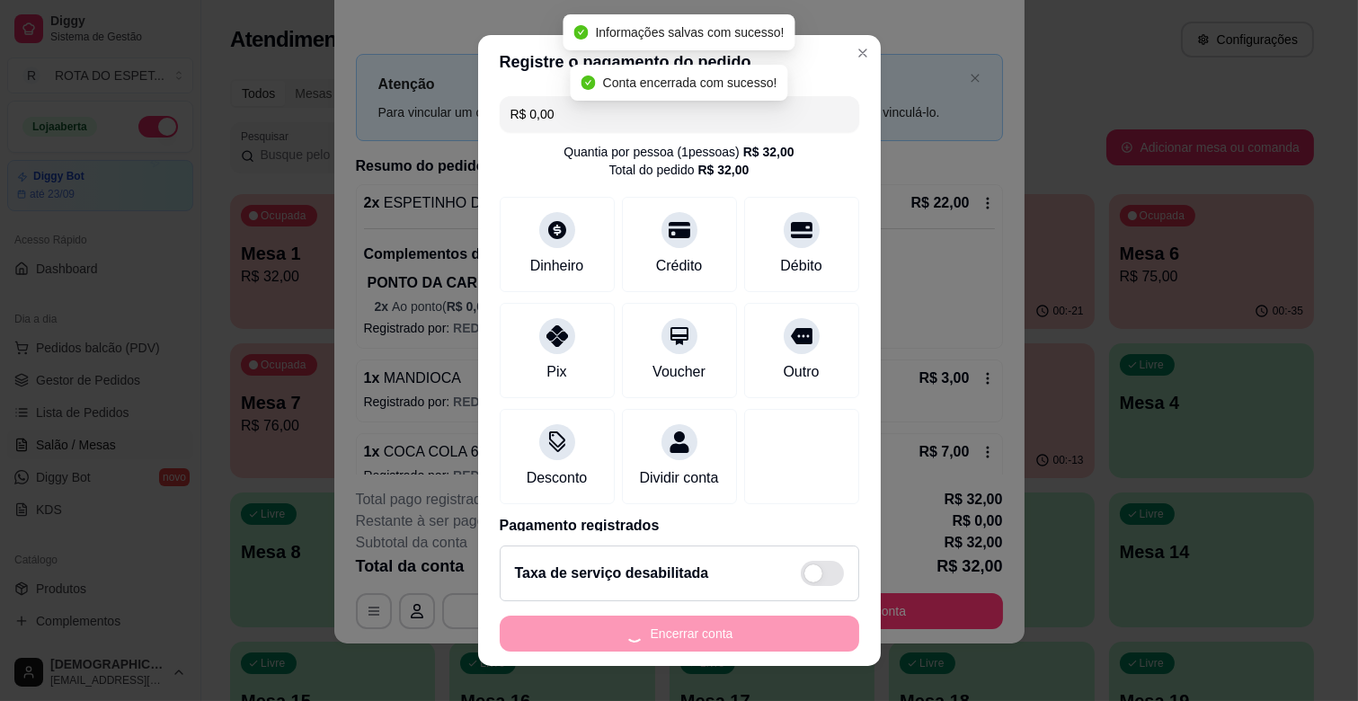
scroll to position [0, 0]
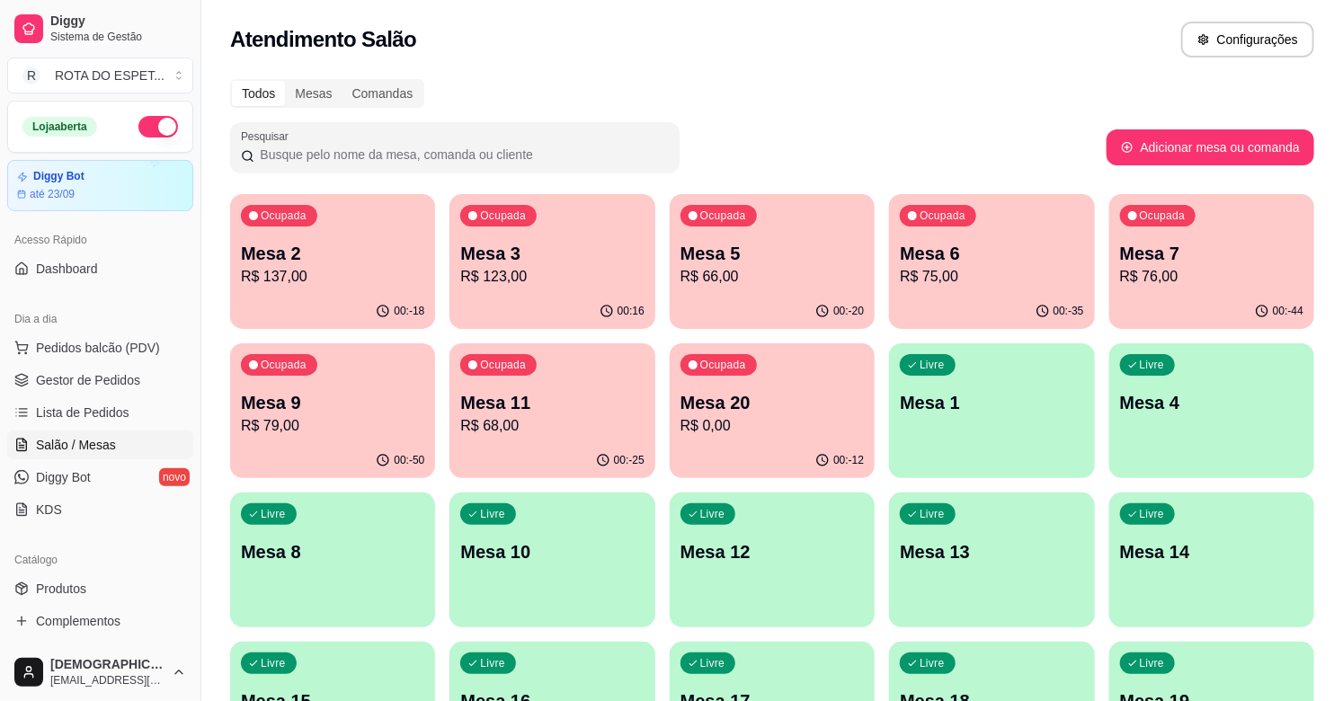
click at [584, 406] on p "Mesa 11" at bounding box center [551, 402] width 183 height 25
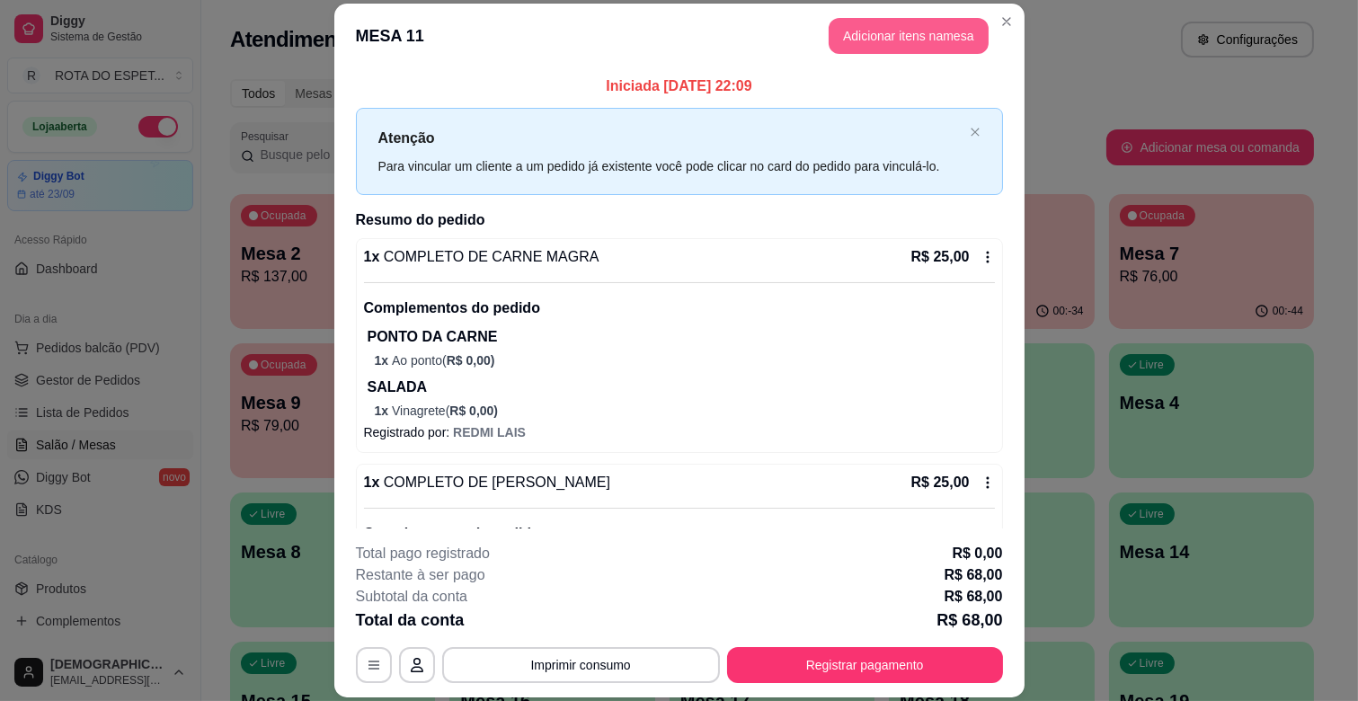
click at [895, 42] on button "Adicionar itens na mesa" at bounding box center [909, 36] width 160 height 36
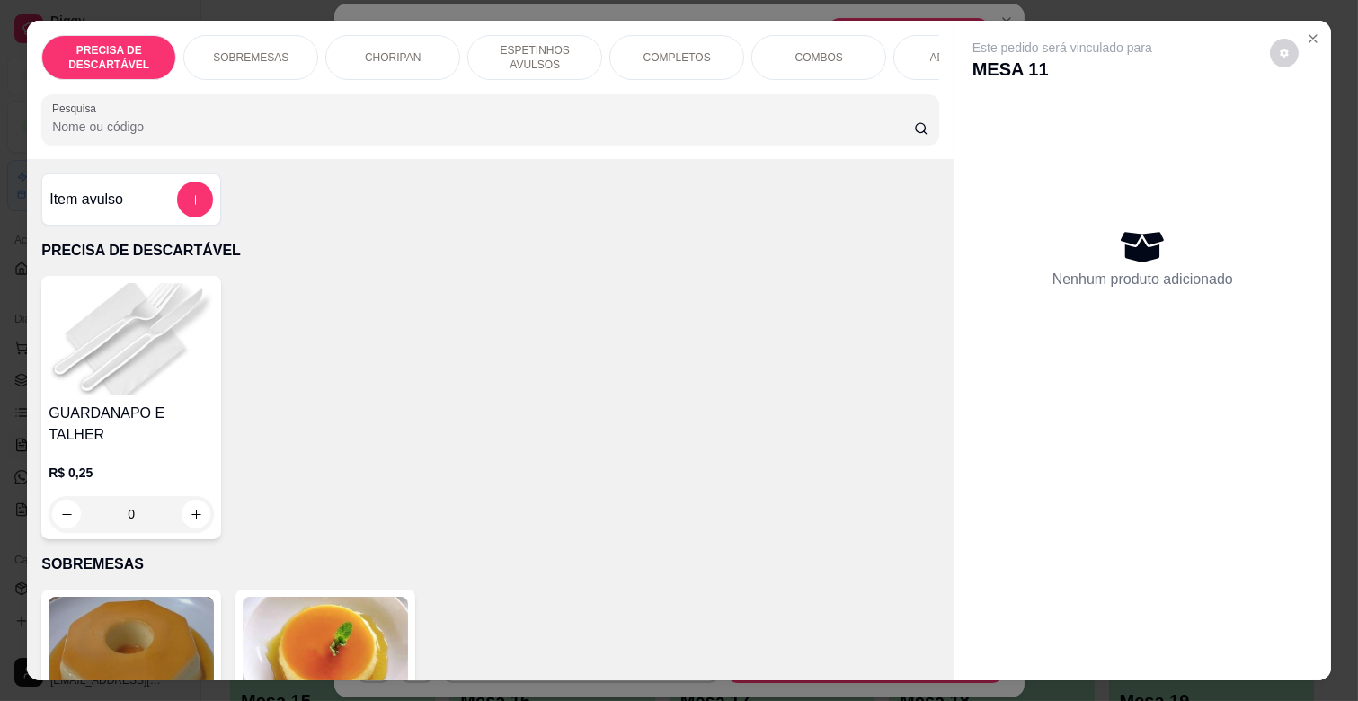
click at [542, 58] on p "ESPETINHOS AVULSOS" at bounding box center [535, 57] width 104 height 29
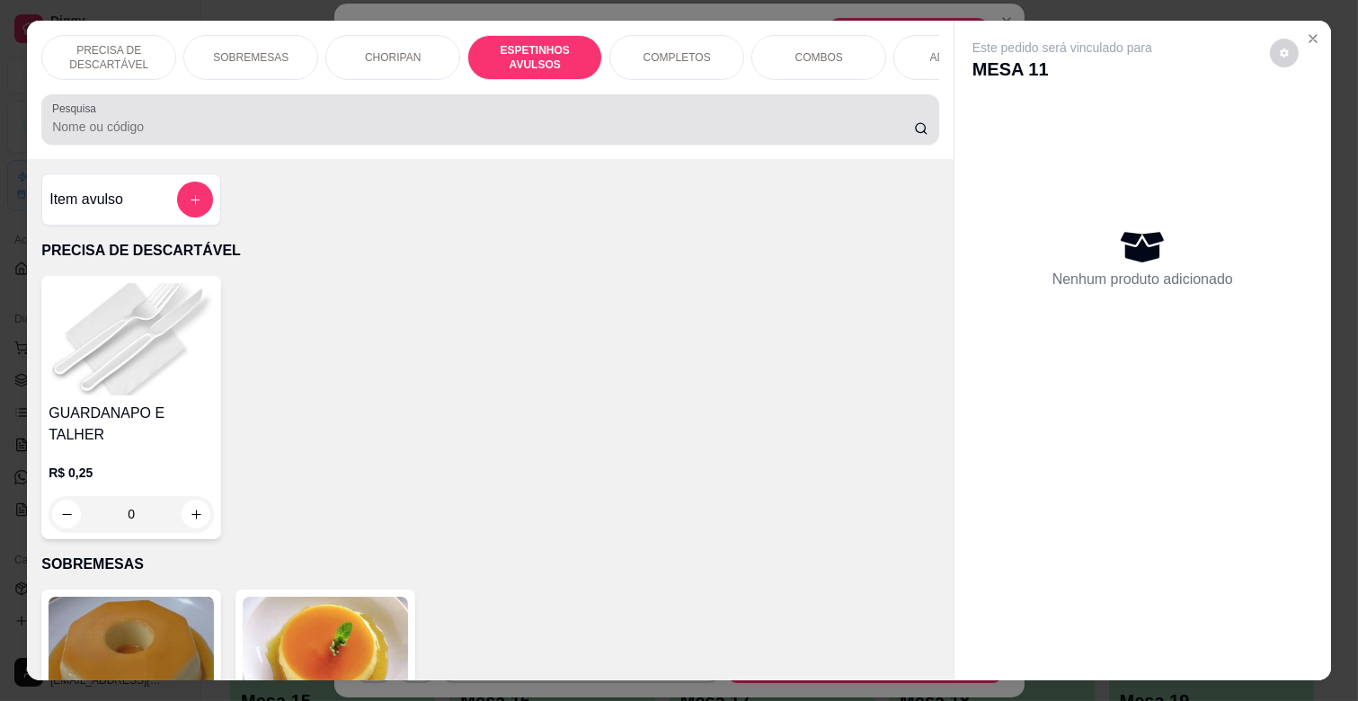
scroll to position [43, 0]
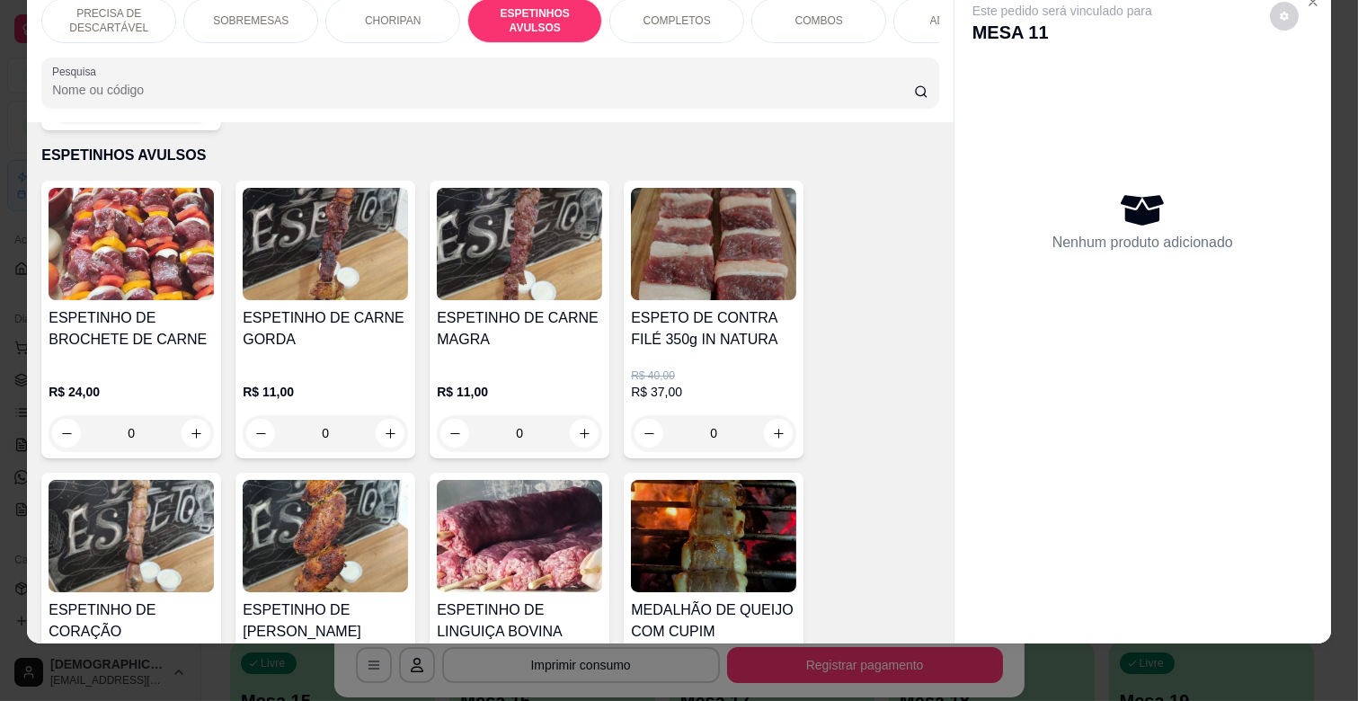
click at [549, 383] on p "R$ 11,00" at bounding box center [519, 392] width 165 height 18
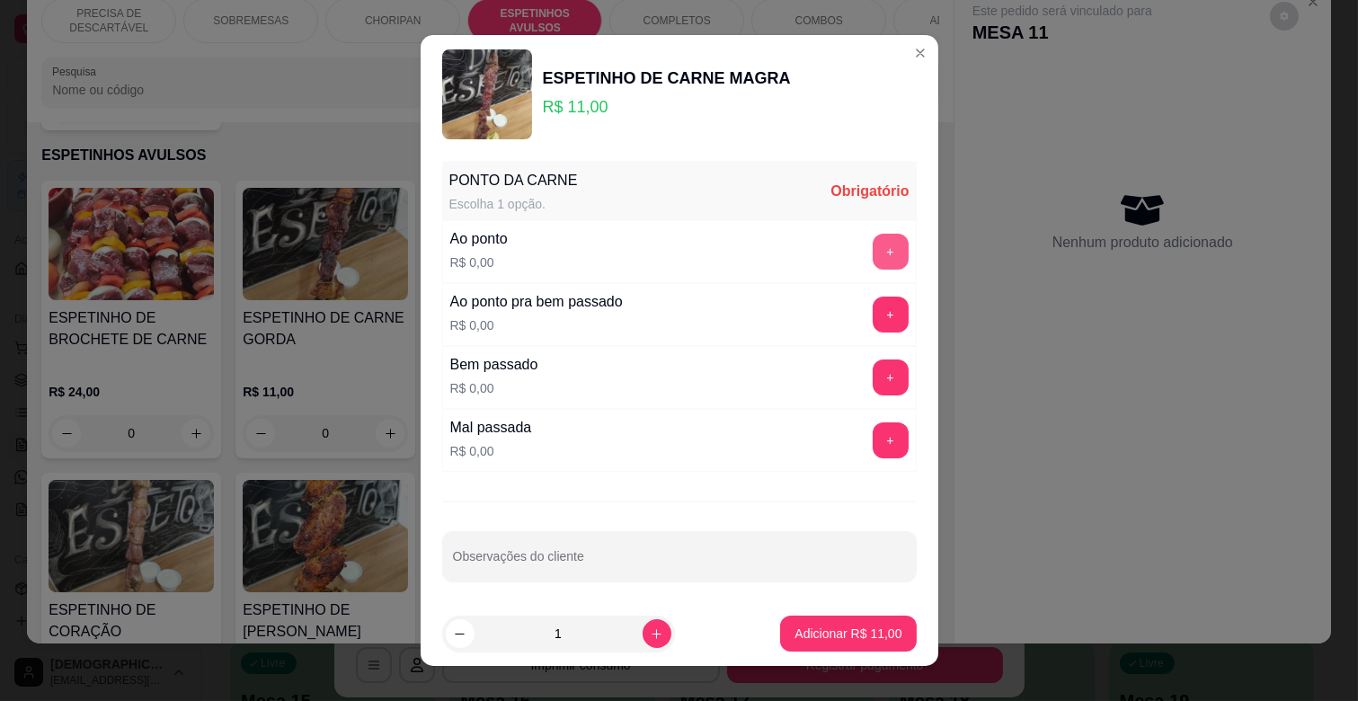
click at [873, 245] on button "+" at bounding box center [891, 252] width 36 height 36
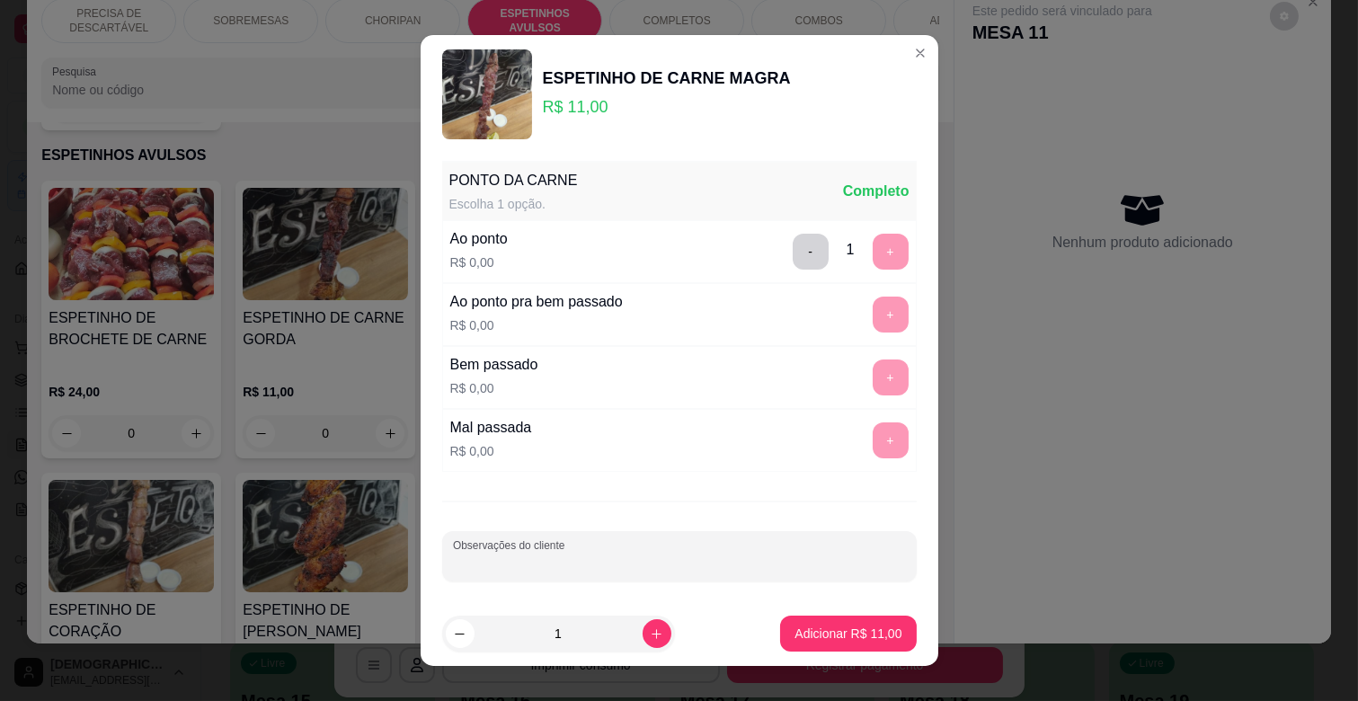
click at [572, 563] on input "Observações do cliente" at bounding box center [679, 564] width 453 height 18
type input "v"
type input "VIAGEM"
click at [877, 626] on p "Adicionar R$ 11,00" at bounding box center [848, 634] width 107 height 18
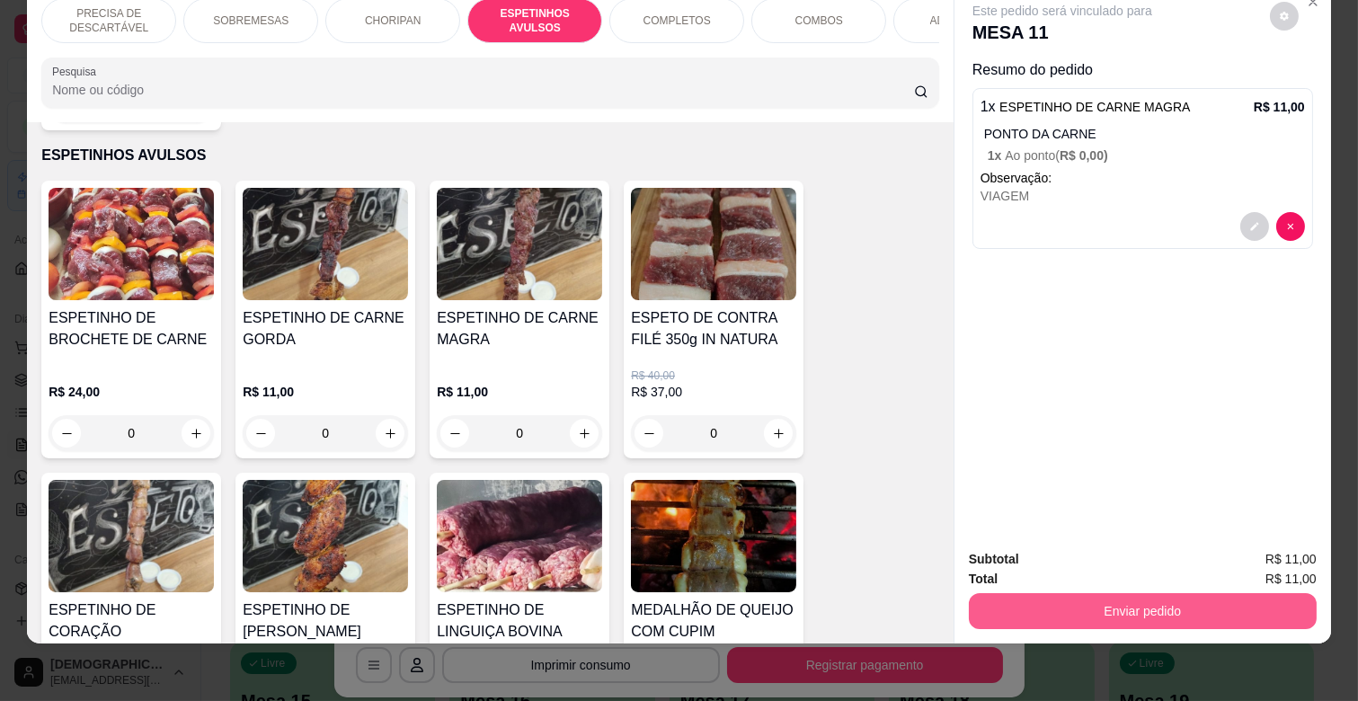
click at [1133, 600] on button "Enviar pedido" at bounding box center [1143, 611] width 348 height 36
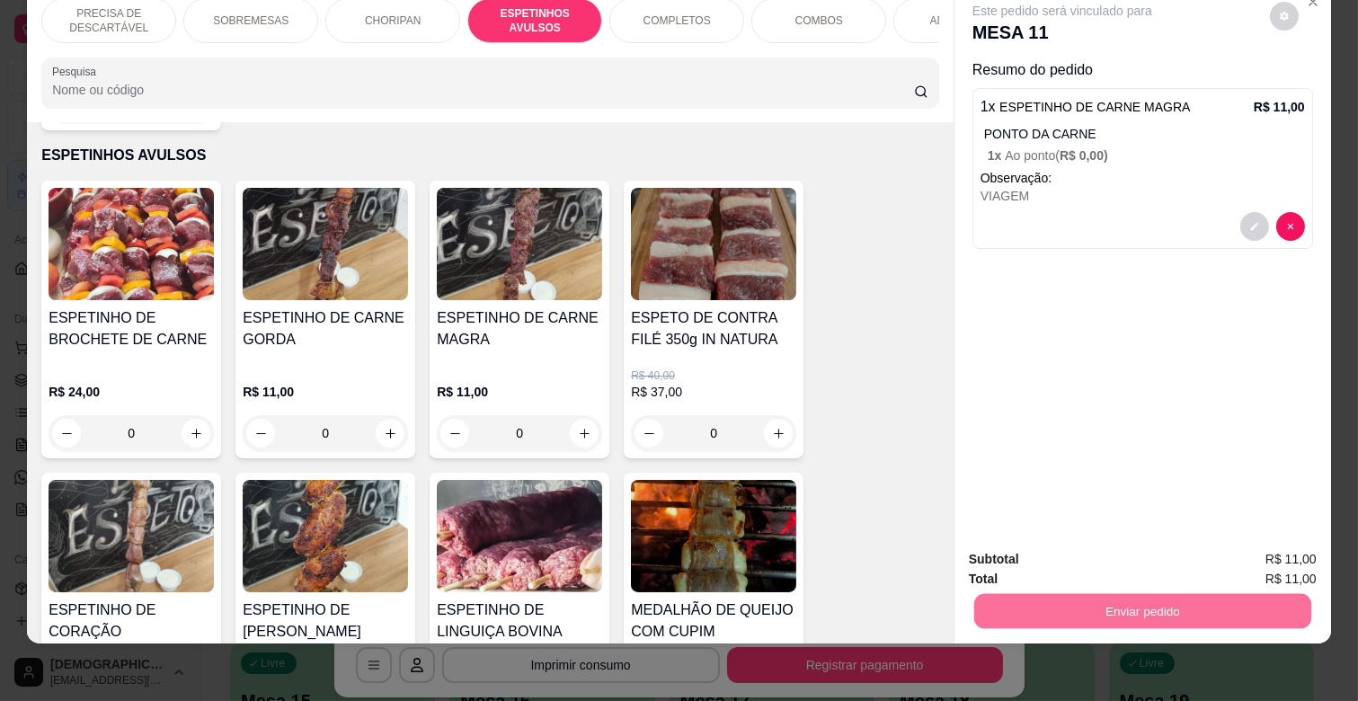
click at [1273, 555] on button "Enviar pedido" at bounding box center [1270, 552] width 102 height 34
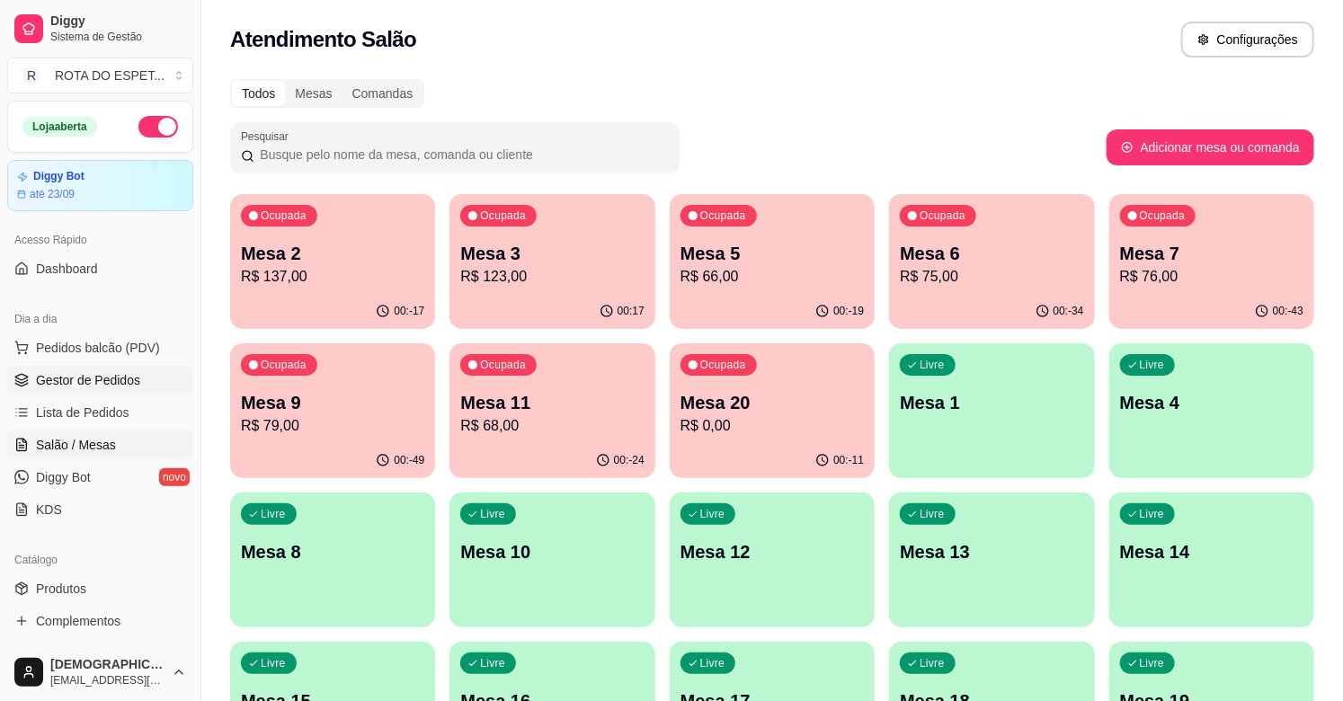
click at [126, 367] on link "Gestor de Pedidos" at bounding box center [100, 380] width 186 height 29
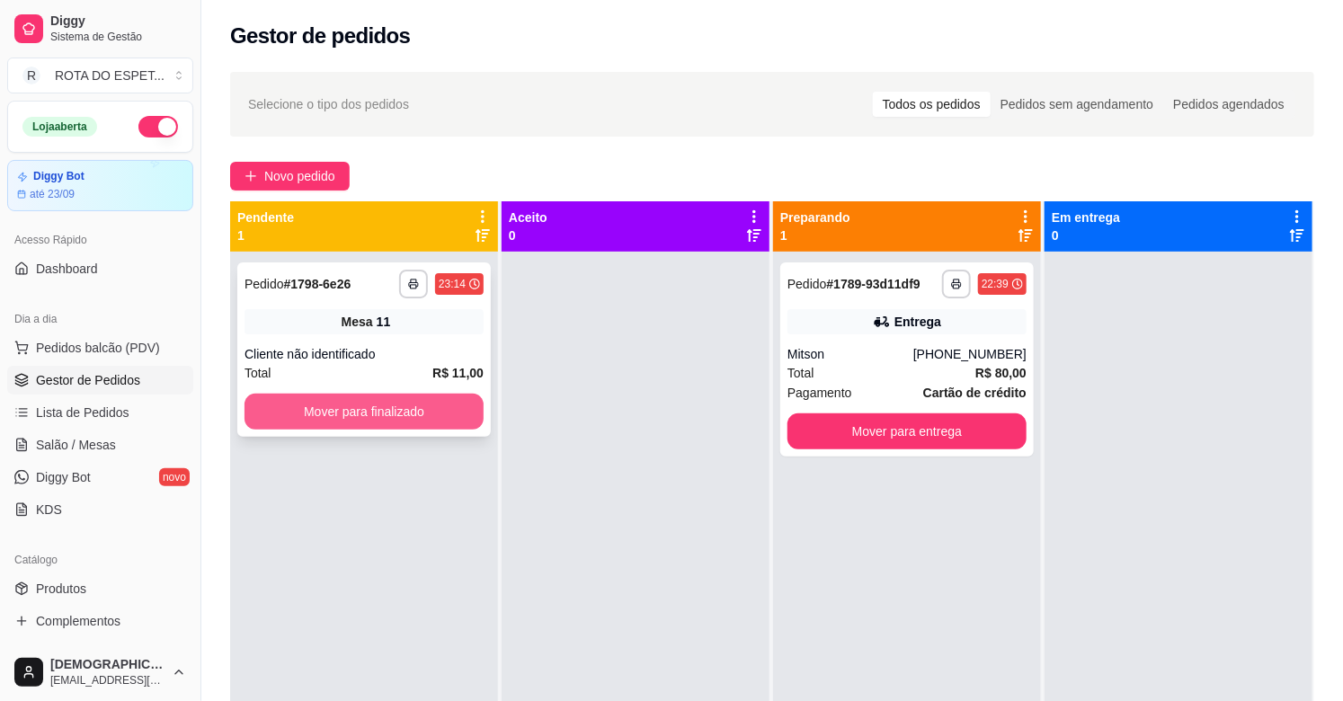
click at [406, 415] on button "Mover para finalizado" at bounding box center [363, 412] width 239 height 36
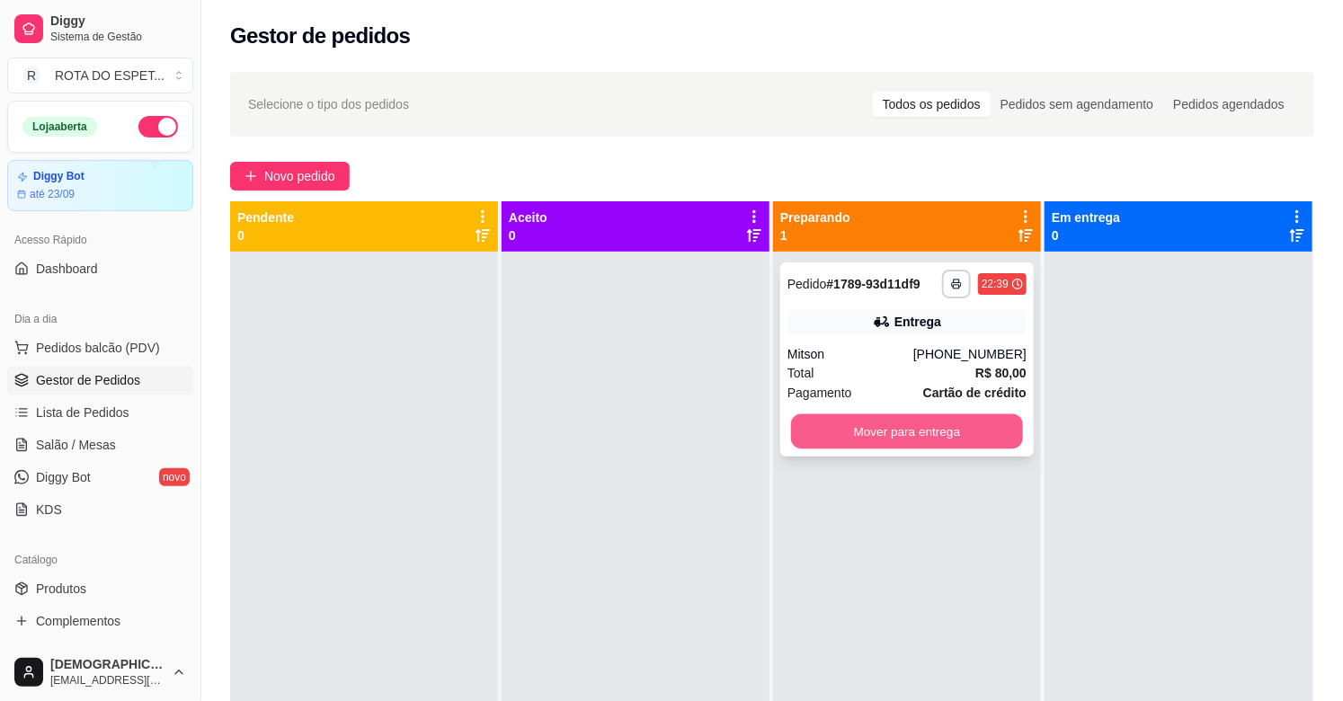
click at [863, 440] on button "Mover para entrega" at bounding box center [907, 431] width 232 height 35
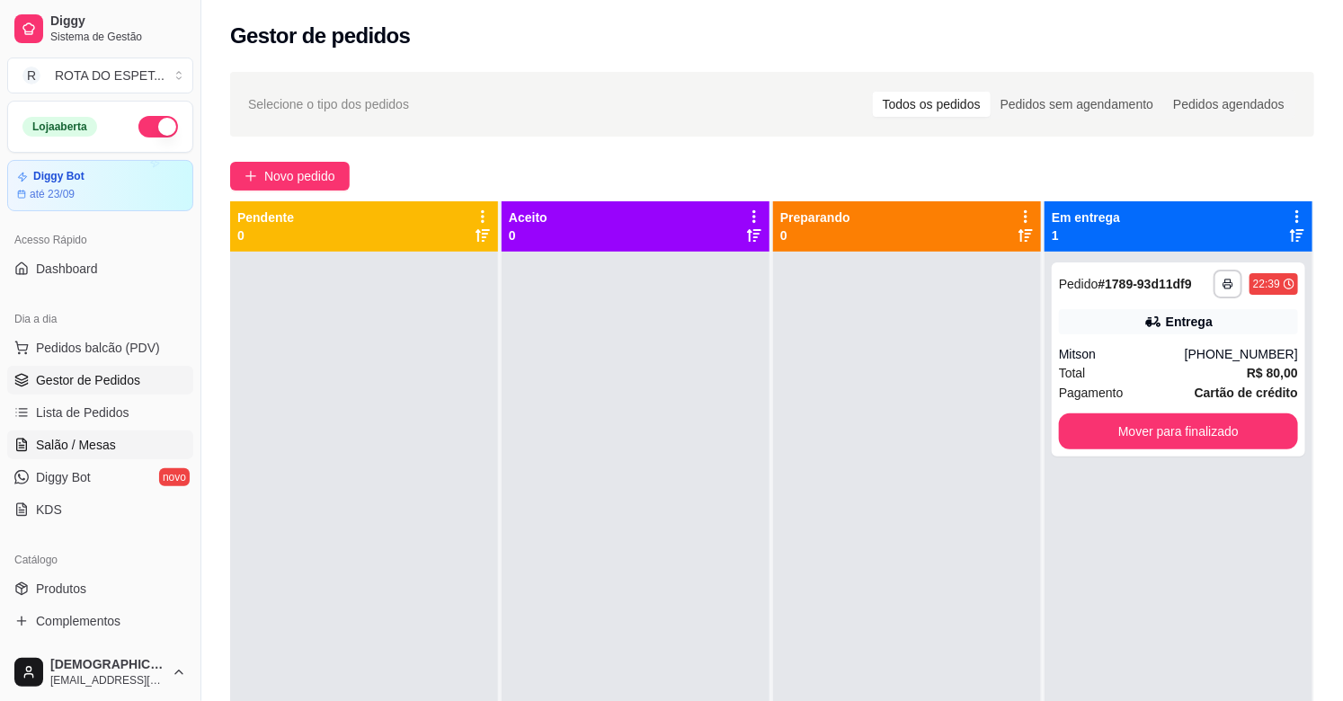
click at [114, 438] on link "Salão / Mesas" at bounding box center [100, 445] width 186 height 29
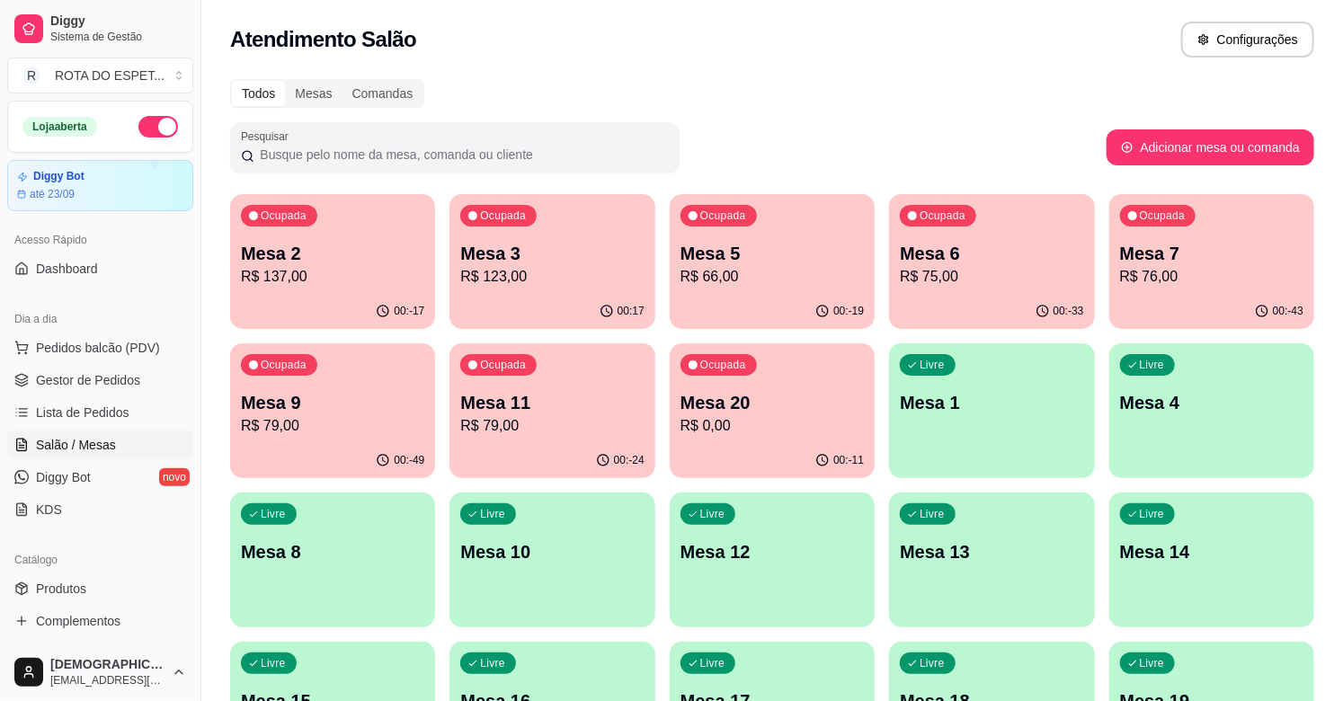
click at [264, 266] on p "R$ 137,00" at bounding box center [332, 277] width 183 height 22
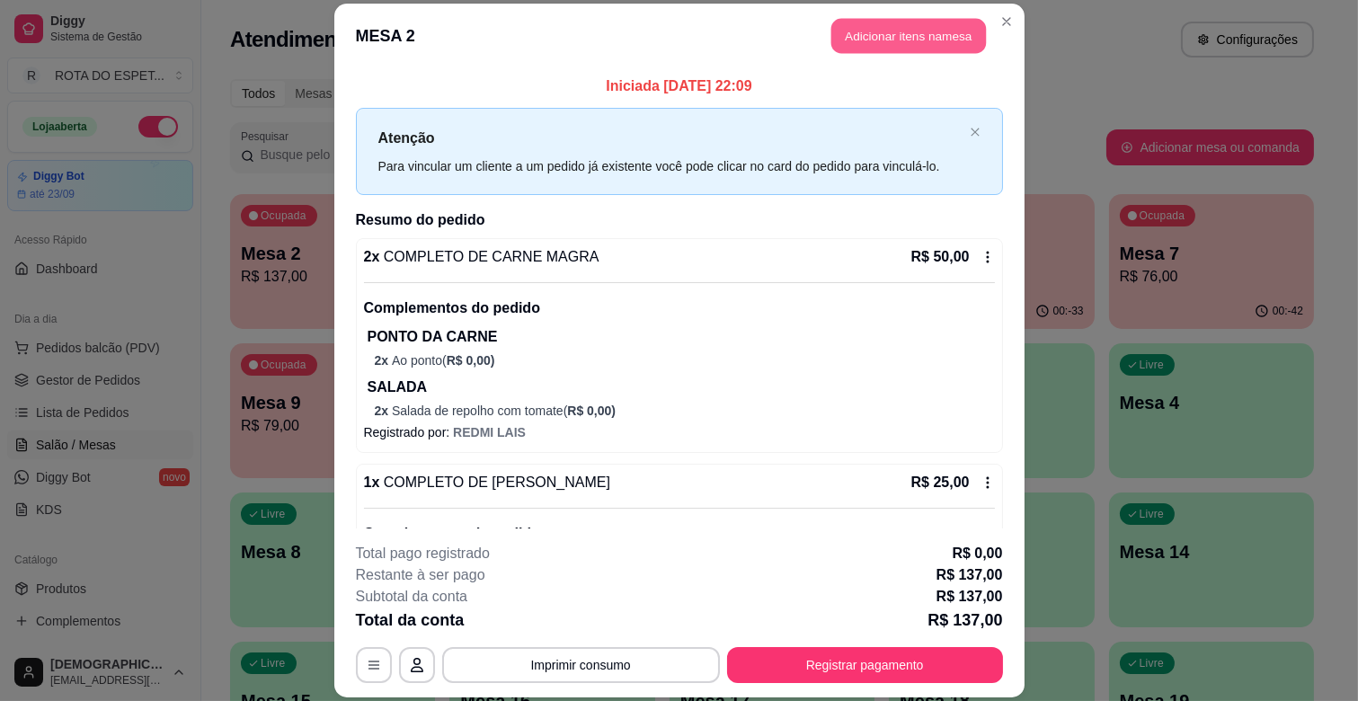
click at [942, 23] on button "Adicionar itens na mesa" at bounding box center [908, 36] width 155 height 35
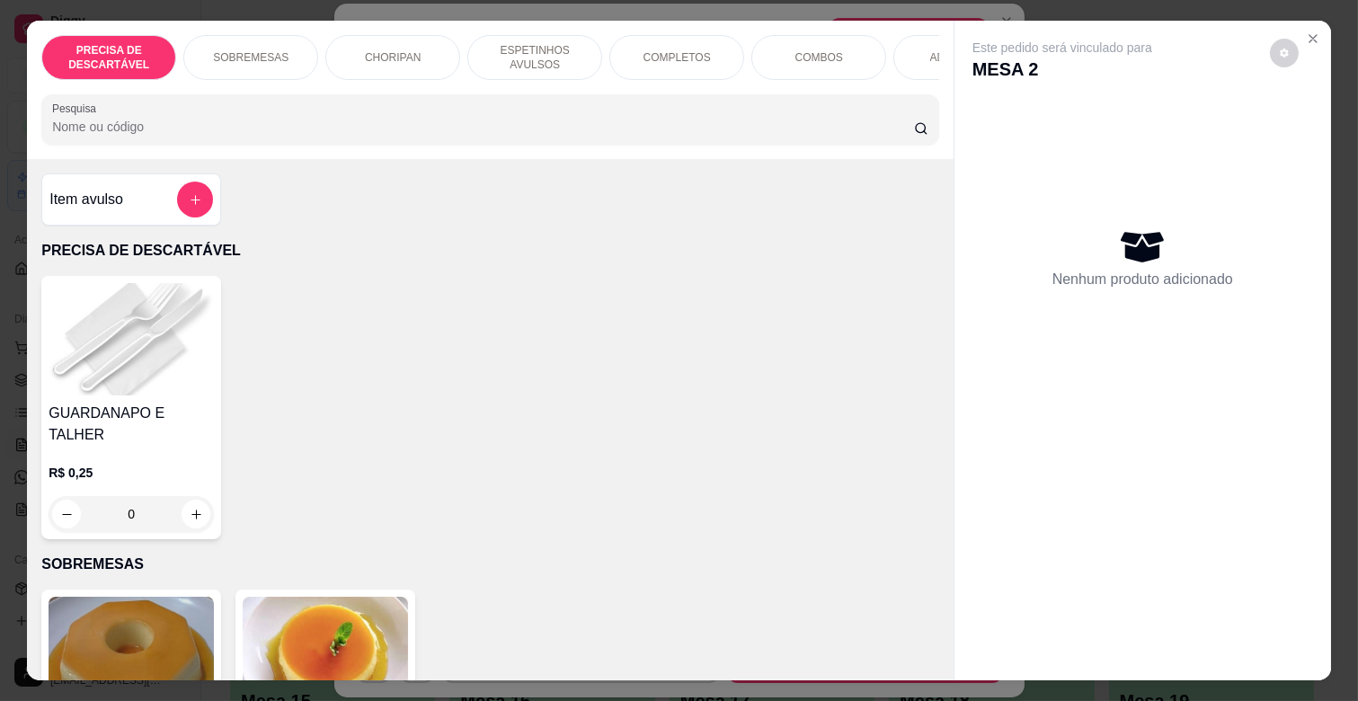
scroll to position [0, 786]
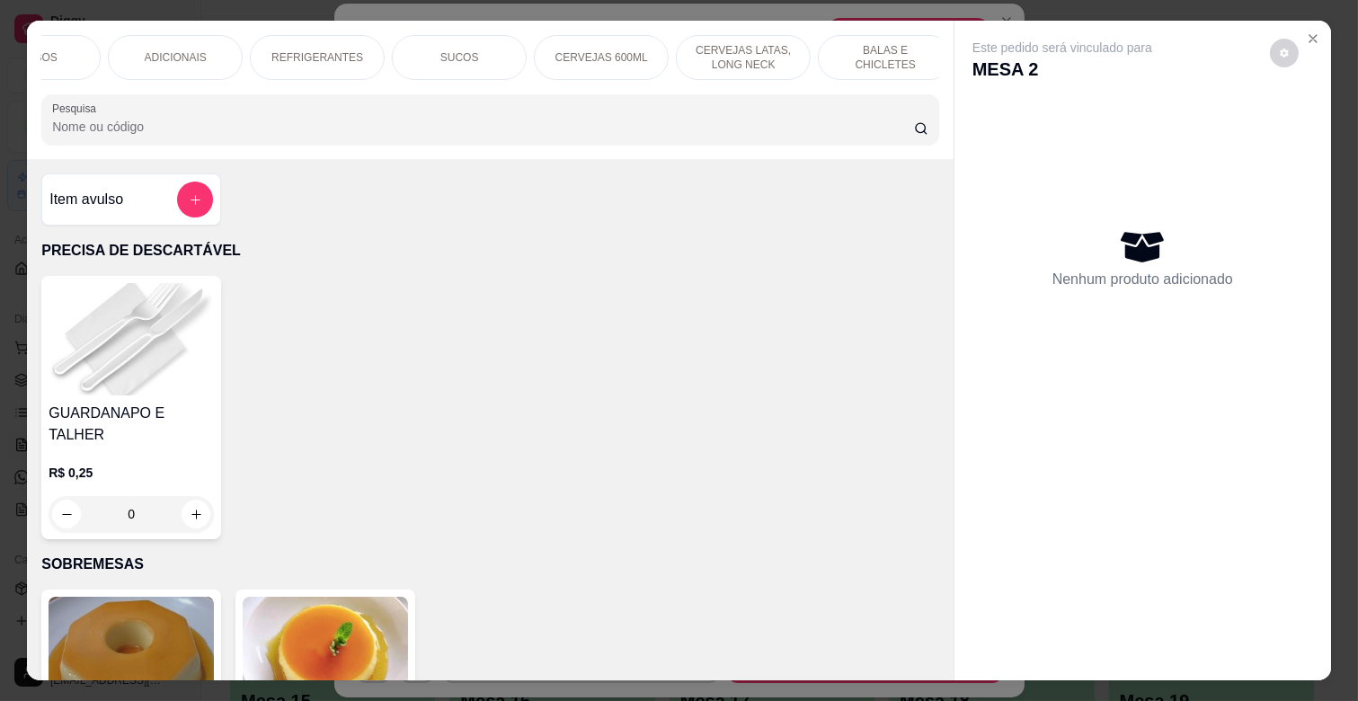
click at [896, 59] on div "BALAS E CHICLETES" at bounding box center [885, 57] width 135 height 45
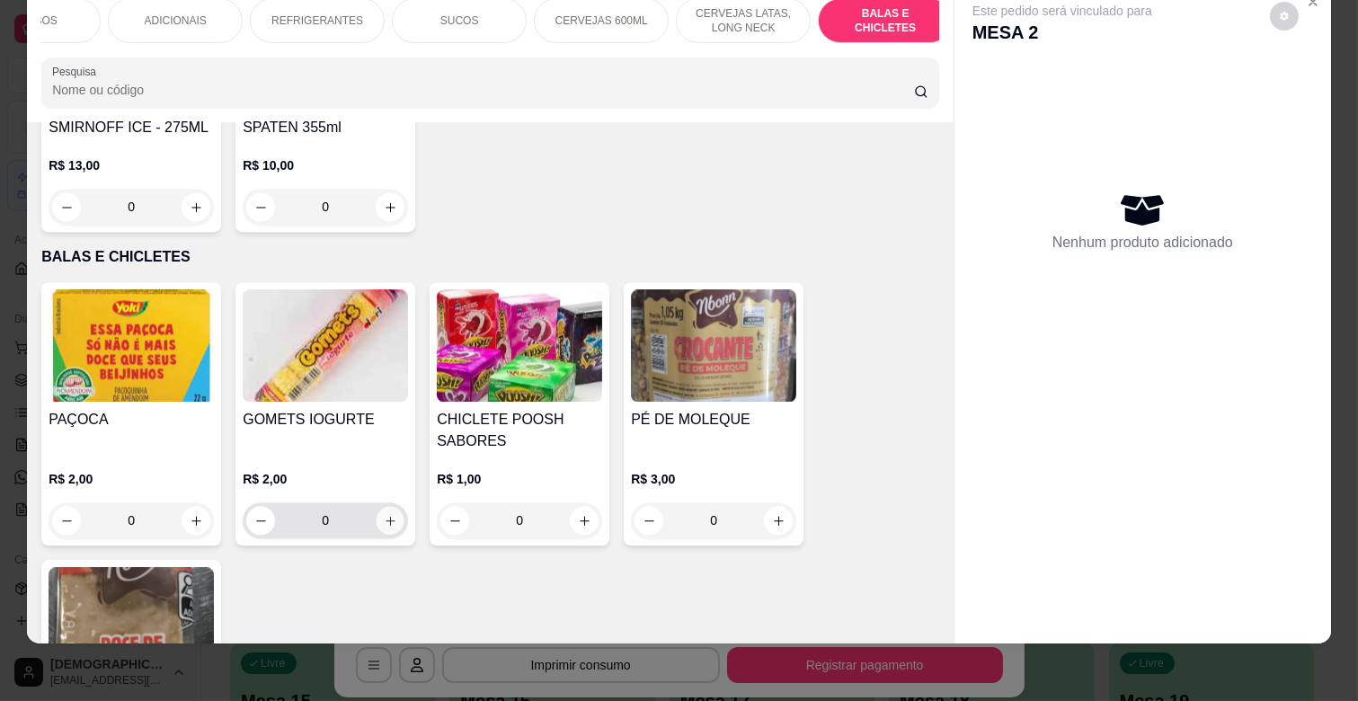
click at [384, 514] on icon "increase-product-quantity" at bounding box center [390, 520] width 13 height 13
type input "2"
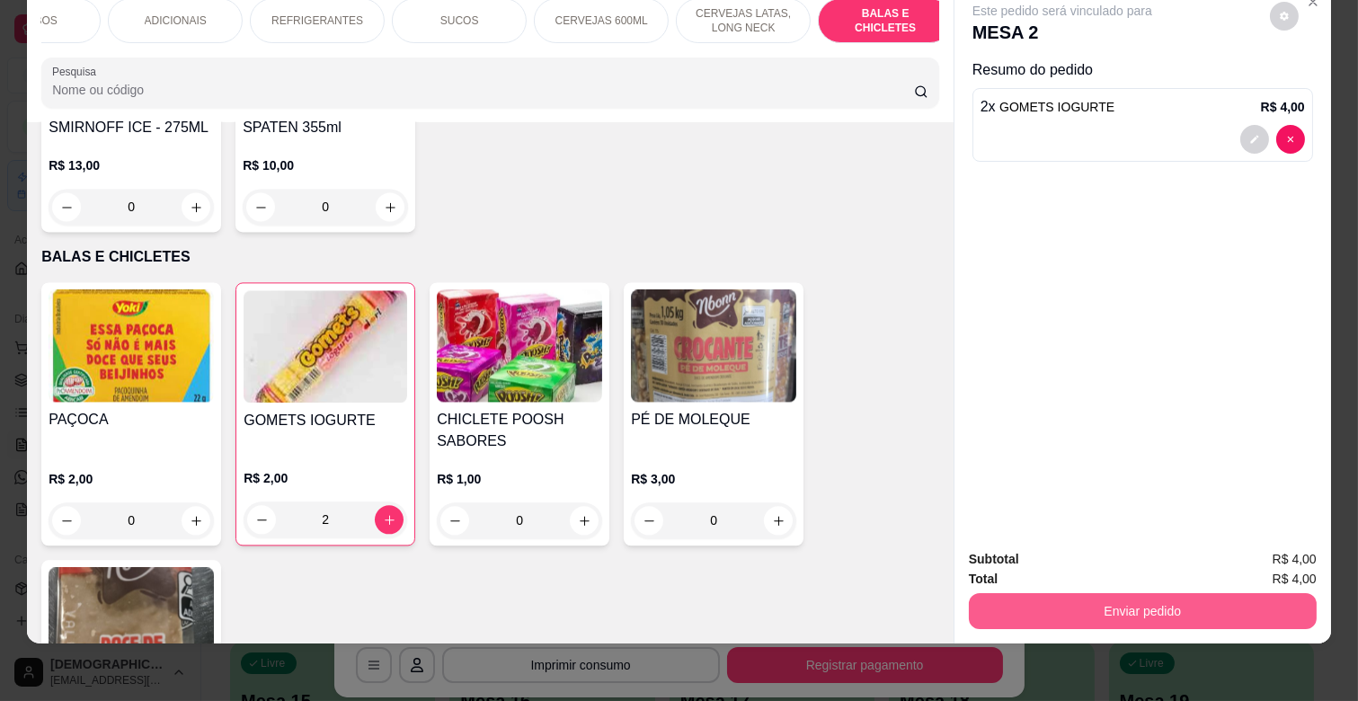
click at [1130, 603] on button "Enviar pedido" at bounding box center [1143, 611] width 348 height 36
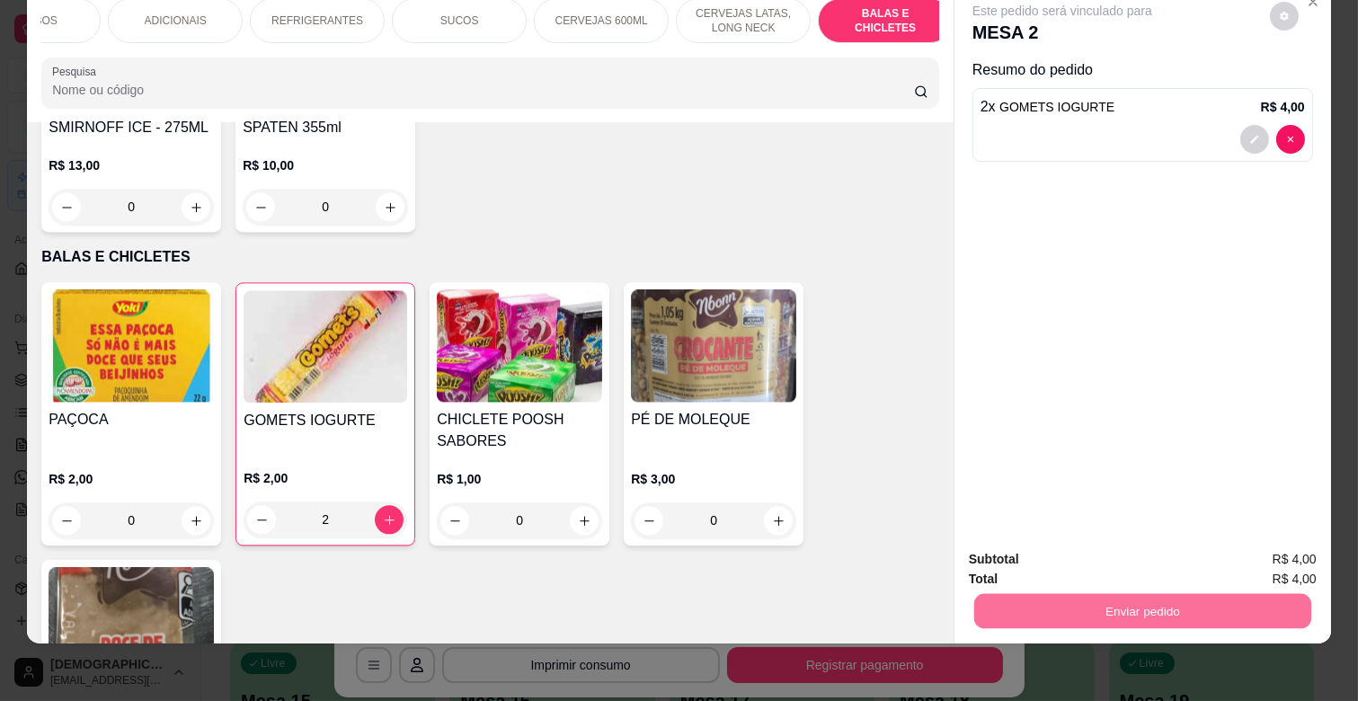
click at [1299, 540] on button "Enviar pedido" at bounding box center [1269, 551] width 99 height 33
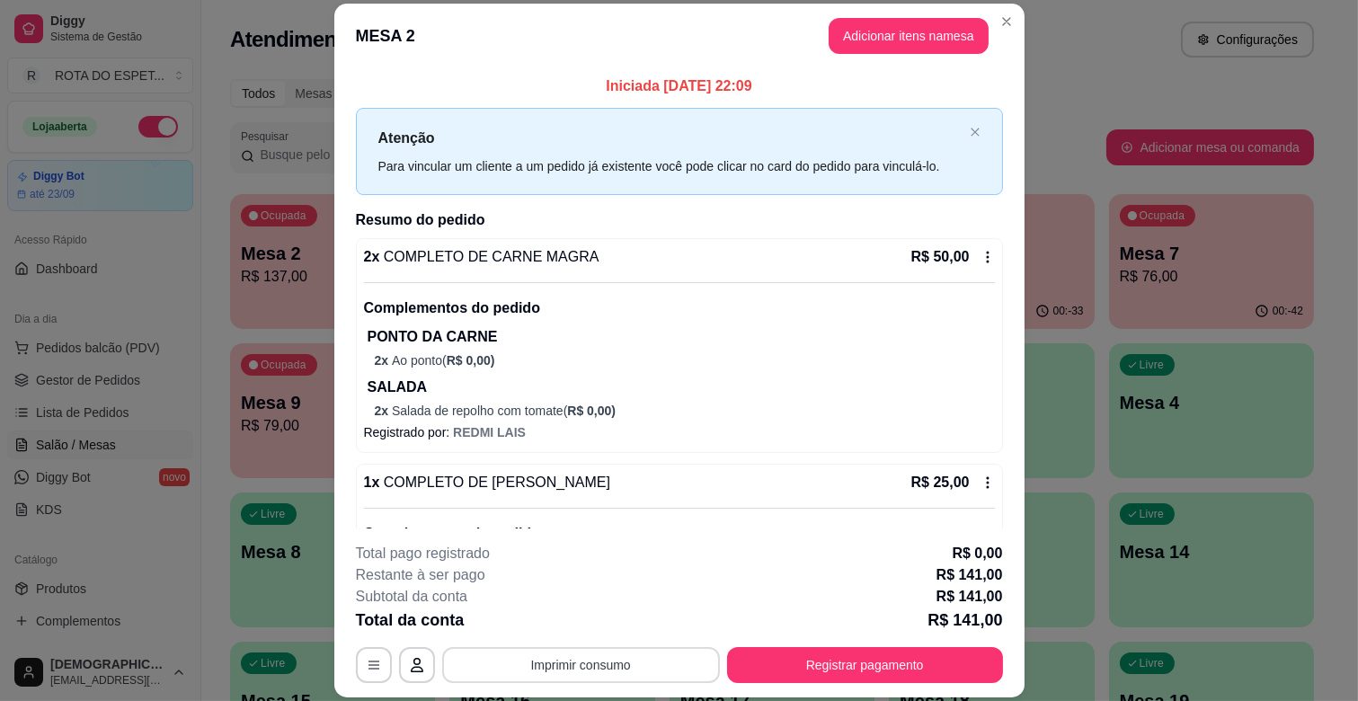
click at [536, 662] on button "Imprimir consumo" at bounding box center [581, 665] width 278 height 36
click at [596, 626] on button "IMPRESSORA CAIXA" at bounding box center [579, 623] width 148 height 29
click at [837, 656] on button "Registrar pagamento" at bounding box center [865, 665] width 268 height 35
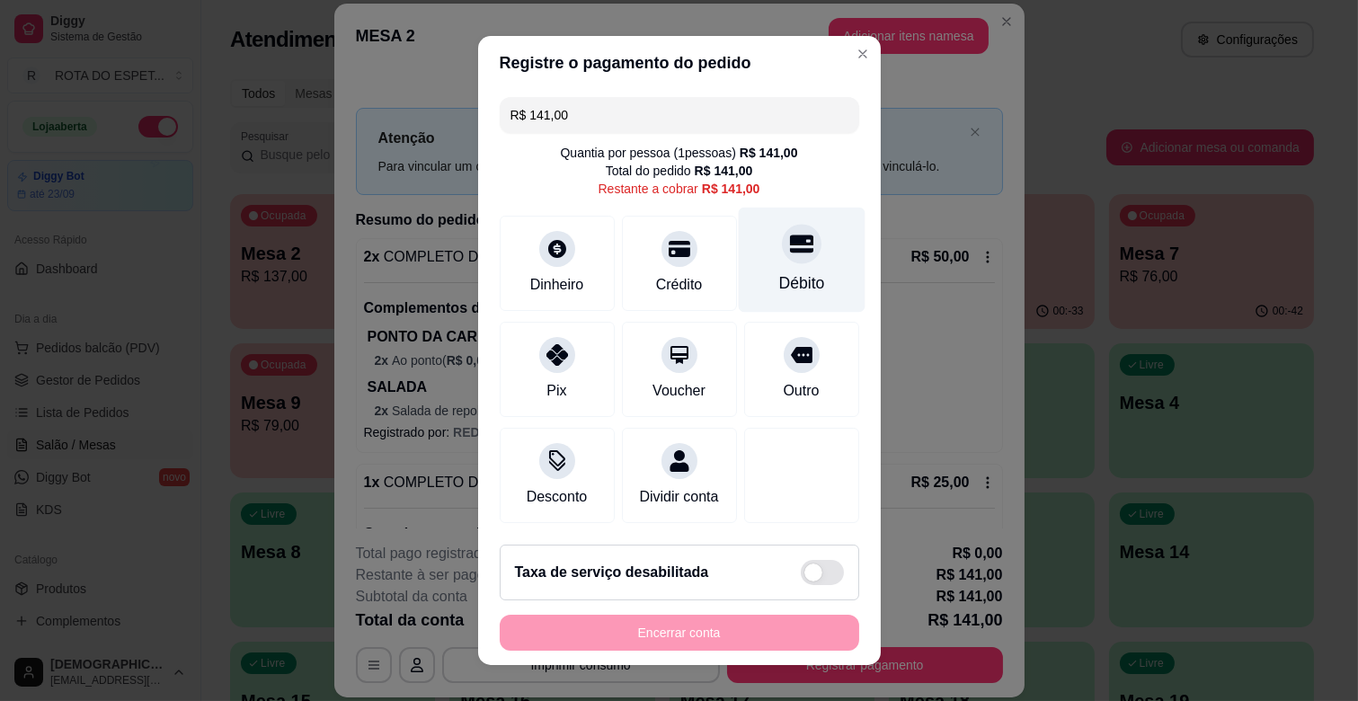
click at [782, 253] on div at bounding box center [802, 244] width 40 height 40
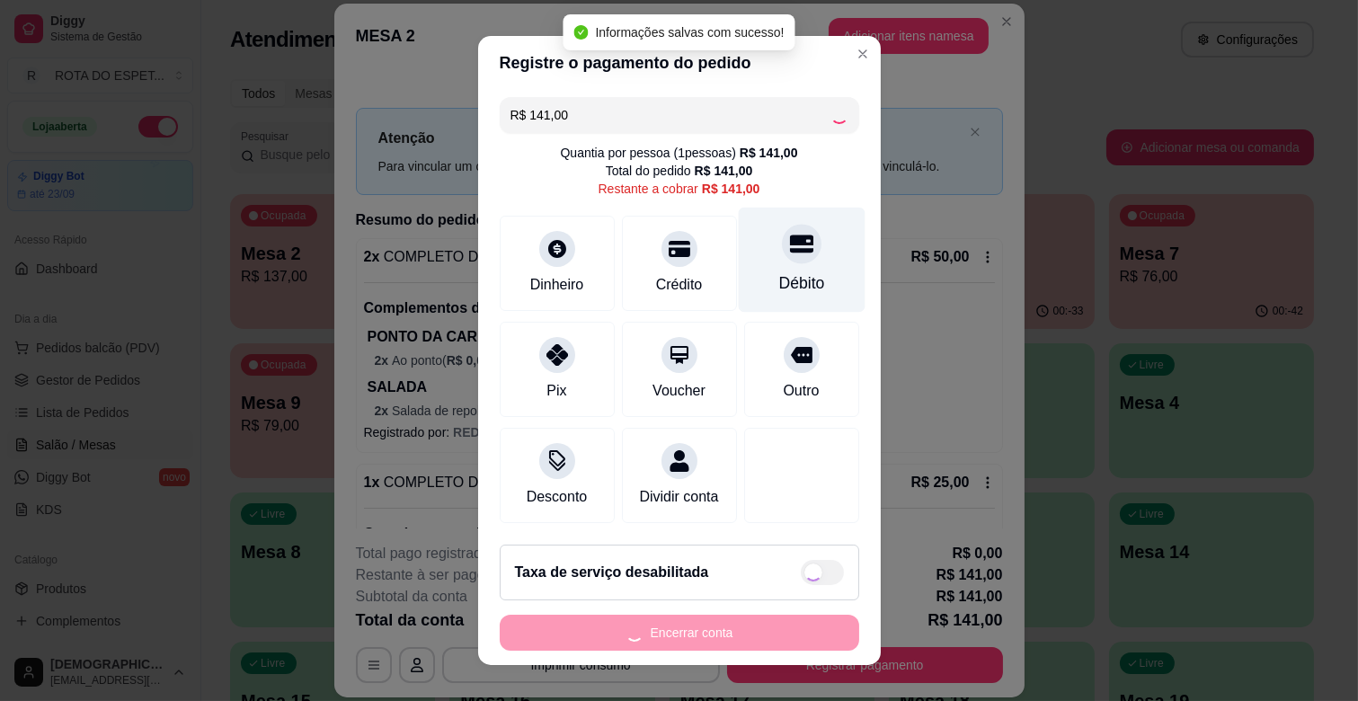
type input "R$ 0,00"
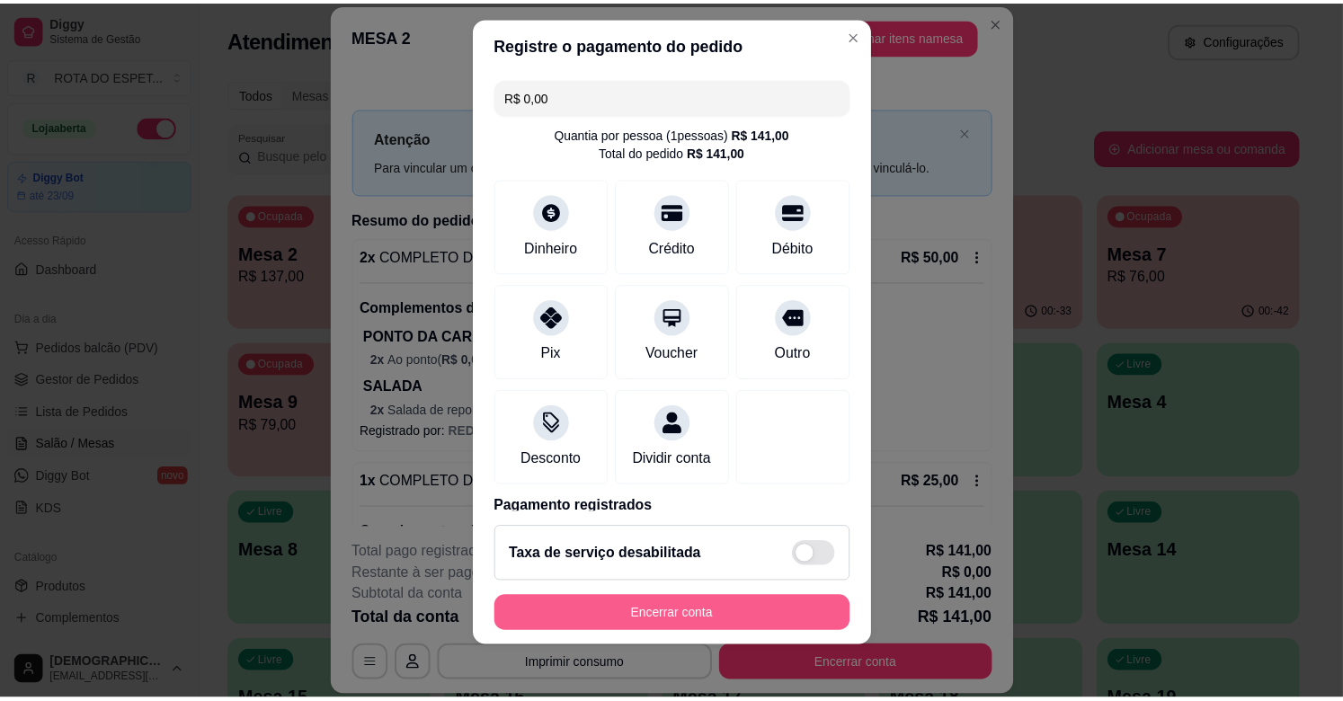
scroll to position [22, 0]
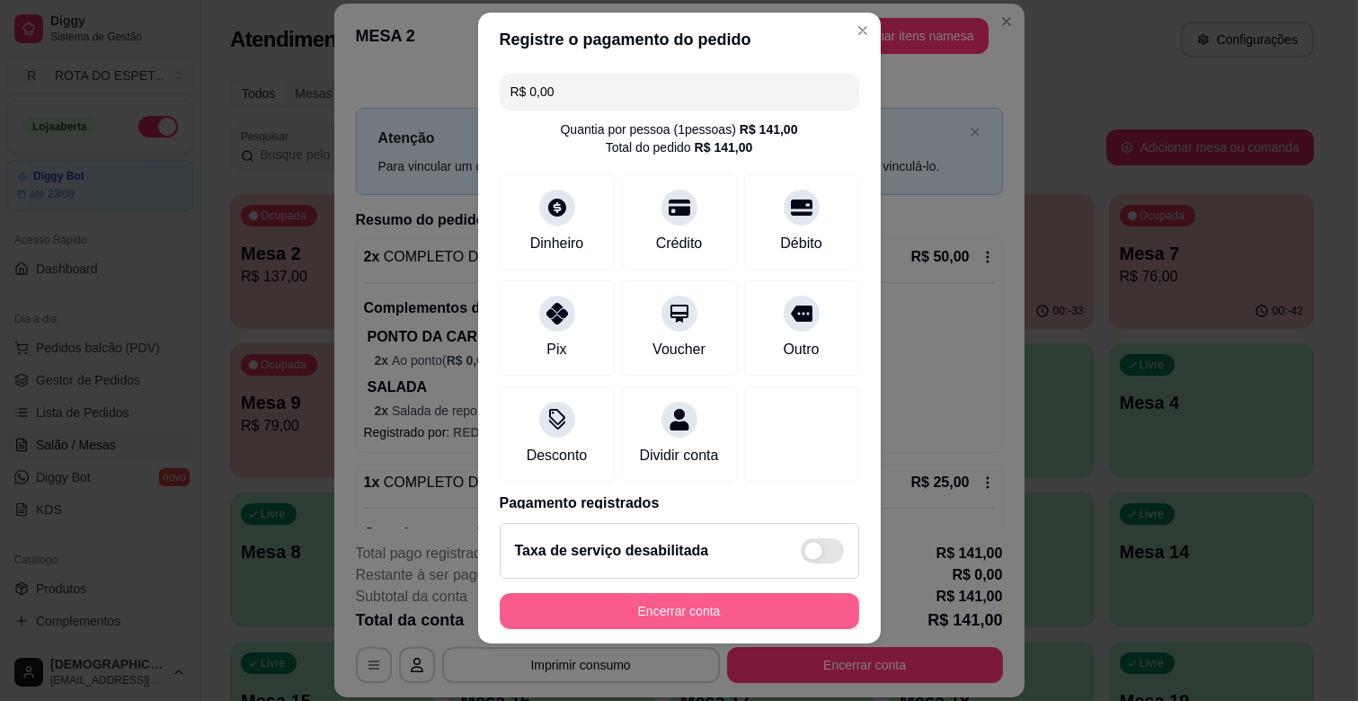
click at [739, 603] on button "Encerrar conta" at bounding box center [680, 611] width 360 height 36
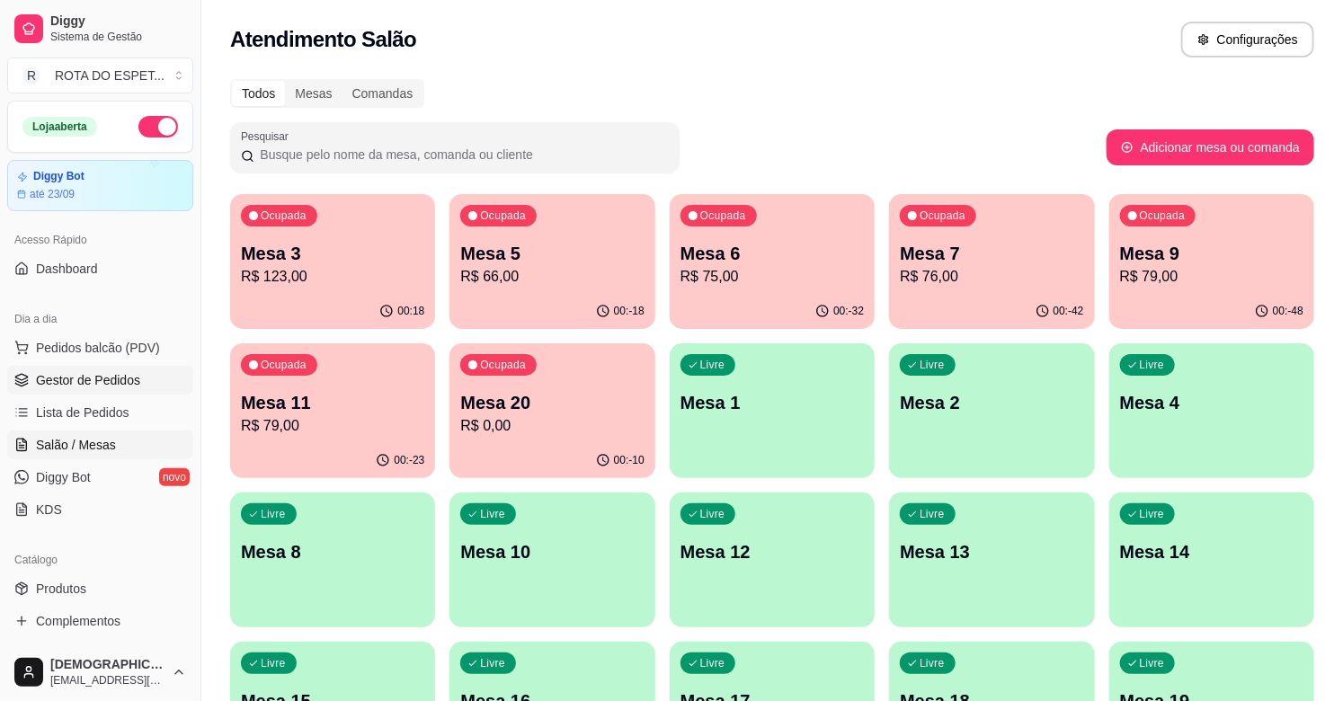
click at [83, 380] on span "Gestor de Pedidos" at bounding box center [88, 380] width 104 height 18
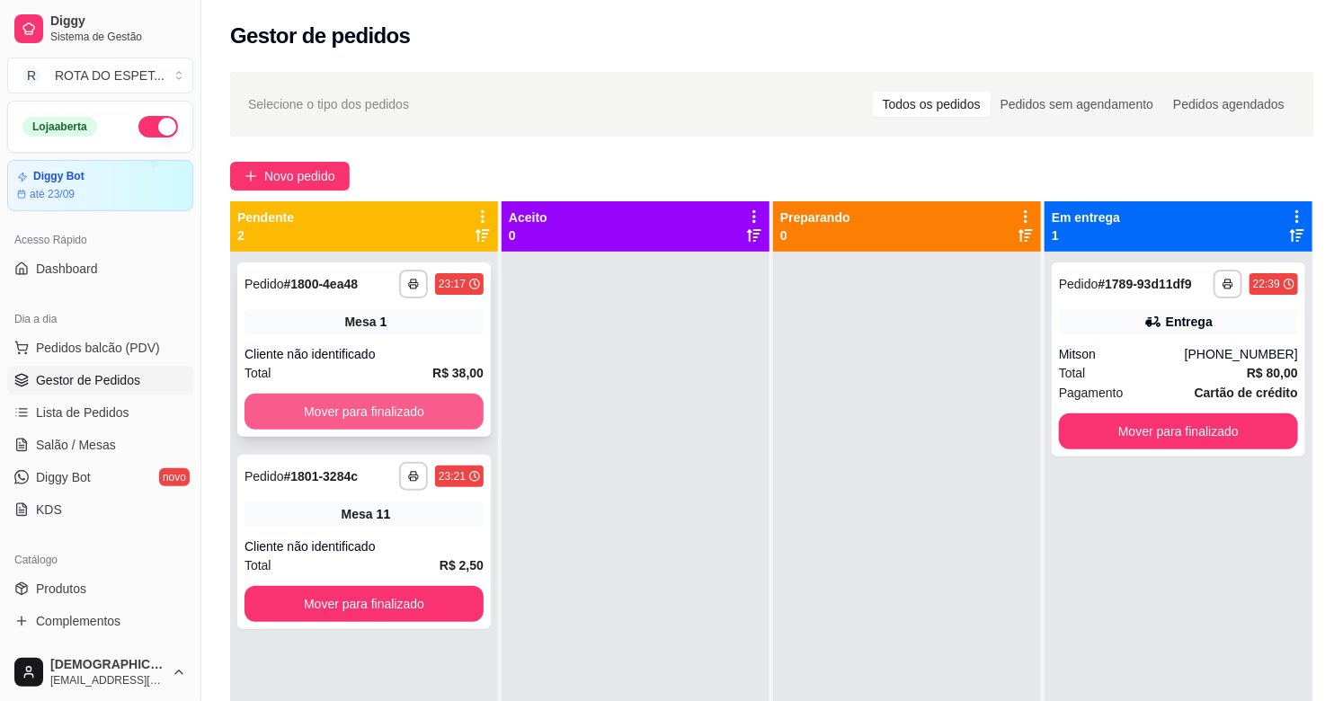
click at [392, 409] on button "Mover para finalizado" at bounding box center [363, 412] width 239 height 36
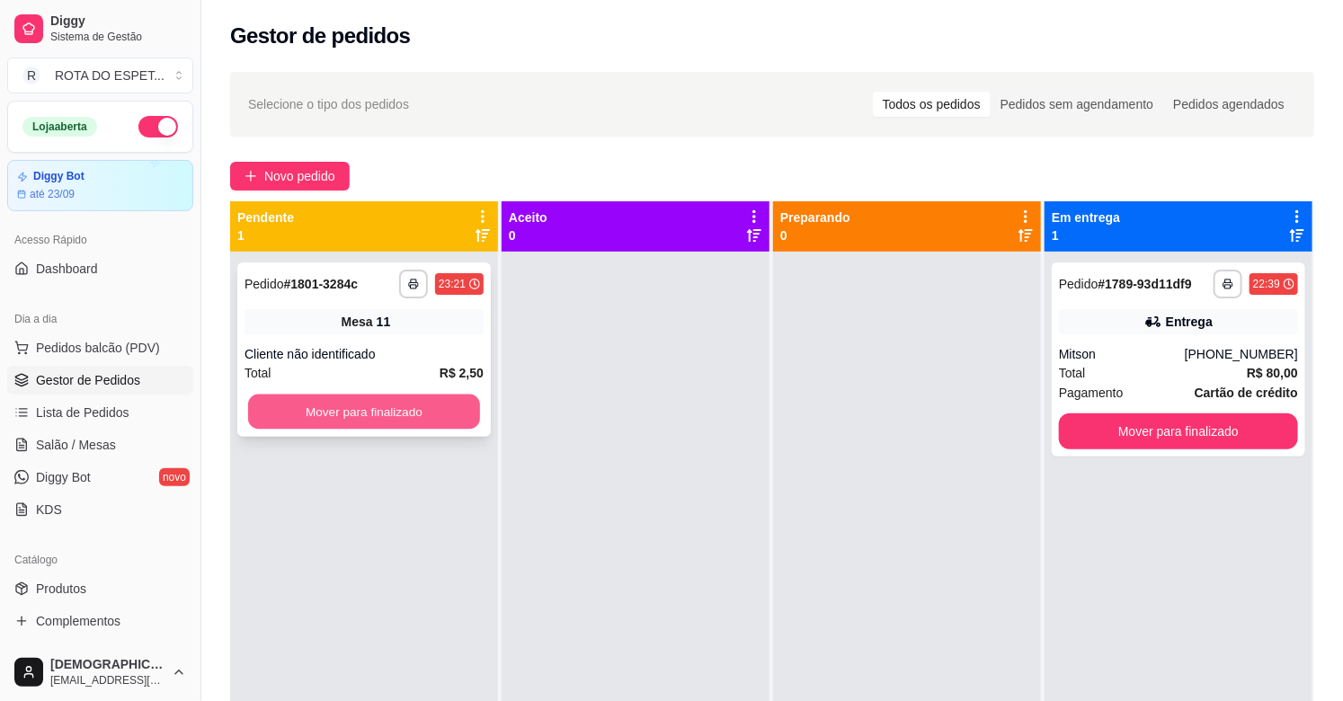
click at [388, 406] on button "Mover para finalizado" at bounding box center [364, 412] width 232 height 35
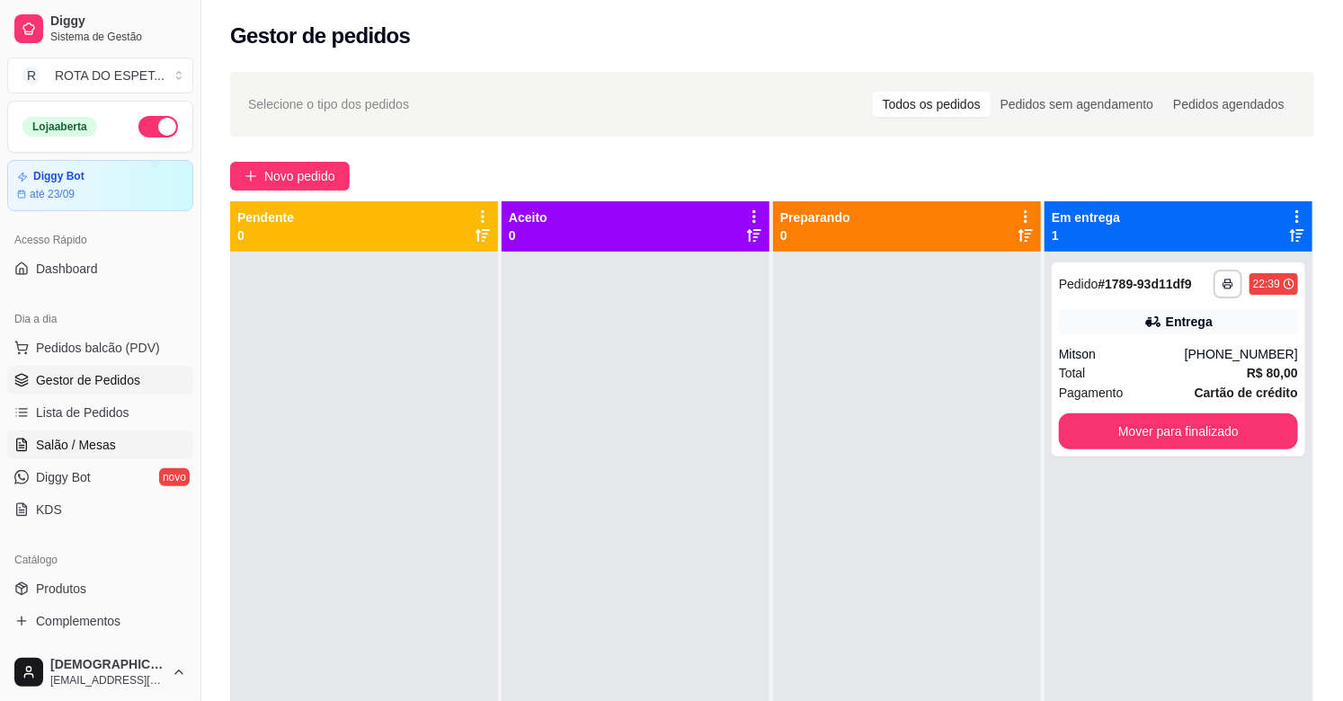
click at [144, 448] on link "Salão / Mesas" at bounding box center [100, 445] width 186 height 29
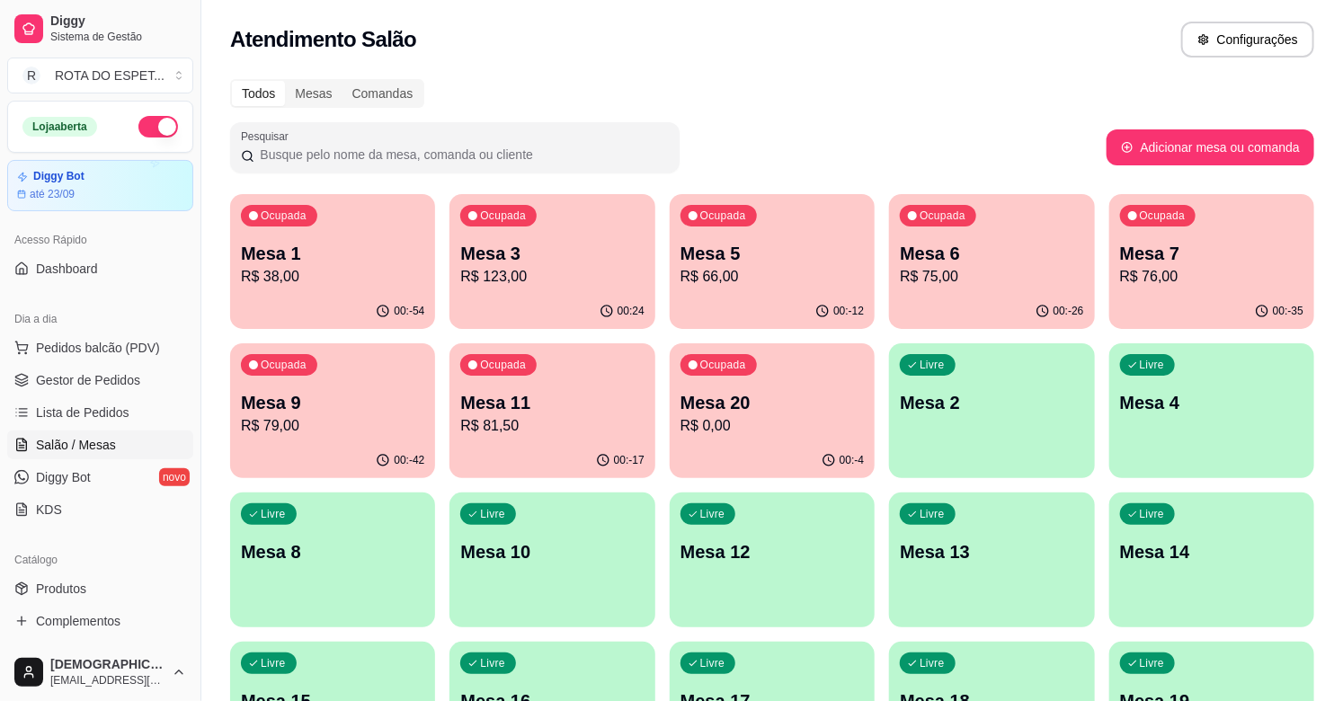
click at [761, 427] on p "R$ 0,00" at bounding box center [771, 426] width 183 height 22
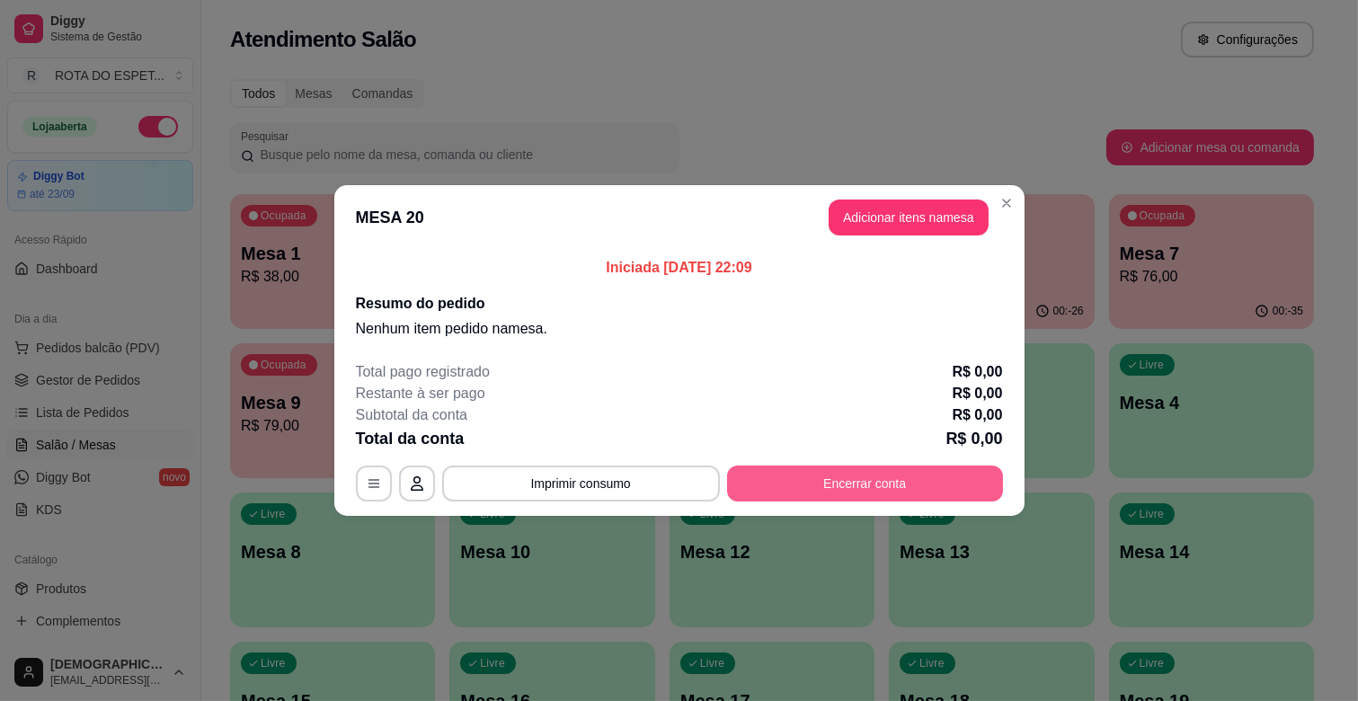
click at [834, 484] on button "Encerrar conta" at bounding box center [865, 484] width 276 height 36
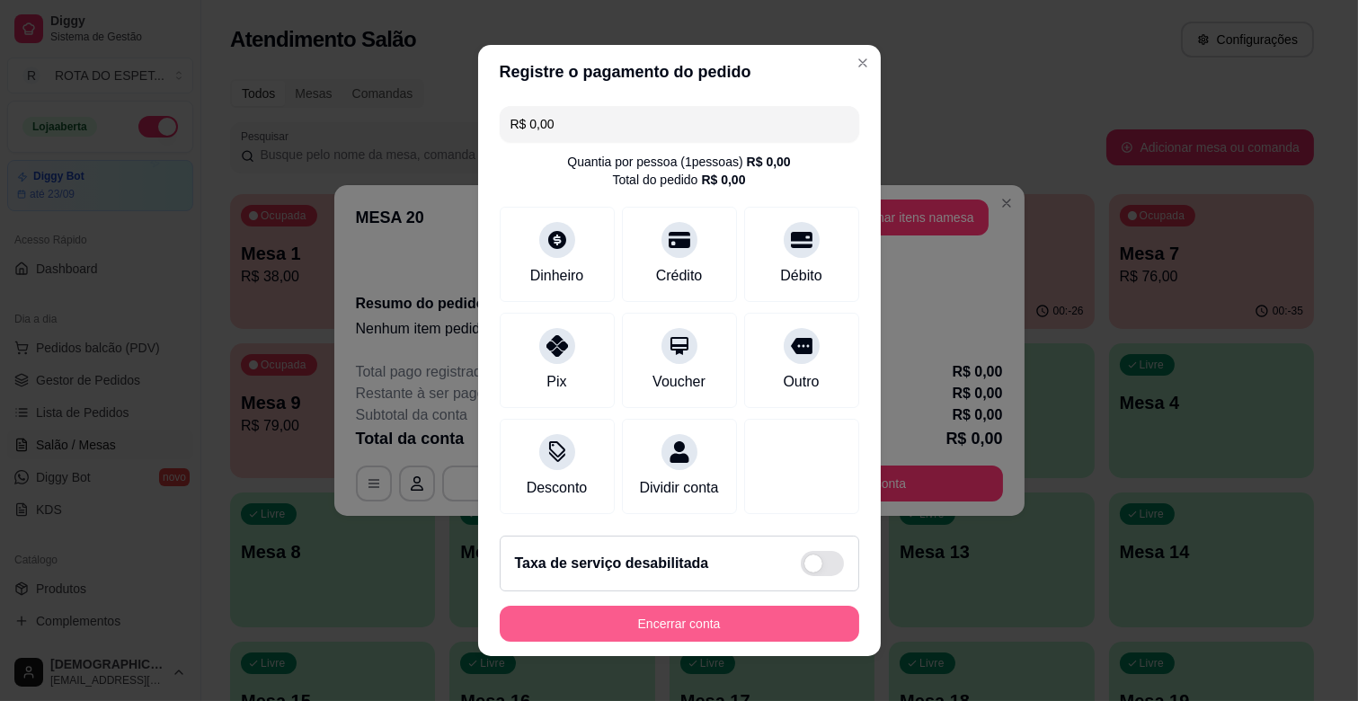
click at [738, 627] on button "Encerrar conta" at bounding box center [680, 624] width 360 height 36
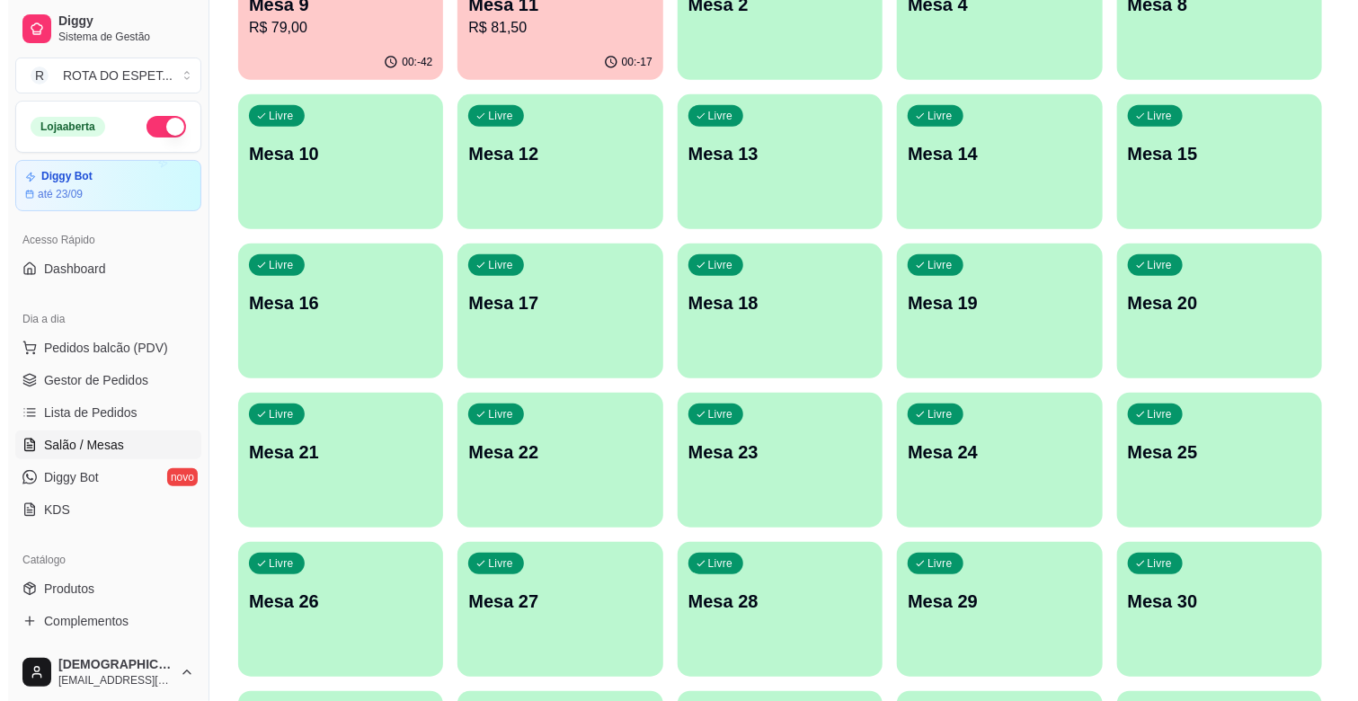
scroll to position [399, 0]
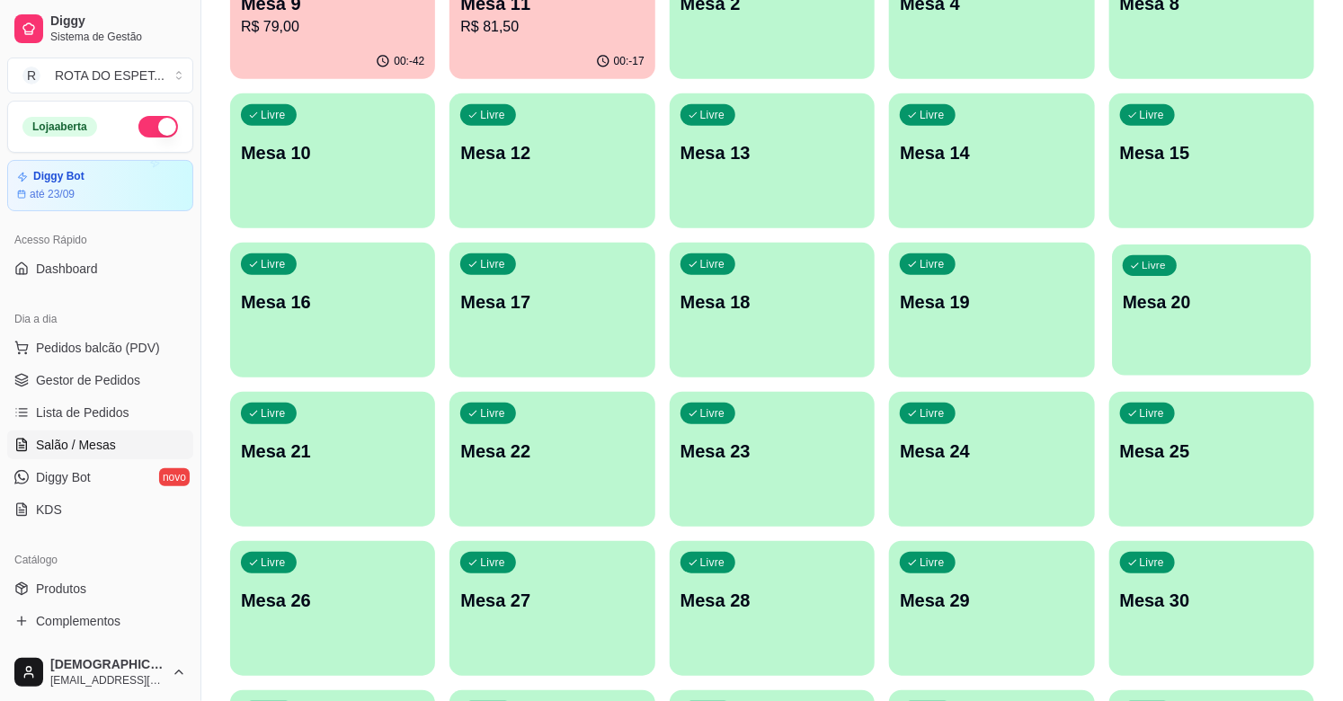
click at [1229, 338] on div "Livre Mesa 20" at bounding box center [1212, 299] width 200 height 110
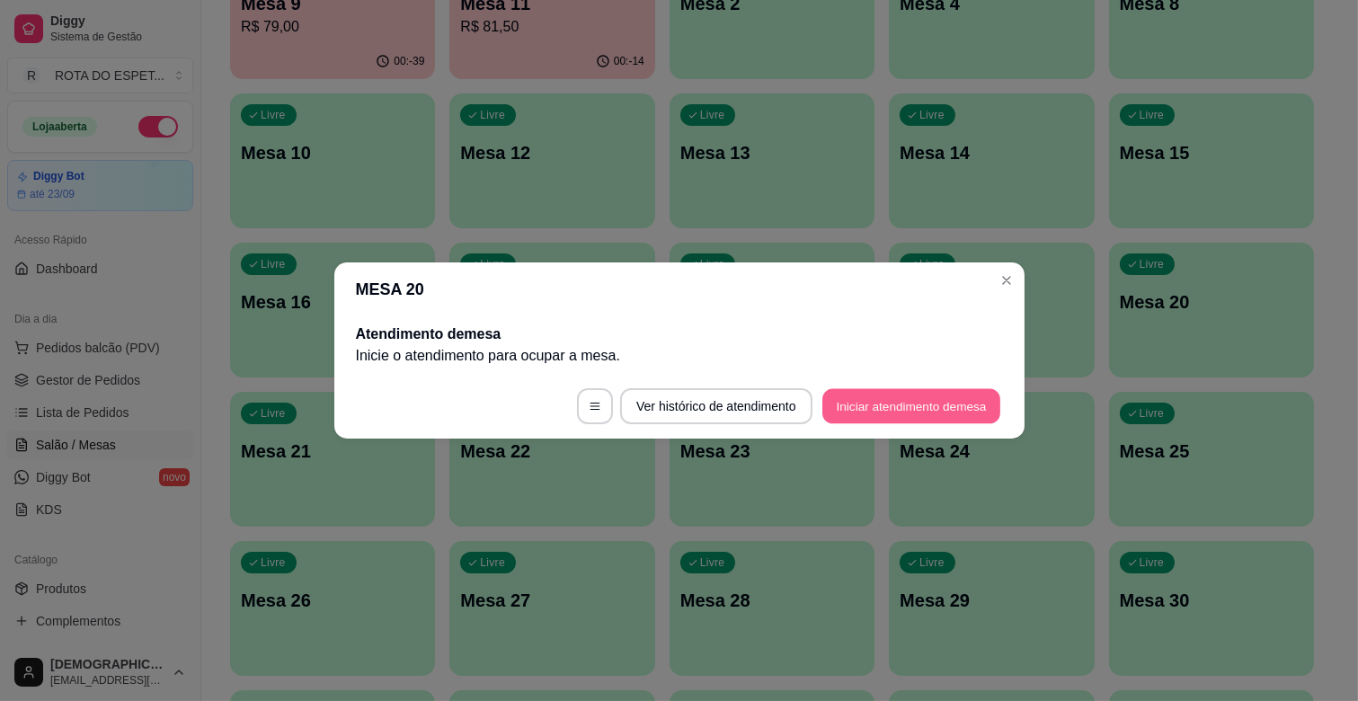
click at [948, 417] on button "Iniciar atendimento de mesa" at bounding box center [911, 406] width 178 height 35
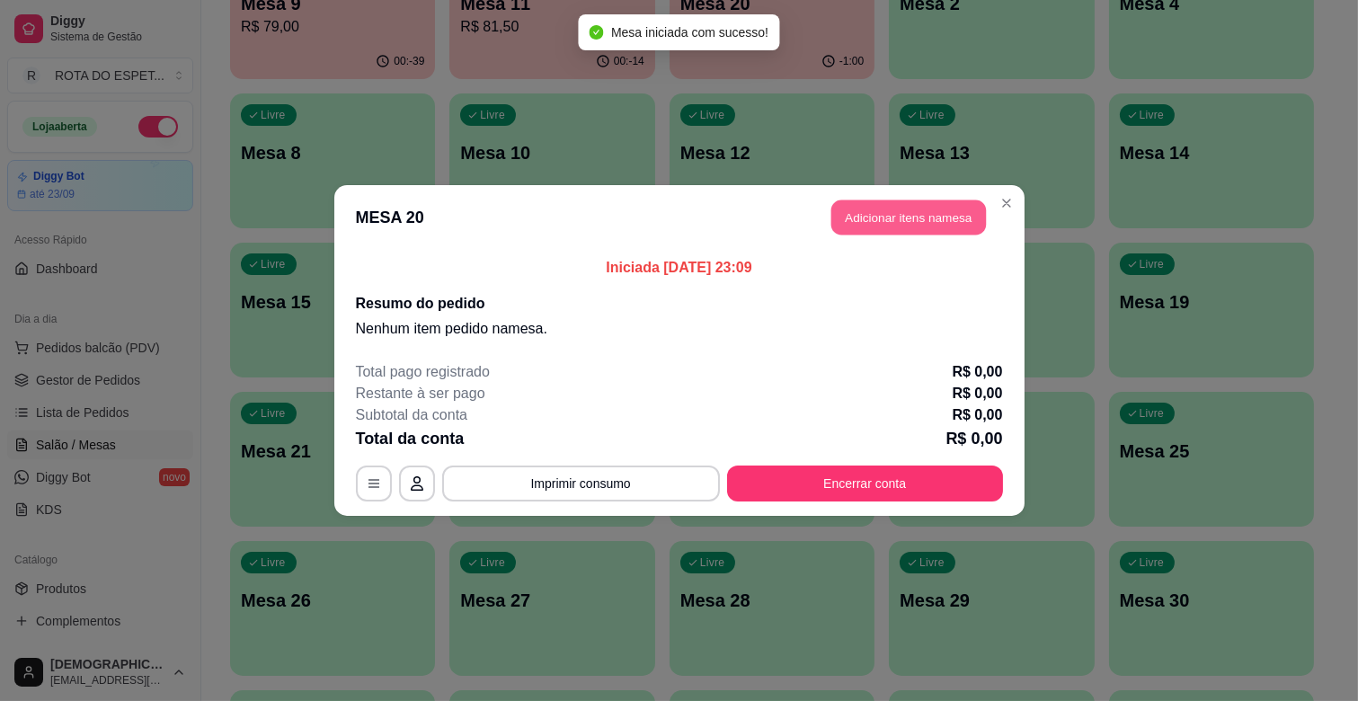
click at [917, 209] on button "Adicionar itens na mesa" at bounding box center [908, 217] width 155 height 35
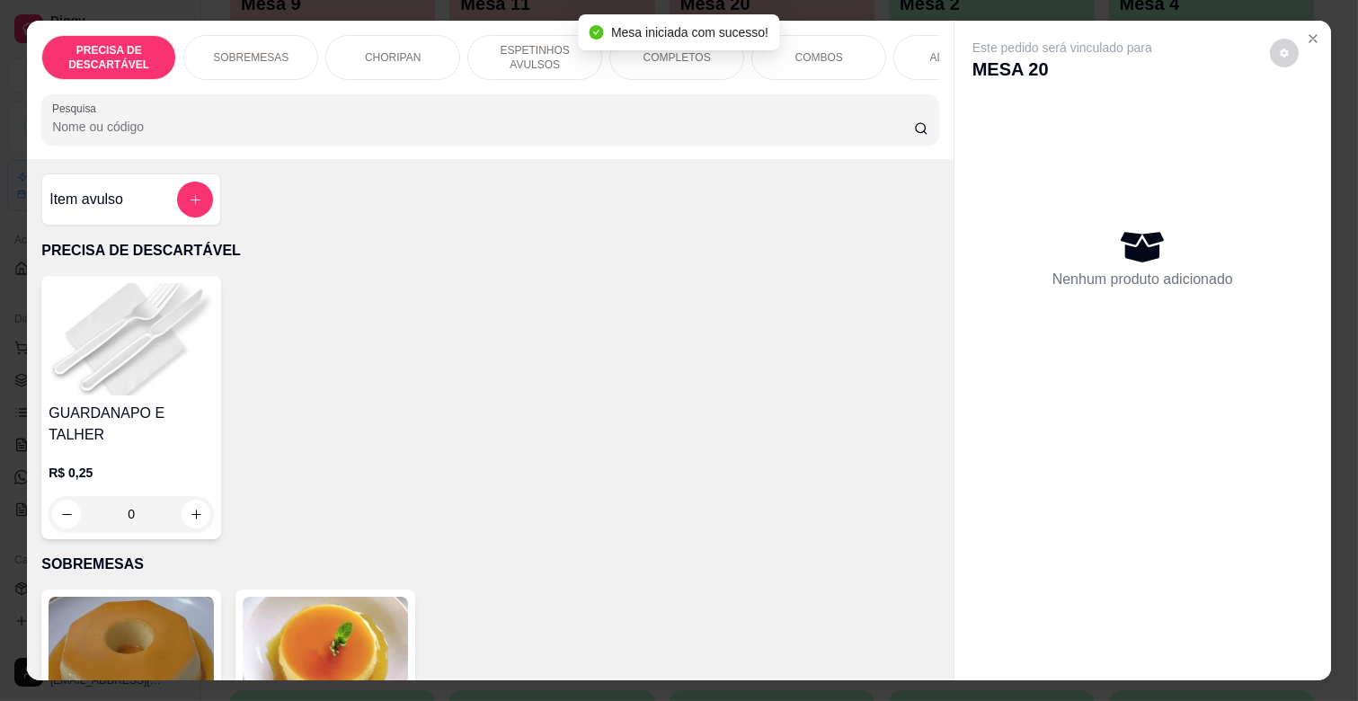
click at [505, 54] on p "ESPETINHOS AVULSOS" at bounding box center [535, 57] width 104 height 29
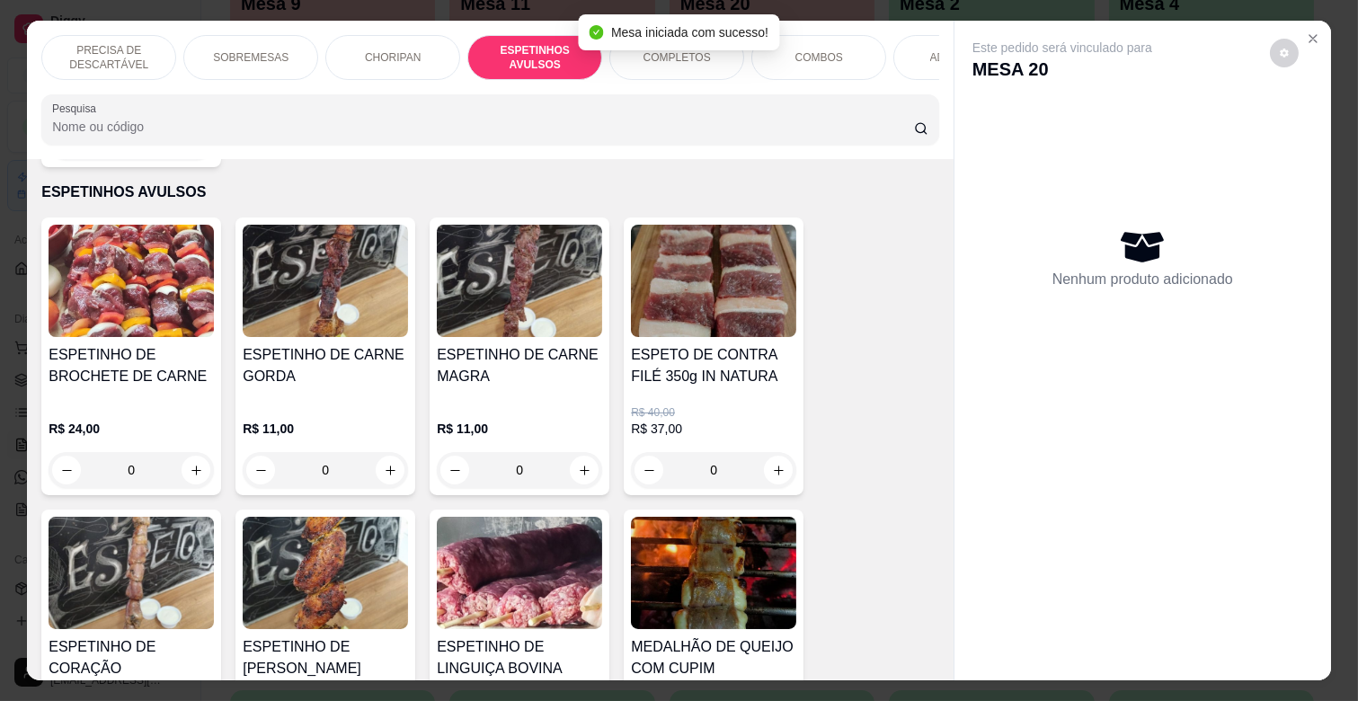
scroll to position [43, 0]
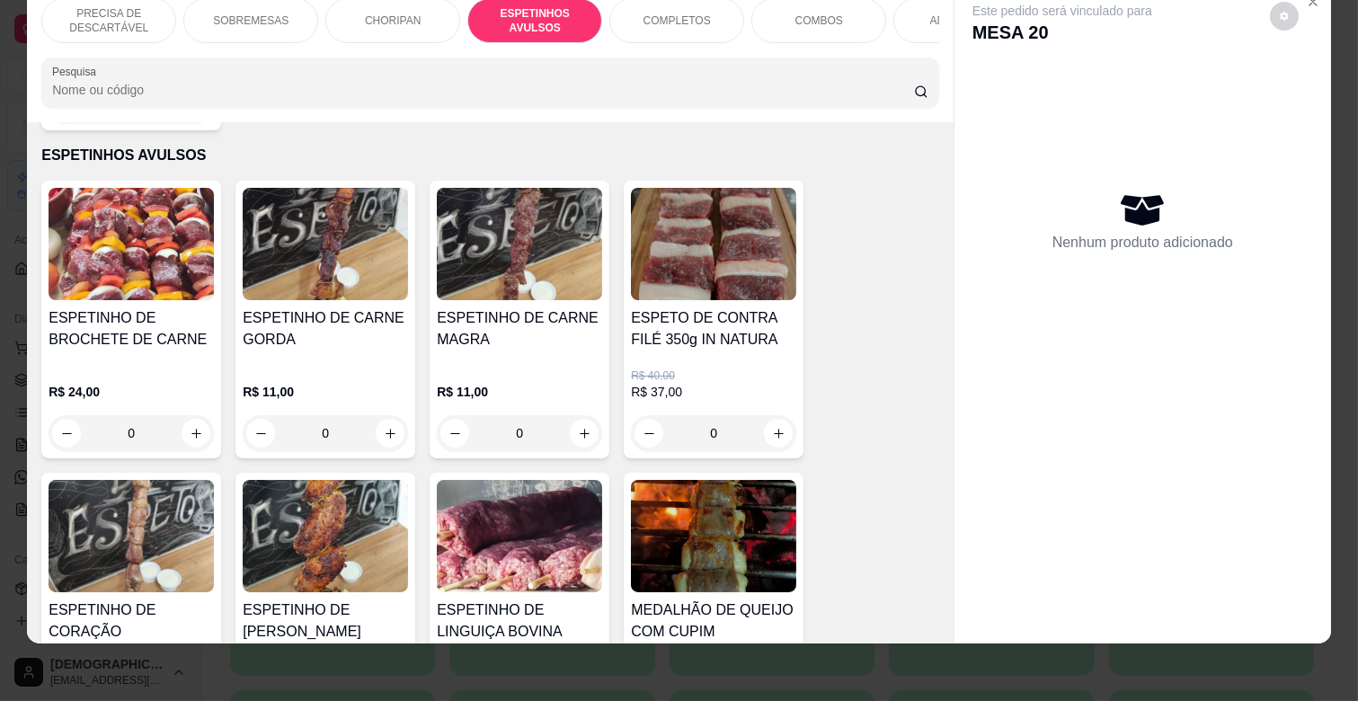
click at [527, 342] on div "ESPETINHO DE CARNE MAGRA" at bounding box center [519, 336] width 165 height 58
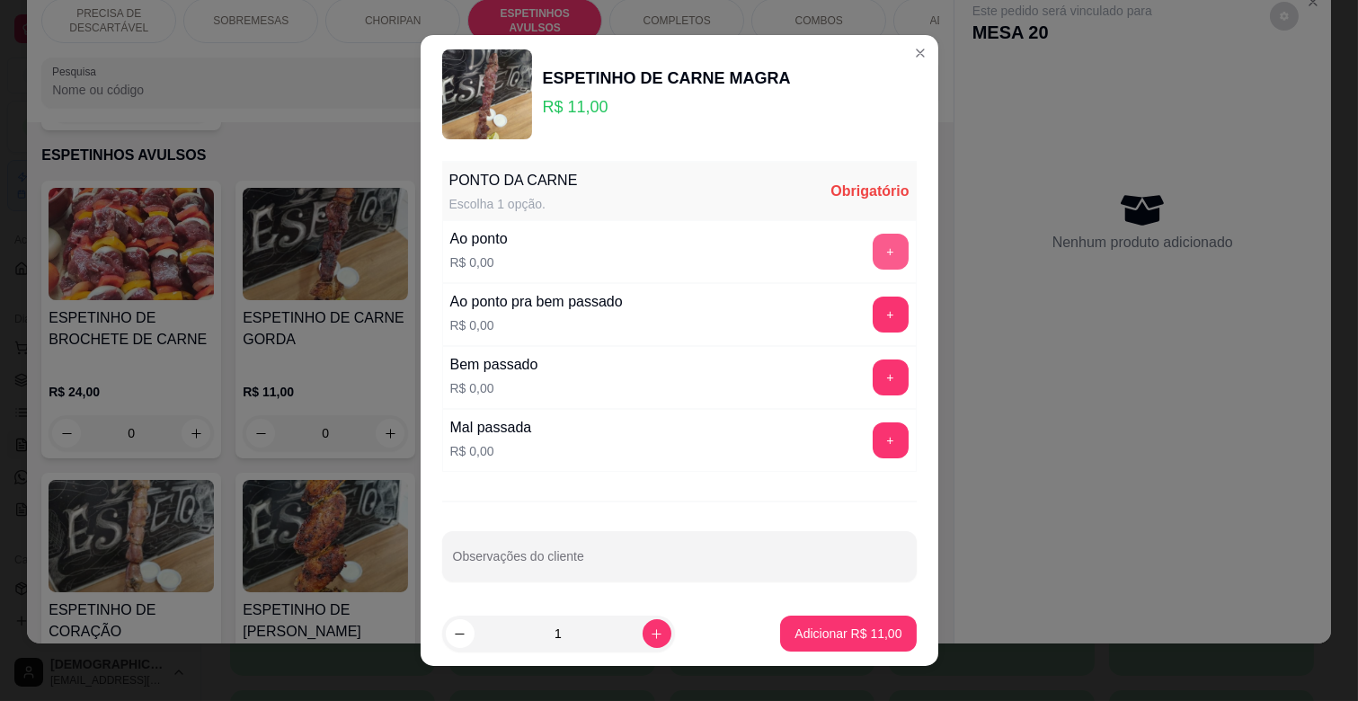
click at [873, 253] on button "+" at bounding box center [891, 252] width 36 height 36
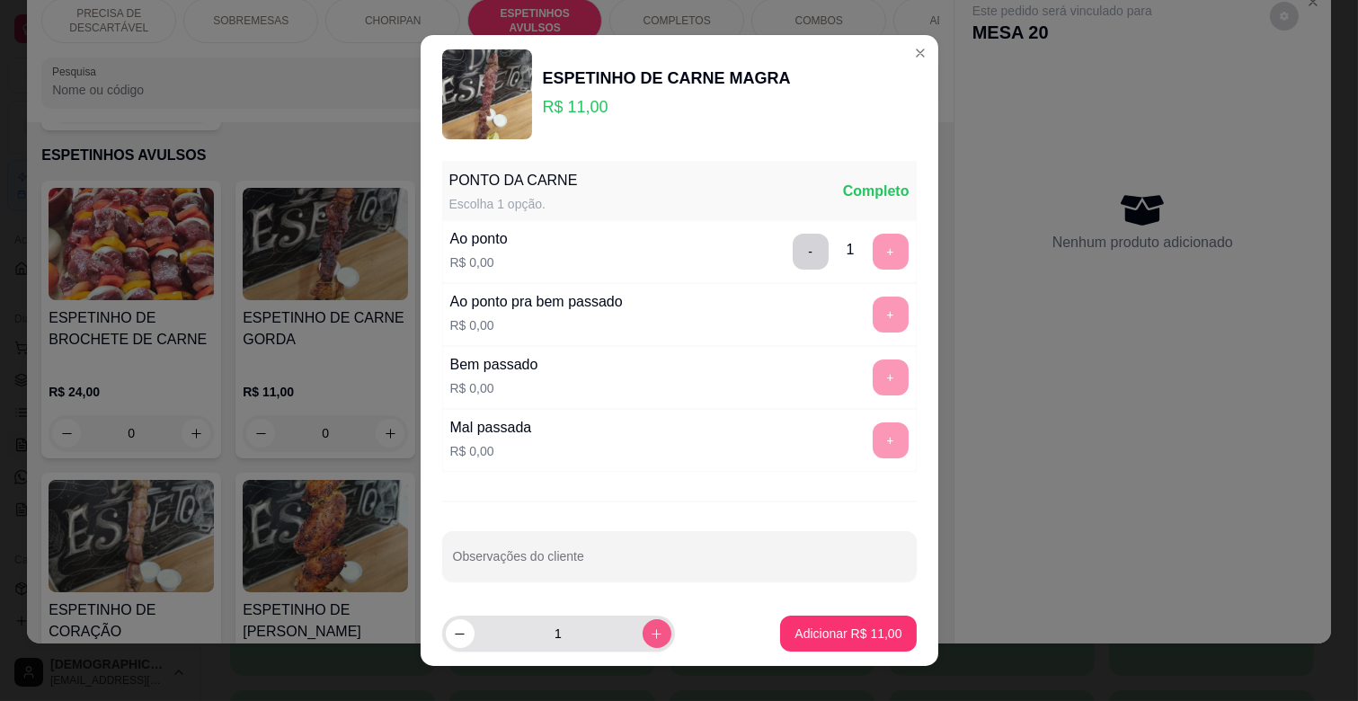
click at [643, 625] on button "increase-product-quantity" at bounding box center [657, 633] width 29 height 29
type input "4"
click at [833, 624] on button "Adicionar R$ 44,00" at bounding box center [848, 634] width 136 height 36
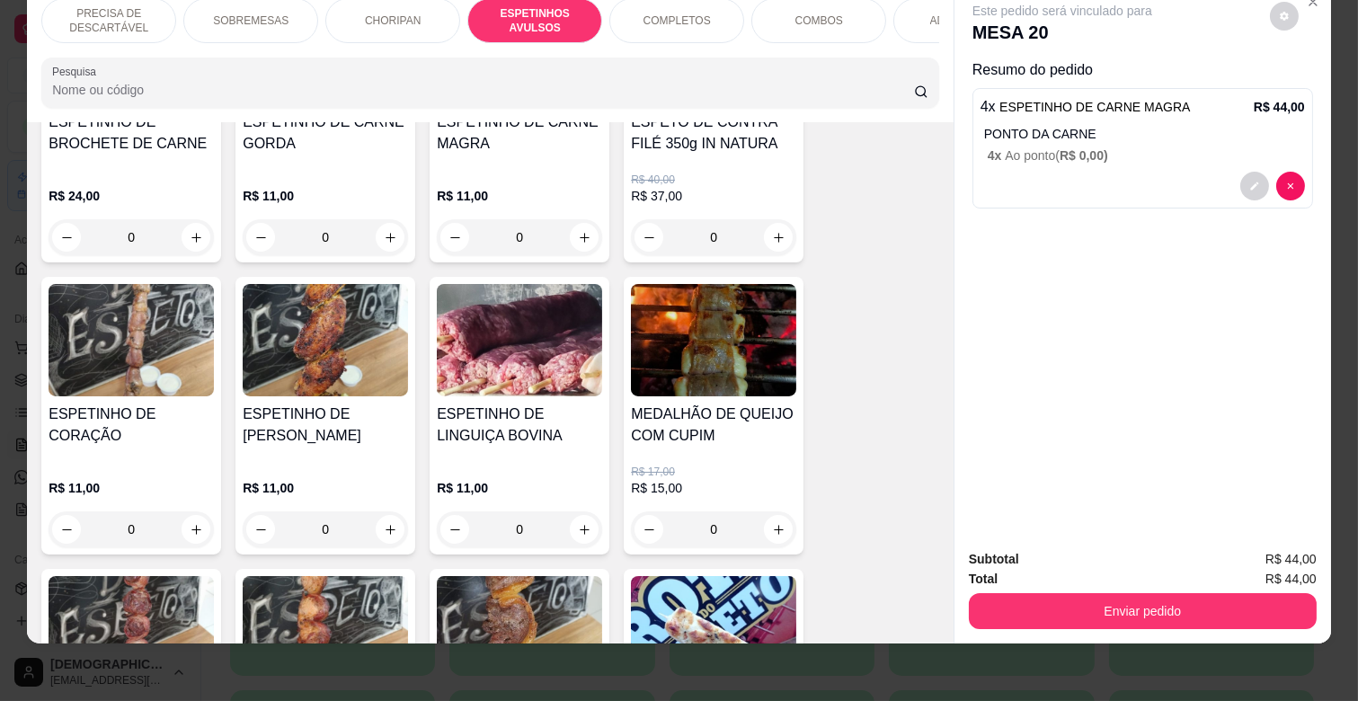
scroll to position [1192, 0]
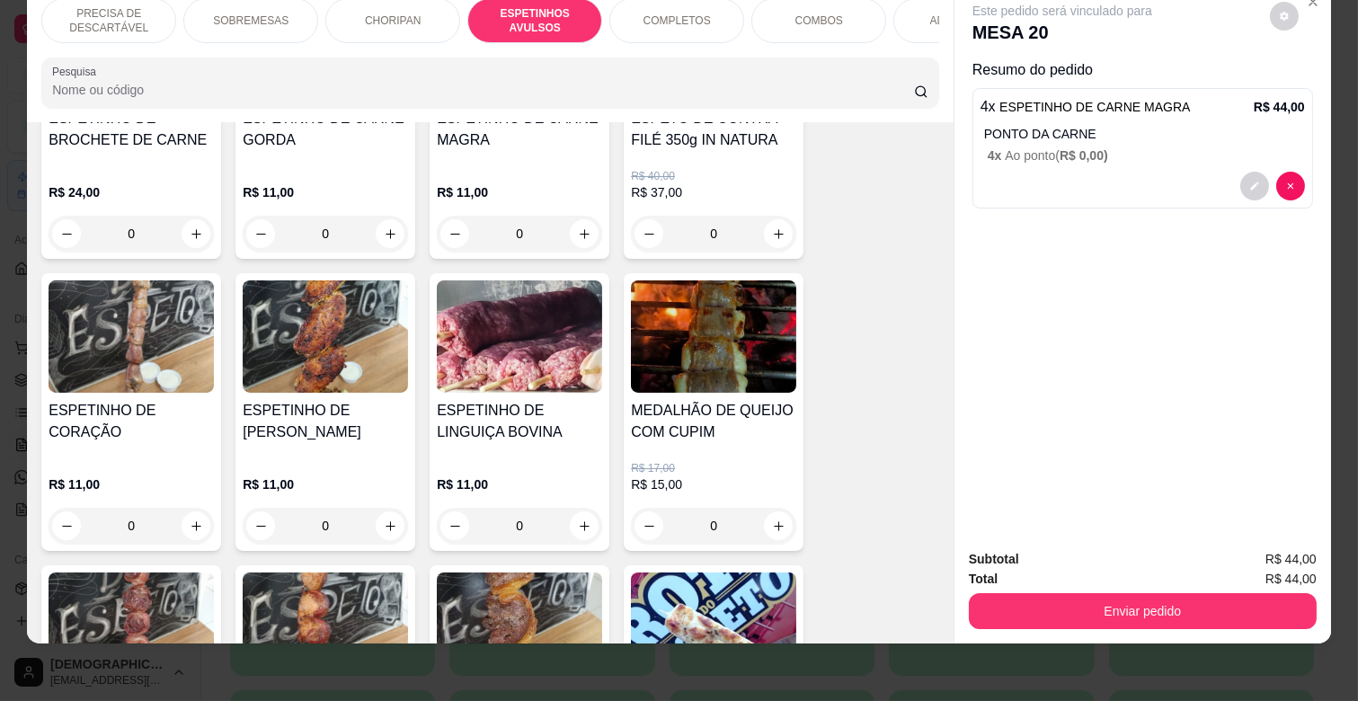
click at [151, 457] on div "R$ 11,00 0" at bounding box center [131, 500] width 165 height 86
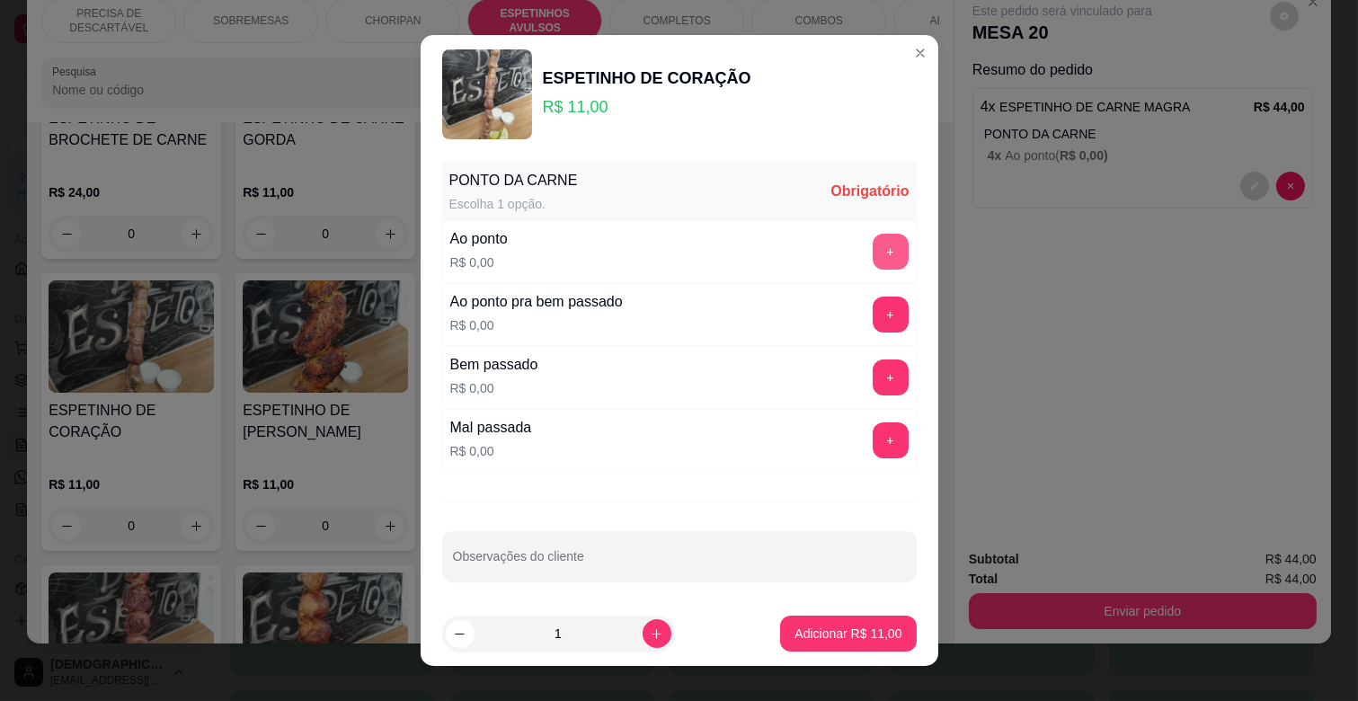
click at [873, 253] on button "+" at bounding box center [891, 252] width 36 height 36
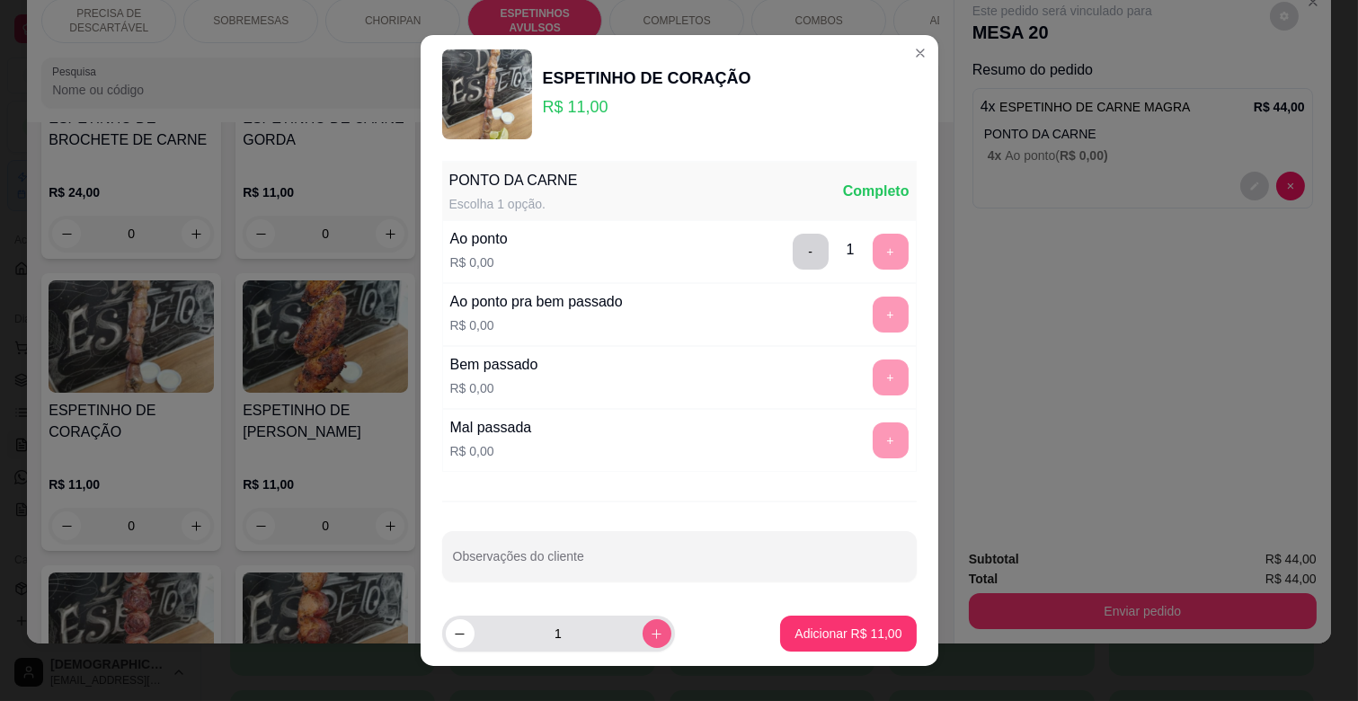
click at [645, 623] on button "increase-product-quantity" at bounding box center [657, 633] width 29 height 29
type input "2"
click at [841, 624] on button "Adicionar R$ 22,00" at bounding box center [848, 634] width 136 height 36
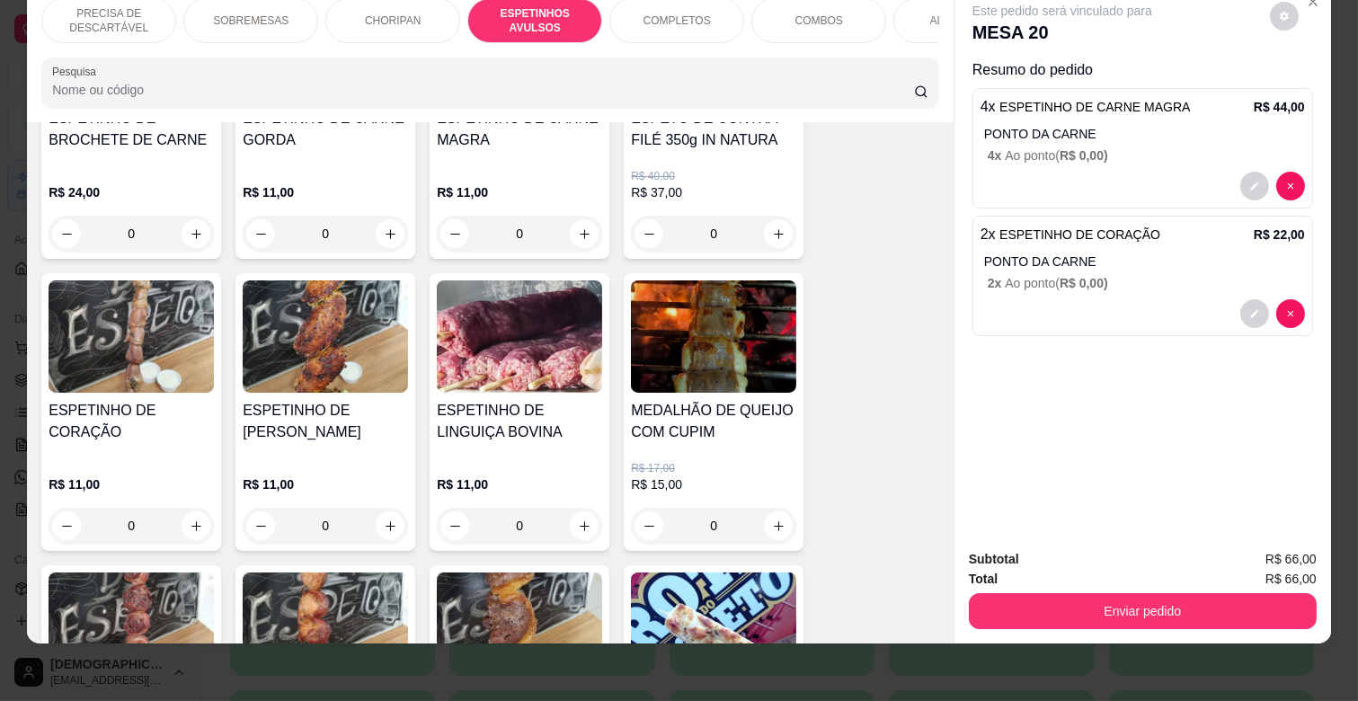
click at [346, 416] on div "ESPETINHO DE [PERSON_NAME]" at bounding box center [325, 429] width 165 height 58
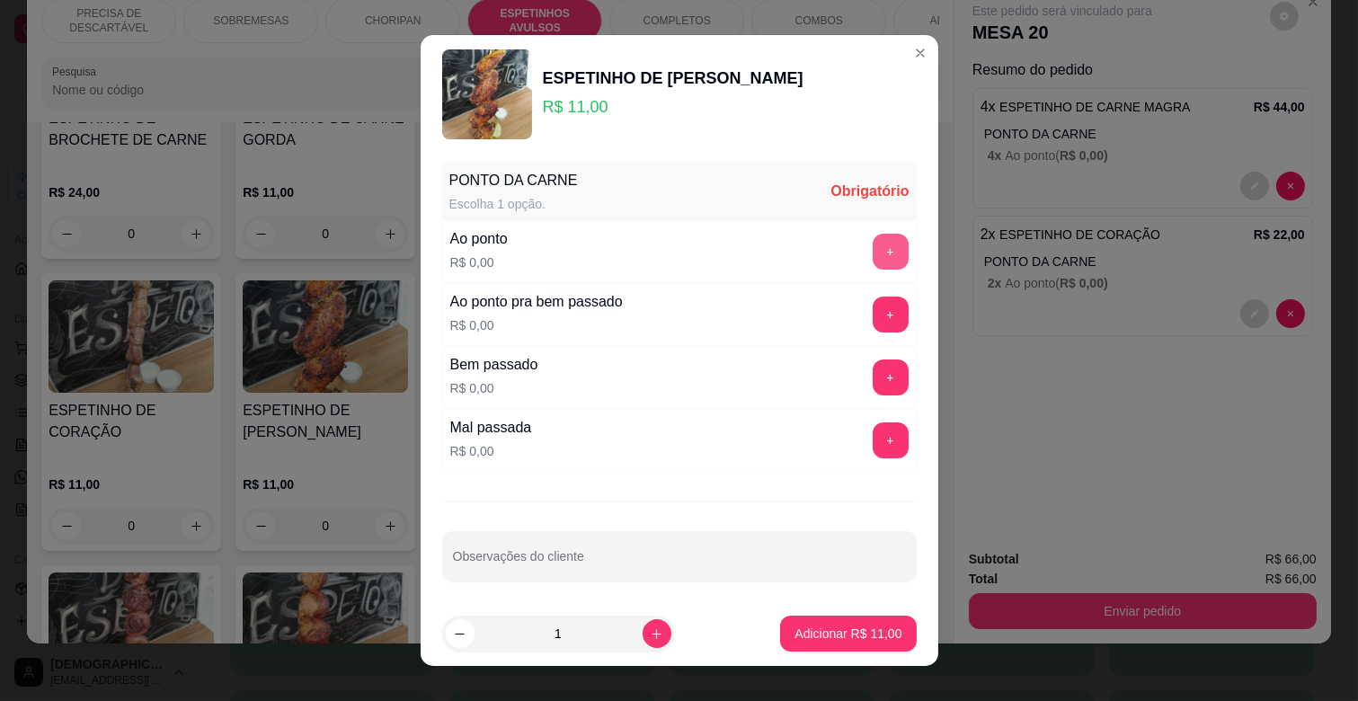
click at [873, 248] on button "+" at bounding box center [891, 252] width 36 height 36
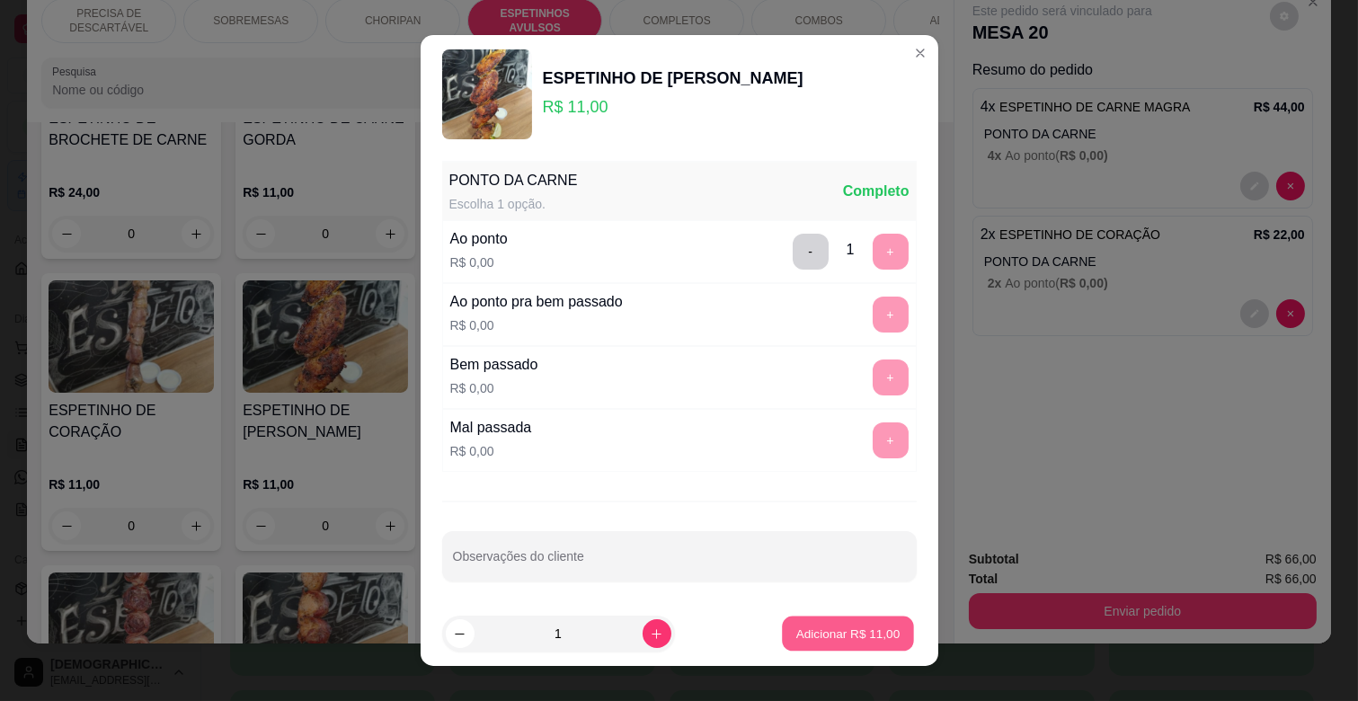
click at [851, 635] on p "Adicionar R$ 11,00" at bounding box center [848, 633] width 104 height 17
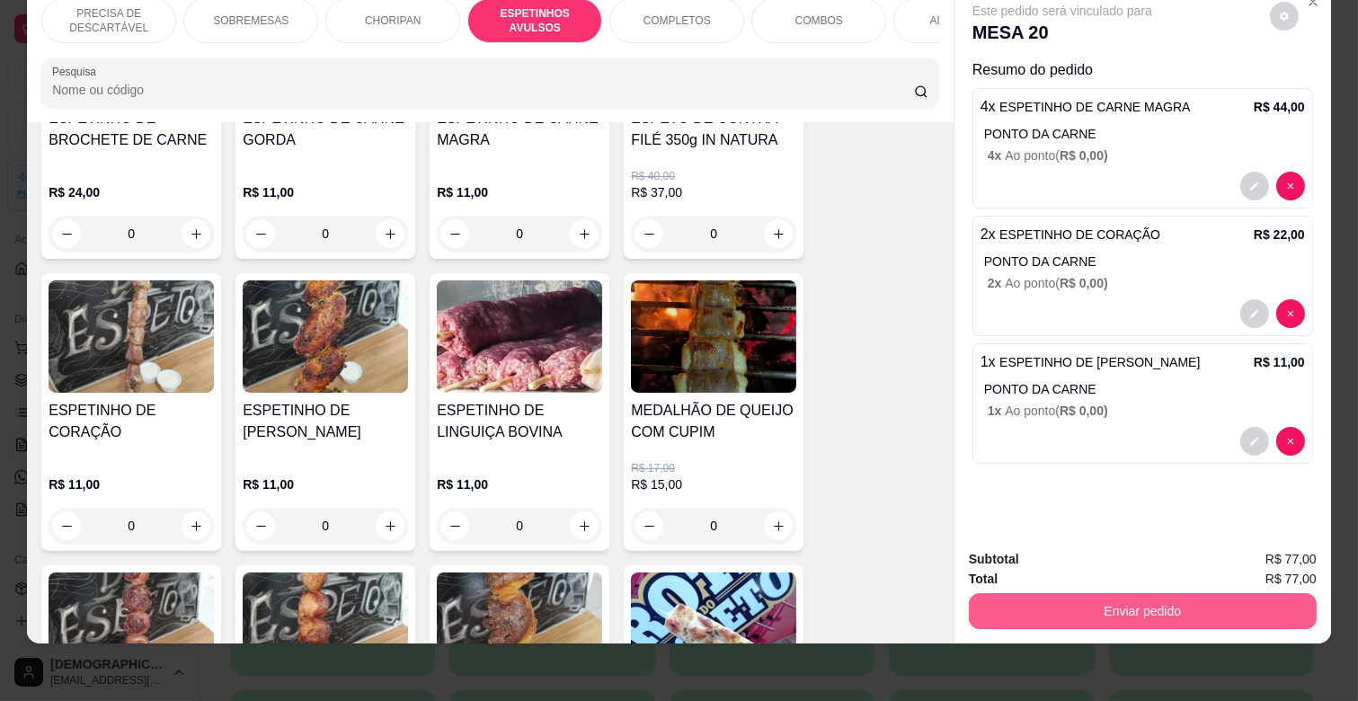
click at [1191, 595] on button "Enviar pedido" at bounding box center [1143, 611] width 348 height 36
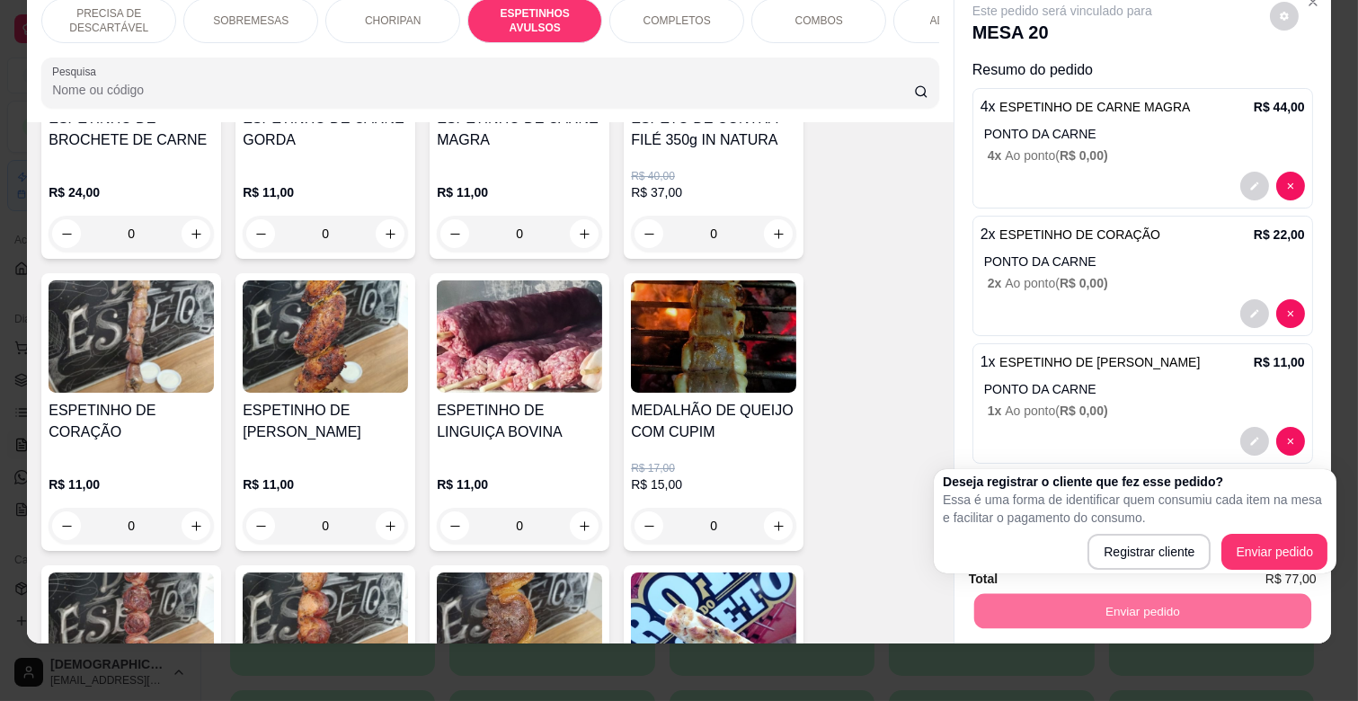
click at [856, 398] on div "ESPETINHO DE BROCHETE DE CARNE R$ 24,00 0 ESPETINHO DE CARNE GORDA R$ 11,00 0 E…" at bounding box center [490, 551] width 898 height 1140
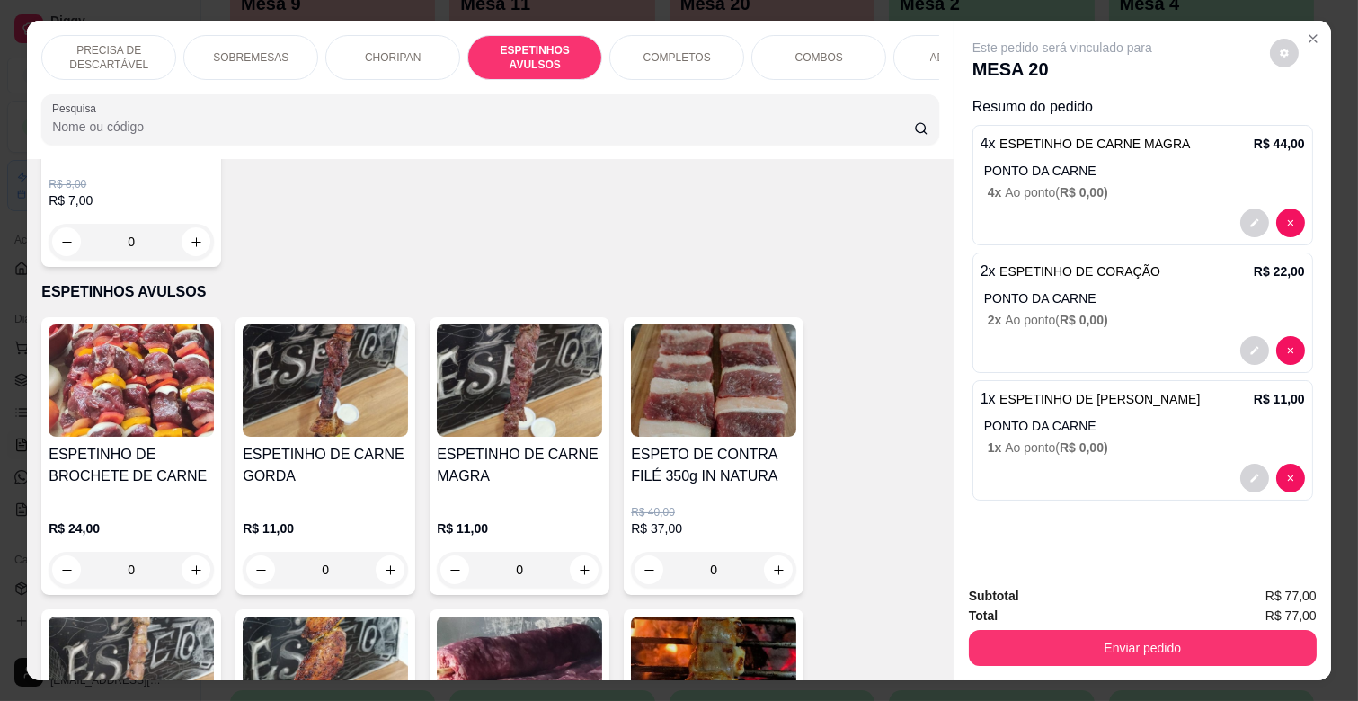
scroll to position [0, 786]
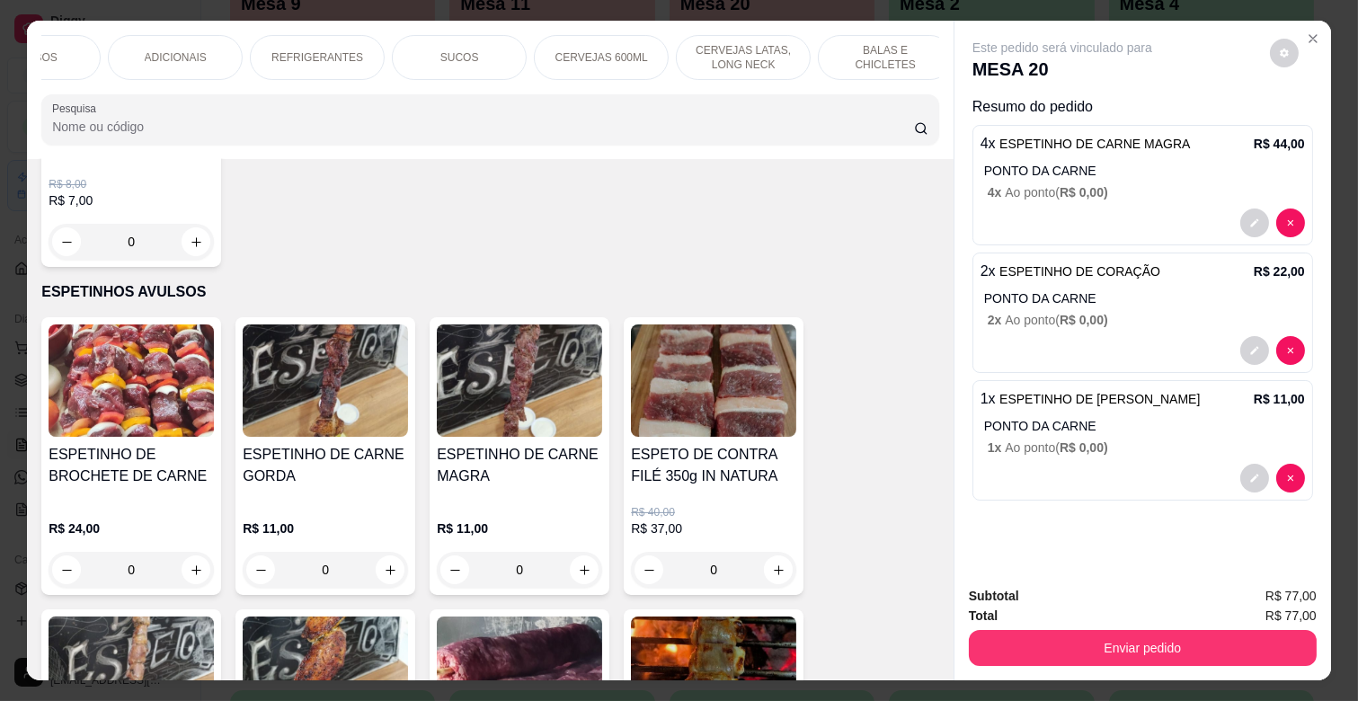
click at [333, 51] on p "REFRIGERANTES" at bounding box center [317, 57] width 92 height 14
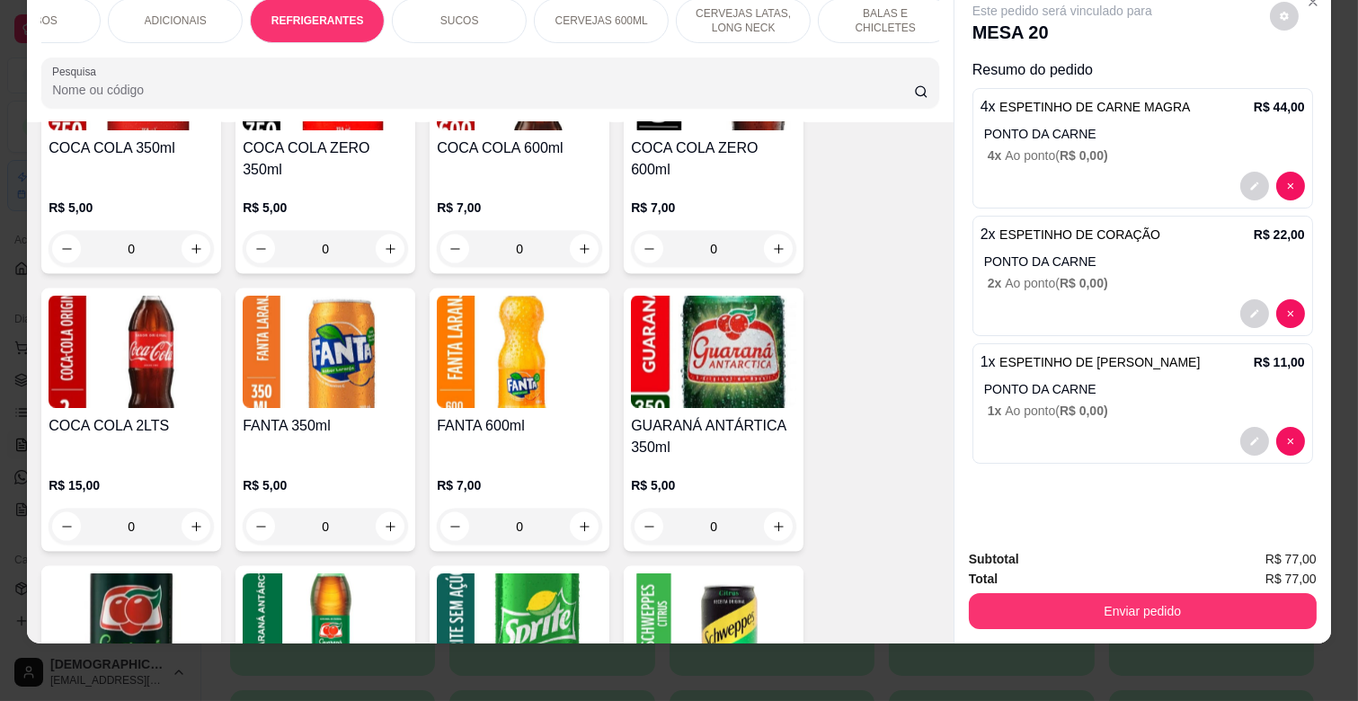
scroll to position [4726, 0]
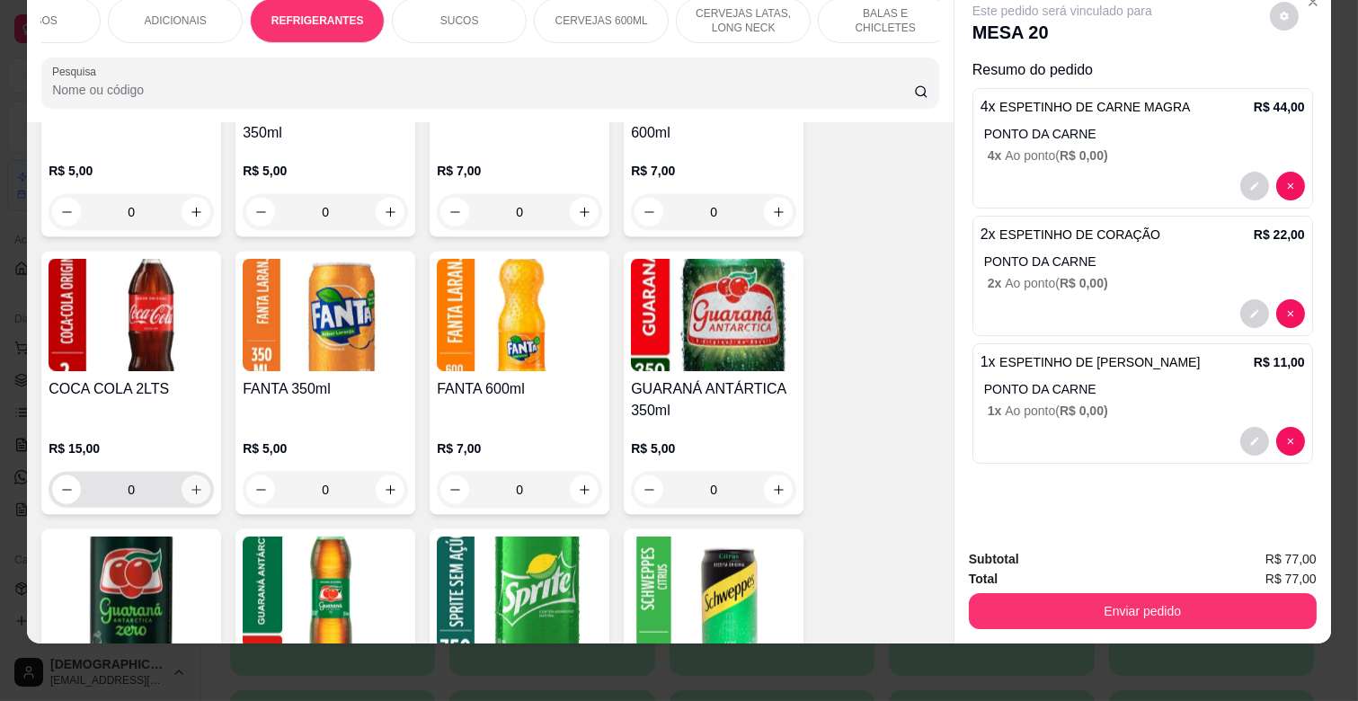
click at [195, 475] on button "increase-product-quantity" at bounding box center [196, 489] width 29 height 29
type input "1"
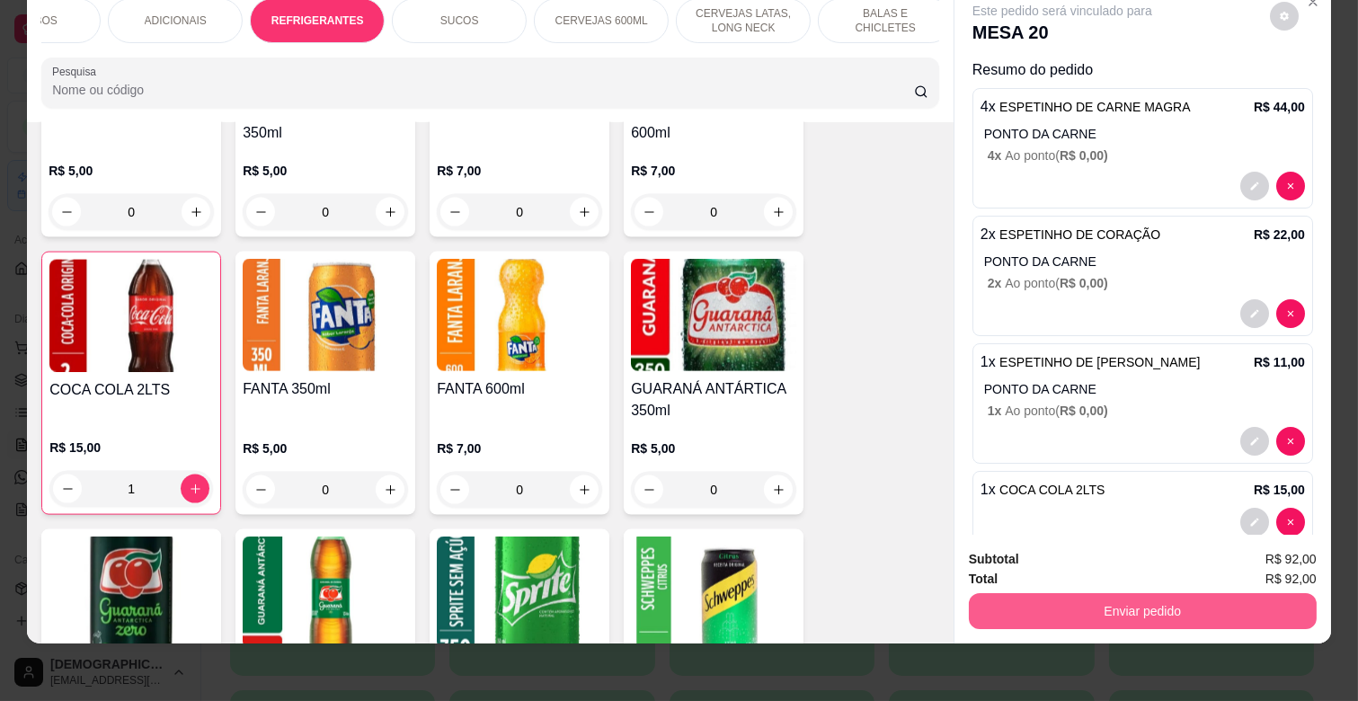
click at [1103, 593] on button "Enviar pedido" at bounding box center [1143, 611] width 348 height 36
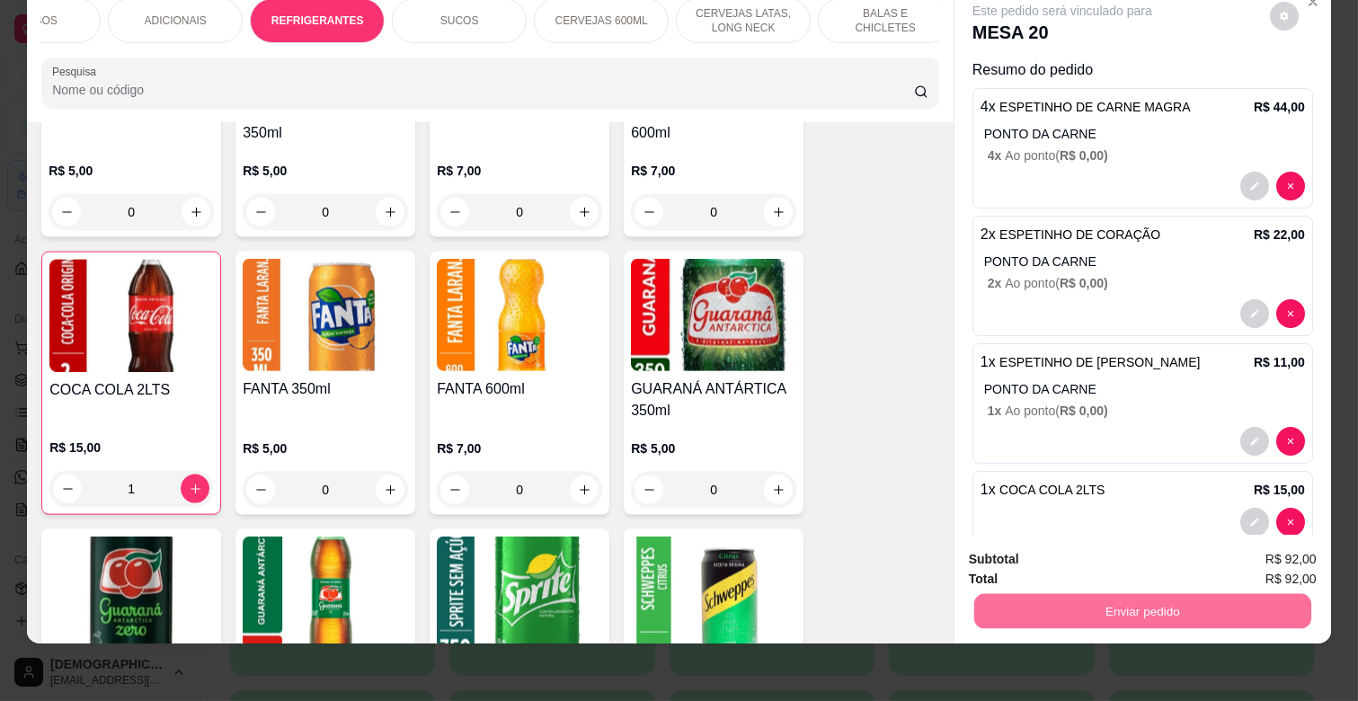
click at [1279, 550] on button "Enviar pedido" at bounding box center [1270, 552] width 102 height 34
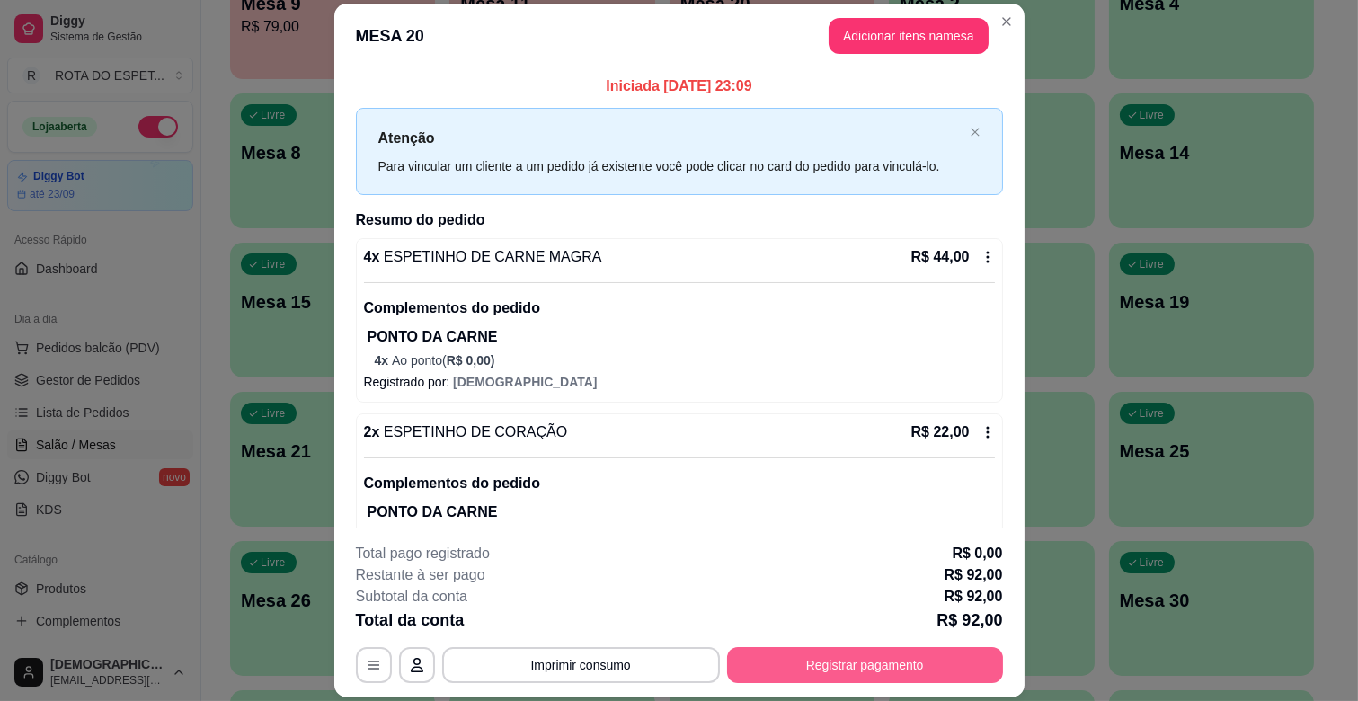
click at [856, 667] on button "Registrar pagamento" at bounding box center [865, 665] width 276 height 36
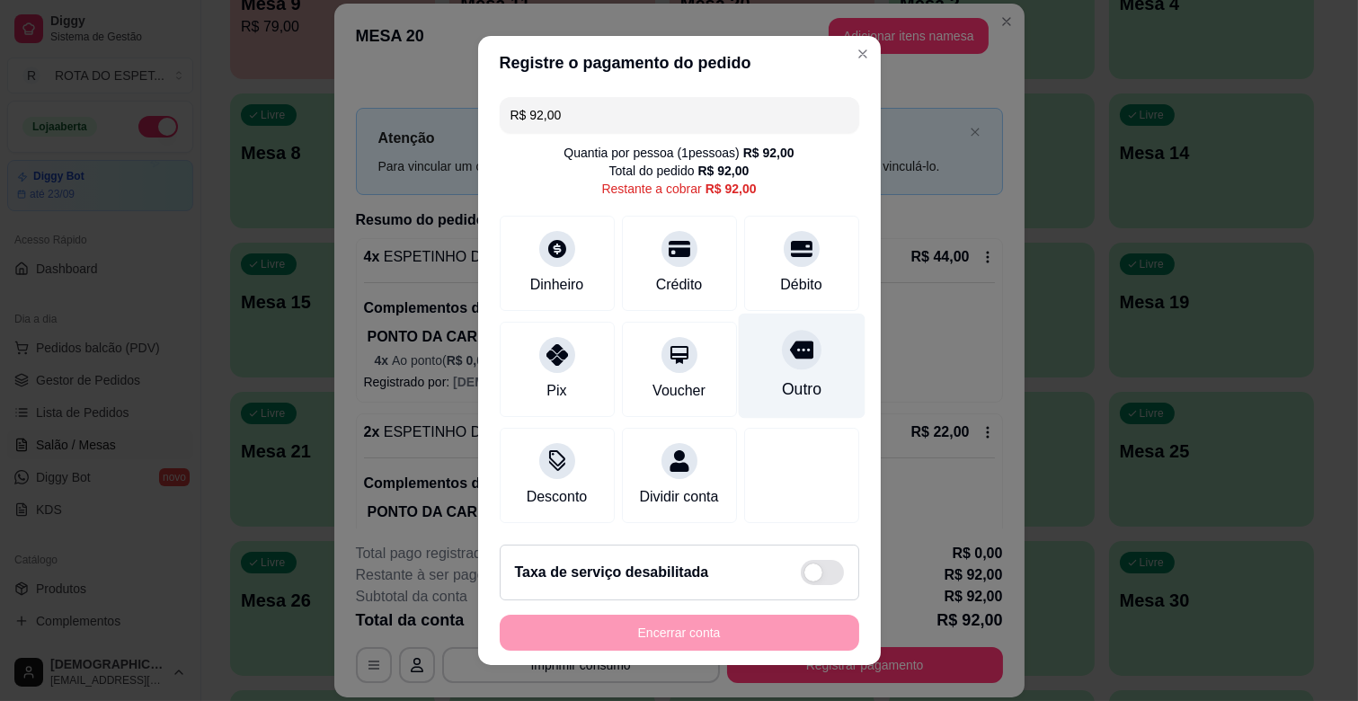
scroll to position [20, 0]
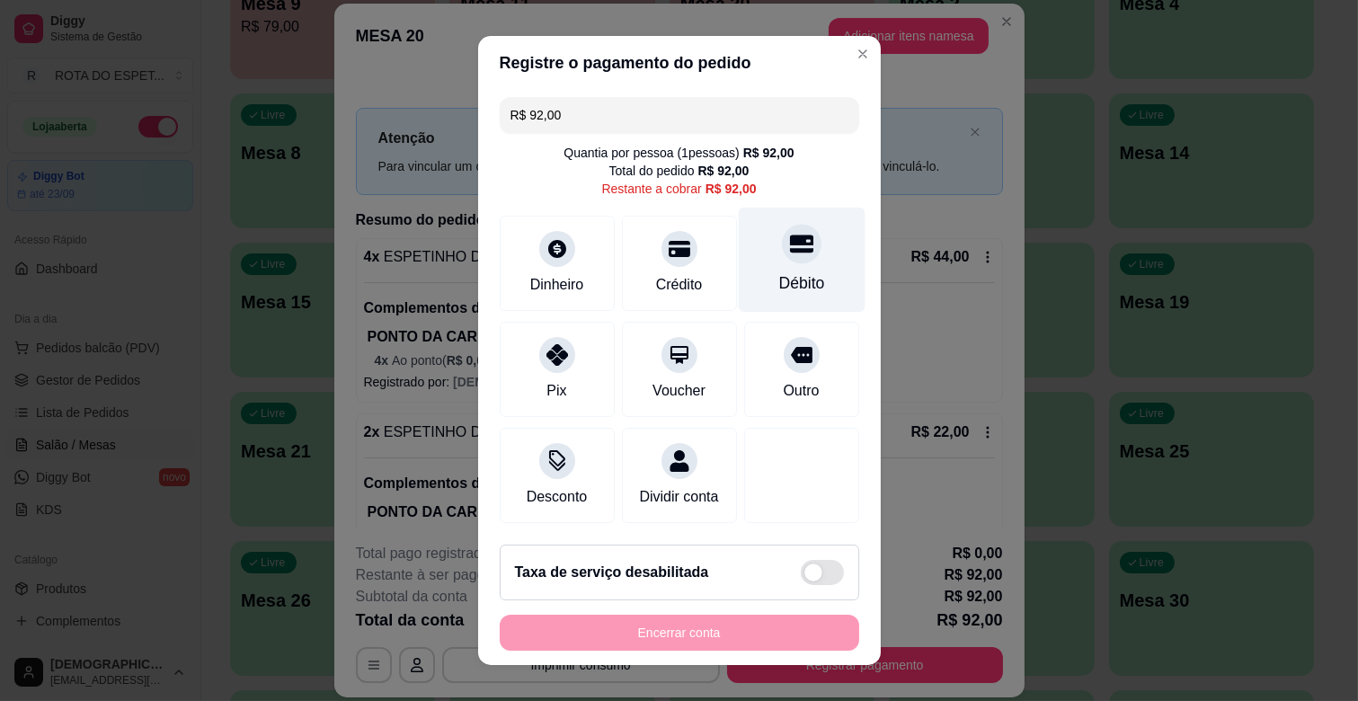
click at [786, 224] on div at bounding box center [802, 244] width 40 height 40
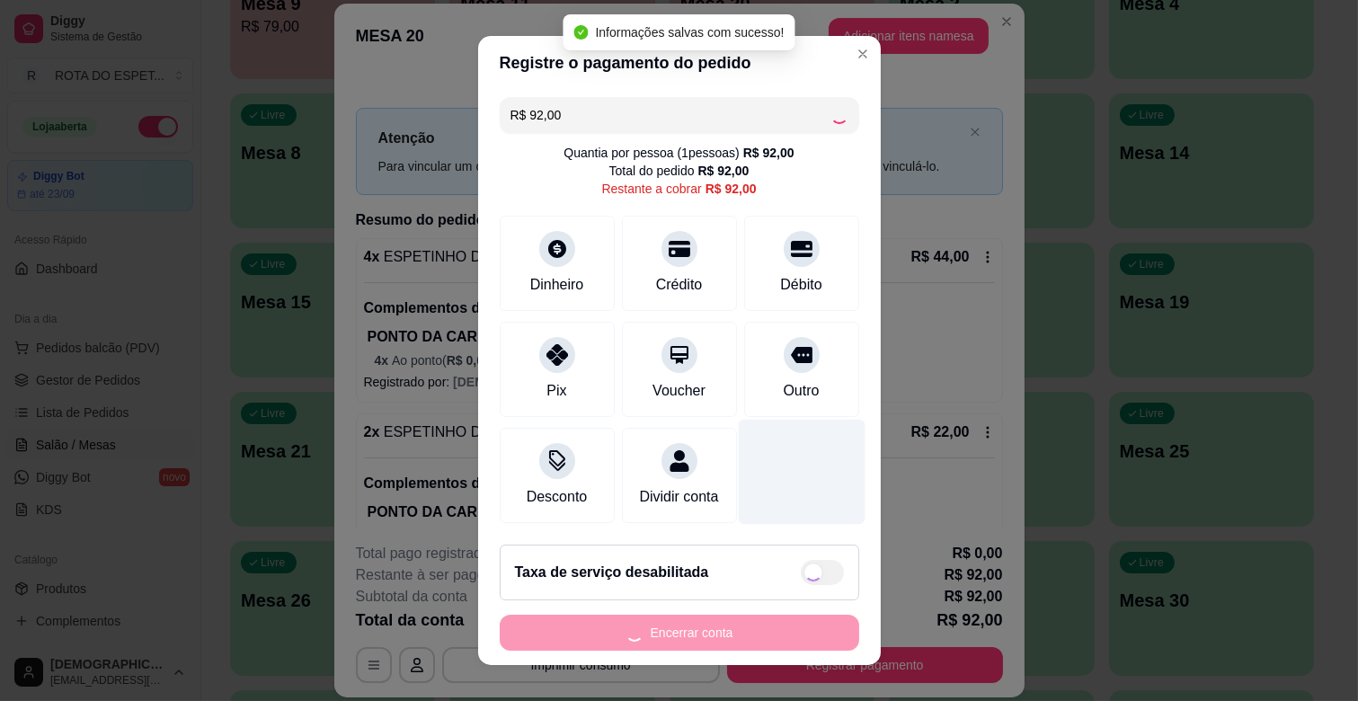
type input "R$ 0,00"
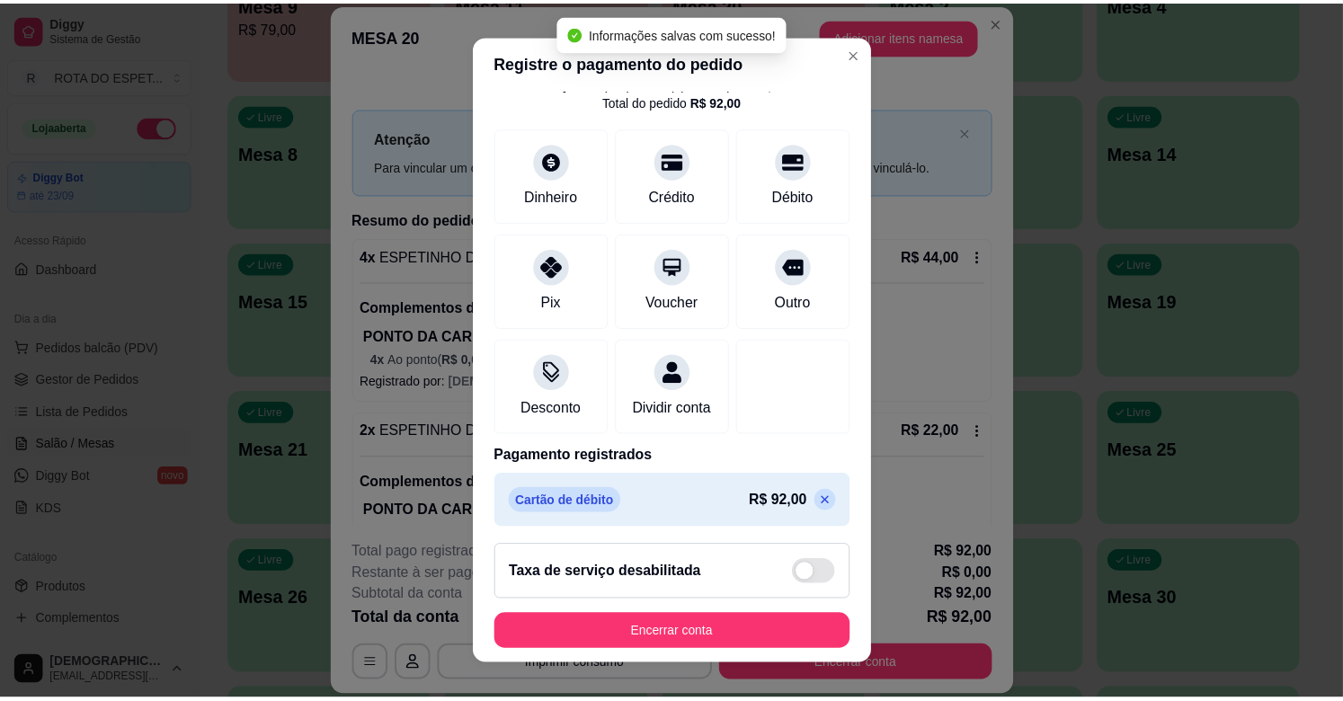
scroll to position [95, 0]
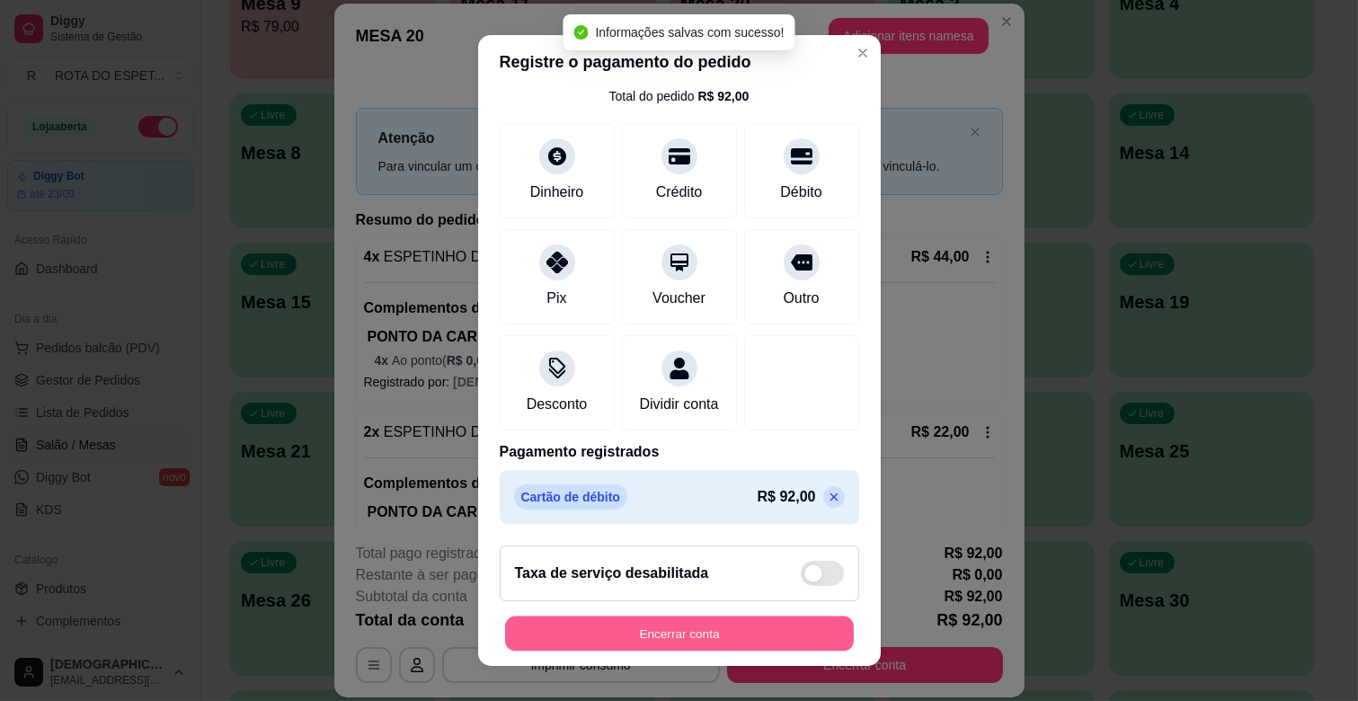
click at [766, 631] on button "Encerrar conta" at bounding box center [679, 634] width 349 height 35
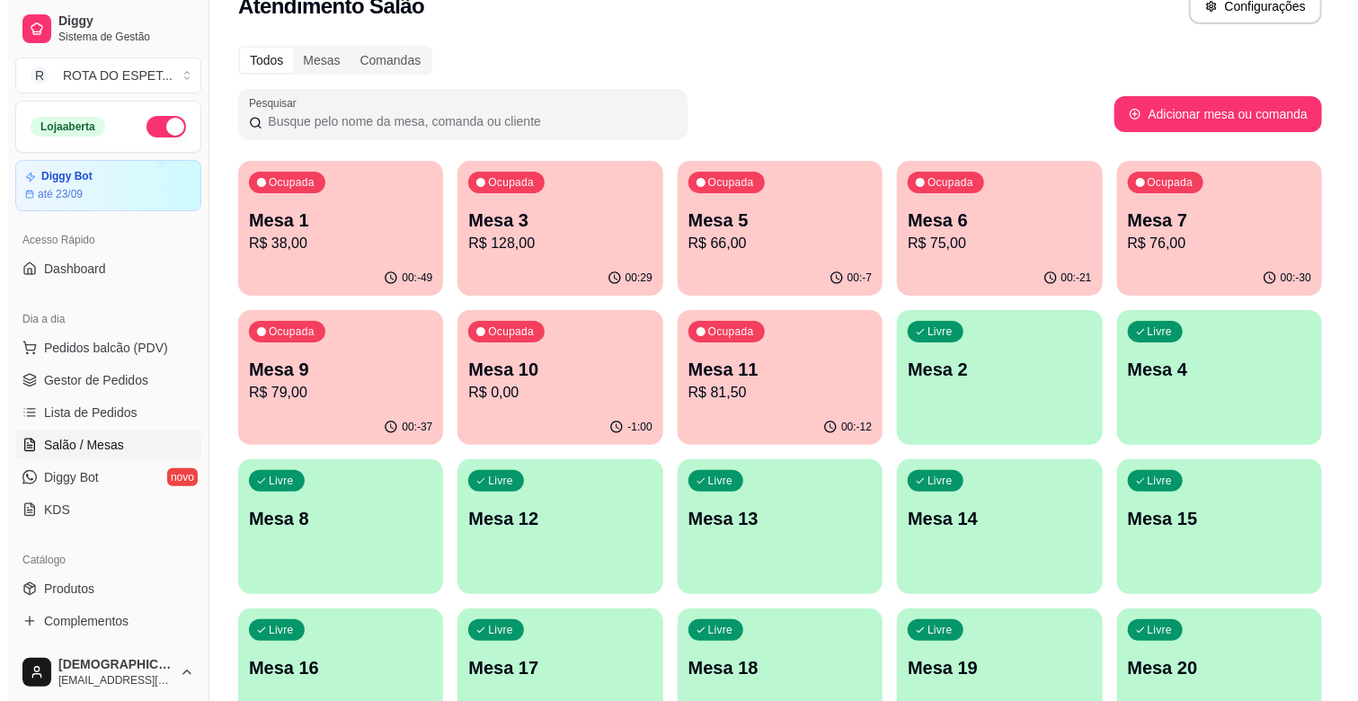
scroll to position [0, 0]
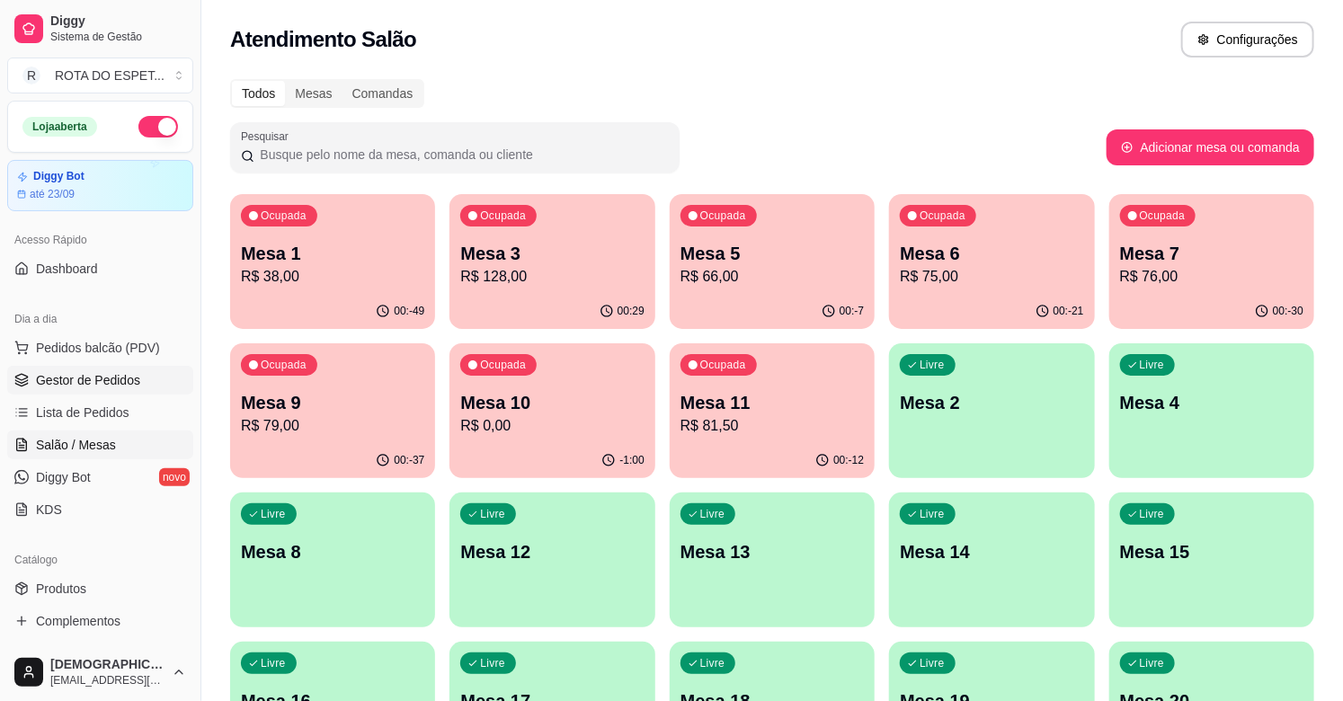
click at [81, 384] on span "Gestor de Pedidos" at bounding box center [88, 380] width 104 height 18
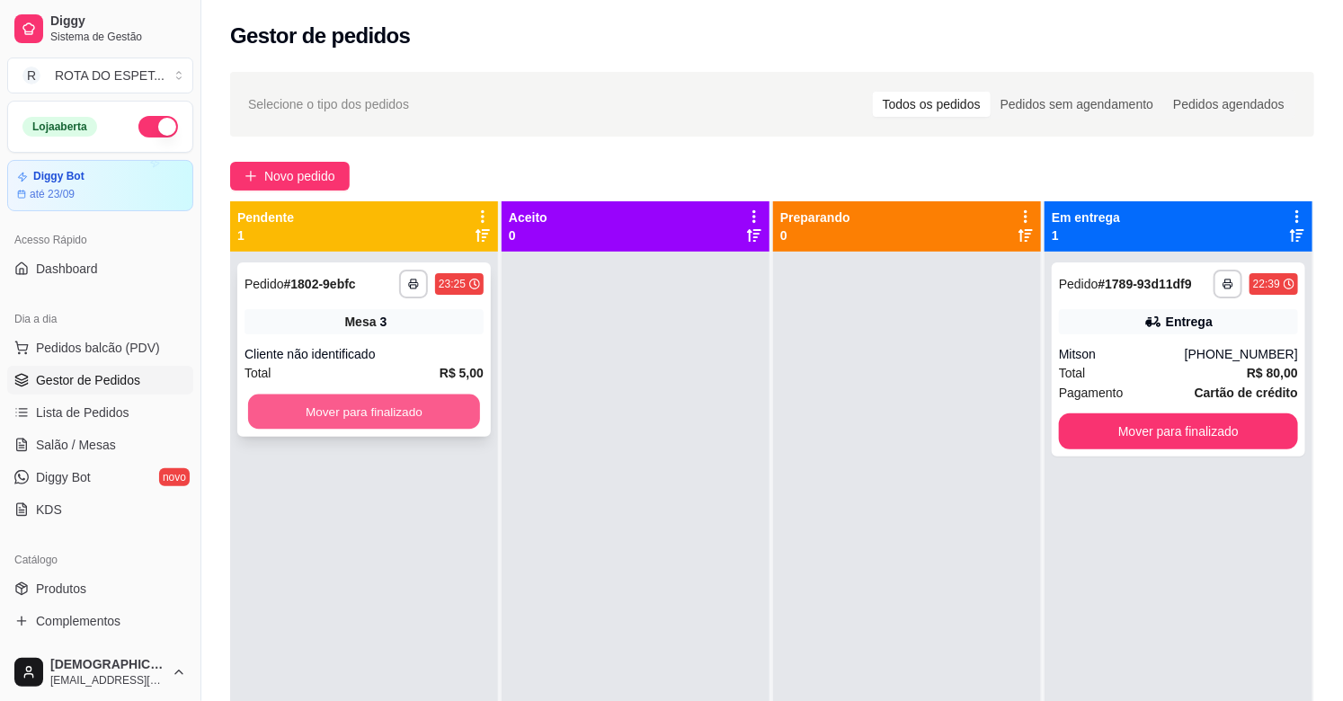
click at [423, 416] on button "Mover para finalizado" at bounding box center [364, 412] width 232 height 35
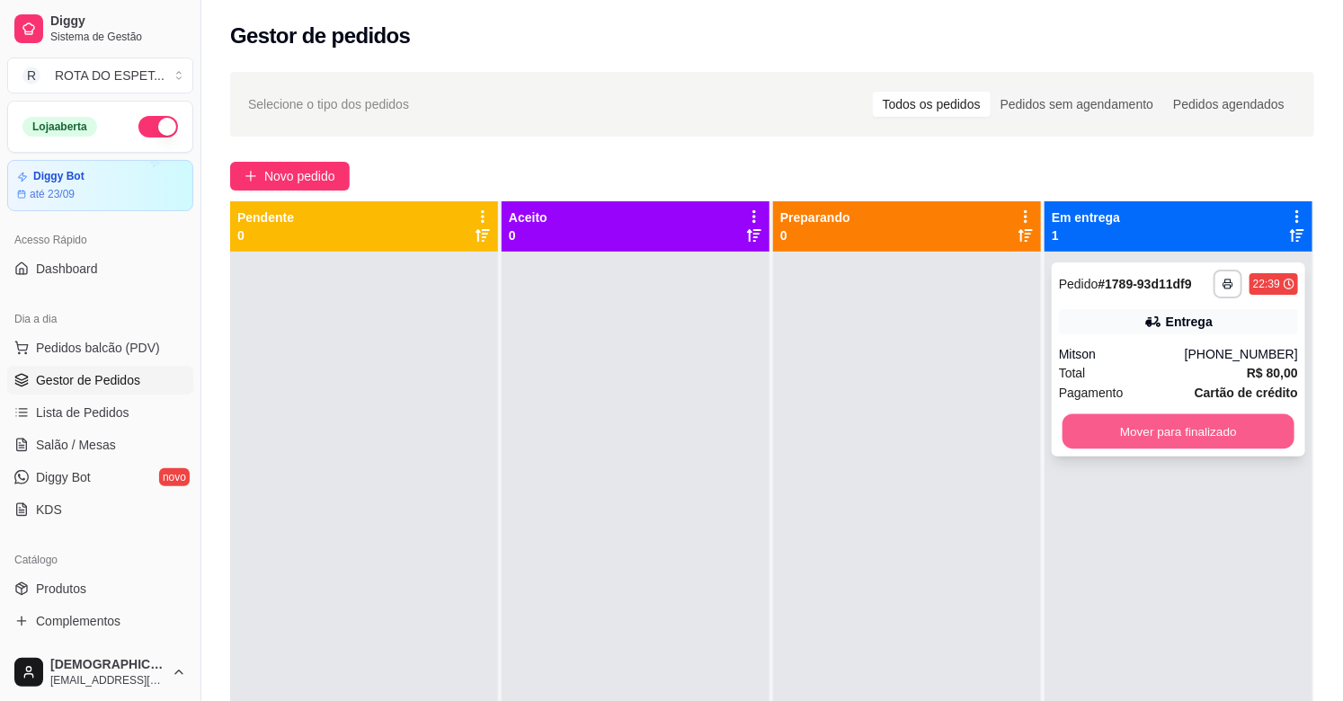
click at [1185, 439] on button "Mover para finalizado" at bounding box center [1178, 431] width 232 height 35
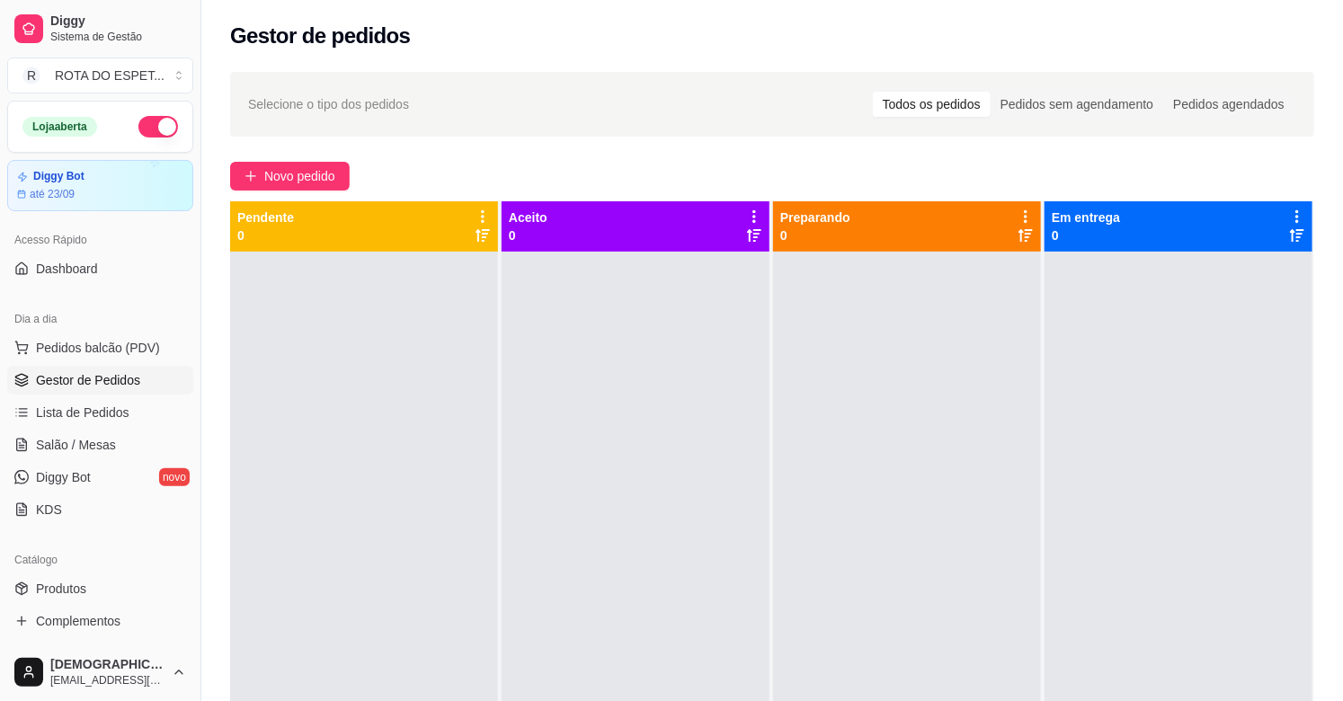
click at [698, 540] on div at bounding box center [636, 602] width 268 height 701
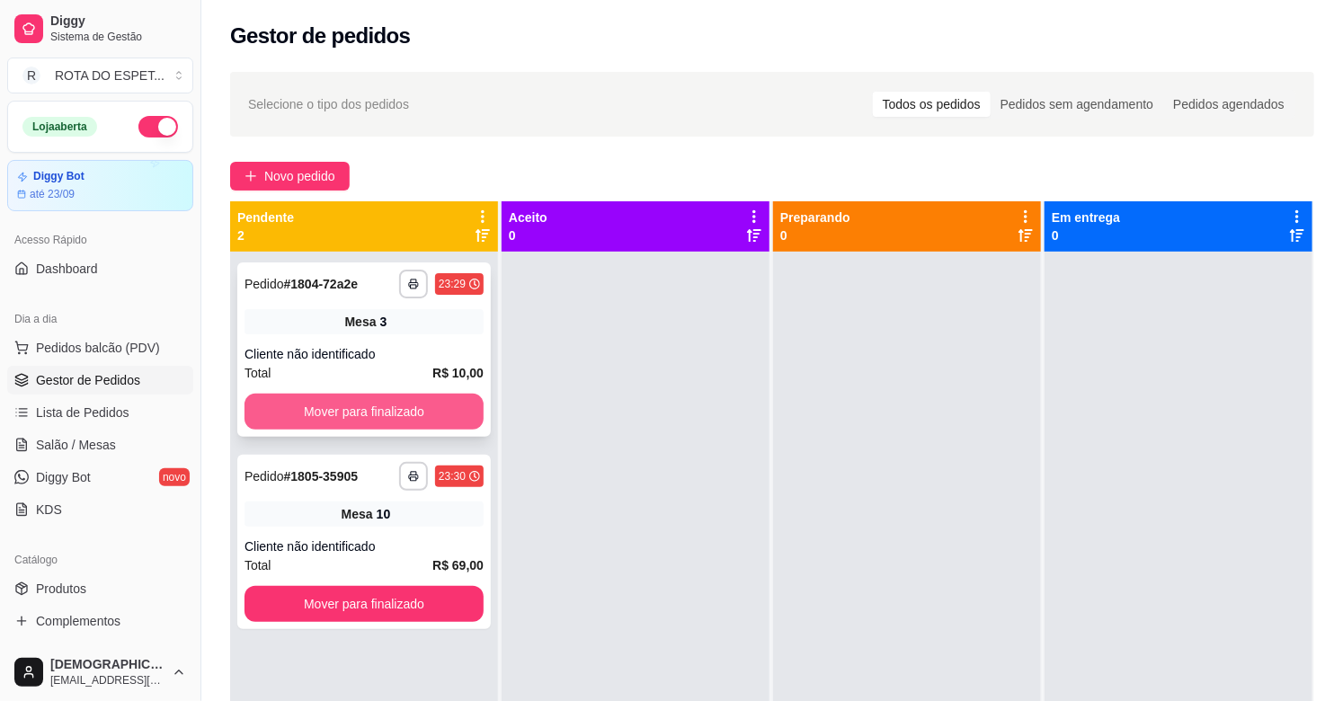
click at [415, 415] on button "Mover para finalizado" at bounding box center [363, 412] width 239 height 36
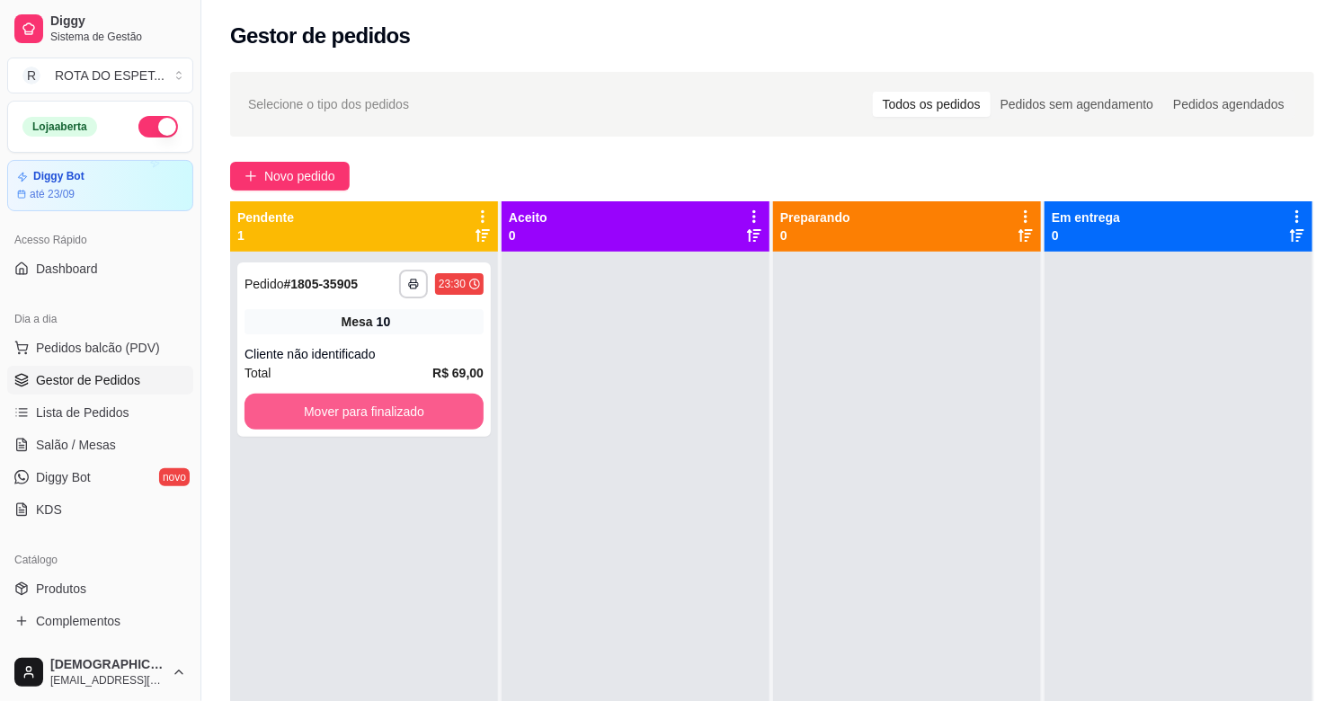
click at [415, 415] on button "Mover para finalizado" at bounding box center [363, 412] width 239 height 36
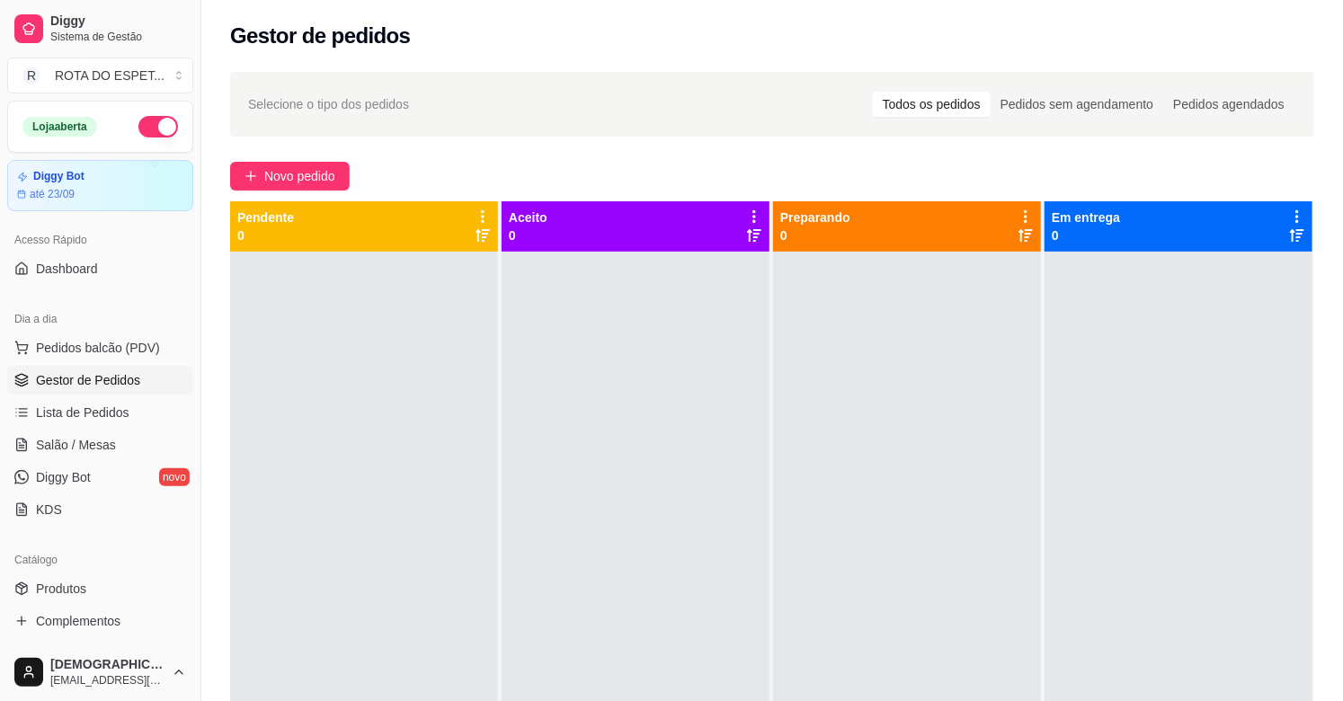
click at [625, 553] on div at bounding box center [636, 602] width 268 height 701
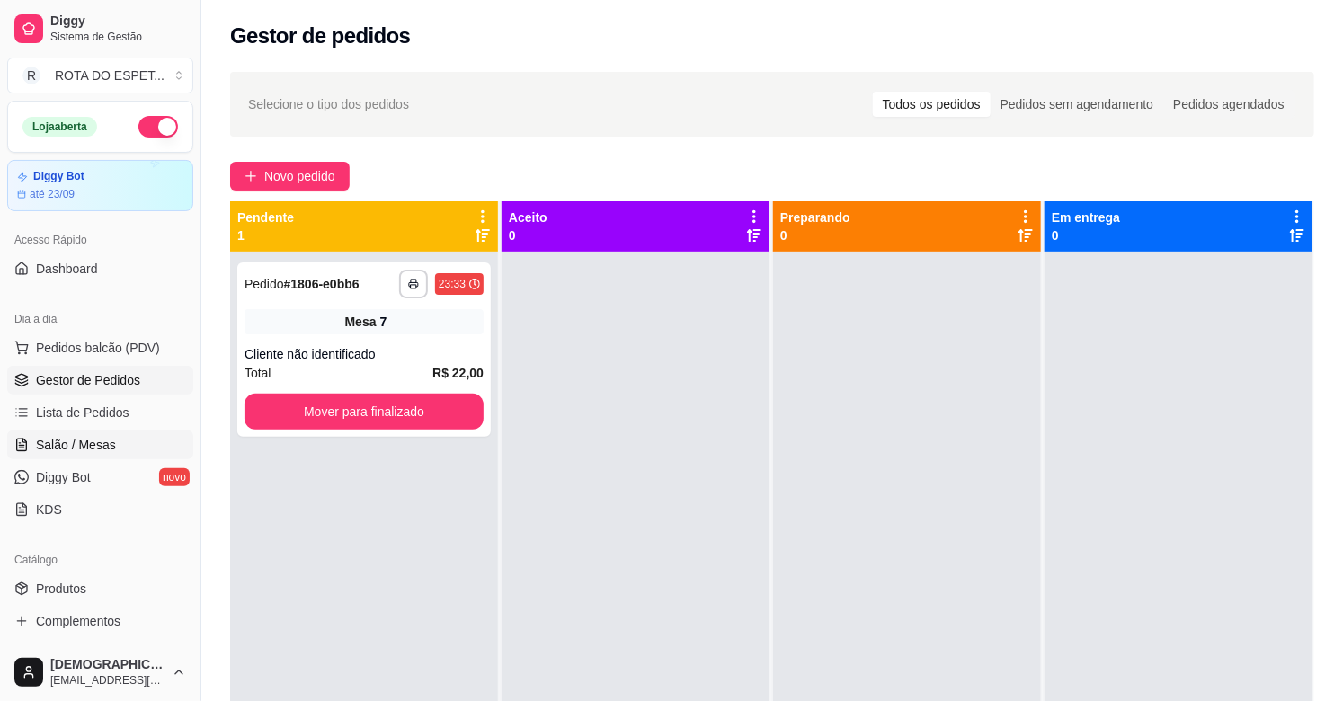
click at [110, 431] on link "Salão / Mesas" at bounding box center [100, 445] width 186 height 29
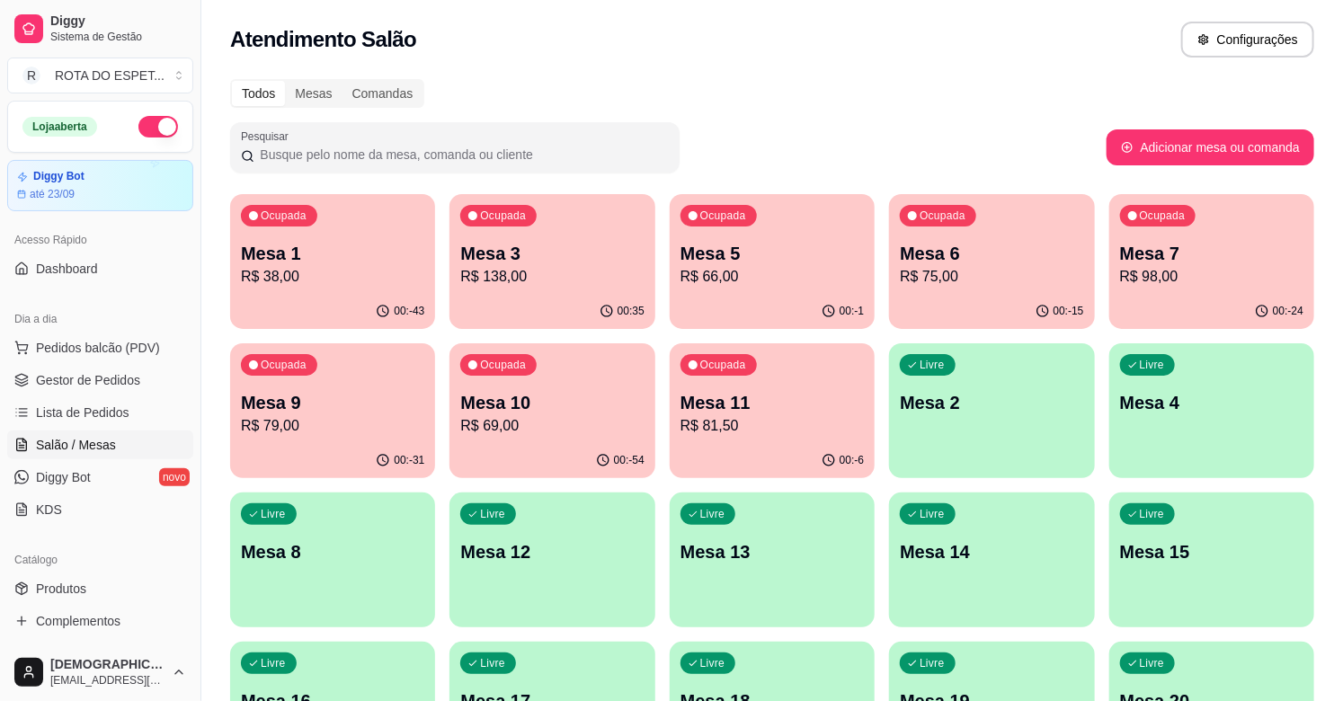
click at [1198, 267] on p "R$ 98,00" at bounding box center [1211, 277] width 183 height 22
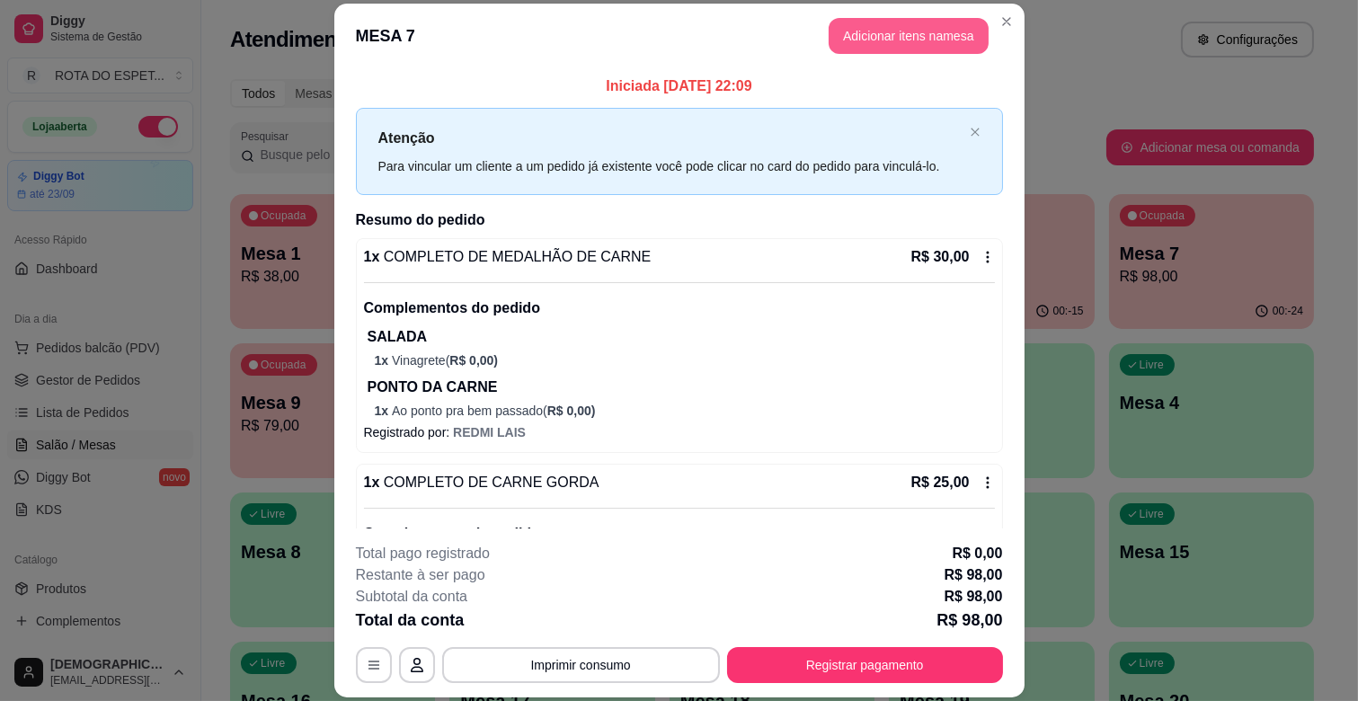
click at [932, 23] on button "Adicionar itens na mesa" at bounding box center [909, 36] width 160 height 36
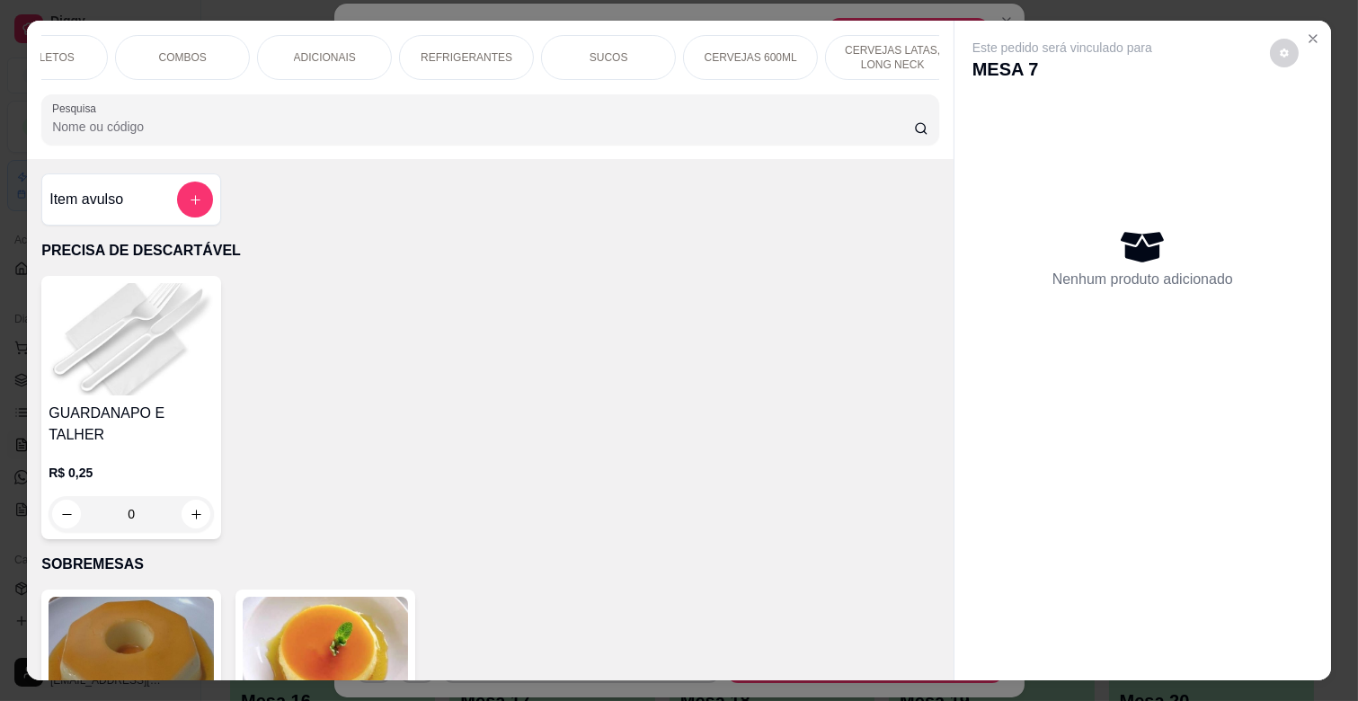
scroll to position [0, 639]
click at [875, 56] on p "CERVEJAS LATAS, LONG NECK" at bounding box center [890, 57] width 104 height 29
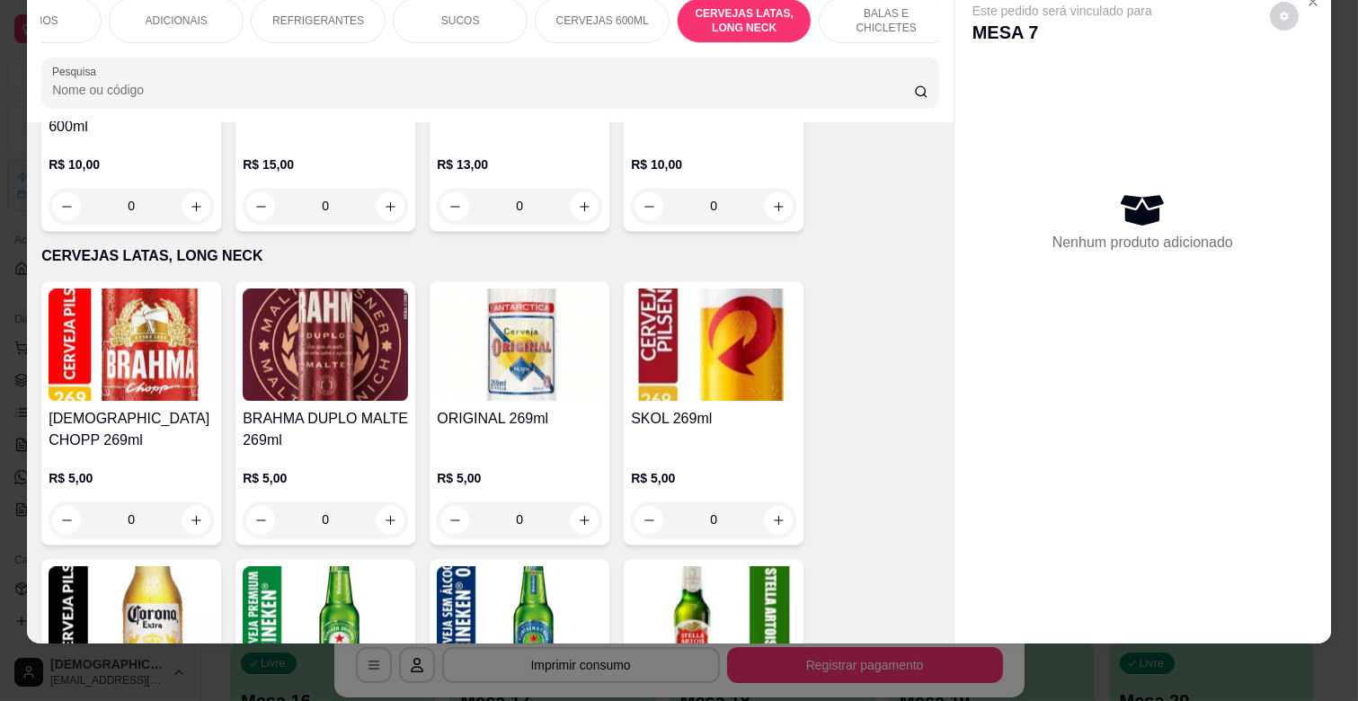
scroll to position [0, 798]
click at [899, 6] on p "BALAS E CHICLETES" at bounding box center [873, 20] width 104 height 29
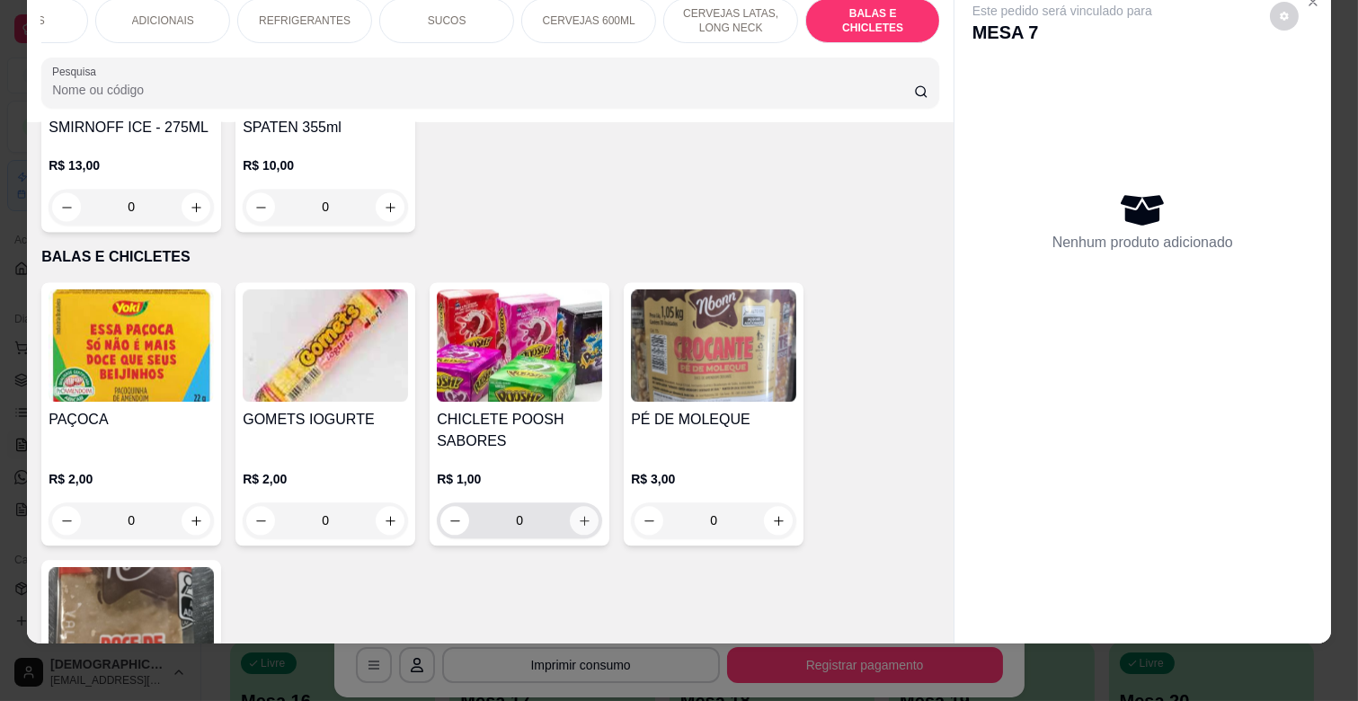
click at [579, 514] on icon "increase-product-quantity" at bounding box center [584, 520] width 13 height 13
type input "1"
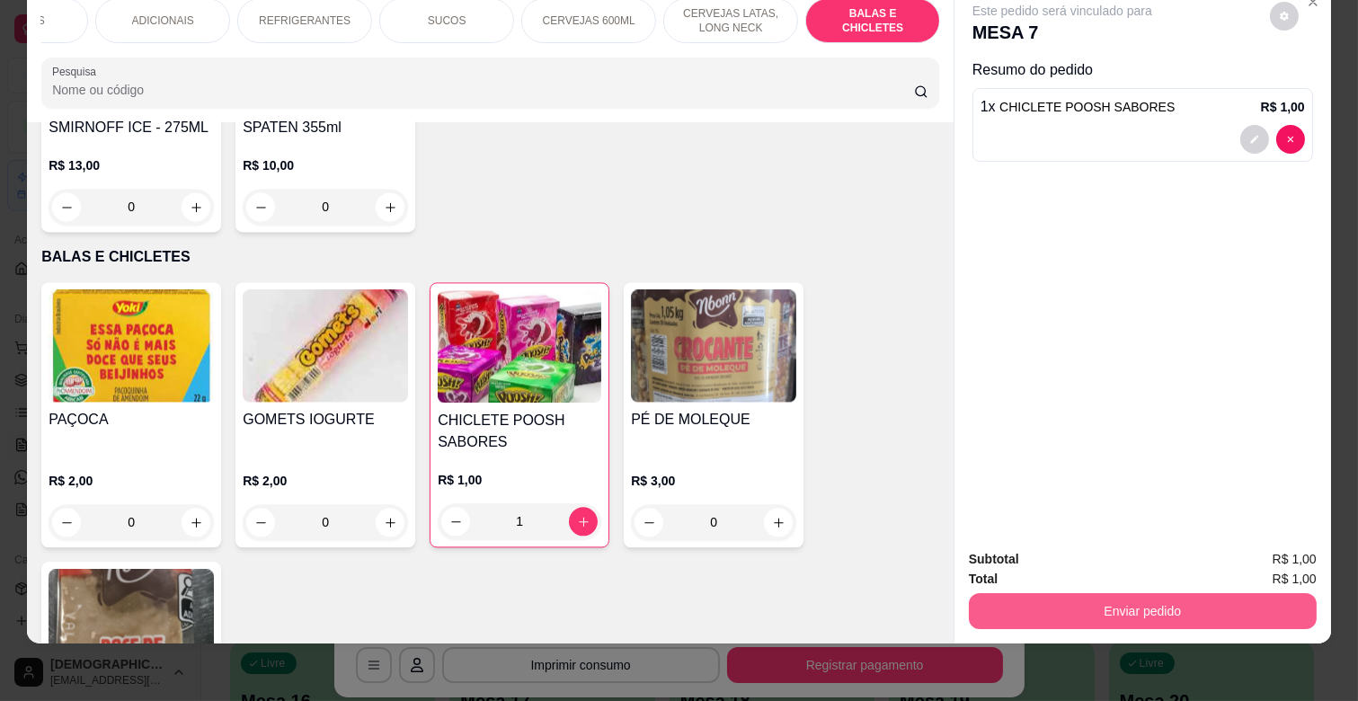
click at [1182, 600] on button "Enviar pedido" at bounding box center [1143, 611] width 348 height 36
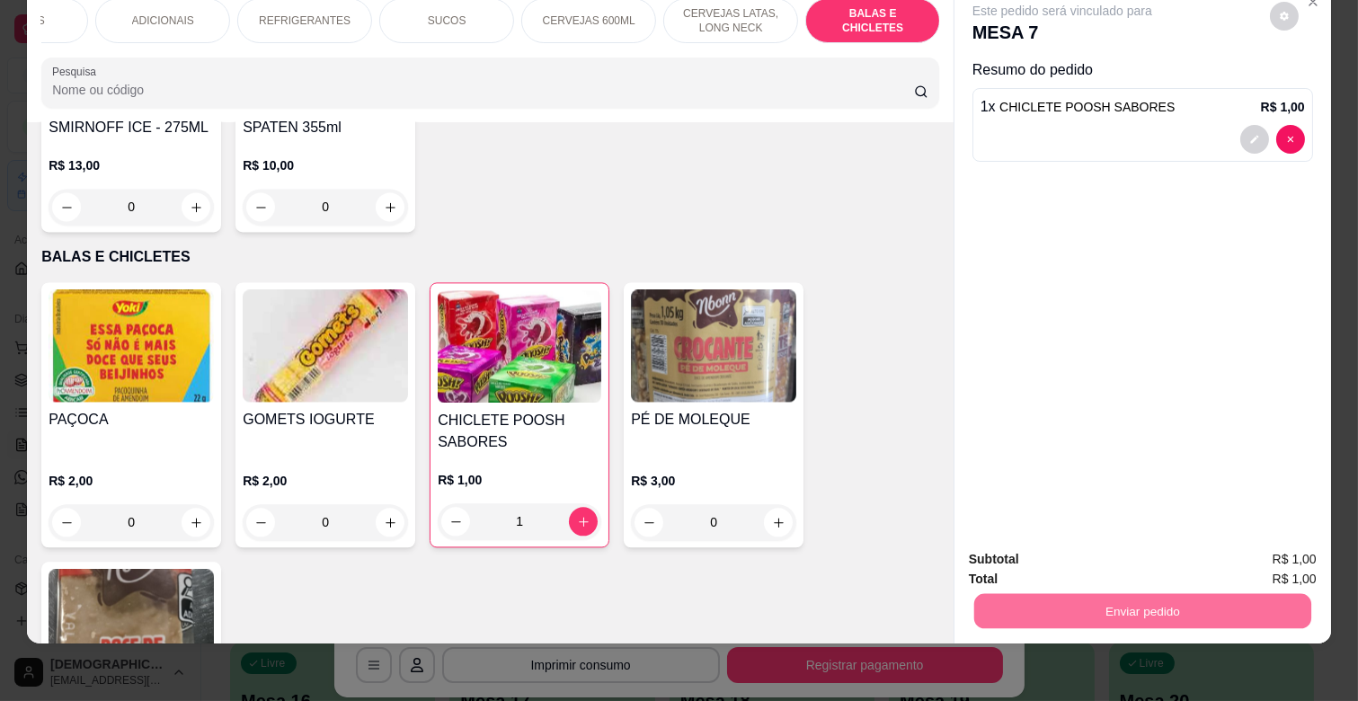
click at [1264, 562] on button "Enviar pedido" at bounding box center [1270, 552] width 102 height 34
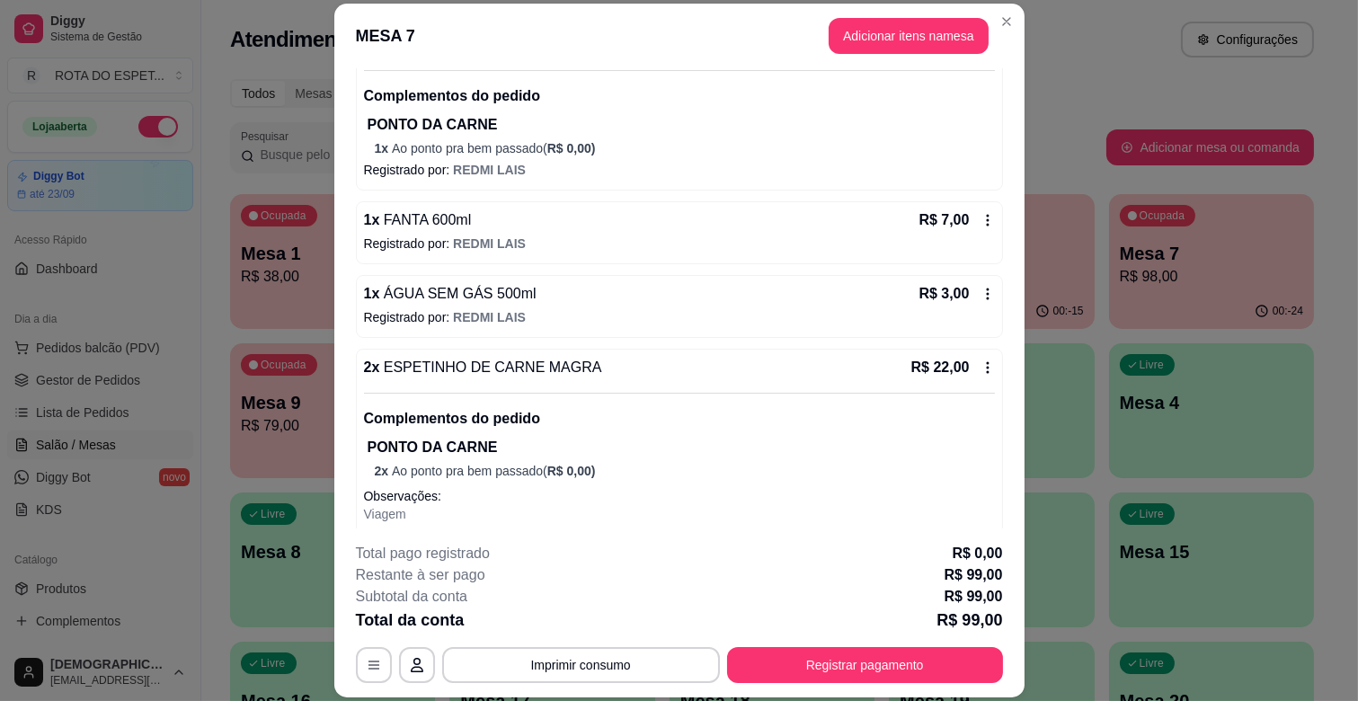
scroll to position [698, 0]
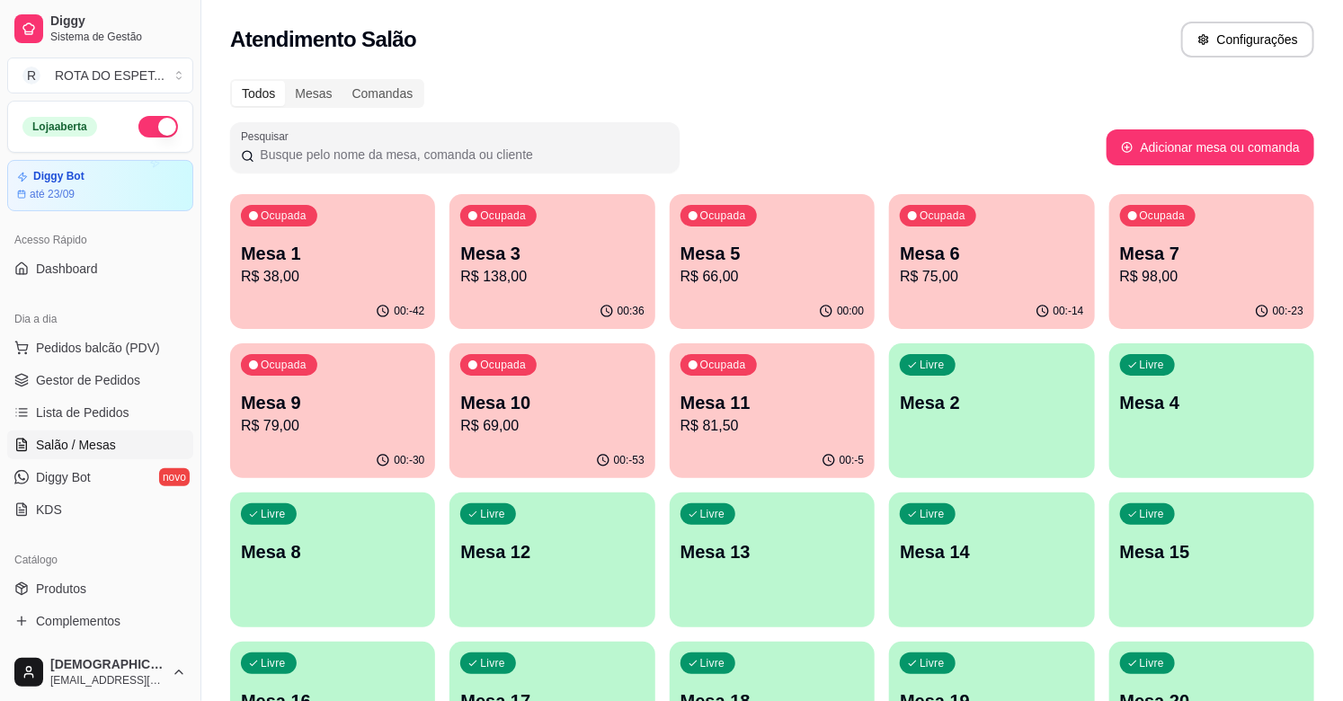
click at [937, 236] on div "Ocupada Mesa 6 R$ 75,00" at bounding box center [991, 244] width 205 height 100
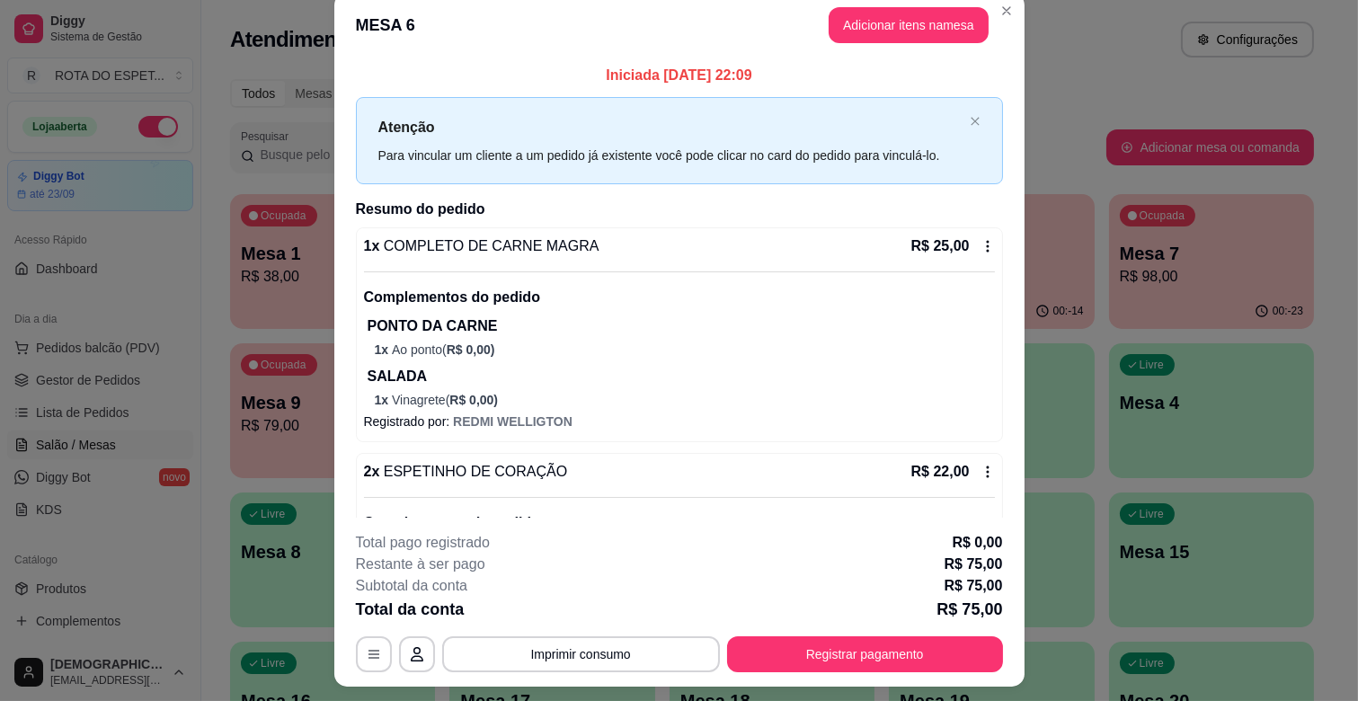
scroll to position [0, 0]
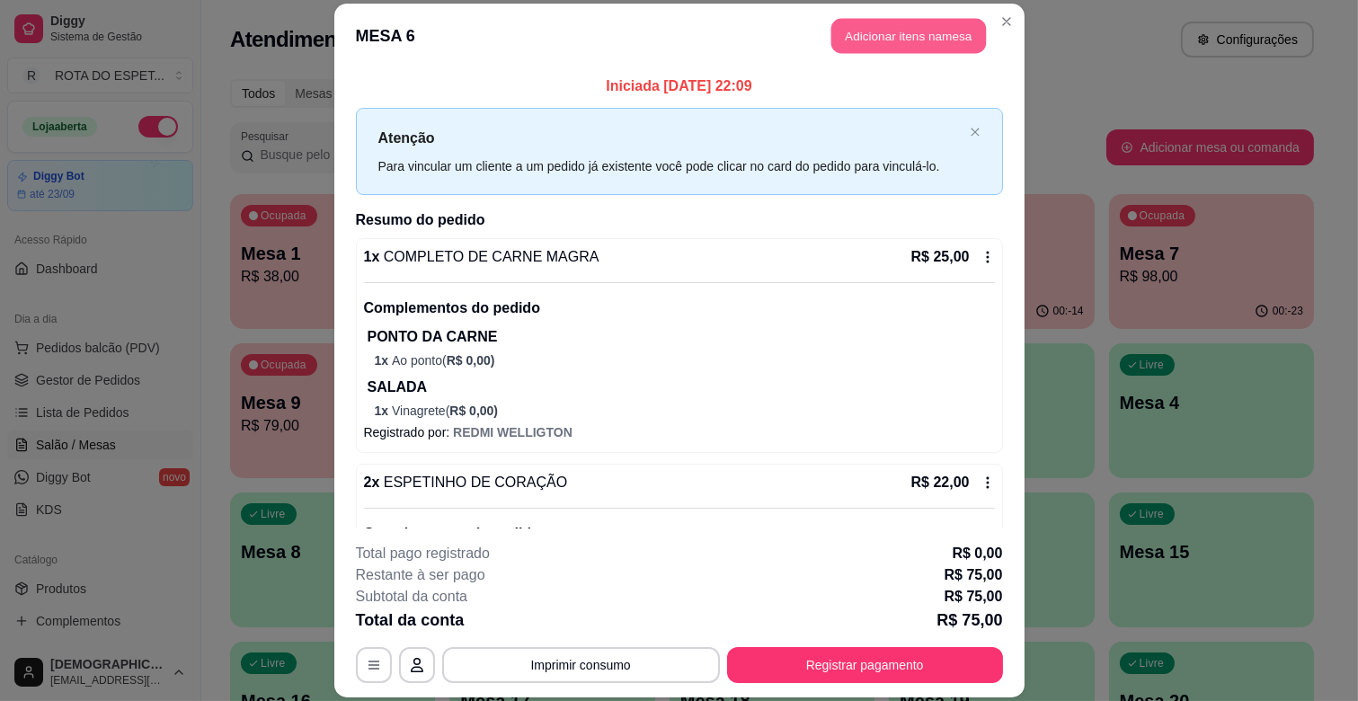
click at [920, 29] on button "Adicionar itens na mesa" at bounding box center [908, 36] width 155 height 35
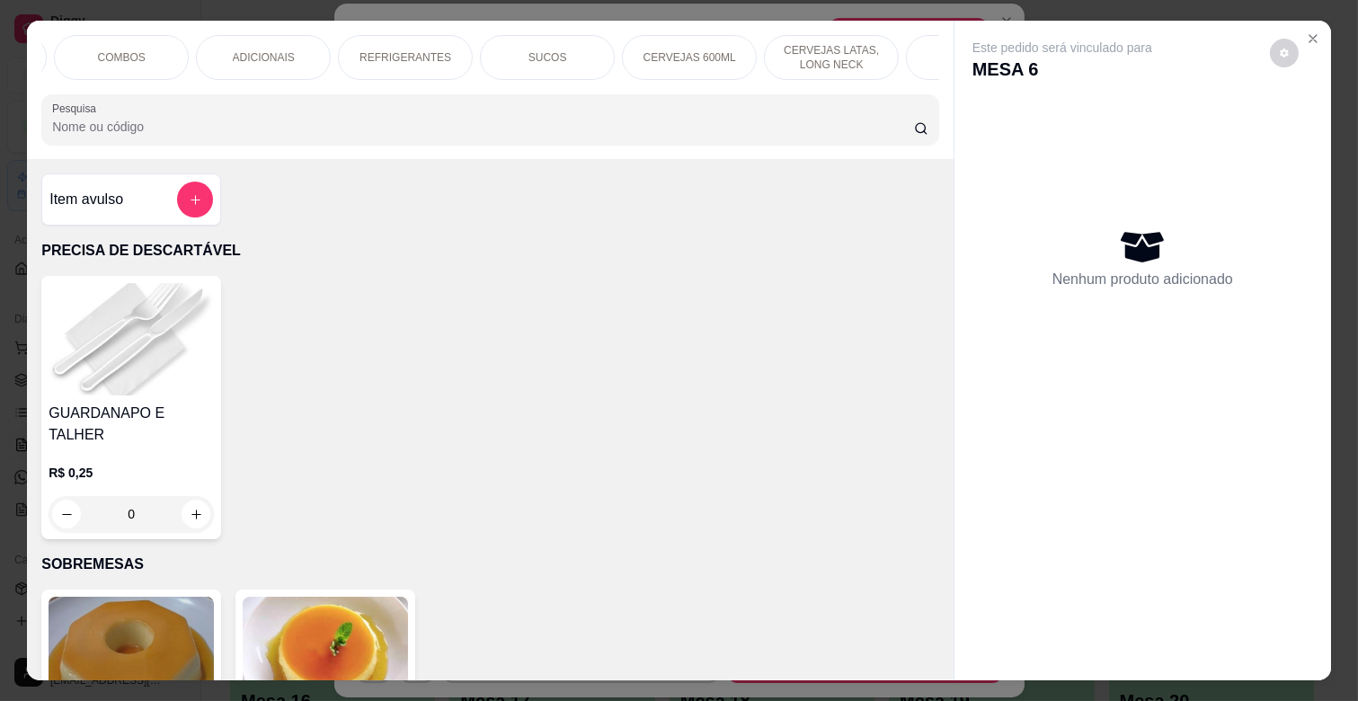
scroll to position [0, 798]
click at [830, 46] on p "BALAS E CHICLETES" at bounding box center [873, 57] width 104 height 29
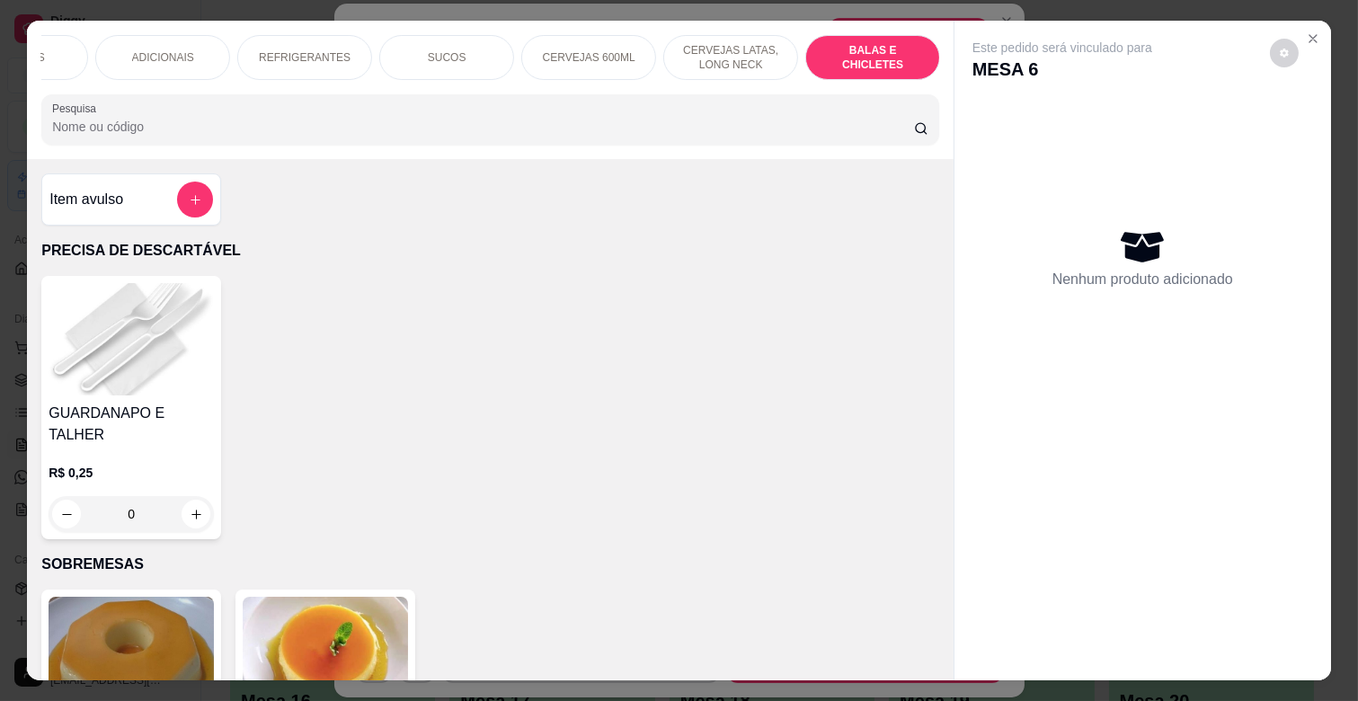
scroll to position [43, 0]
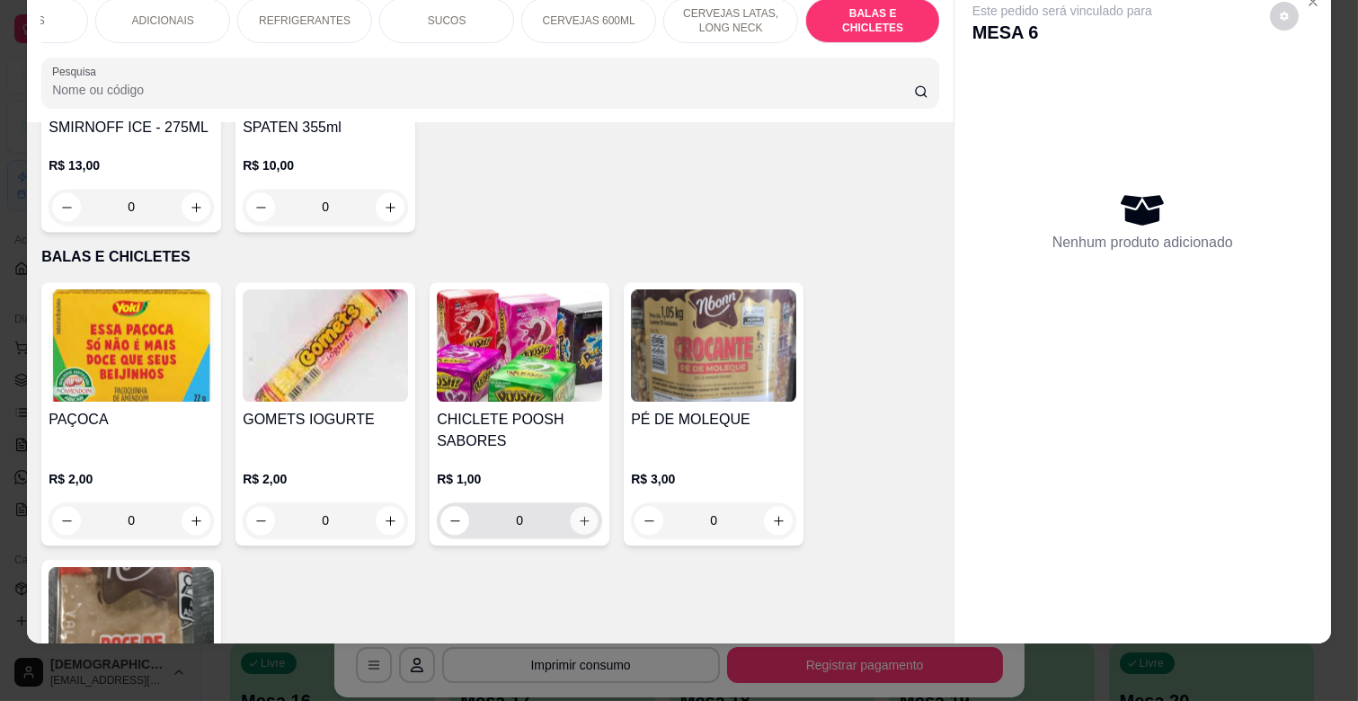
click at [578, 514] on icon "increase-product-quantity" at bounding box center [584, 520] width 13 height 13
type input "1"
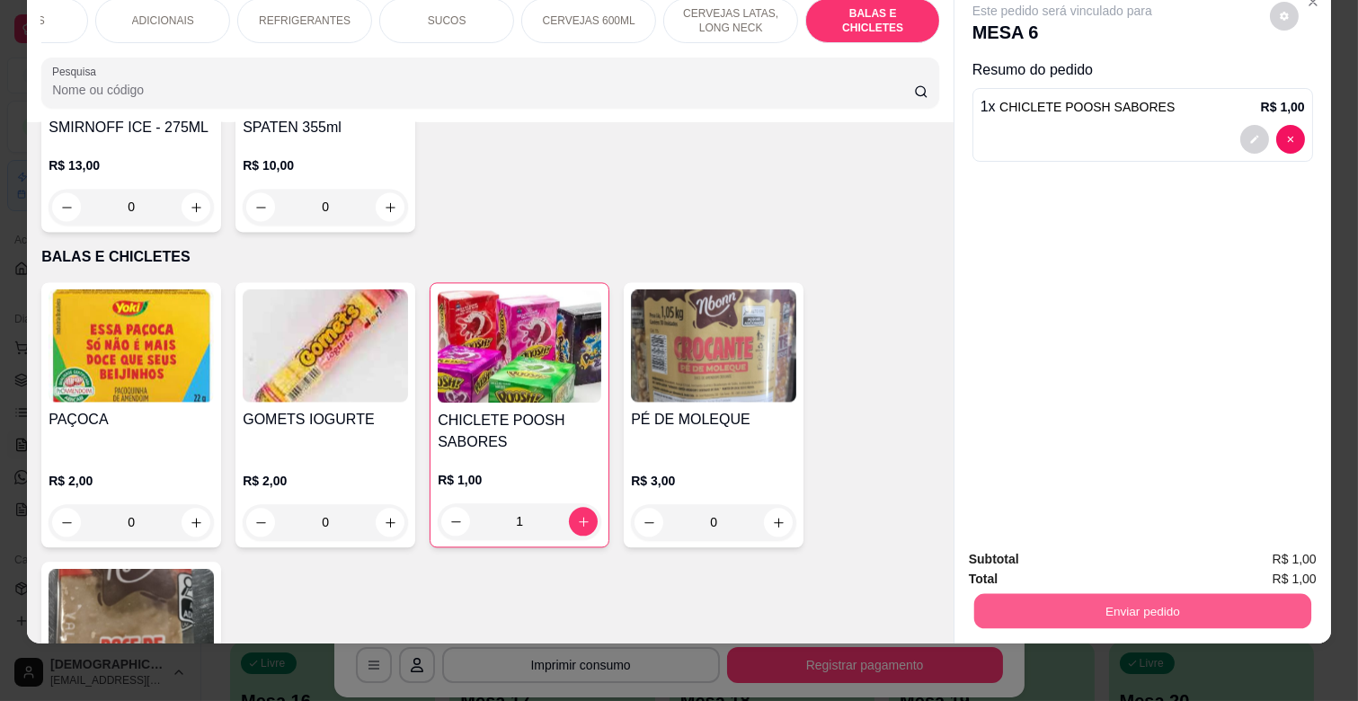
click at [1071, 596] on button "Enviar pedido" at bounding box center [1142, 610] width 337 height 35
click at [1273, 535] on button "Enviar pedido" at bounding box center [1269, 551] width 99 height 33
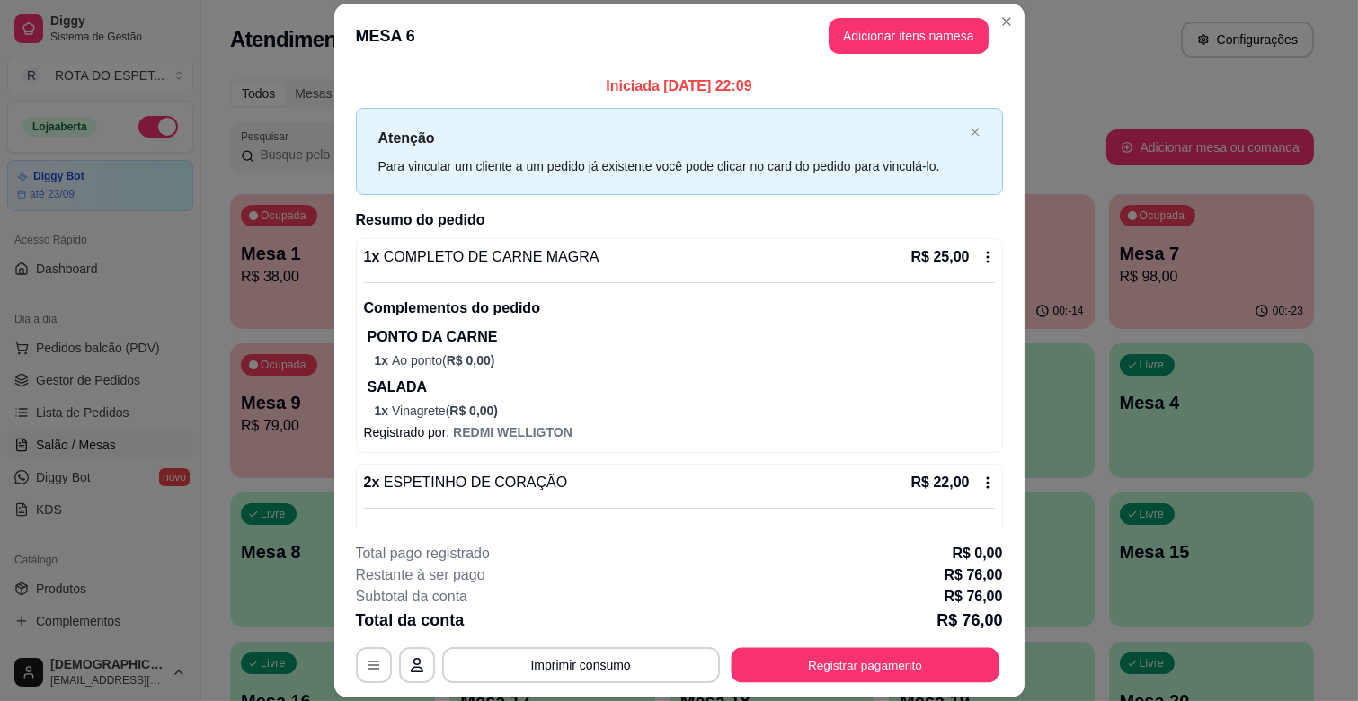
click at [875, 674] on button "Registrar pagamento" at bounding box center [865, 665] width 268 height 35
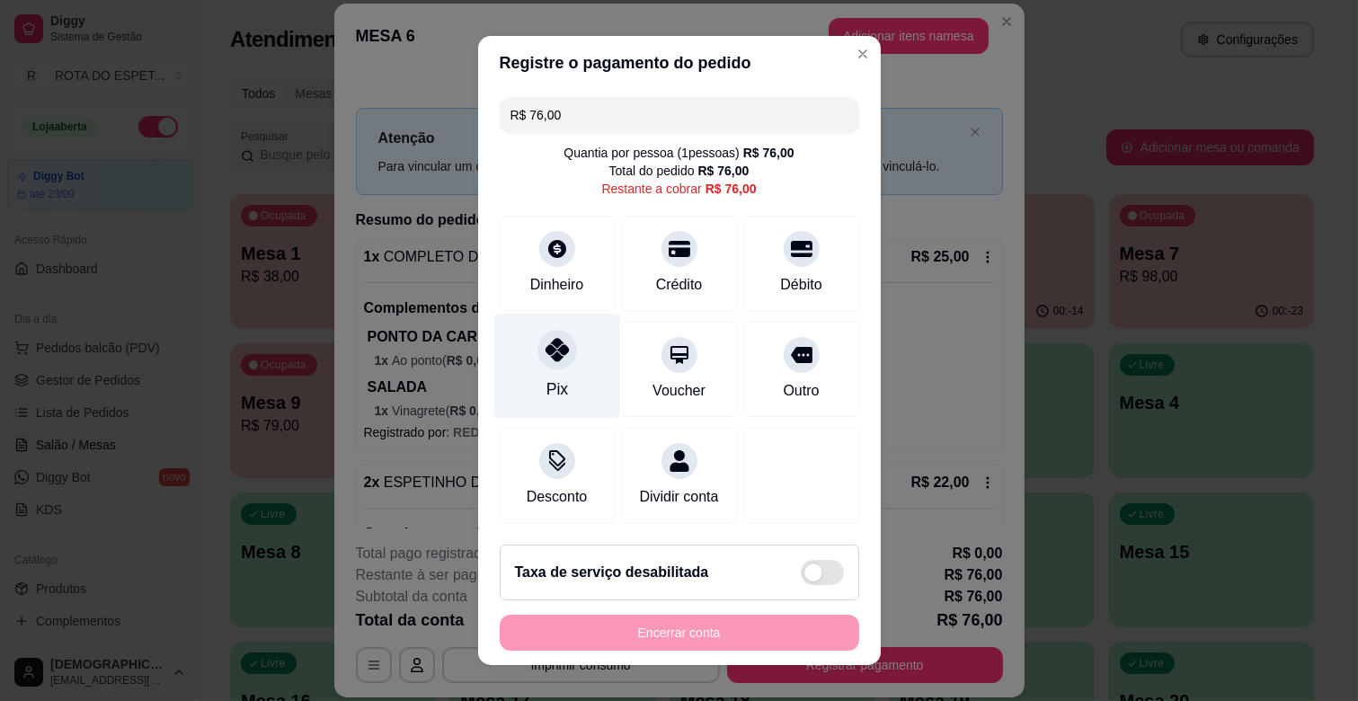
click at [570, 388] on div "Pix" at bounding box center [556, 366] width 127 height 105
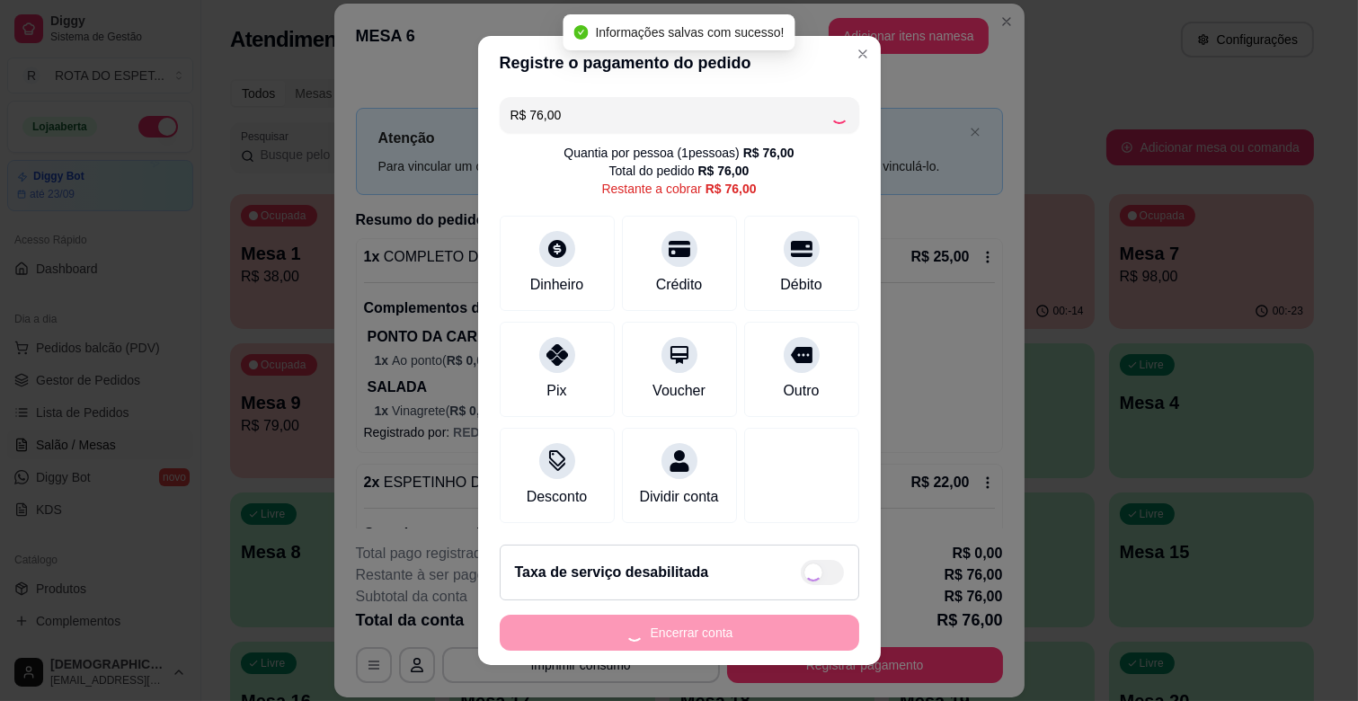
type input "R$ 0,00"
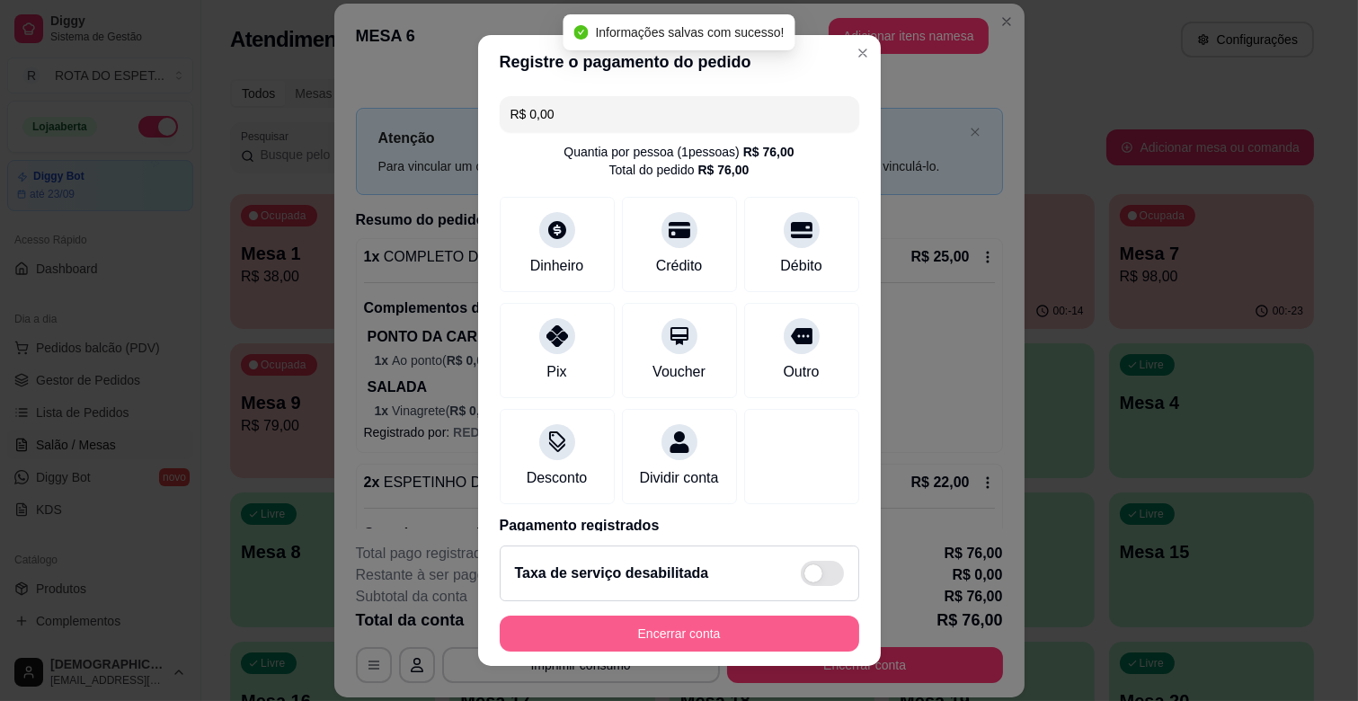
click at [706, 643] on button "Encerrar conta" at bounding box center [680, 634] width 360 height 36
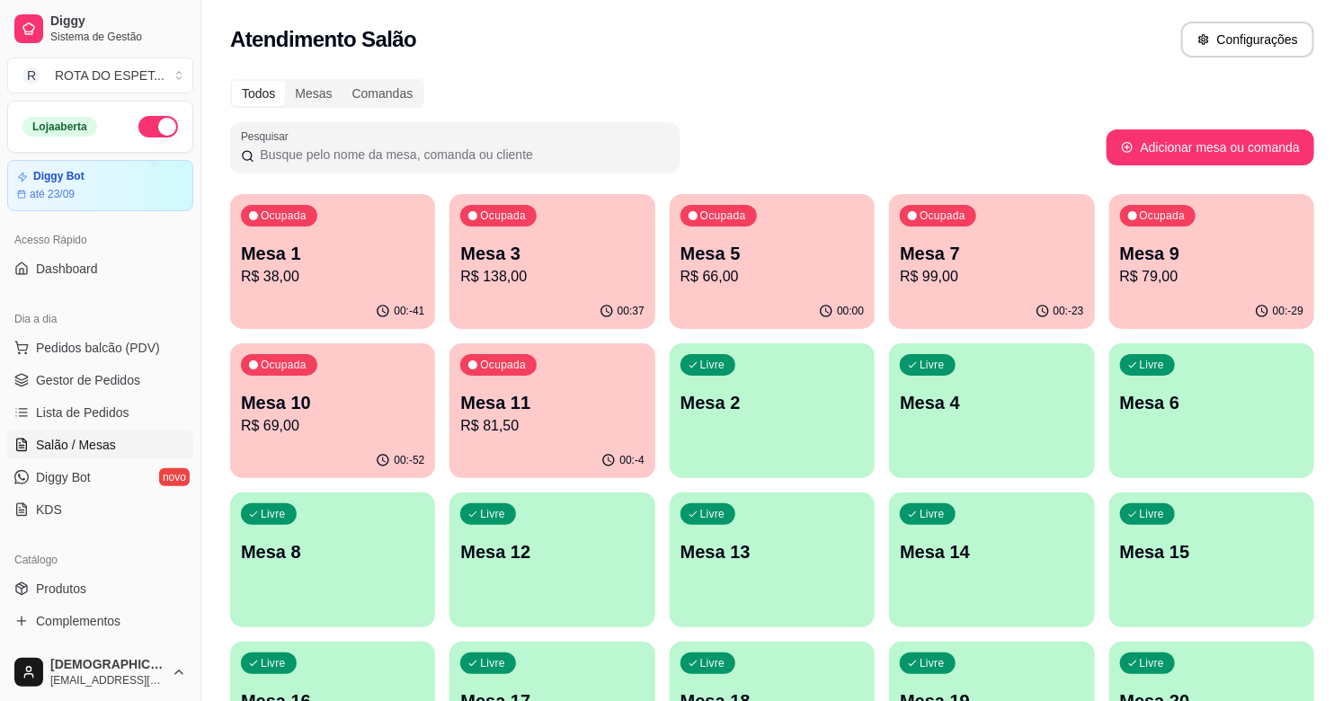
click at [794, 276] on p "R$ 66,00" at bounding box center [771, 277] width 183 height 22
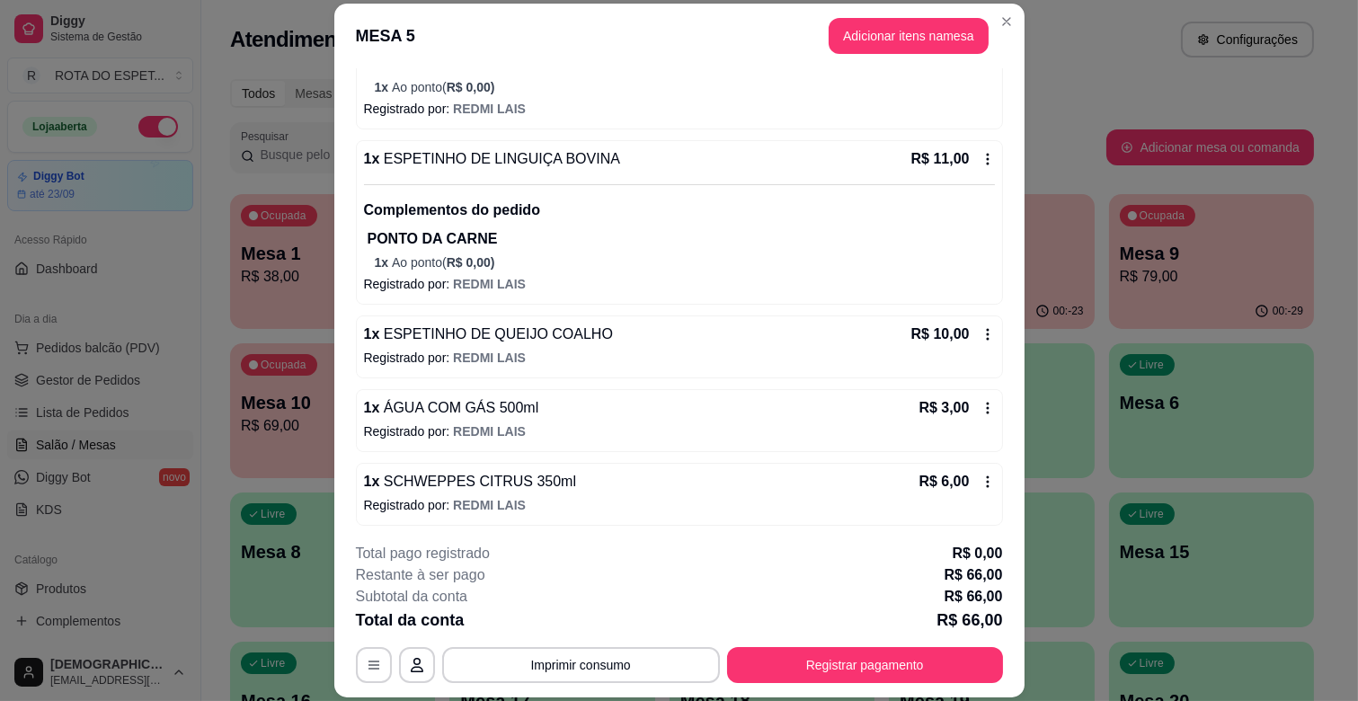
scroll to position [504, 0]
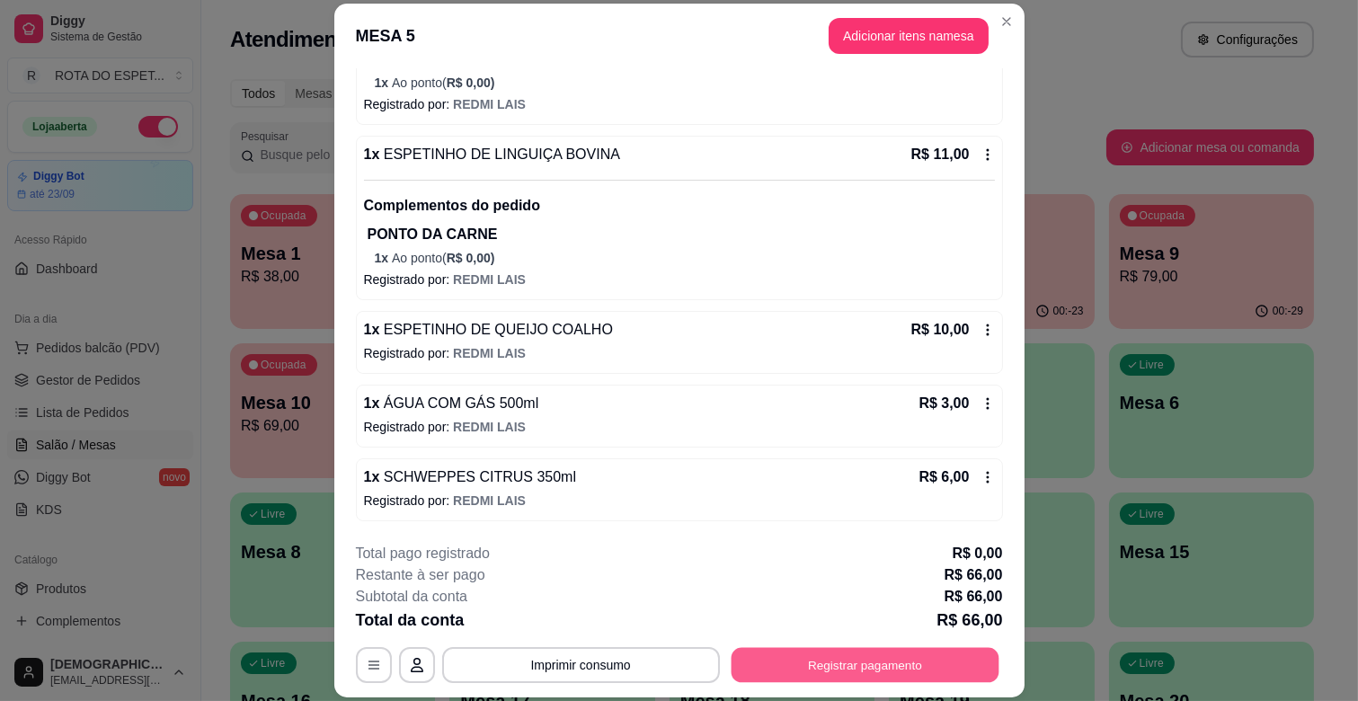
click at [857, 671] on button "Registrar pagamento" at bounding box center [865, 665] width 268 height 35
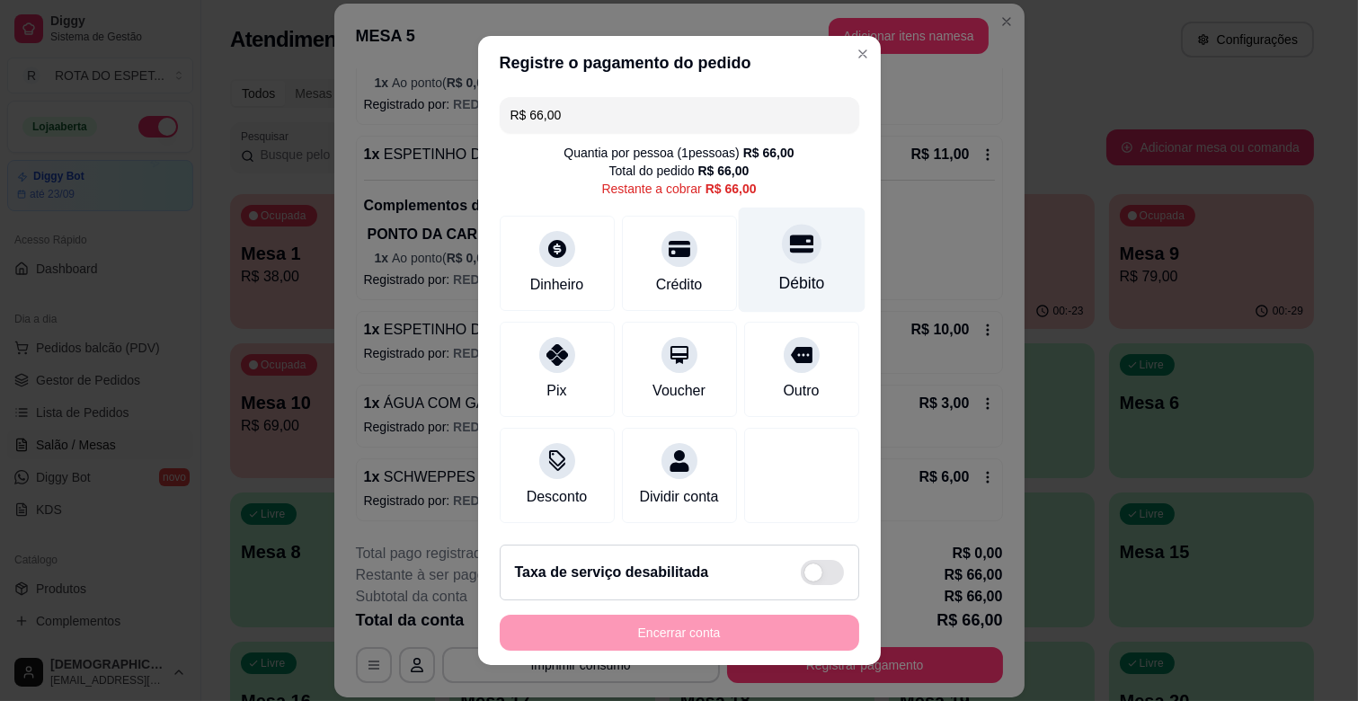
click at [783, 252] on div at bounding box center [802, 244] width 40 height 40
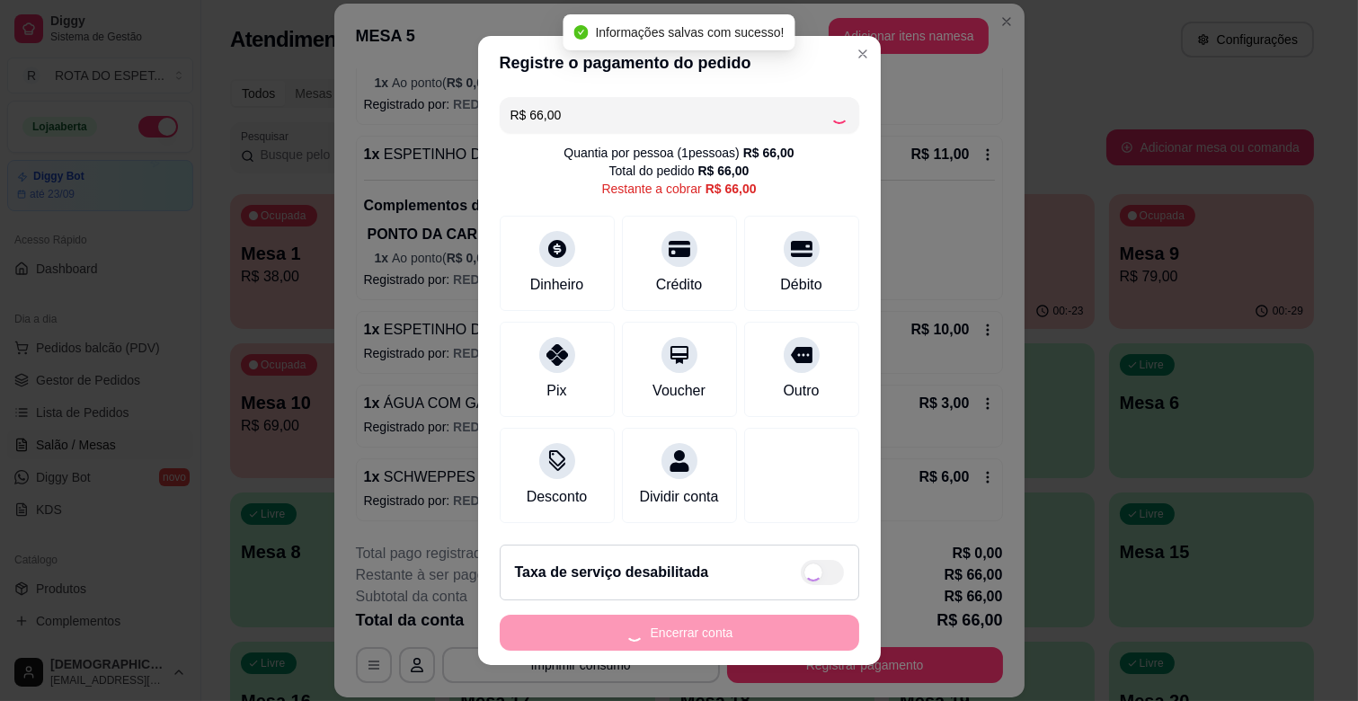
type input "R$ 0,00"
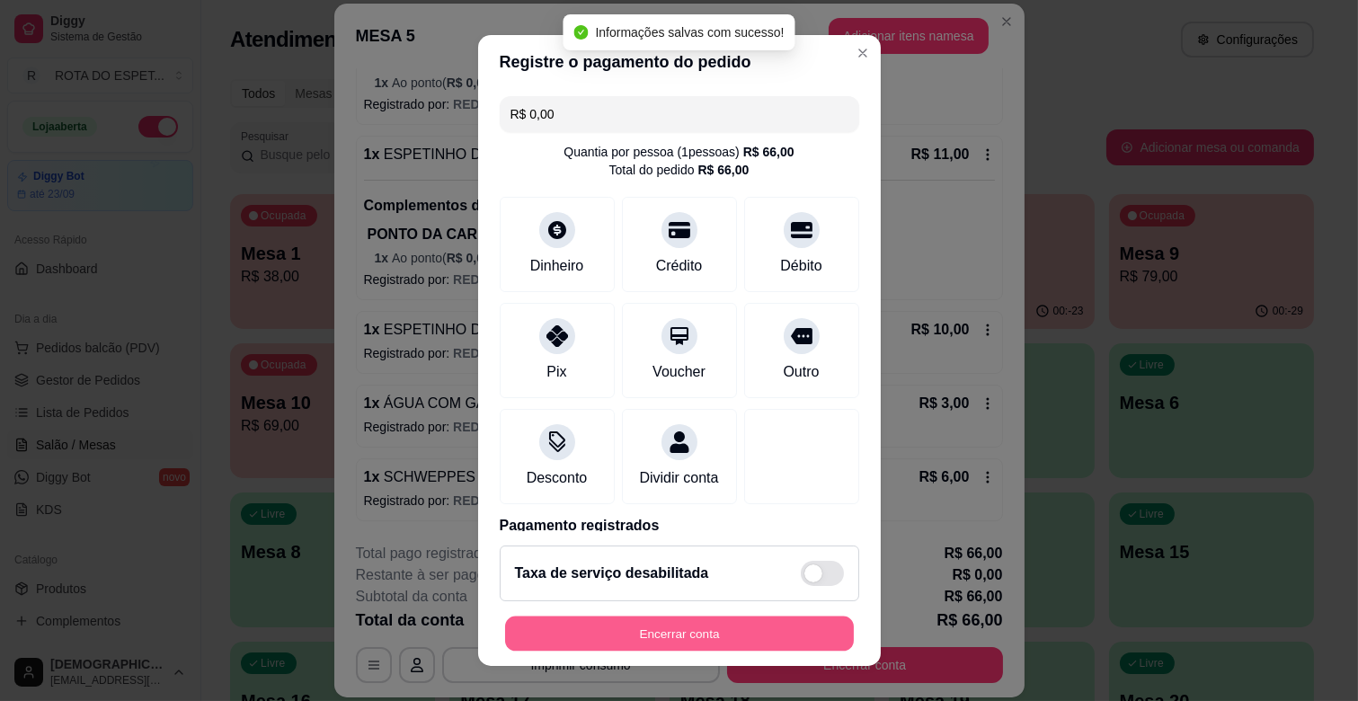
click at [710, 639] on button "Encerrar conta" at bounding box center [679, 634] width 349 height 35
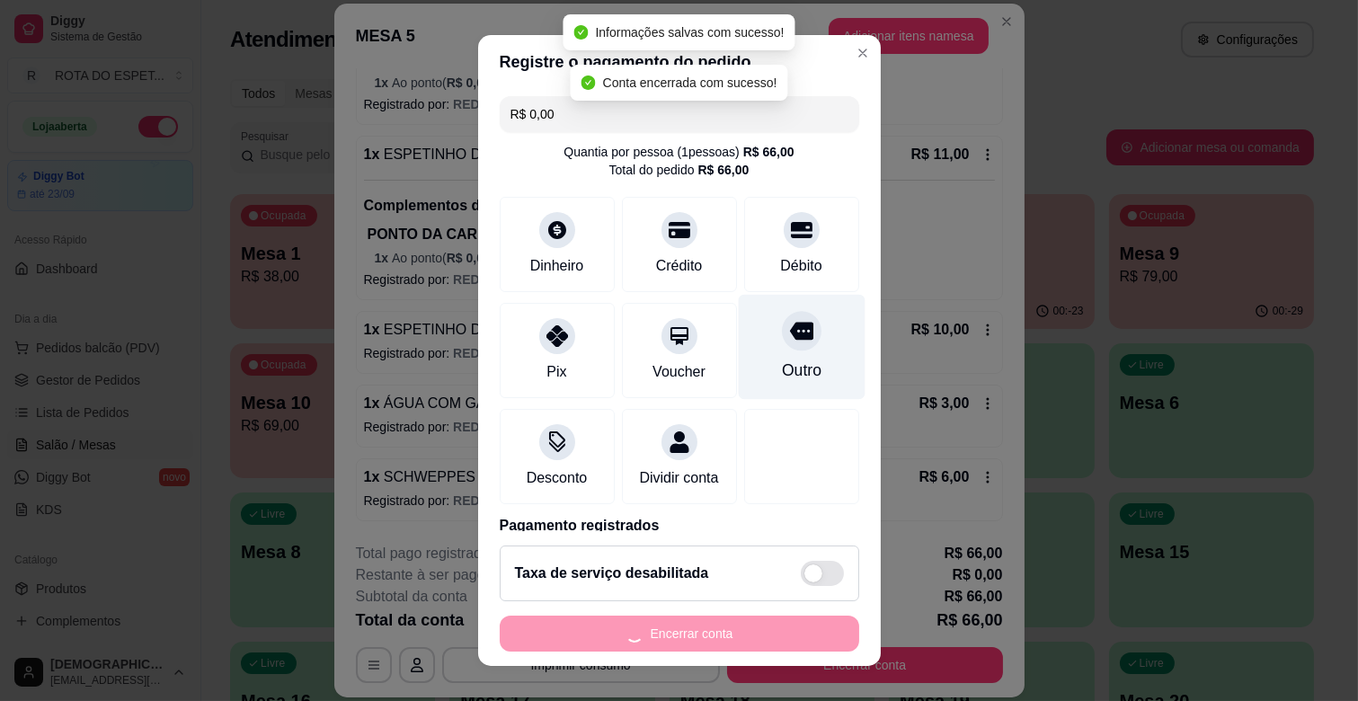
scroll to position [0, 0]
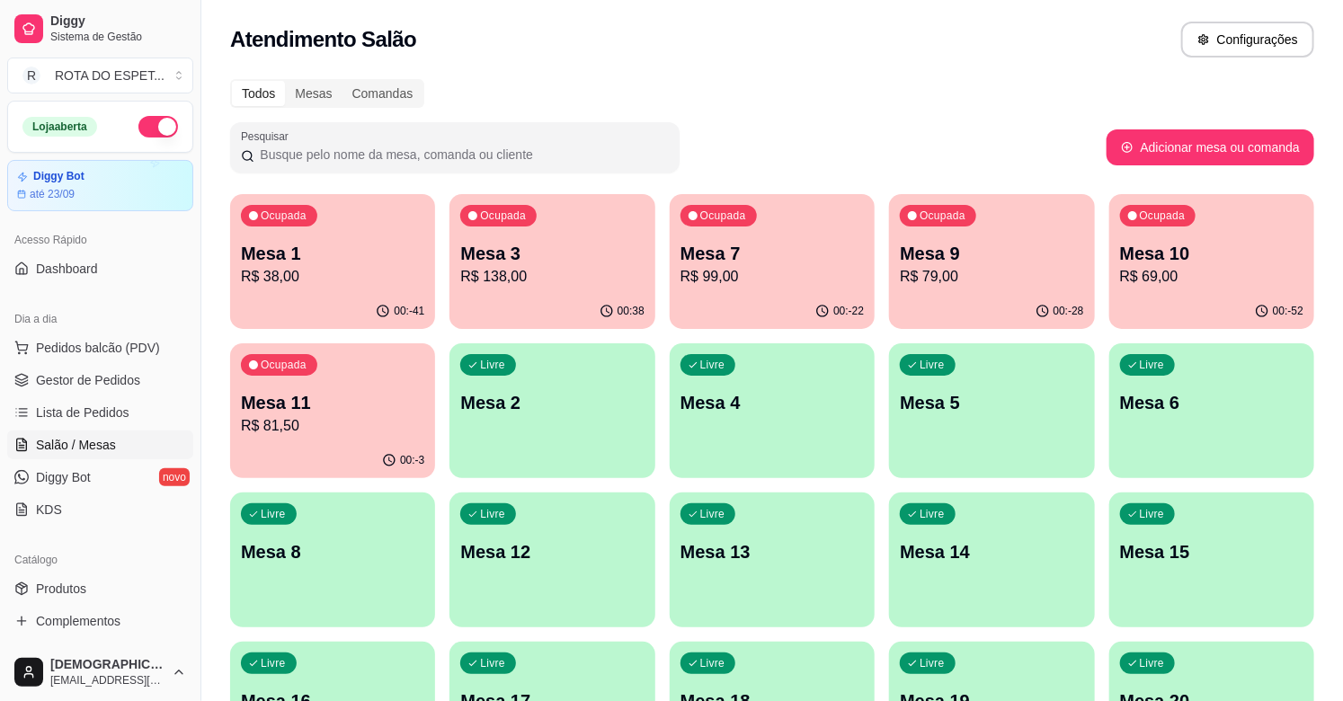
click at [792, 281] on p "R$ 99,00" at bounding box center [771, 277] width 183 height 22
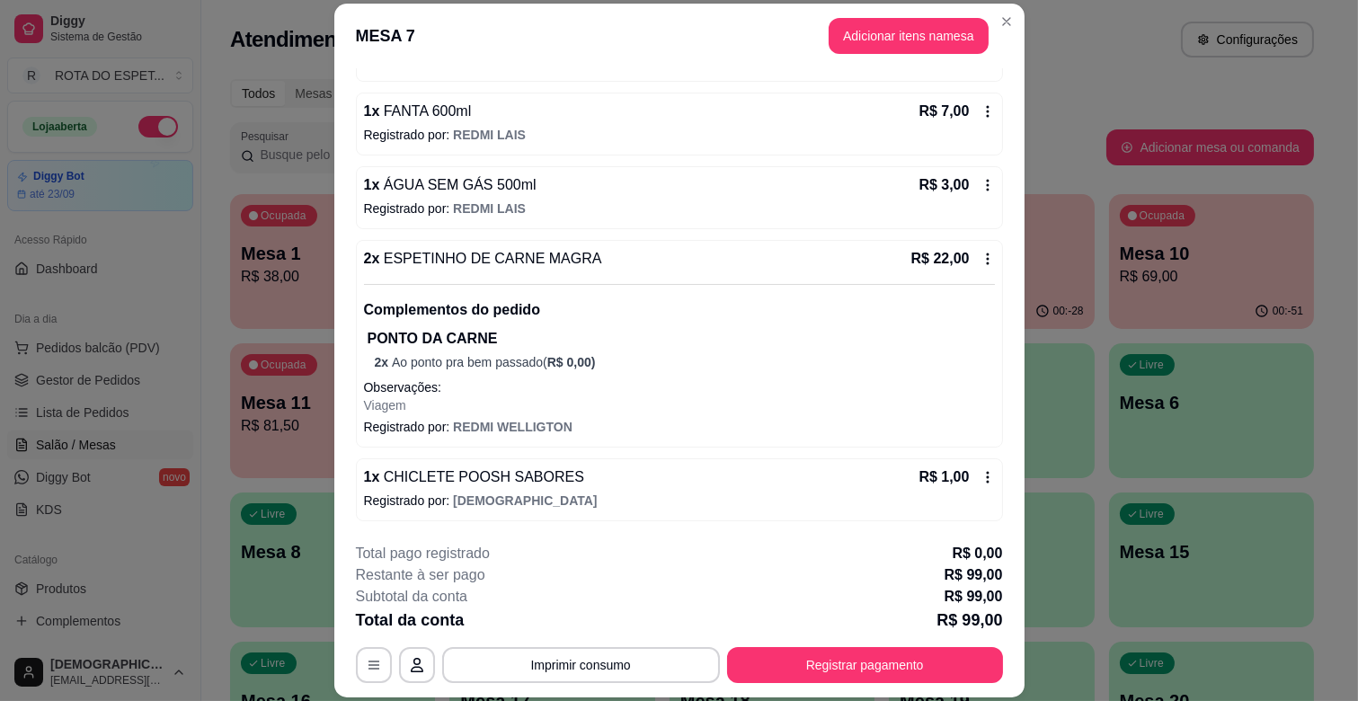
scroll to position [54, 0]
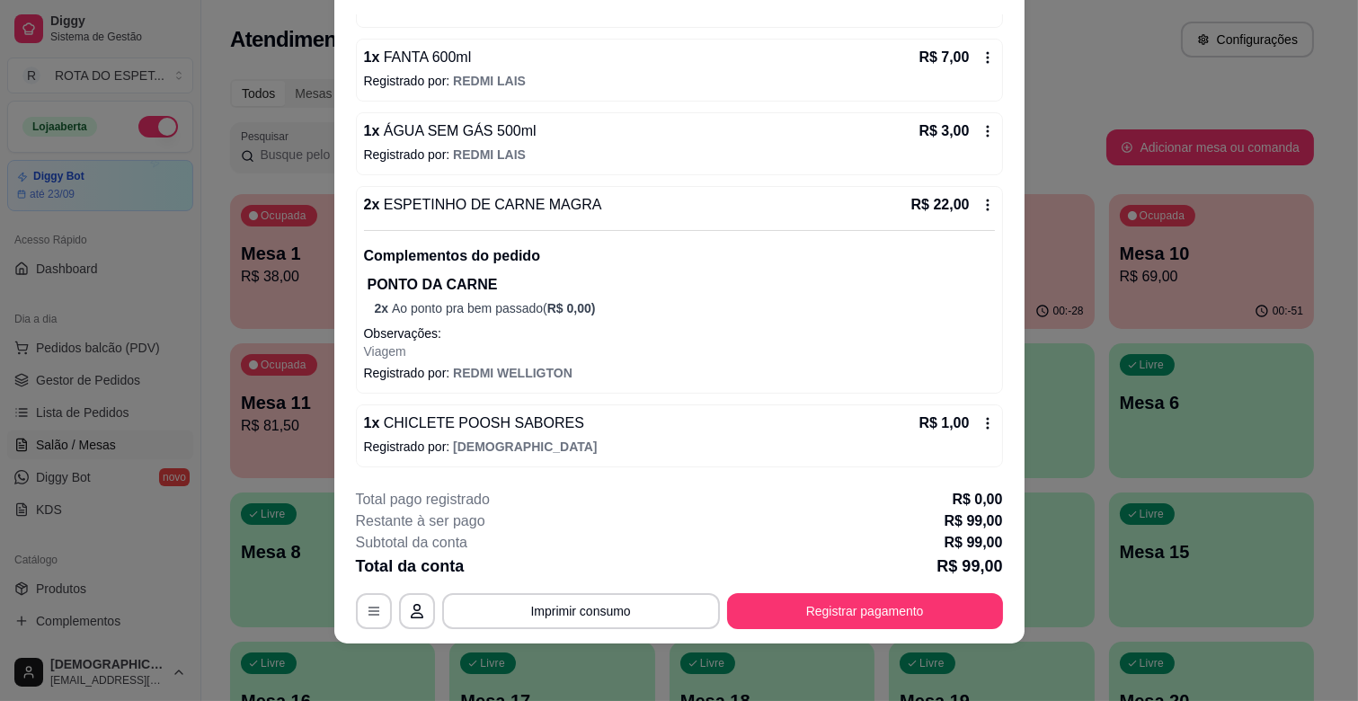
click at [981, 426] on icon at bounding box center [988, 423] width 14 height 14
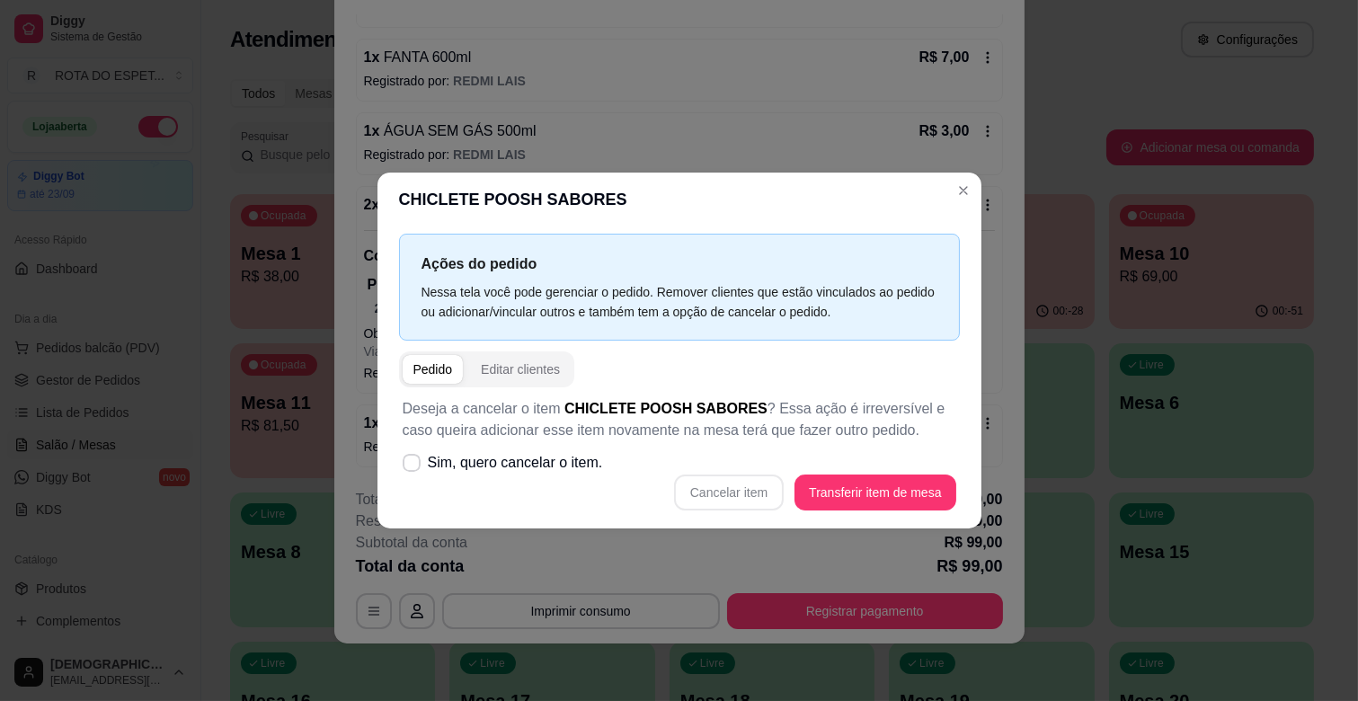
click at [766, 494] on div "Cancelar item Transferir item de mesa" at bounding box center [680, 493] width 554 height 36
click at [757, 494] on div "Cancelar item Transferir item de mesa" at bounding box center [680, 493] width 554 height 36
click at [712, 493] on div "Cancelar item Transferir item de mesa" at bounding box center [680, 493] width 554 height 36
click at [499, 456] on span "Sim, quero cancelar o item." at bounding box center [515, 463] width 175 height 22
click at [413, 466] on input "Sim, quero cancelar o item." at bounding box center [408, 472] width 12 height 12
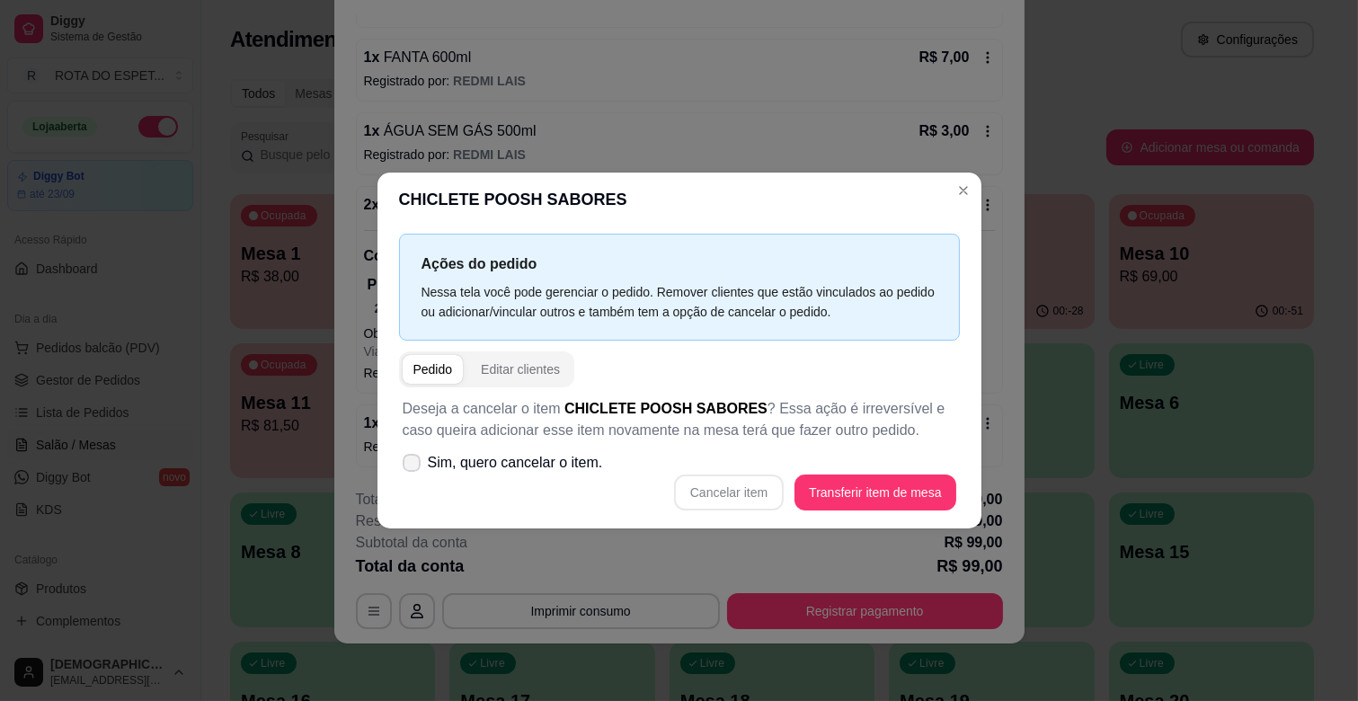
checkbox input "true"
click at [756, 498] on button "Cancelar item" at bounding box center [729, 493] width 110 height 36
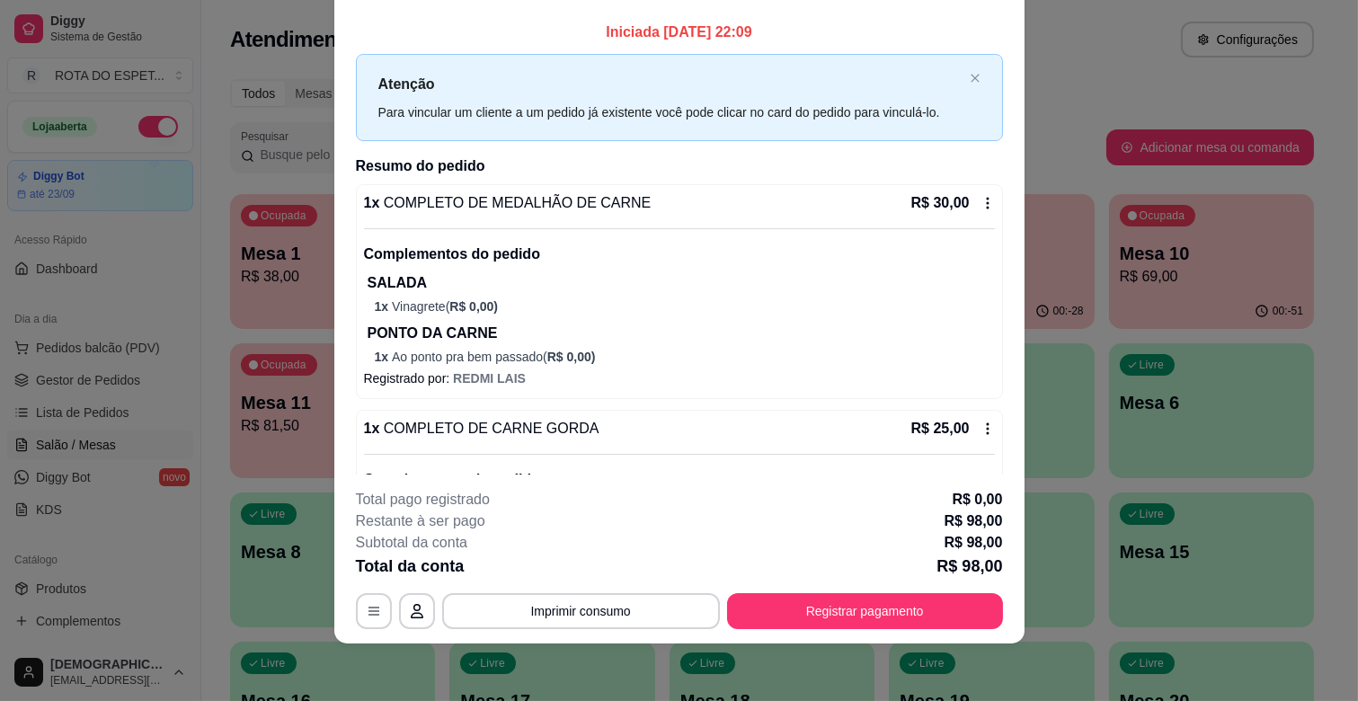
scroll to position [0, 0]
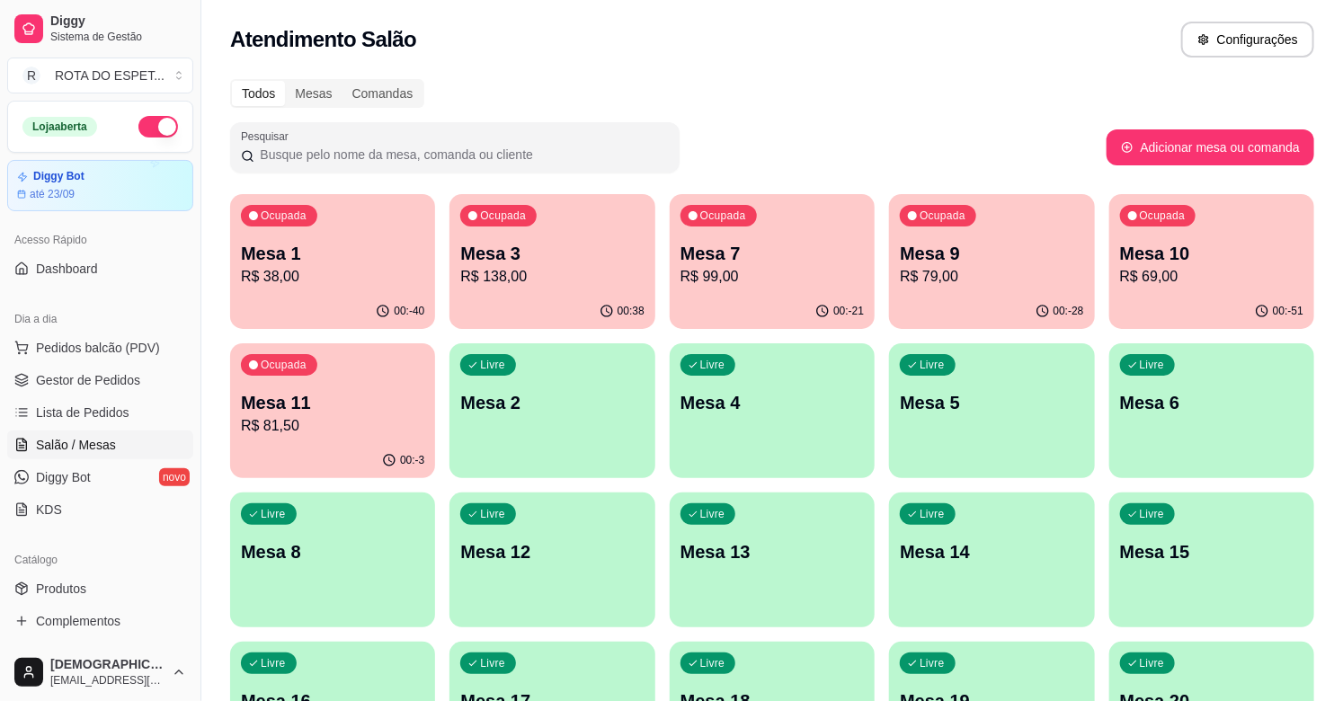
click at [439, 392] on div "Ocupada Mesa 1 R$ 38,00 00:-40 Ocupada Mesa 3 R$ 138,00 00:38 Ocupada Mesa 7 R$…" at bounding box center [772, 709] width 1084 height 1030
click at [414, 392] on p "Mesa 11" at bounding box center [332, 402] width 183 height 25
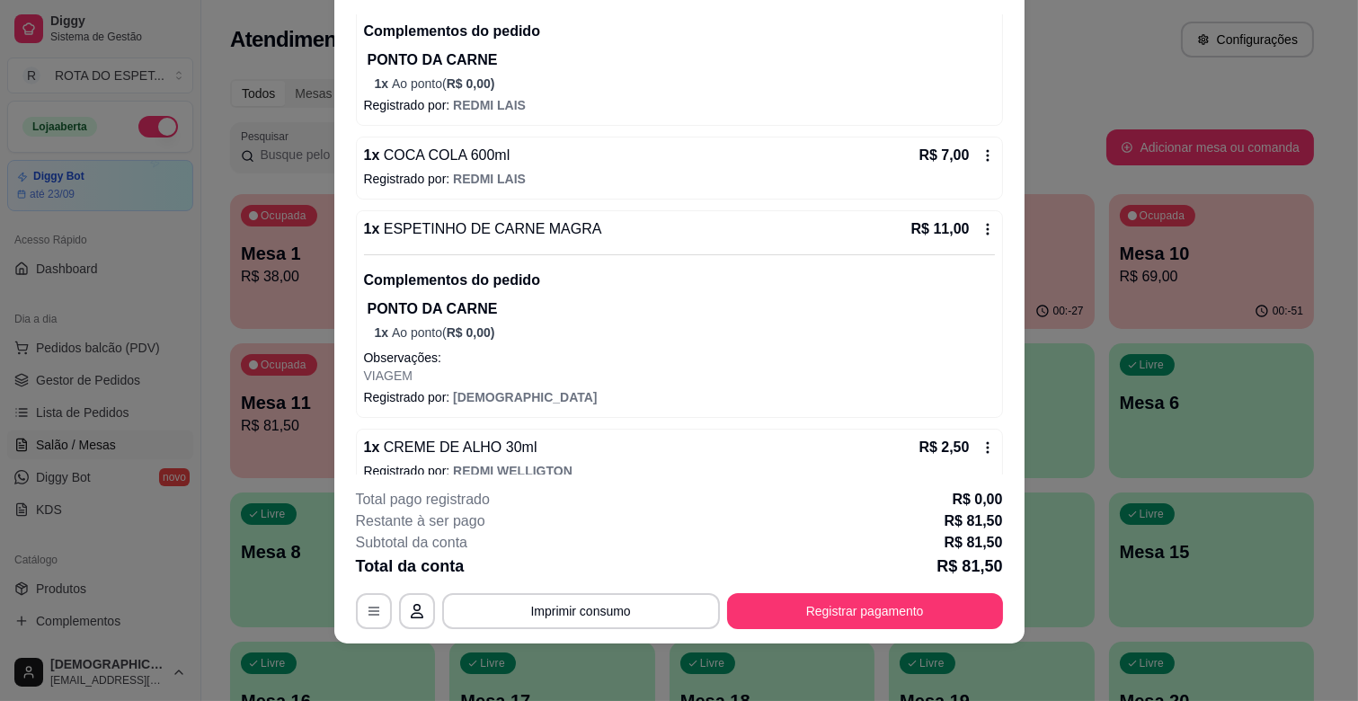
scroll to position [698, 0]
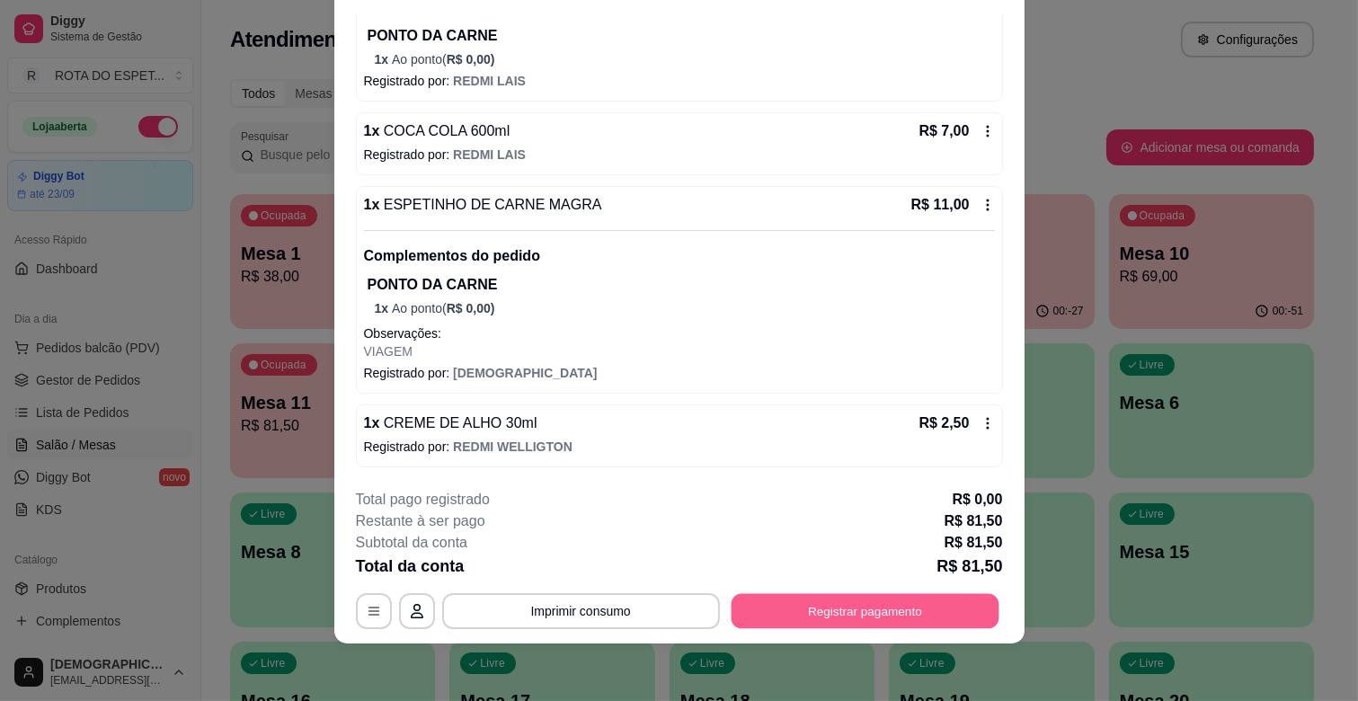
click at [827, 603] on button "Registrar pagamento" at bounding box center [865, 611] width 268 height 35
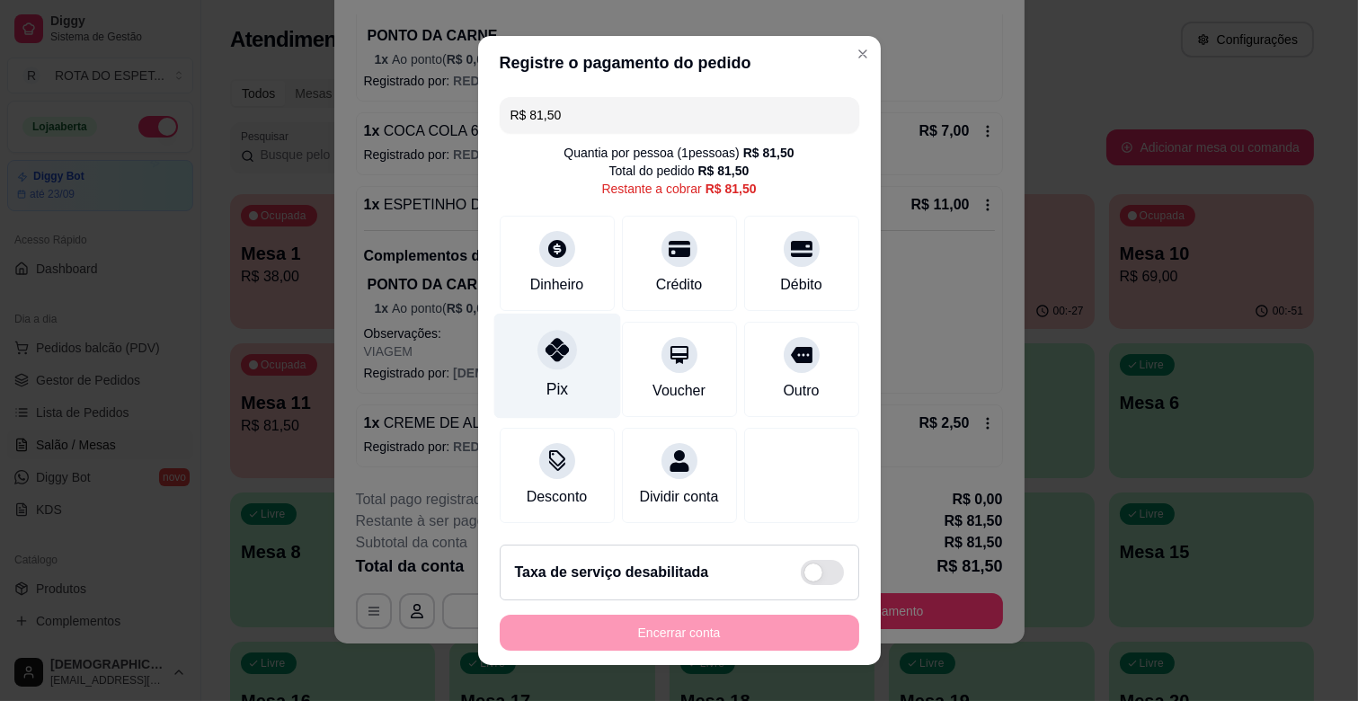
click at [545, 345] on icon at bounding box center [556, 349] width 23 height 23
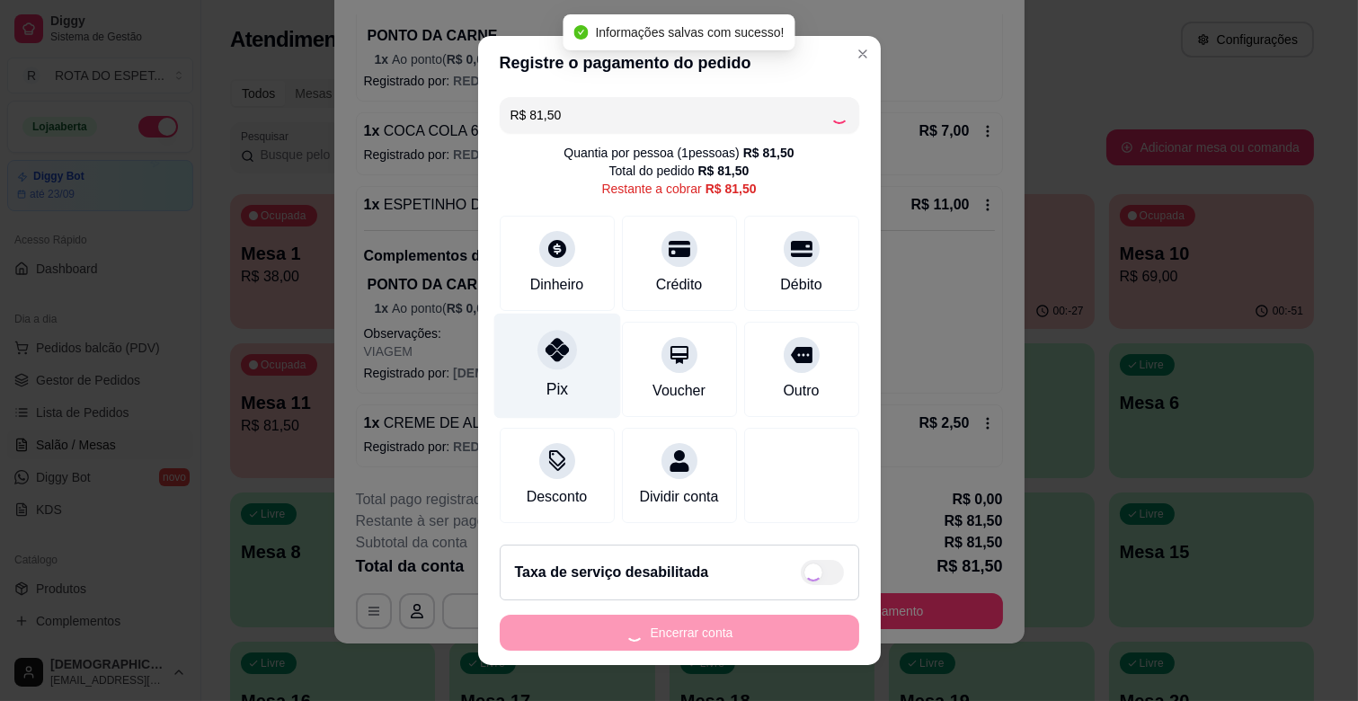
type input "R$ 0,00"
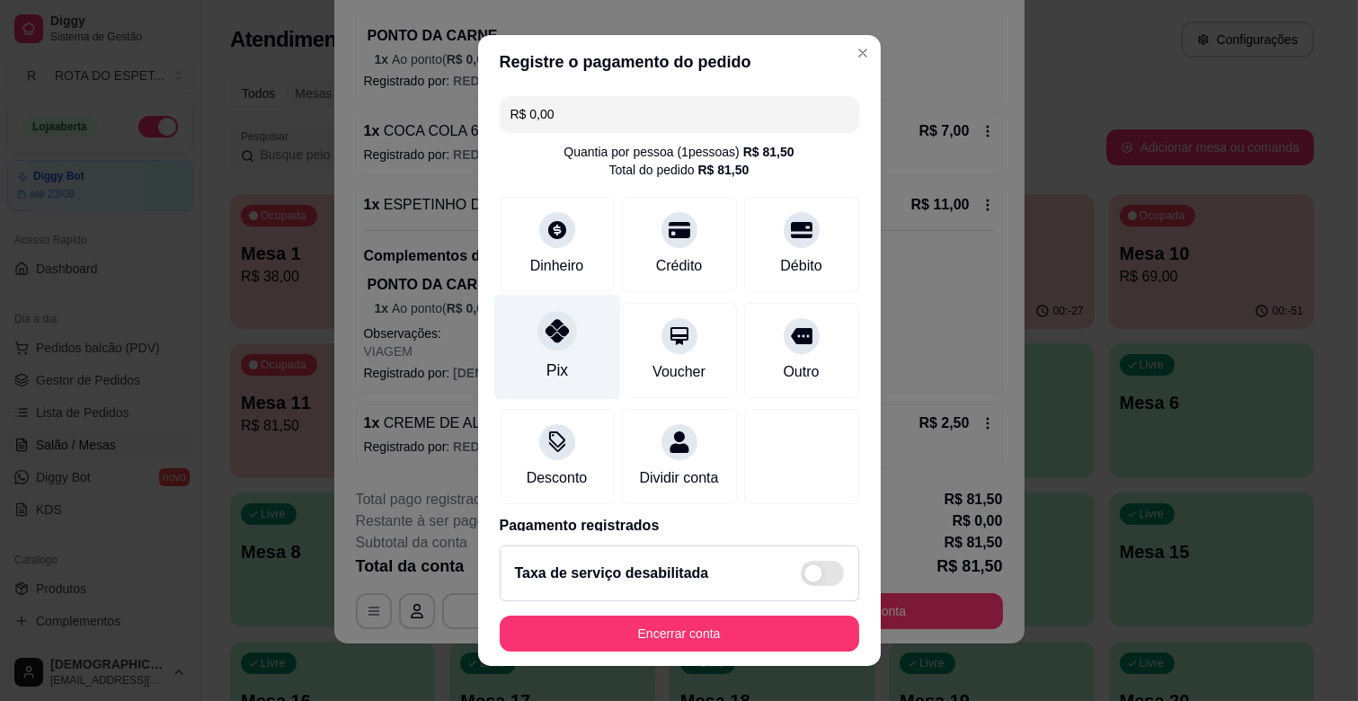
click at [551, 339] on icon at bounding box center [556, 330] width 23 height 23
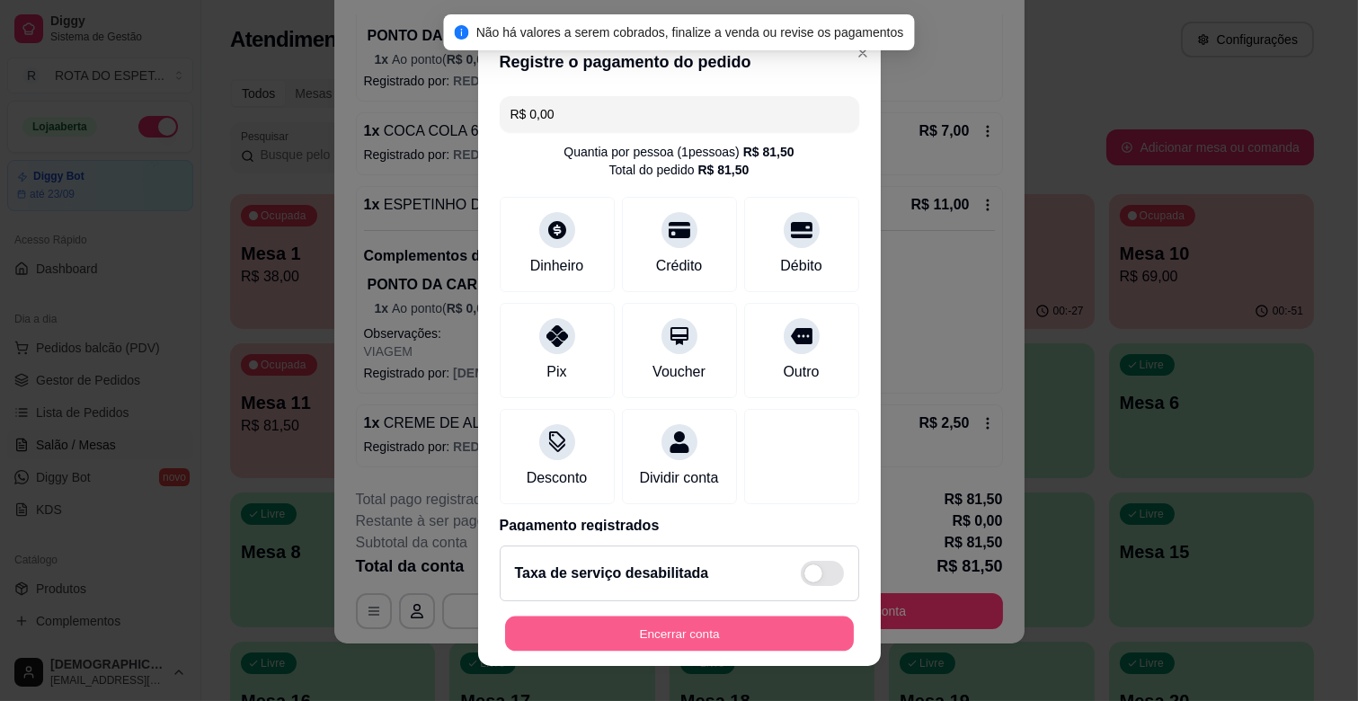
click at [704, 642] on button "Encerrar conta" at bounding box center [679, 634] width 349 height 35
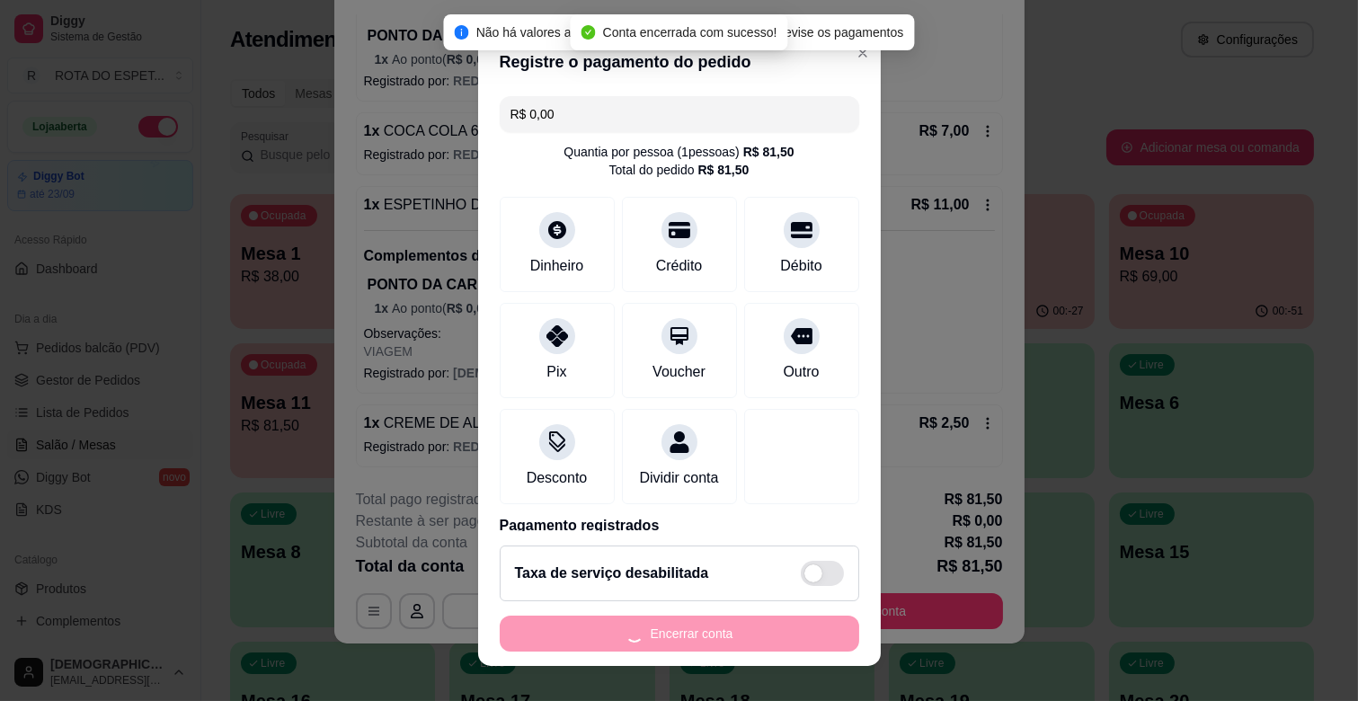
scroll to position [0, 0]
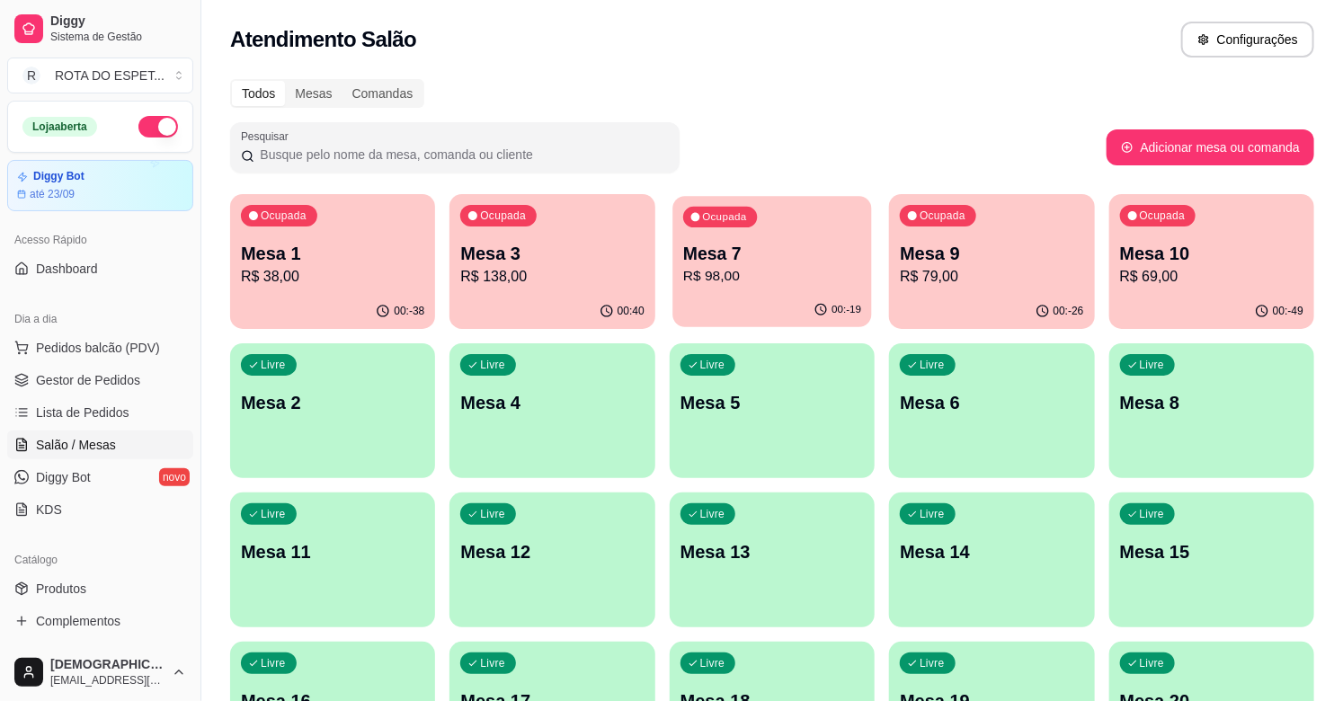
click at [780, 248] on p "Mesa 7" at bounding box center [772, 254] width 178 height 24
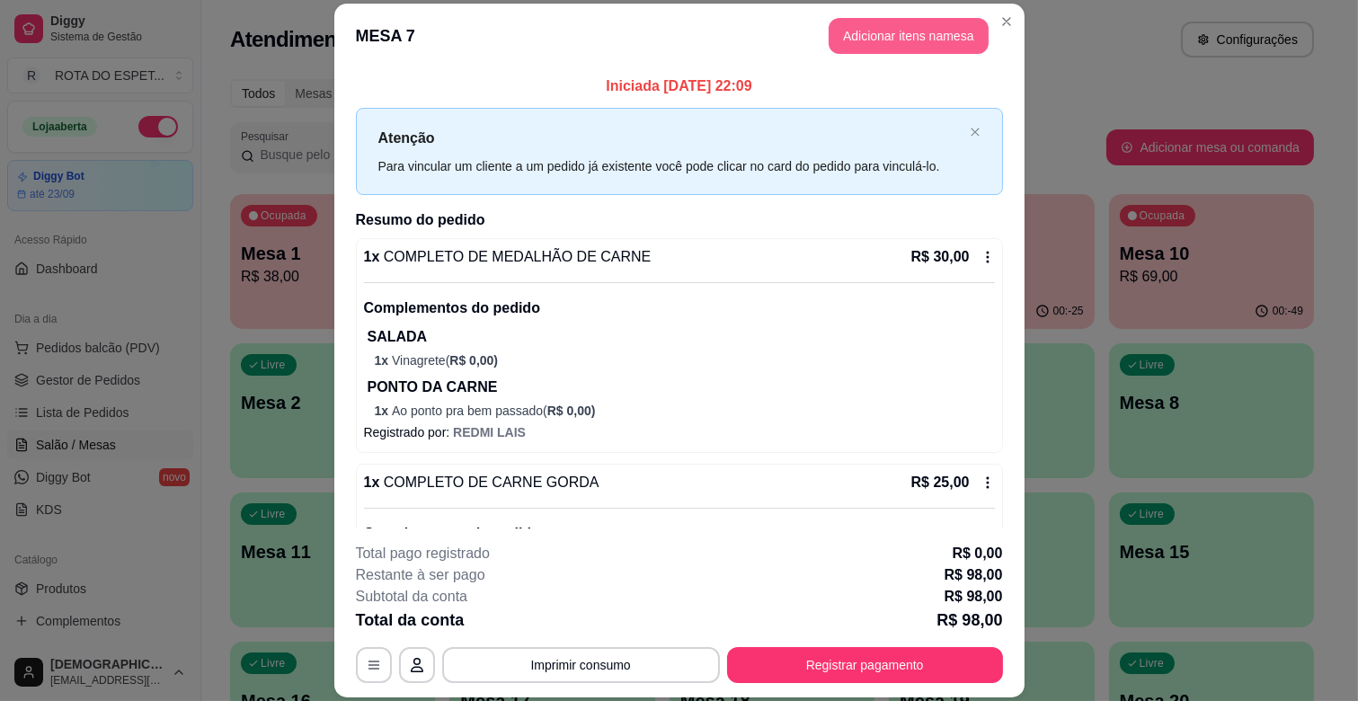
click at [908, 28] on button "Adicionar itens na mesa" at bounding box center [909, 36] width 160 height 36
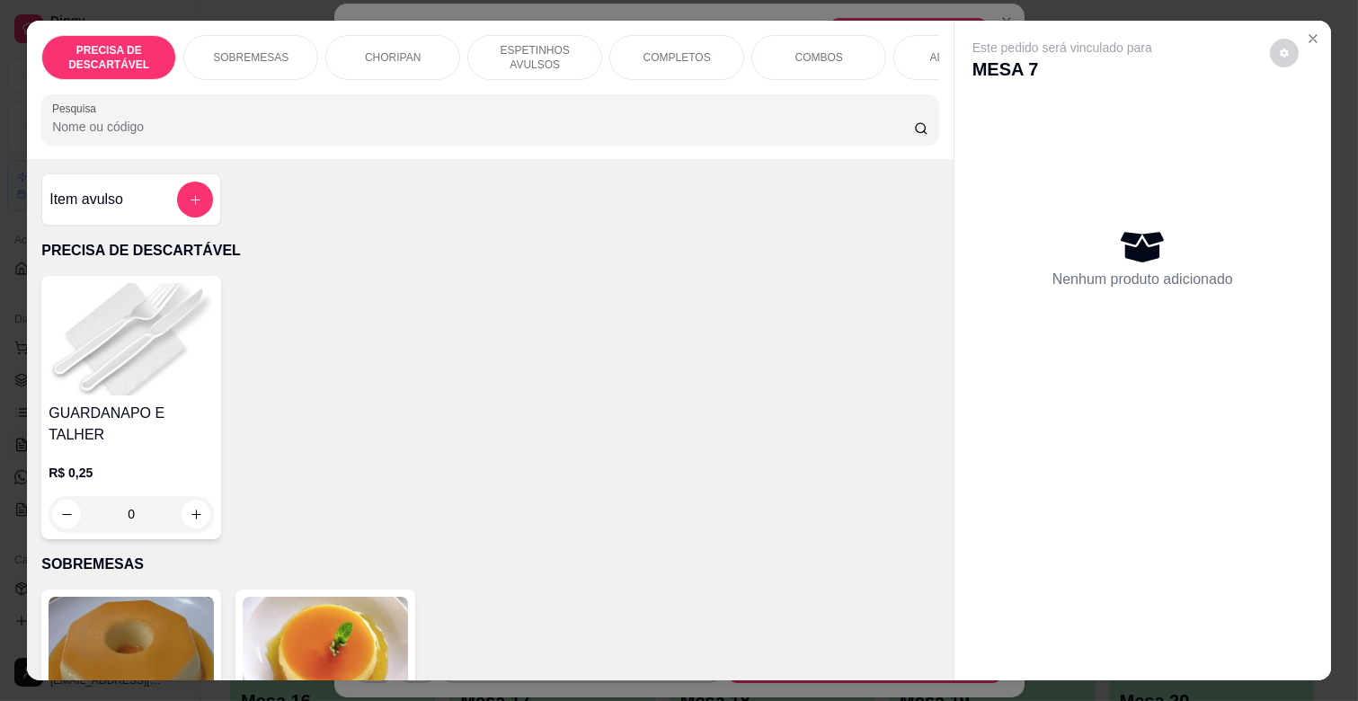
click at [501, 49] on p "ESPETINHOS AVULSOS" at bounding box center [535, 57] width 104 height 29
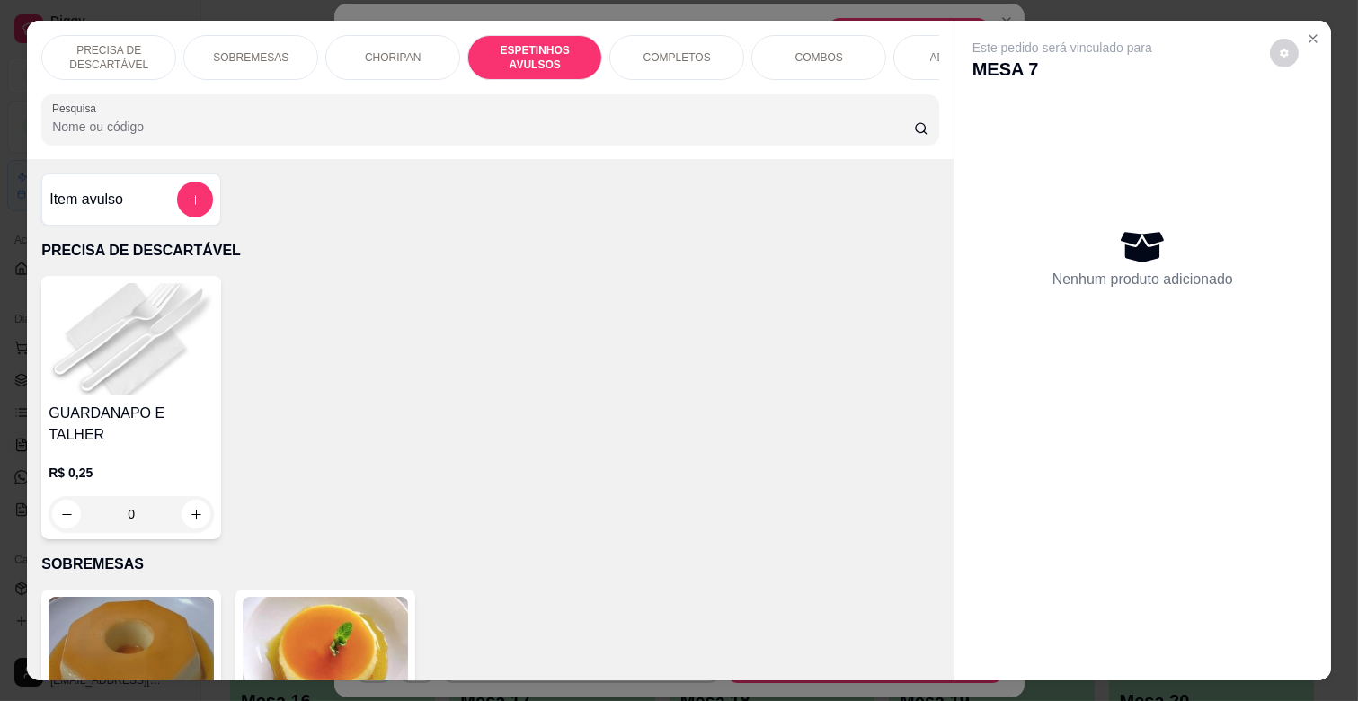
scroll to position [43, 0]
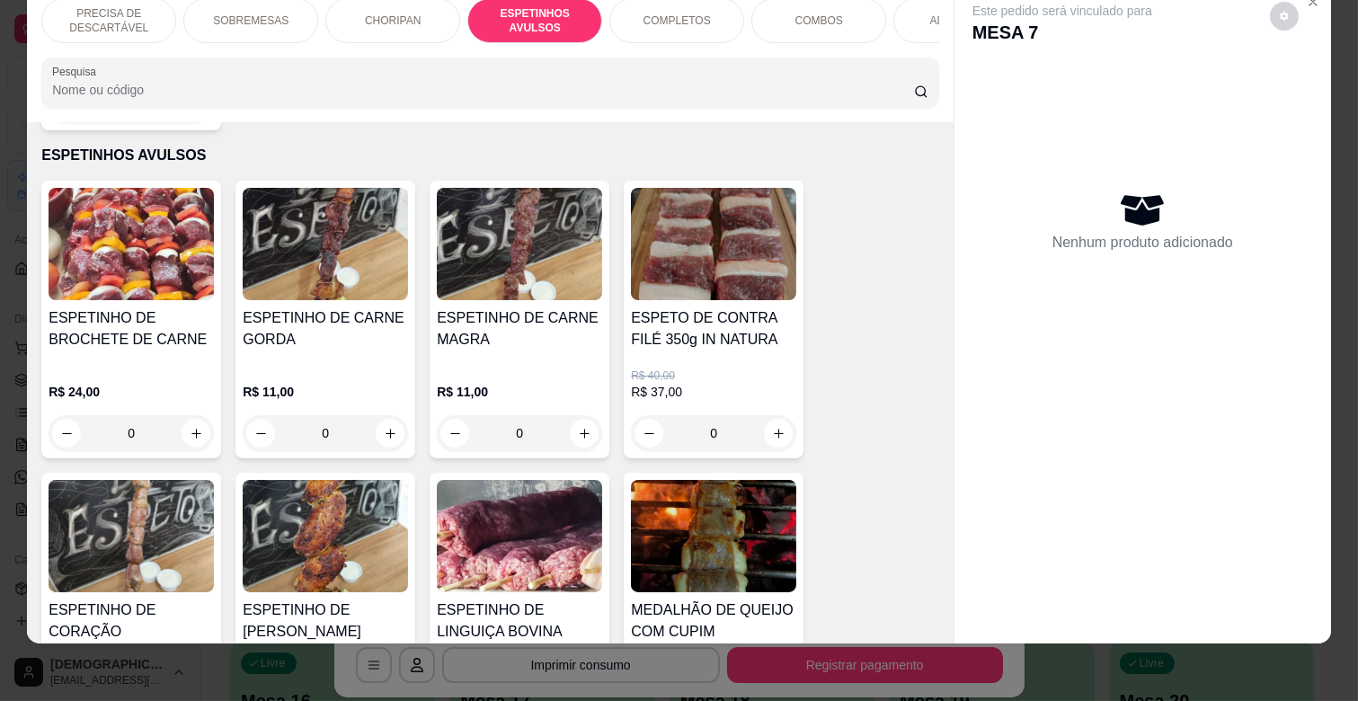
click at [315, 535] on img at bounding box center [325, 536] width 165 height 112
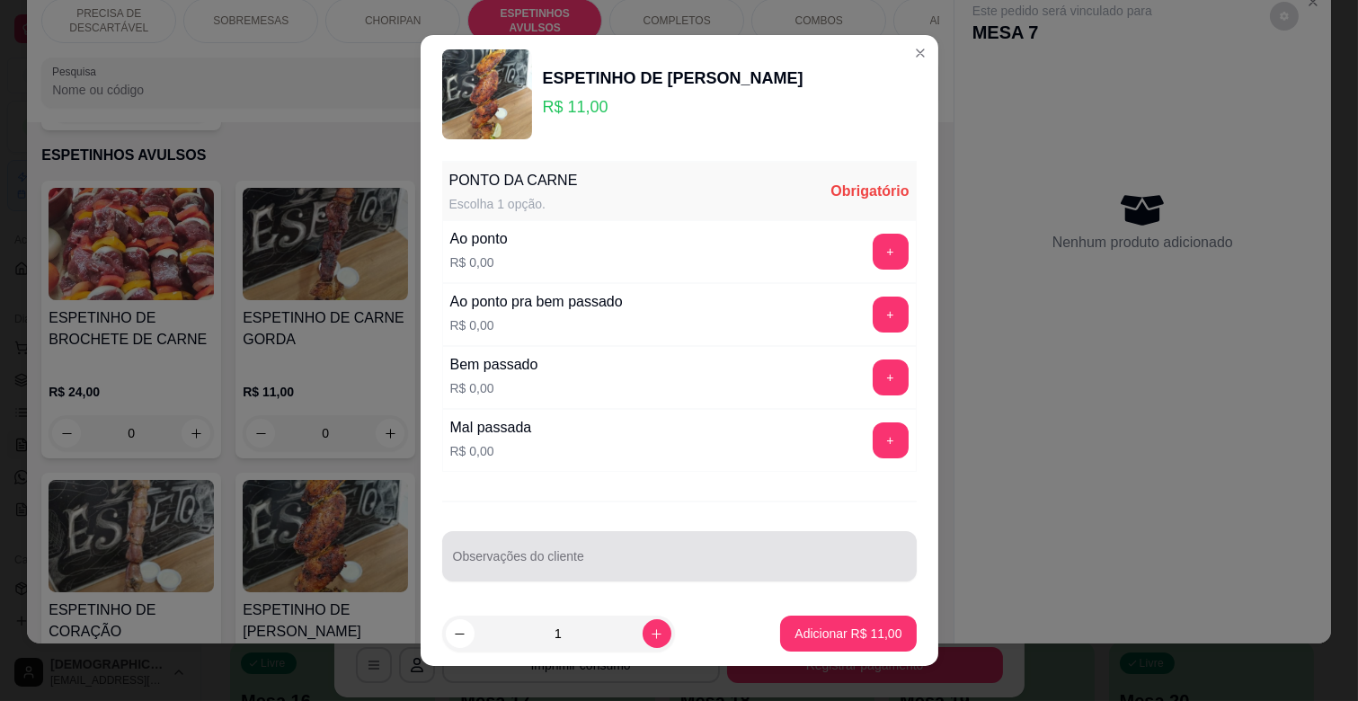
click at [679, 548] on div at bounding box center [679, 556] width 453 height 36
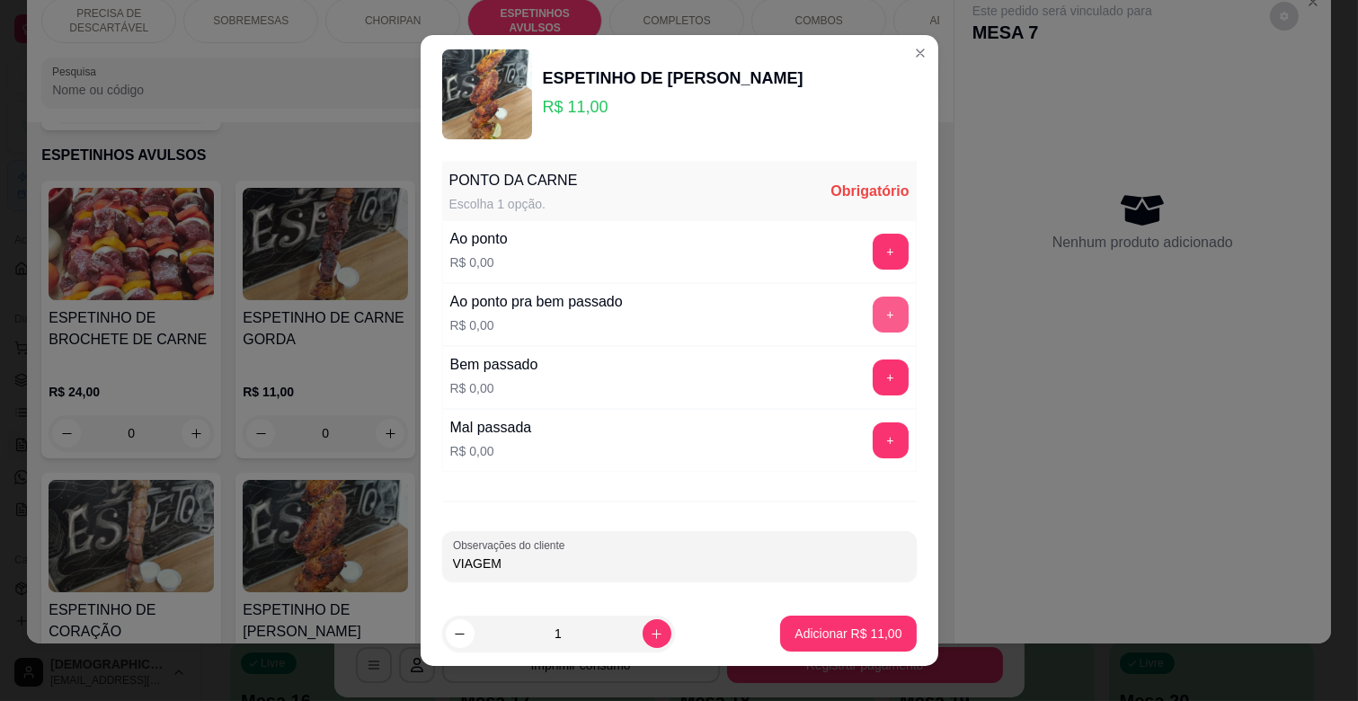
type input "VIAGEM"
click at [873, 309] on button "+" at bounding box center [891, 315] width 36 height 36
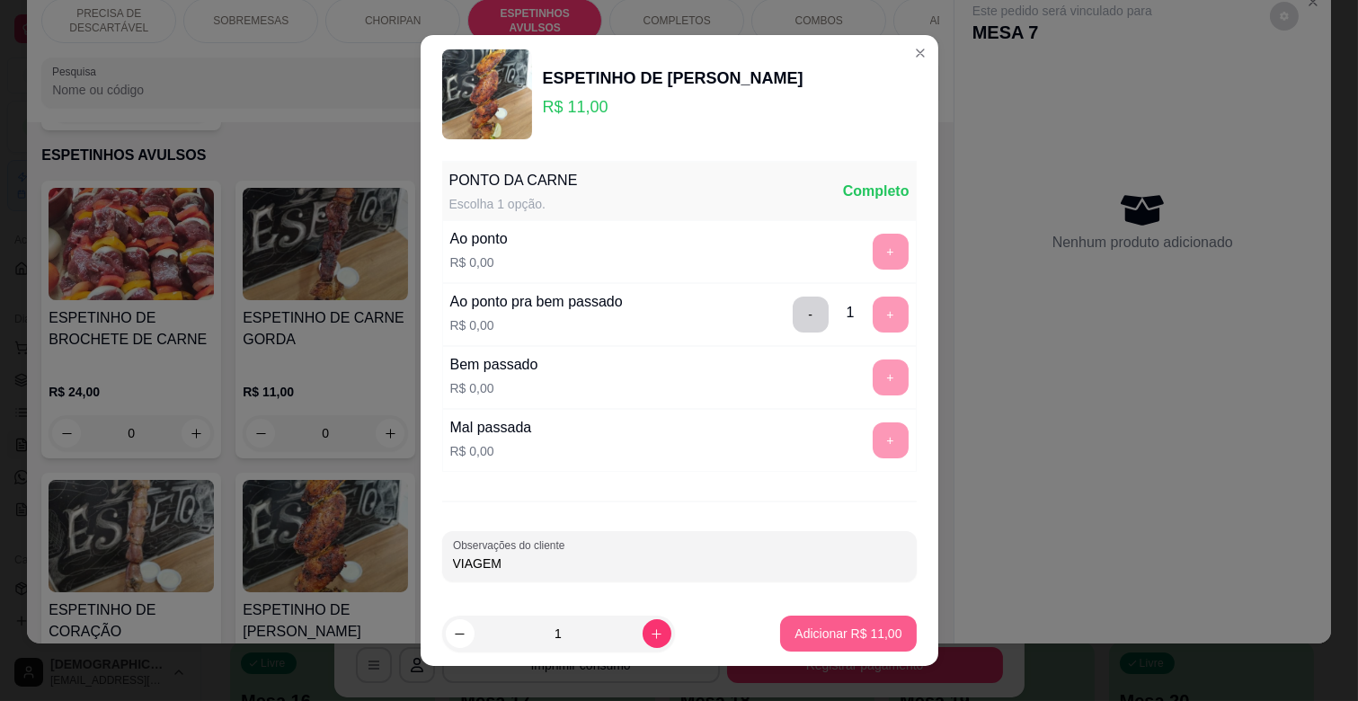
click at [836, 631] on p "Adicionar R$ 11,00" at bounding box center [848, 634] width 107 height 18
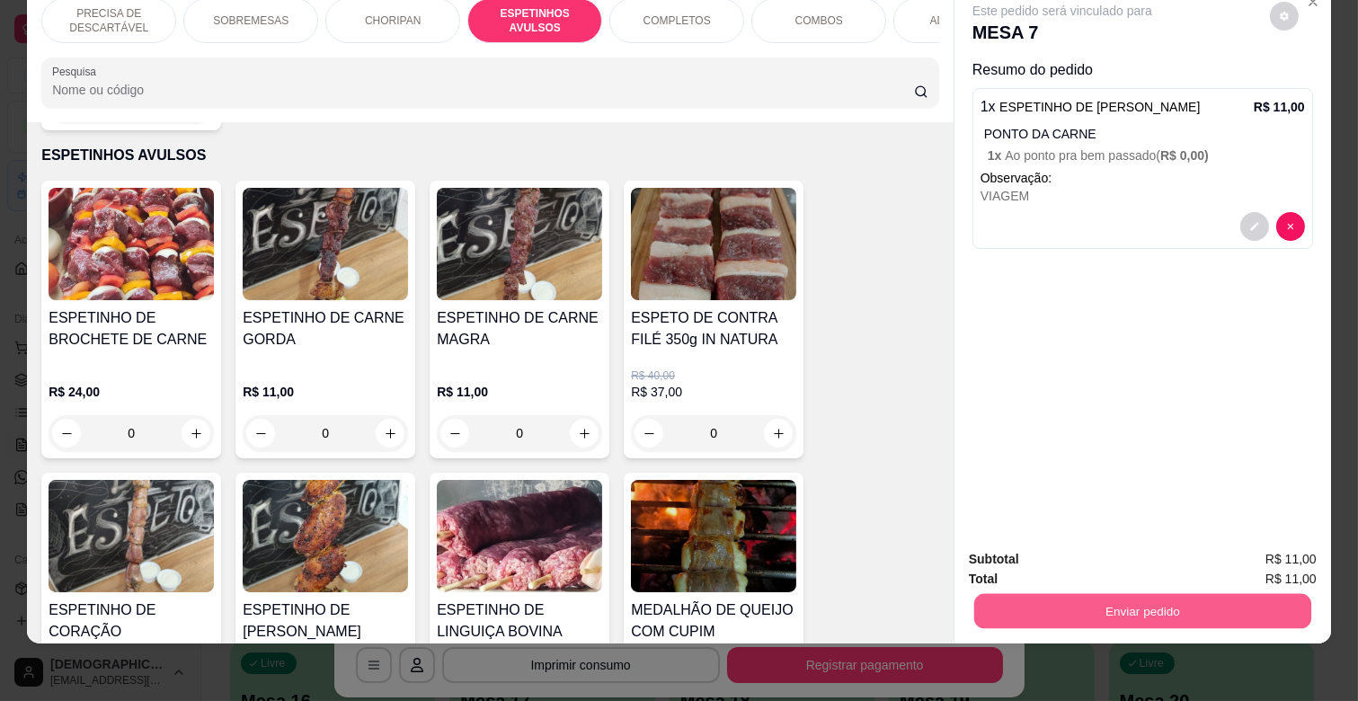
click at [1037, 593] on button "Enviar pedido" at bounding box center [1142, 610] width 337 height 35
click at [1267, 558] on button "Enviar pedido" at bounding box center [1269, 551] width 99 height 33
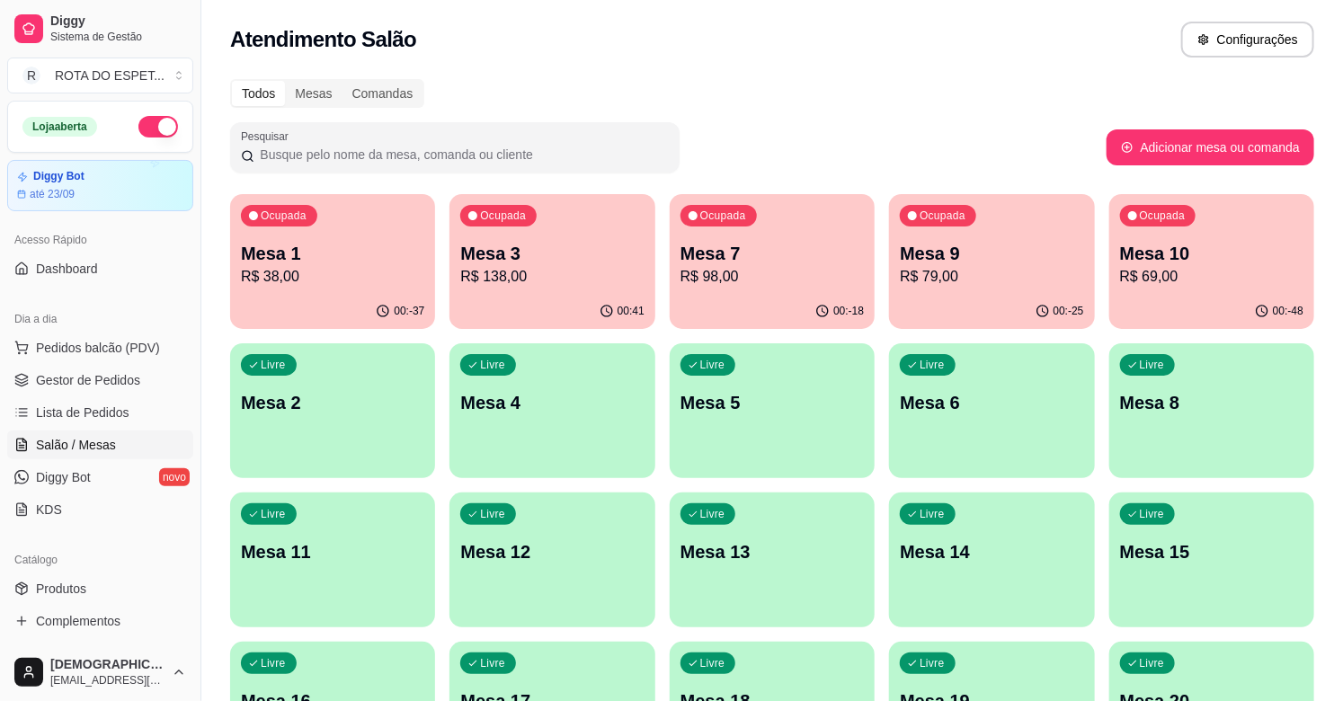
click at [765, 295] on div "00:-18" at bounding box center [772, 311] width 205 height 35
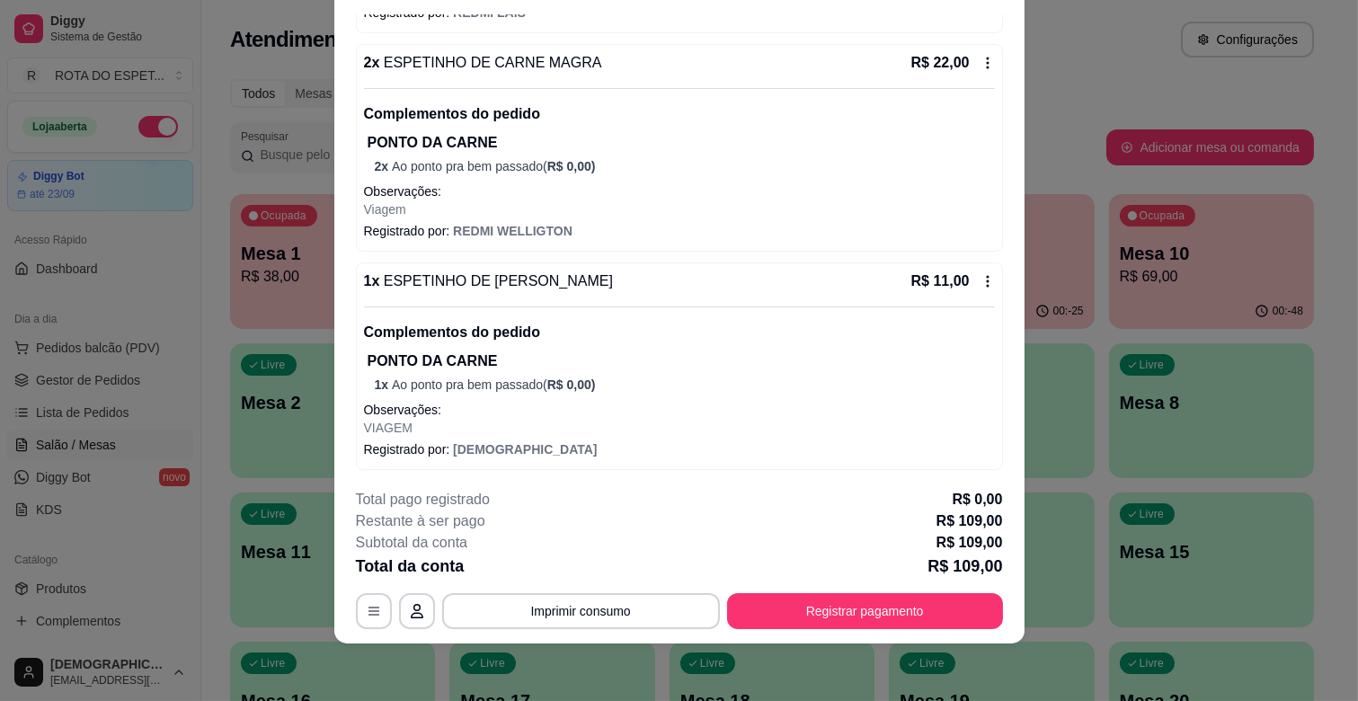
scroll to position [920, 0]
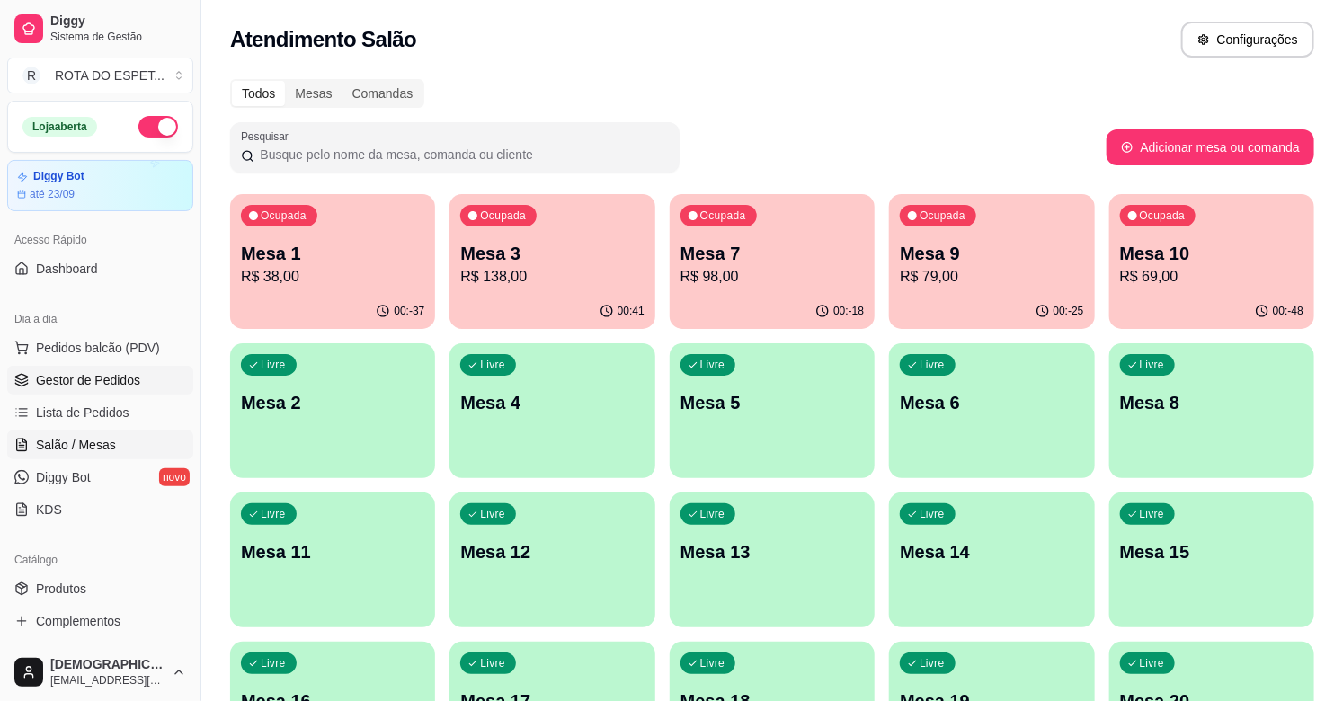
click at [87, 389] on link "Gestor de Pedidos" at bounding box center [100, 380] width 186 height 29
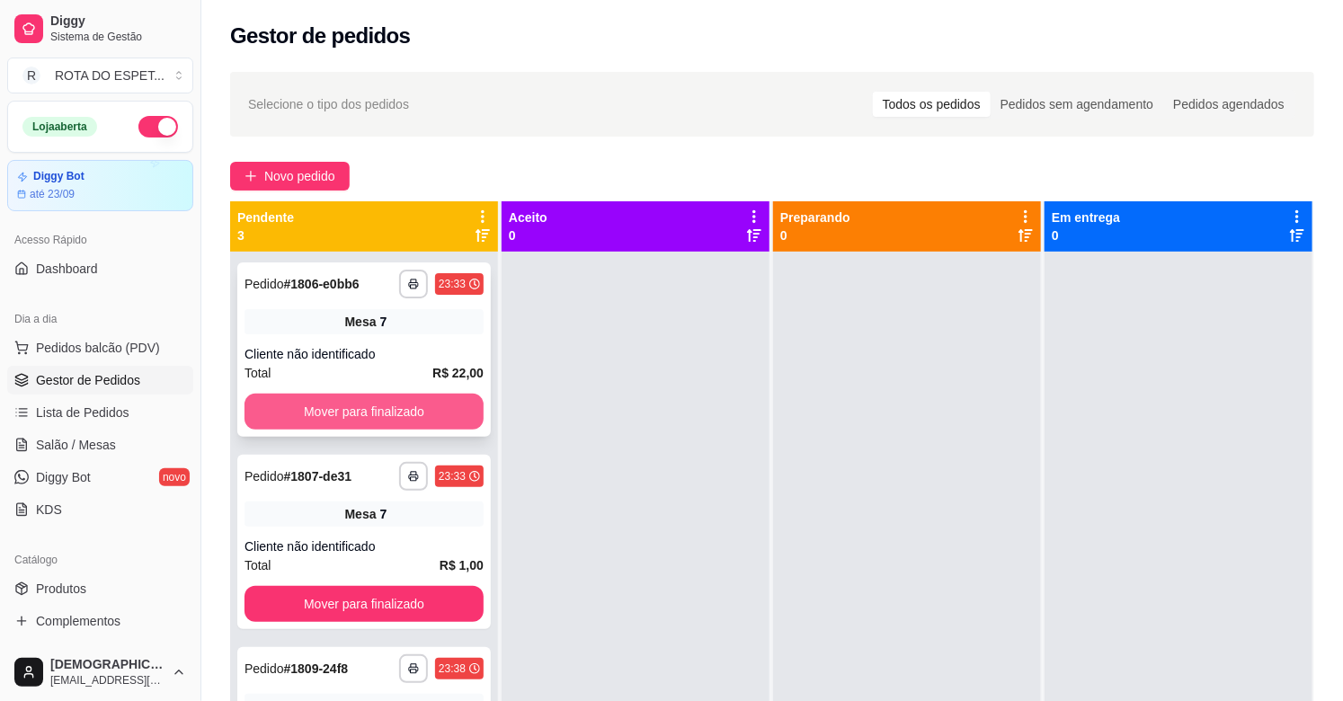
click at [384, 405] on button "Mover para finalizado" at bounding box center [363, 412] width 239 height 36
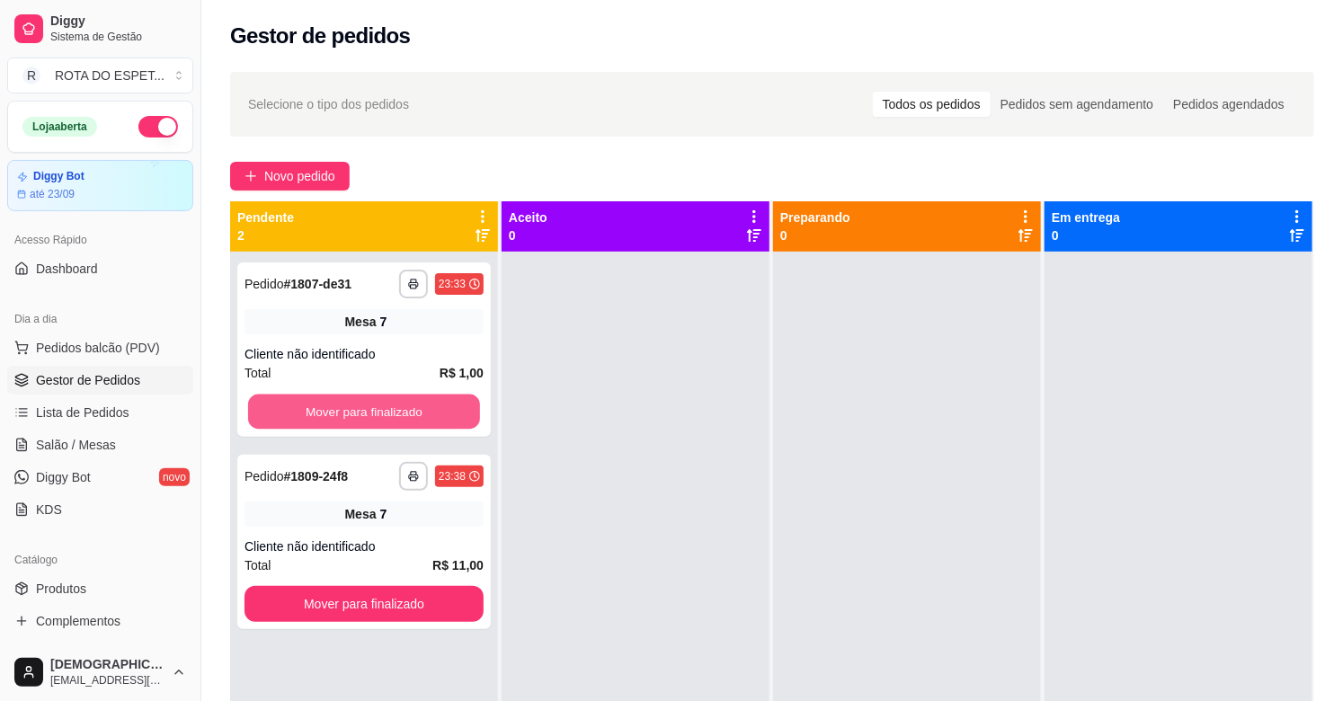
click at [384, 405] on button "Mover para finalizado" at bounding box center [364, 412] width 232 height 35
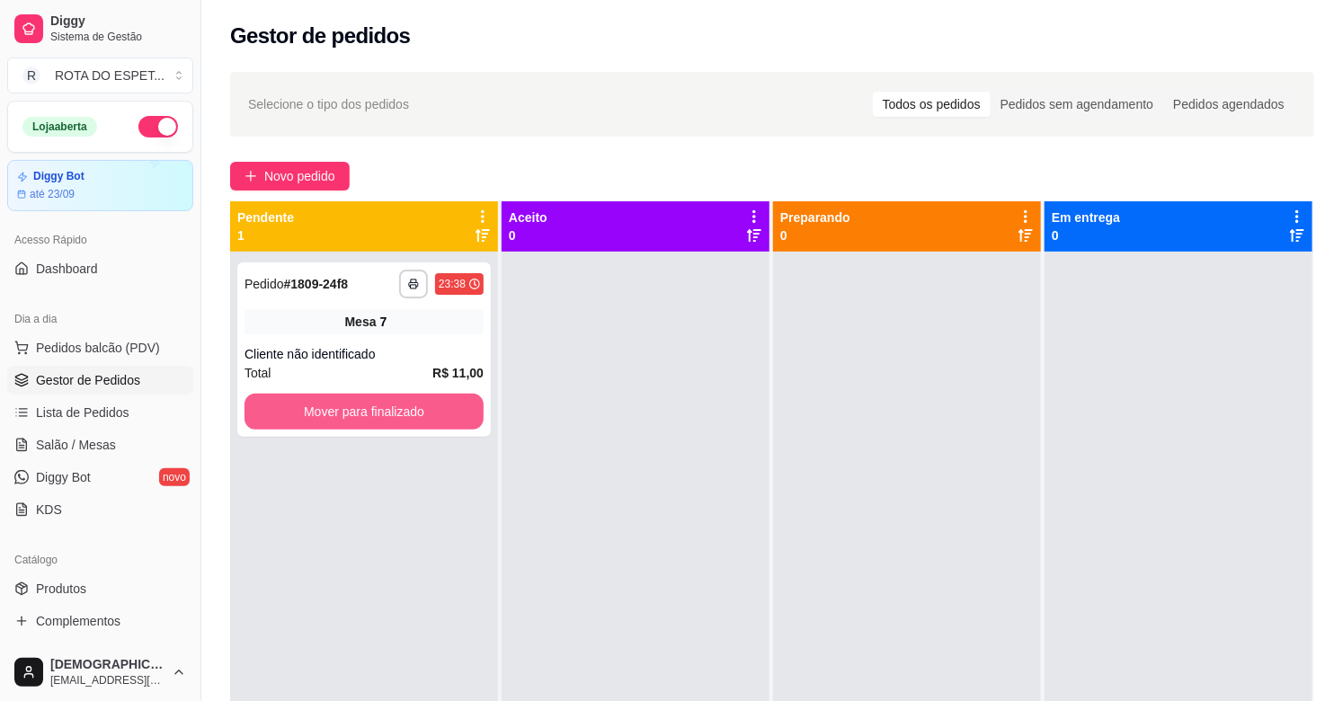
click at [384, 405] on button "Mover para finalizado" at bounding box center [363, 412] width 239 height 36
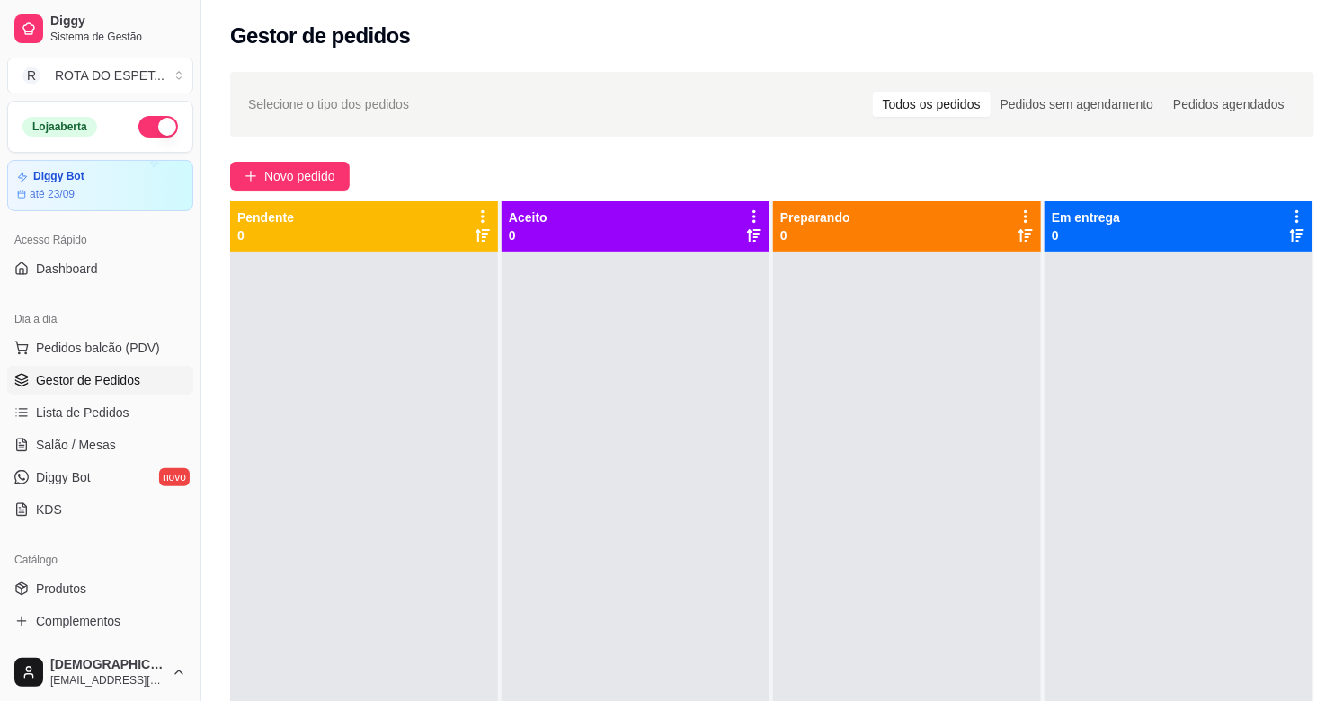
click at [573, 656] on div at bounding box center [636, 602] width 268 height 701
click at [97, 442] on span "Salão / Mesas" at bounding box center [76, 445] width 80 height 18
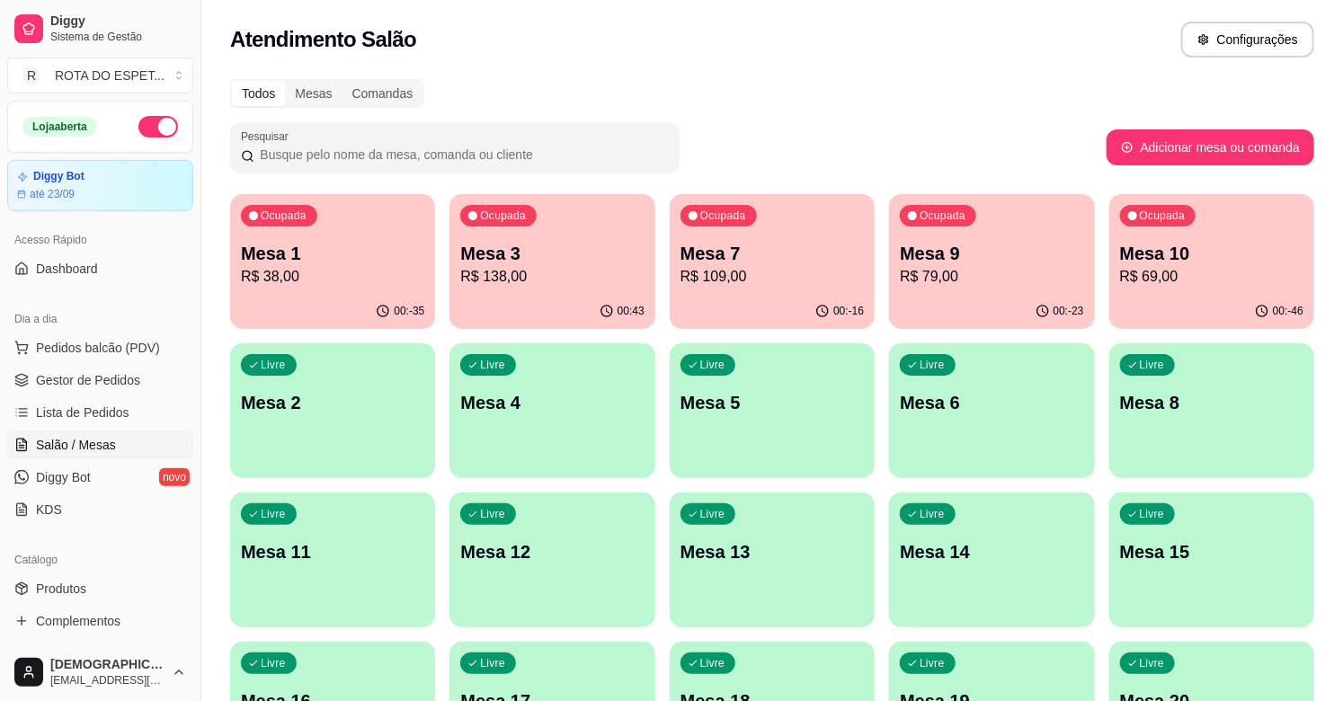
click at [298, 249] on p "Mesa 1" at bounding box center [332, 253] width 183 height 25
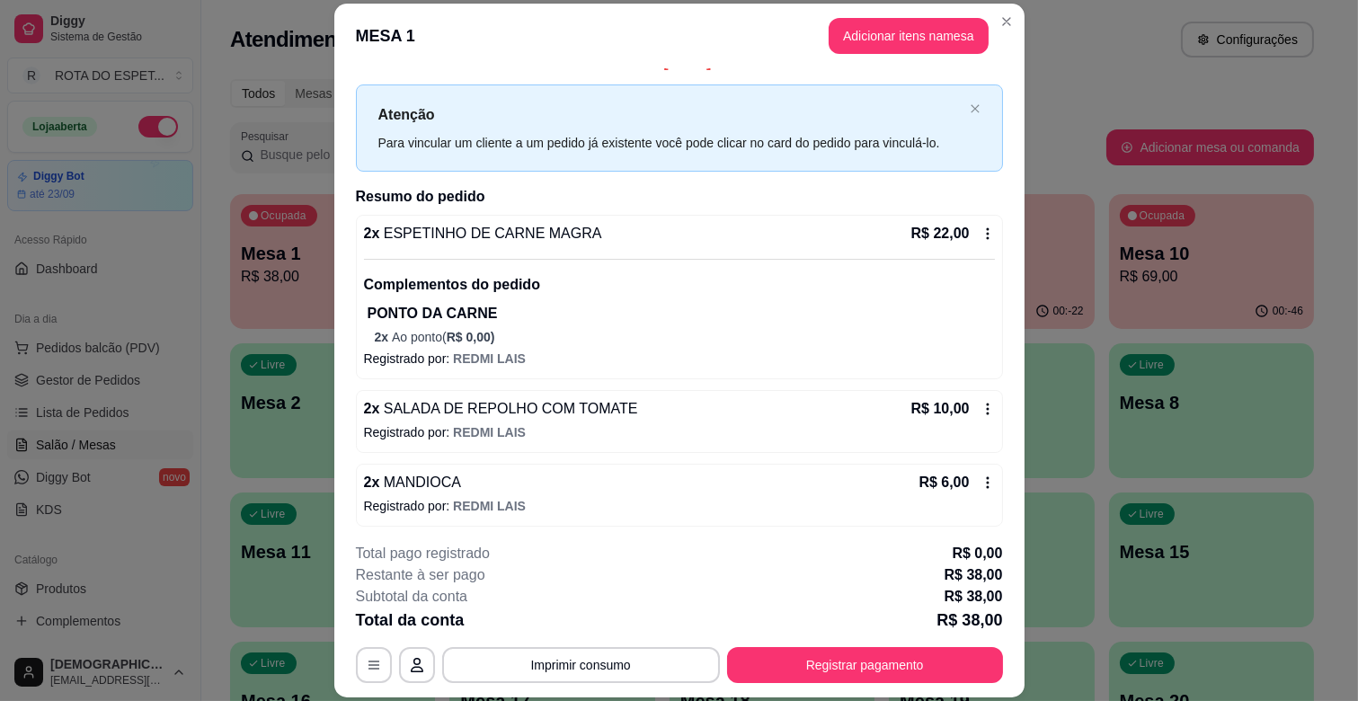
scroll to position [29, 0]
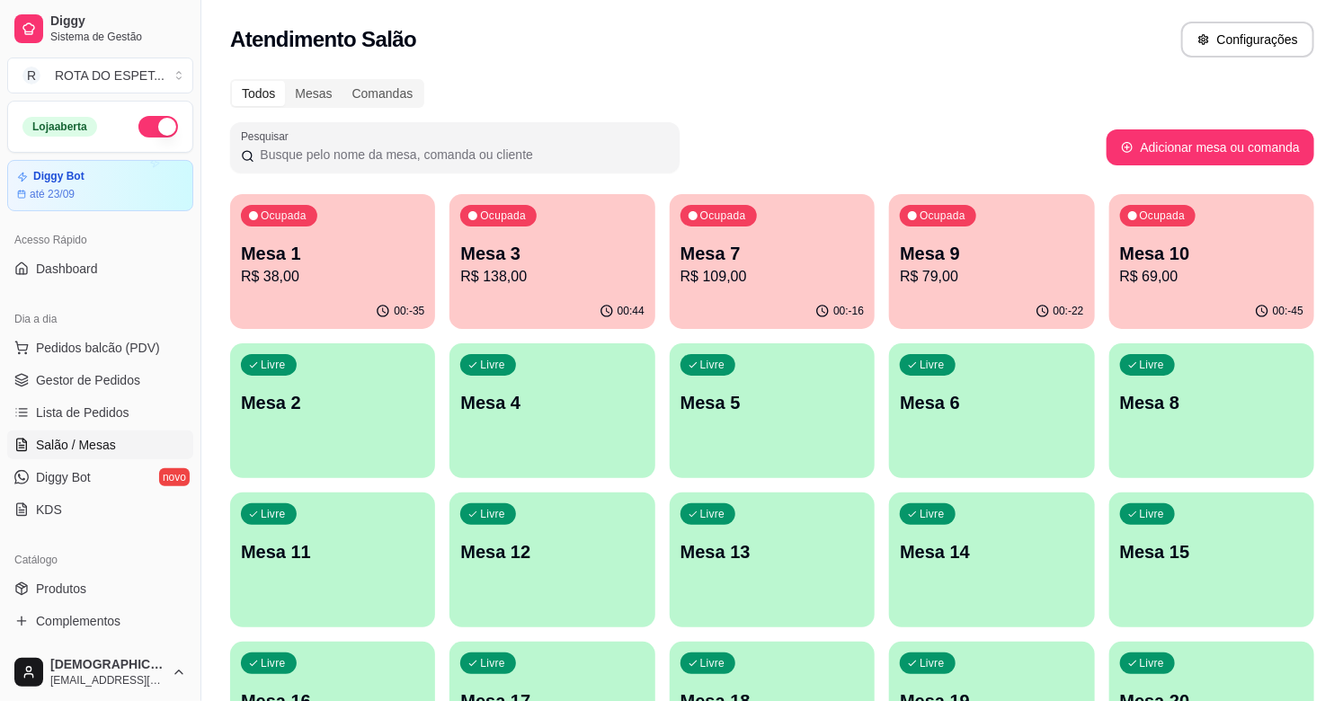
click at [338, 222] on div "Ocupada Mesa 1 R$ 38,00" at bounding box center [332, 244] width 205 height 100
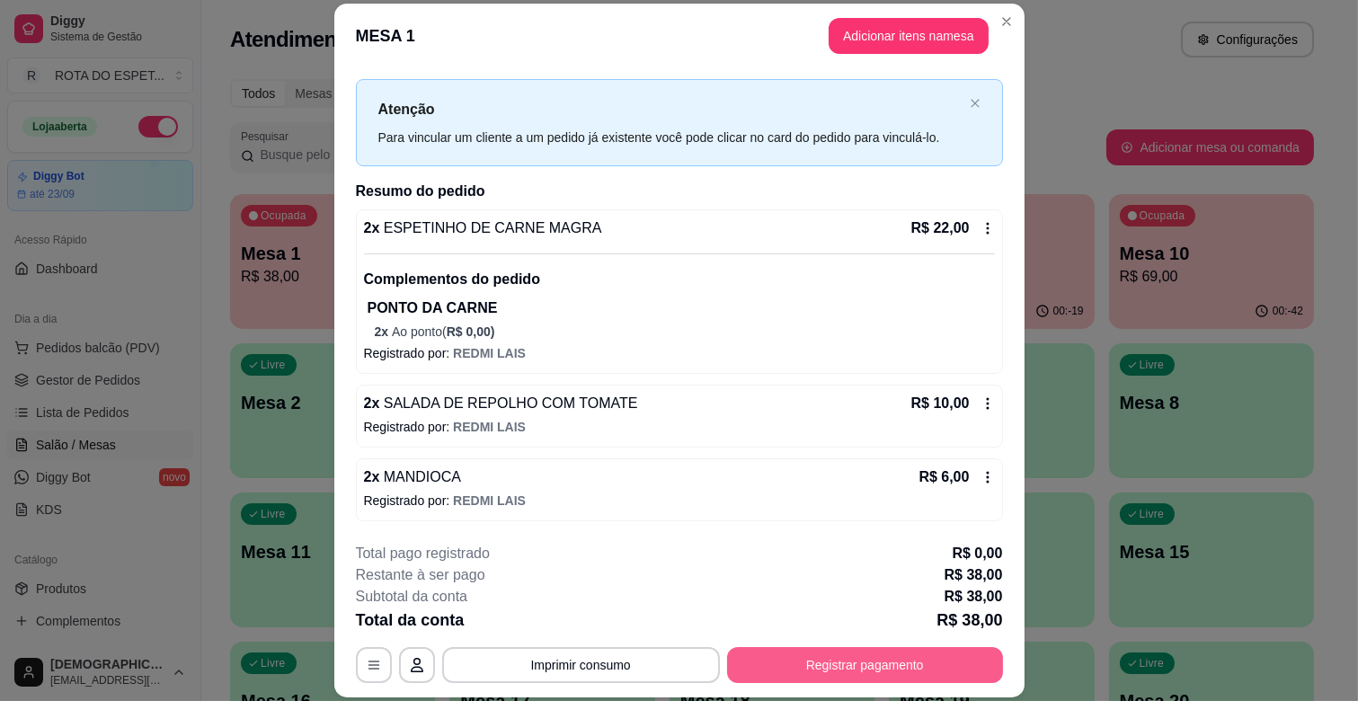
click at [927, 659] on button "Registrar pagamento" at bounding box center [865, 665] width 276 height 36
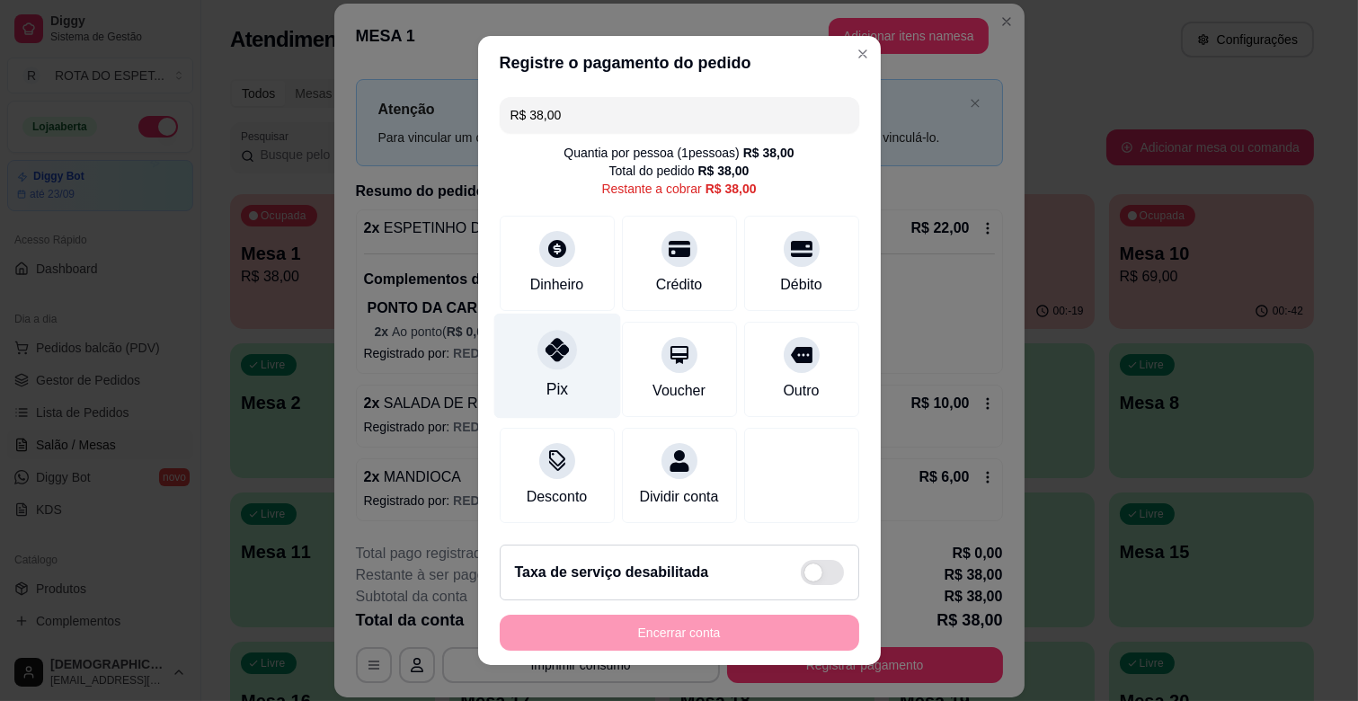
click at [519, 370] on div "Pix" at bounding box center [556, 366] width 127 height 105
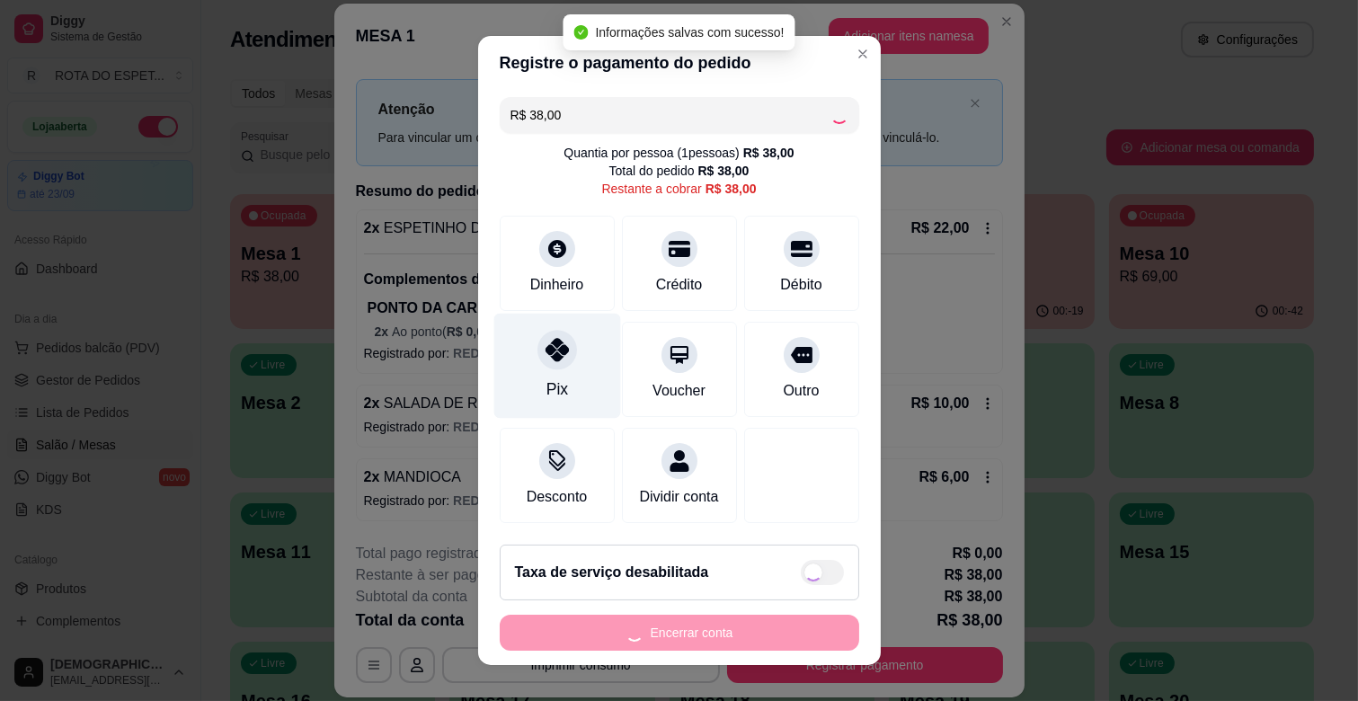
type input "R$ 0,00"
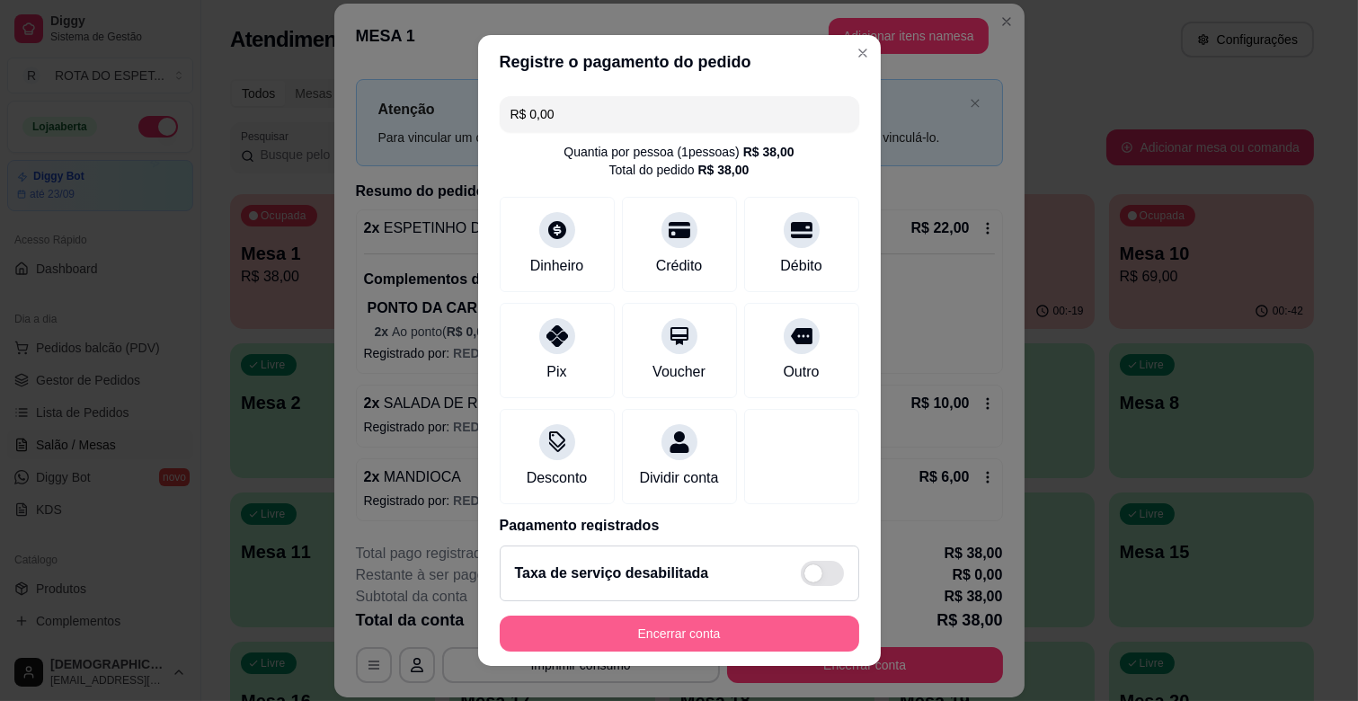
click at [706, 626] on button "Encerrar conta" at bounding box center [680, 634] width 360 height 36
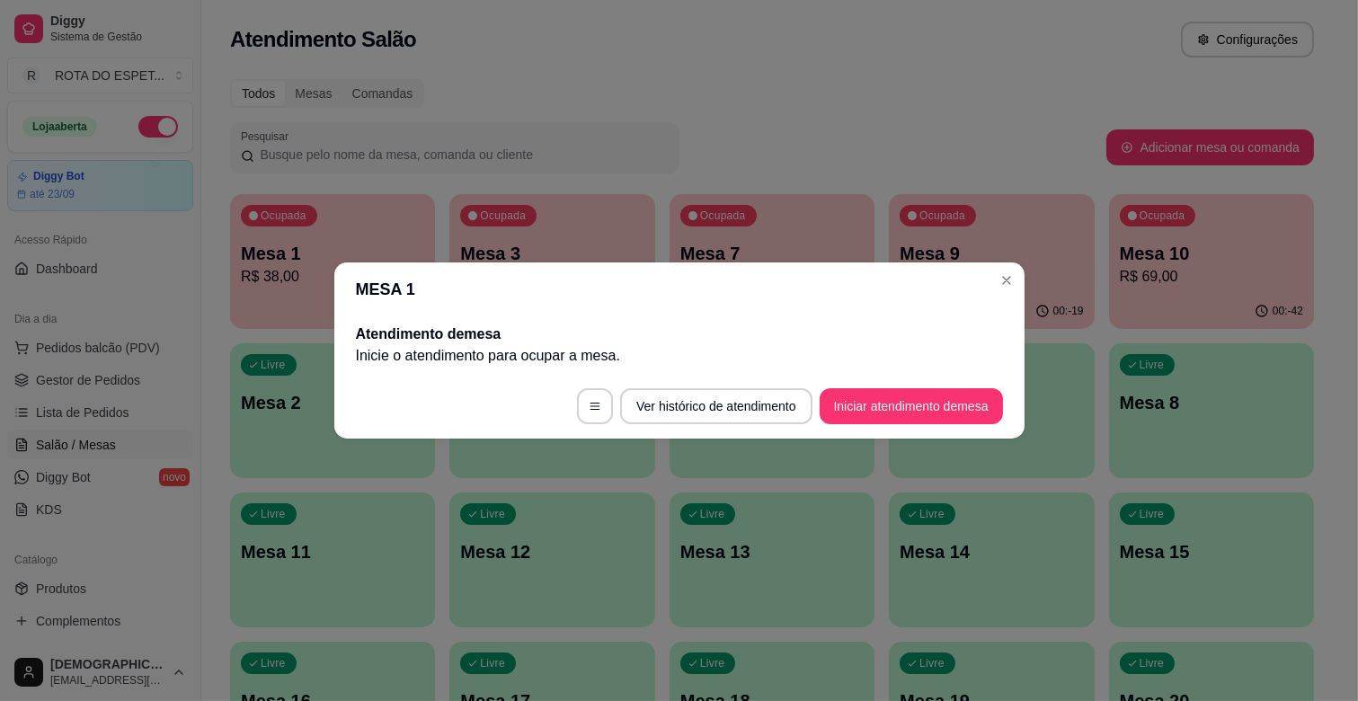
scroll to position [0, 0]
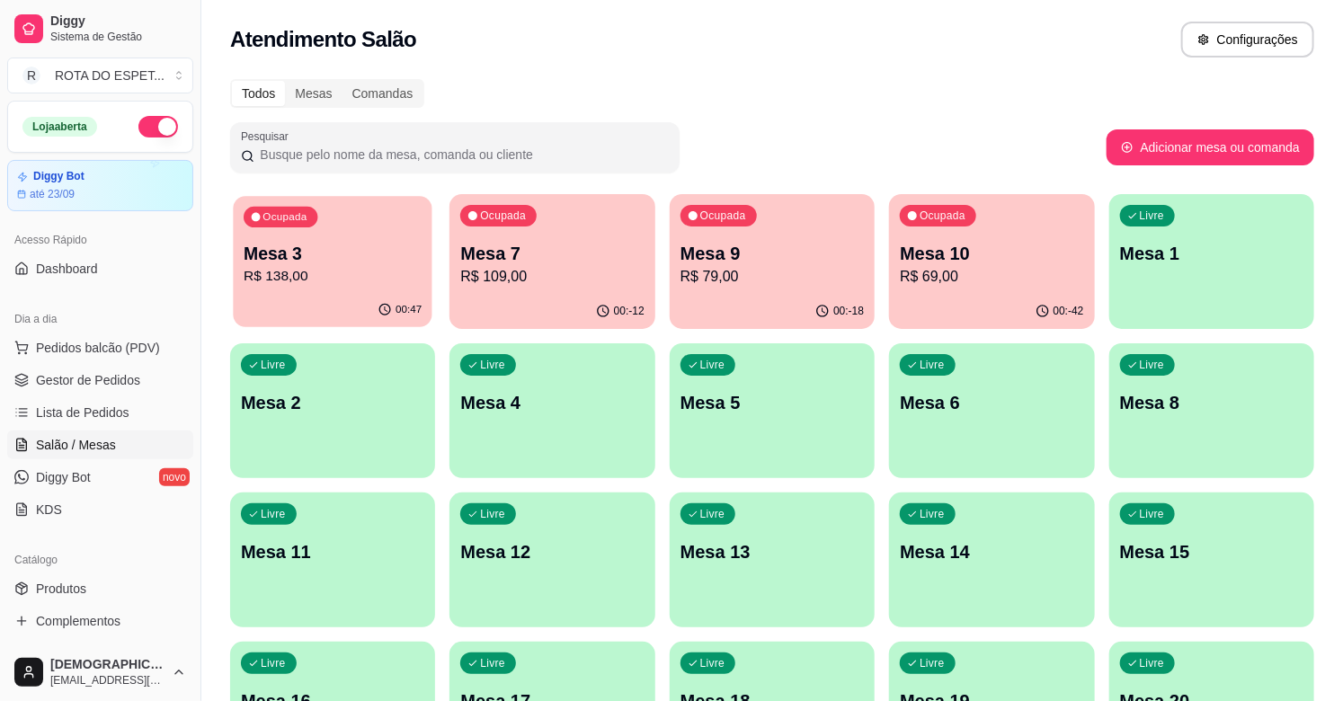
click at [357, 255] on p "Mesa 3" at bounding box center [333, 254] width 178 height 24
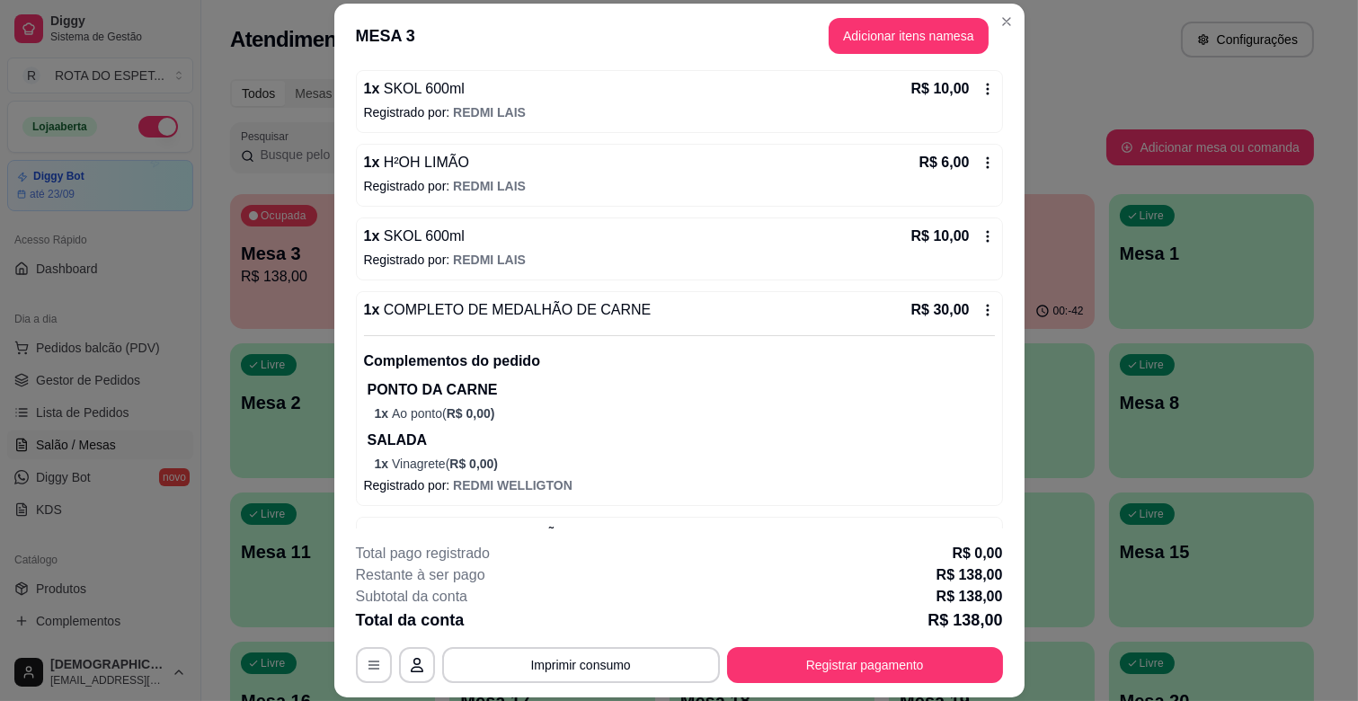
scroll to position [200, 0]
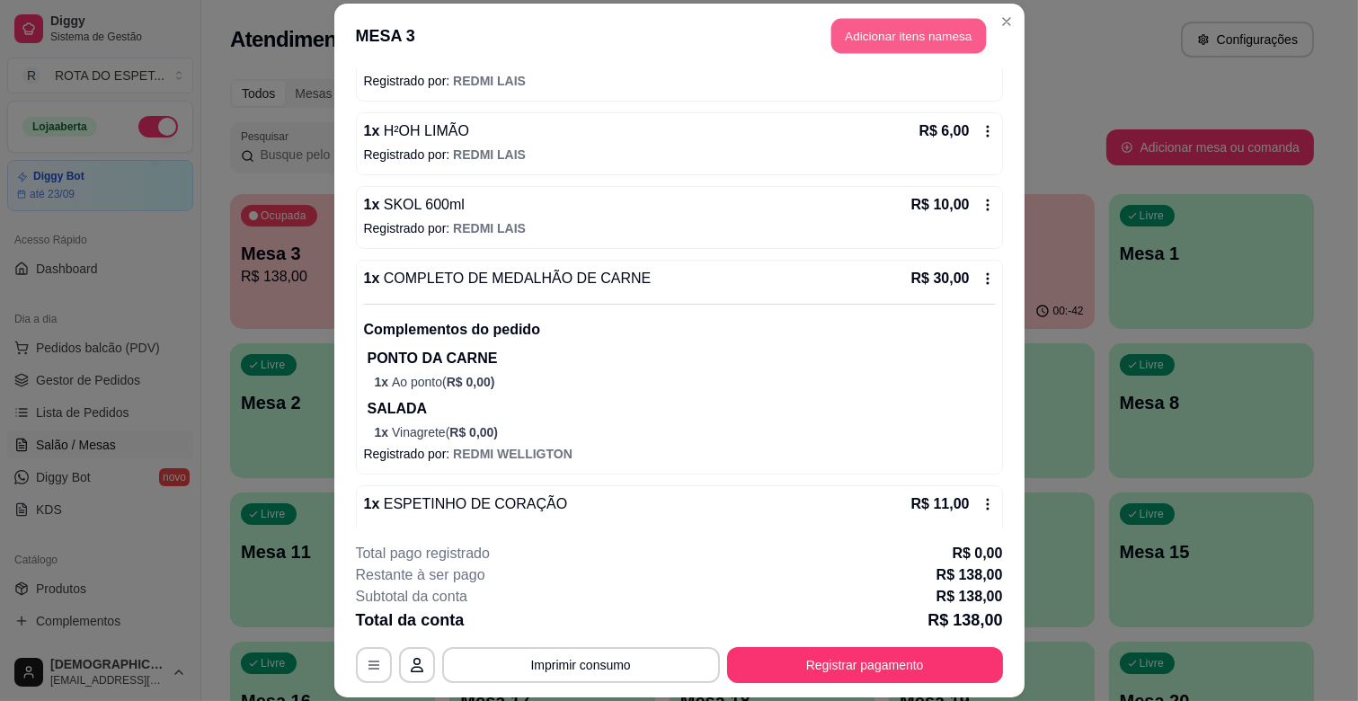
click at [951, 28] on button "Adicionar itens na mesa" at bounding box center [908, 36] width 155 height 35
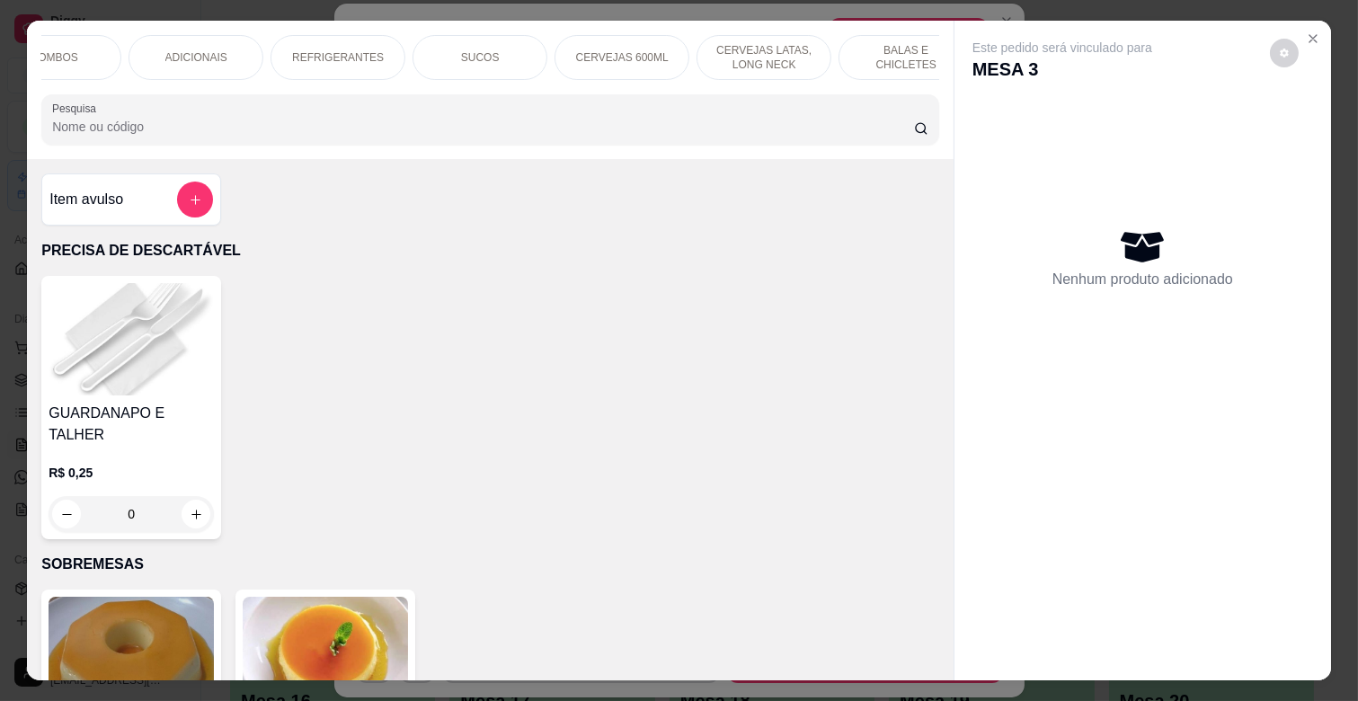
scroll to position [0, 798]
click at [904, 57] on p "BALAS E CHICLETES" at bounding box center [873, 57] width 104 height 29
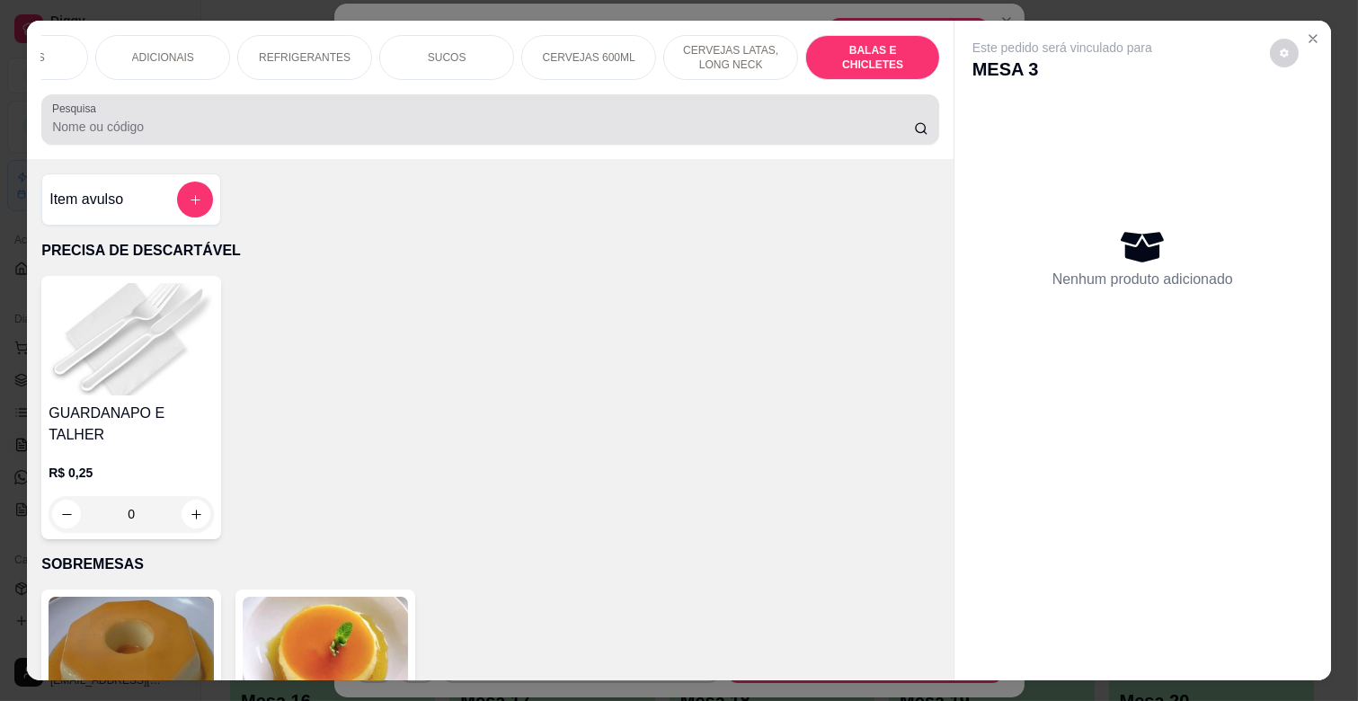
scroll to position [43, 0]
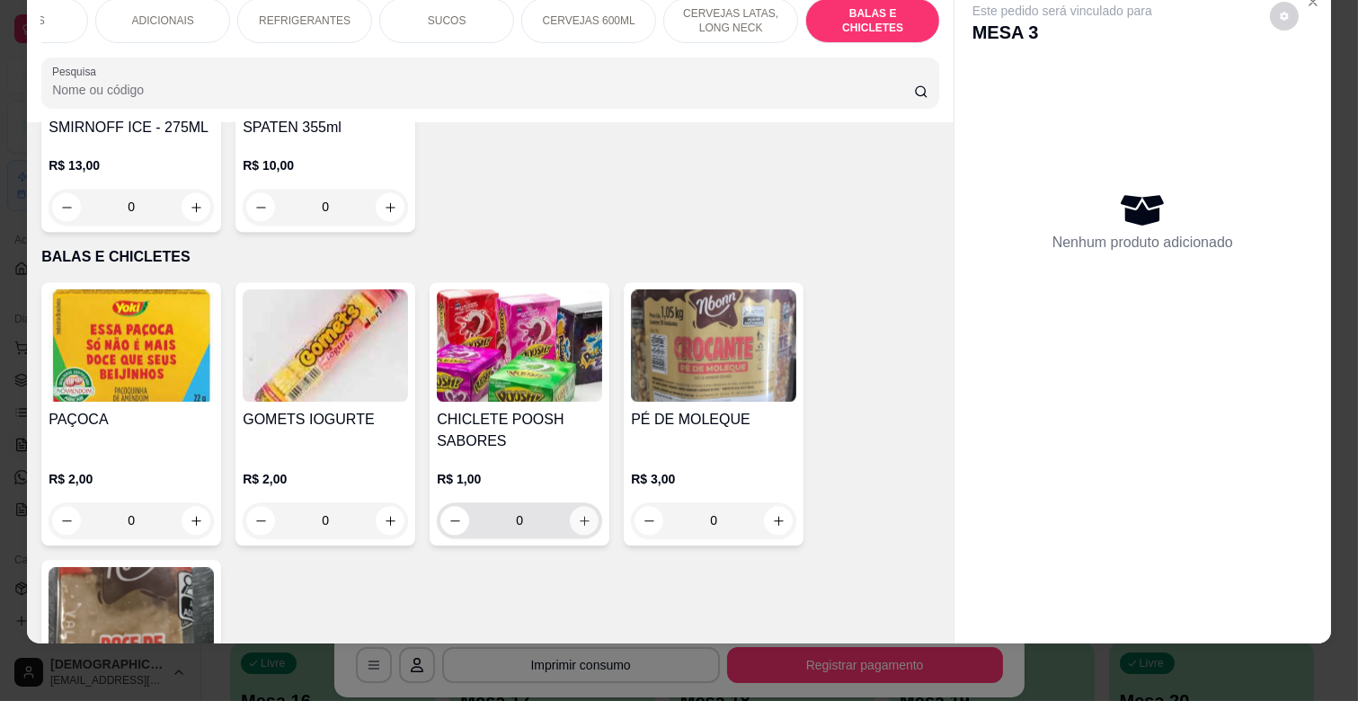
click at [584, 506] on button "increase-product-quantity" at bounding box center [584, 520] width 29 height 29
type input "1"
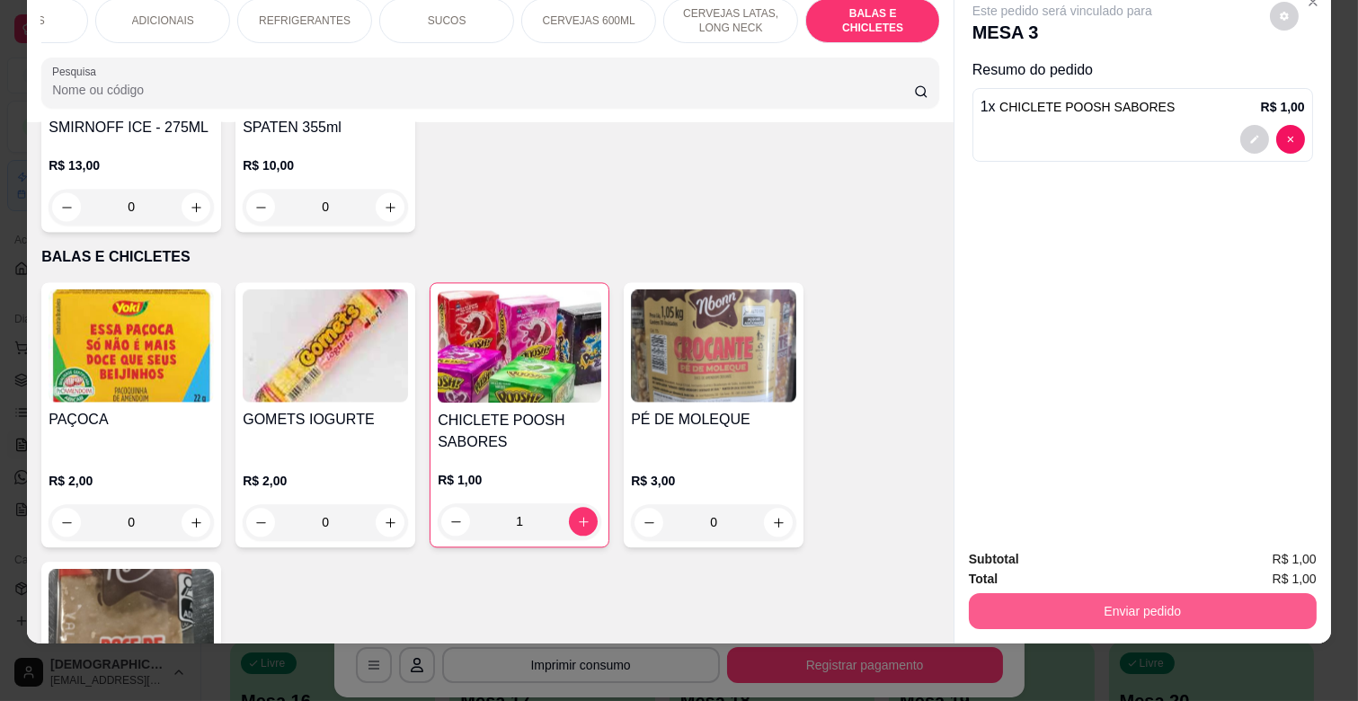
click at [1156, 598] on button "Enviar pedido" at bounding box center [1143, 611] width 348 height 36
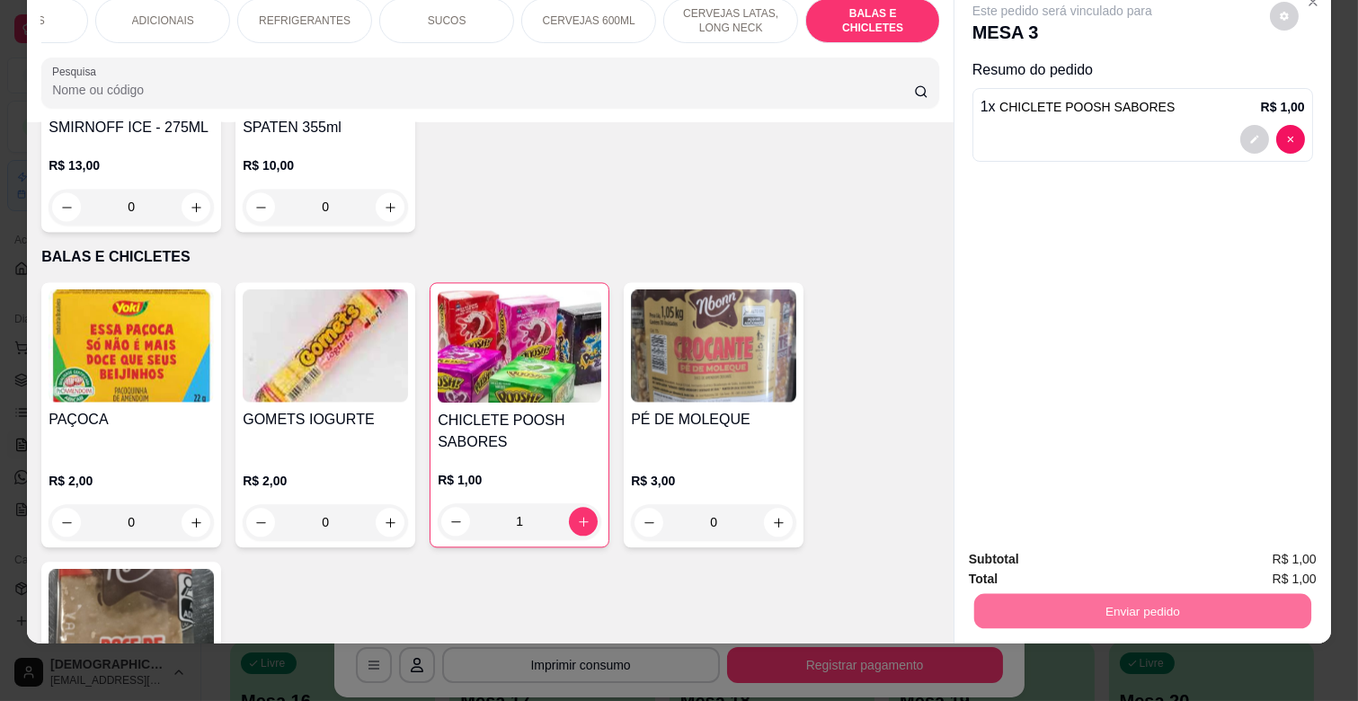
click at [1291, 555] on button "Enviar pedido" at bounding box center [1270, 552] width 102 height 34
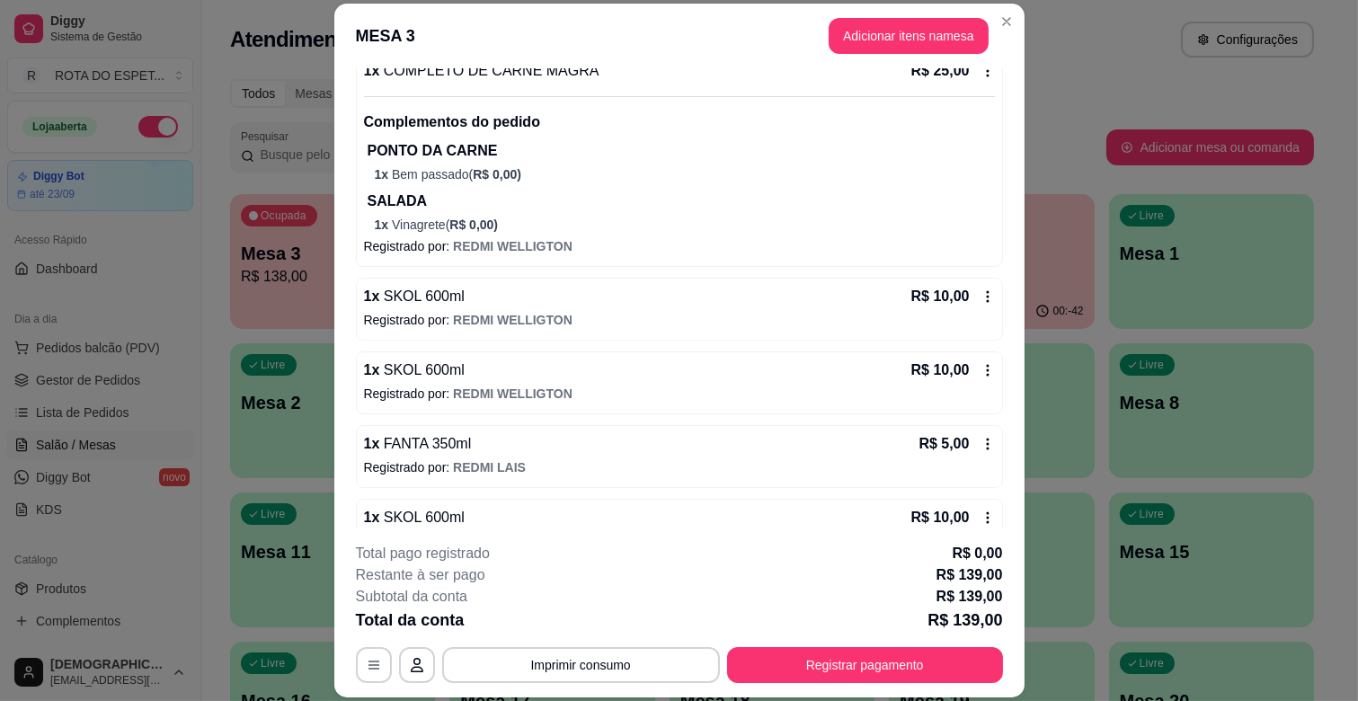
scroll to position [1099, 0]
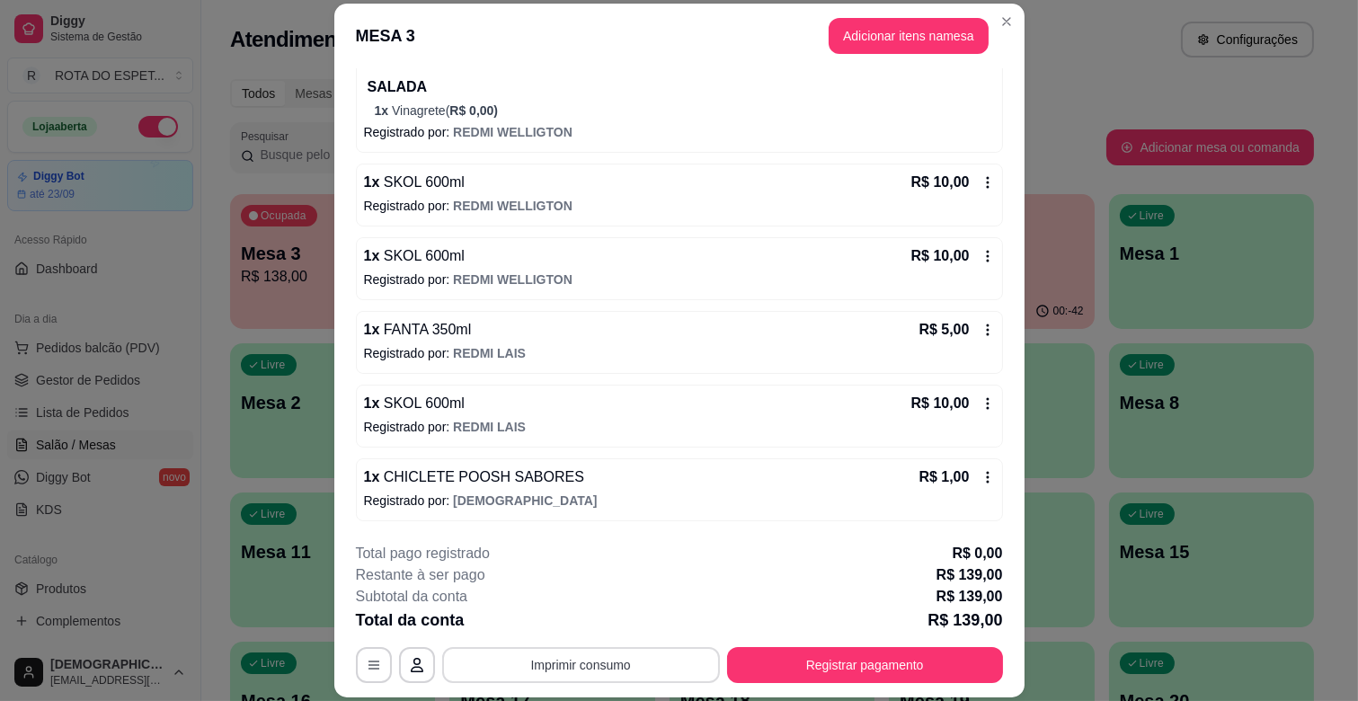
click at [551, 674] on button "Imprimir consumo" at bounding box center [581, 665] width 278 height 36
click at [616, 620] on button "IMPRESSORA CAIXA" at bounding box center [579, 623] width 148 height 29
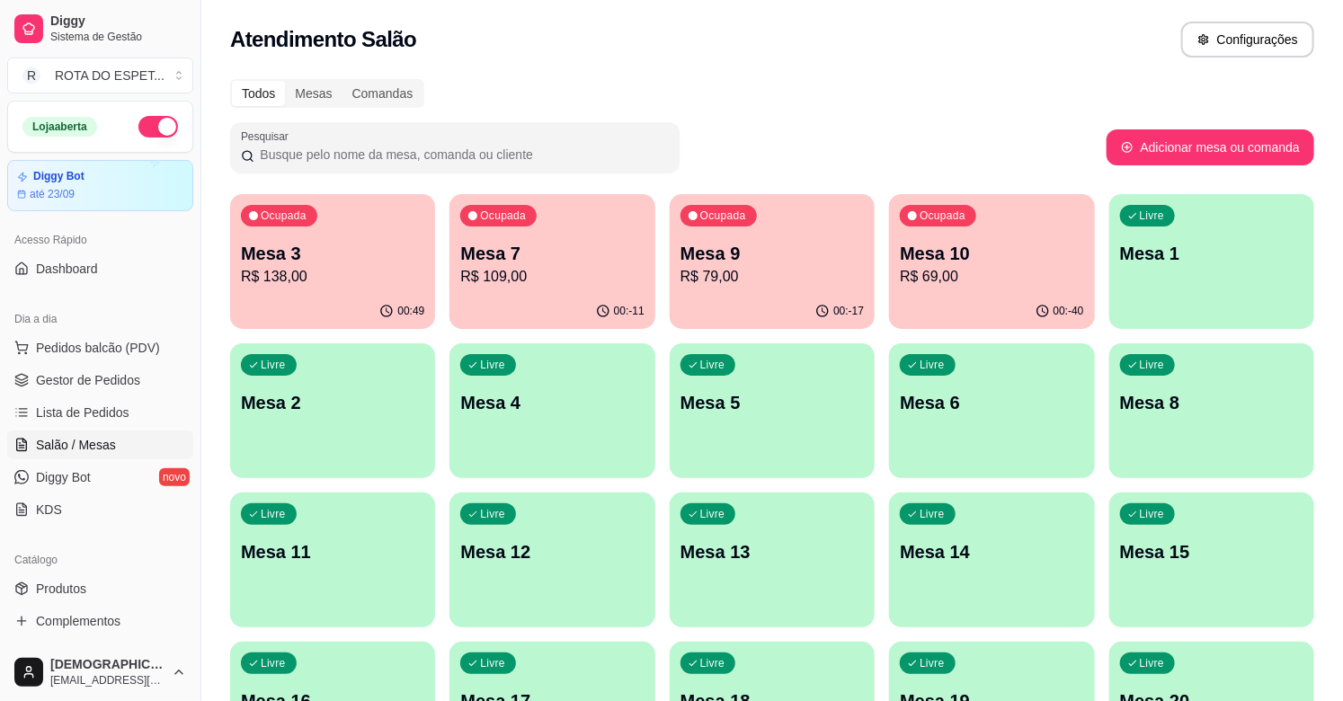
click at [300, 288] on div "Ocupada Mesa 3 R$ 138,00" at bounding box center [332, 244] width 205 height 100
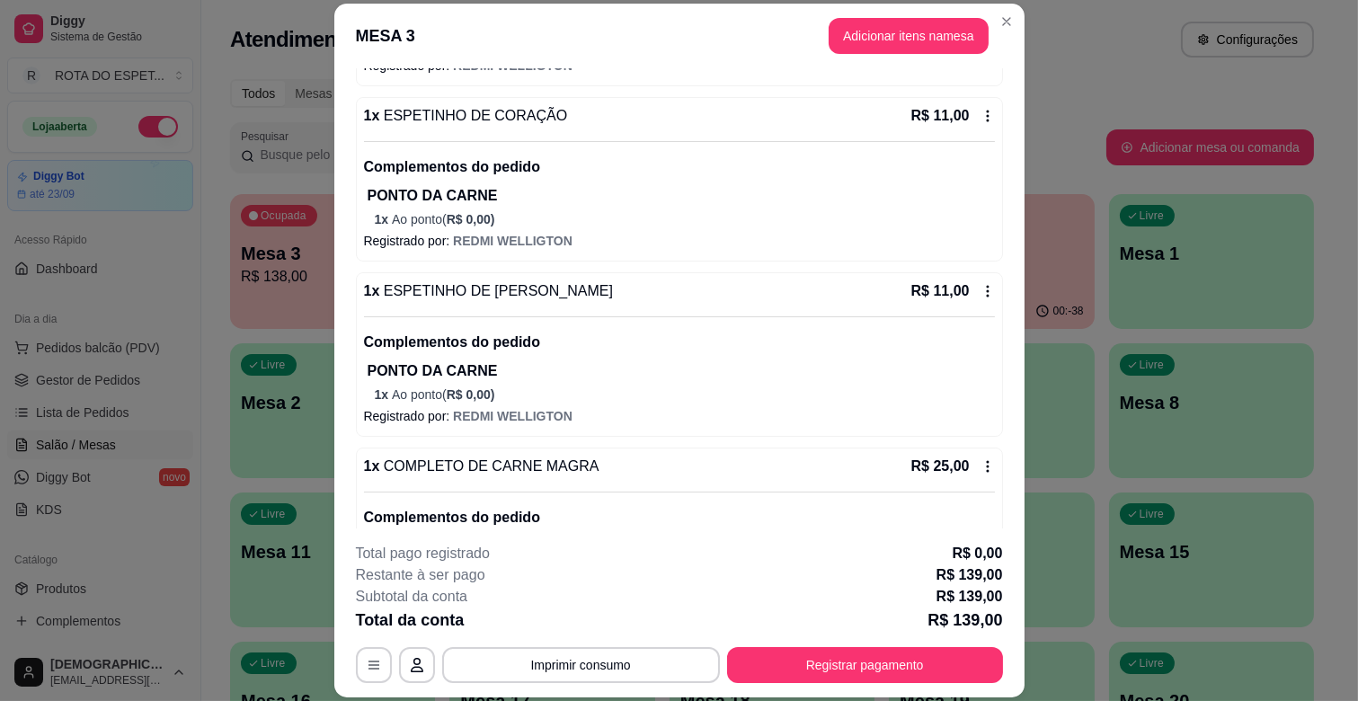
scroll to position [698, 0]
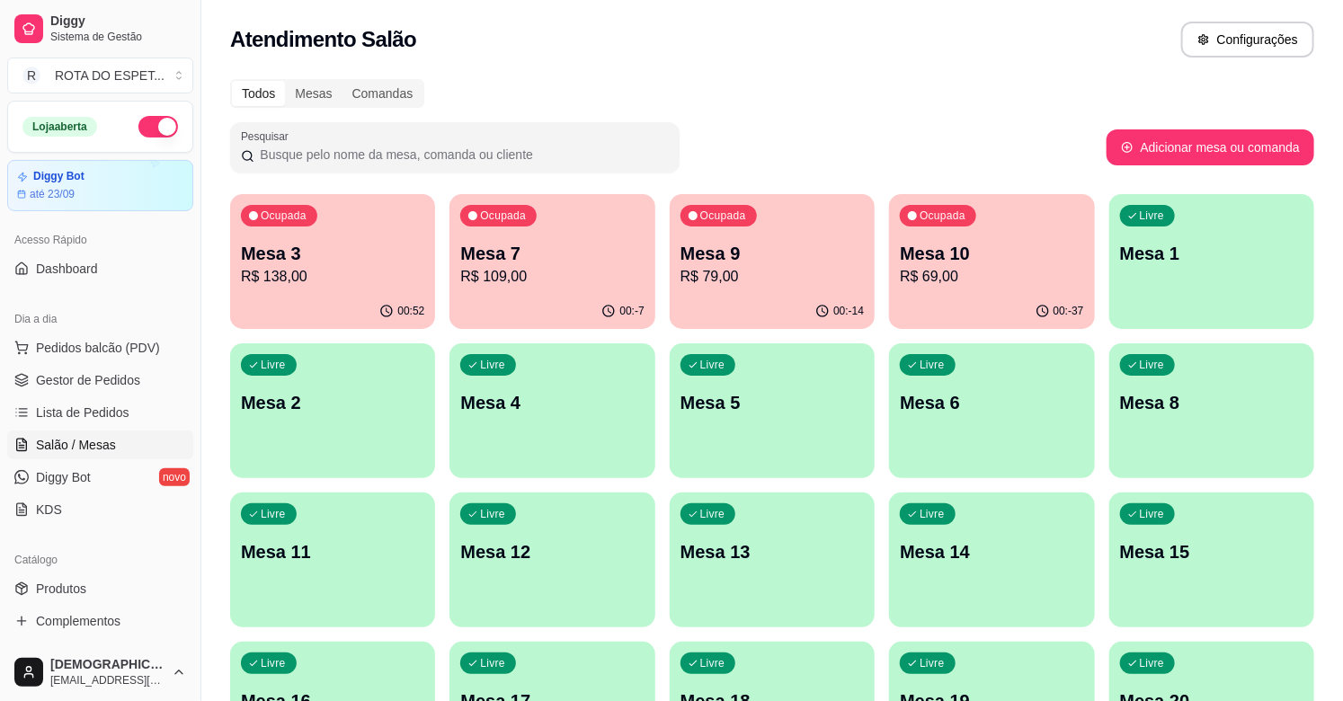
click at [859, 271] on p "R$ 79,00" at bounding box center [771, 277] width 183 height 22
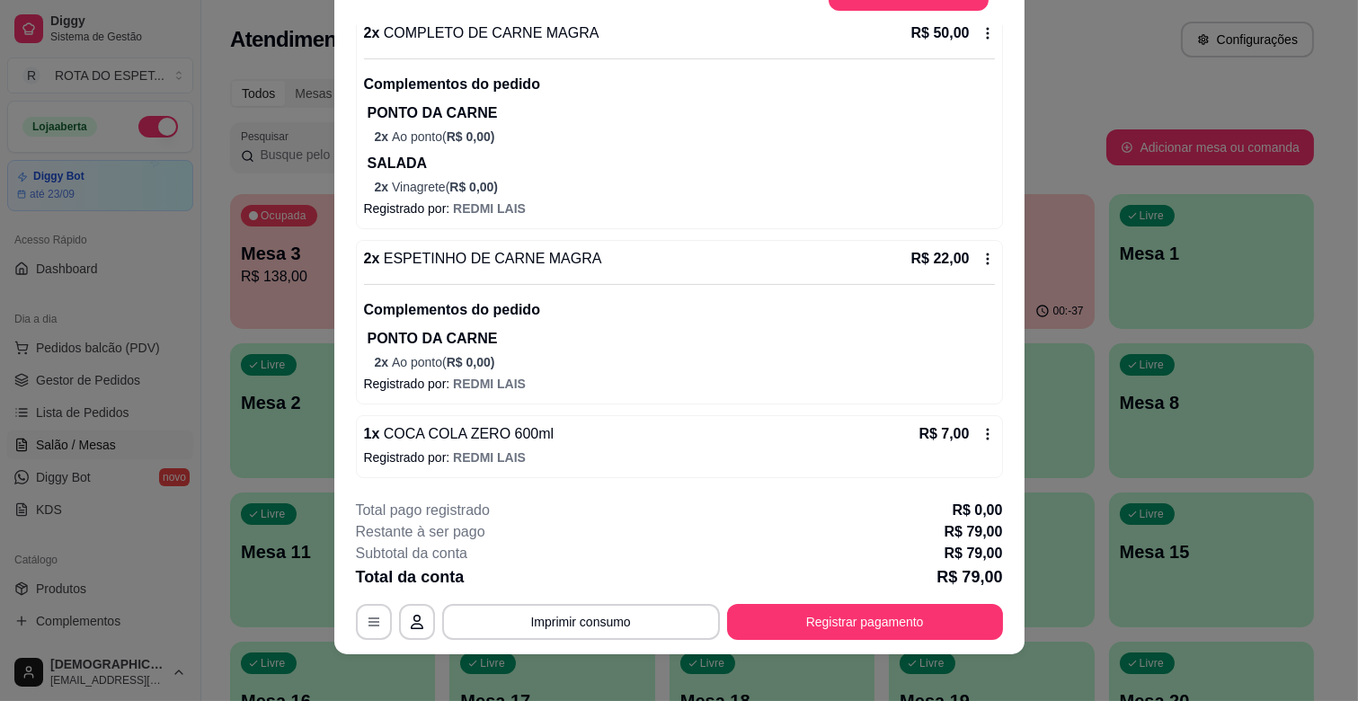
scroll to position [54, 0]
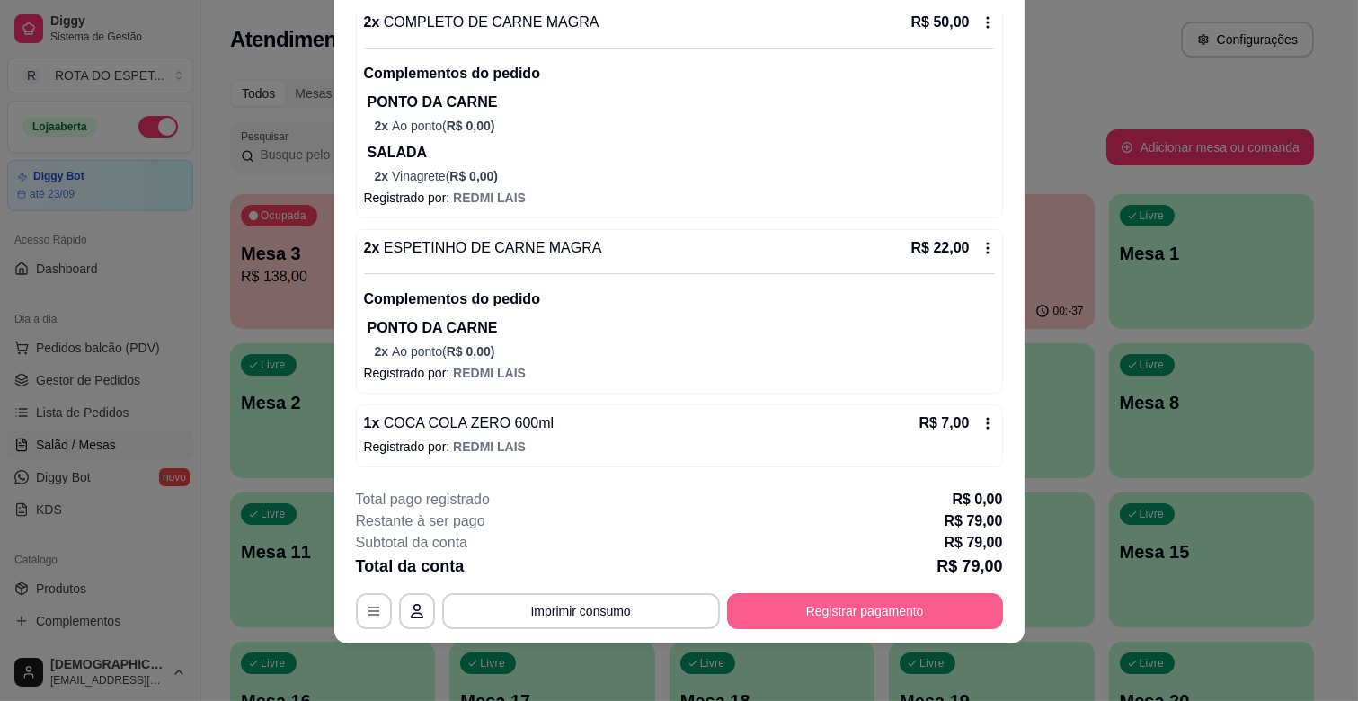
click at [876, 605] on button "Registrar pagamento" at bounding box center [865, 611] width 276 height 36
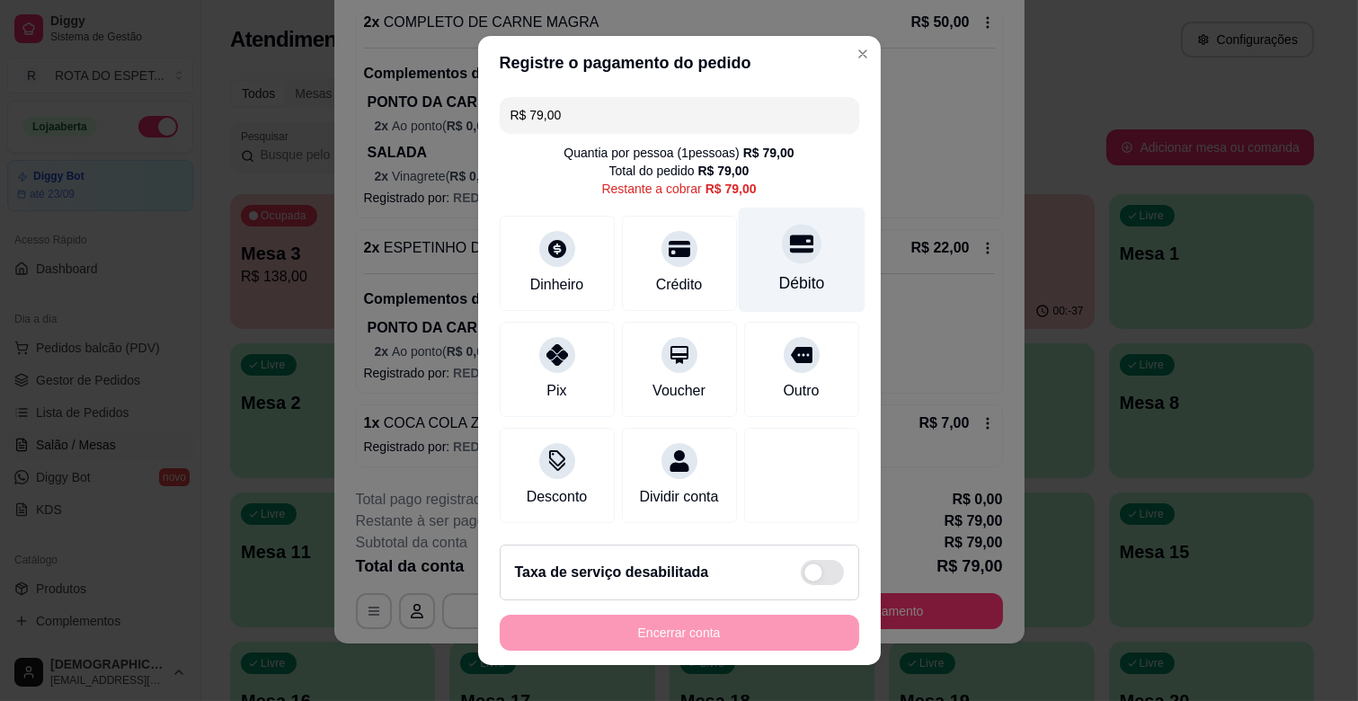
click at [778, 271] on div "Débito" at bounding box center [801, 282] width 46 height 23
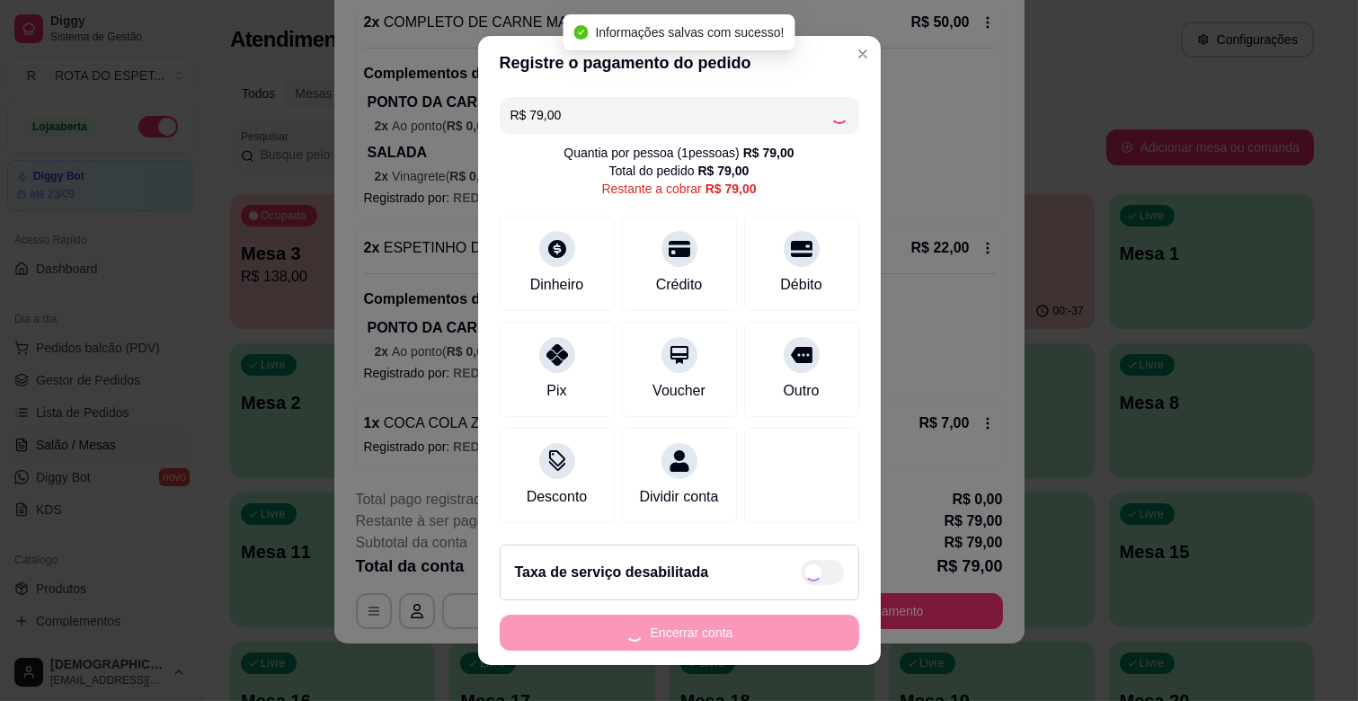
type input "R$ 0,00"
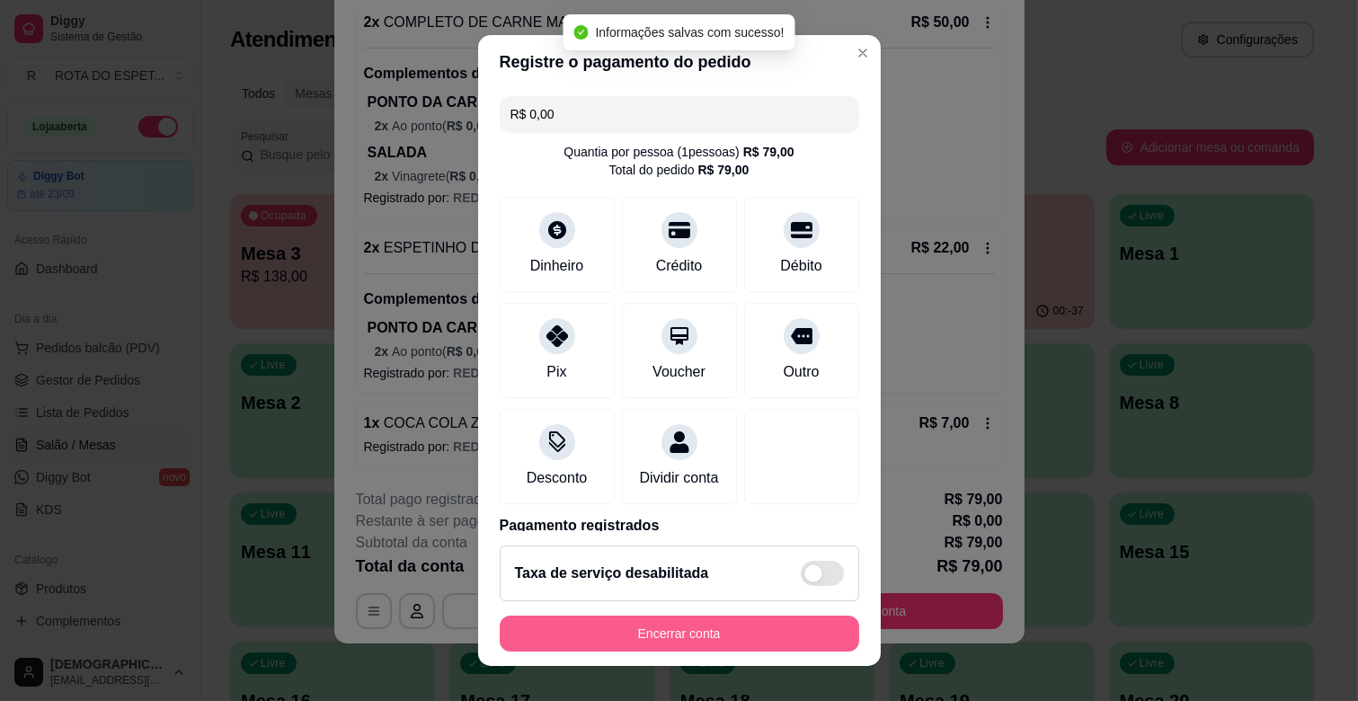
click at [694, 642] on button "Encerrar conta" at bounding box center [680, 634] width 360 height 36
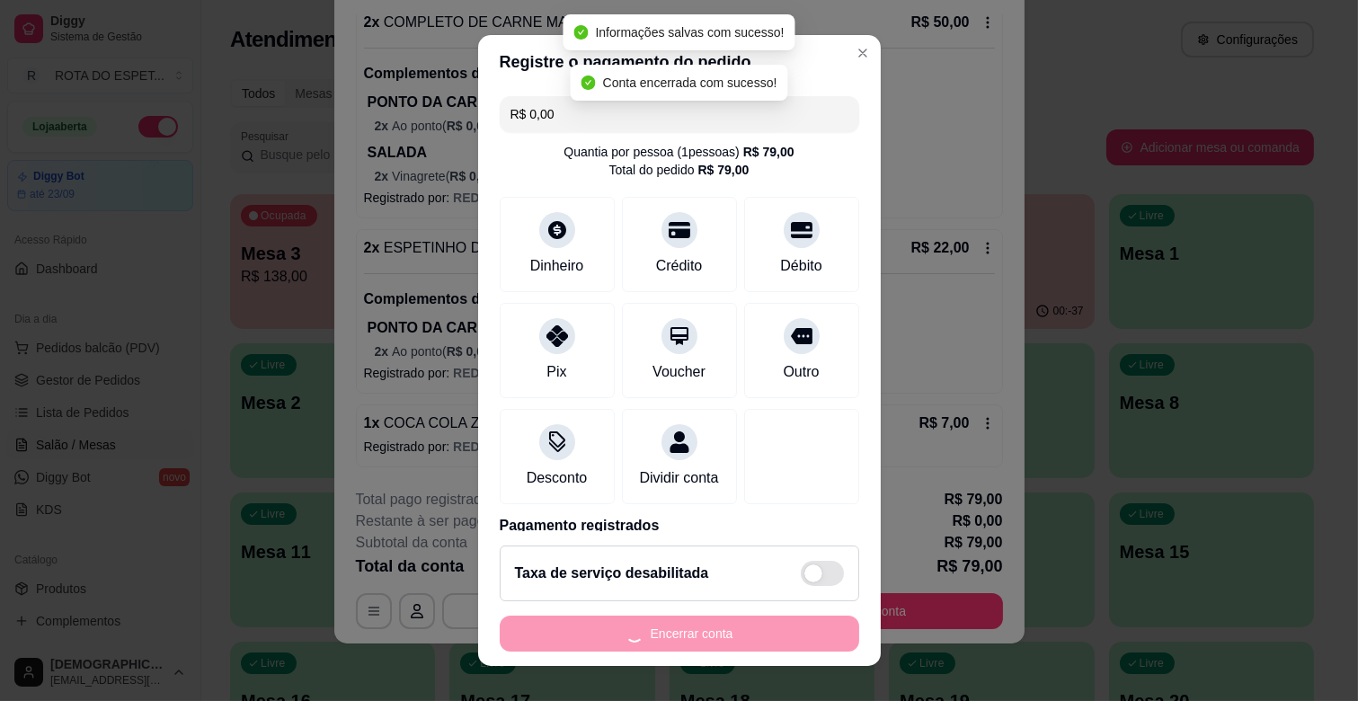
scroll to position [0, 0]
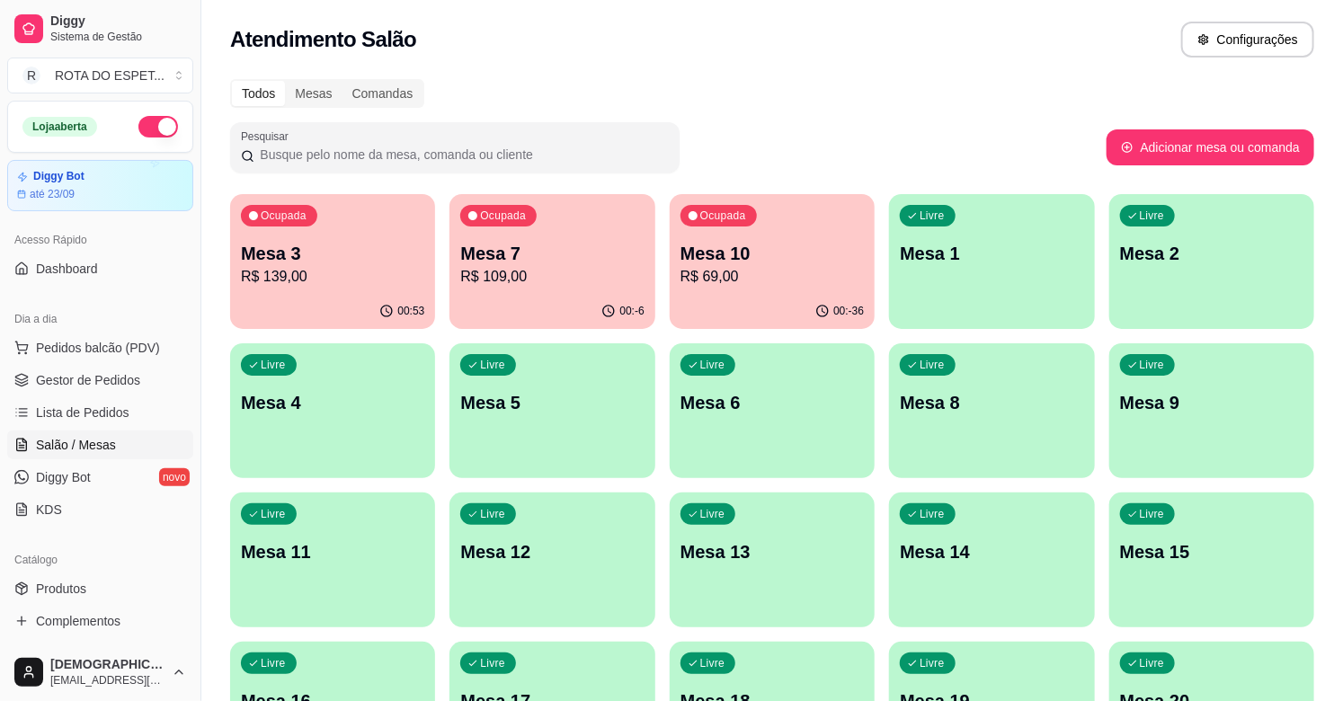
click at [497, 272] on p "R$ 109,00" at bounding box center [551, 277] width 183 height 22
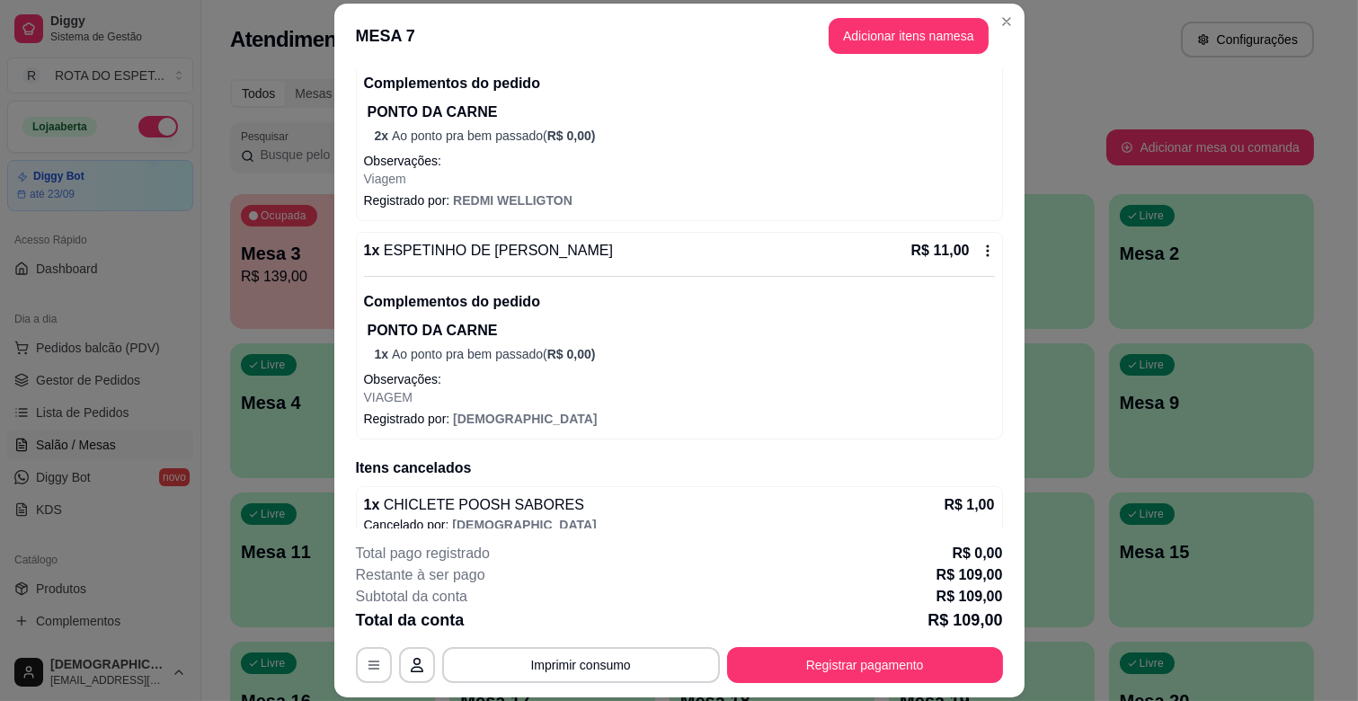
scroll to position [1020, 0]
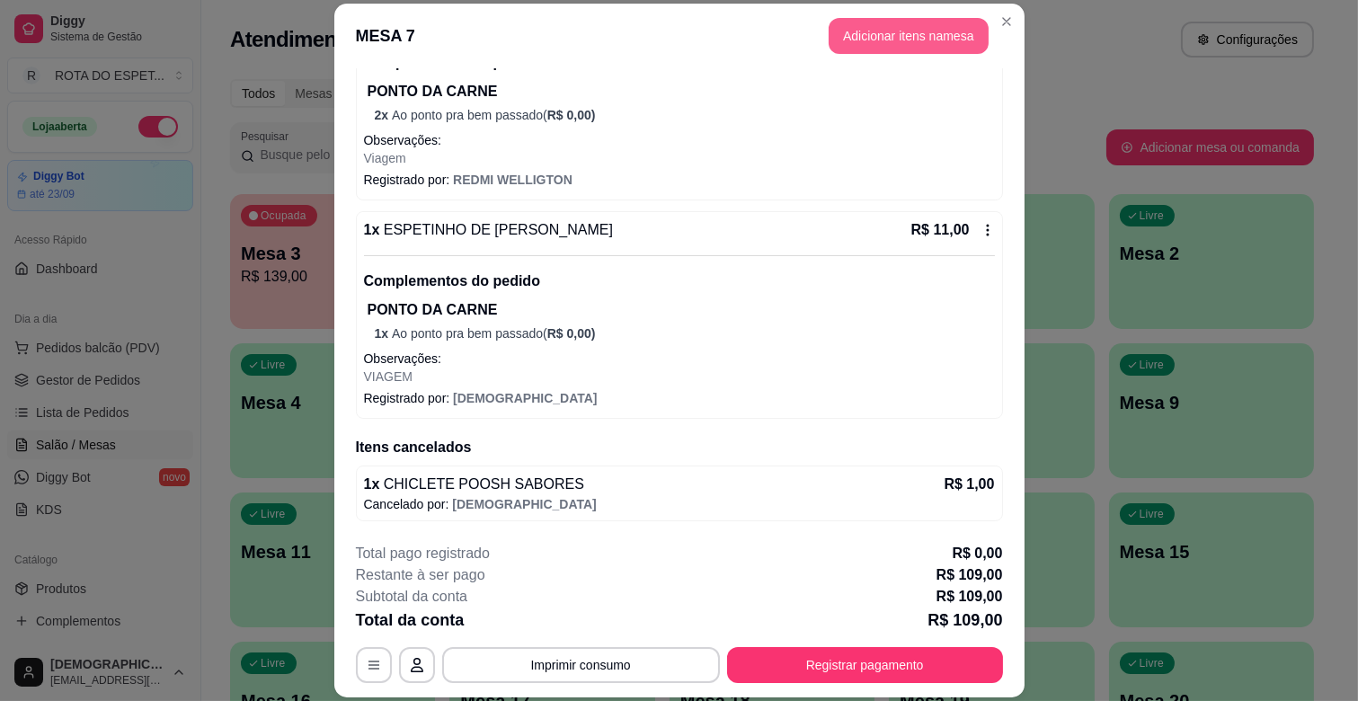
click at [933, 31] on button "Adicionar itens na mesa" at bounding box center [909, 36] width 160 height 36
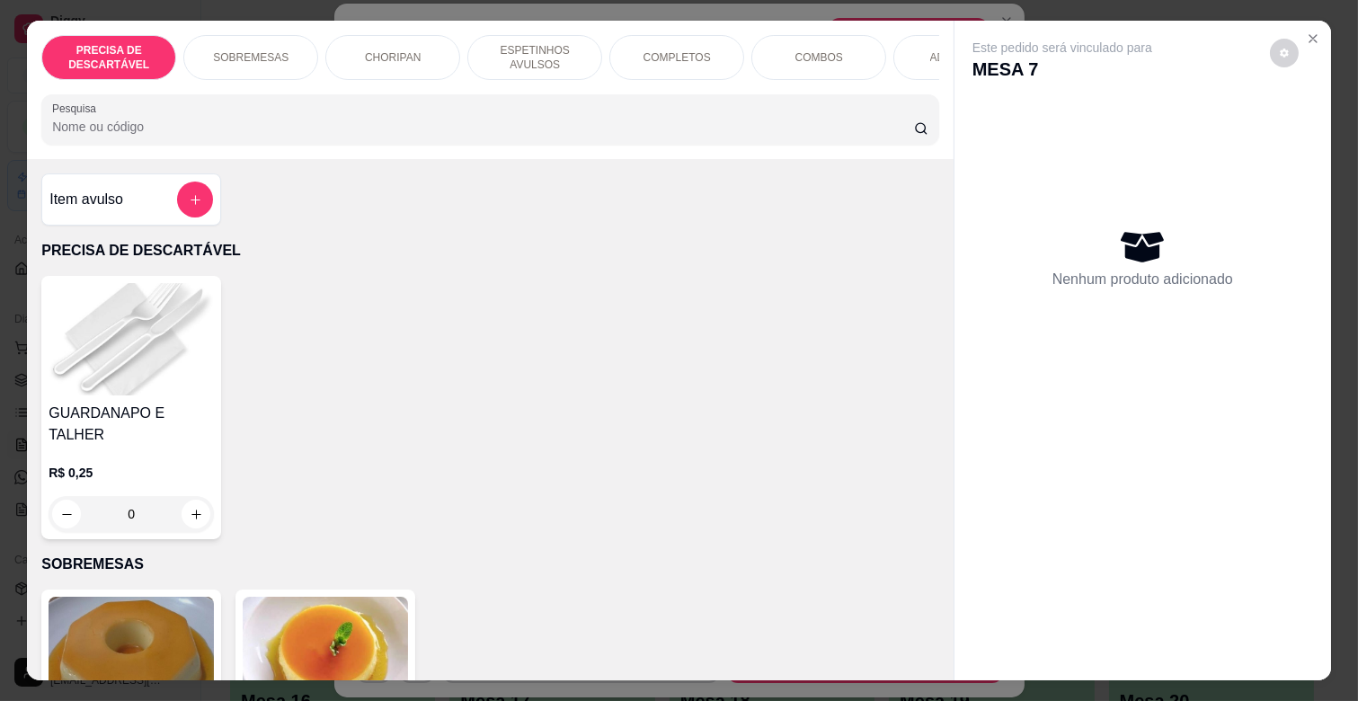
drag, startPoint x: 910, startPoint y: 67, endPoint x: 913, endPoint y: 77, distance: 10.5
click at [913, 77] on div "PRECISA DE DESCARTÁVEL SOBREMESAS CHORIPAN ESPETINHOS AVULSOS COMPLETOS COMBOS …" at bounding box center [490, 57] width 898 height 45
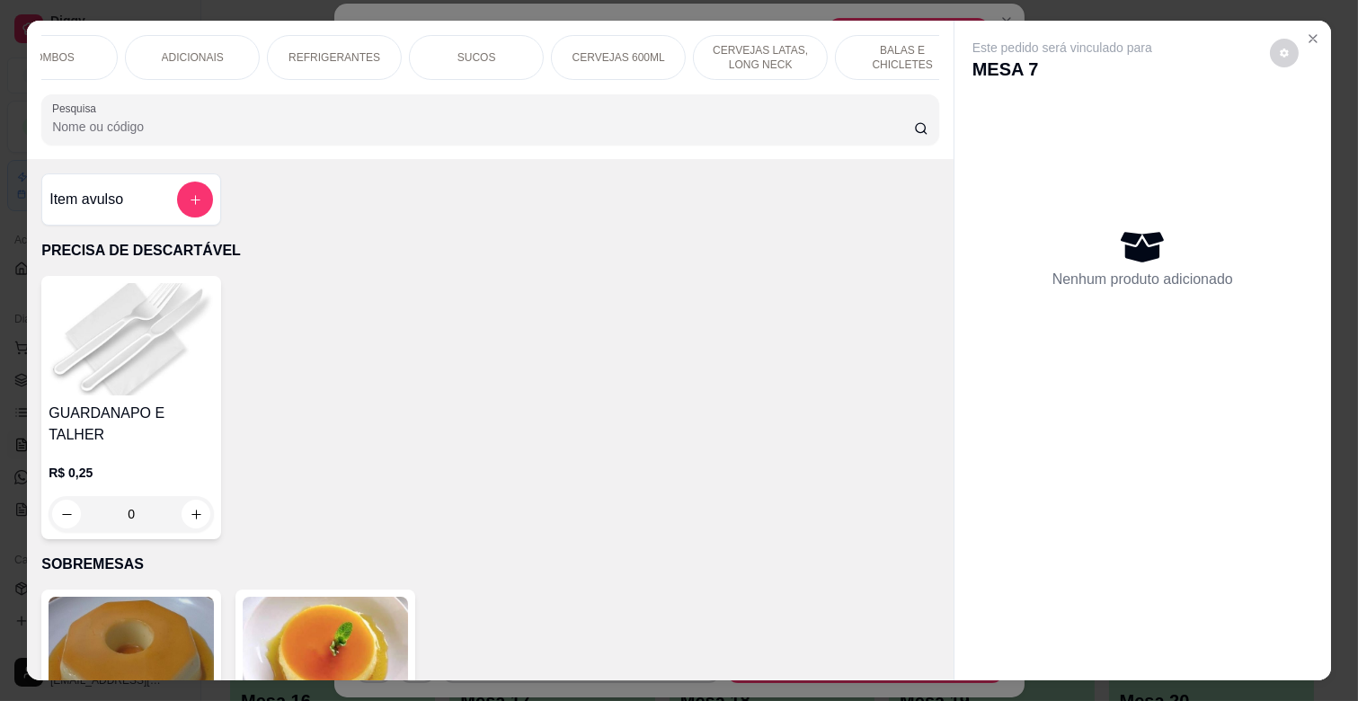
scroll to position [0, 798]
click at [902, 59] on div "BALAS E CHICLETES" at bounding box center [872, 57] width 135 height 45
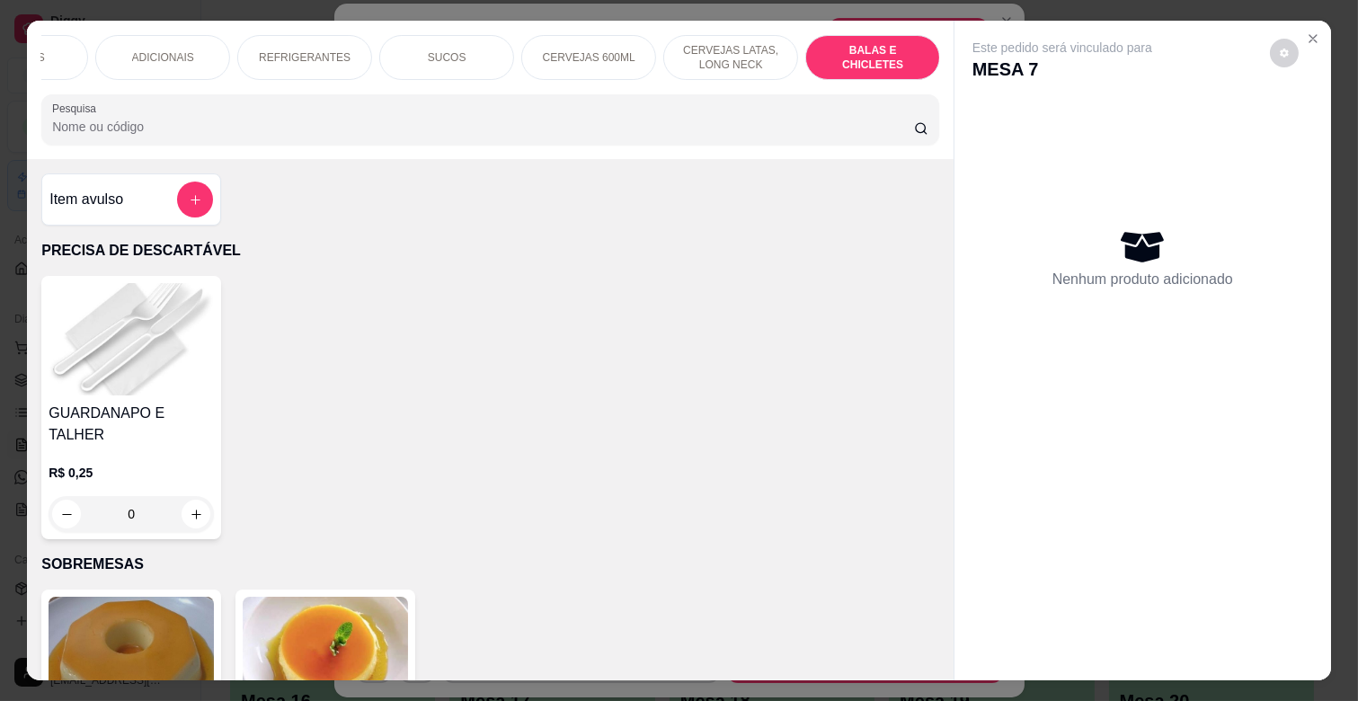
scroll to position [43, 0]
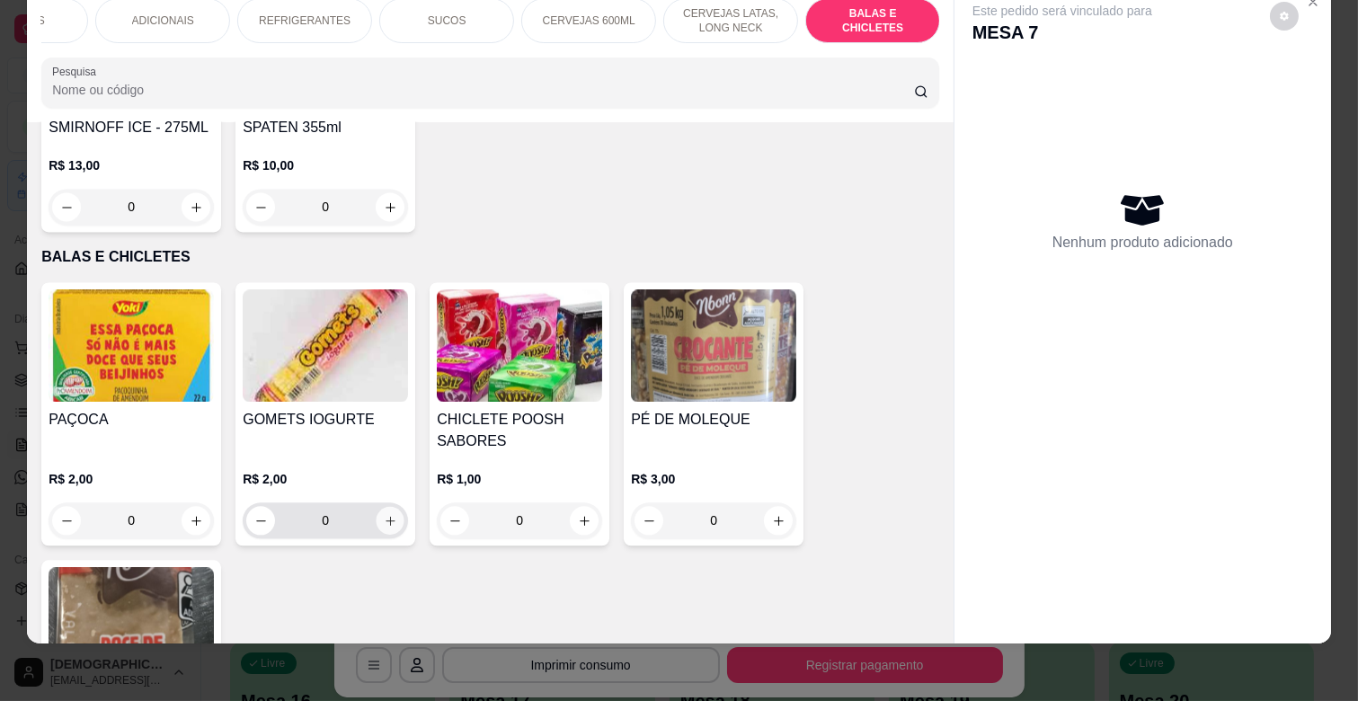
click at [386, 514] on icon "increase-product-quantity" at bounding box center [390, 520] width 13 height 13
type input "1"
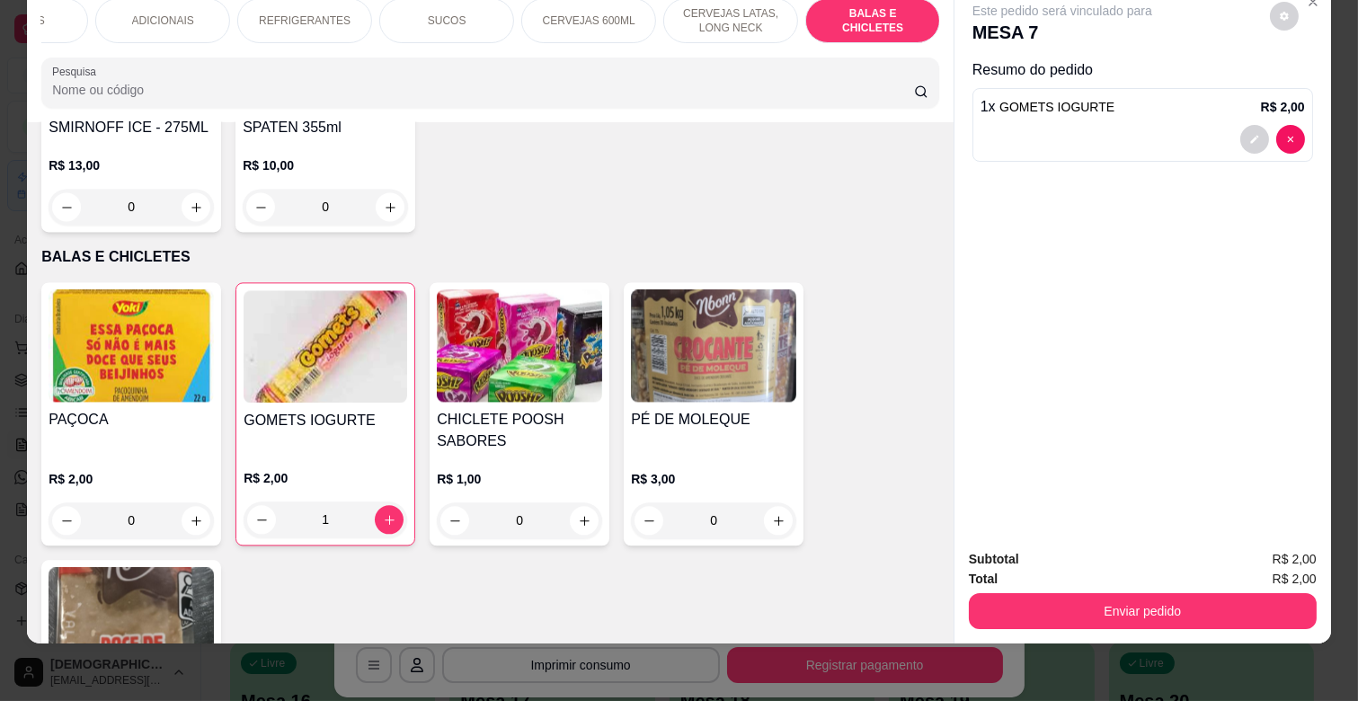
click at [342, 19] on div "REFRIGERANTES" at bounding box center [304, 20] width 135 height 45
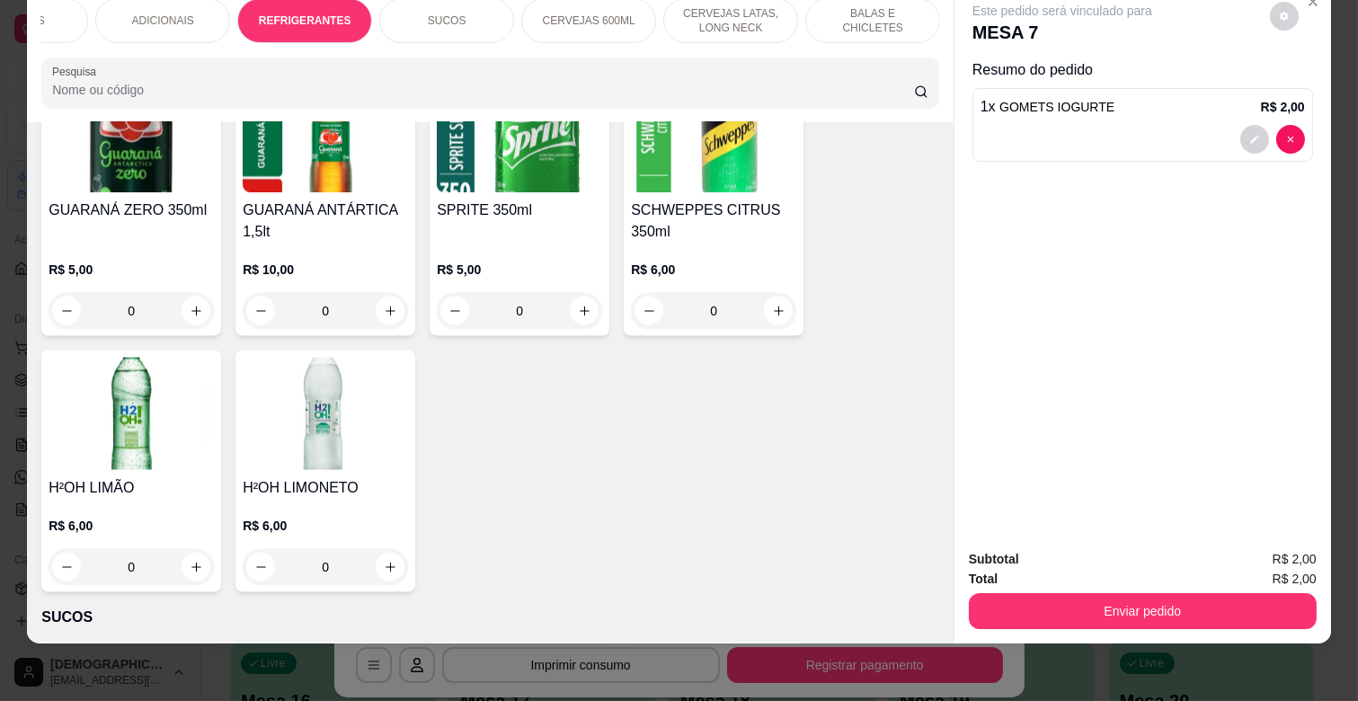
scroll to position [5026, 0]
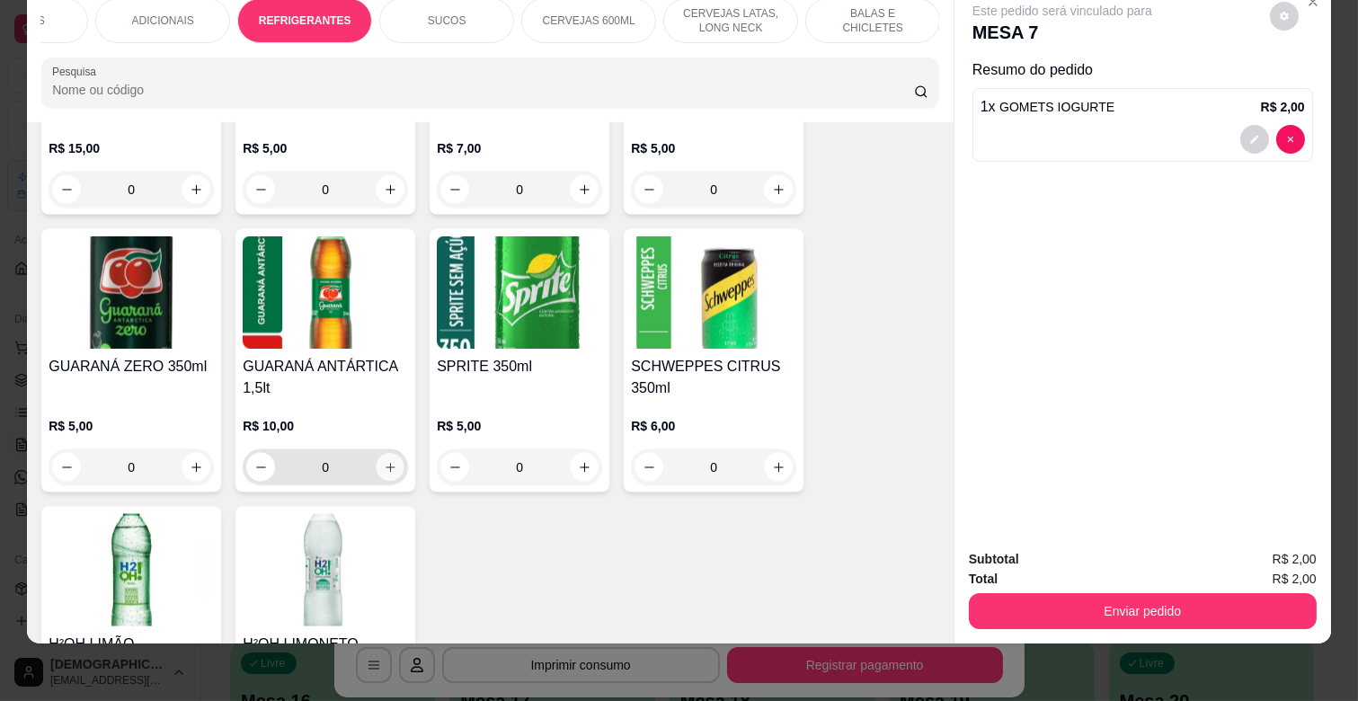
click at [385, 461] on icon "increase-product-quantity" at bounding box center [390, 467] width 13 height 13
type input "1"
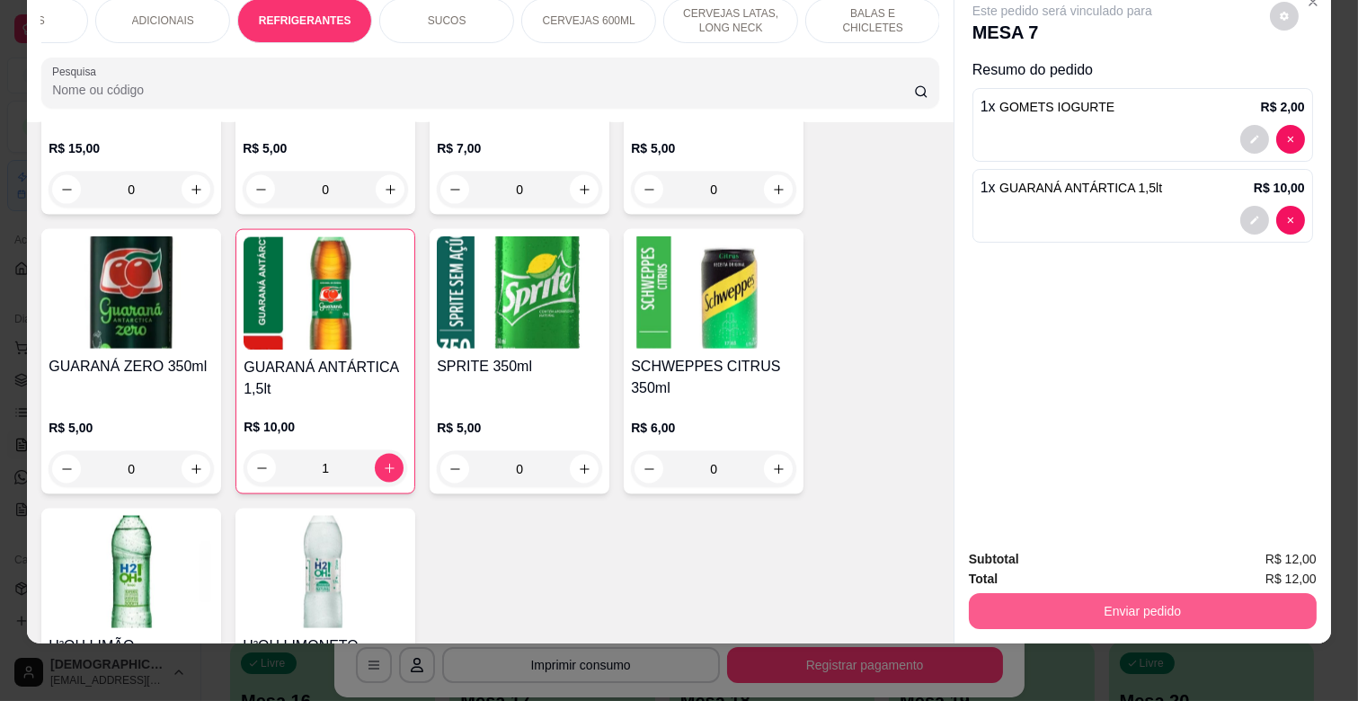
click at [1253, 593] on button "Enviar pedido" at bounding box center [1143, 611] width 348 height 36
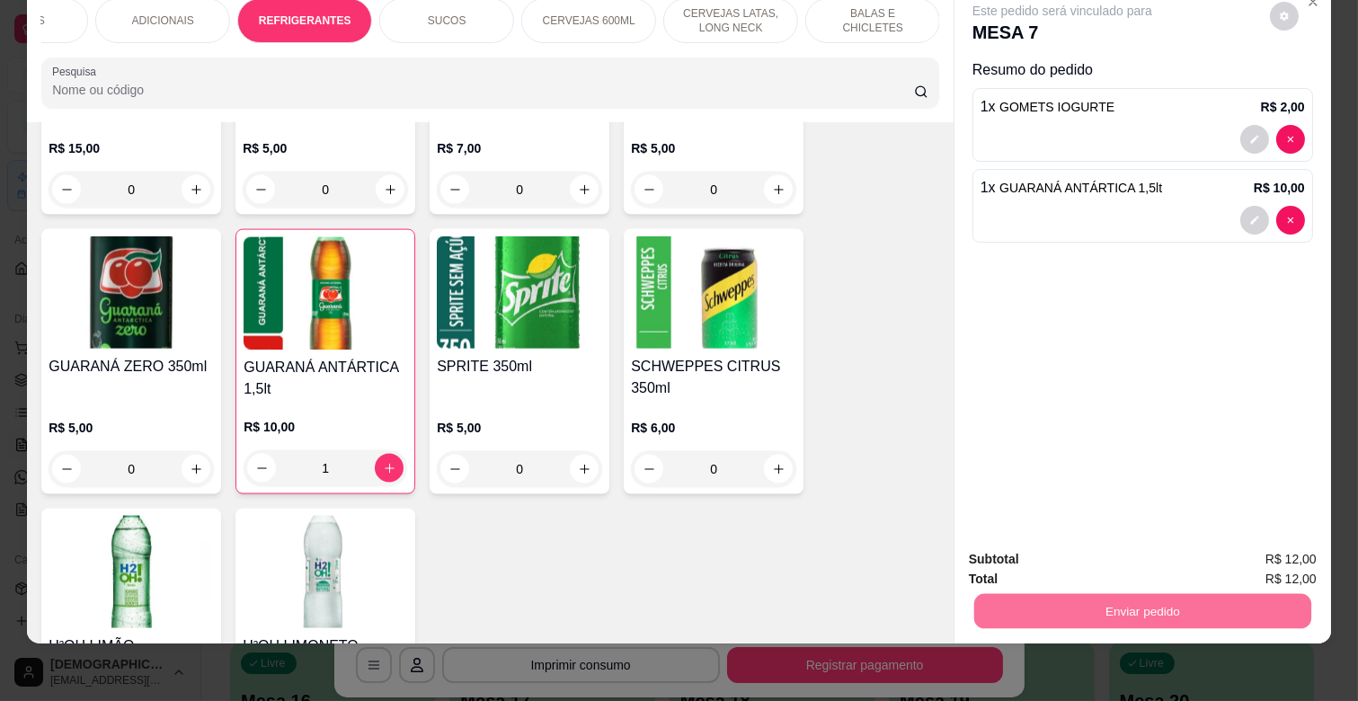
click at [1281, 554] on button "Enviar pedido" at bounding box center [1270, 552] width 102 height 34
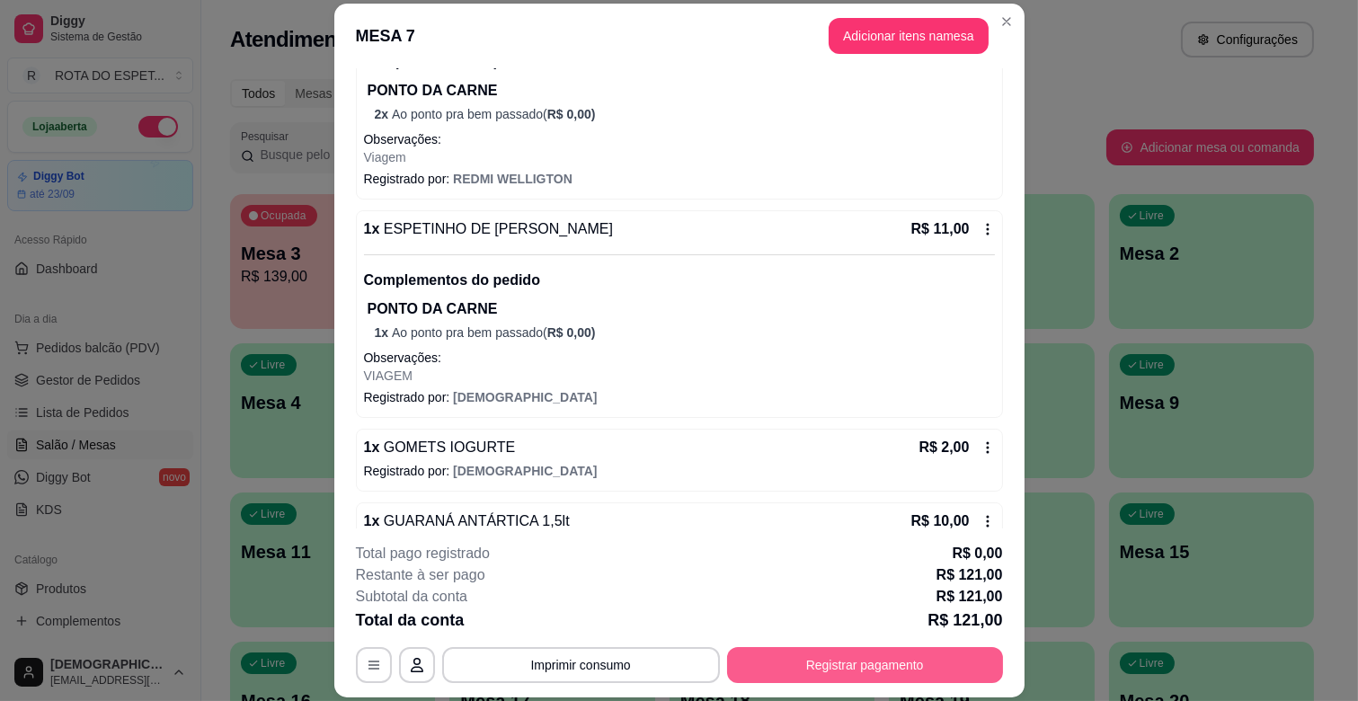
click at [824, 669] on button "Registrar pagamento" at bounding box center [865, 665] width 276 height 36
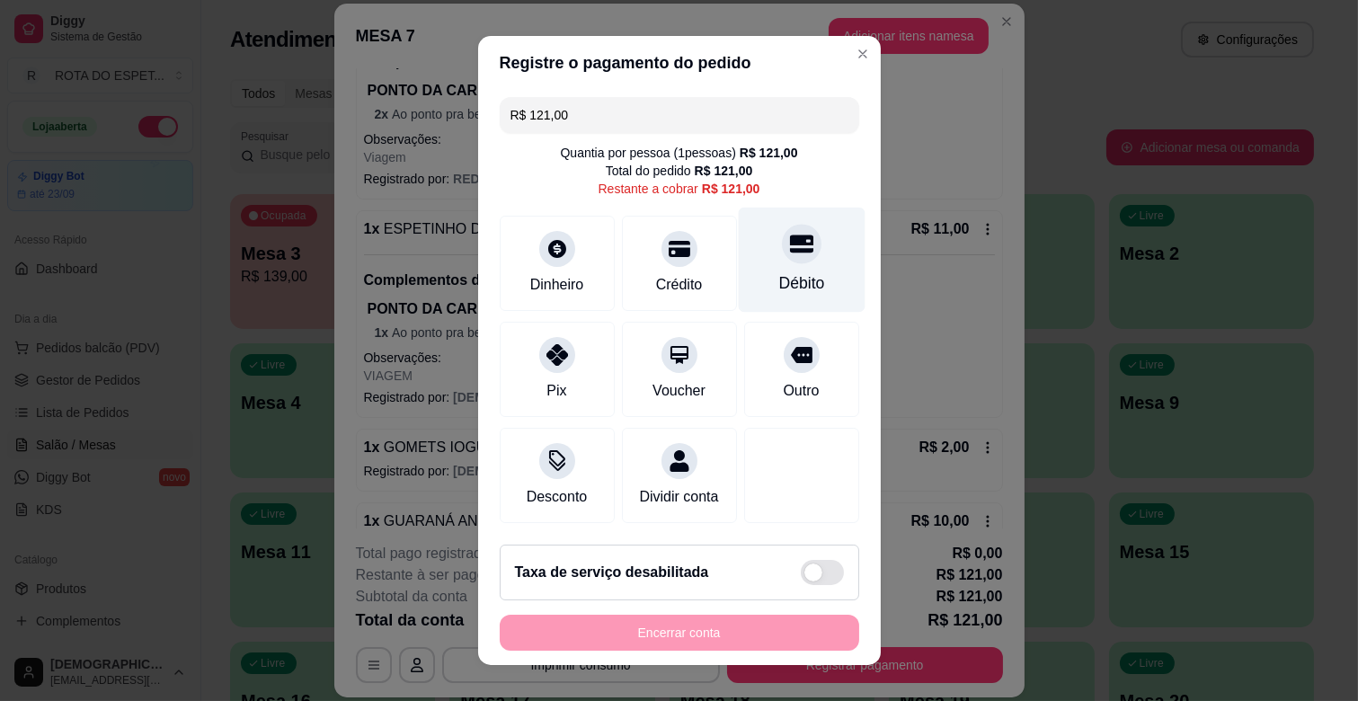
click at [782, 258] on div at bounding box center [802, 244] width 40 height 40
type input "R$ 0,00"
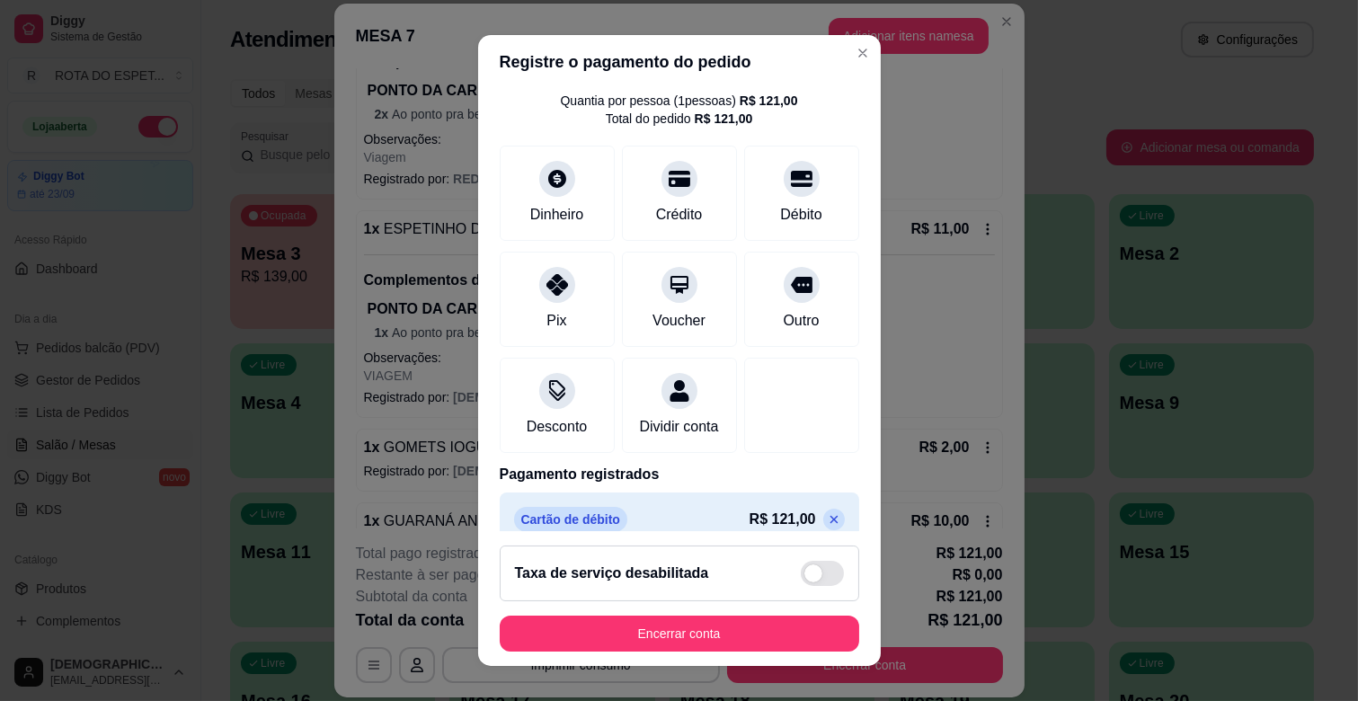
scroll to position [95, 0]
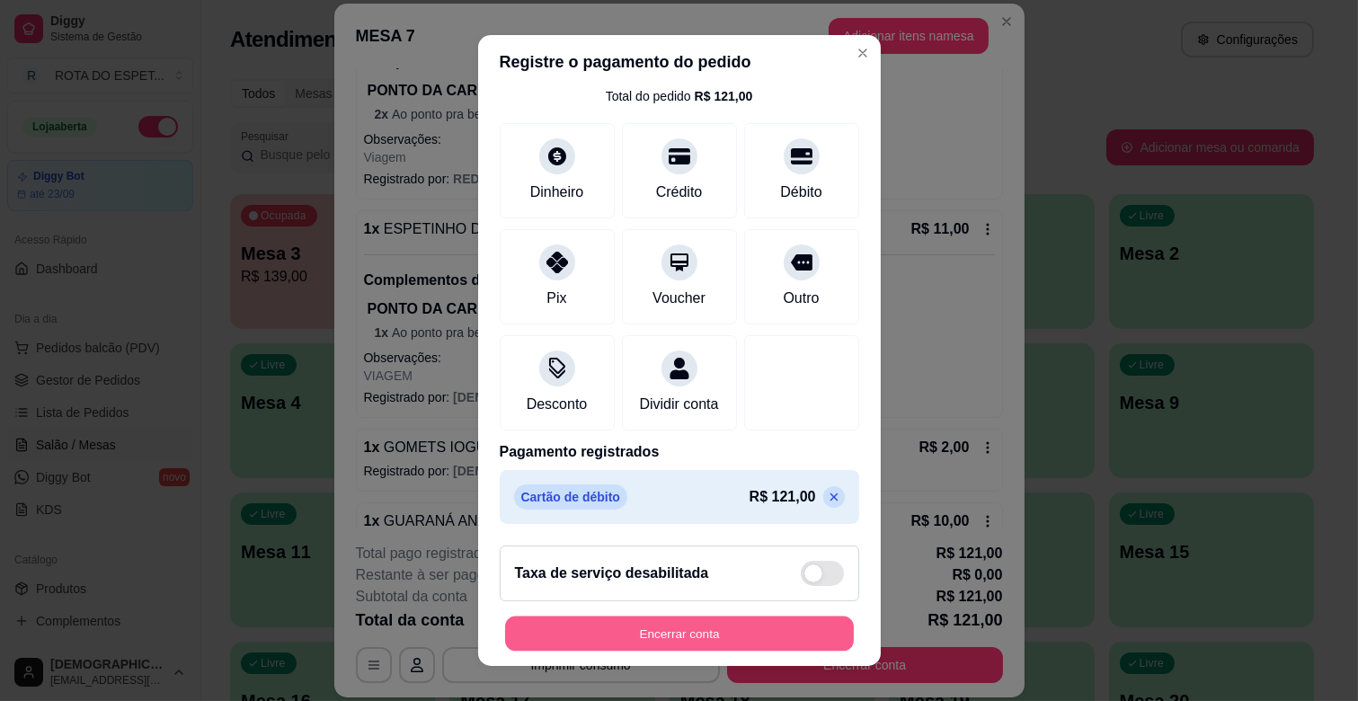
click at [686, 631] on button "Encerrar conta" at bounding box center [679, 634] width 349 height 35
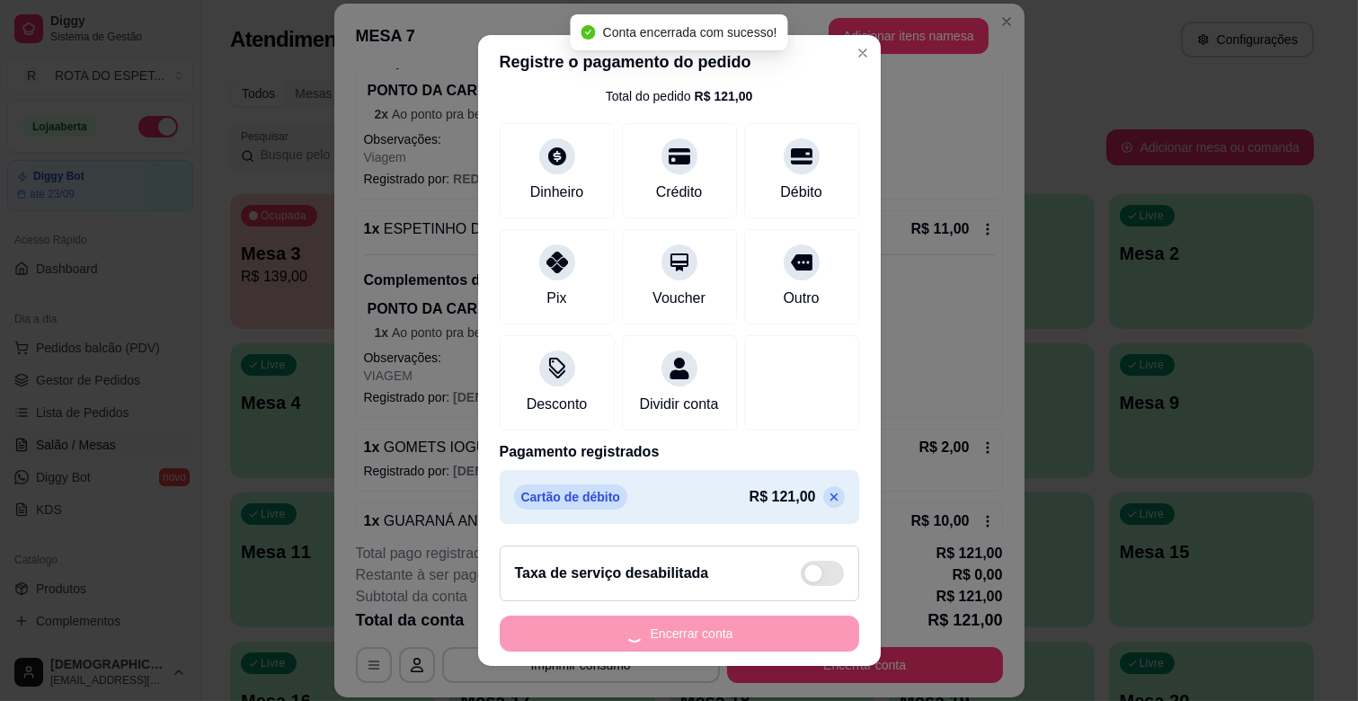
scroll to position [0, 0]
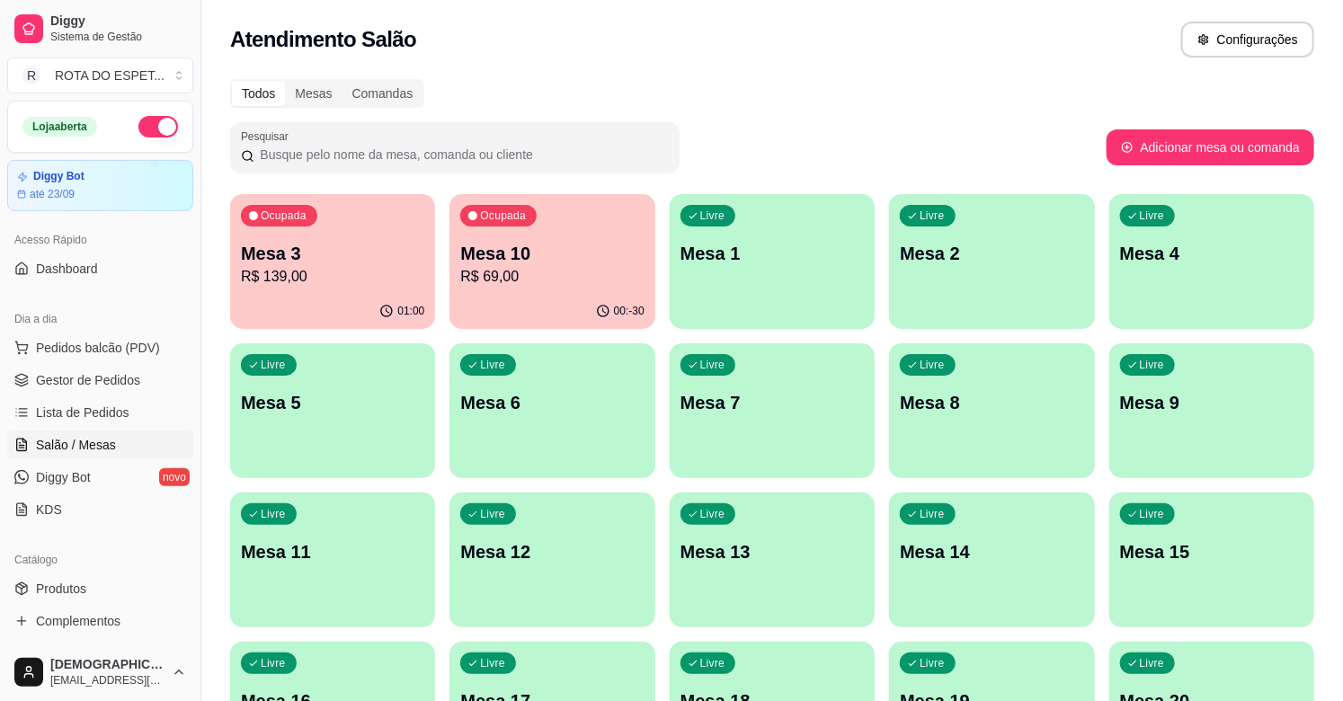
click at [369, 299] on div "01:00" at bounding box center [332, 311] width 205 height 35
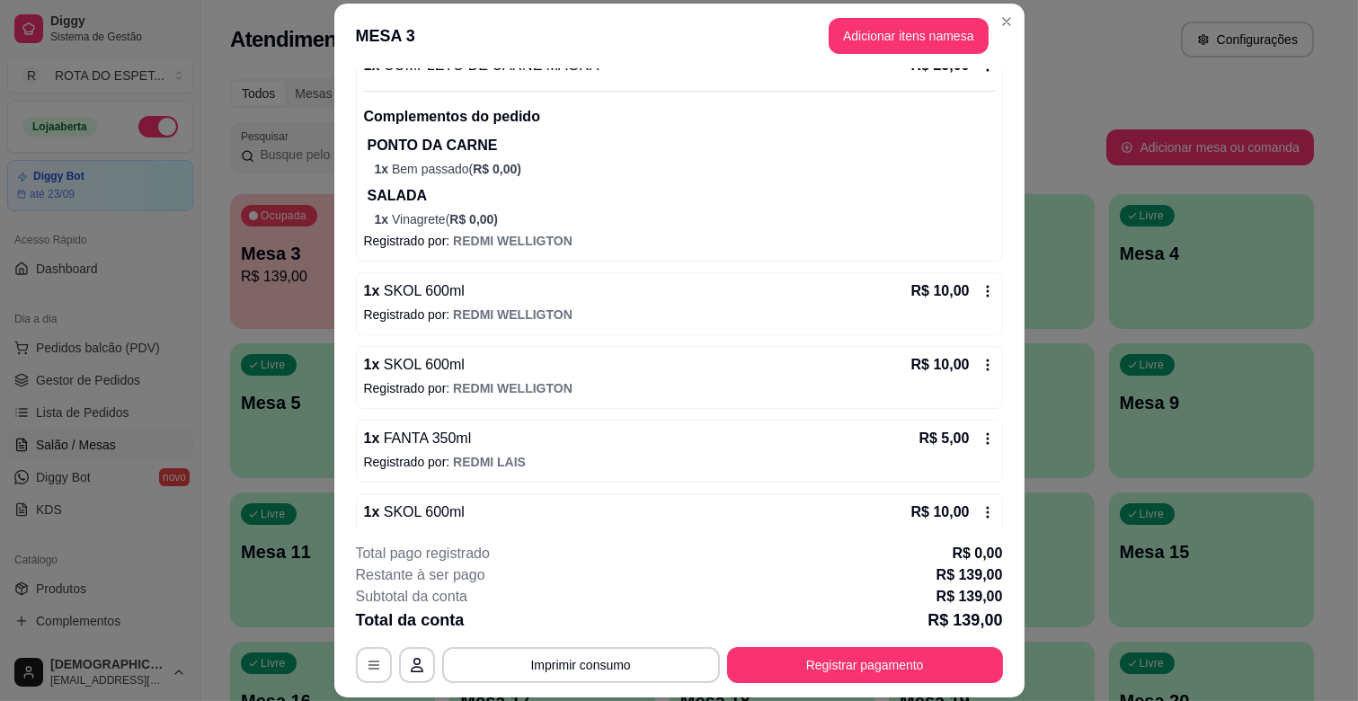
scroll to position [1099, 0]
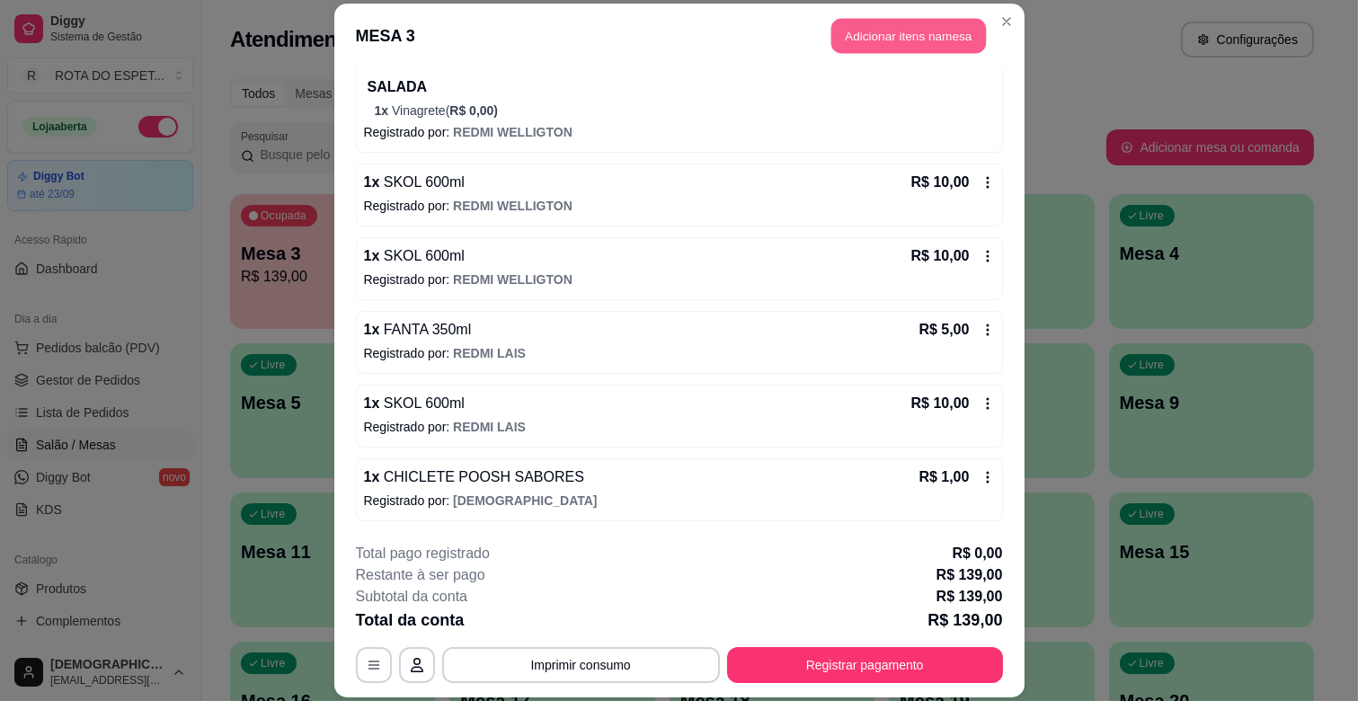
click at [831, 39] on button "Adicionar itens na mesa" at bounding box center [908, 36] width 155 height 35
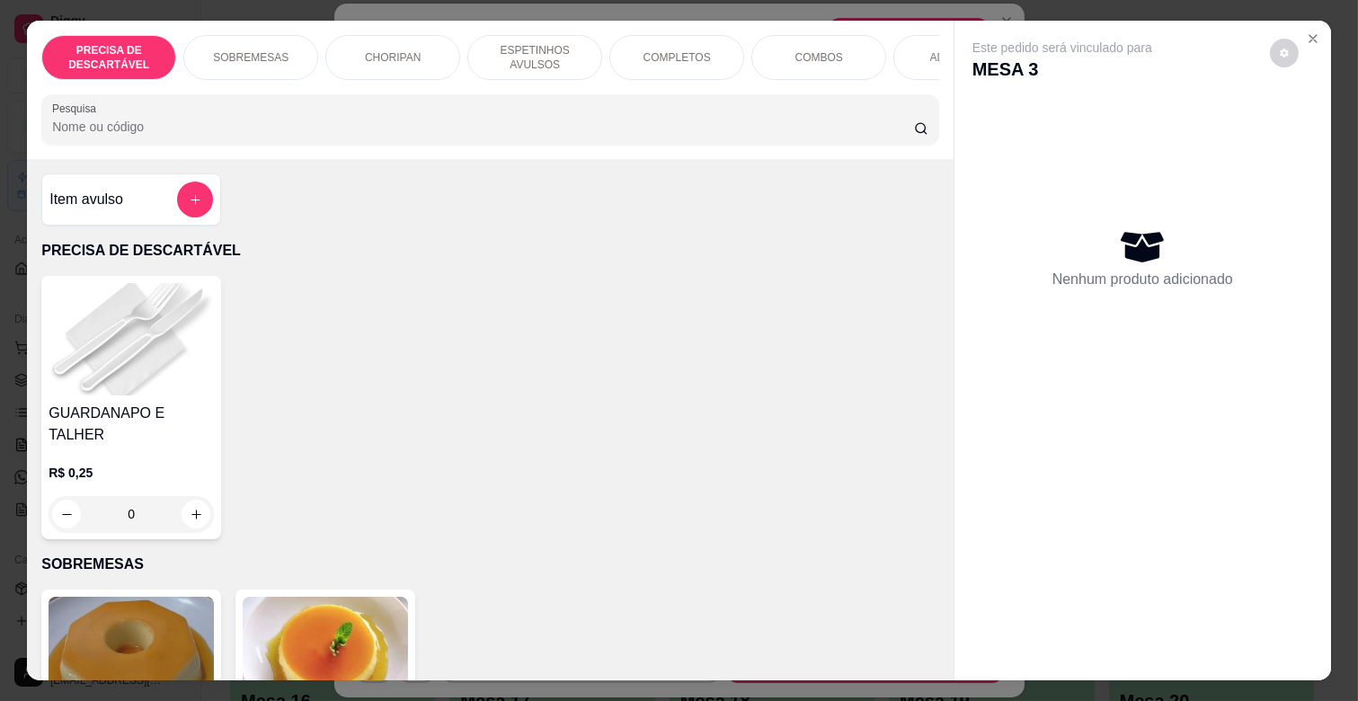
scroll to position [0, 798]
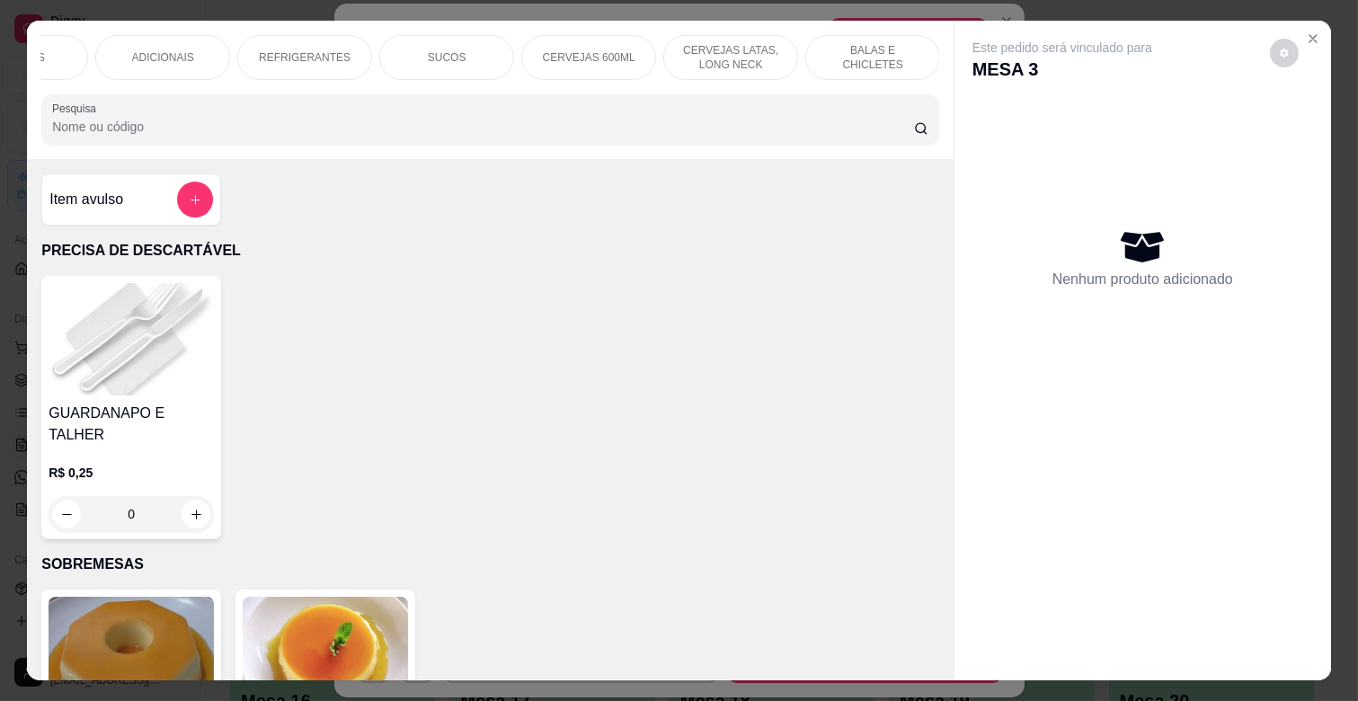
click at [839, 43] on p "BALAS E CHICLETES" at bounding box center [873, 57] width 104 height 29
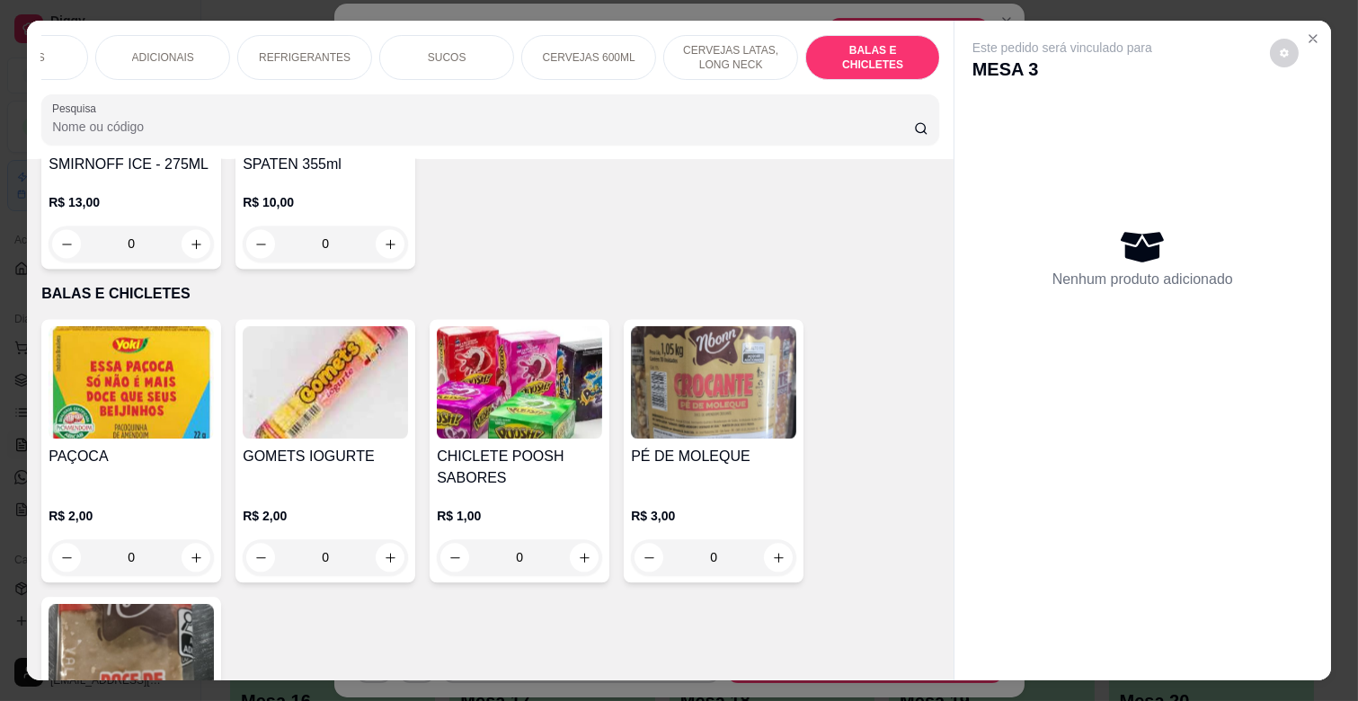
scroll to position [43, 0]
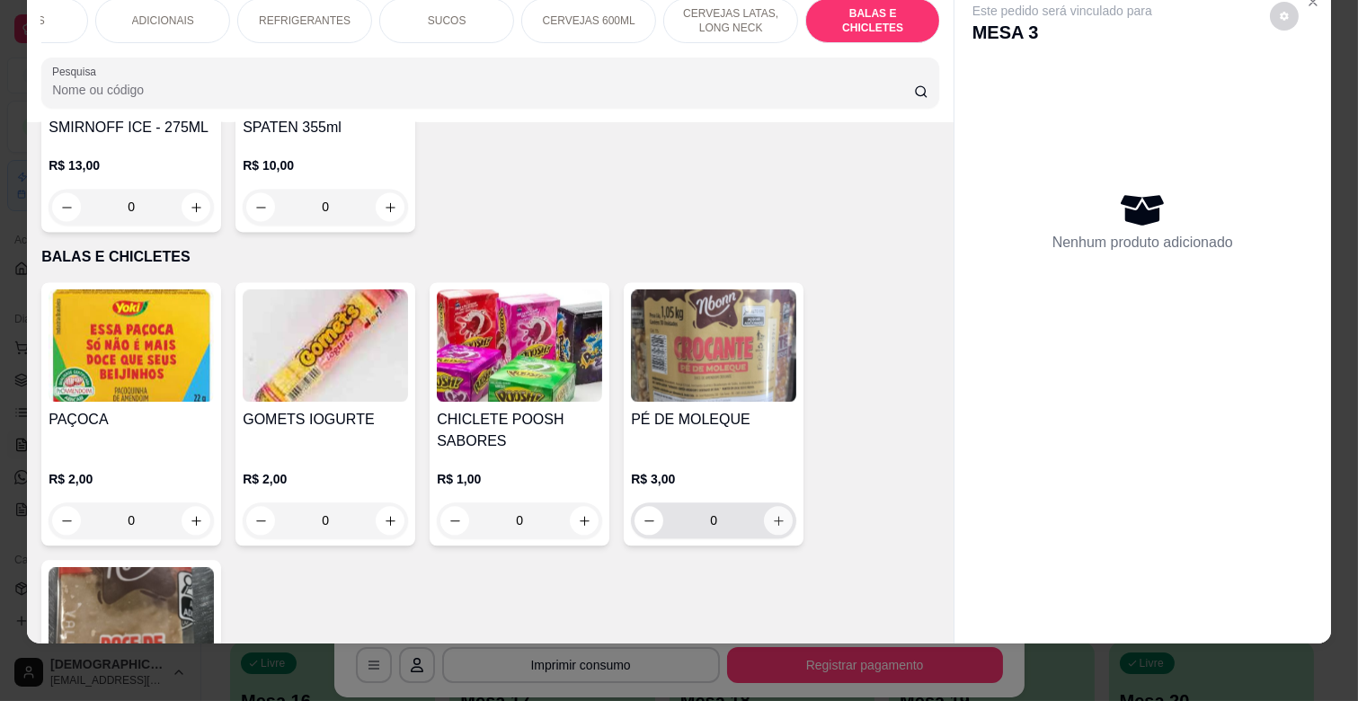
click at [772, 514] on icon "increase-product-quantity" at bounding box center [778, 520] width 13 height 13
type input "2"
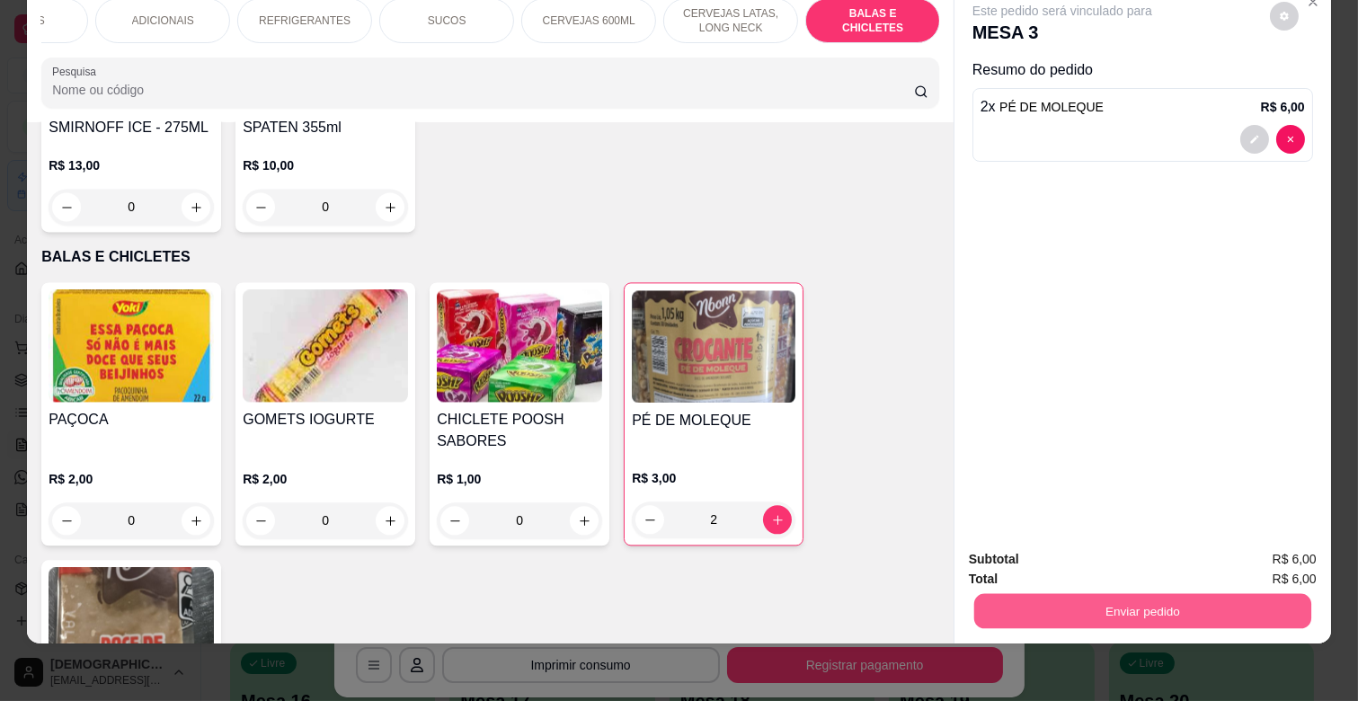
click at [1243, 600] on button "Enviar pedido" at bounding box center [1142, 610] width 337 height 35
click at [1254, 555] on button "Enviar pedido" at bounding box center [1269, 551] width 99 height 33
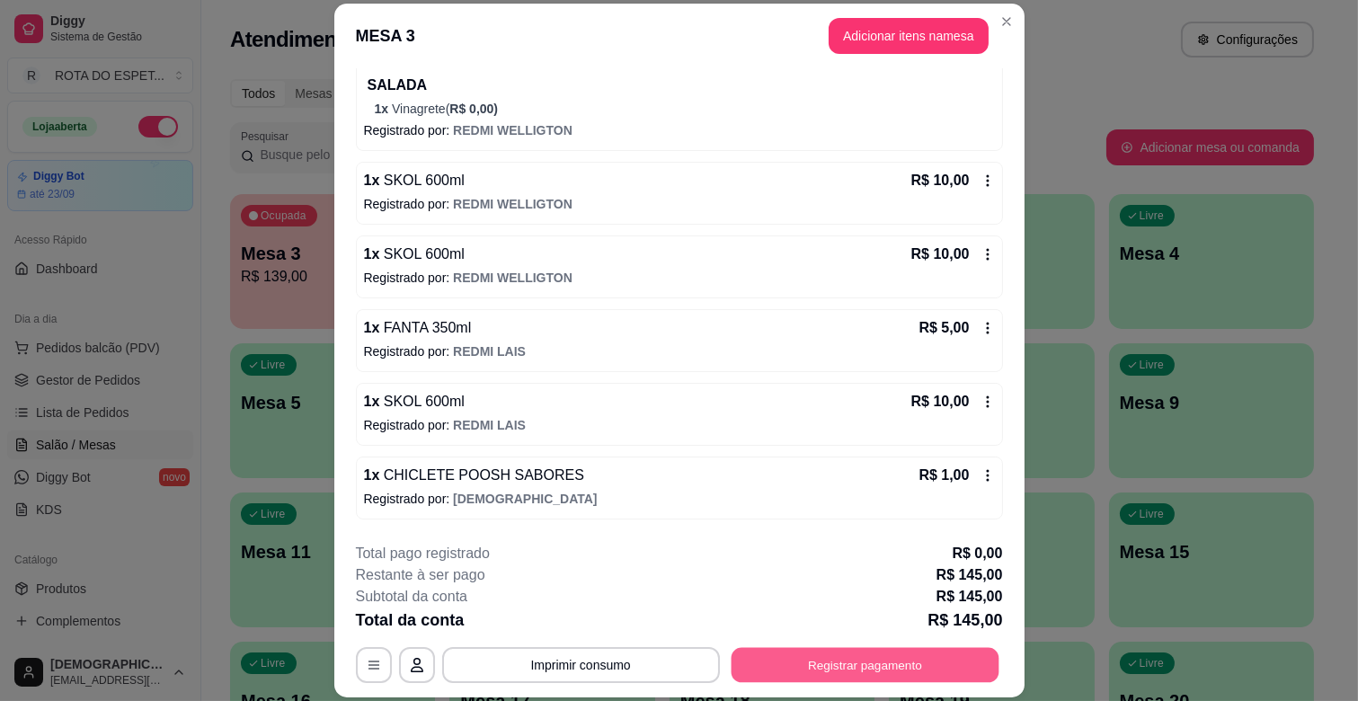
click at [843, 663] on button "Registrar pagamento" at bounding box center [865, 665] width 268 height 35
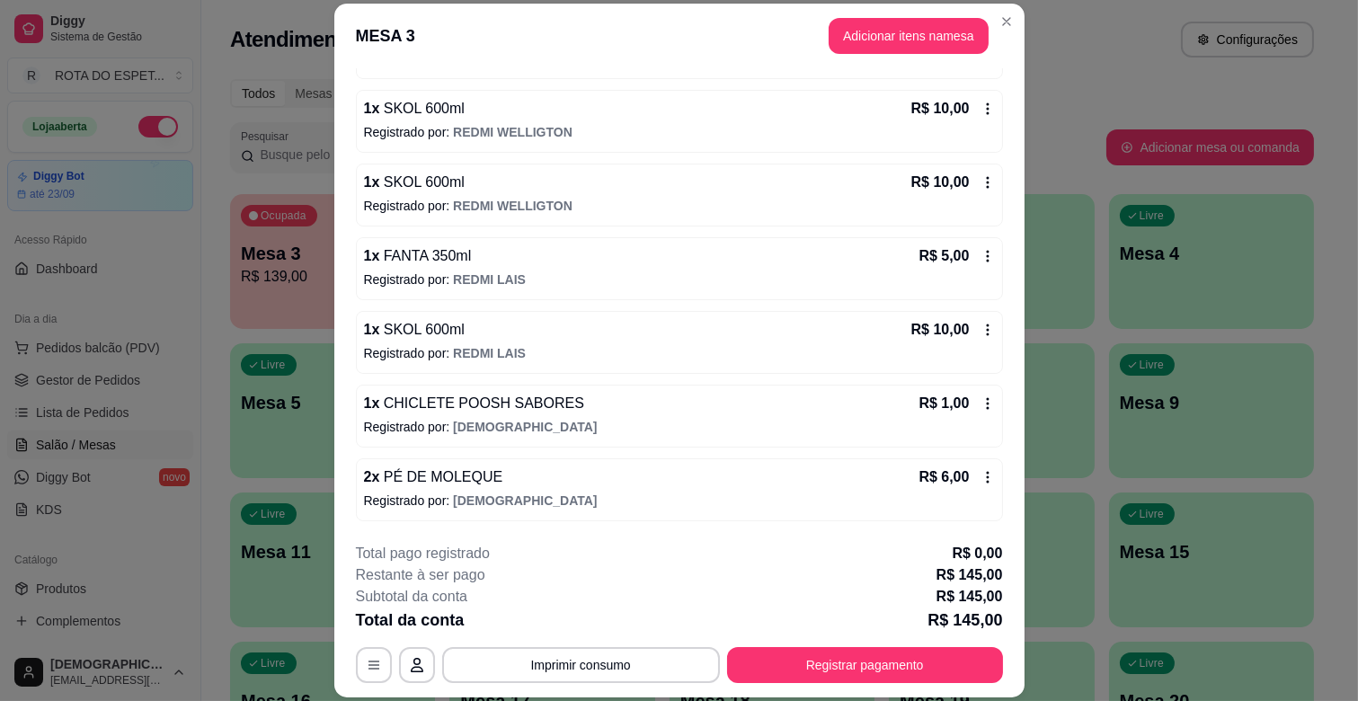
scroll to position [1173, 0]
click at [965, 487] on div "R$ 6,00" at bounding box center [956, 477] width 75 height 22
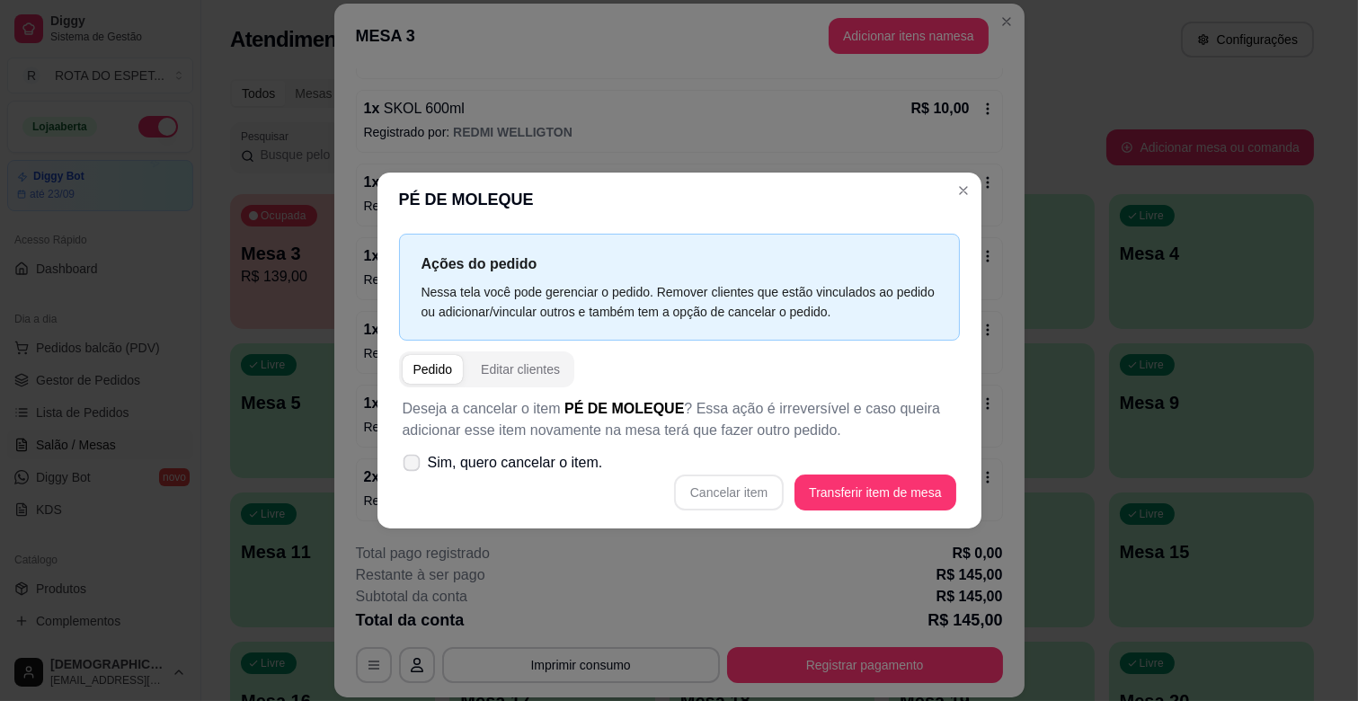
click at [509, 458] on span "Sim, quero cancelar o item." at bounding box center [515, 463] width 175 height 22
click at [413, 466] on input "Sim, quero cancelar o item." at bounding box center [408, 472] width 12 height 12
checkbox input "true"
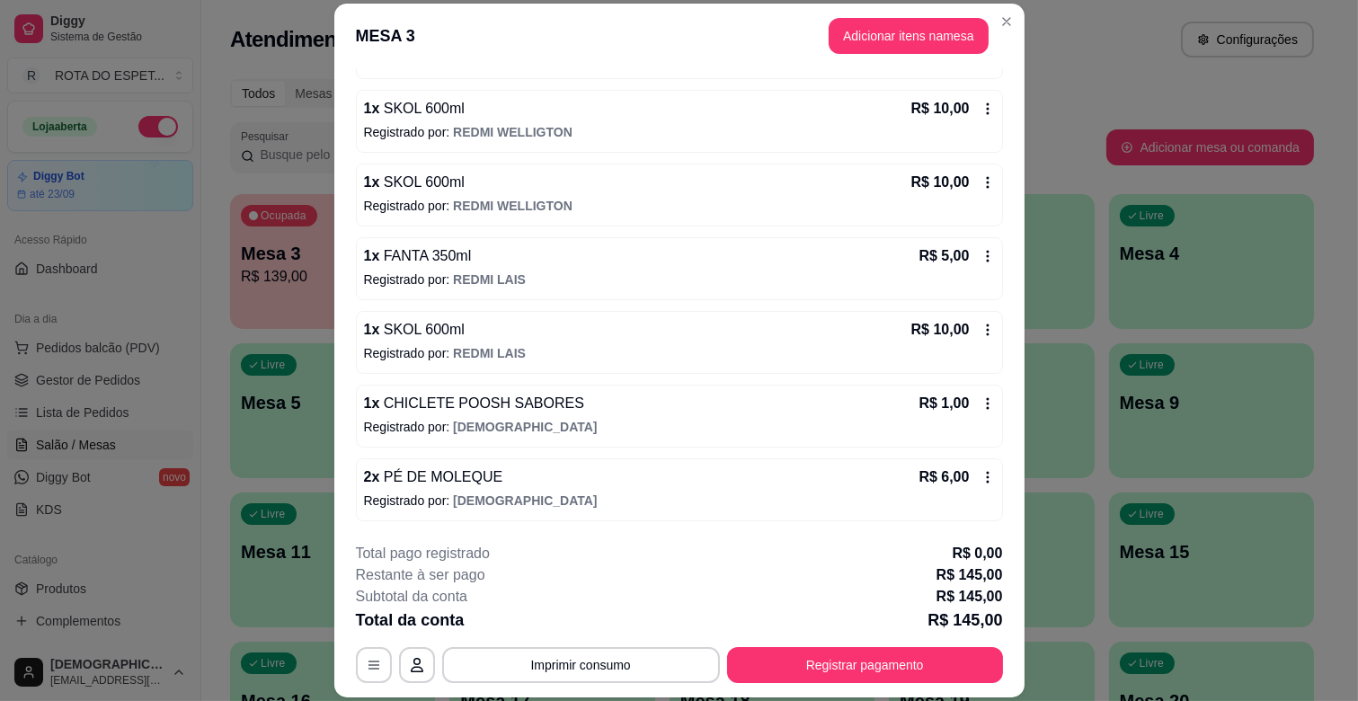
click at [981, 483] on icon at bounding box center [988, 477] width 14 height 14
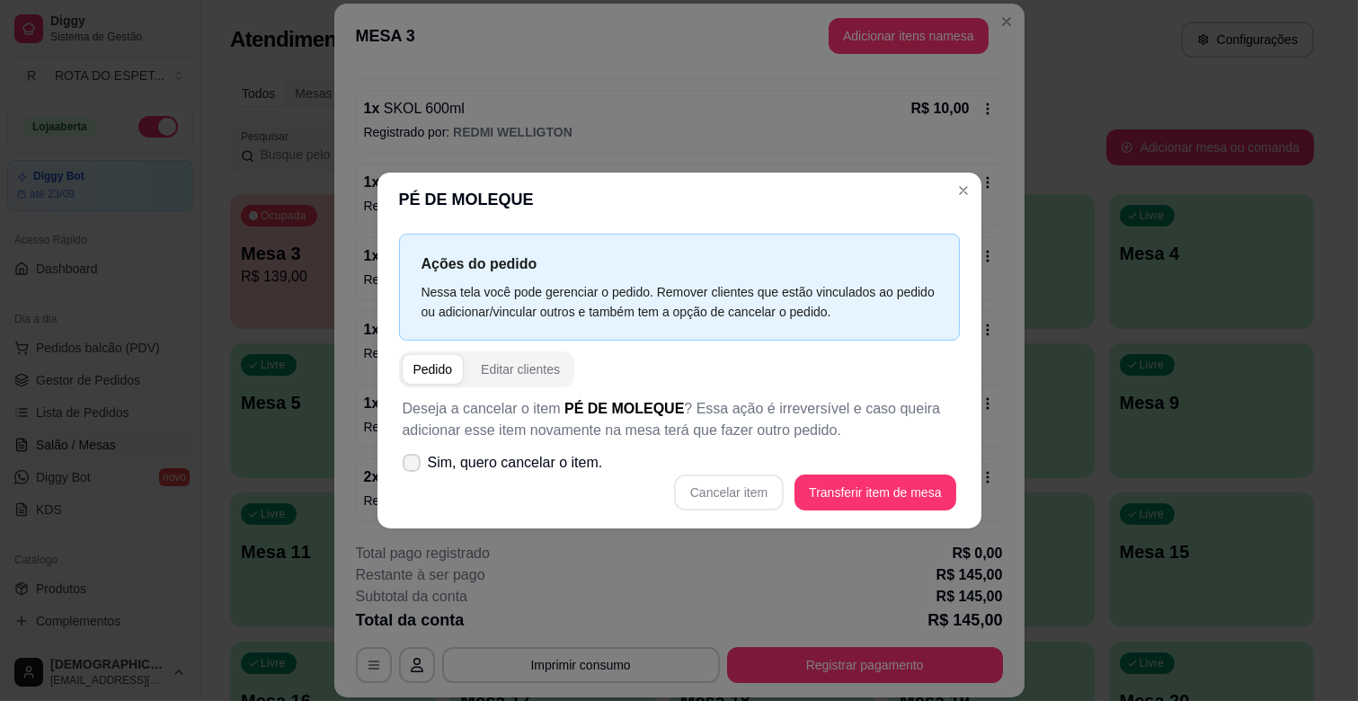
click at [553, 460] on span "Sim, quero cancelar o item." at bounding box center [515, 463] width 175 height 22
click at [413, 466] on input "Sim, quero cancelar o item." at bounding box center [408, 472] width 12 height 12
checkbox input "true"
click at [747, 491] on button "Cancelar item" at bounding box center [729, 493] width 110 height 36
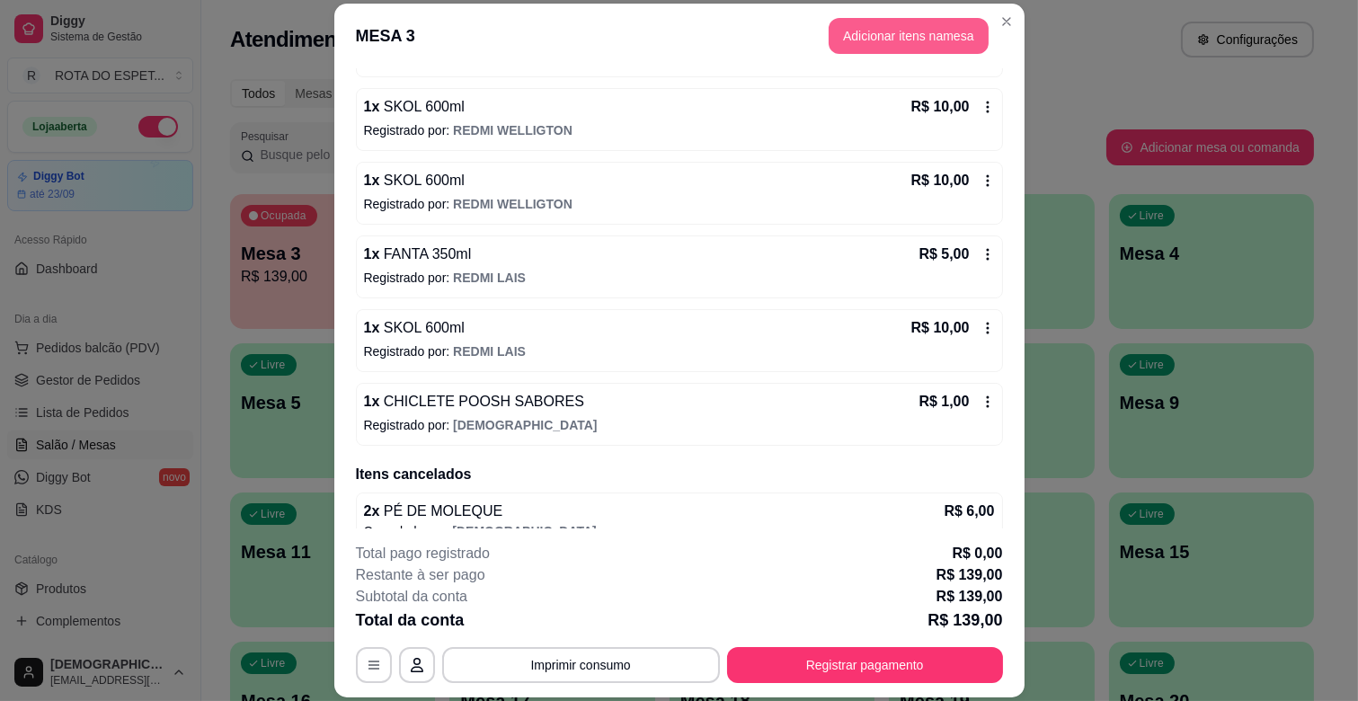
click at [893, 43] on button "Adicionar itens na mesa" at bounding box center [909, 36] width 160 height 36
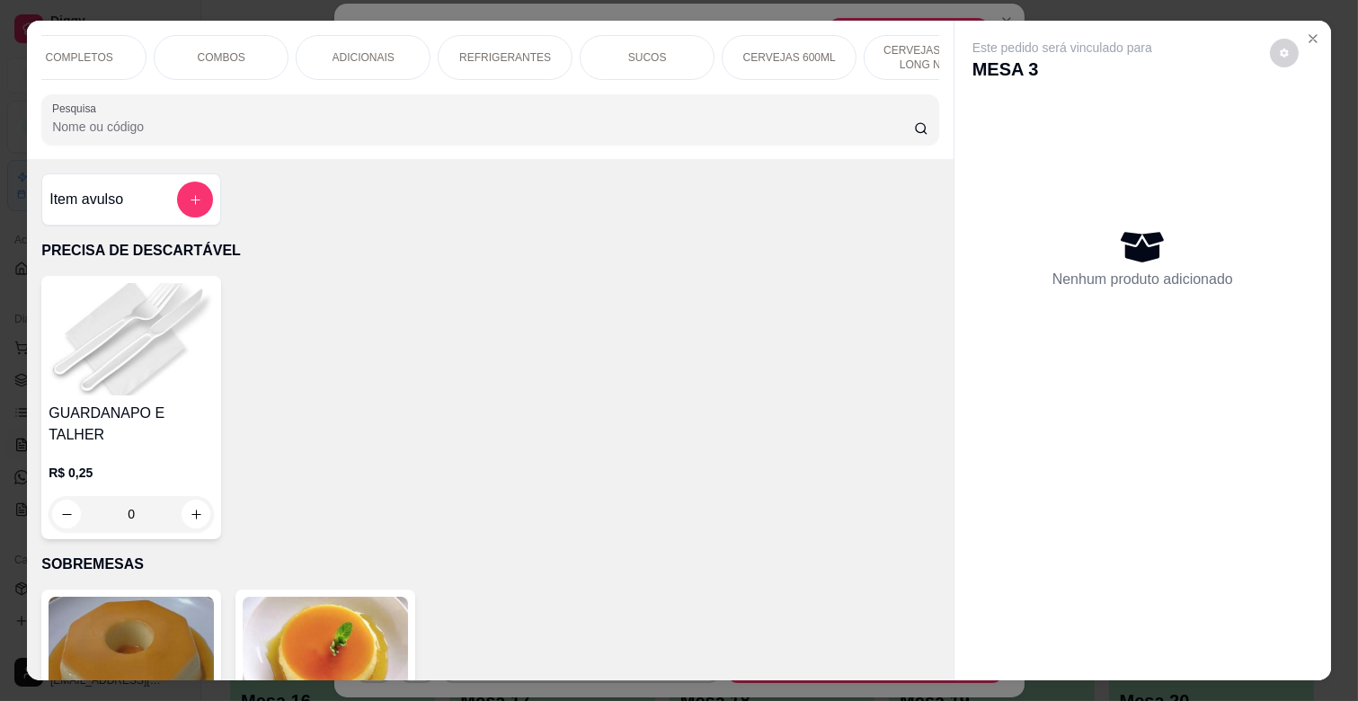
scroll to position [0, 798]
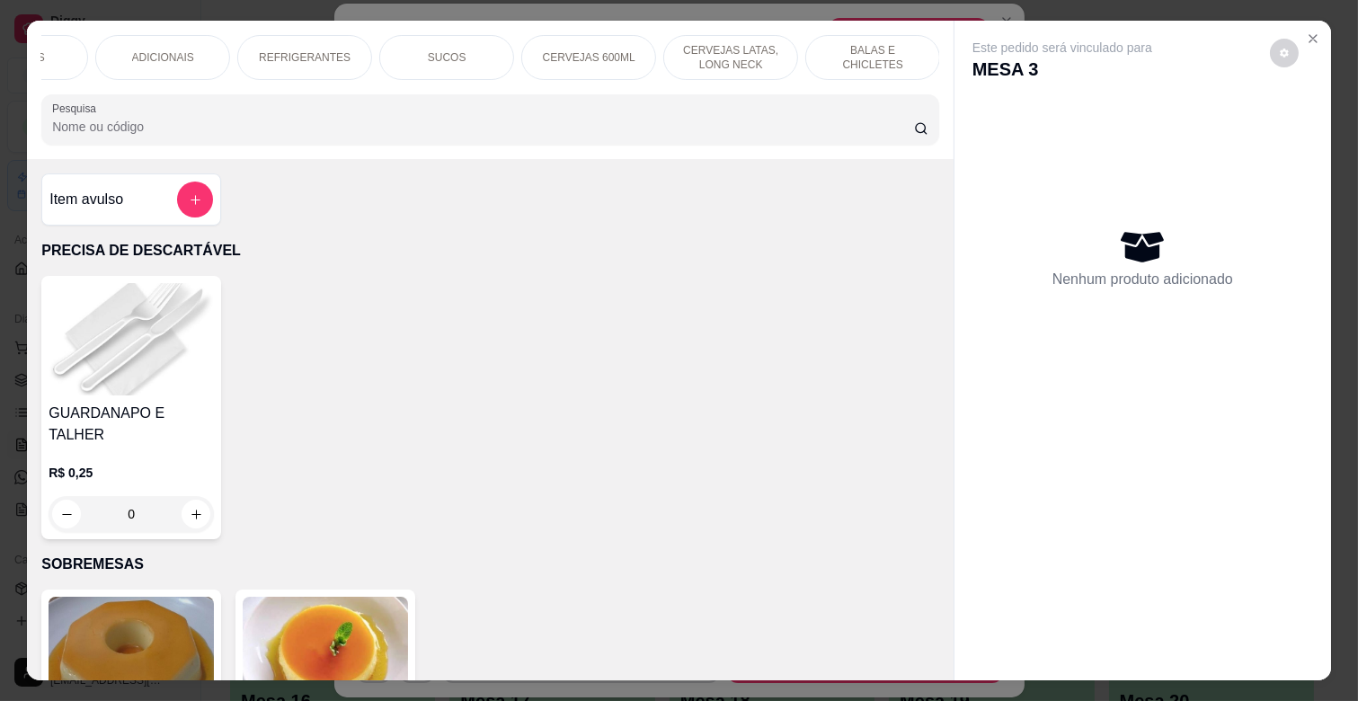
click at [866, 46] on p "BALAS E CHICLETES" at bounding box center [873, 57] width 104 height 29
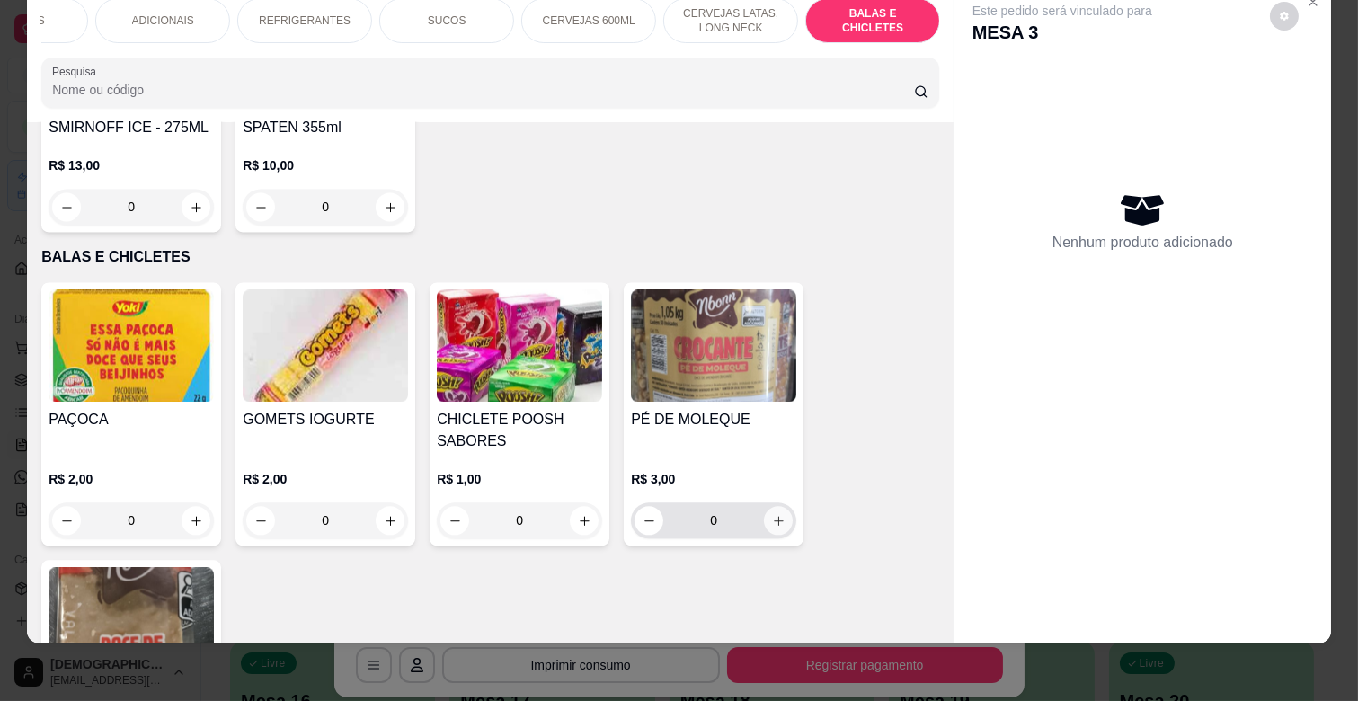
click at [772, 514] on icon "increase-product-quantity" at bounding box center [778, 520] width 13 height 13
type input "1"
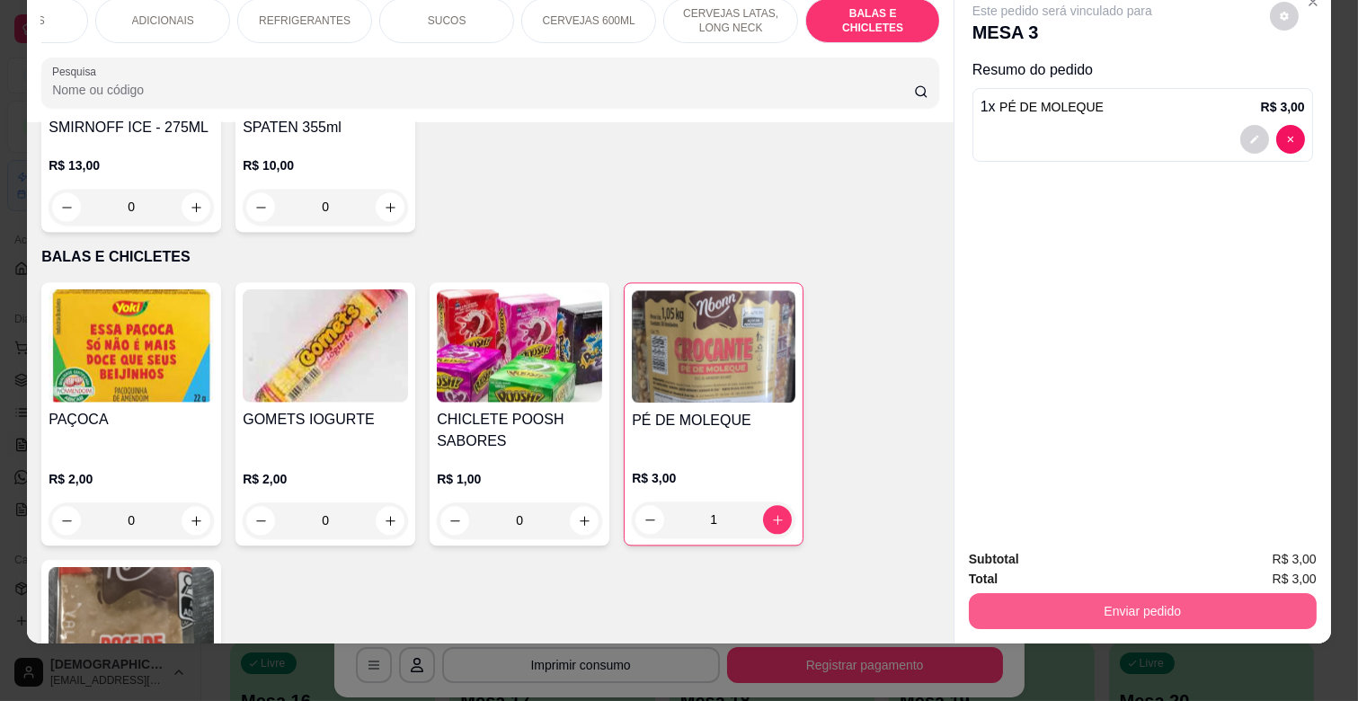
click at [1198, 593] on button "Enviar pedido" at bounding box center [1143, 611] width 348 height 36
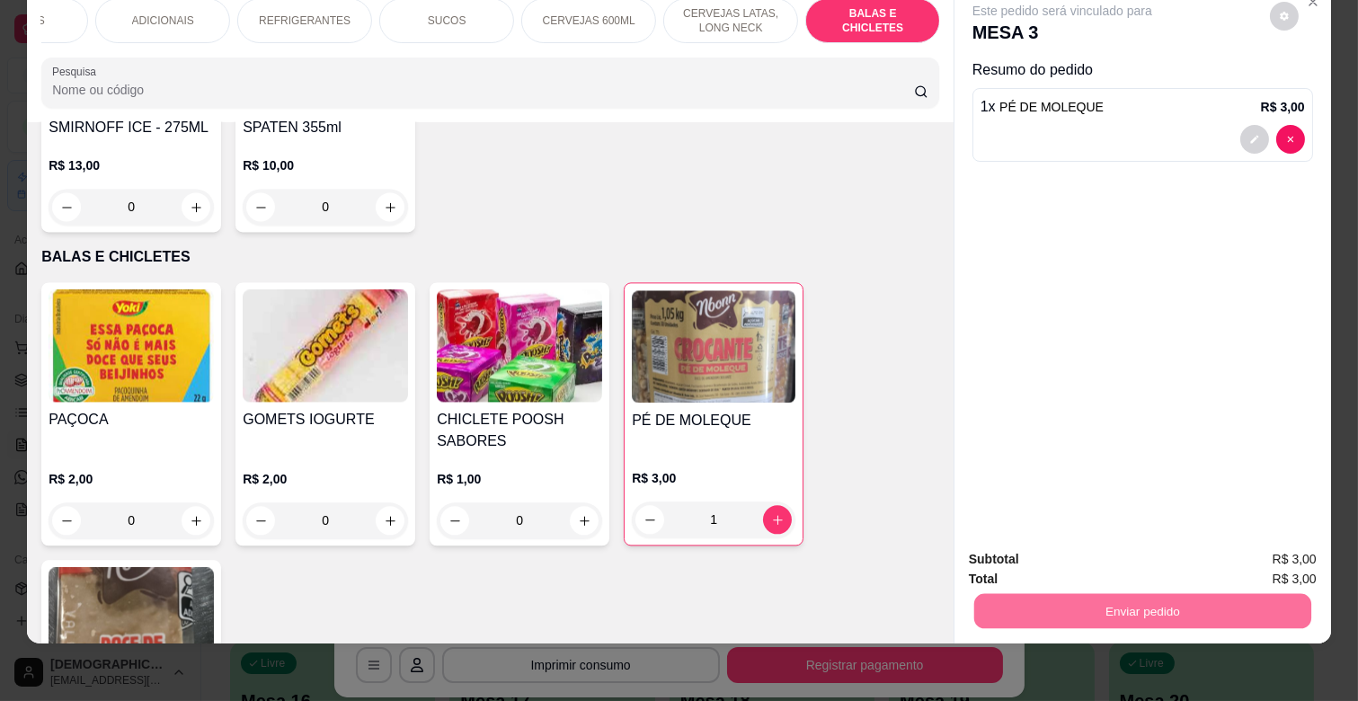
click at [1260, 540] on button "Enviar pedido" at bounding box center [1270, 552] width 102 height 34
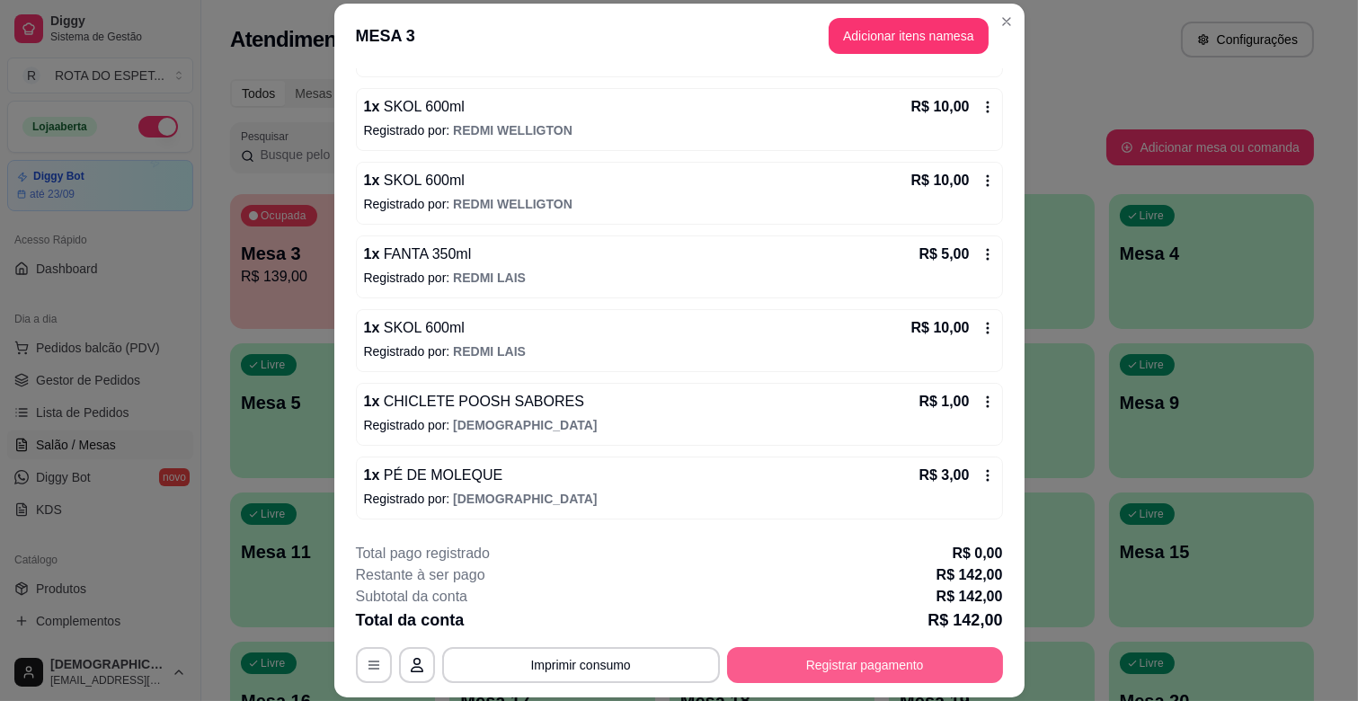
click at [915, 662] on button "Registrar pagamento" at bounding box center [865, 665] width 276 height 36
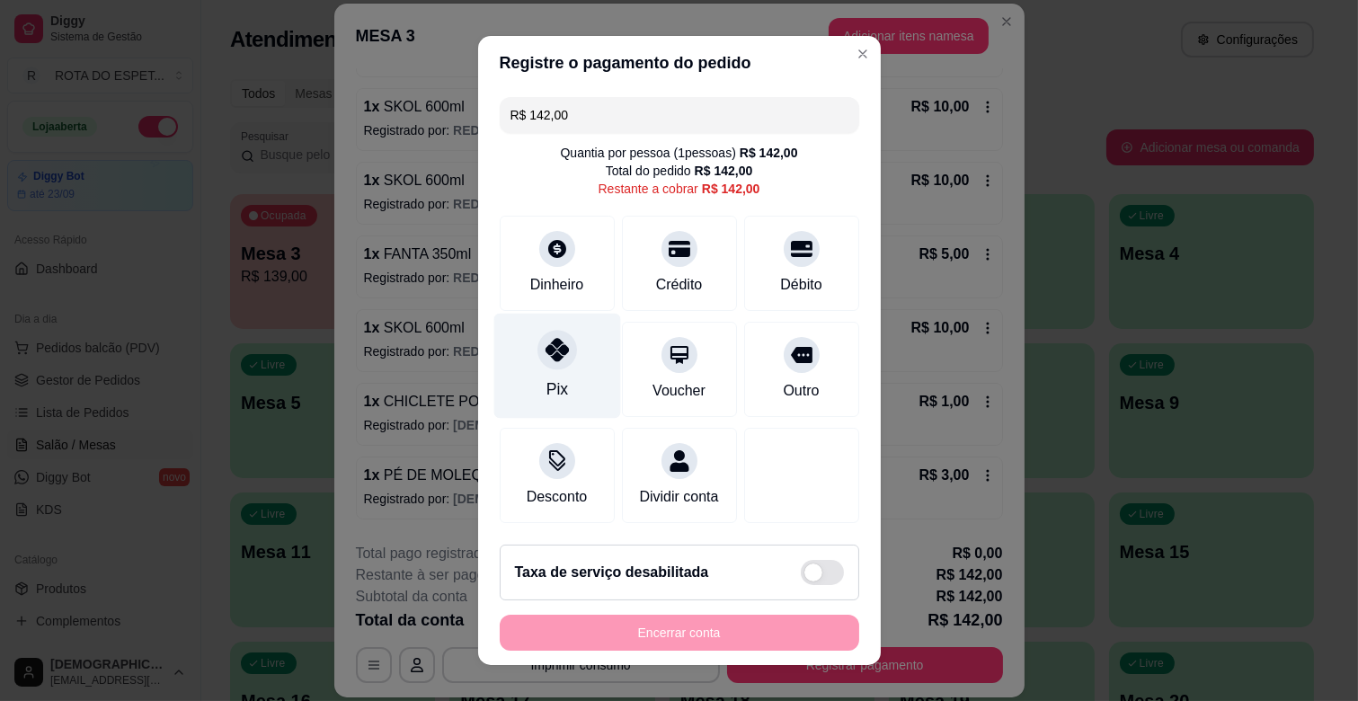
click at [567, 361] on div "Pix" at bounding box center [556, 366] width 127 height 105
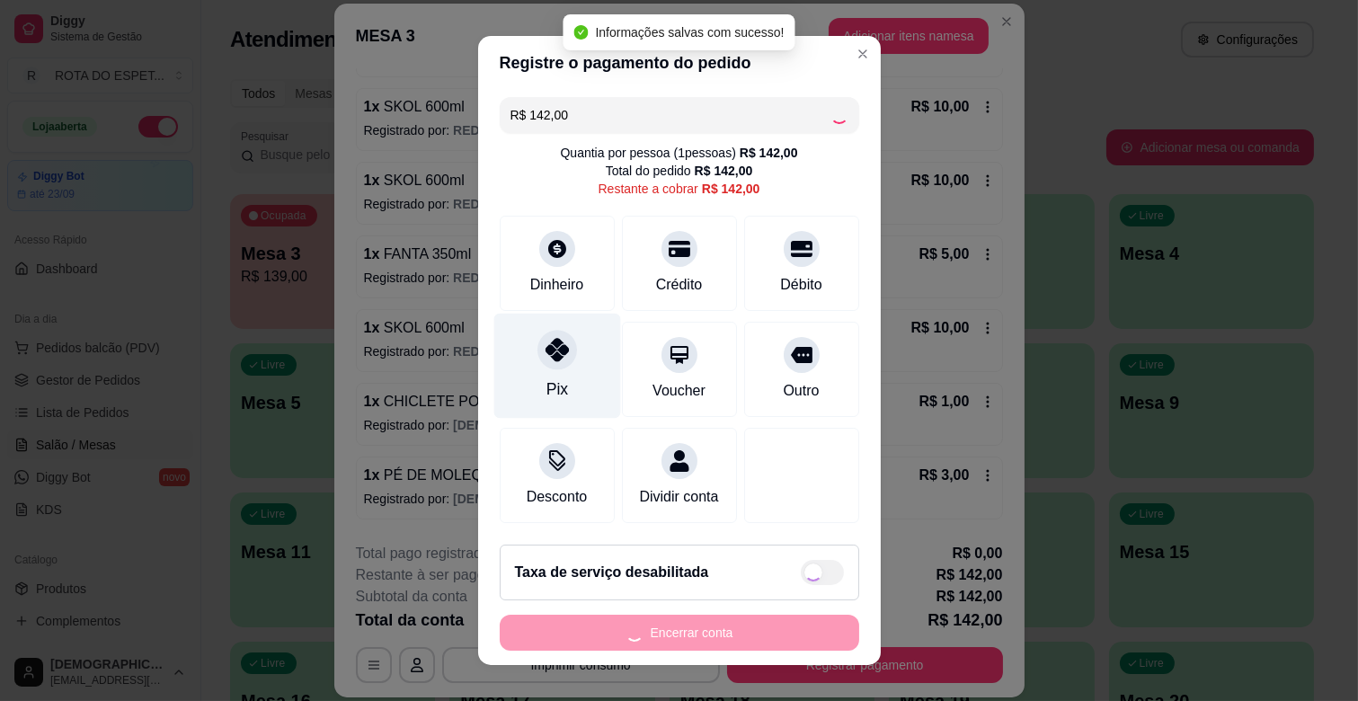
type input "R$ 0,00"
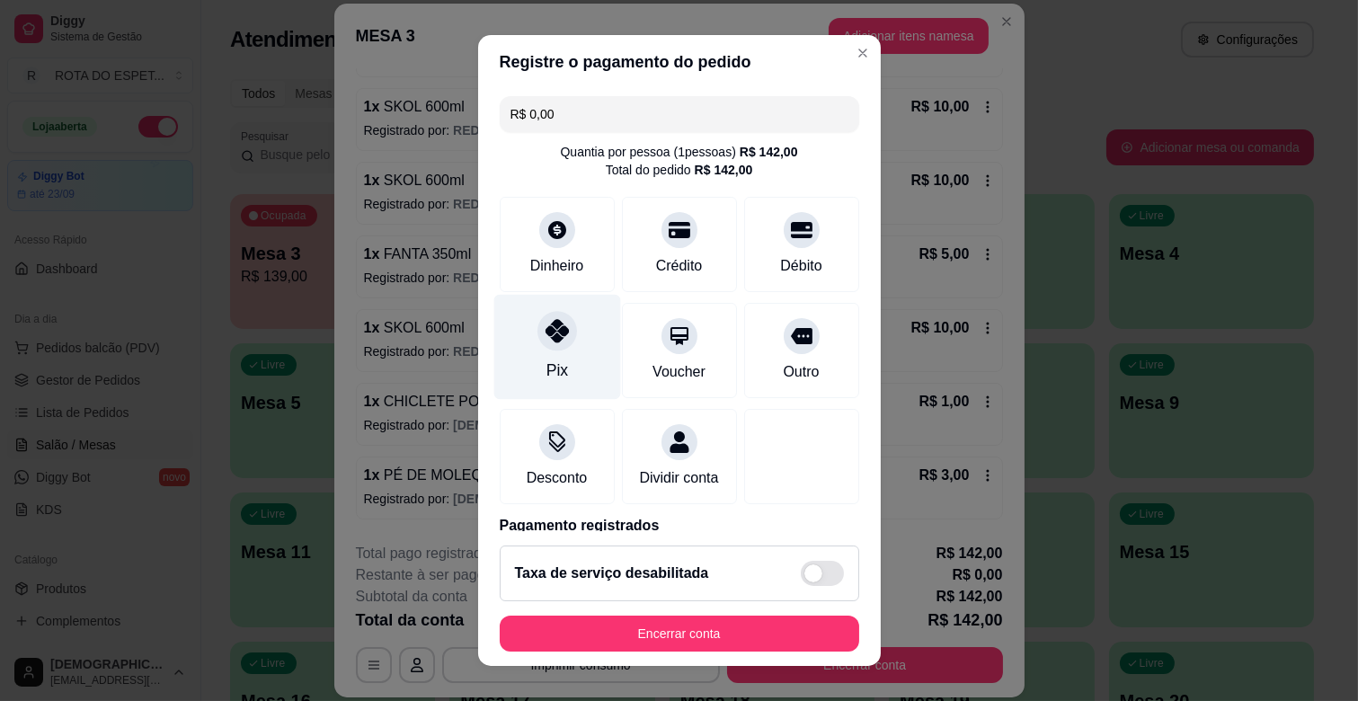
click at [532, 347] on div "Pix" at bounding box center [556, 347] width 127 height 105
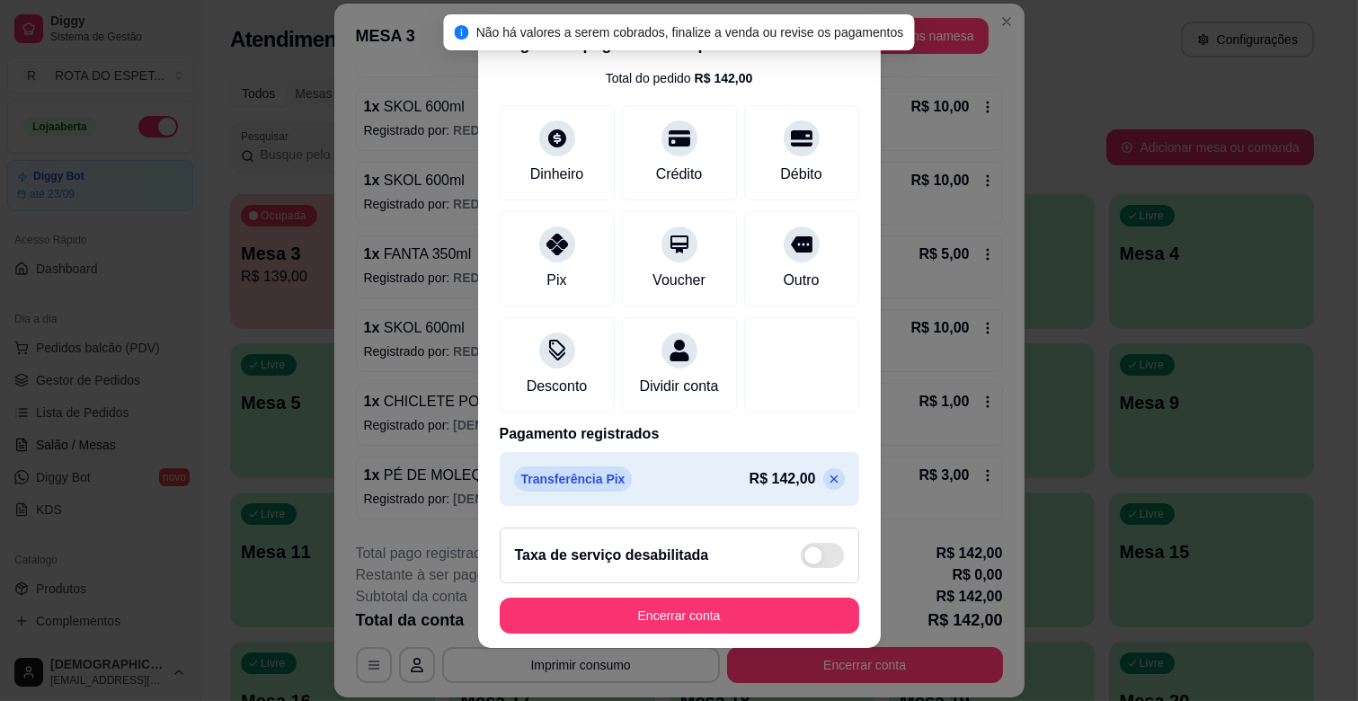
scroll to position [22, 0]
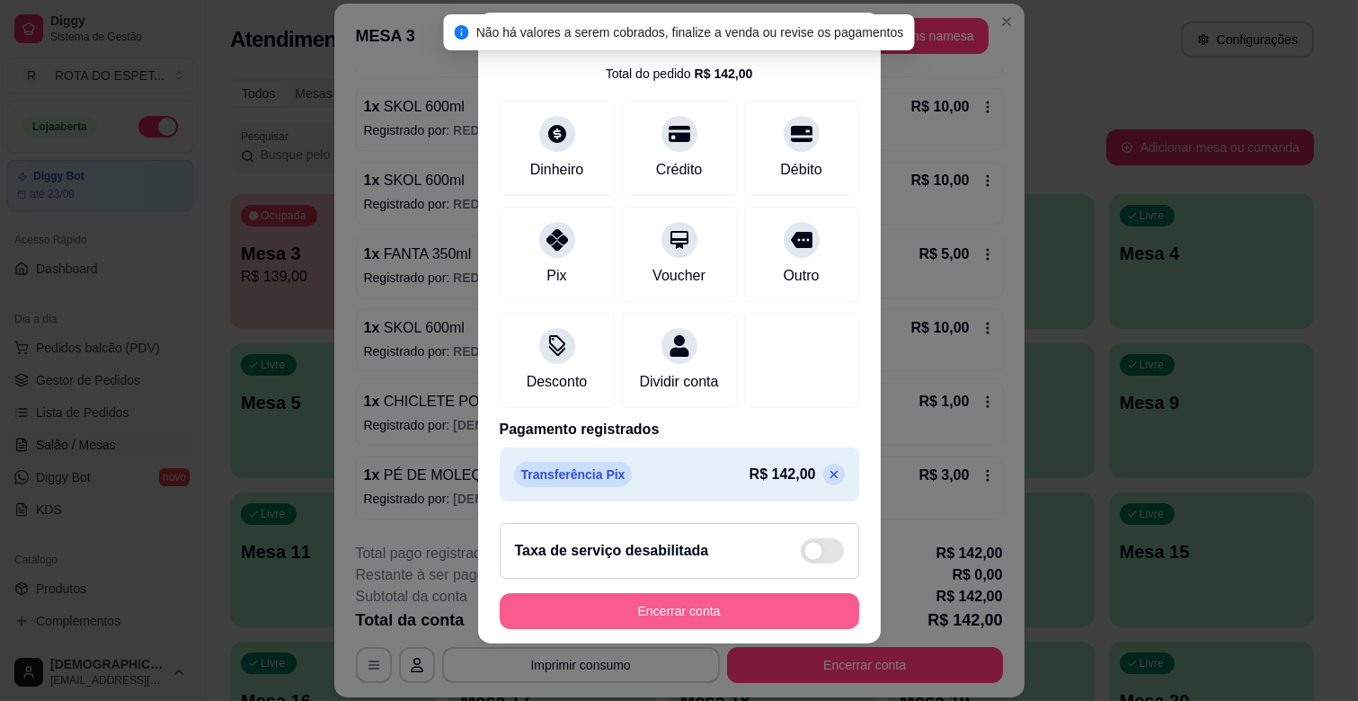
click at [635, 606] on button "Encerrar conta" at bounding box center [680, 611] width 360 height 36
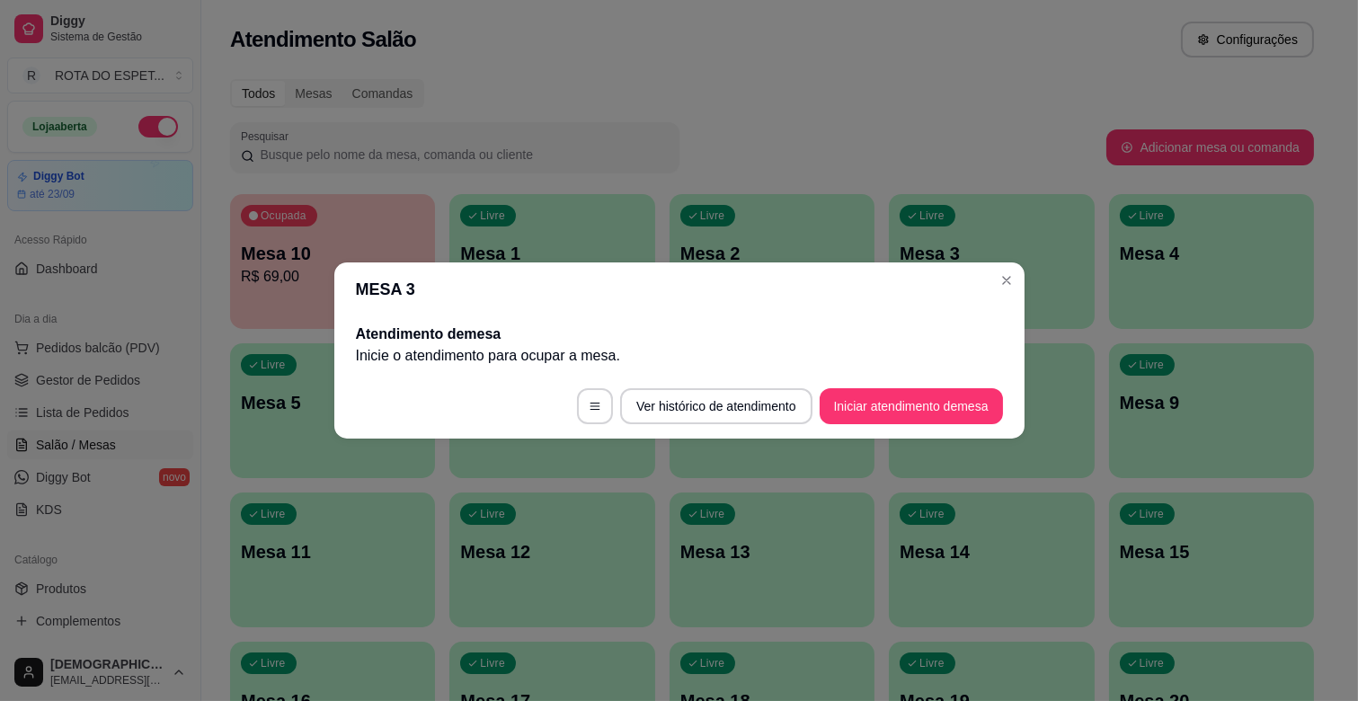
scroll to position [0, 0]
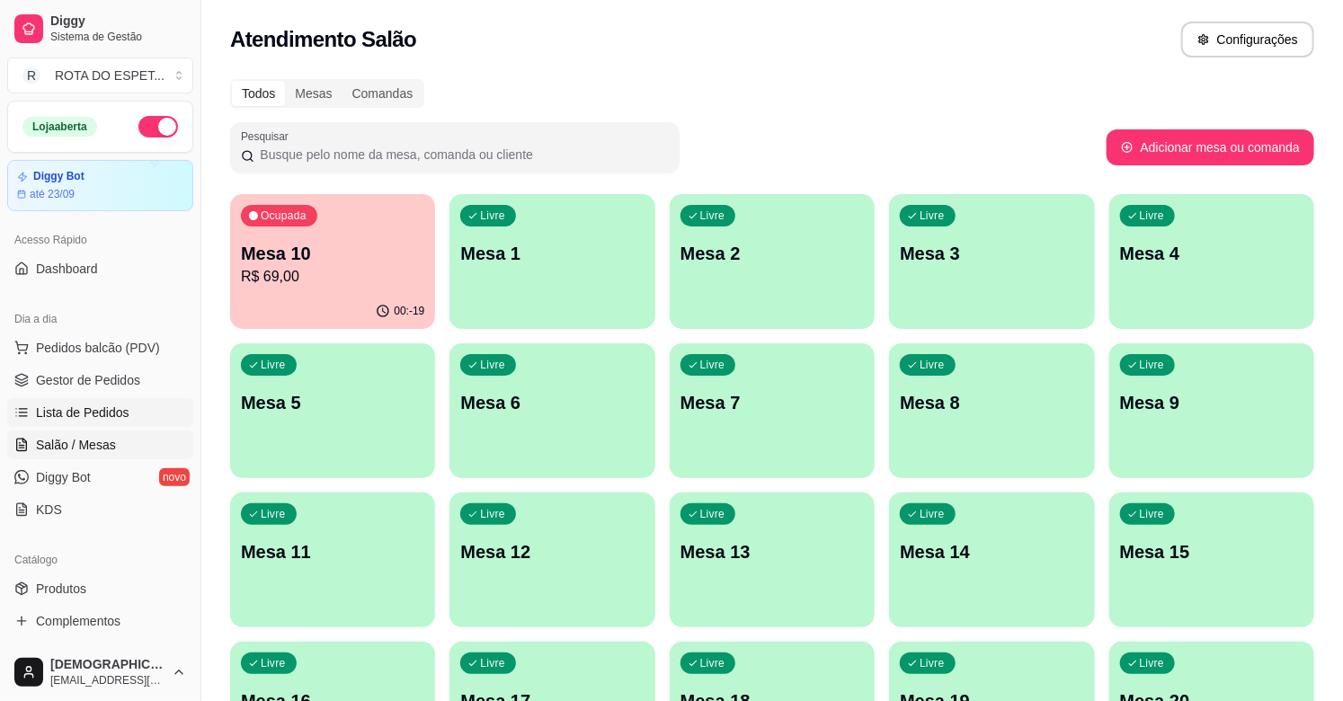
click at [110, 419] on span "Lista de Pedidos" at bounding box center [82, 413] width 93 height 18
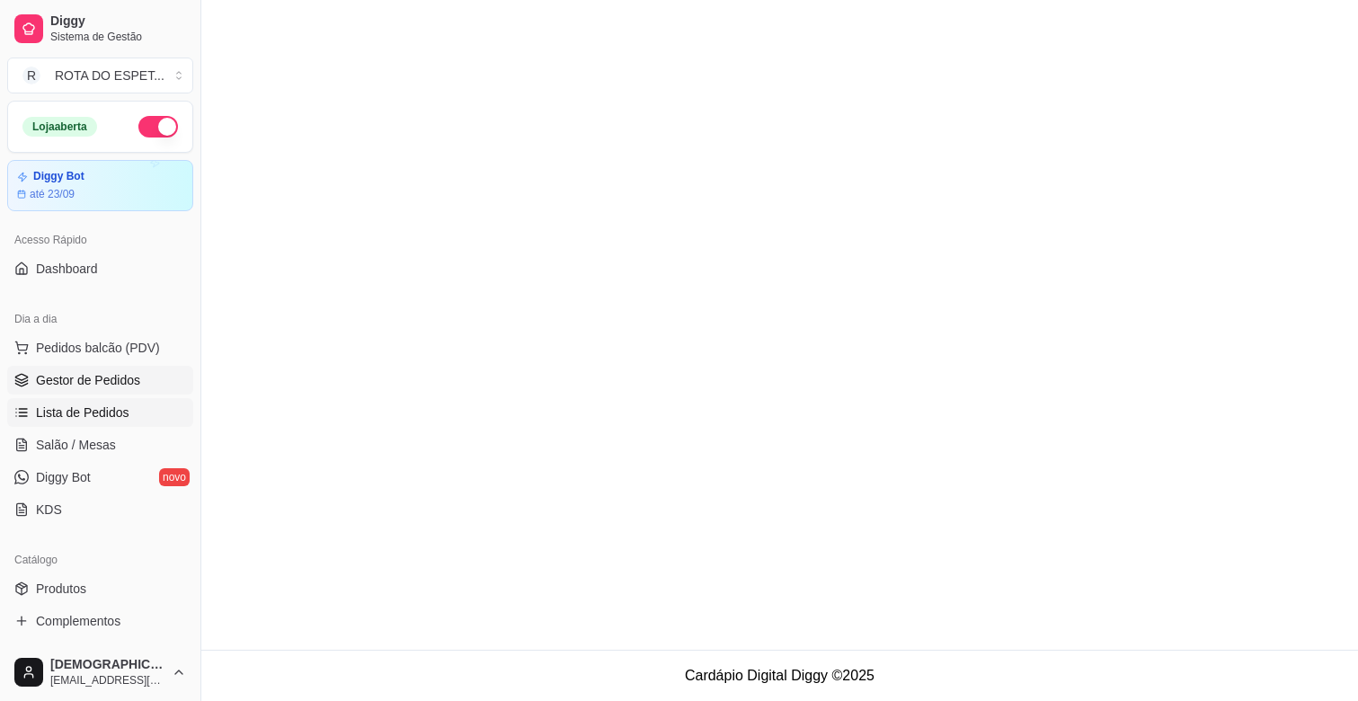
click at [110, 381] on span "Gestor de Pedidos" at bounding box center [88, 380] width 104 height 18
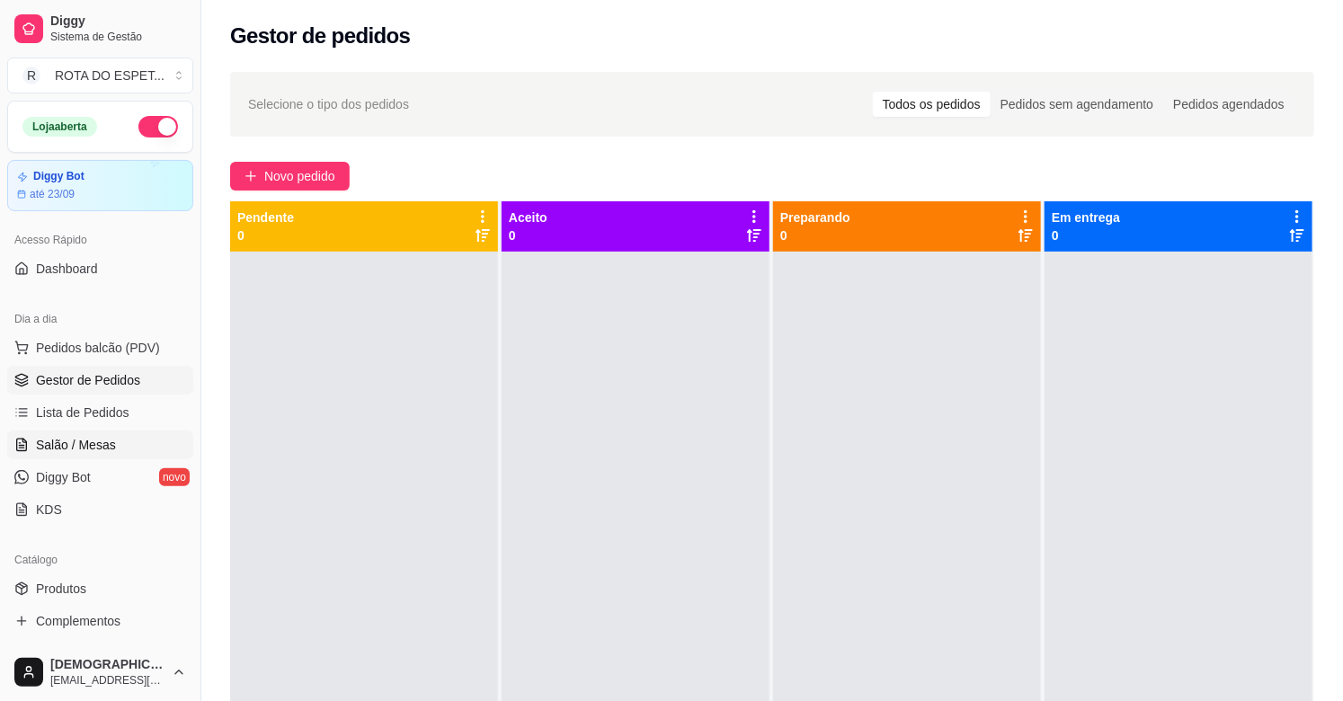
click at [32, 439] on link "Salão / Mesas" at bounding box center [100, 445] width 186 height 29
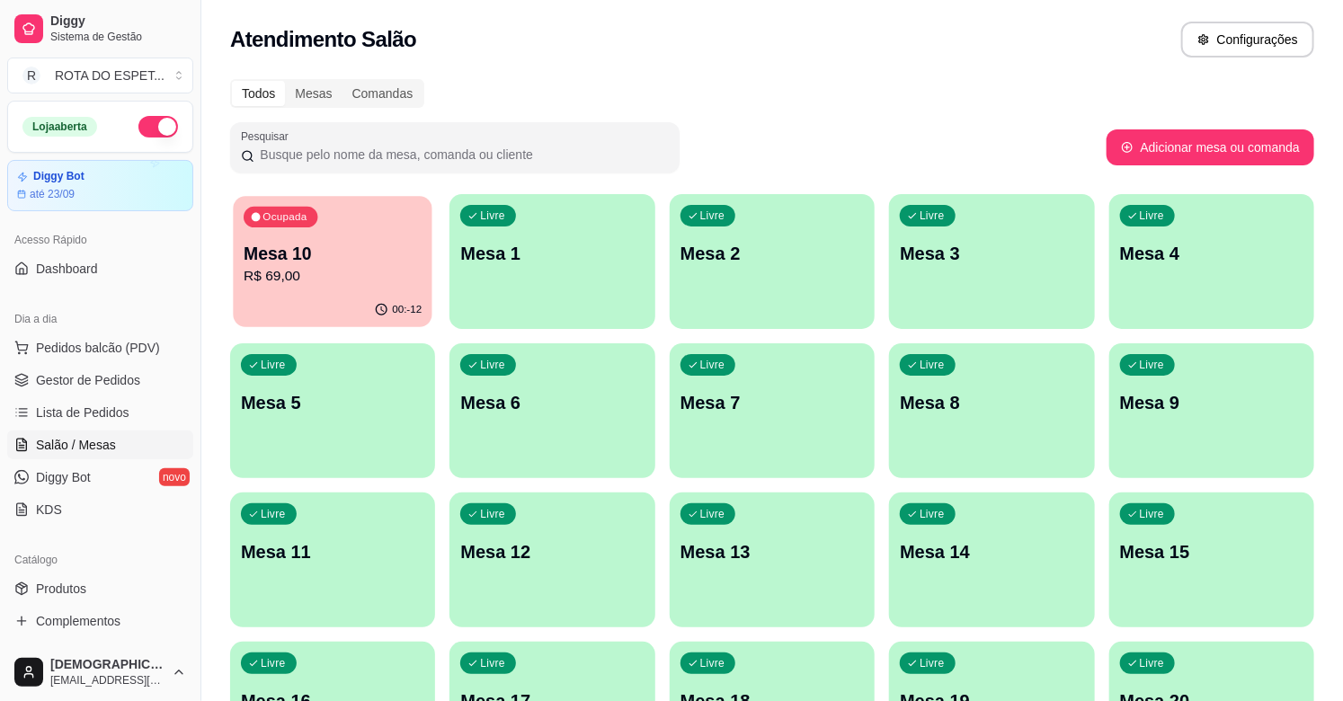
click at [328, 281] on p "R$ 69,00" at bounding box center [333, 276] width 178 height 21
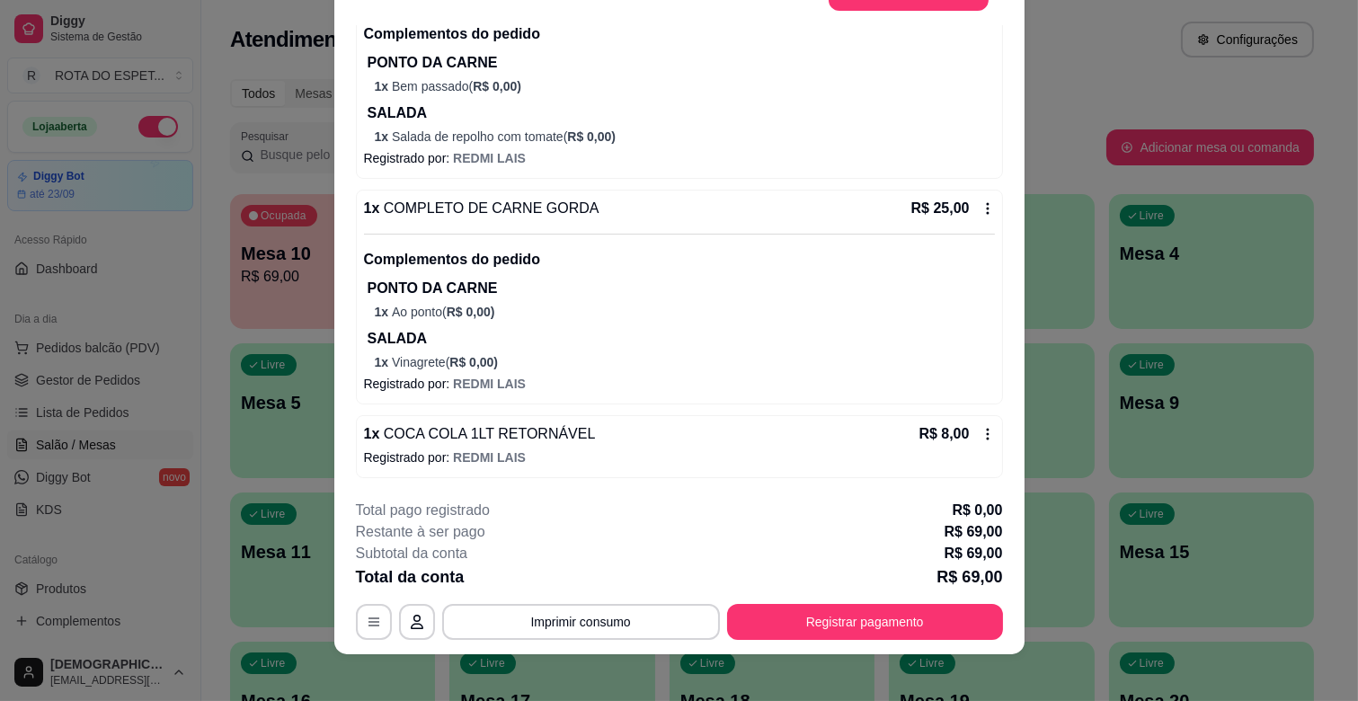
scroll to position [54, 0]
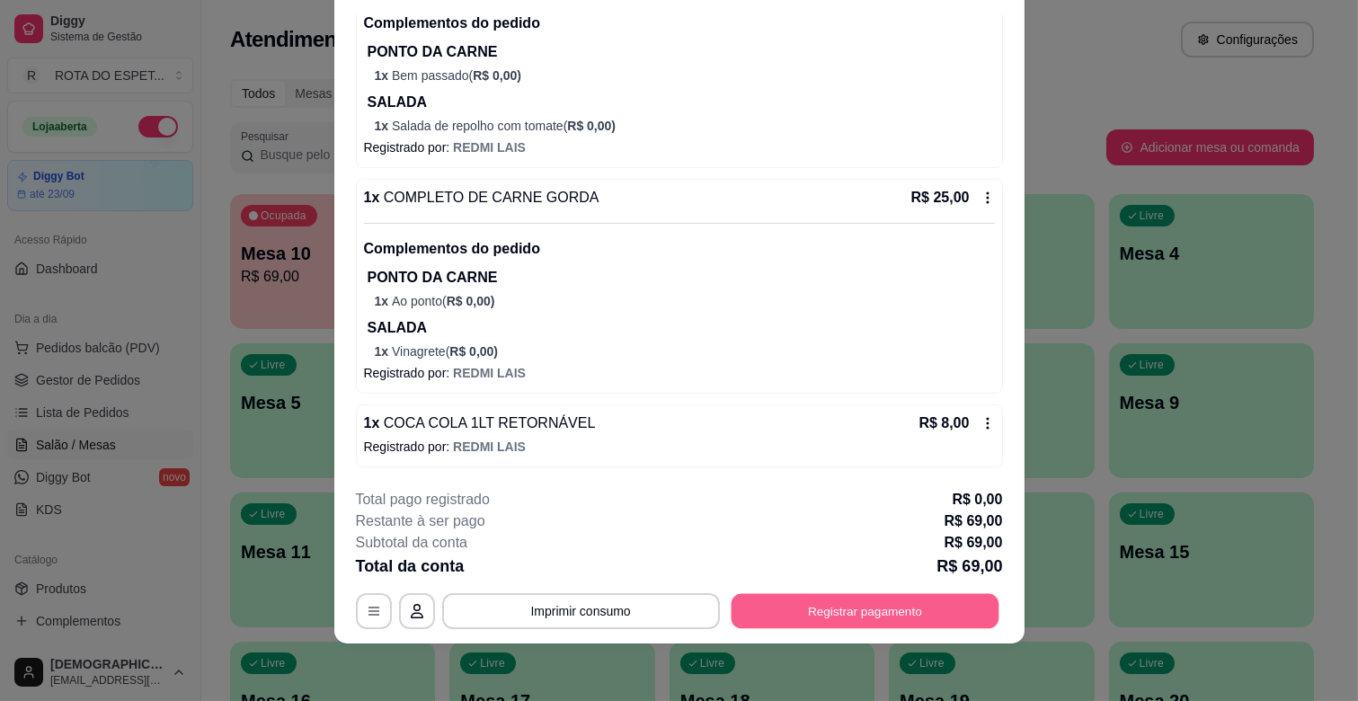
click at [931, 599] on button "Registrar pagamento" at bounding box center [865, 611] width 268 height 35
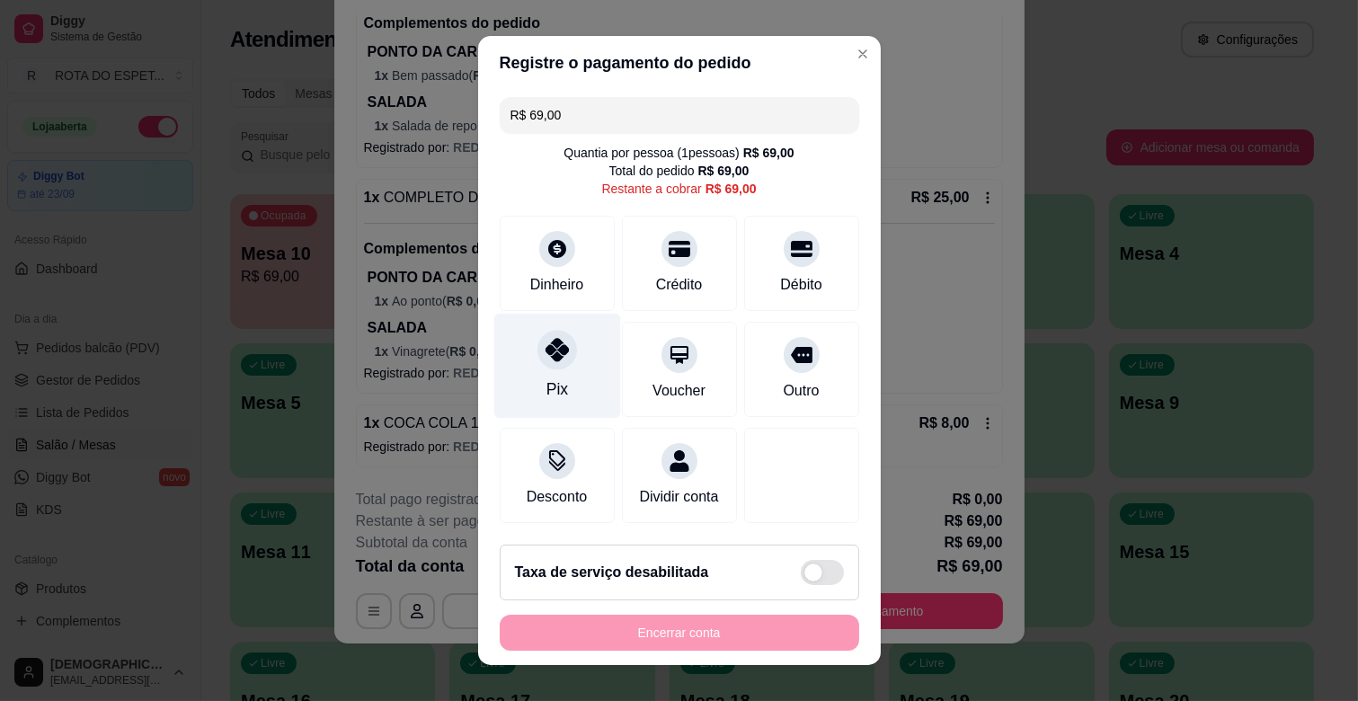
click at [540, 364] on div at bounding box center [557, 350] width 40 height 40
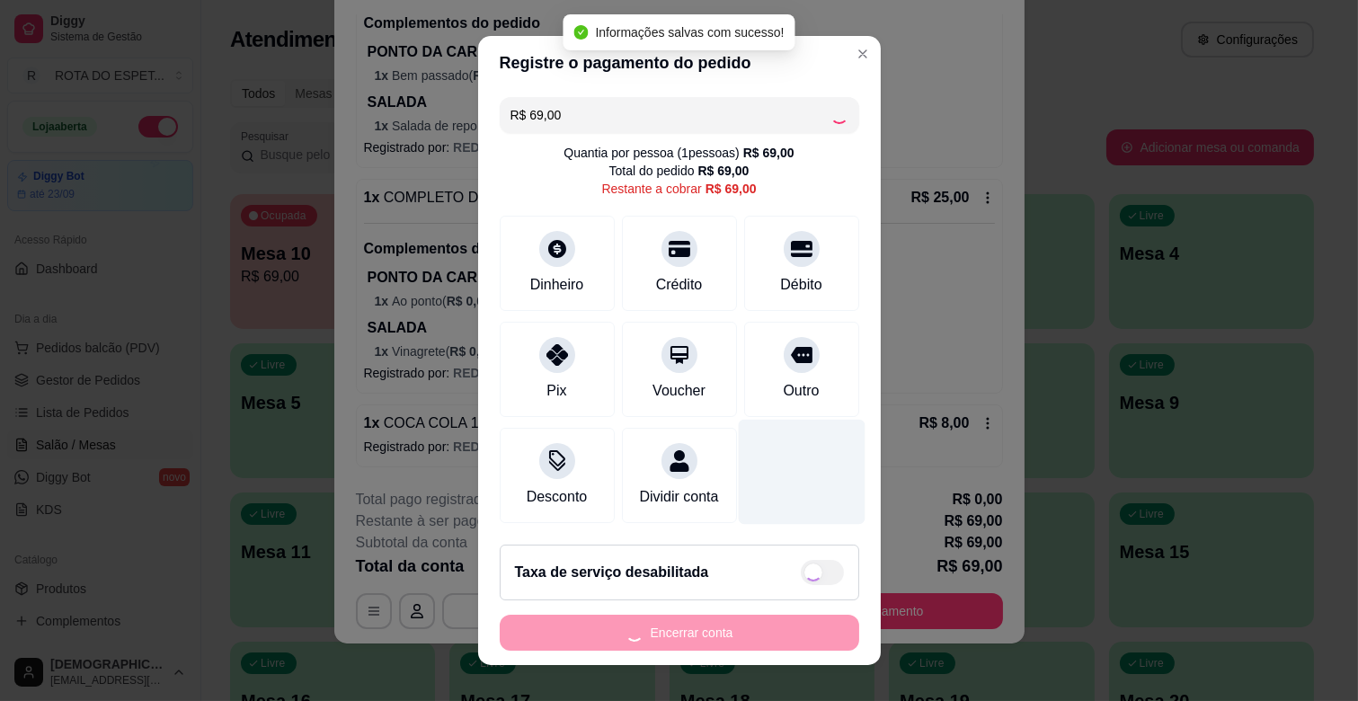
type input "R$ 0,00"
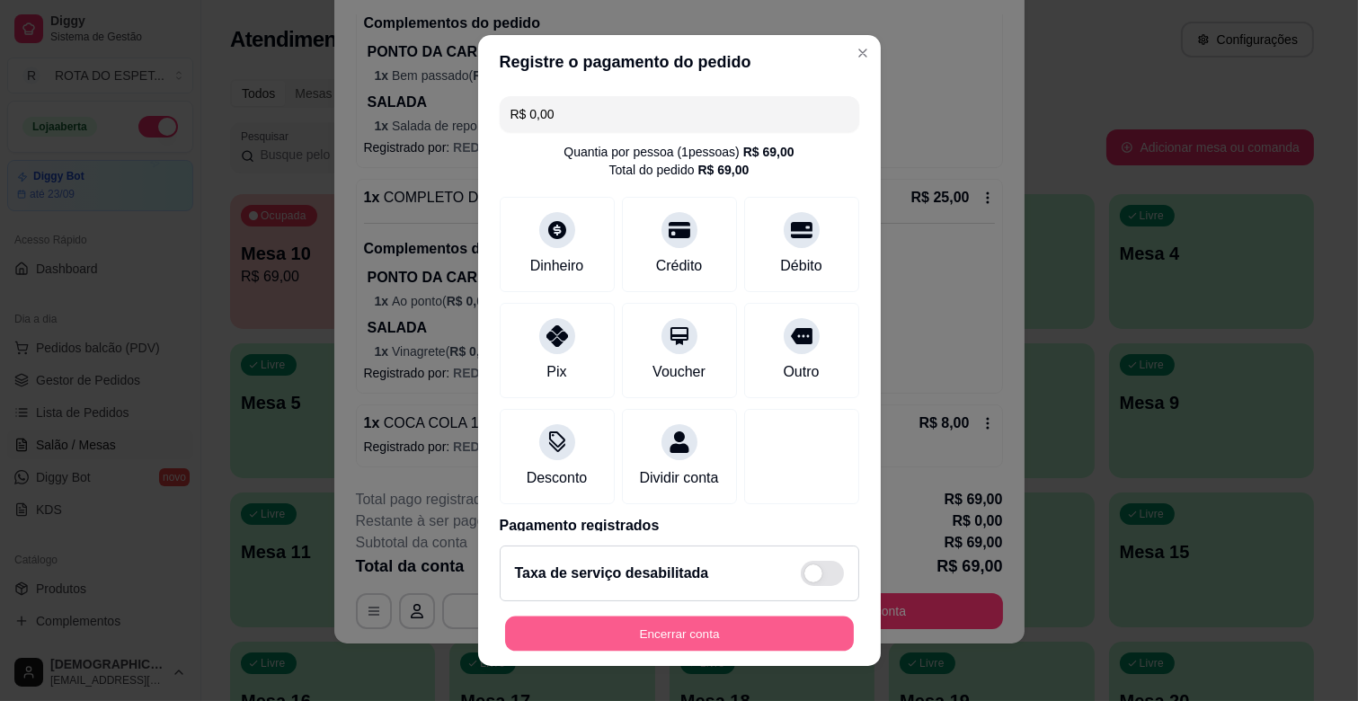
click at [753, 643] on button "Encerrar conta" at bounding box center [679, 634] width 349 height 35
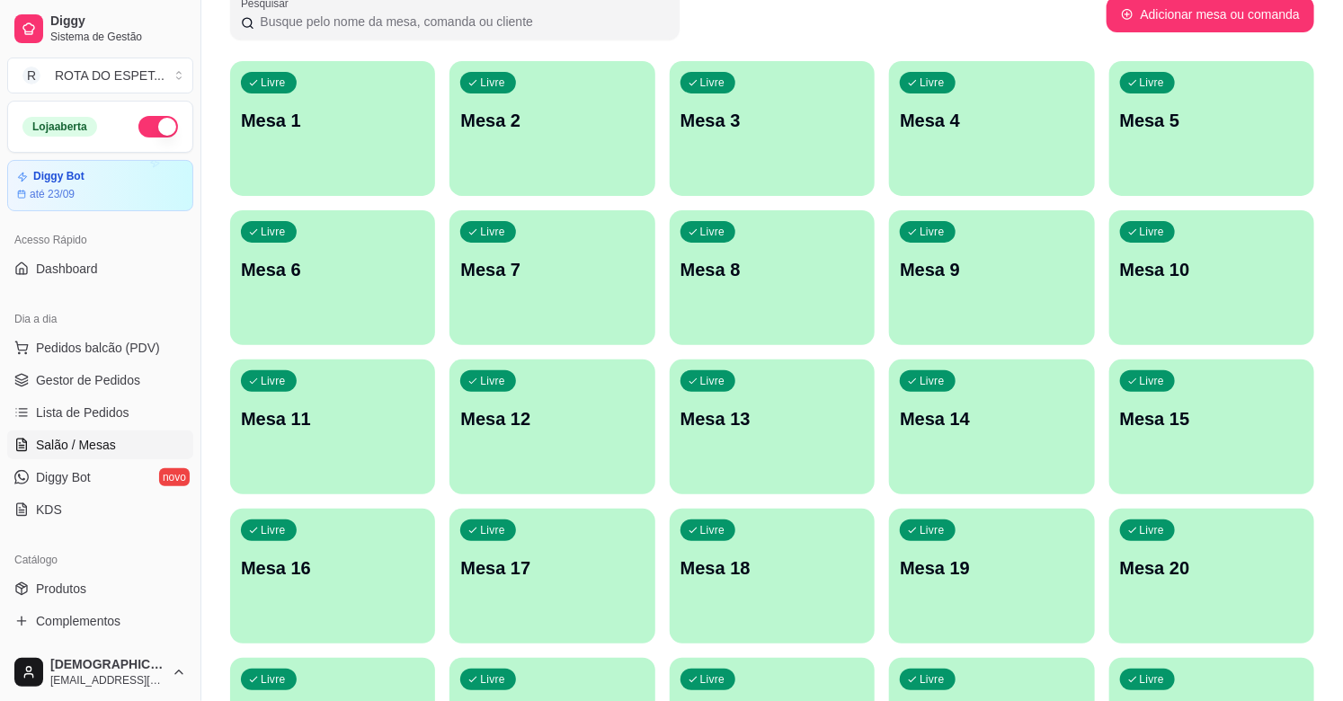
scroll to position [0, 0]
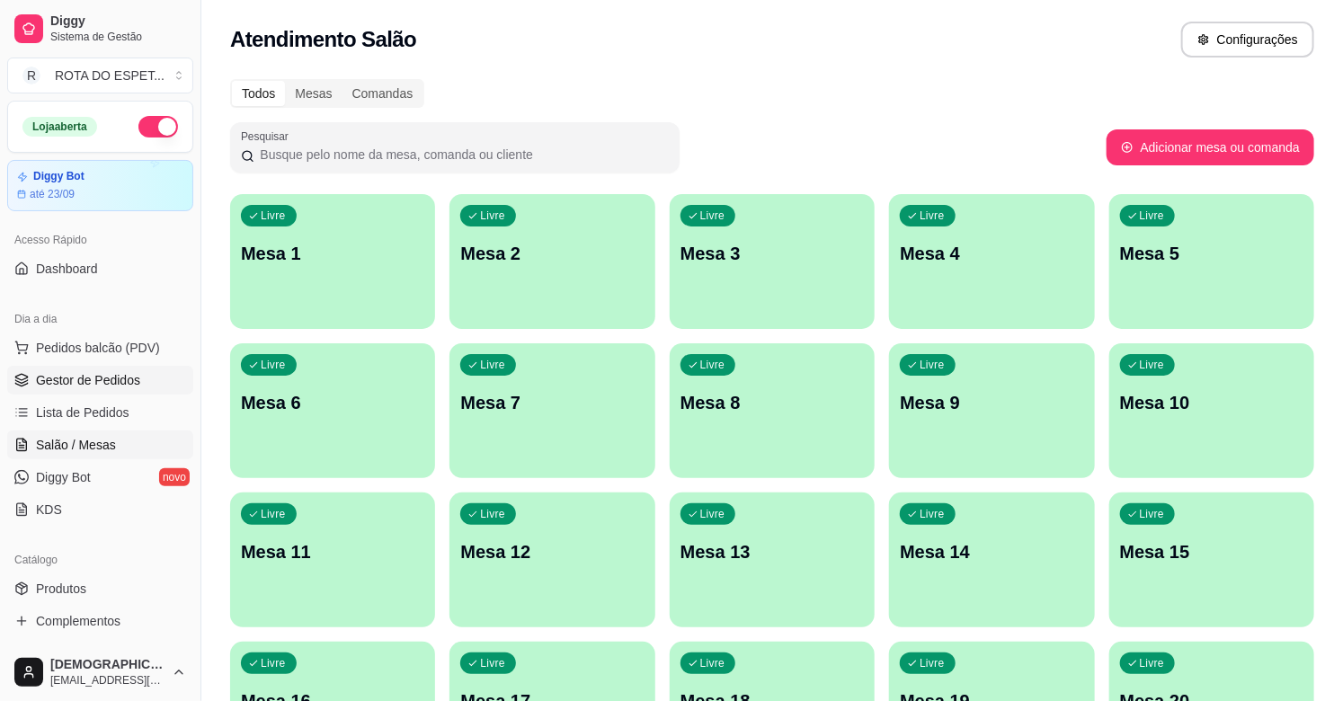
click at [102, 376] on span "Gestor de Pedidos" at bounding box center [88, 380] width 104 height 18
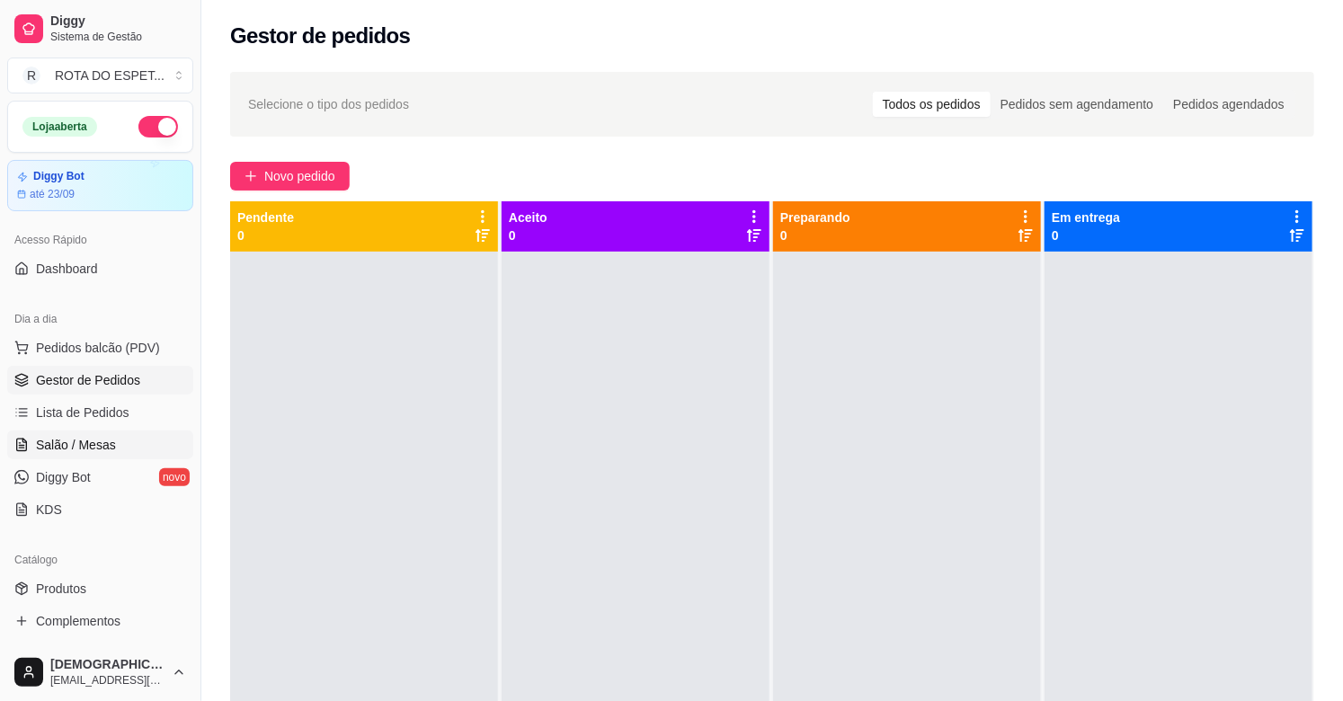
click at [87, 445] on span "Salão / Mesas" at bounding box center [76, 445] width 80 height 18
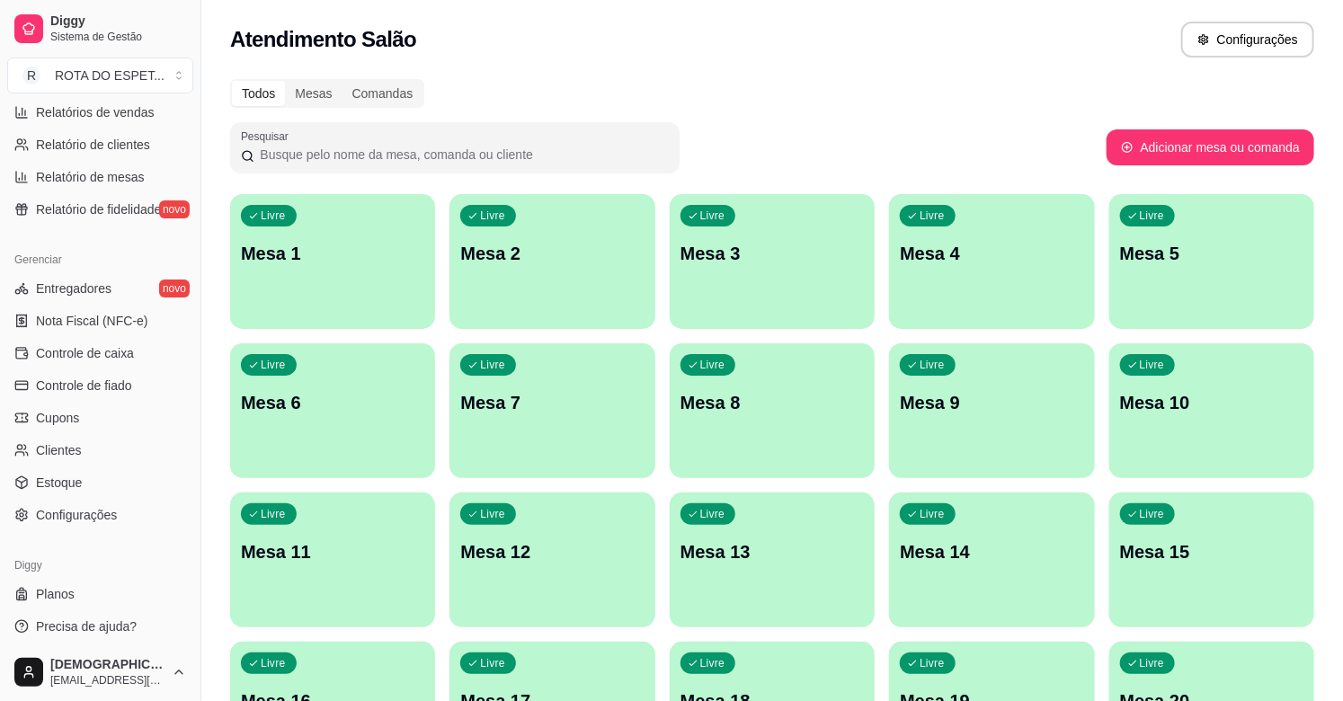
scroll to position [591, 0]
click at [102, 345] on span "Controle de caixa" at bounding box center [85, 350] width 98 height 18
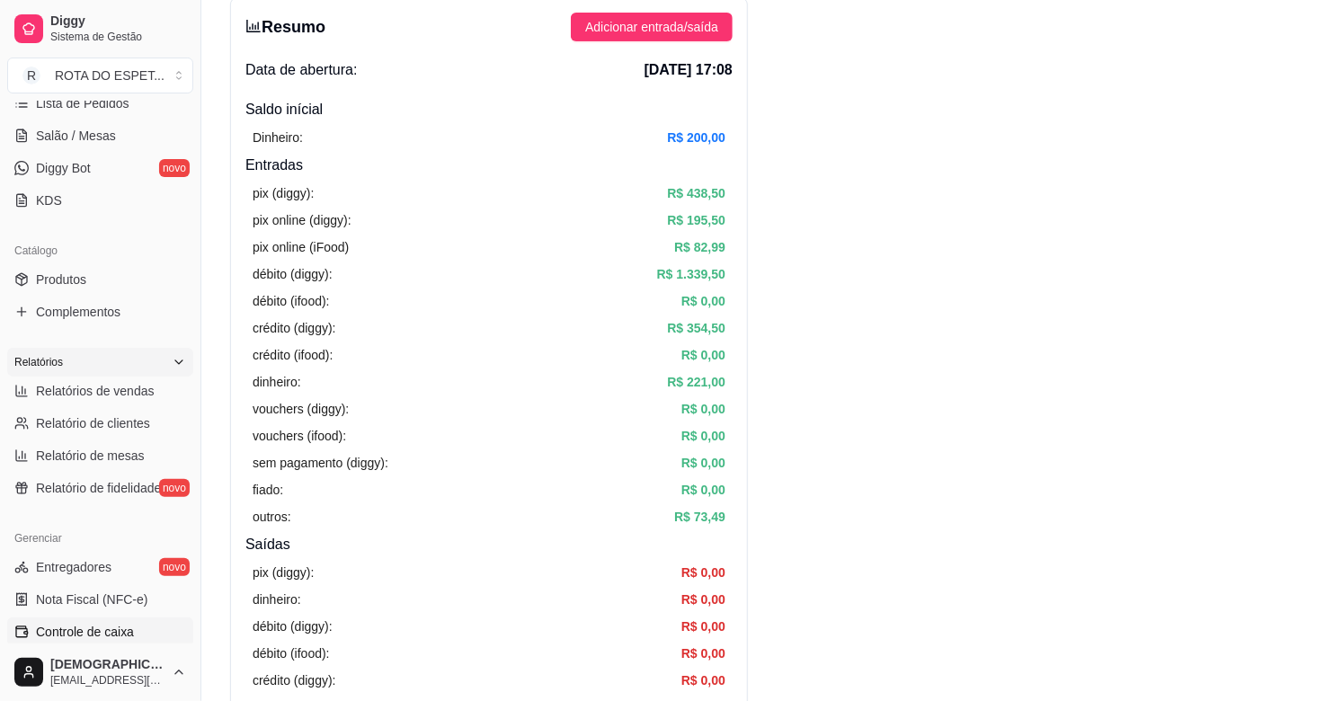
scroll to position [292, 0]
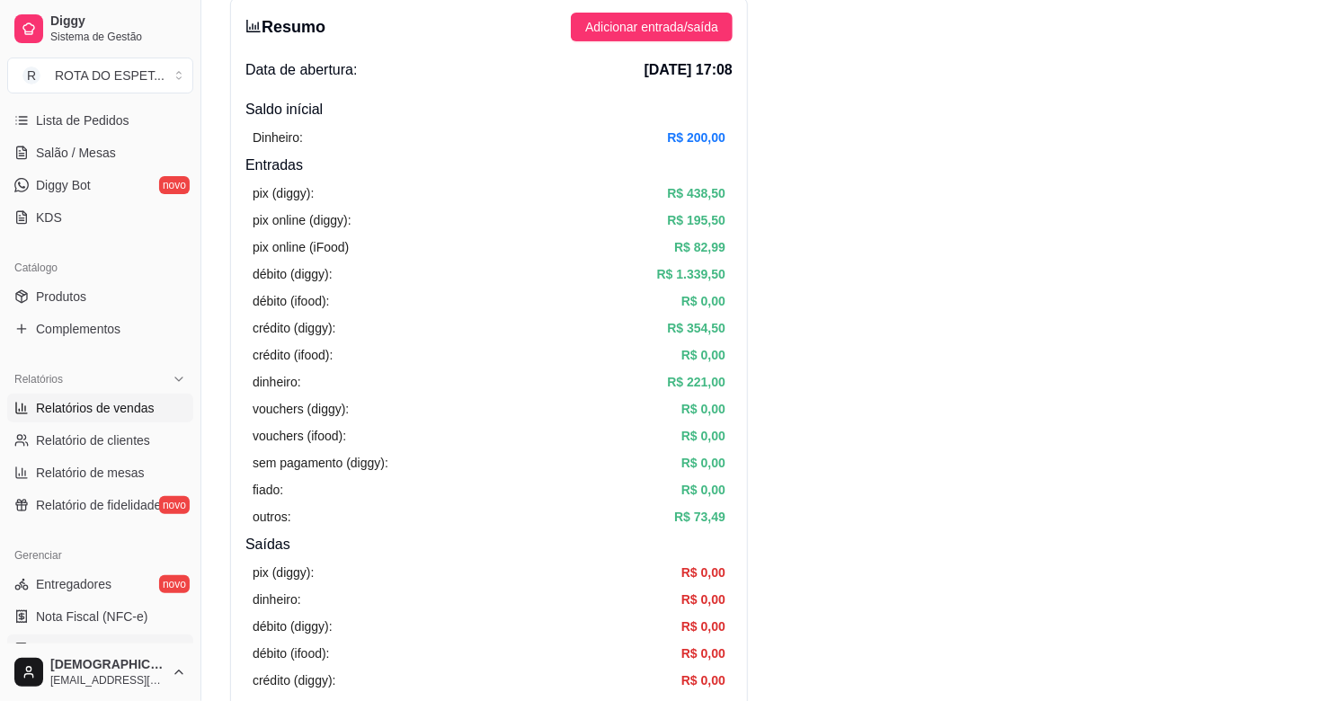
click at [127, 418] on link "Relatórios de vendas" at bounding box center [100, 408] width 186 height 29
select select "ALL"
select select "0"
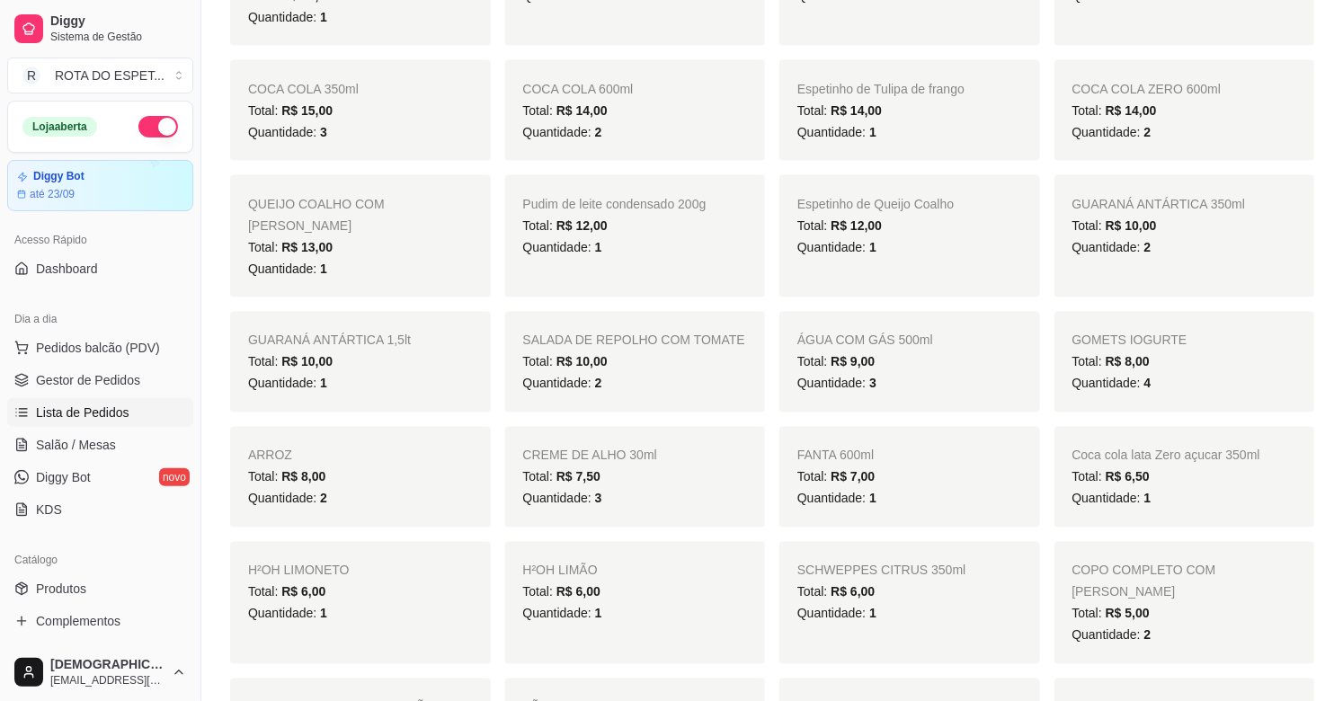
click at [91, 410] on span "Lista de Pedidos" at bounding box center [82, 413] width 93 height 18
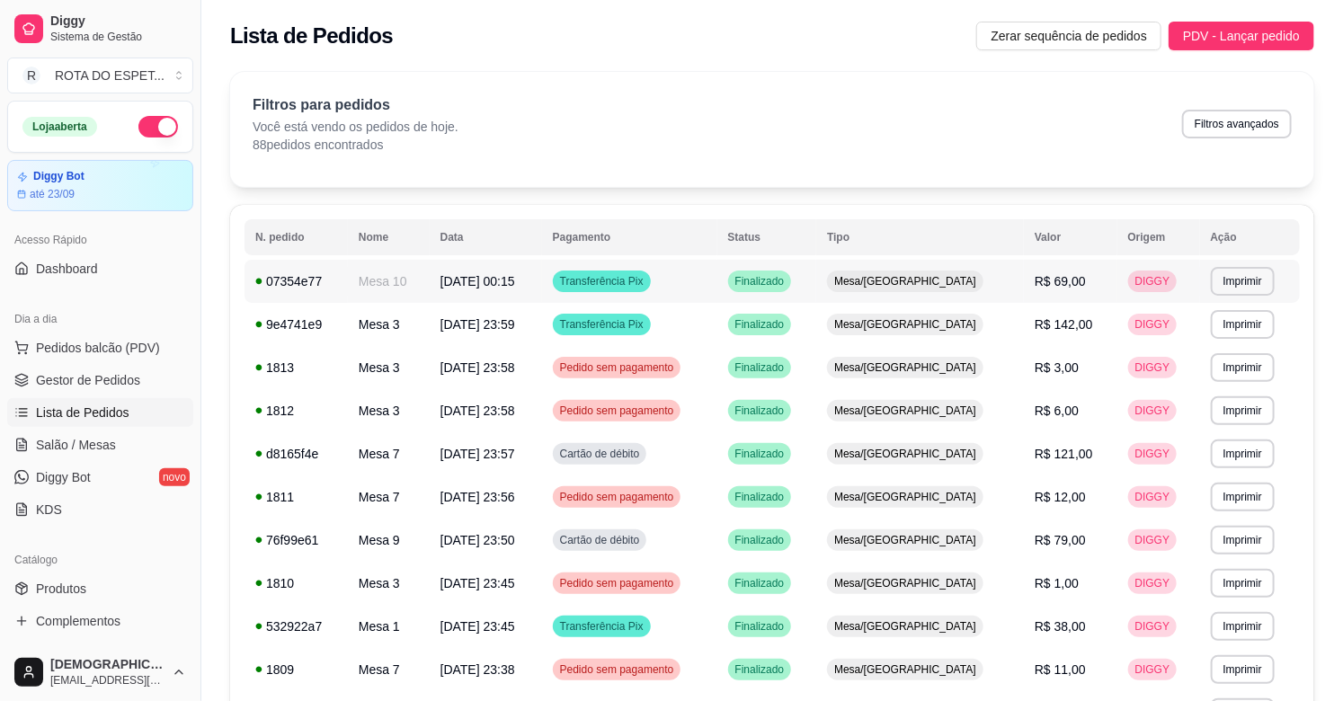
click at [717, 279] on td "Transferência Pix" at bounding box center [629, 281] width 175 height 43
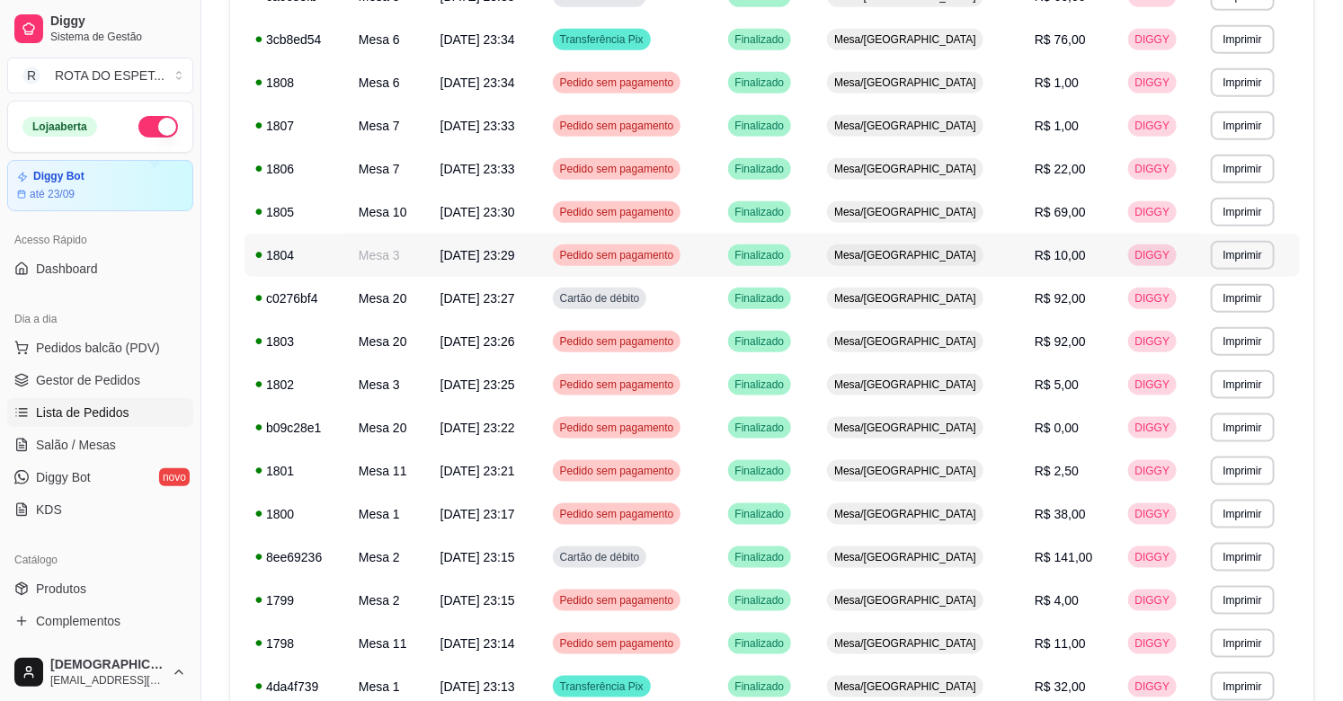
scroll to position [982, 0]
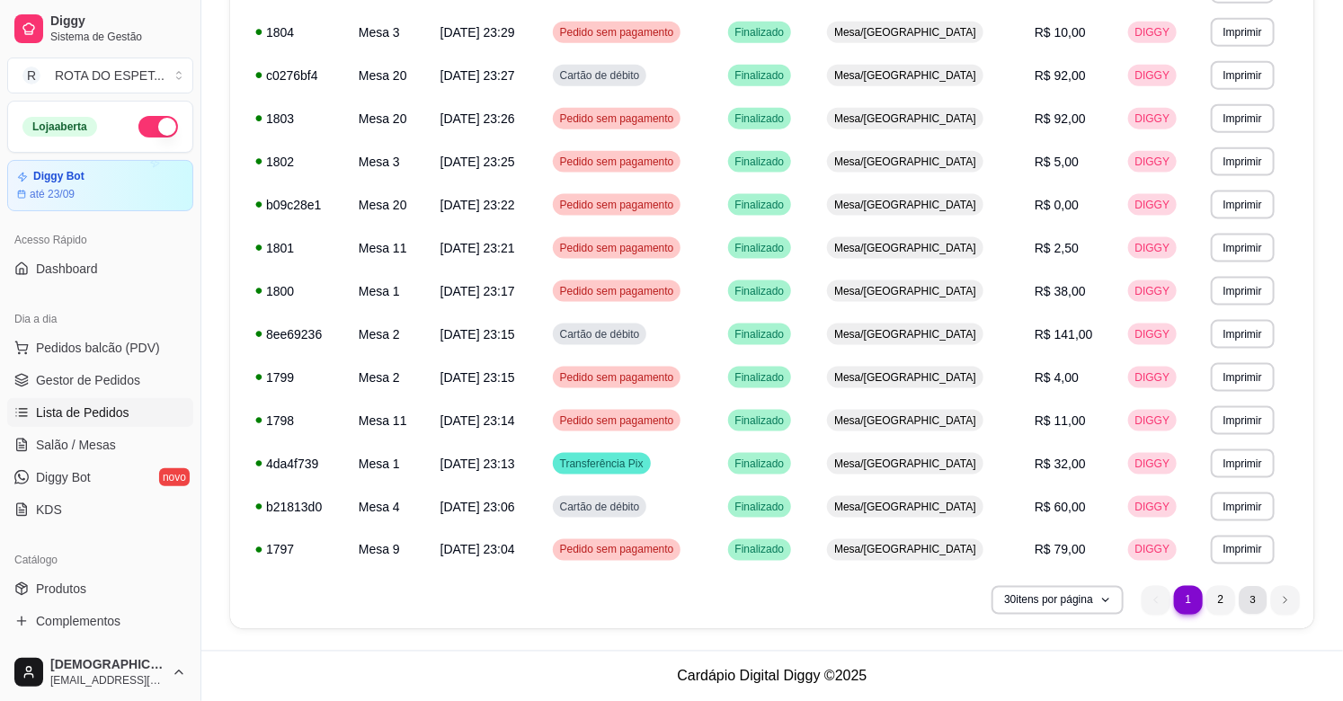
click at [1254, 598] on li "3" at bounding box center [1253, 600] width 28 height 28
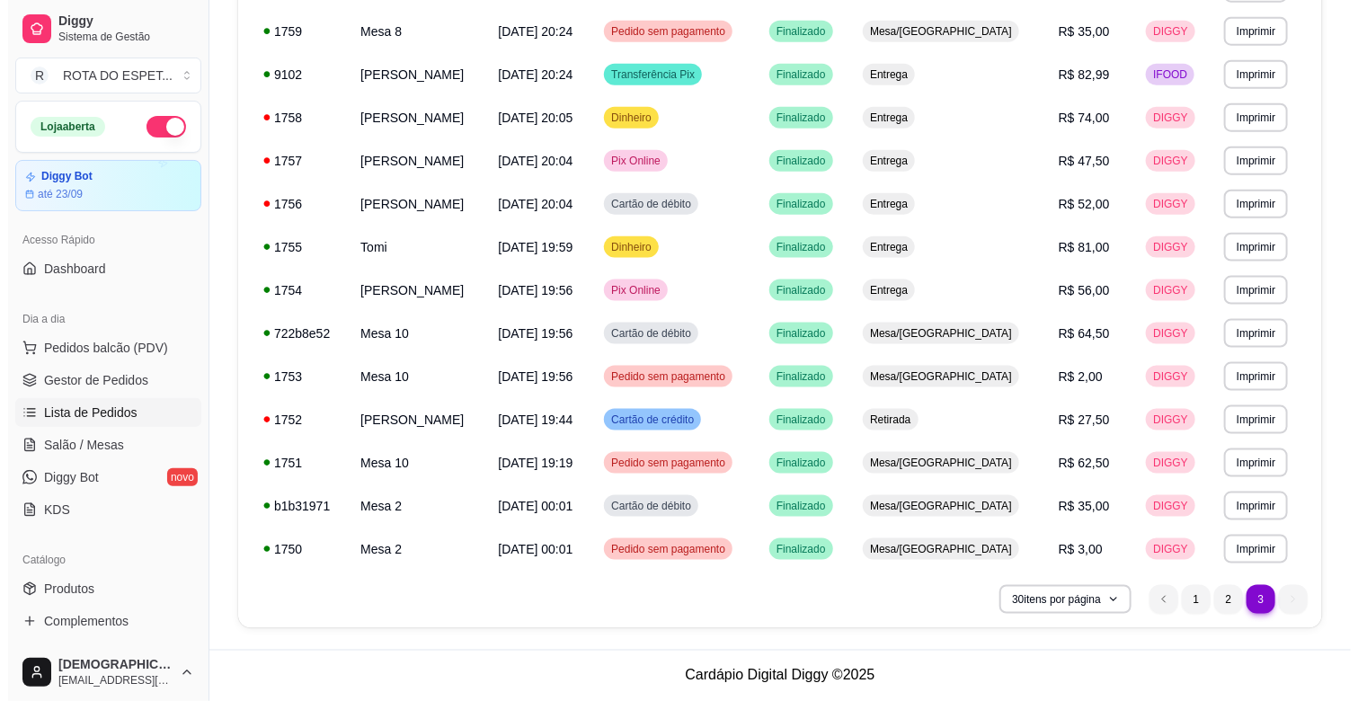
scroll to position [896, 0]
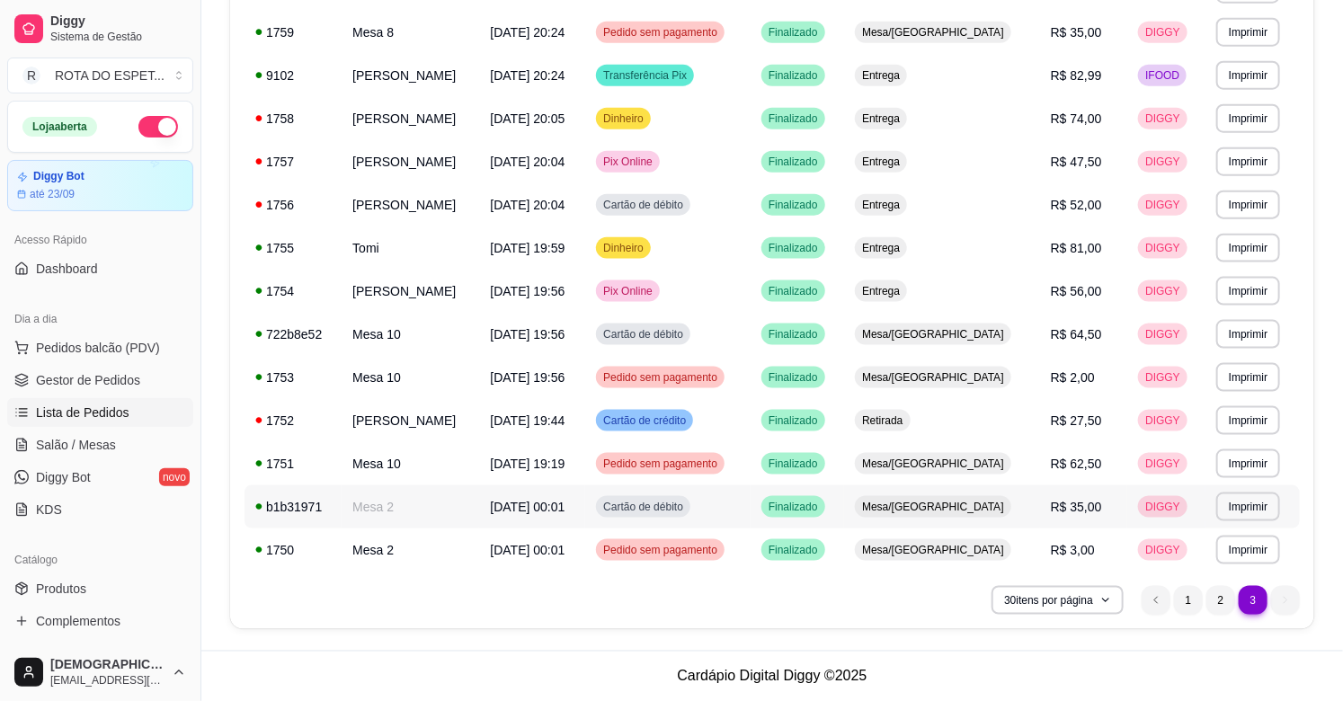
click at [751, 507] on td "Cartão de débito" at bounding box center [667, 506] width 165 height 43
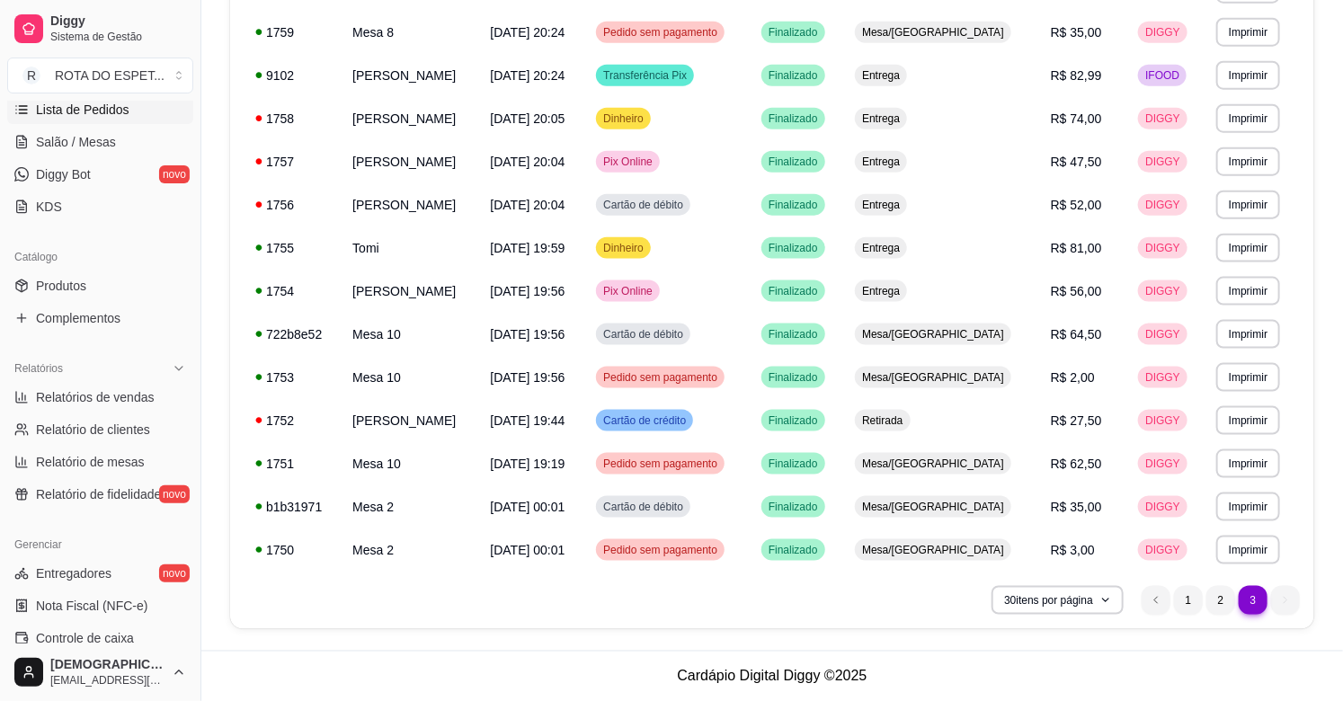
scroll to position [399, 0]
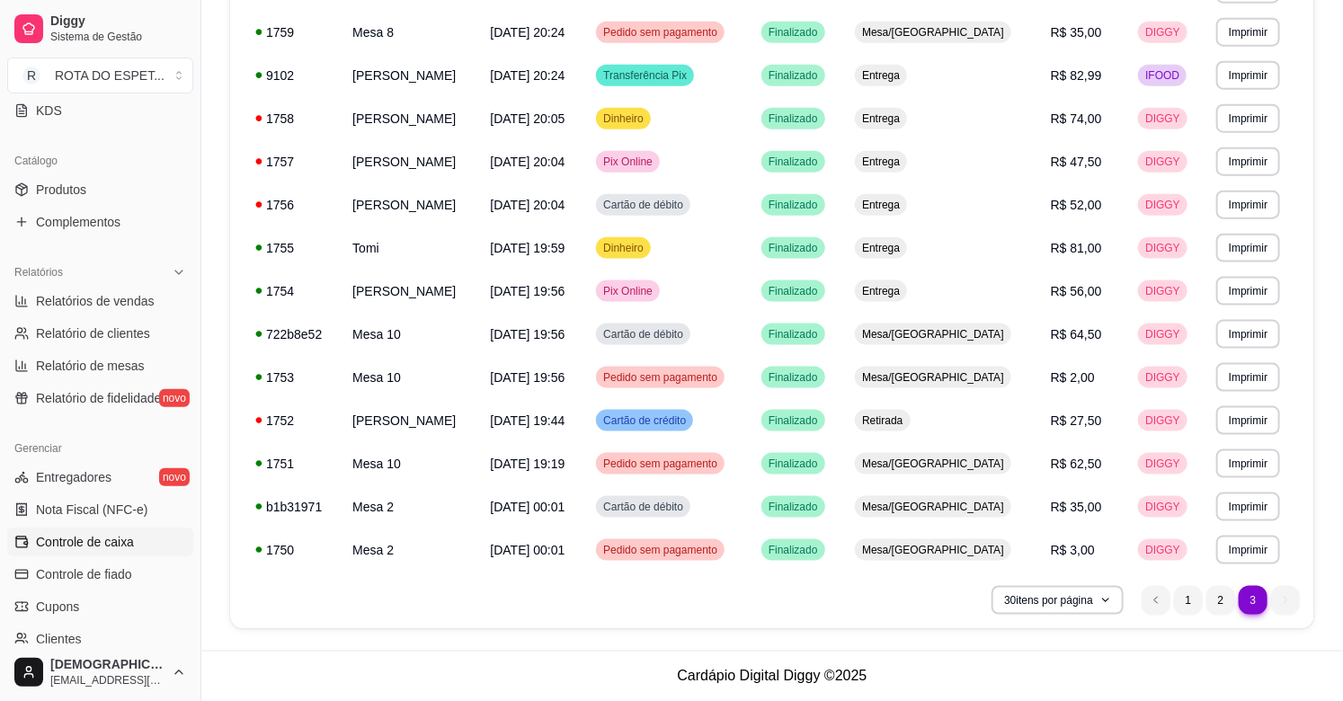
click at [88, 549] on span "Controle de caixa" at bounding box center [85, 542] width 98 height 18
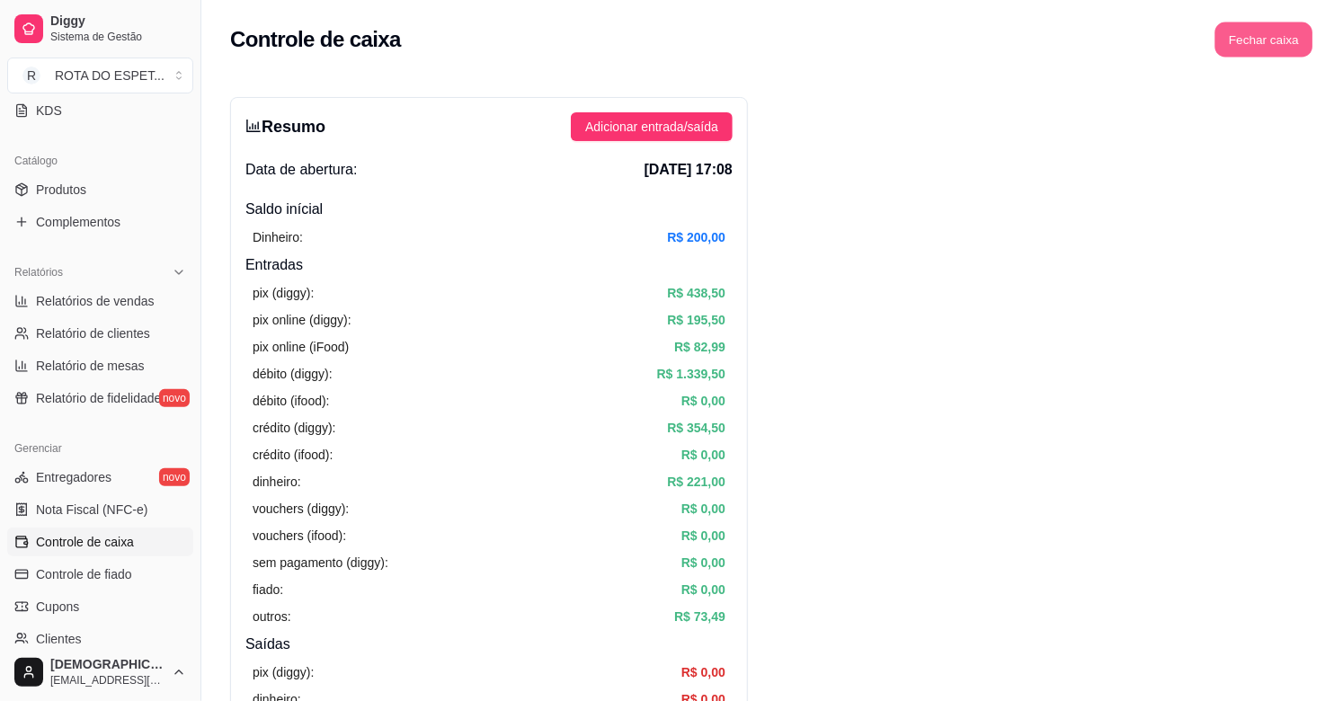
click at [1259, 32] on button "Fechar caixa" at bounding box center [1264, 39] width 98 height 35
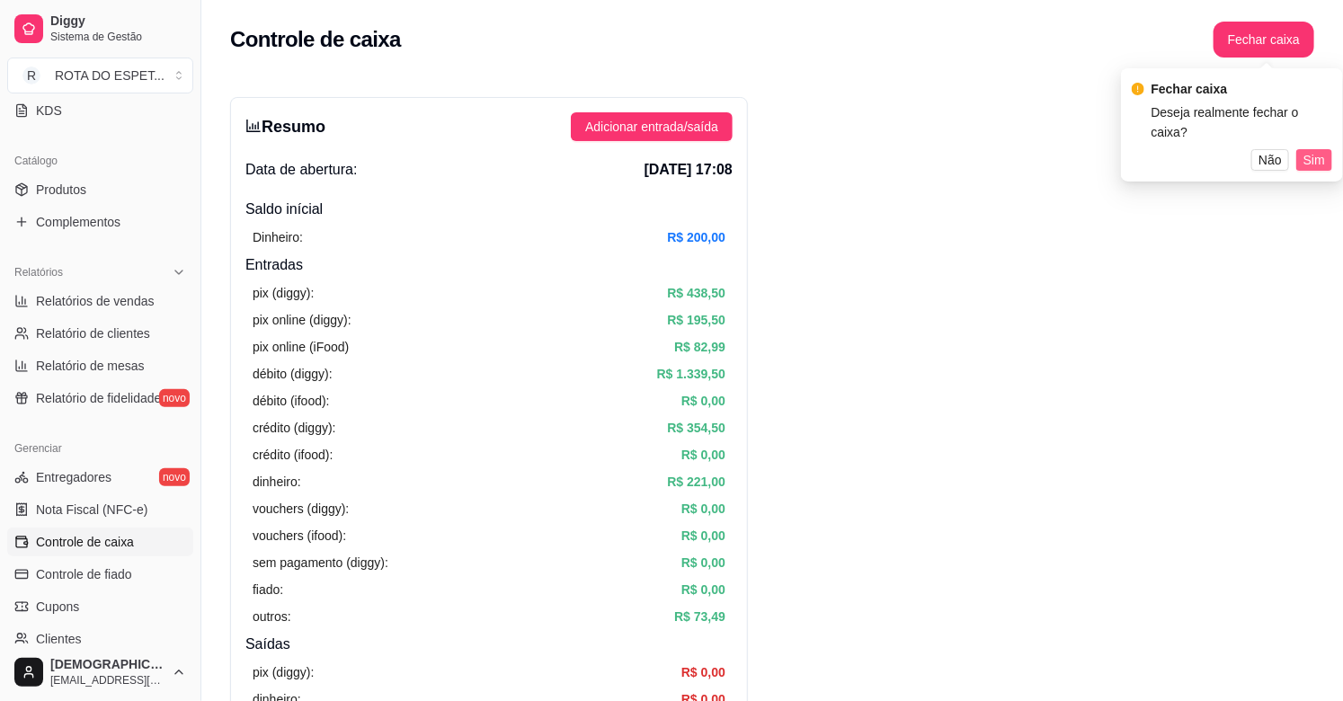
click at [1310, 150] on span "Sim" at bounding box center [1314, 160] width 22 height 20
